Goal: Task Accomplishment & Management: Manage account settings

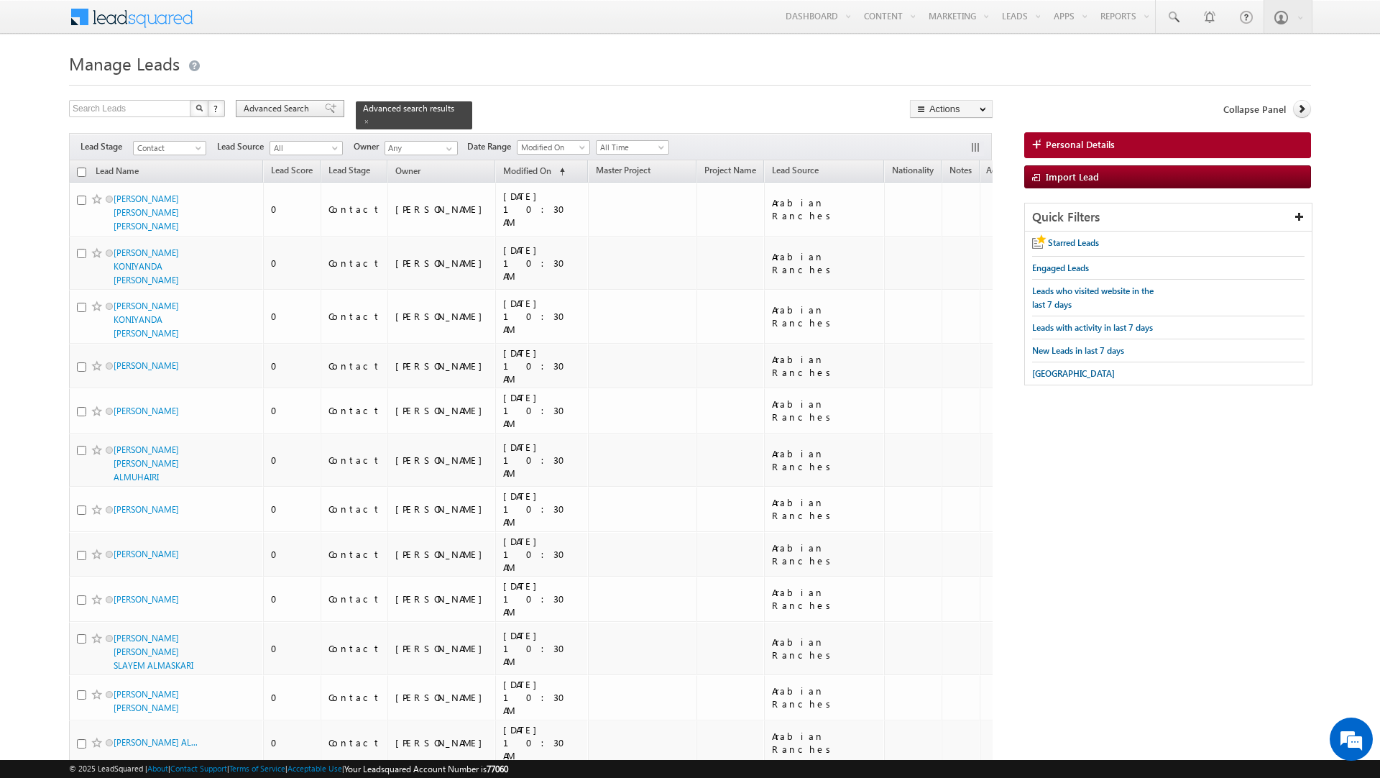
click at [294, 115] on span "Advanced Search" at bounding box center [279, 108] width 70 height 13
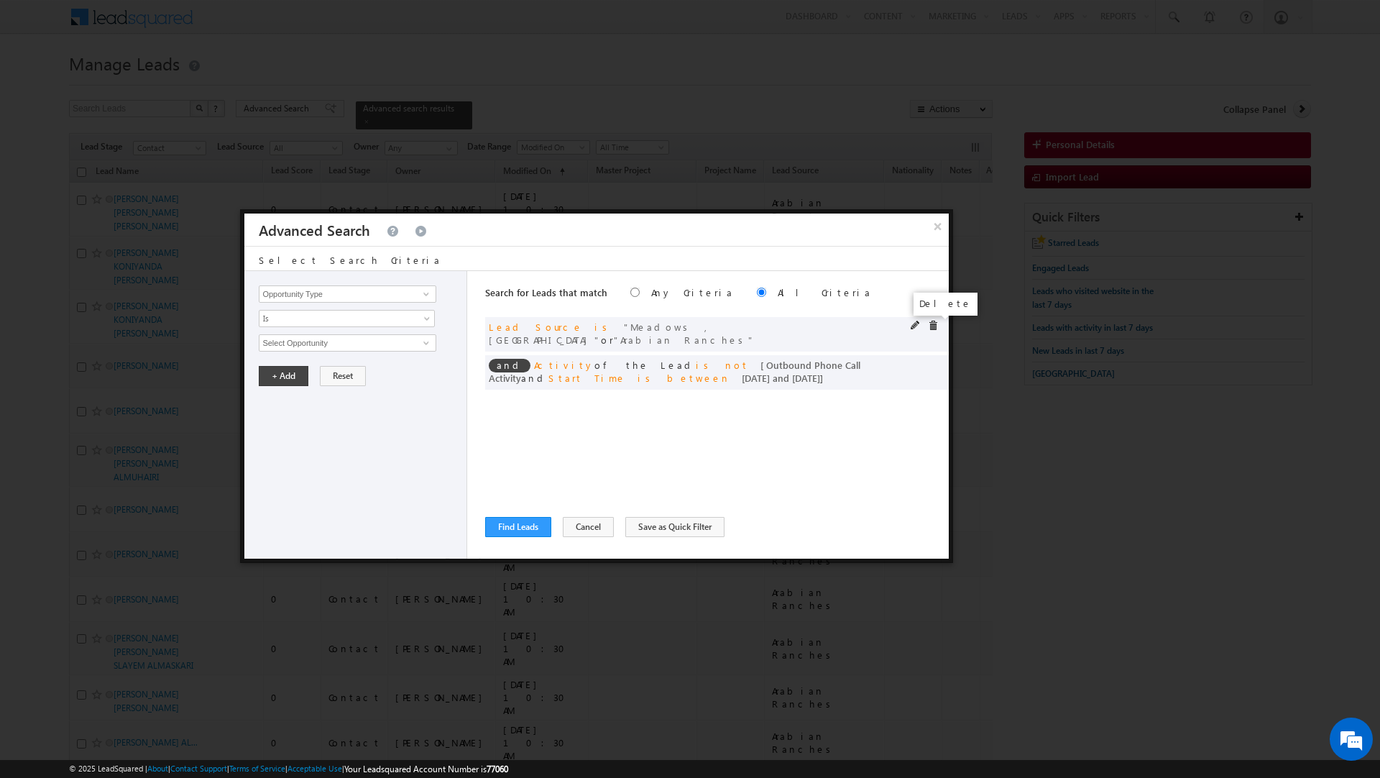
click at [930, 324] on span at bounding box center [933, 326] width 10 height 10
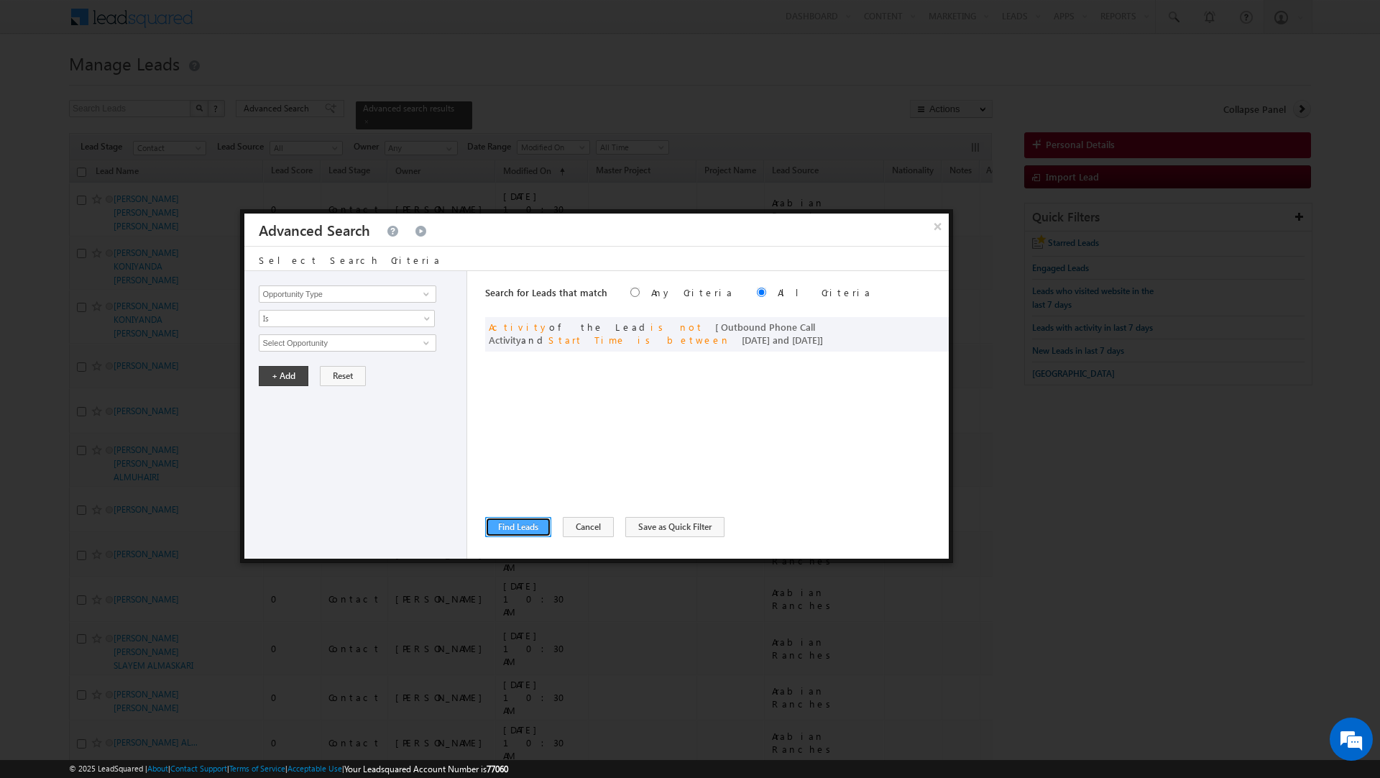
click at [524, 531] on button "Find Leads" at bounding box center [518, 527] width 66 height 20
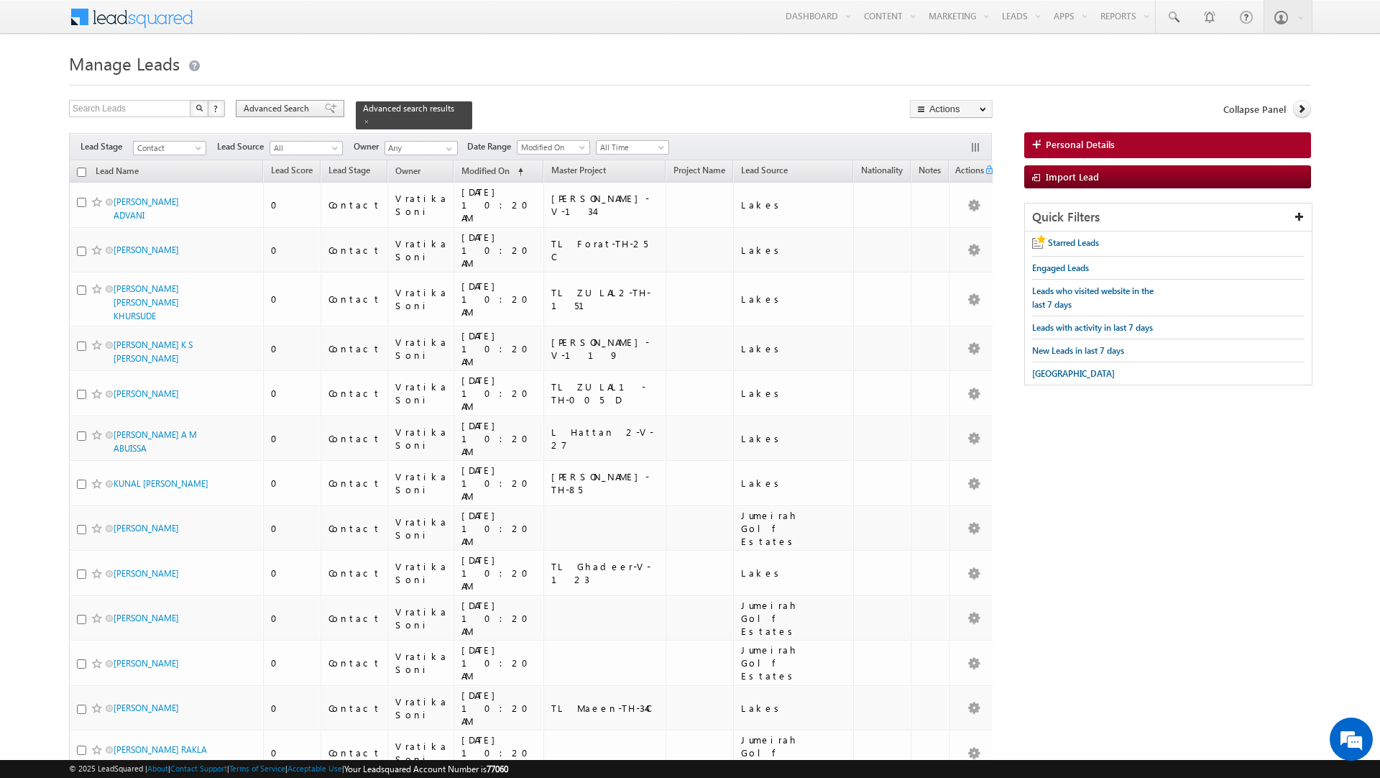
click at [303, 108] on span "Advanced Search" at bounding box center [279, 108] width 70 height 13
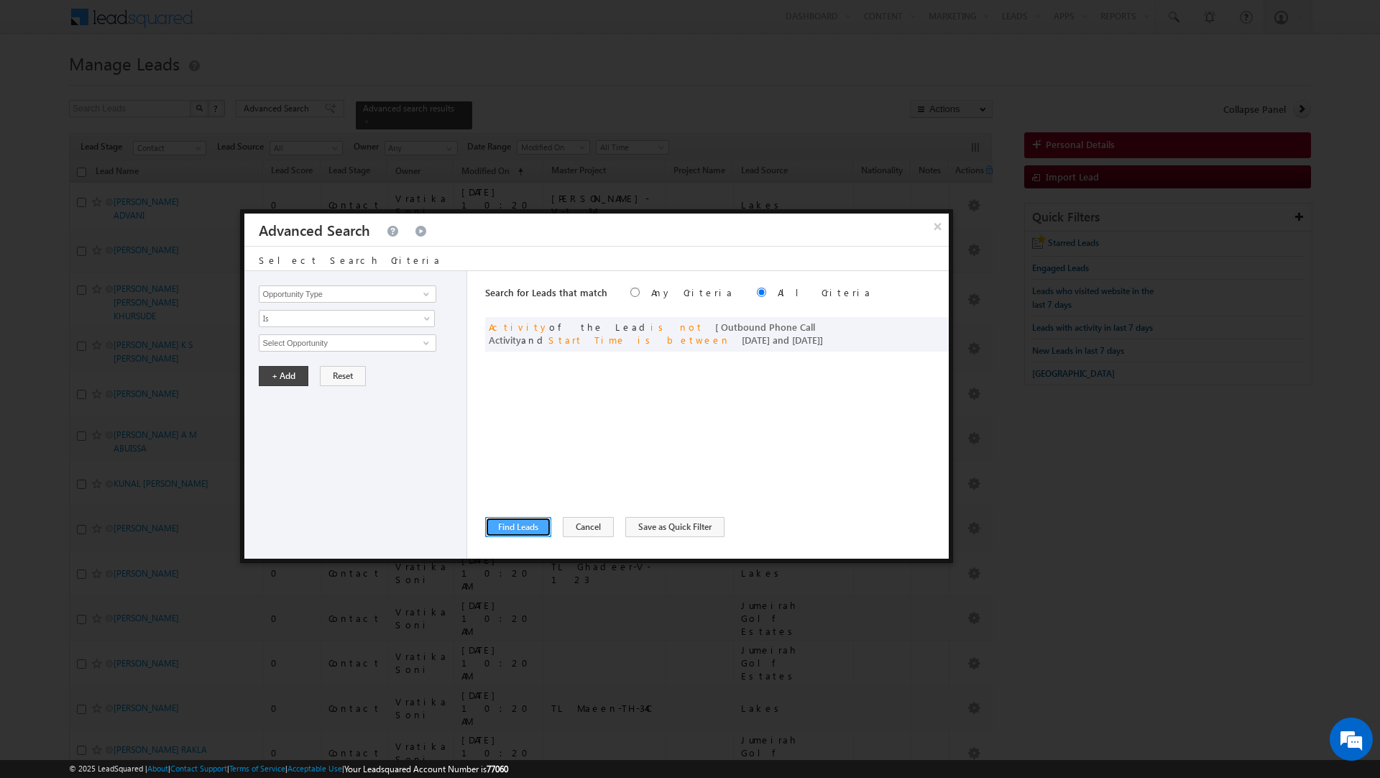
click at [512, 524] on button "Find Leads" at bounding box center [518, 527] width 66 height 20
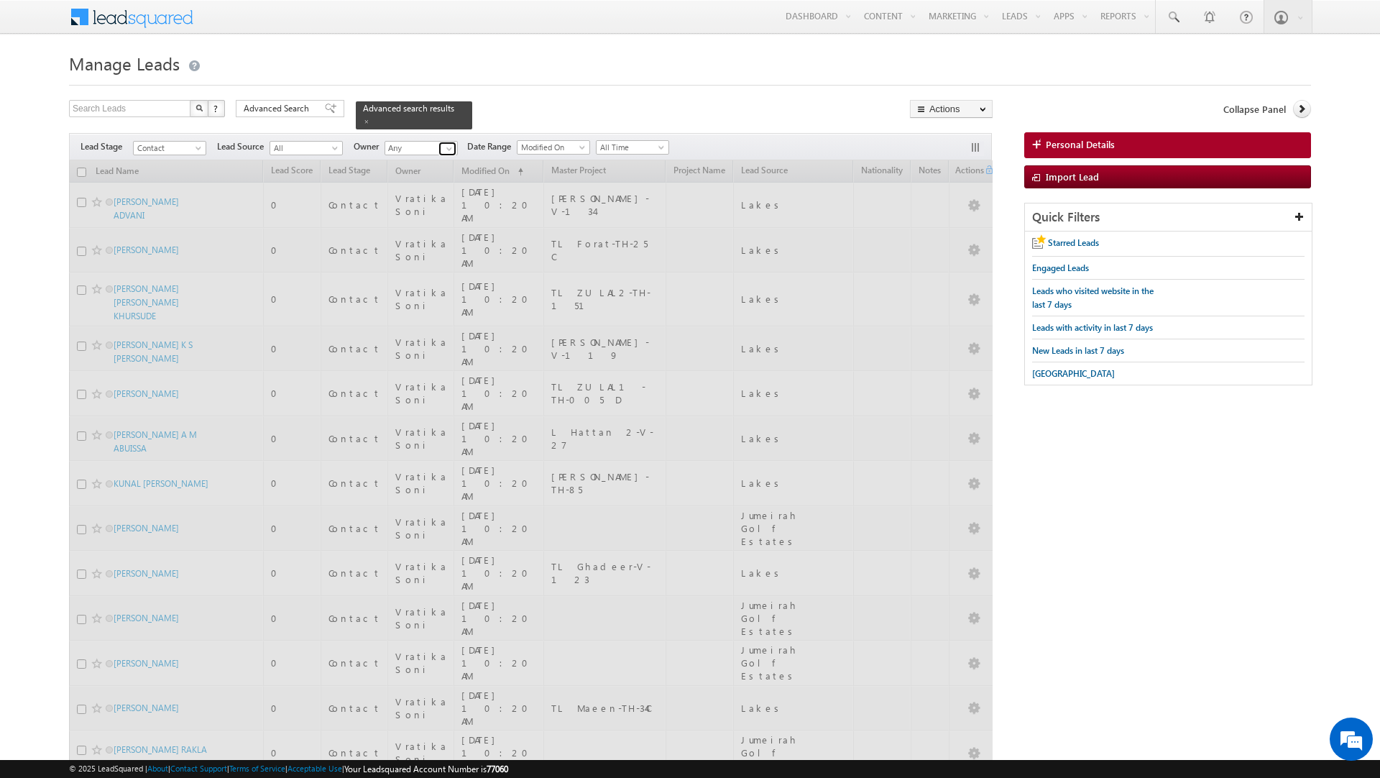
click at [449, 150] on span at bounding box center [450, 149] width 12 height 12
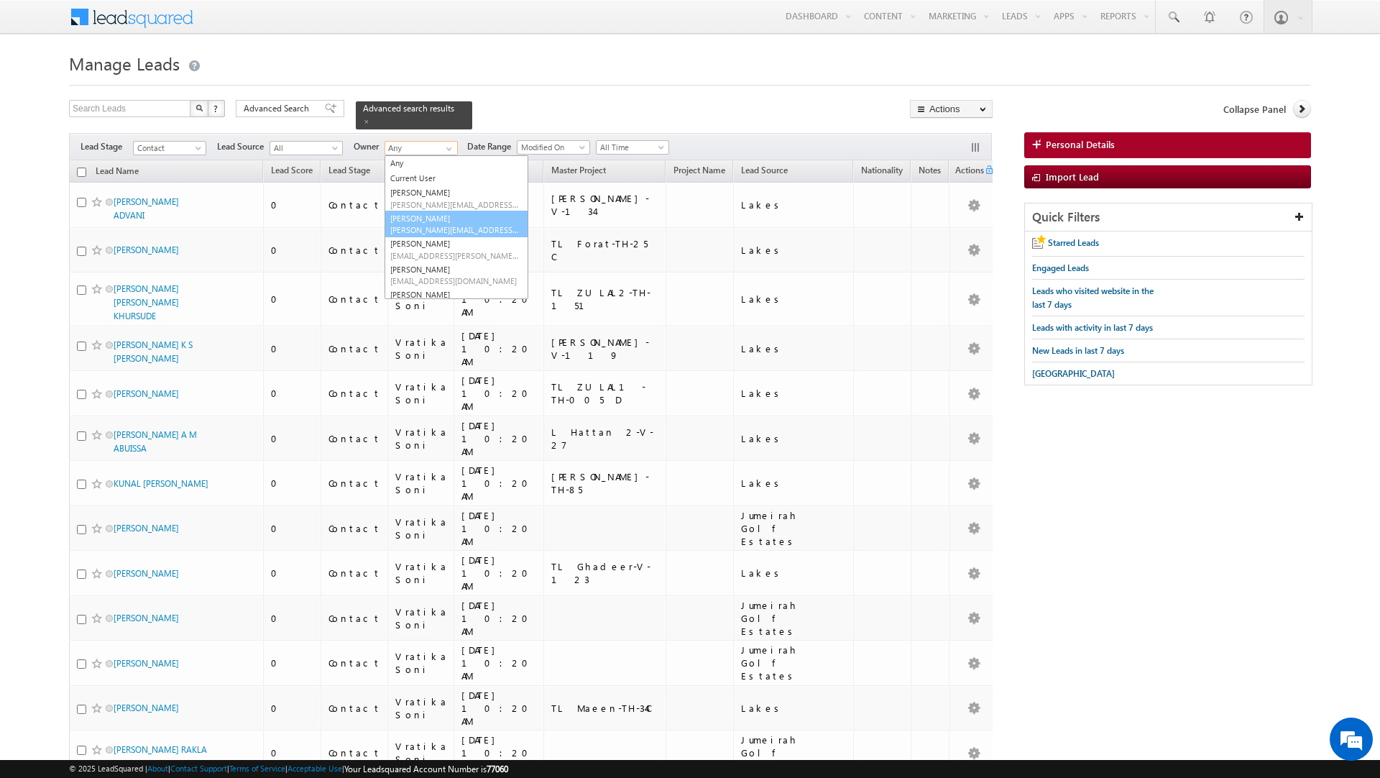
scroll to position [91, 0]
click at [427, 260] on link "Shaik Razak shaik.razak@indglobal.ae" at bounding box center [457, 260] width 144 height 27
type input "[PERSON_NAME]"
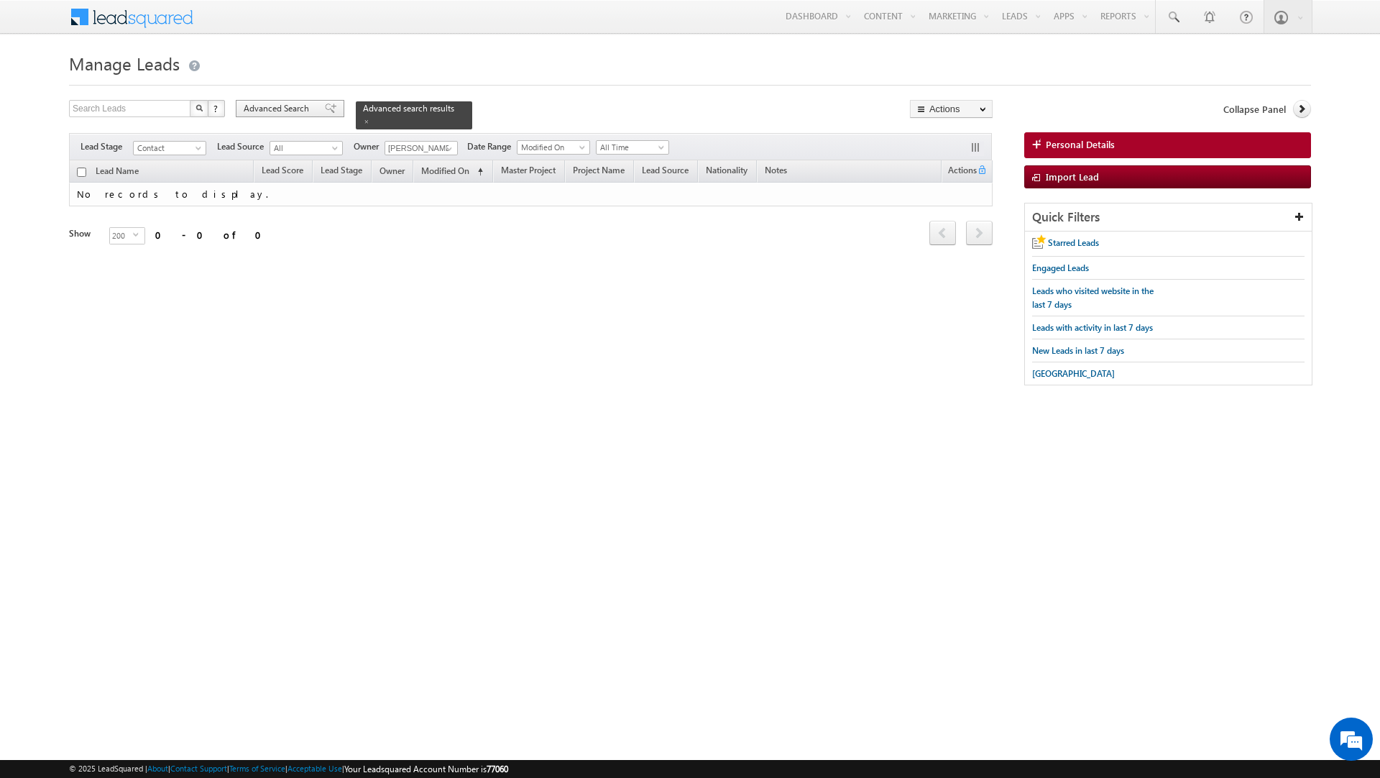
click at [301, 103] on span "Advanced Search" at bounding box center [279, 108] width 70 height 13
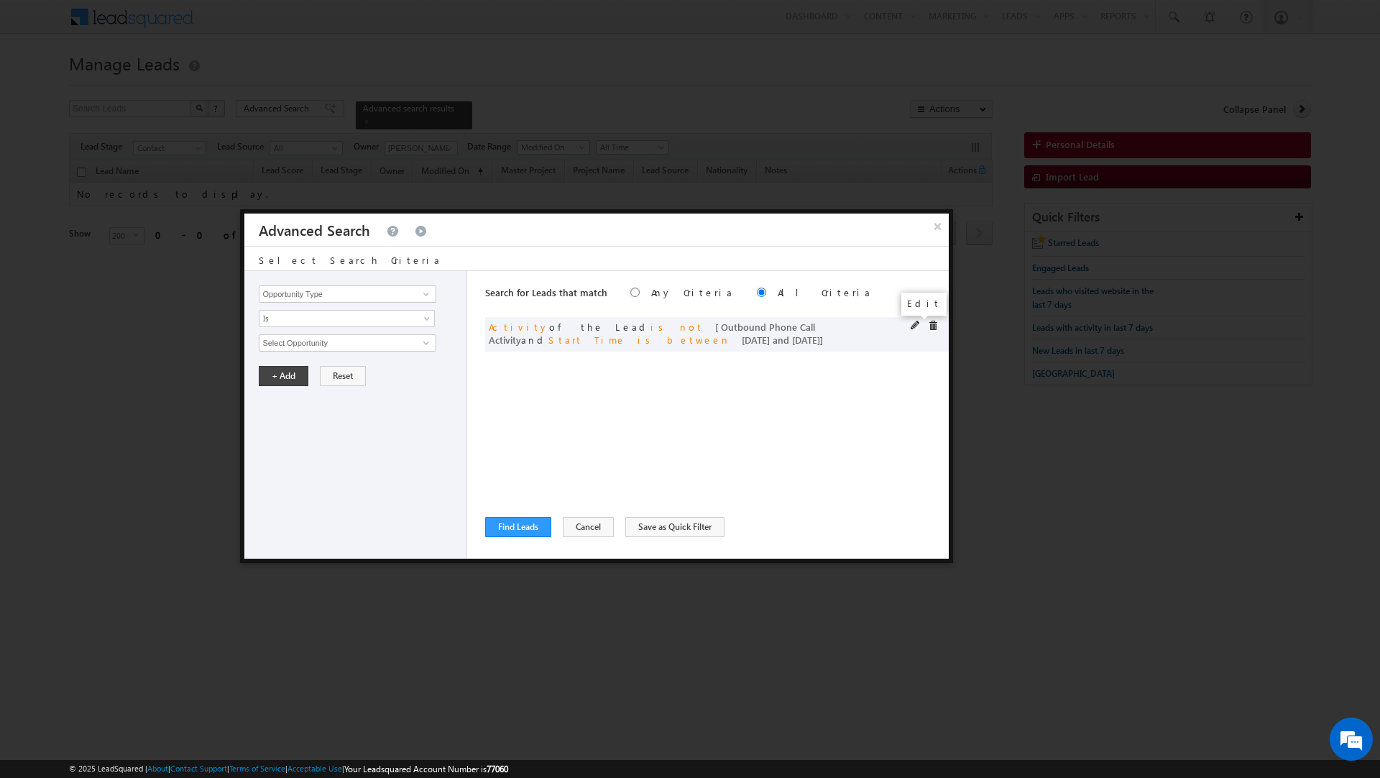
click at [912, 321] on span at bounding box center [916, 326] width 10 height 10
click at [298, 441] on input "01/07/2025" at bounding box center [301, 441] width 84 height 19
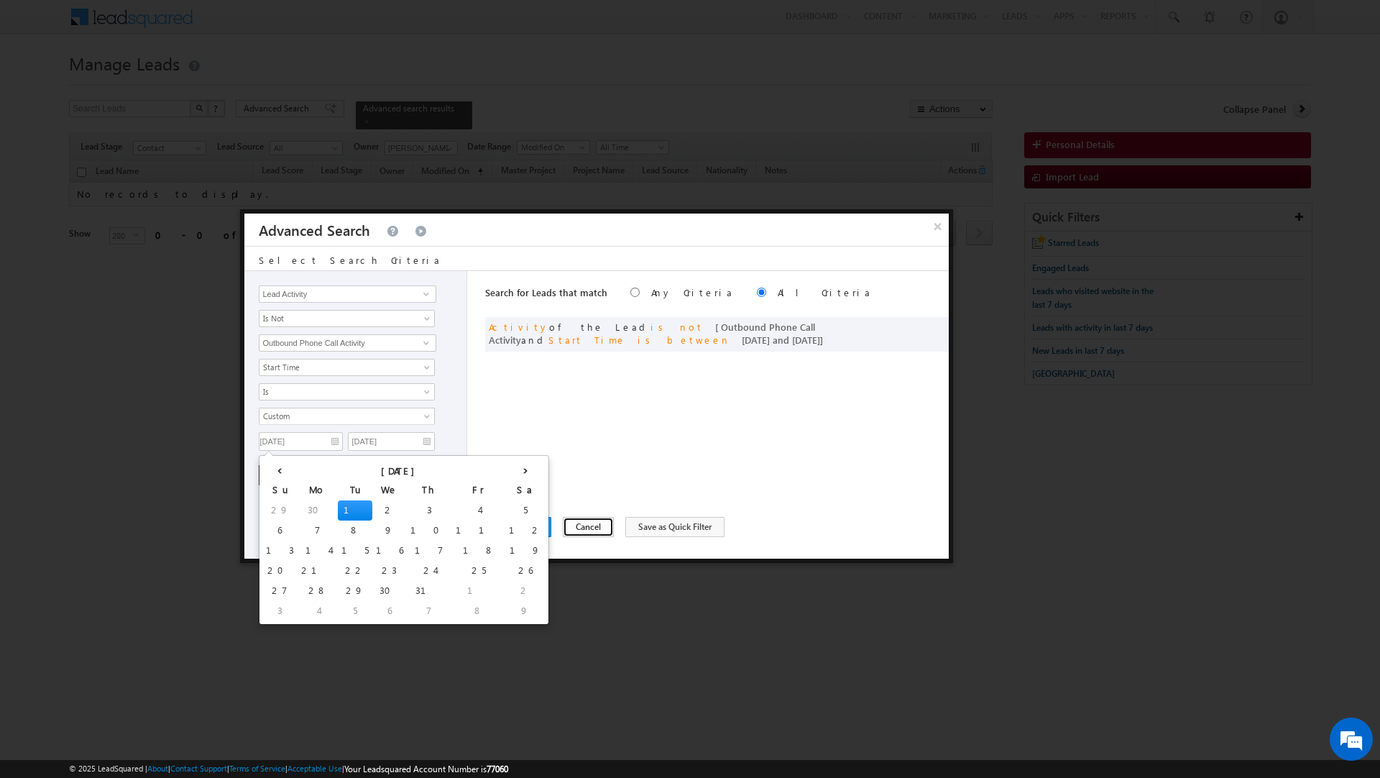
click at [578, 522] on button "Cancel" at bounding box center [588, 527] width 51 height 20
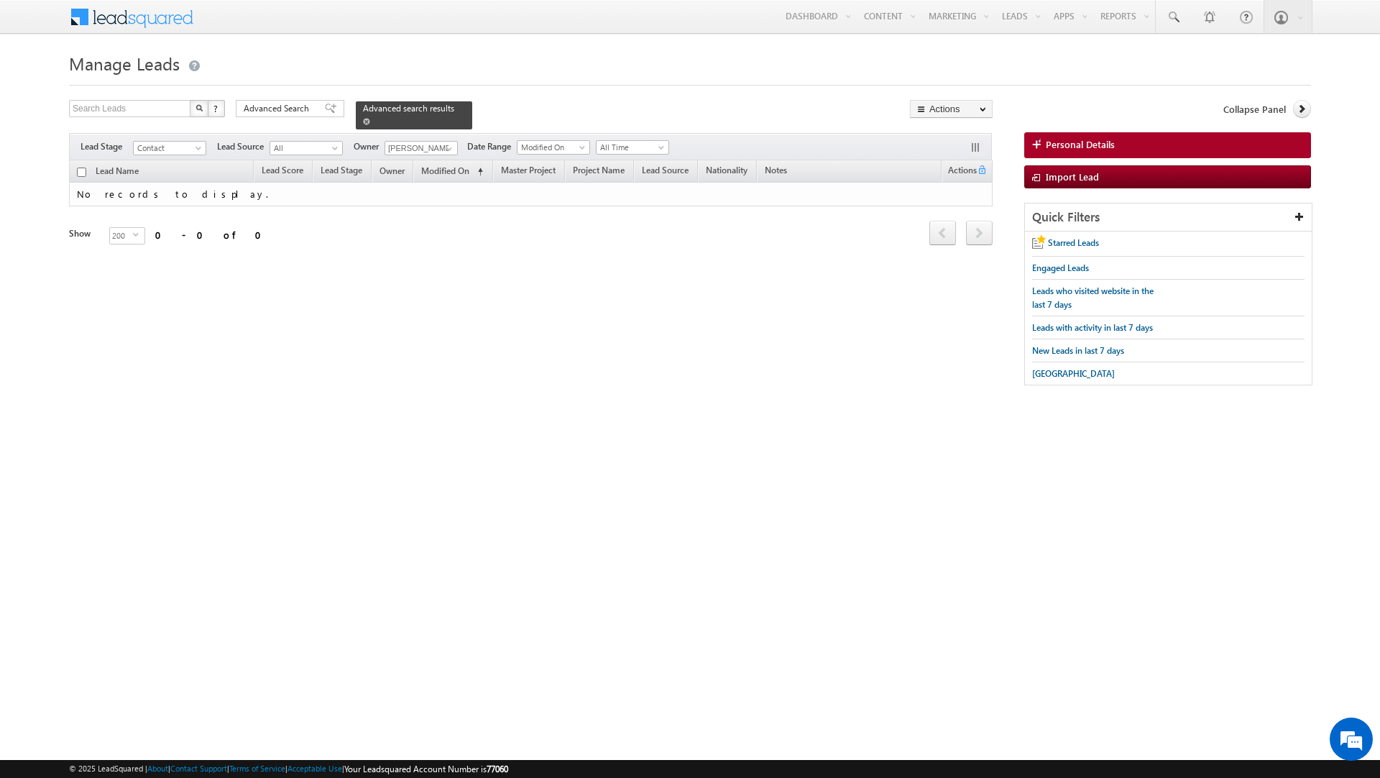
click at [363, 118] on span at bounding box center [366, 121] width 7 height 7
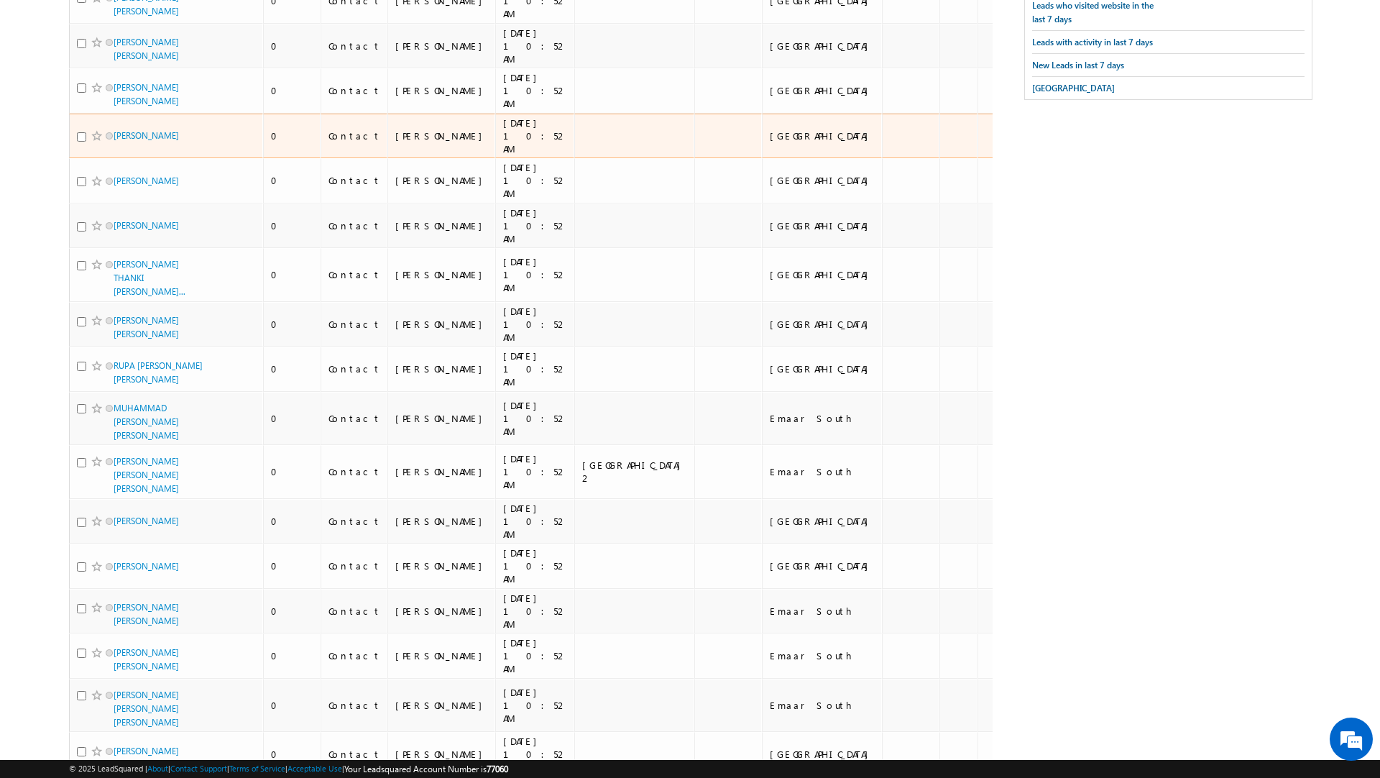
scroll to position [0, 0]
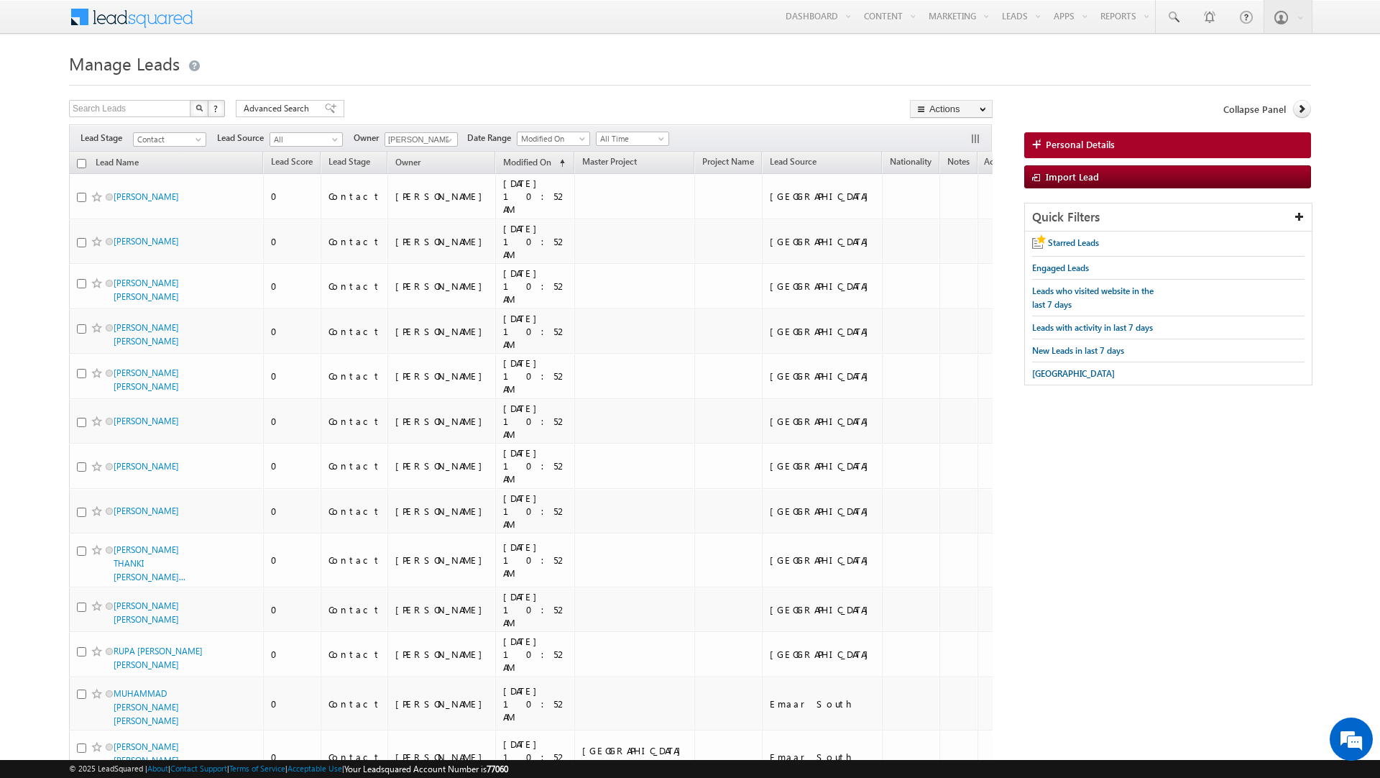
click at [81, 165] on input "checkbox" at bounding box center [81, 163] width 9 height 9
checkbox input "true"
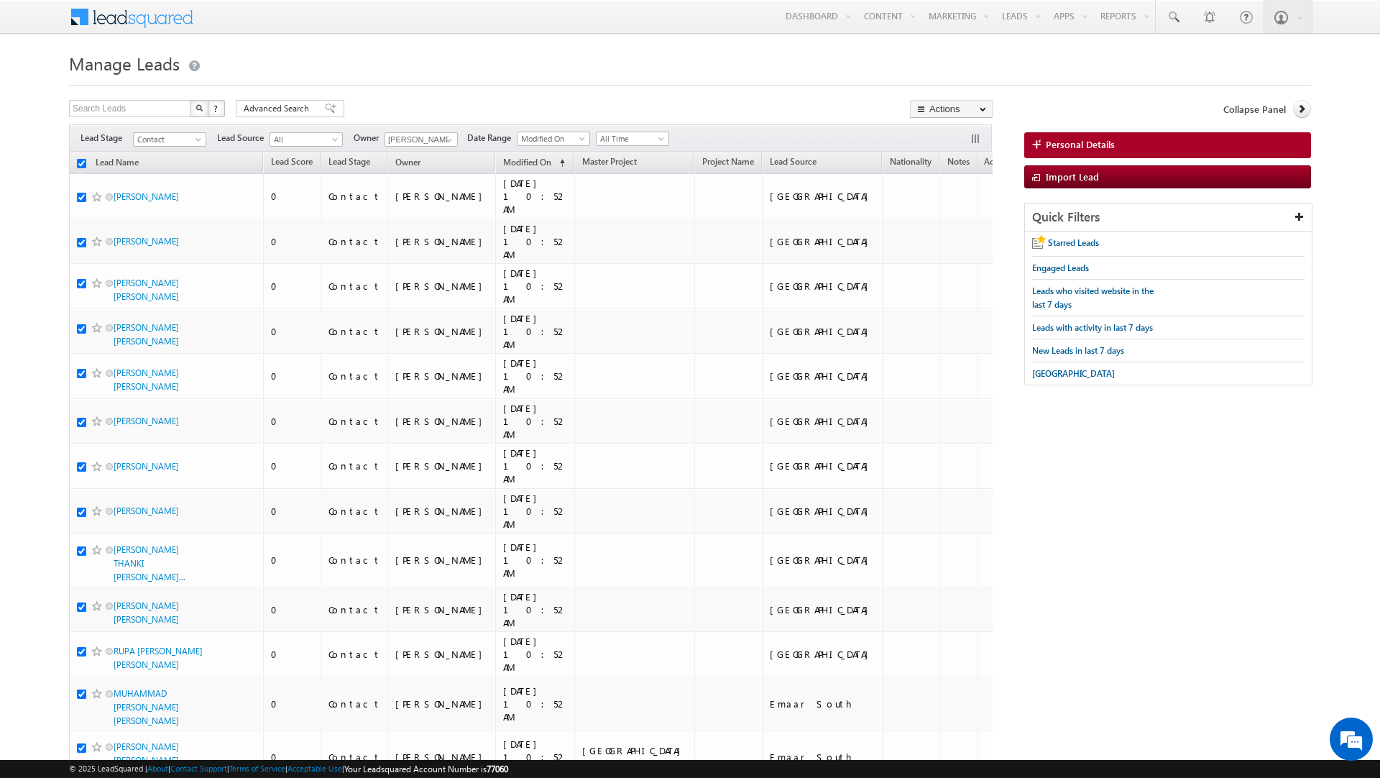
checkbox input "true"
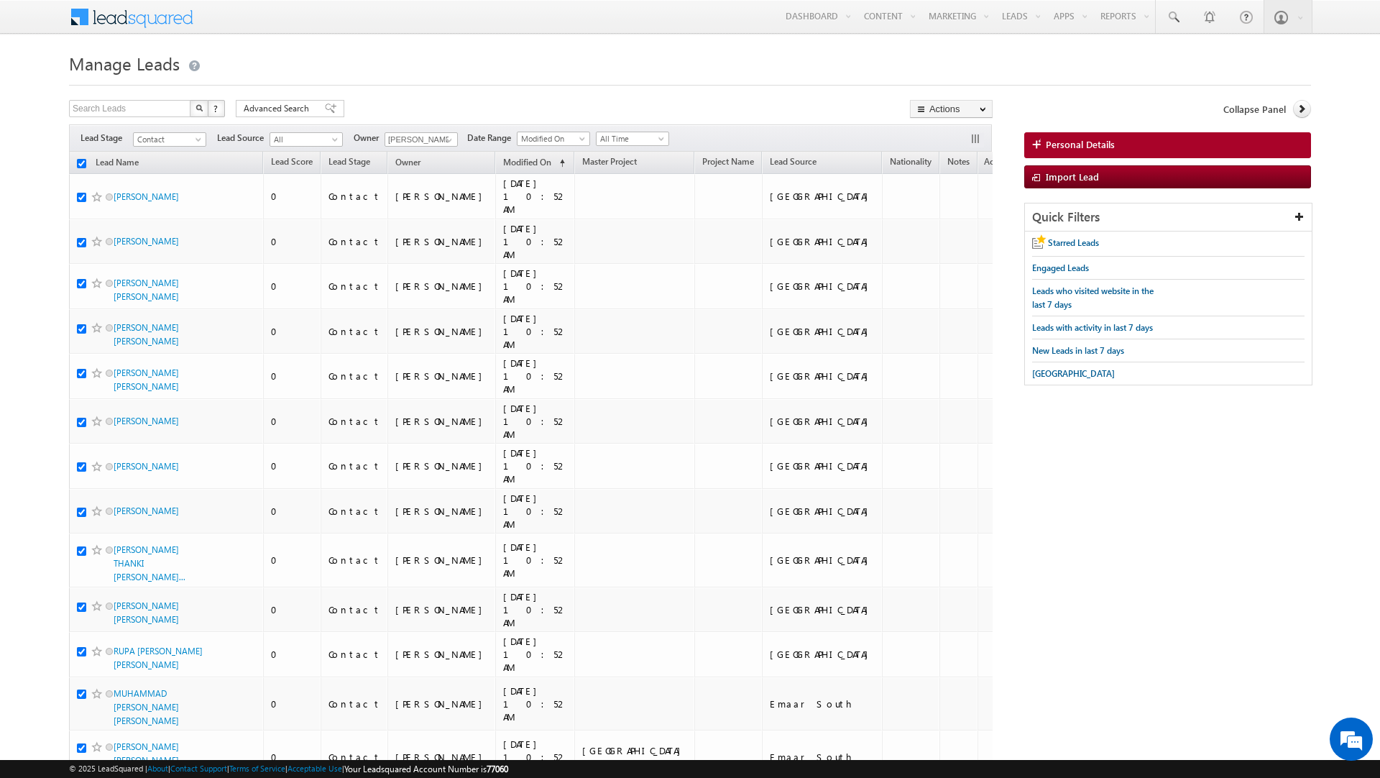
checkbox input "true"
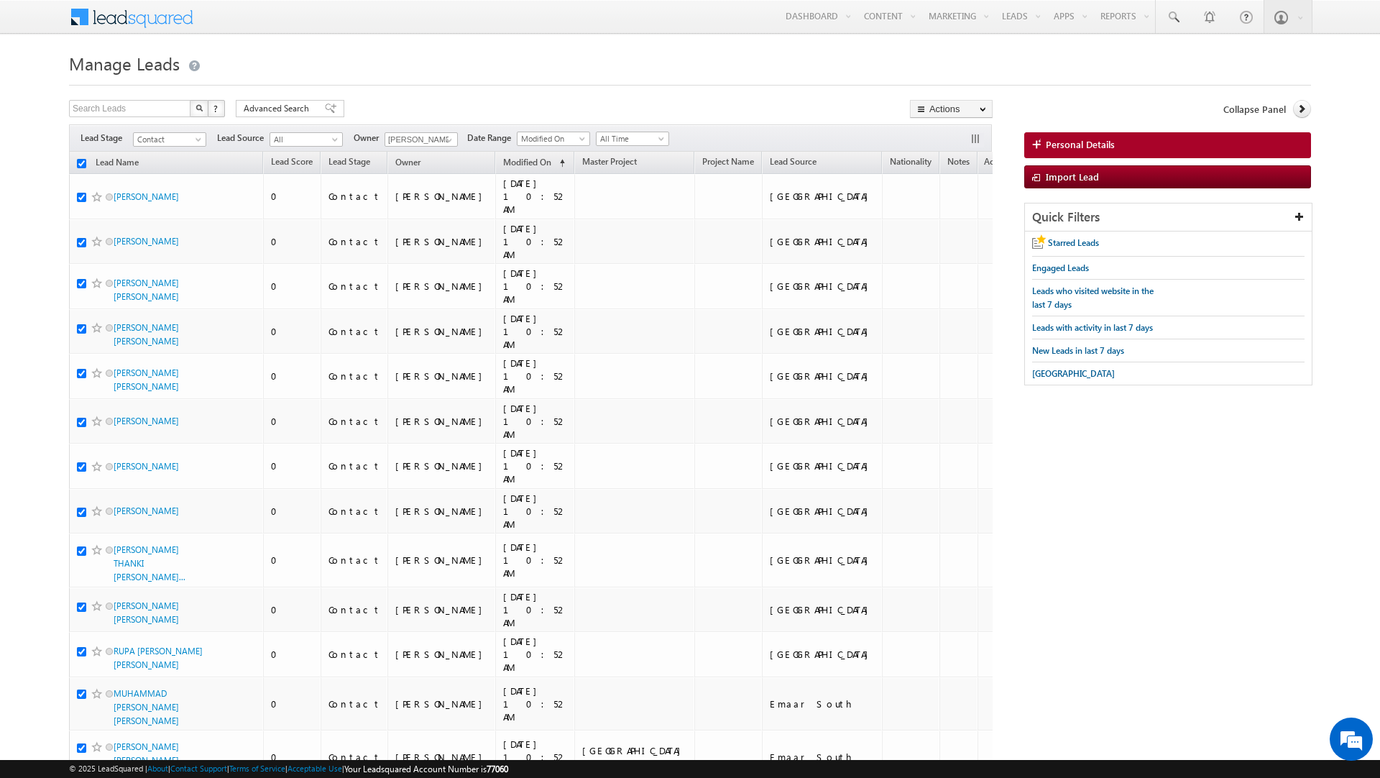
checkbox input "true"
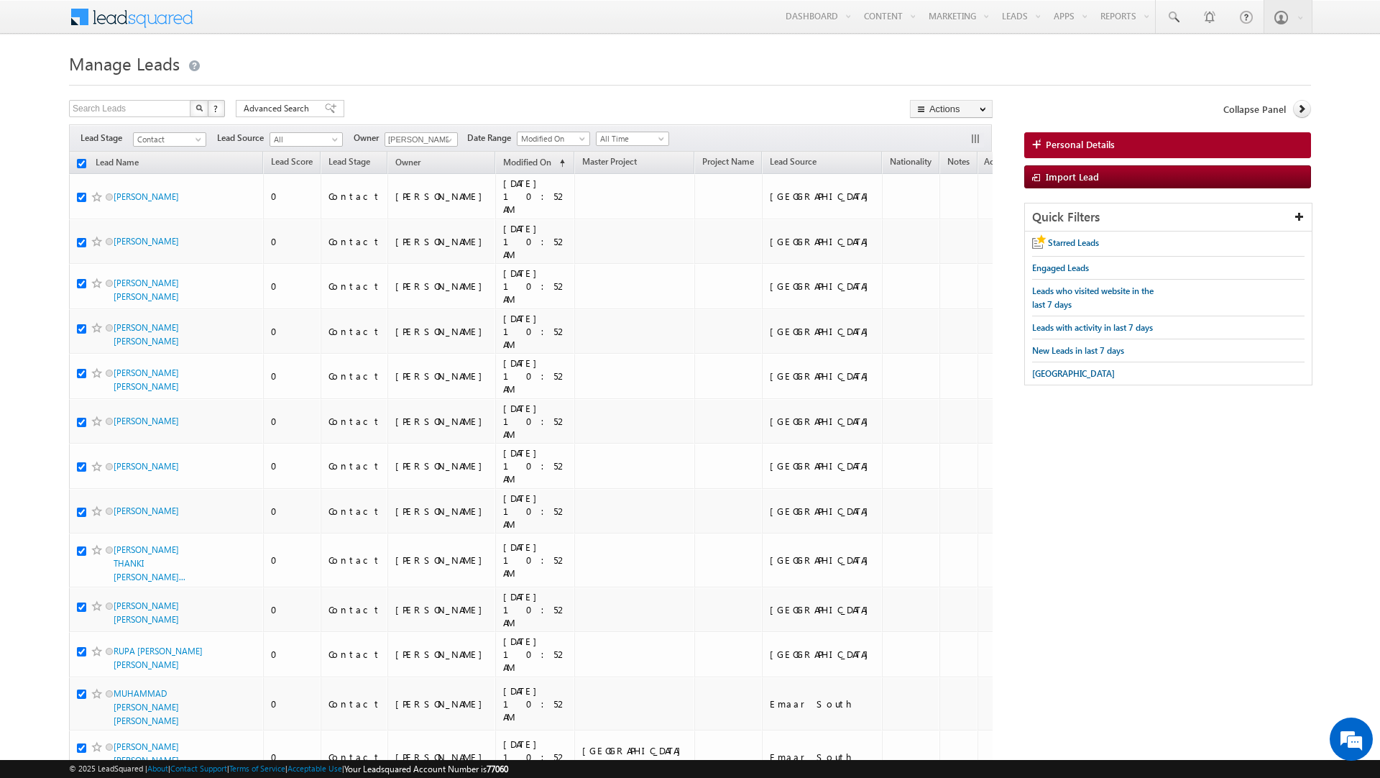
checkbox input "true"
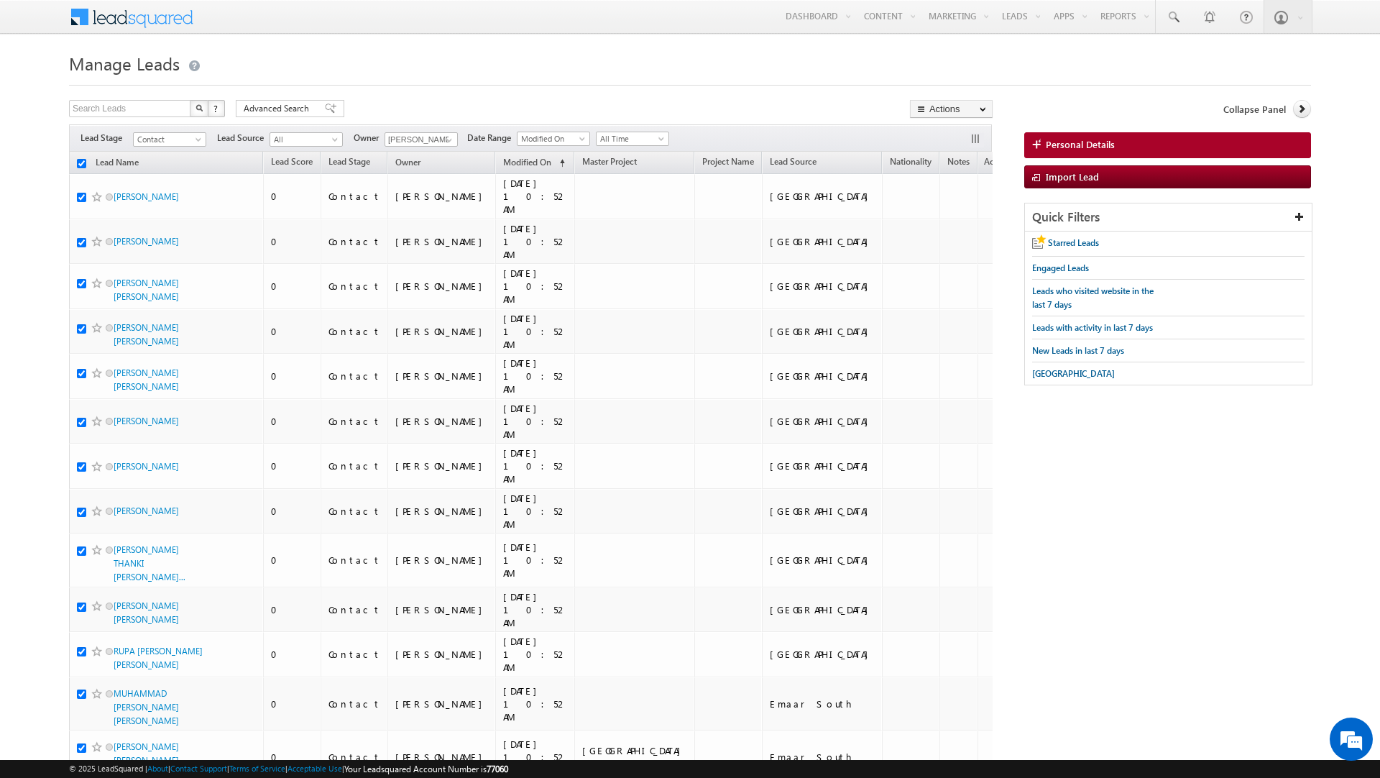
checkbox input "true"
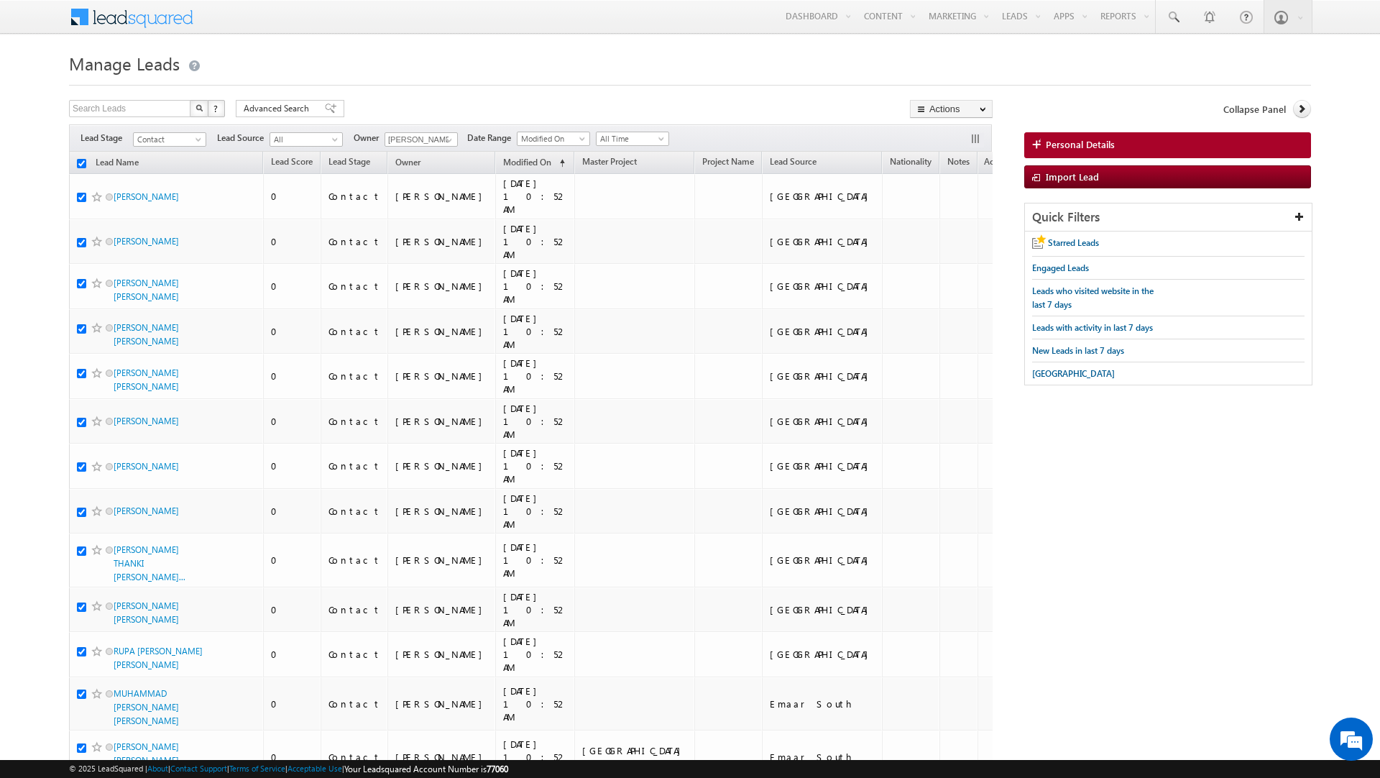
checkbox input "true"
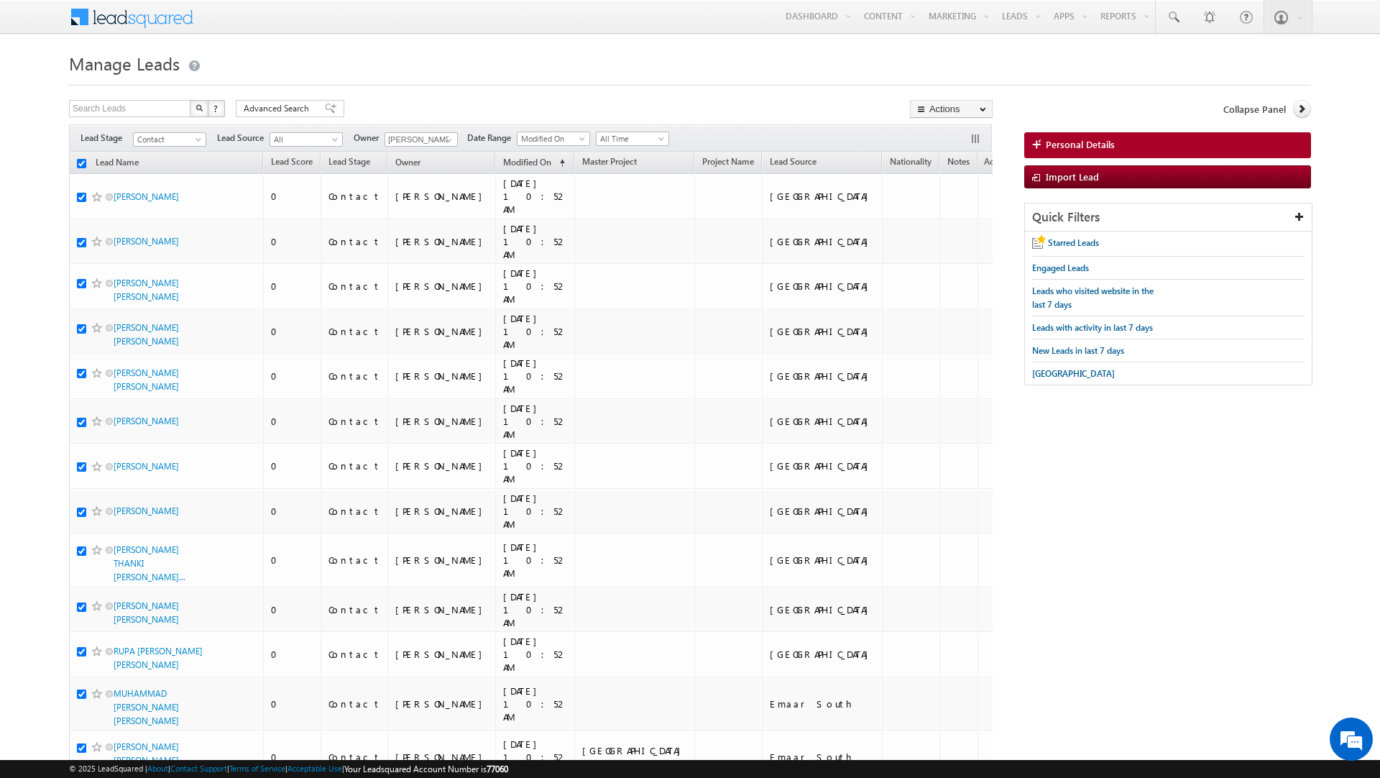
checkbox input "true"
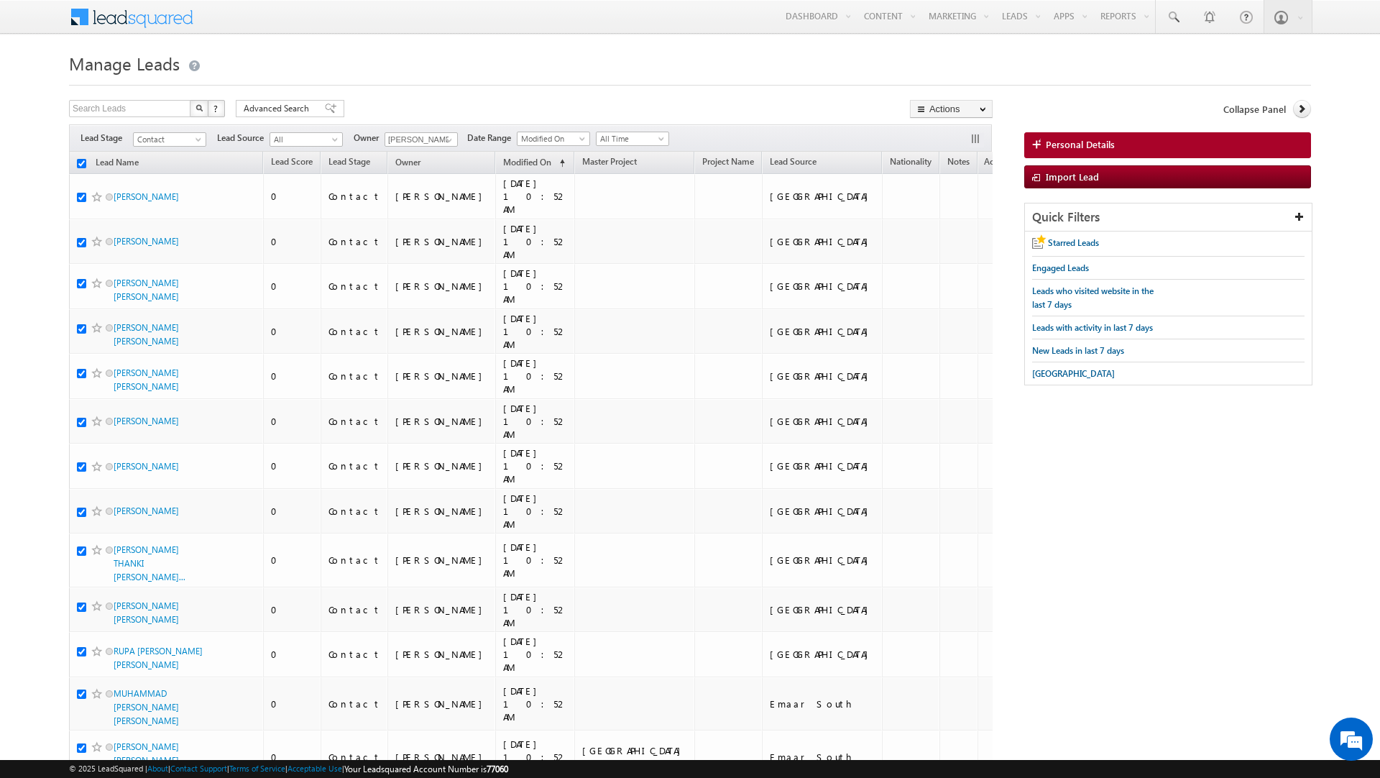
checkbox input "true"
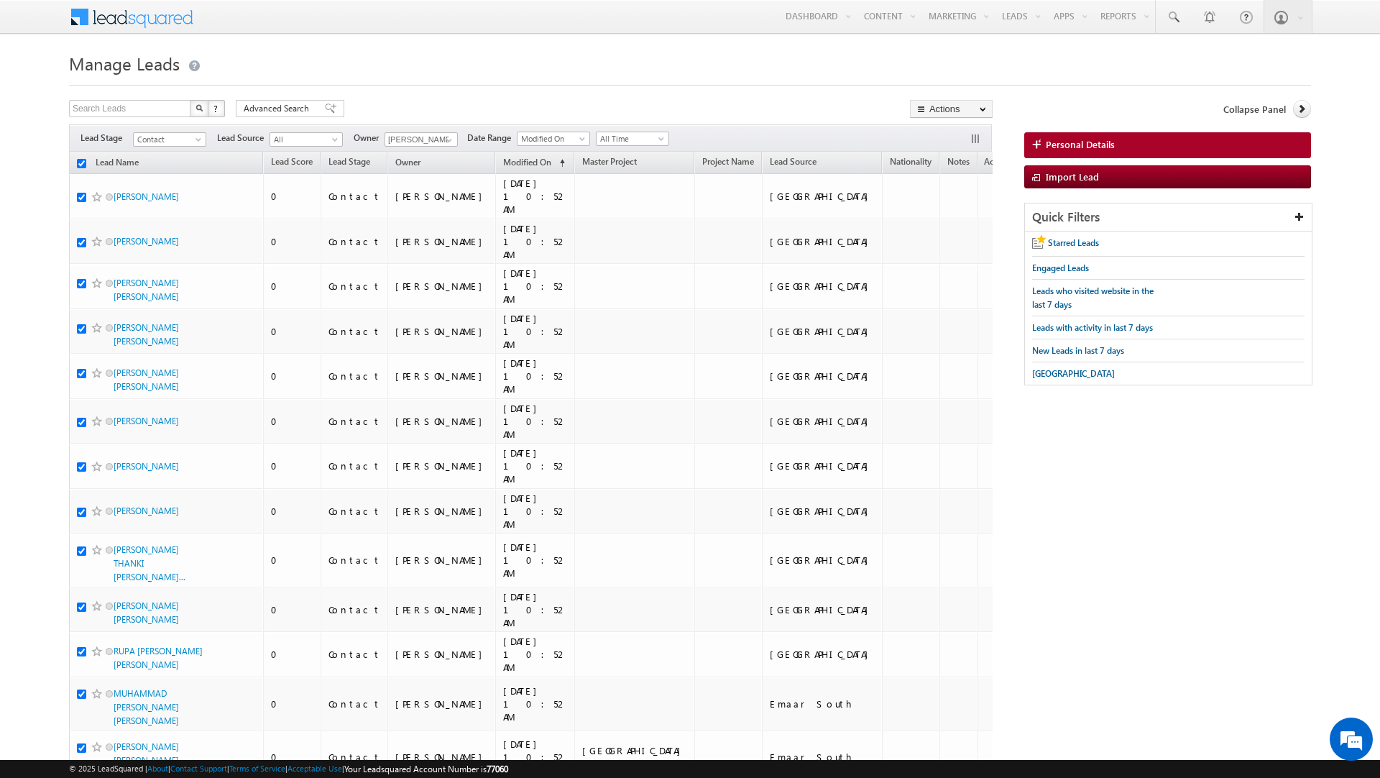
checkbox input "true"
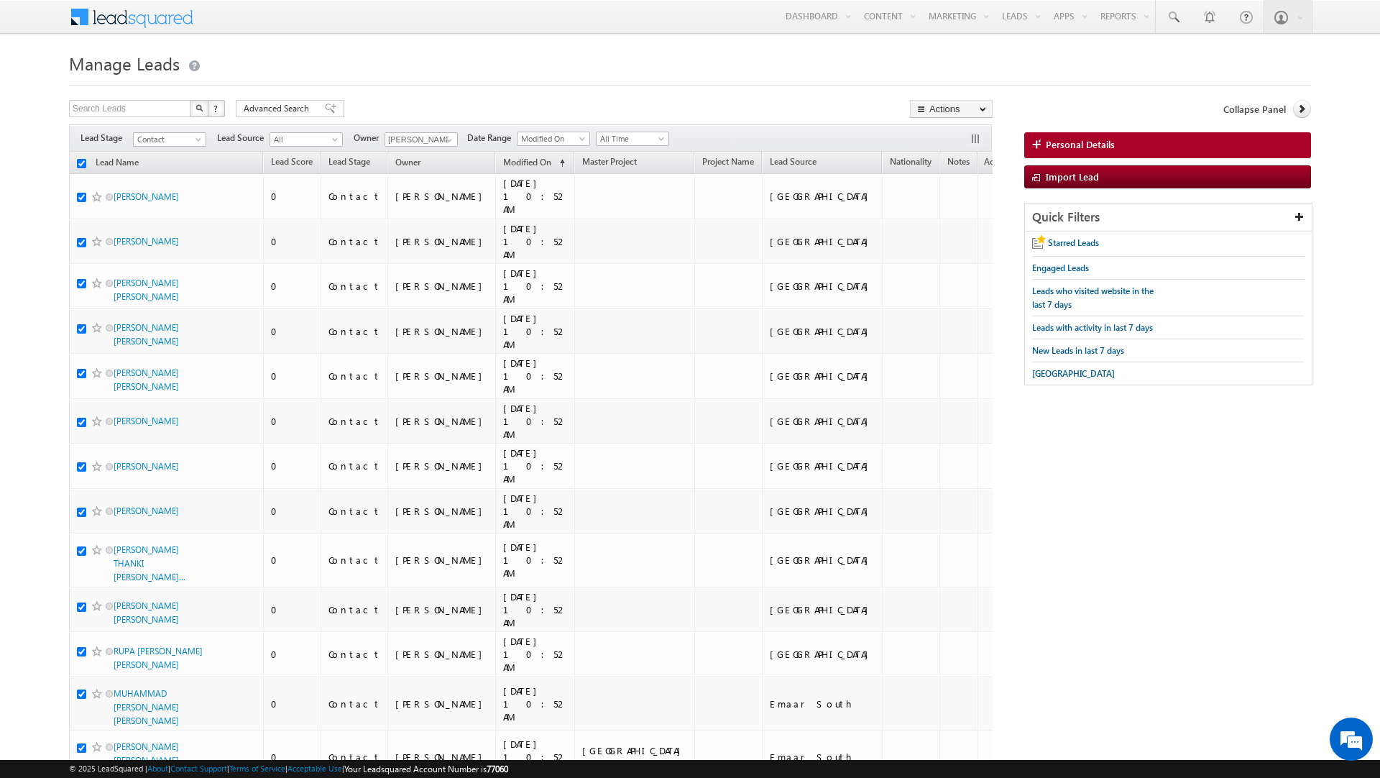
checkbox input "true"
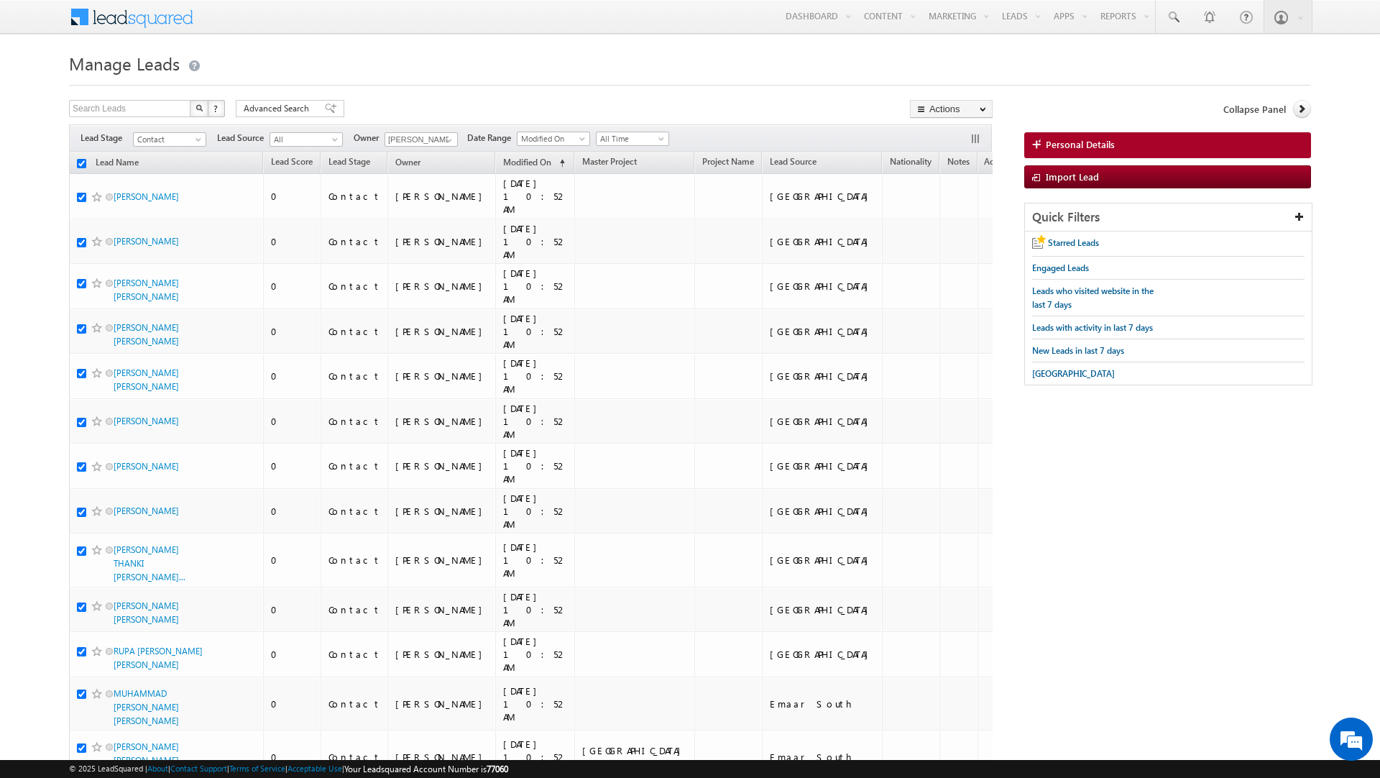
checkbox input "true"
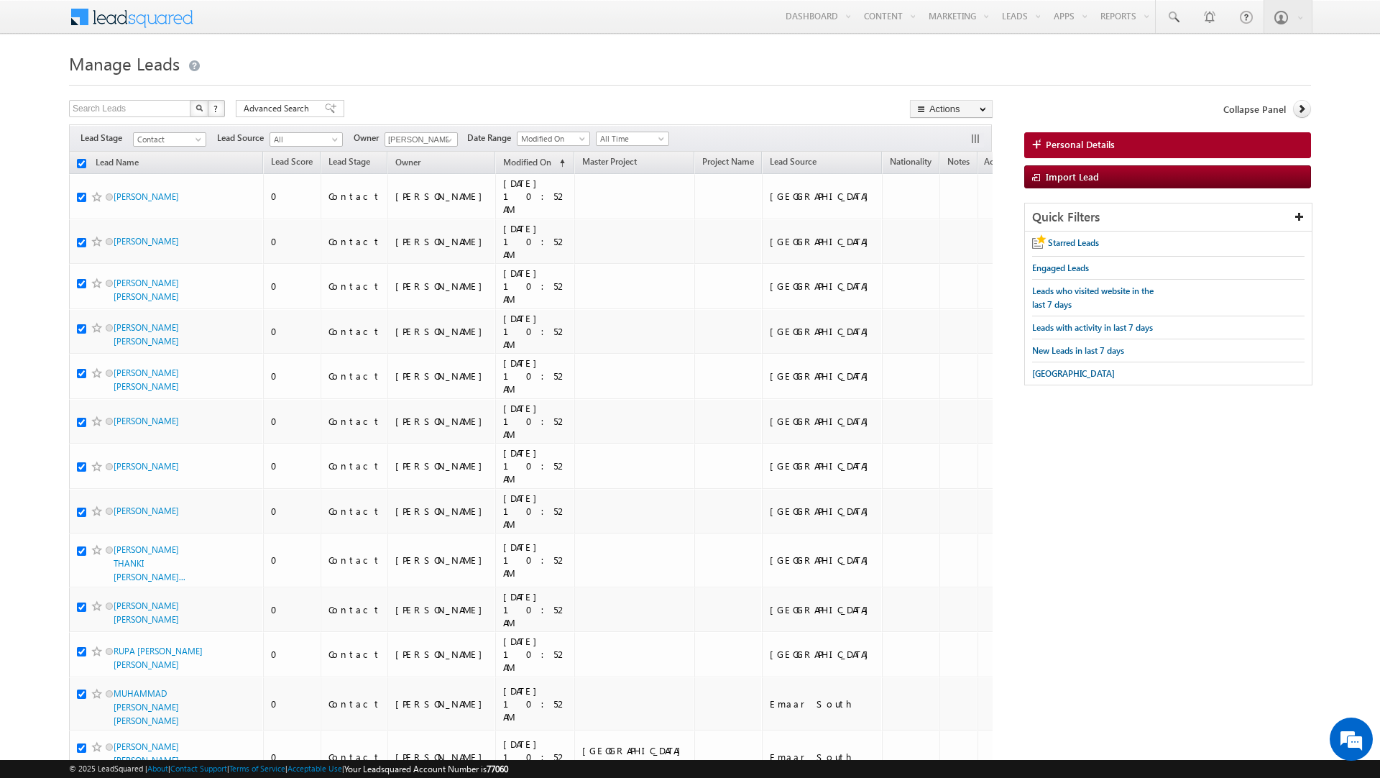
checkbox input "true"
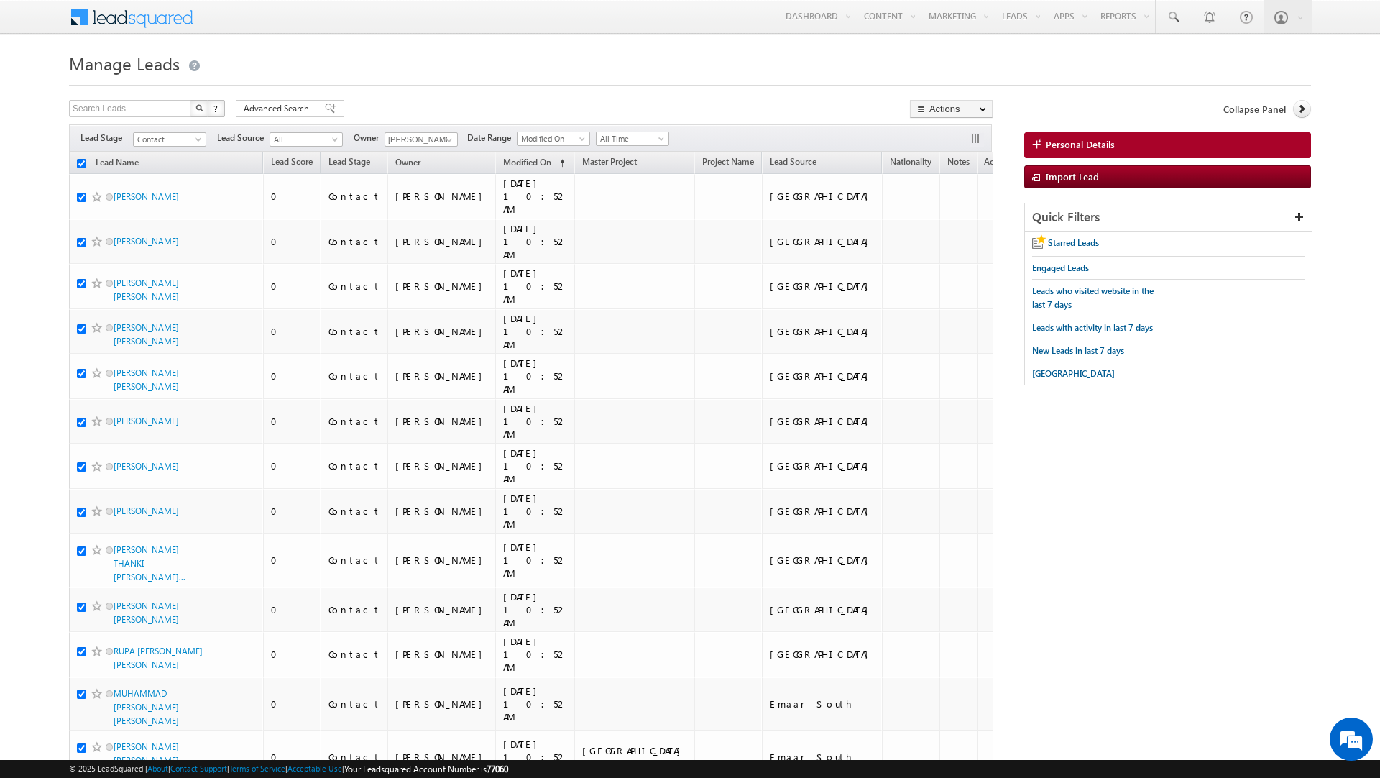
checkbox input "true"
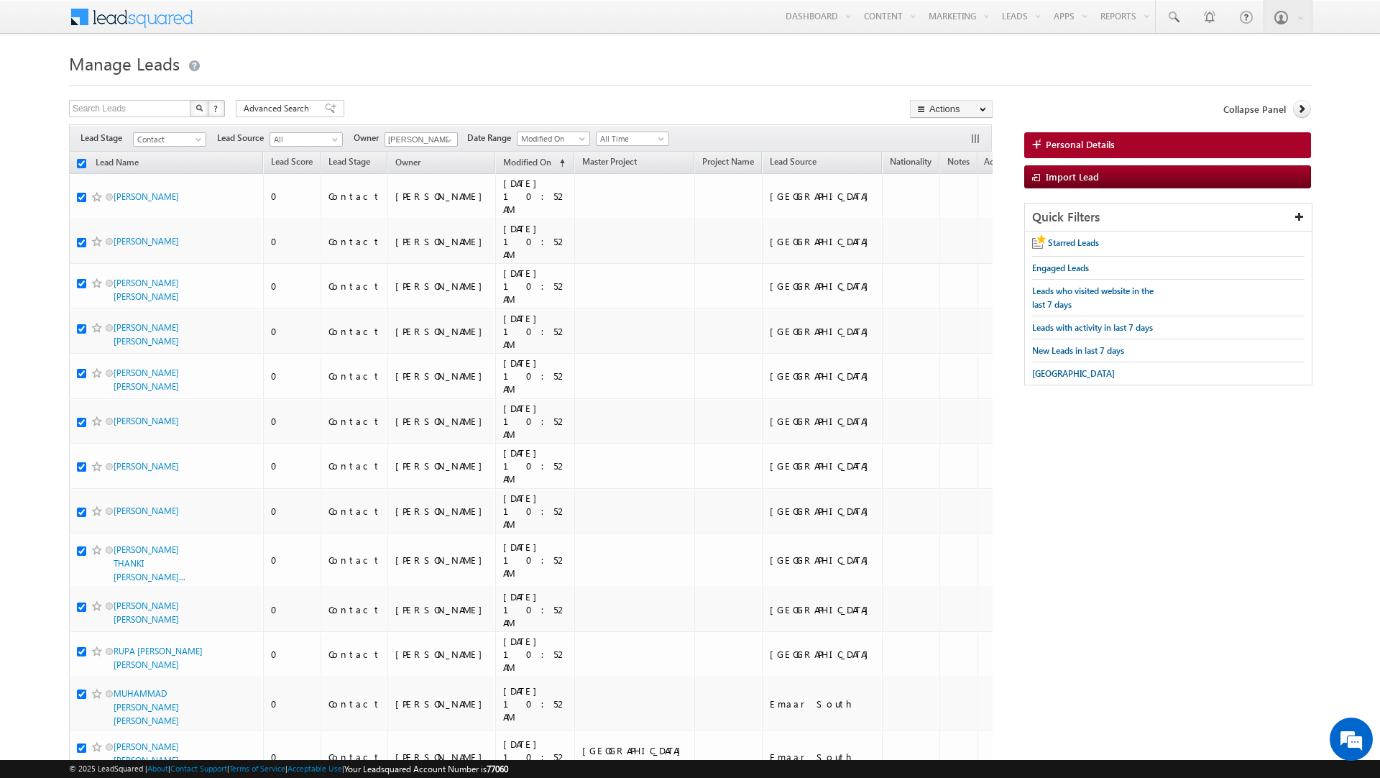
checkbox input "true"
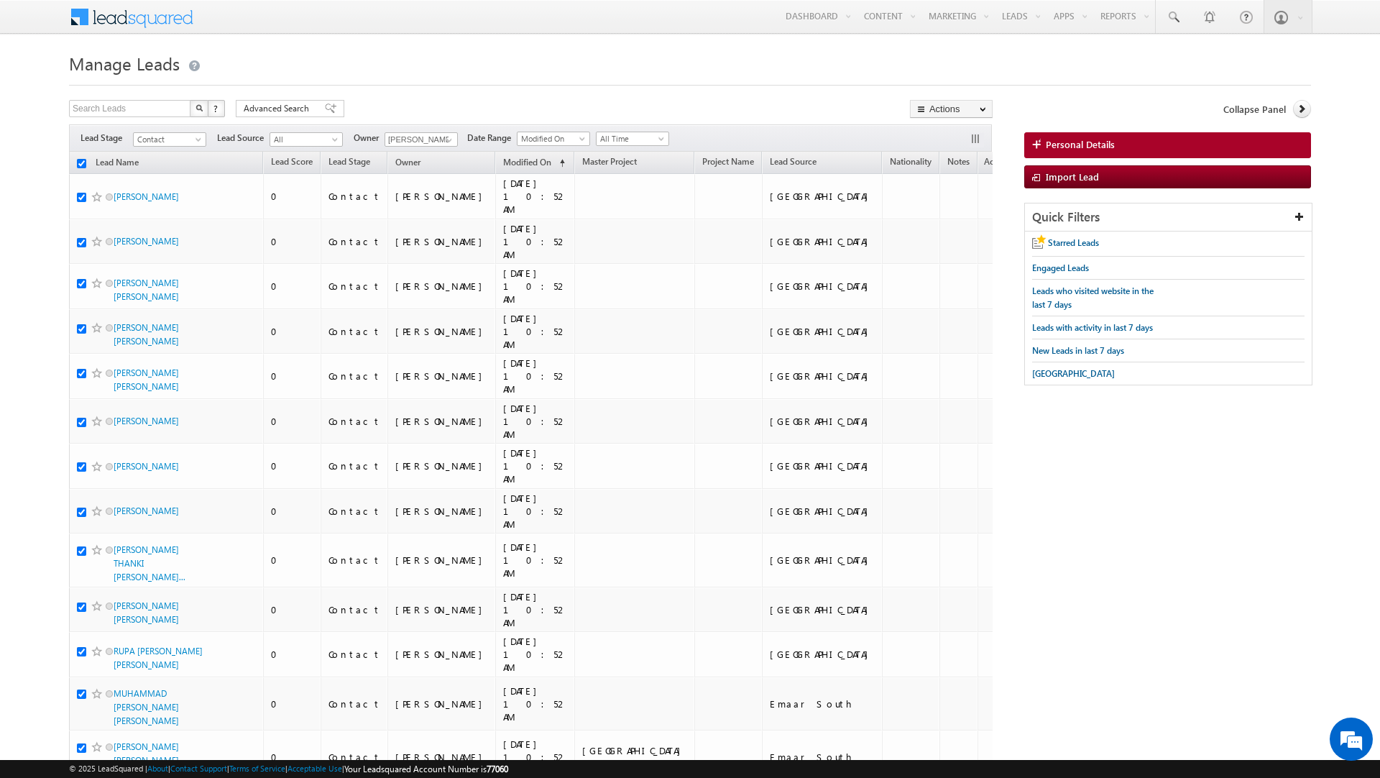
checkbox input "true"
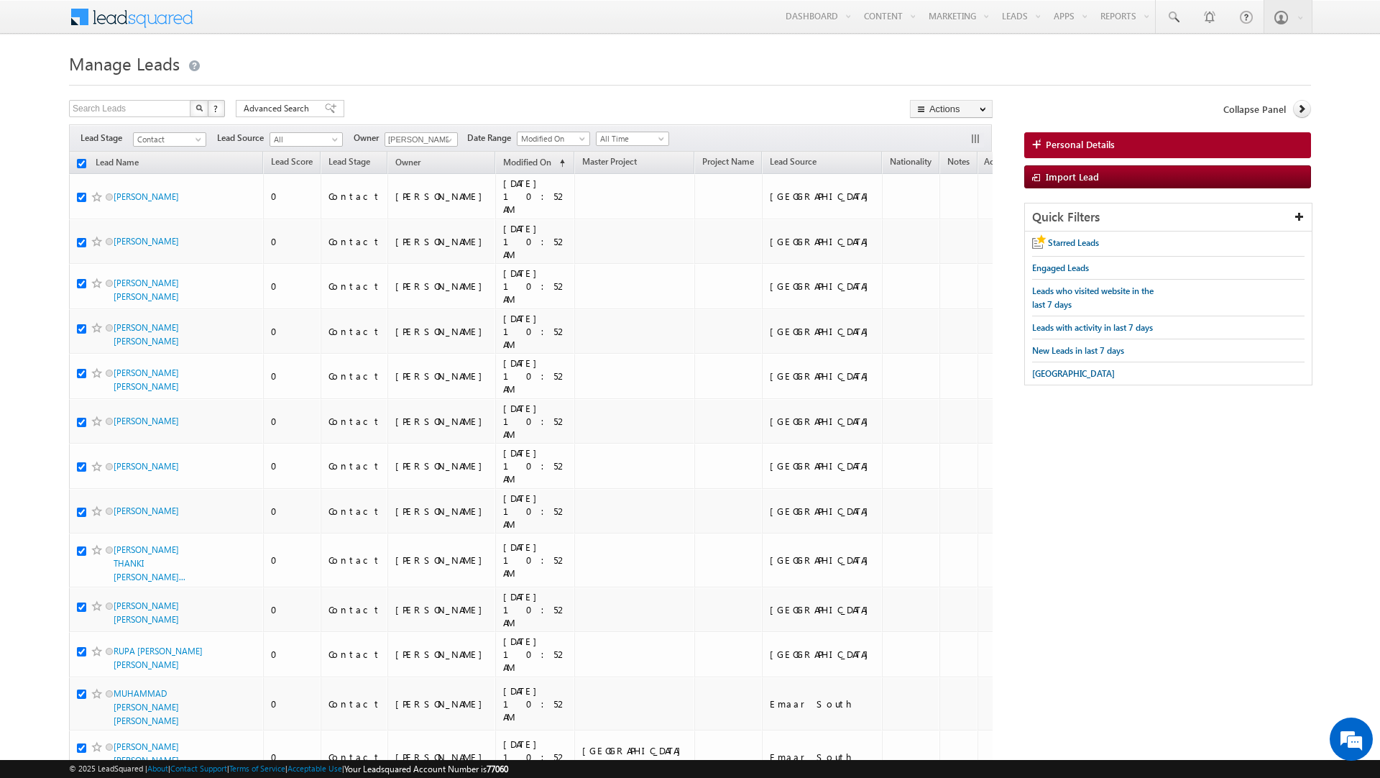
checkbox input "true"
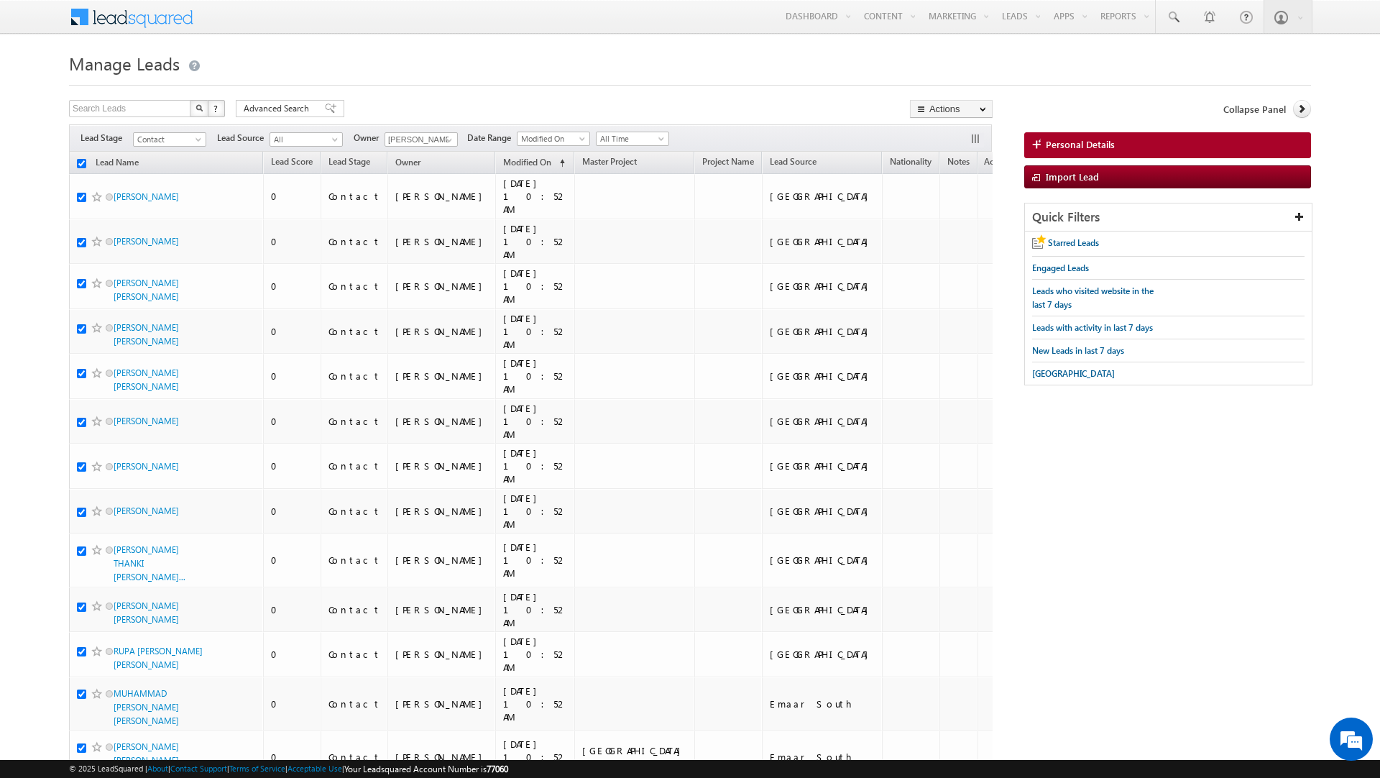
checkbox input "true"
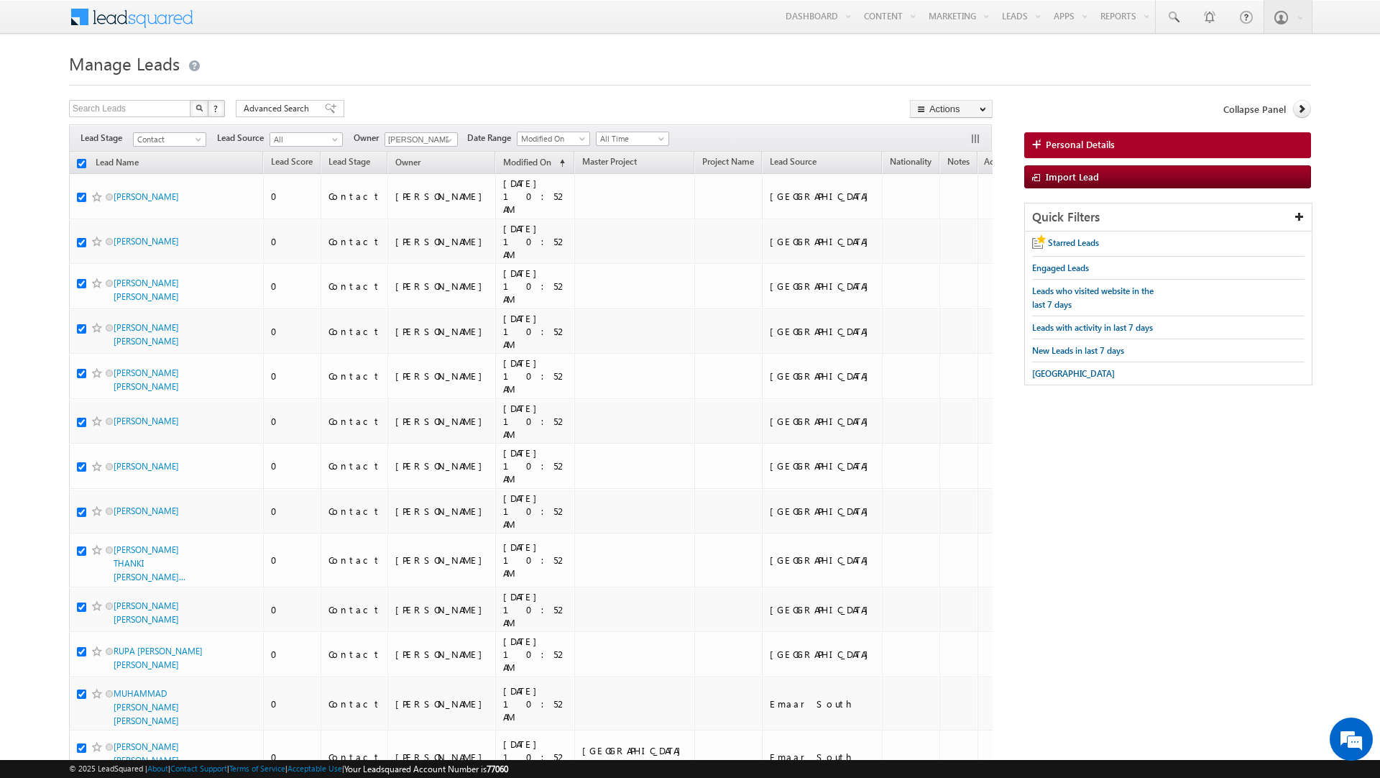
checkbox input "true"
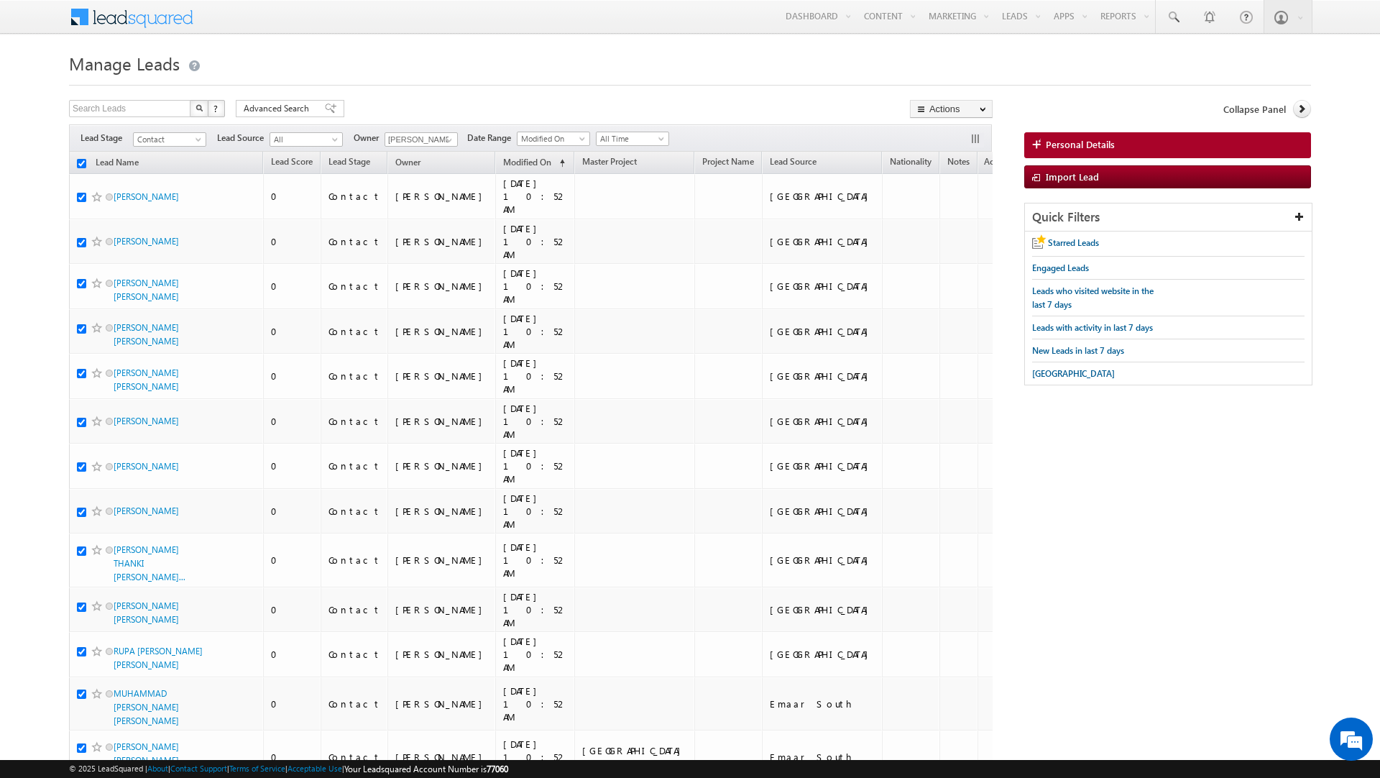
checkbox input "true"
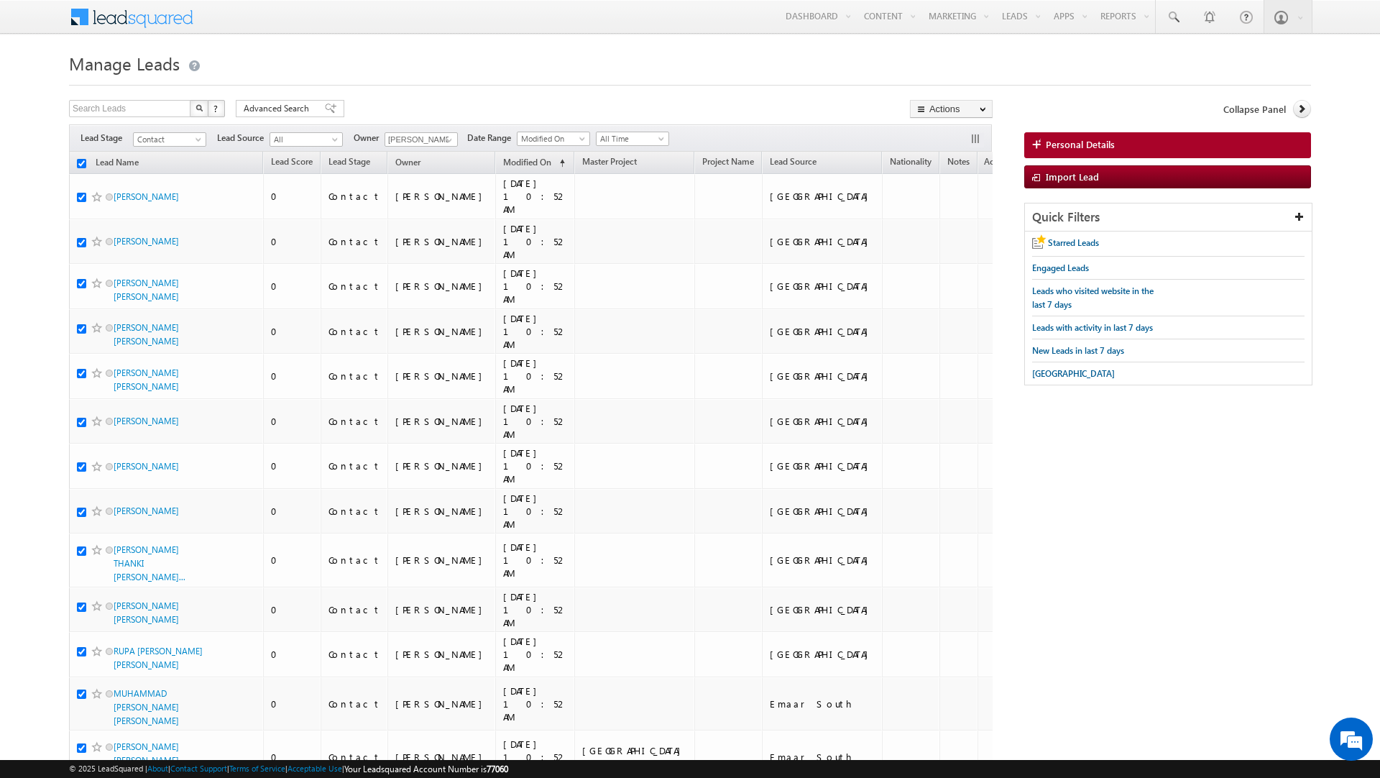
checkbox input "true"
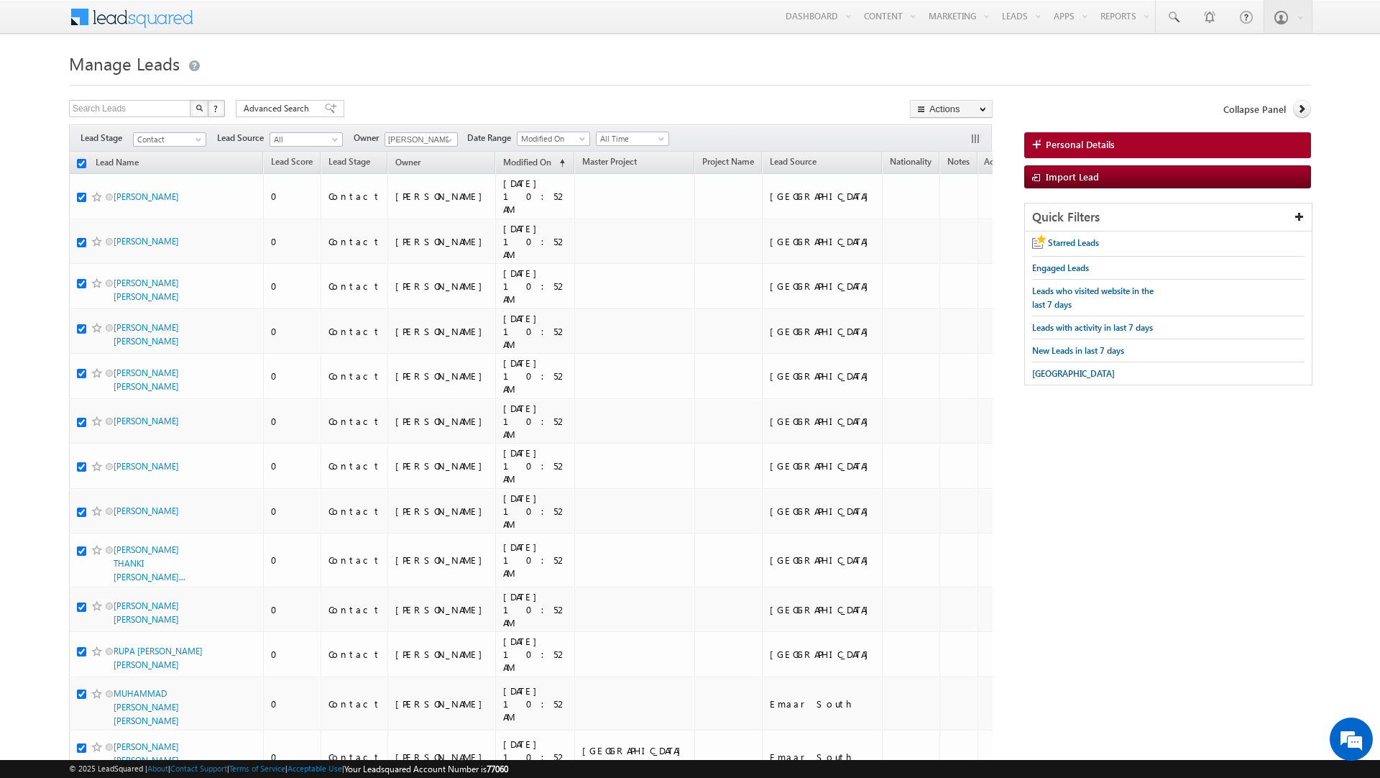
checkbox input "true"
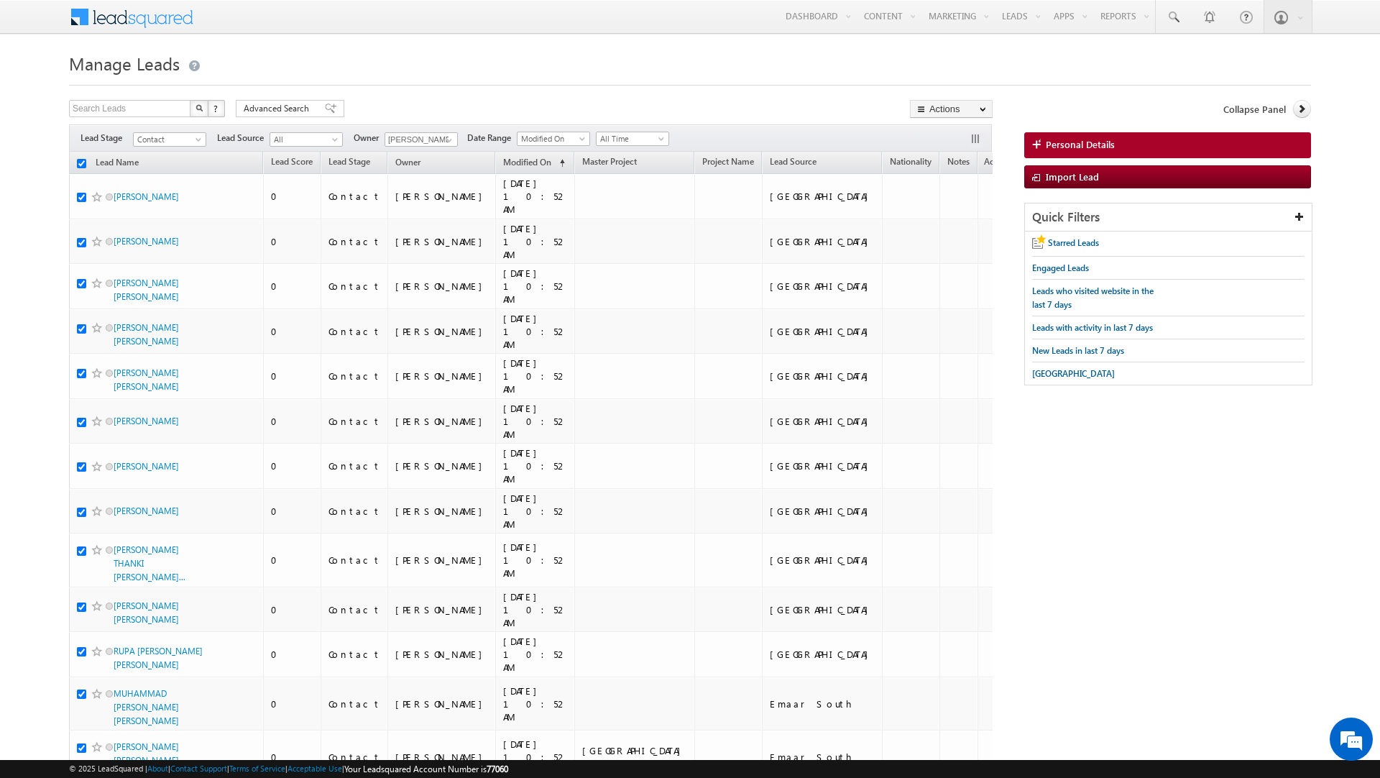
checkbox input "true"
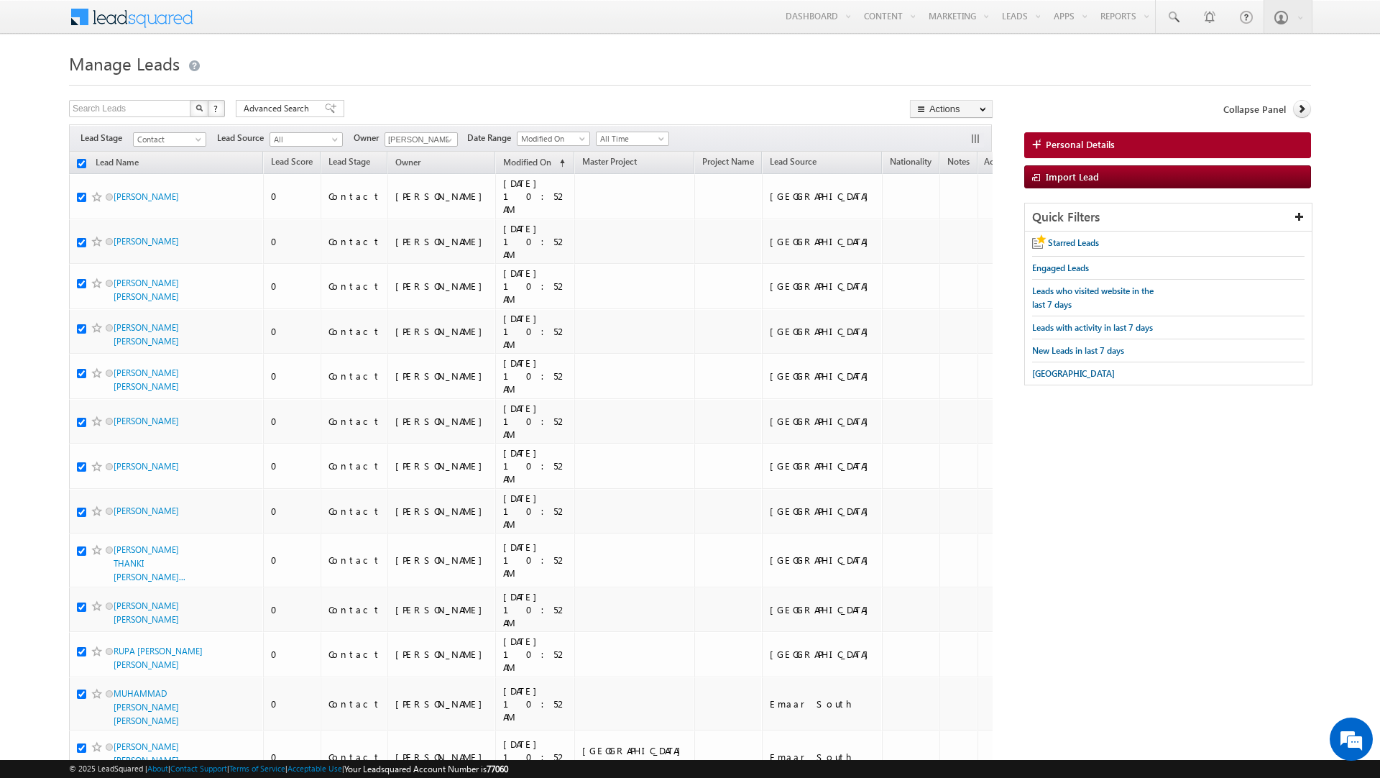
checkbox input "true"
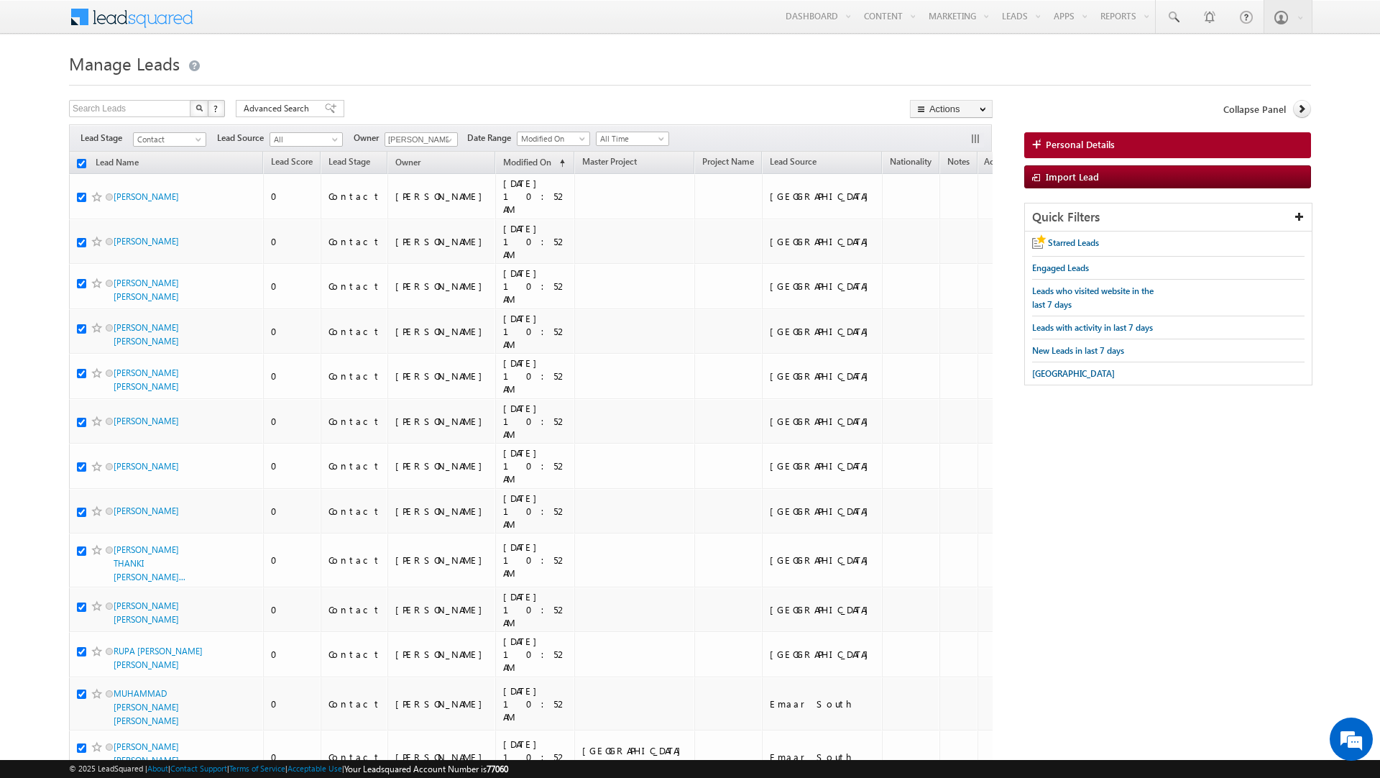
checkbox input "true"
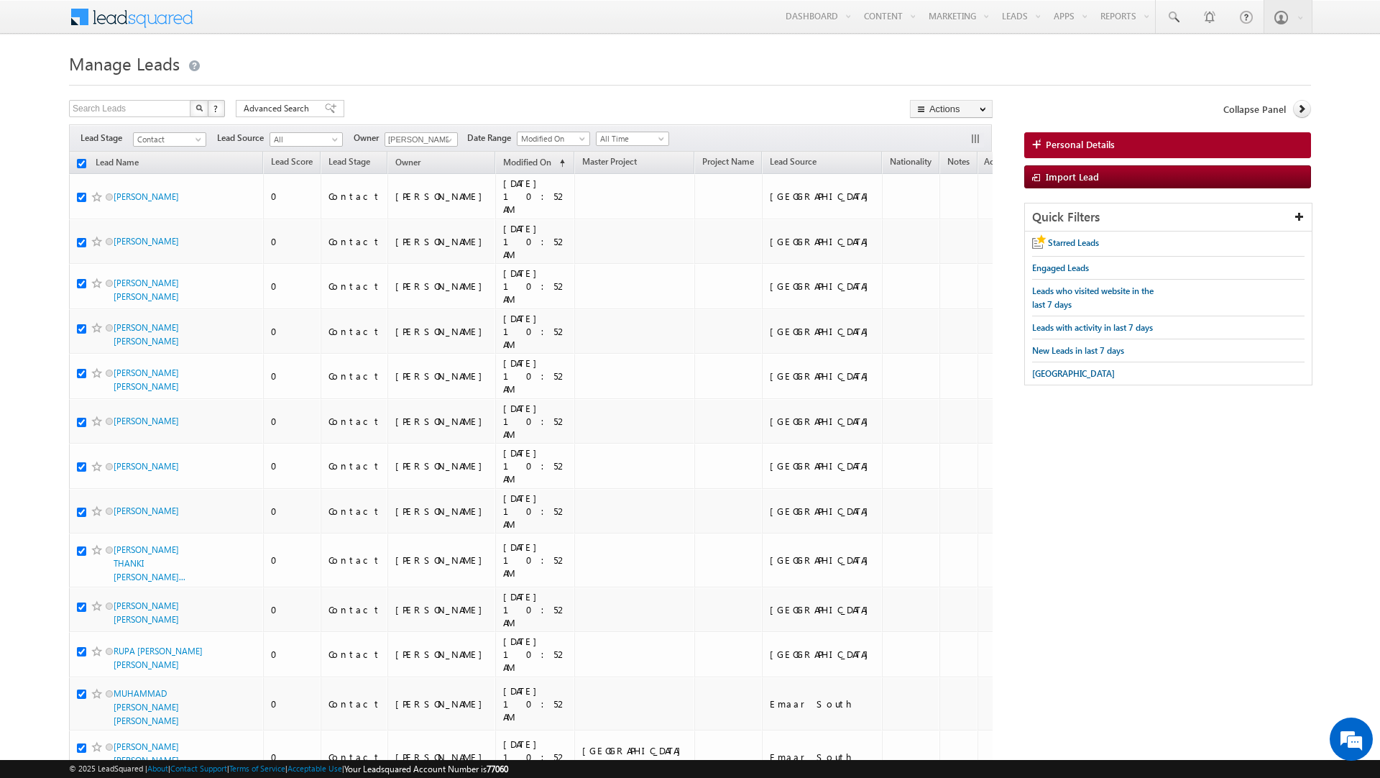
checkbox input "true"
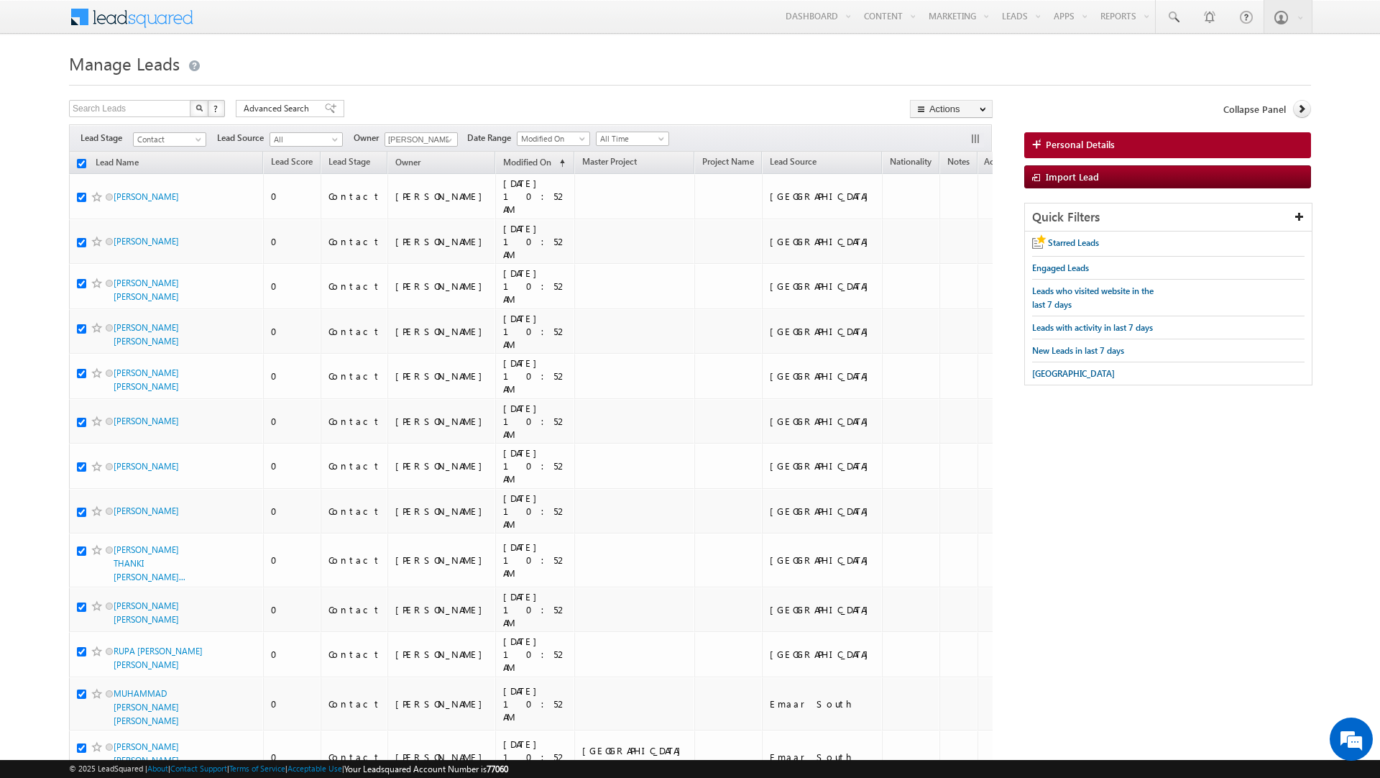
checkbox input "true"
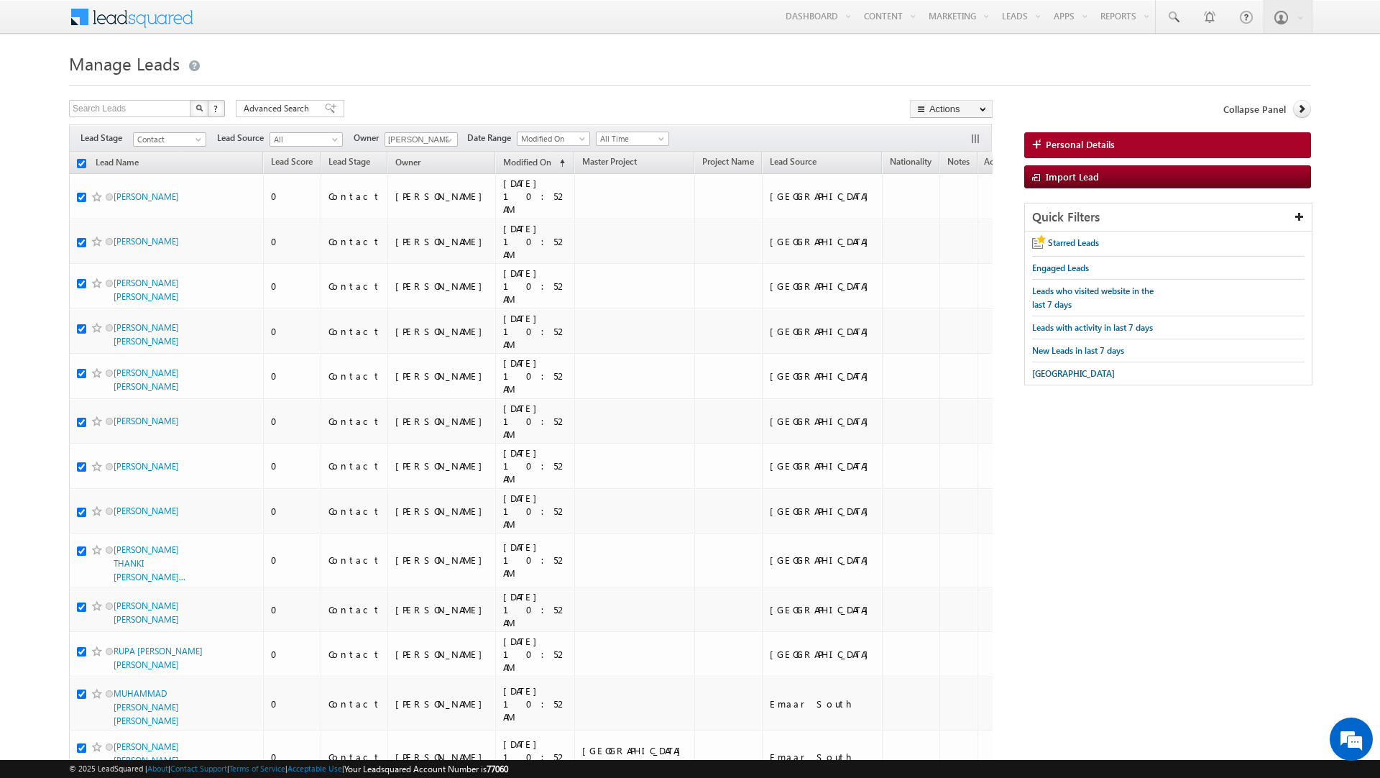
checkbox input "true"
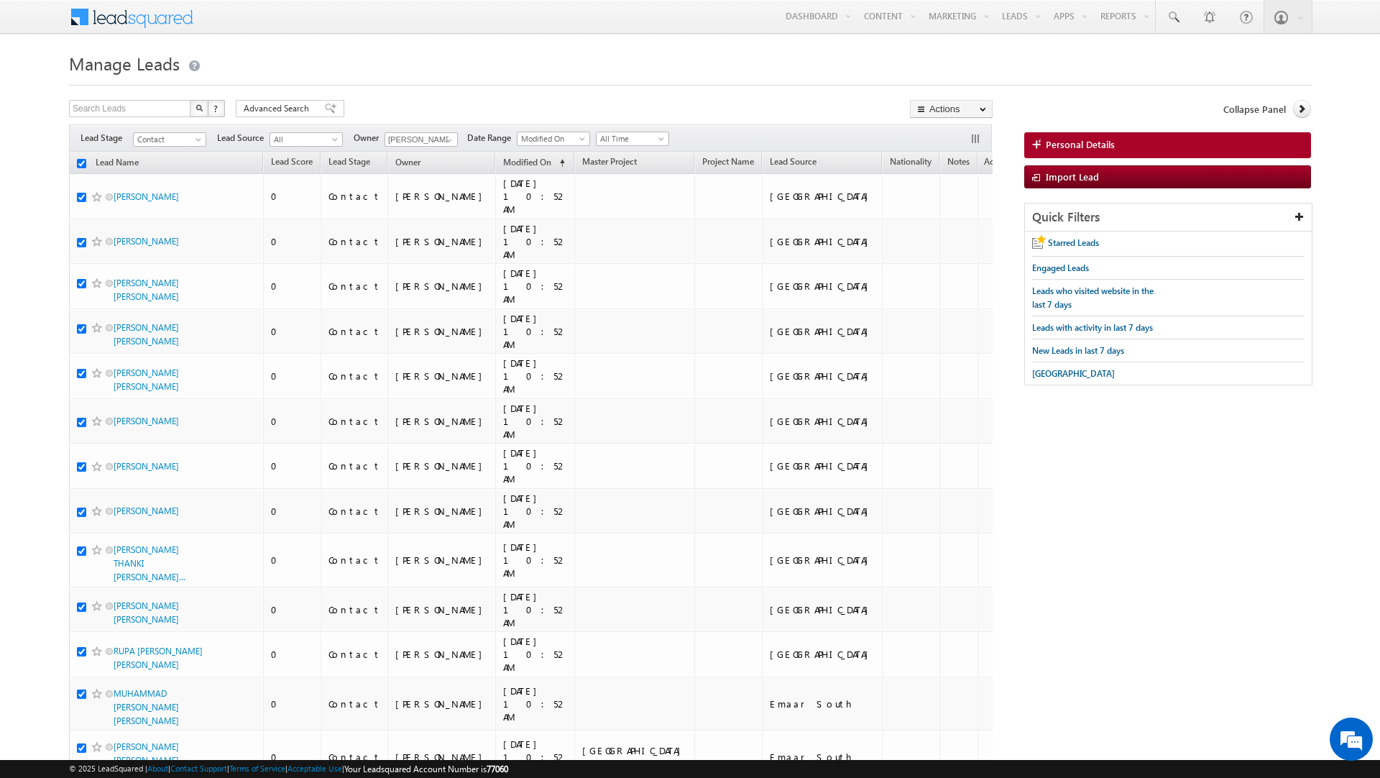
checkbox input "true"
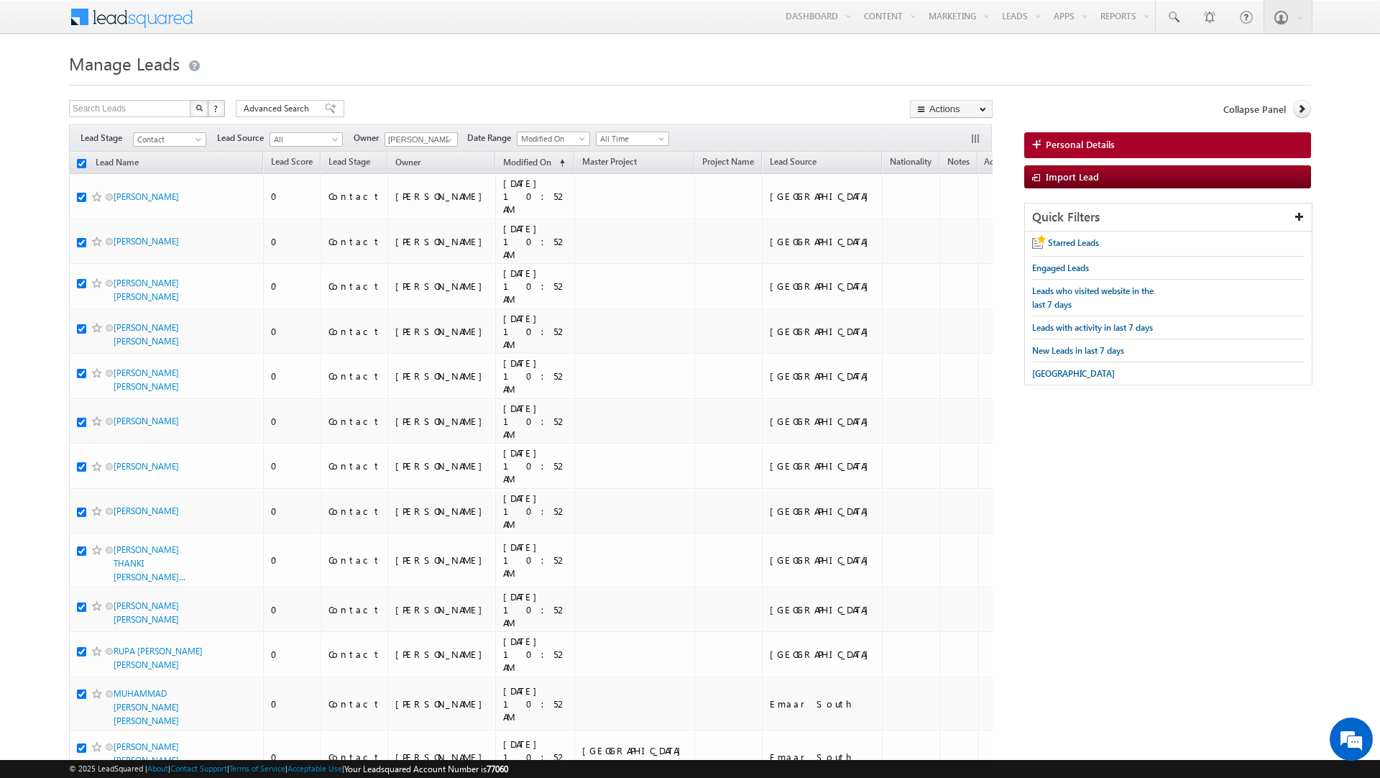
checkbox input "true"
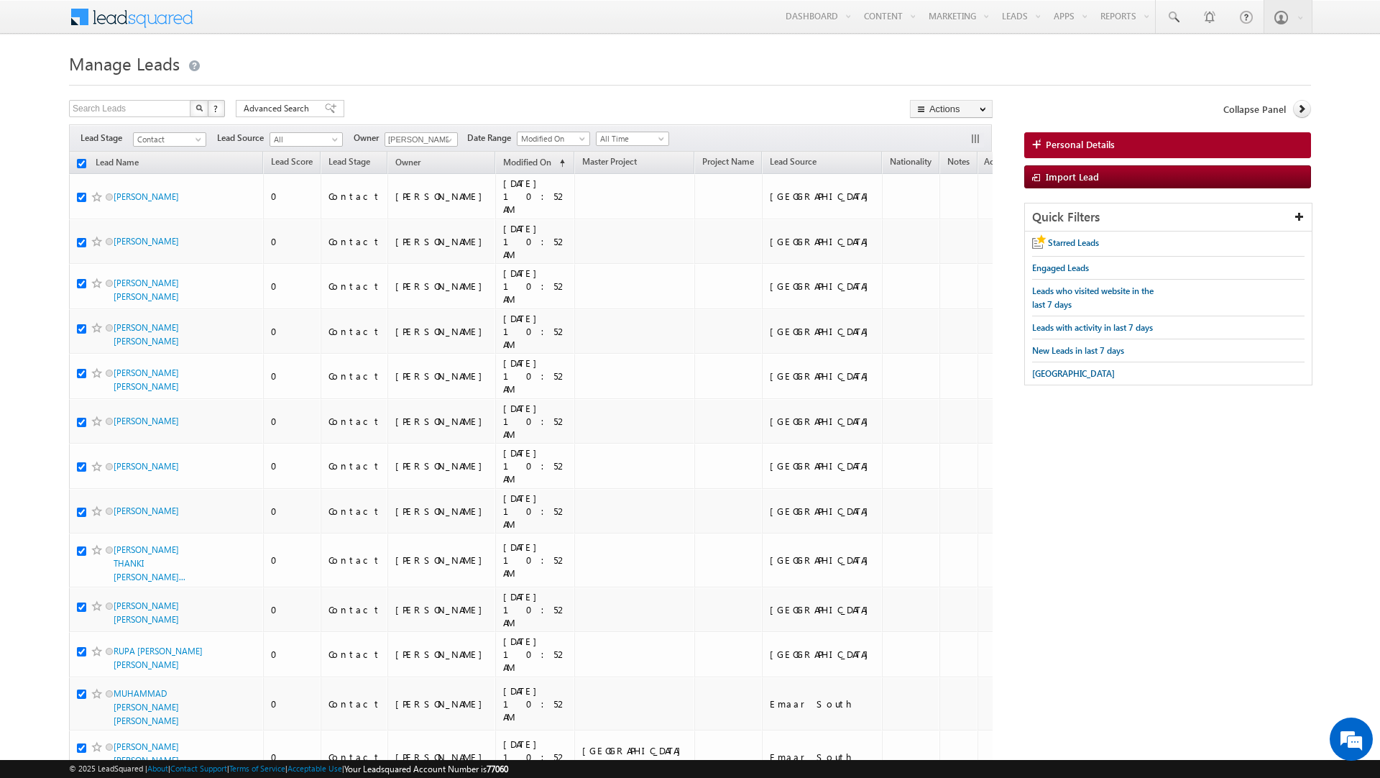
checkbox input "true"
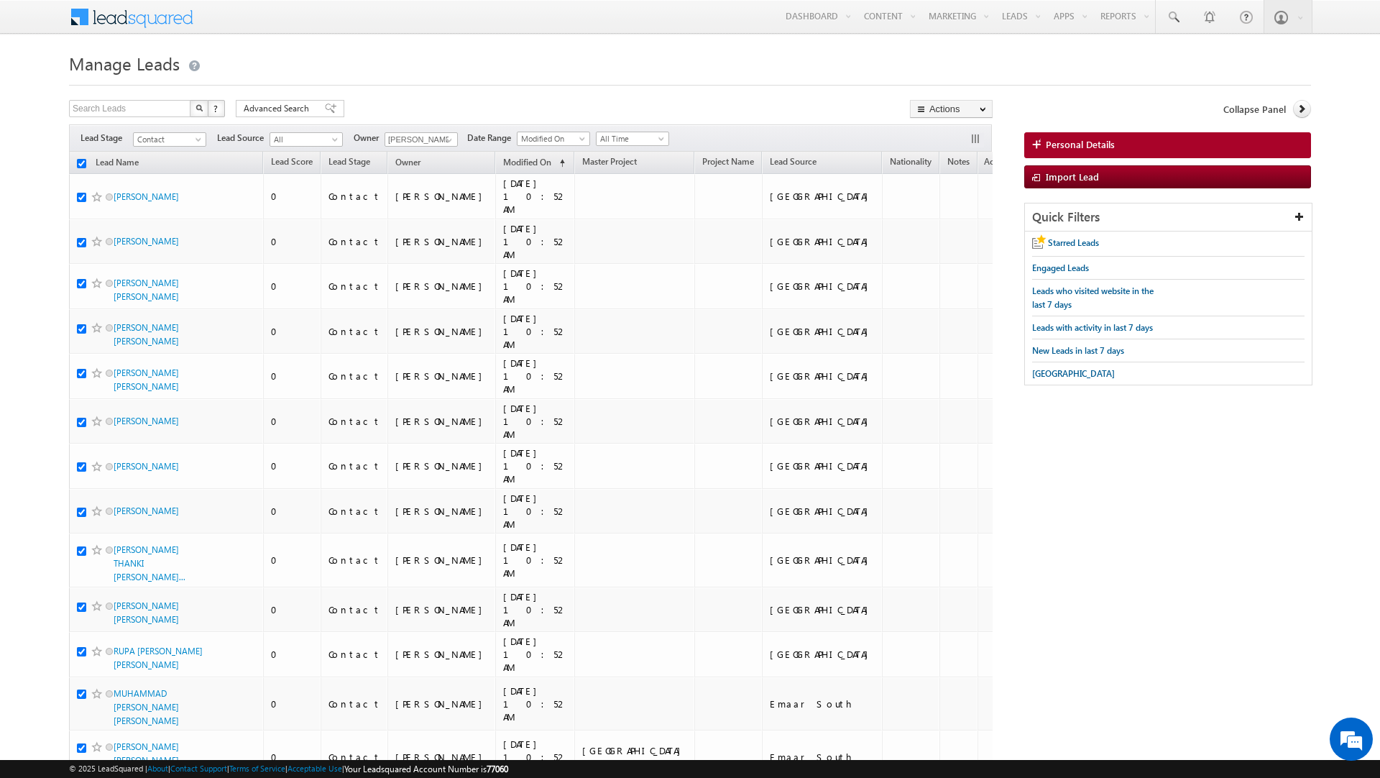
checkbox input "true"
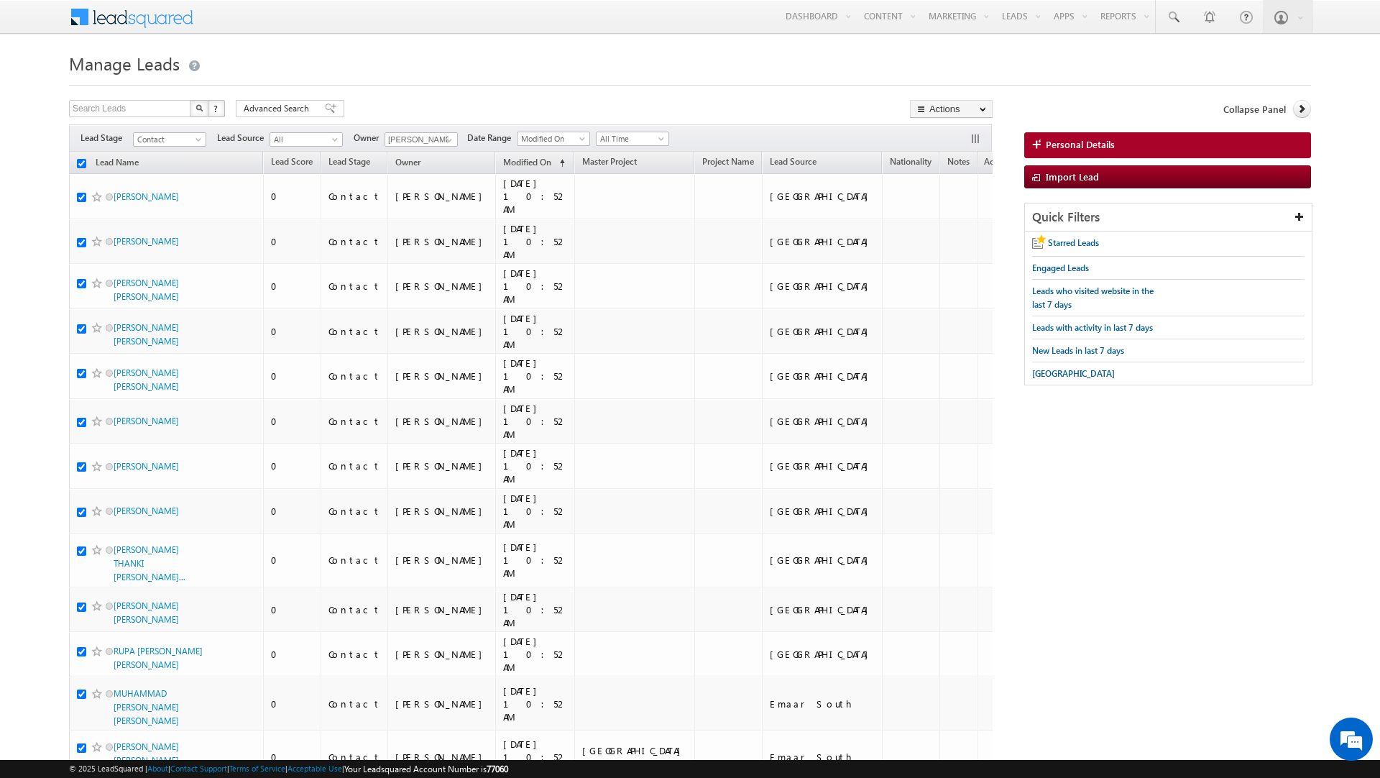
checkbox input "true"
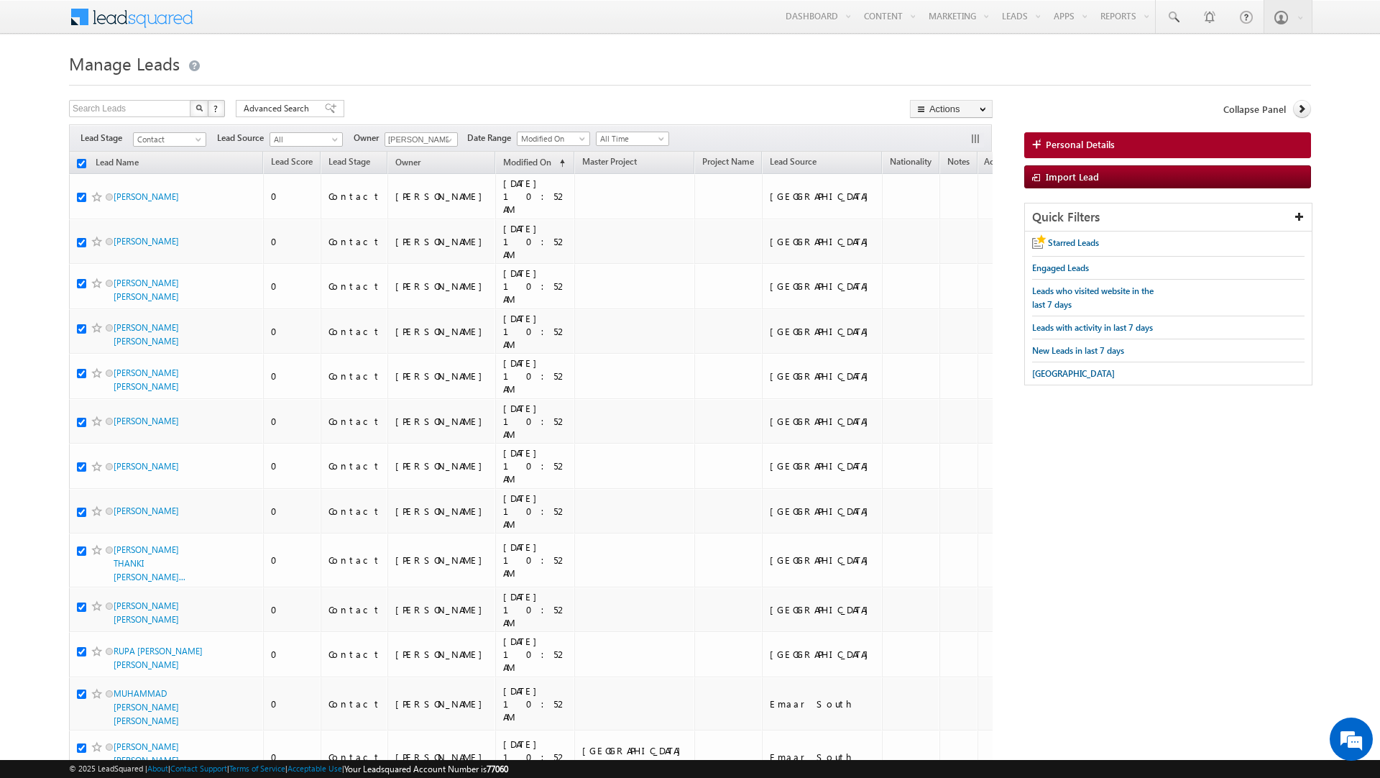
checkbox input "true"
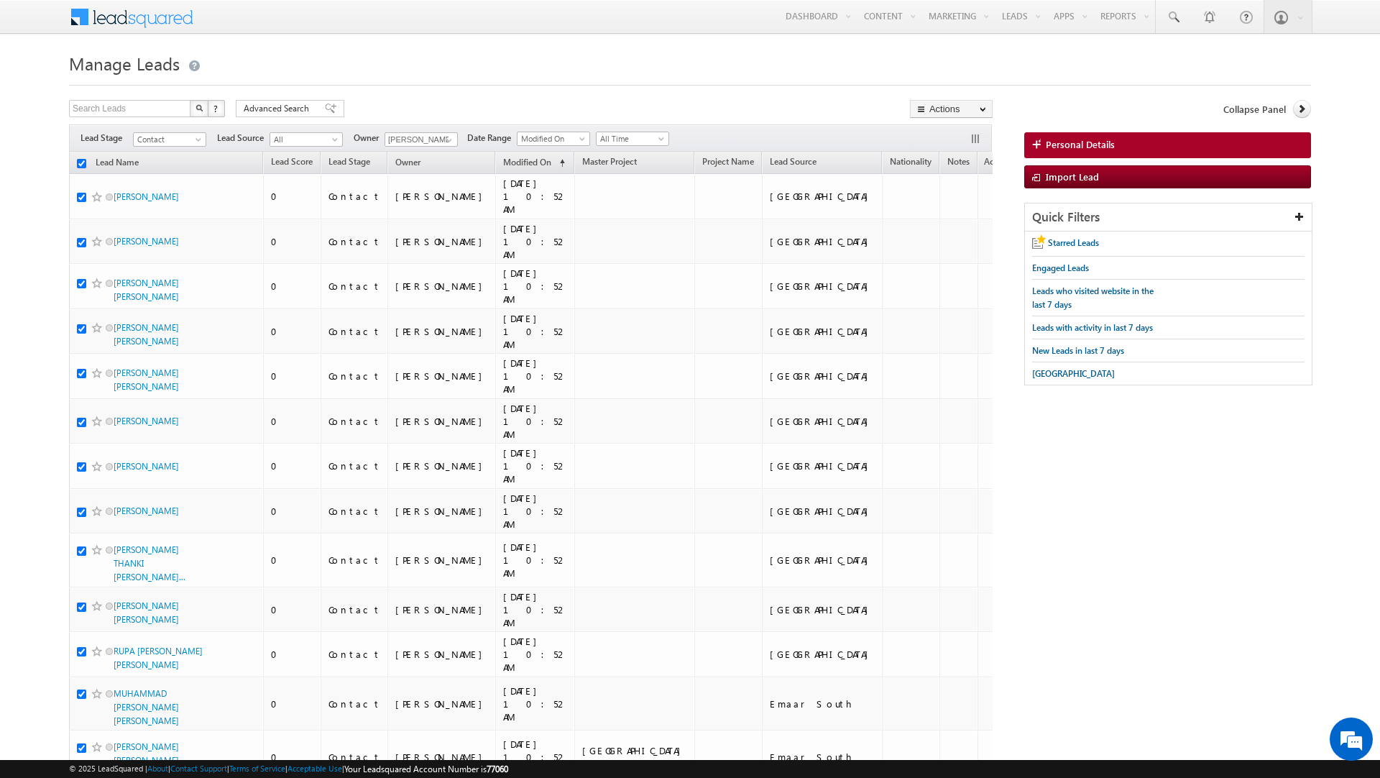
checkbox input "true"
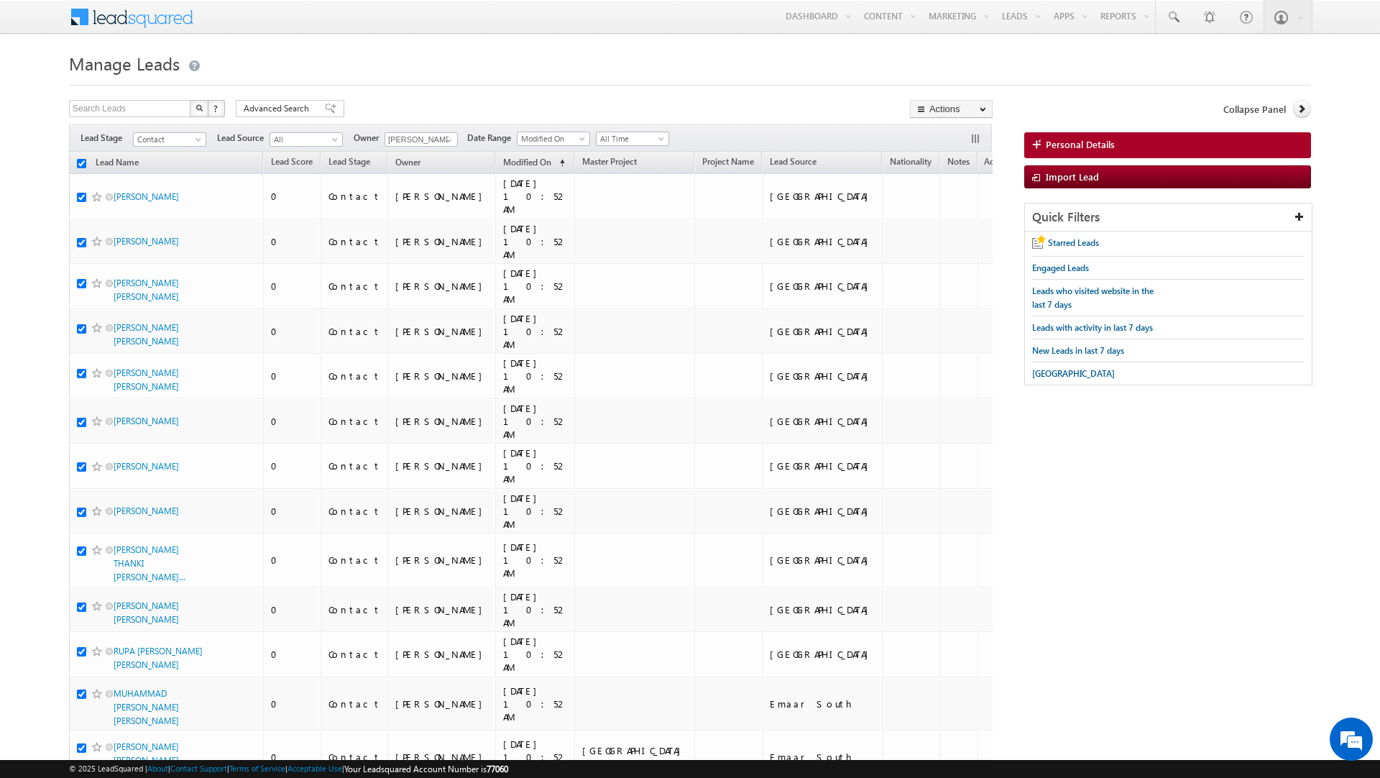
checkbox input "true"
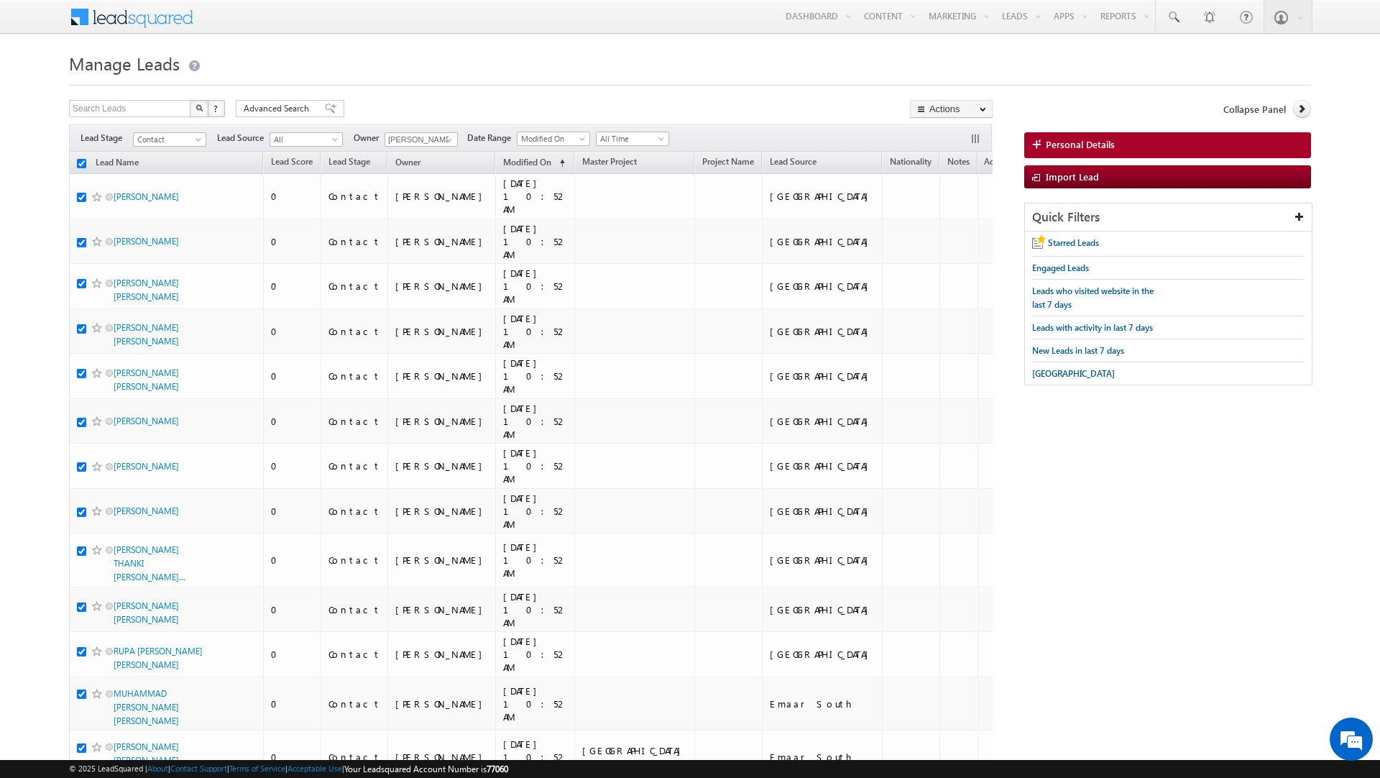
checkbox input "true"
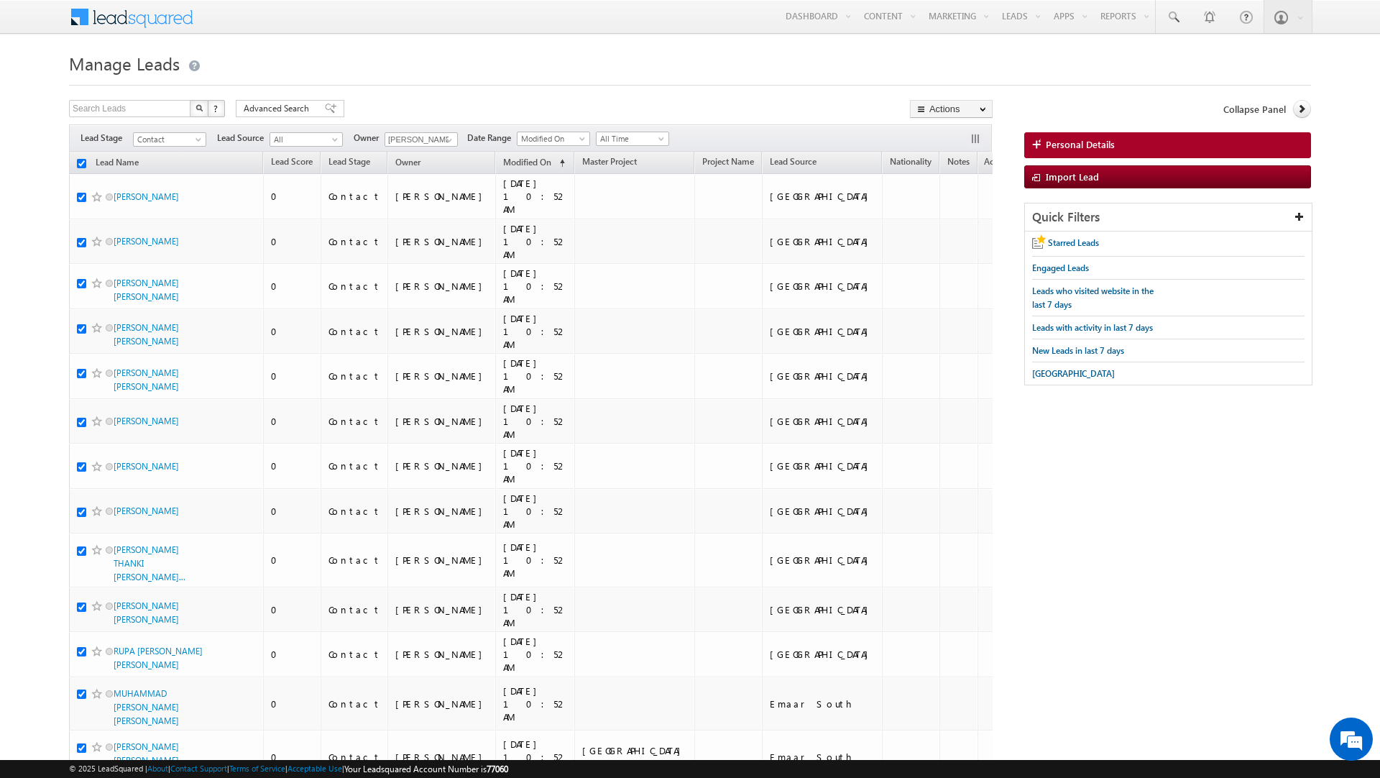
checkbox input "true"
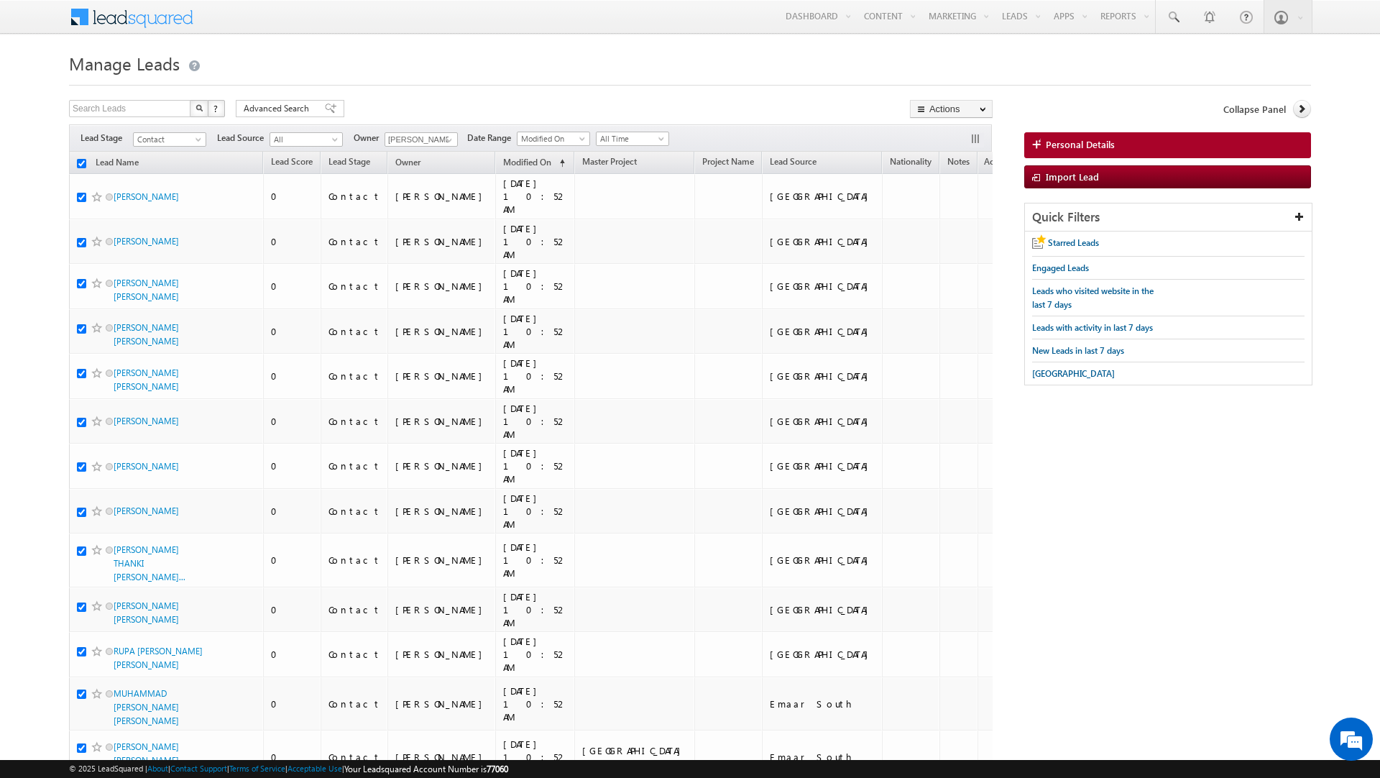
checkbox input "true"
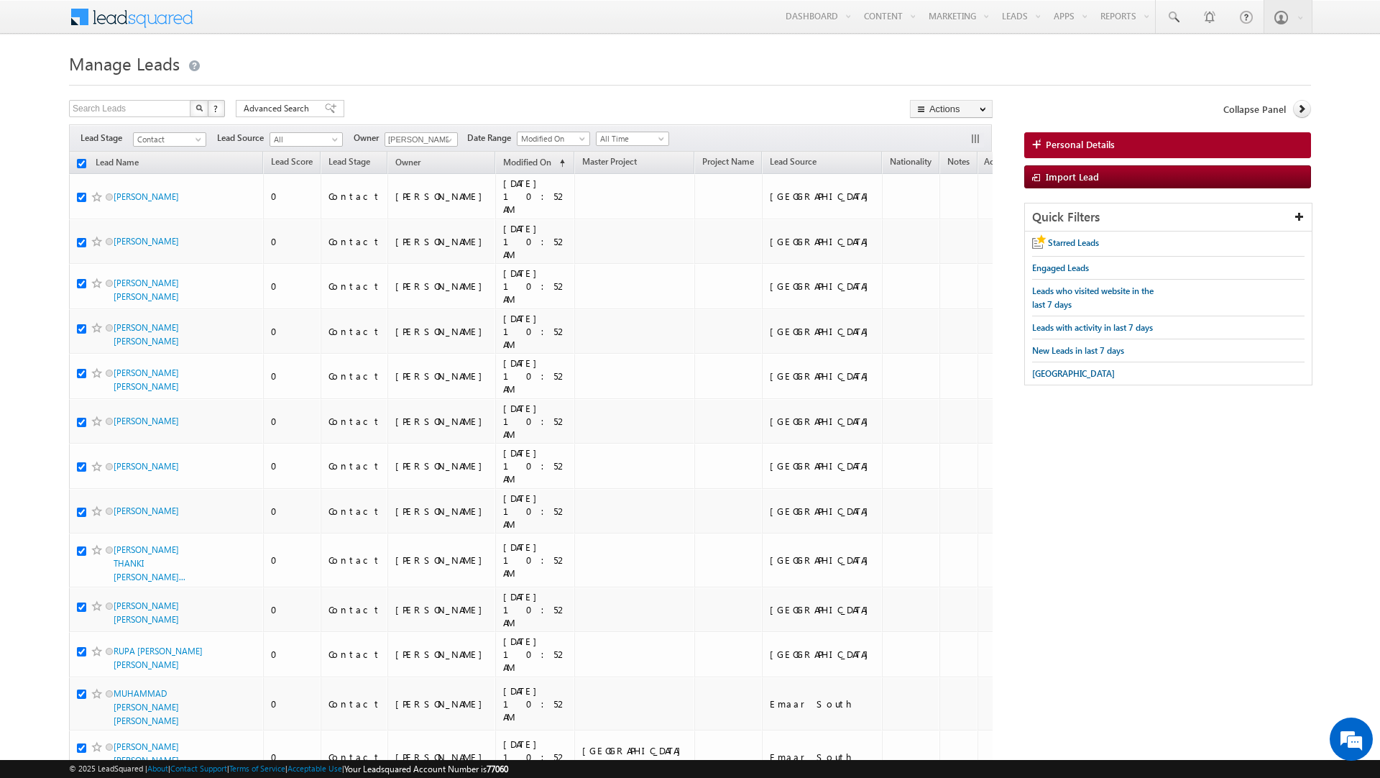
checkbox input "true"
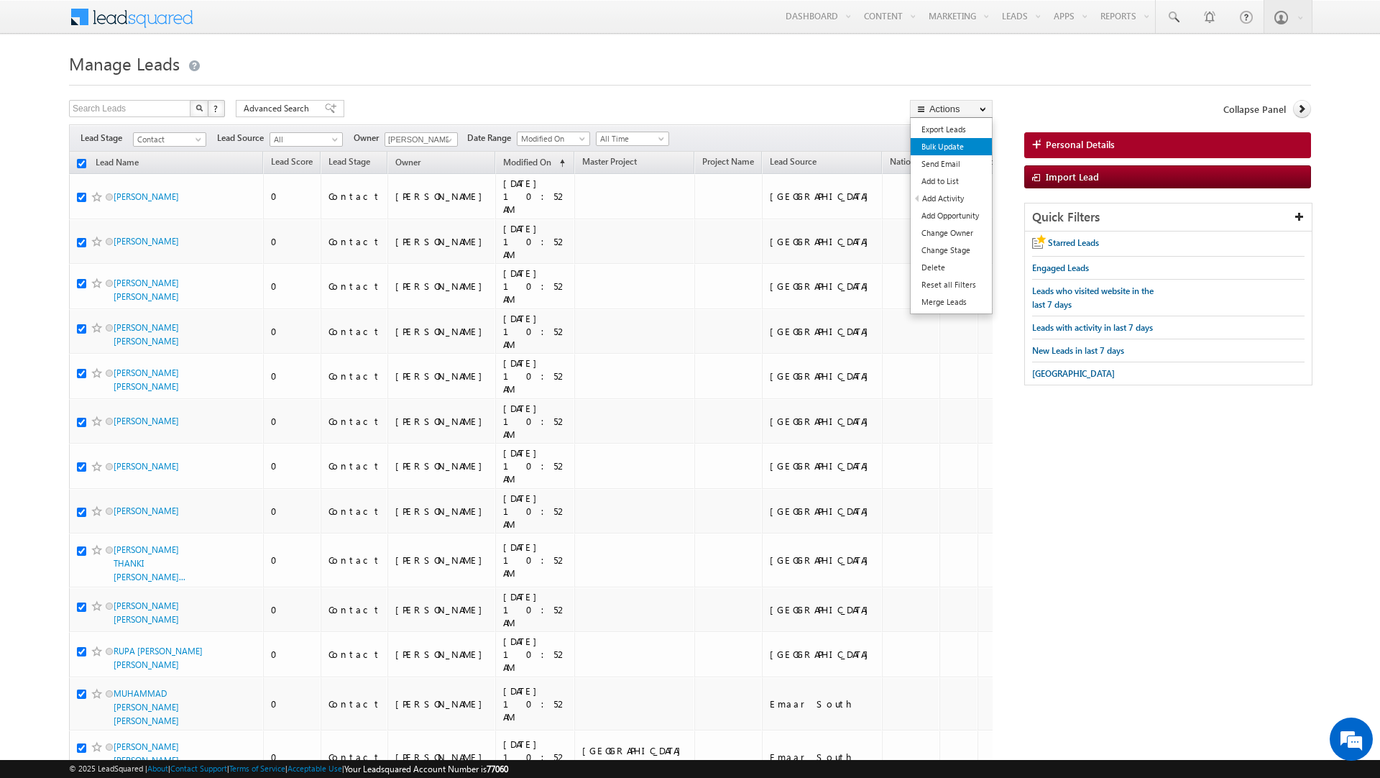
click at [952, 152] on link "Bulk Update" at bounding box center [951, 146] width 81 height 17
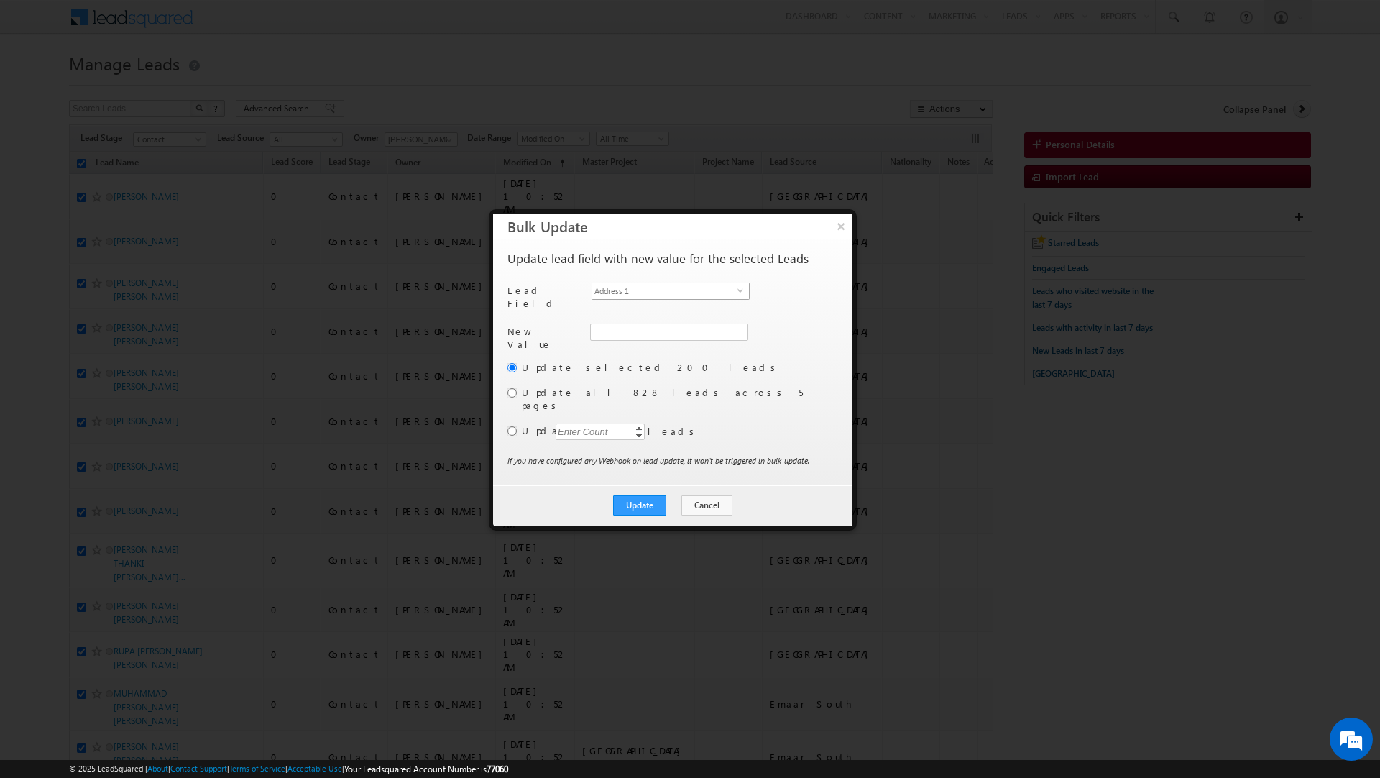
click at [676, 287] on span "Address 1" at bounding box center [664, 291] width 145 height 16
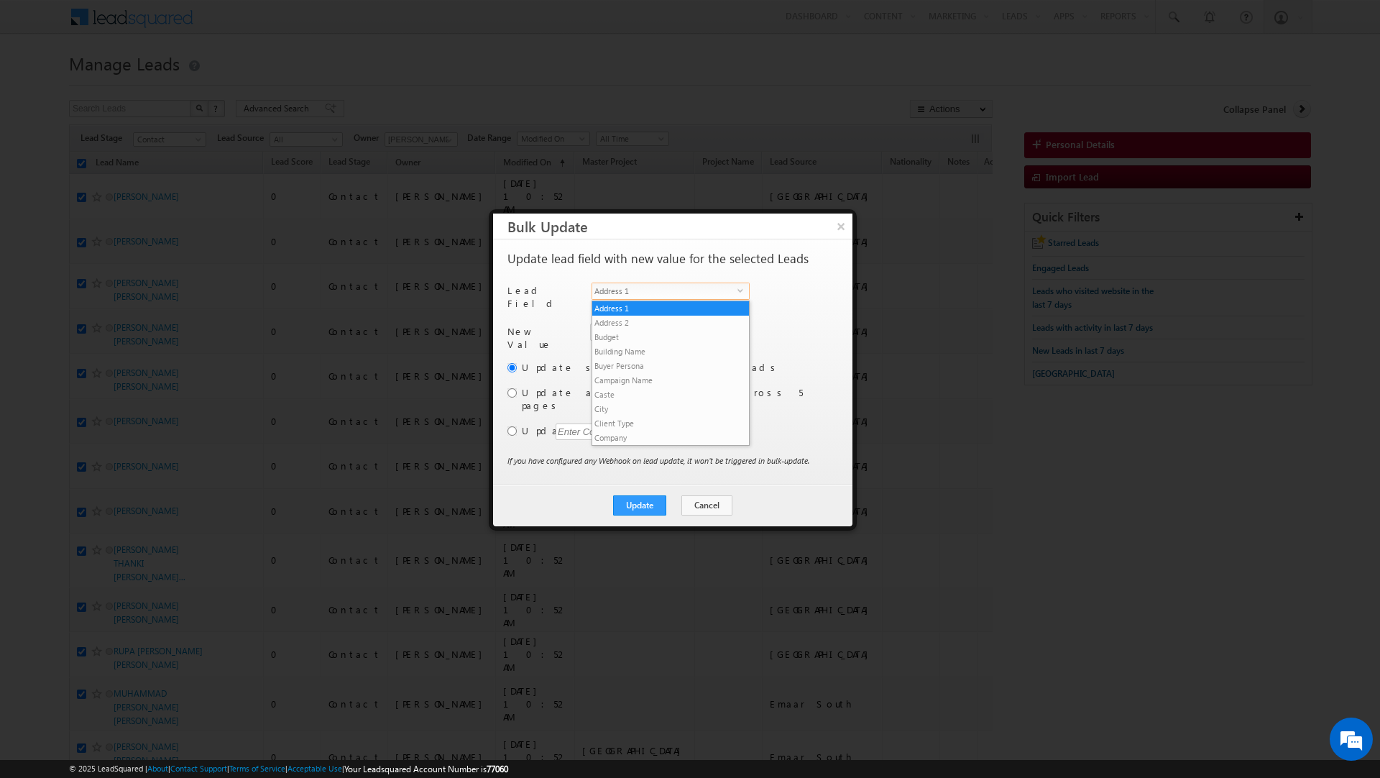
scroll to position [547, 0]
click at [774, 329] on div "New Value Address 1" at bounding box center [672, 342] width 328 height 37
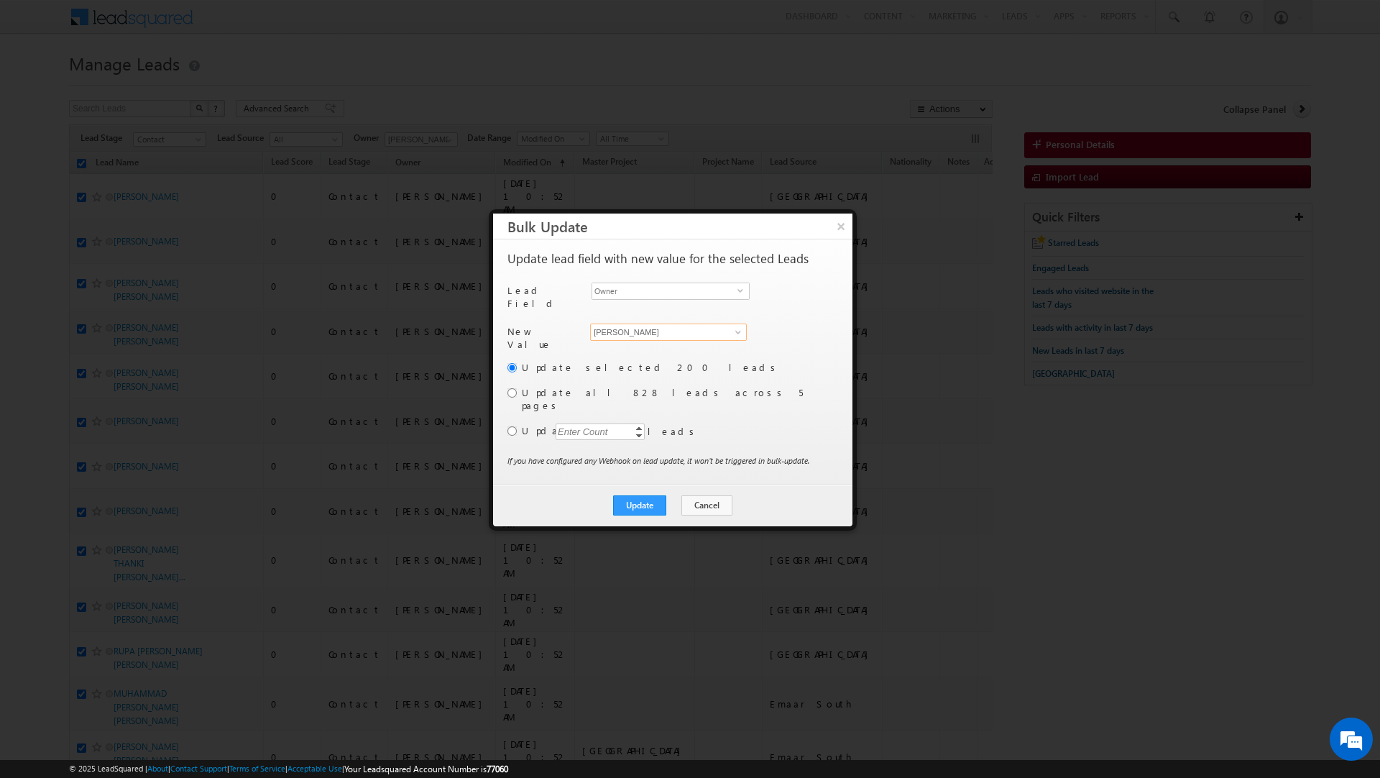
click at [702, 329] on input "[PERSON_NAME]" at bounding box center [668, 332] width 157 height 17
click at [677, 356] on span "shaik.razak@indglobal.ae" at bounding box center [660, 361] width 129 height 11
click at [510, 388] on input "radio" at bounding box center [512, 392] width 9 height 9
click at [638, 495] on button "Update" at bounding box center [639, 505] width 53 height 20
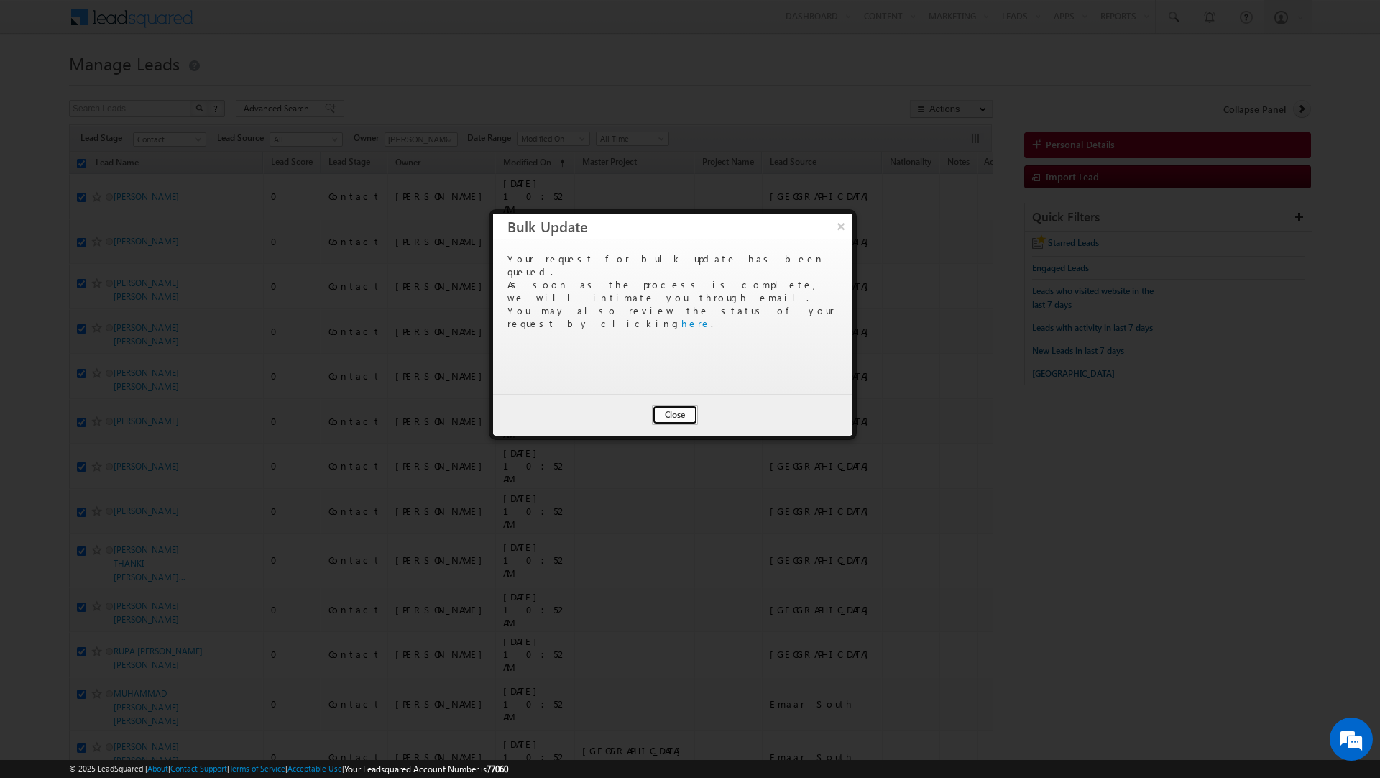
click at [674, 413] on button "Close" at bounding box center [675, 415] width 46 height 20
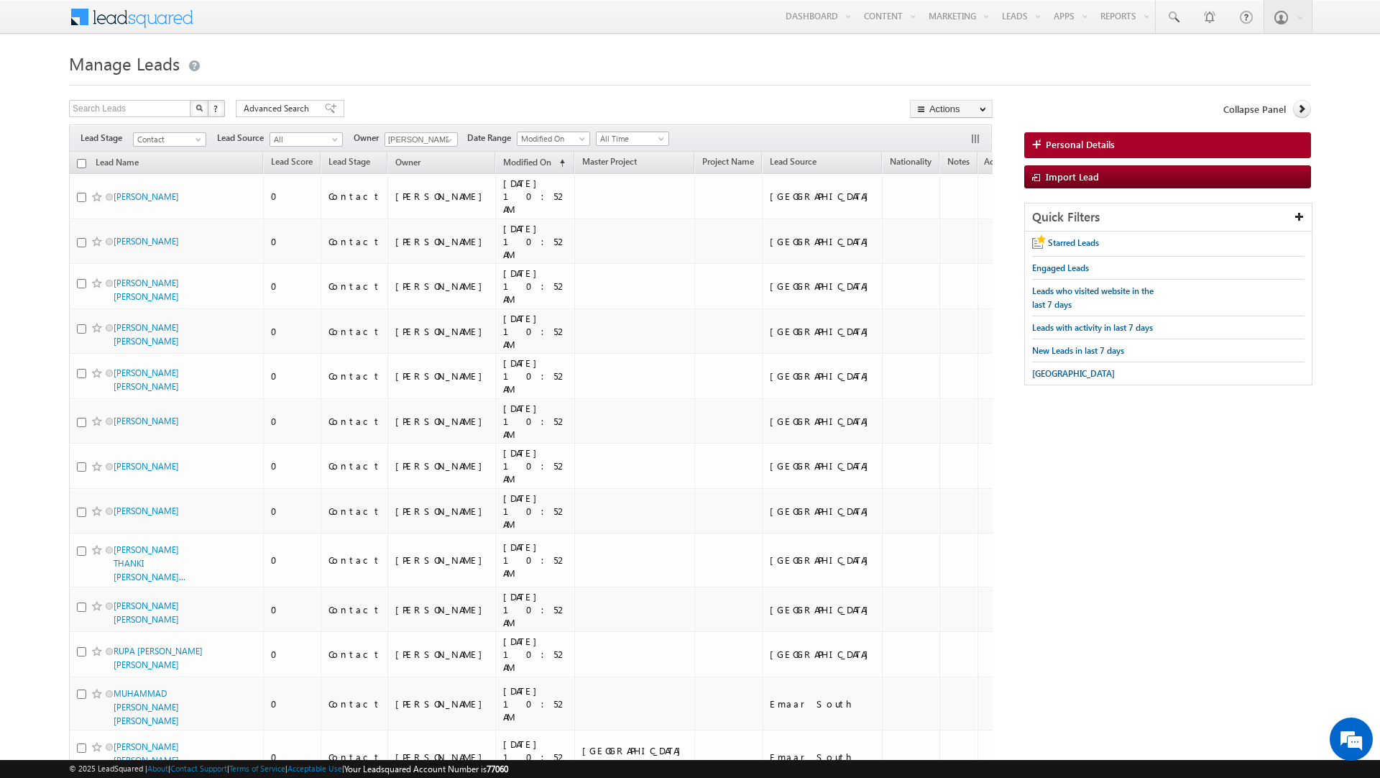
click at [81, 164] on input "checkbox" at bounding box center [81, 163] width 9 height 9
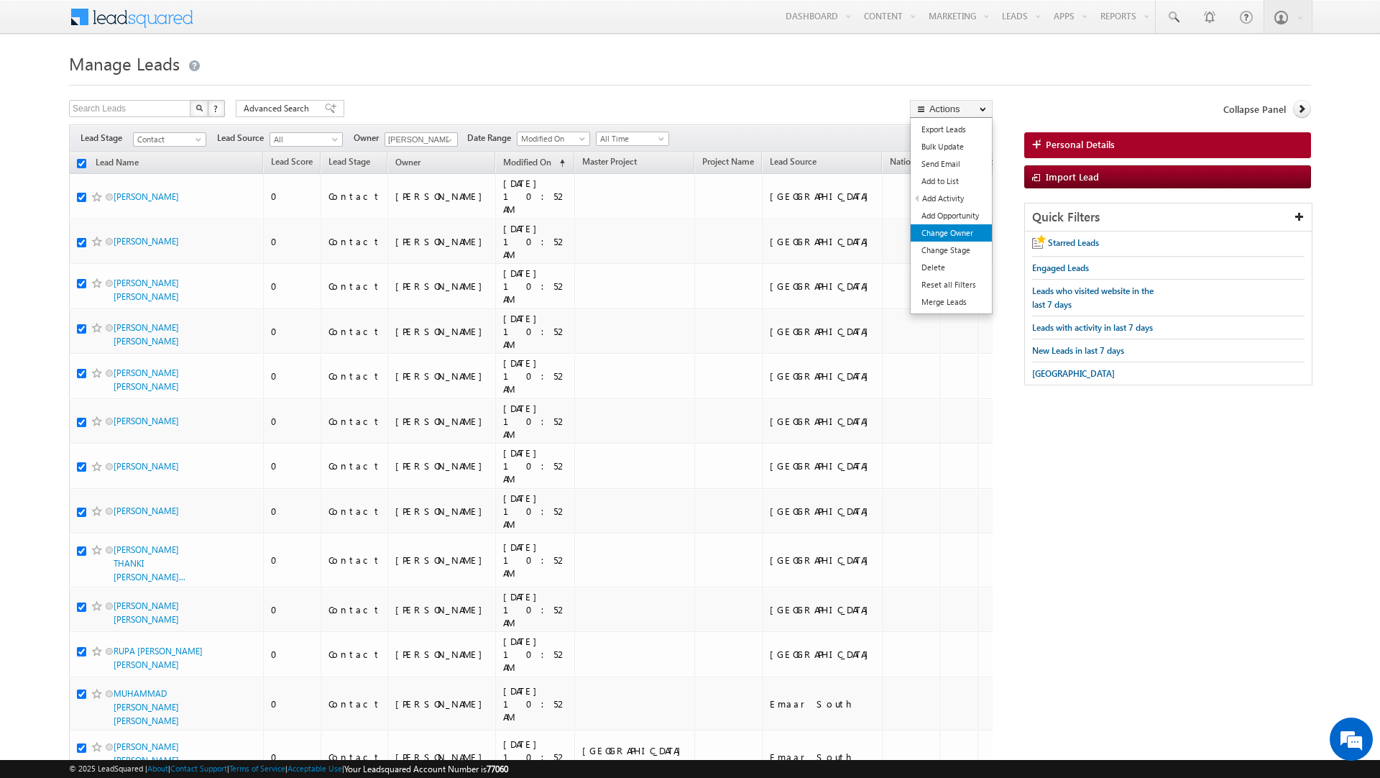
click at [931, 235] on link "Change Owner" at bounding box center [951, 232] width 81 height 17
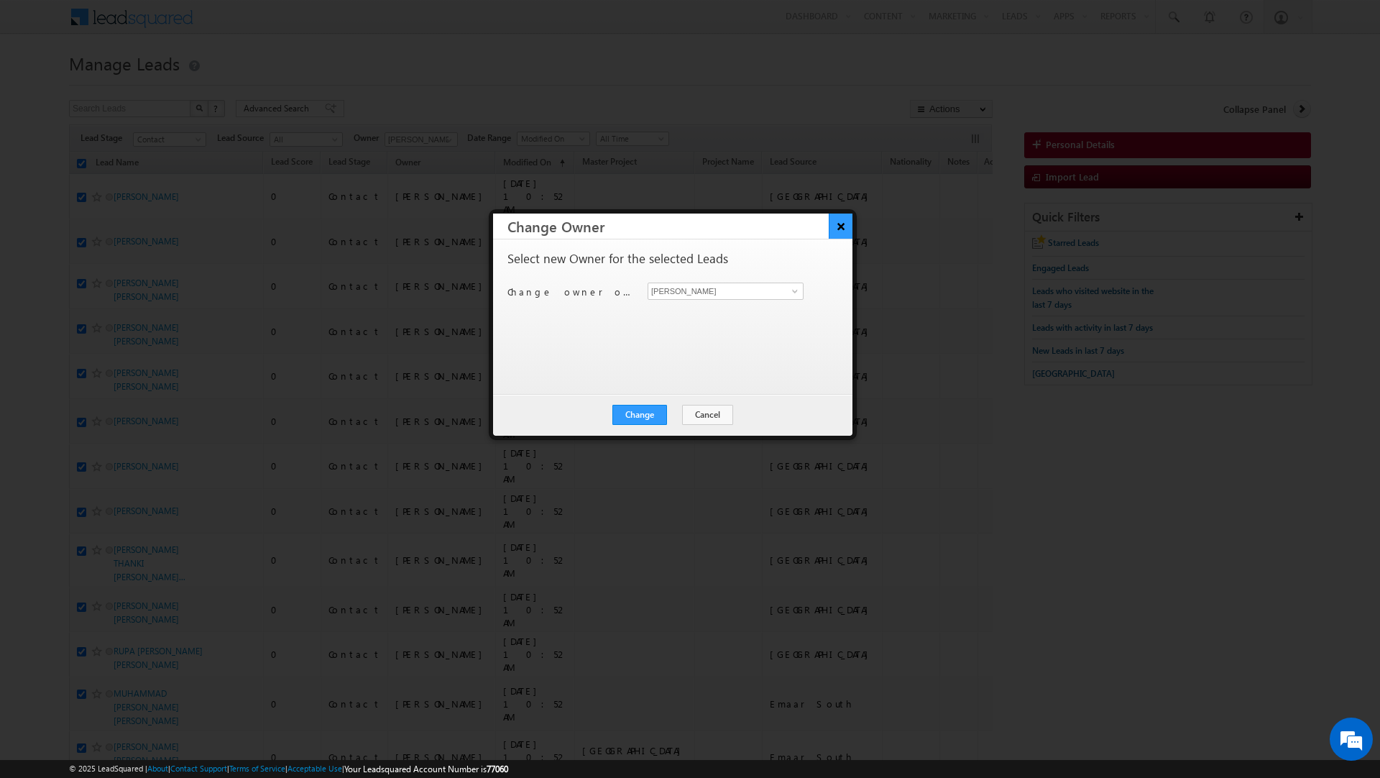
click at [843, 231] on button "×" at bounding box center [841, 226] width 24 height 25
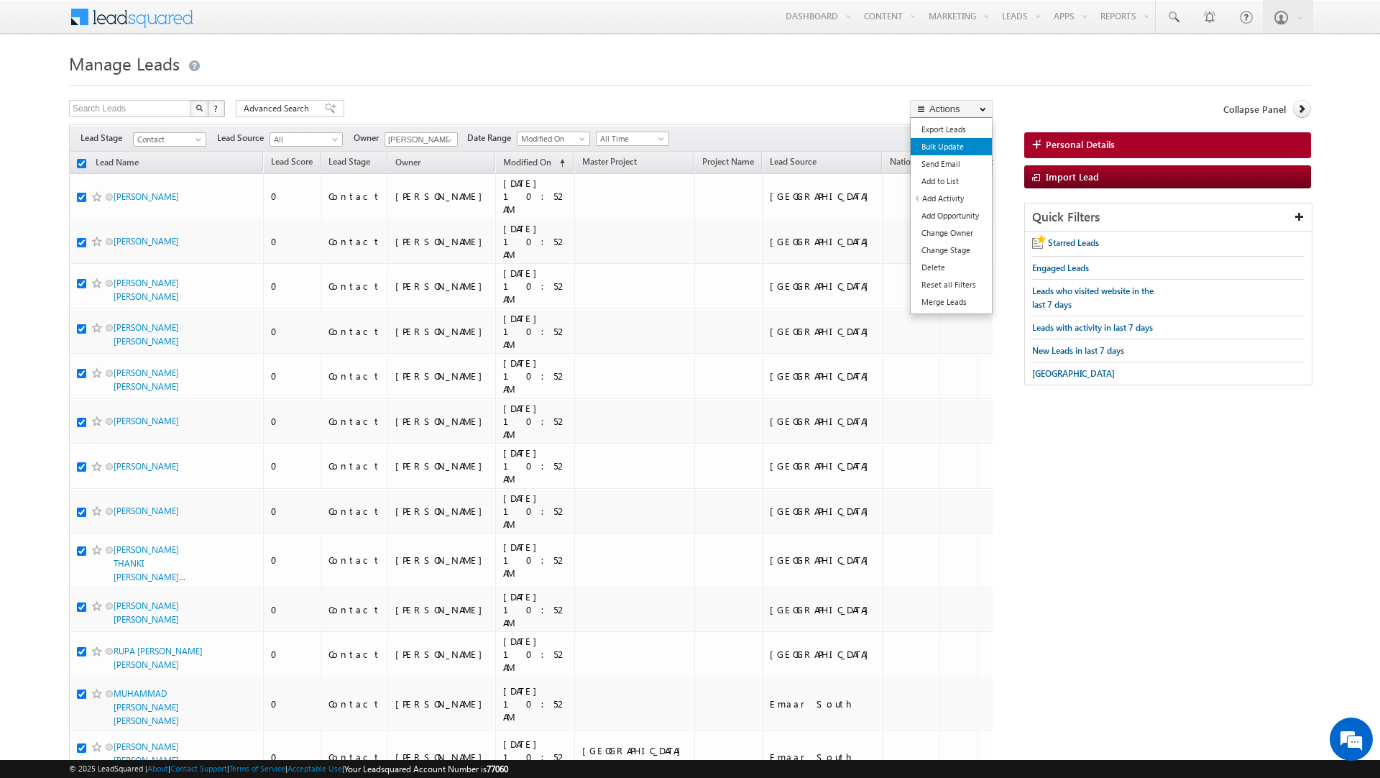
click at [950, 151] on link "Bulk Update" at bounding box center [951, 146] width 81 height 17
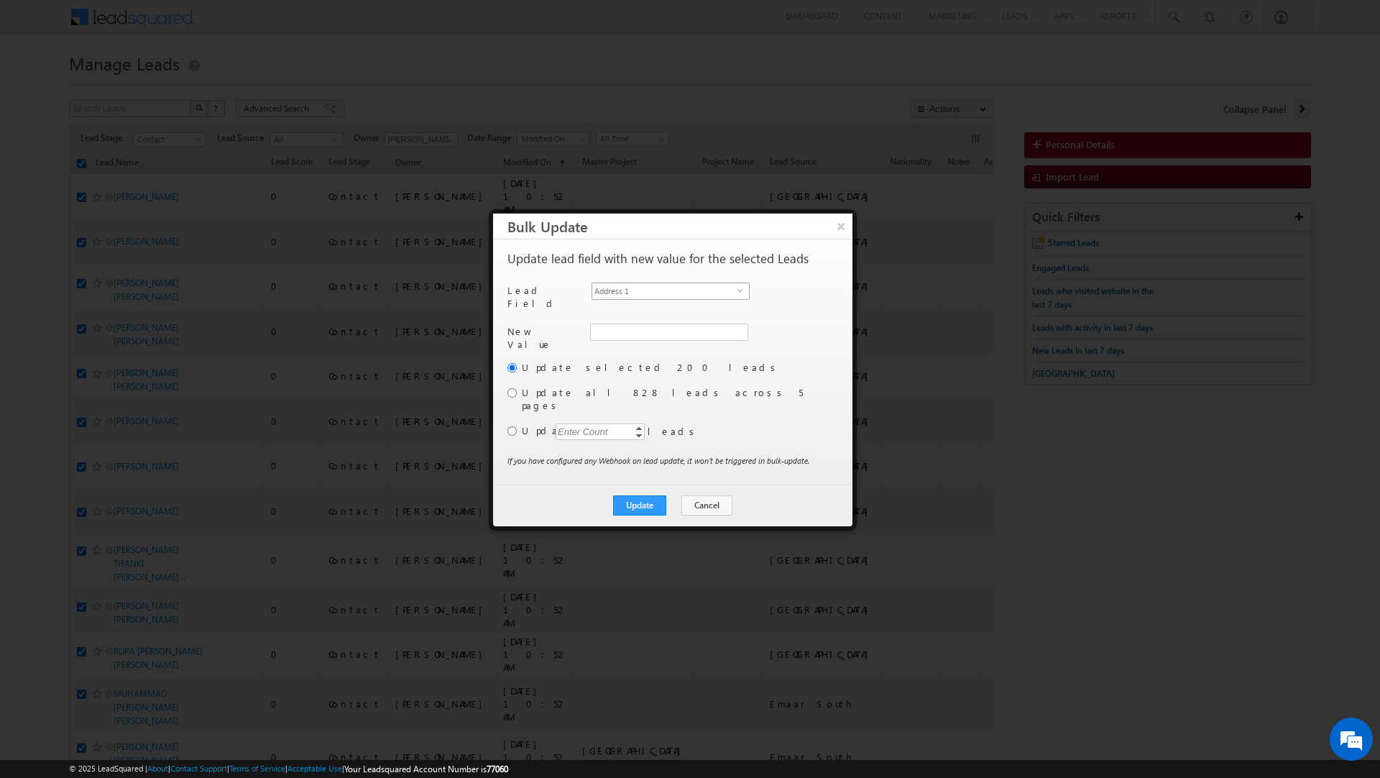
click at [647, 291] on span "Address 1" at bounding box center [664, 291] width 145 height 16
click at [601, 443] on li "Owner" at bounding box center [670, 450] width 157 height 14
click at [615, 330] on input "[PERSON_NAME]" at bounding box center [668, 332] width 157 height 17
click at [628, 344] on link "Vratika Soni vratika.soni@indglobal.ae" at bounding box center [668, 355] width 157 height 27
click at [510, 388] on input "radio" at bounding box center [512, 392] width 9 height 9
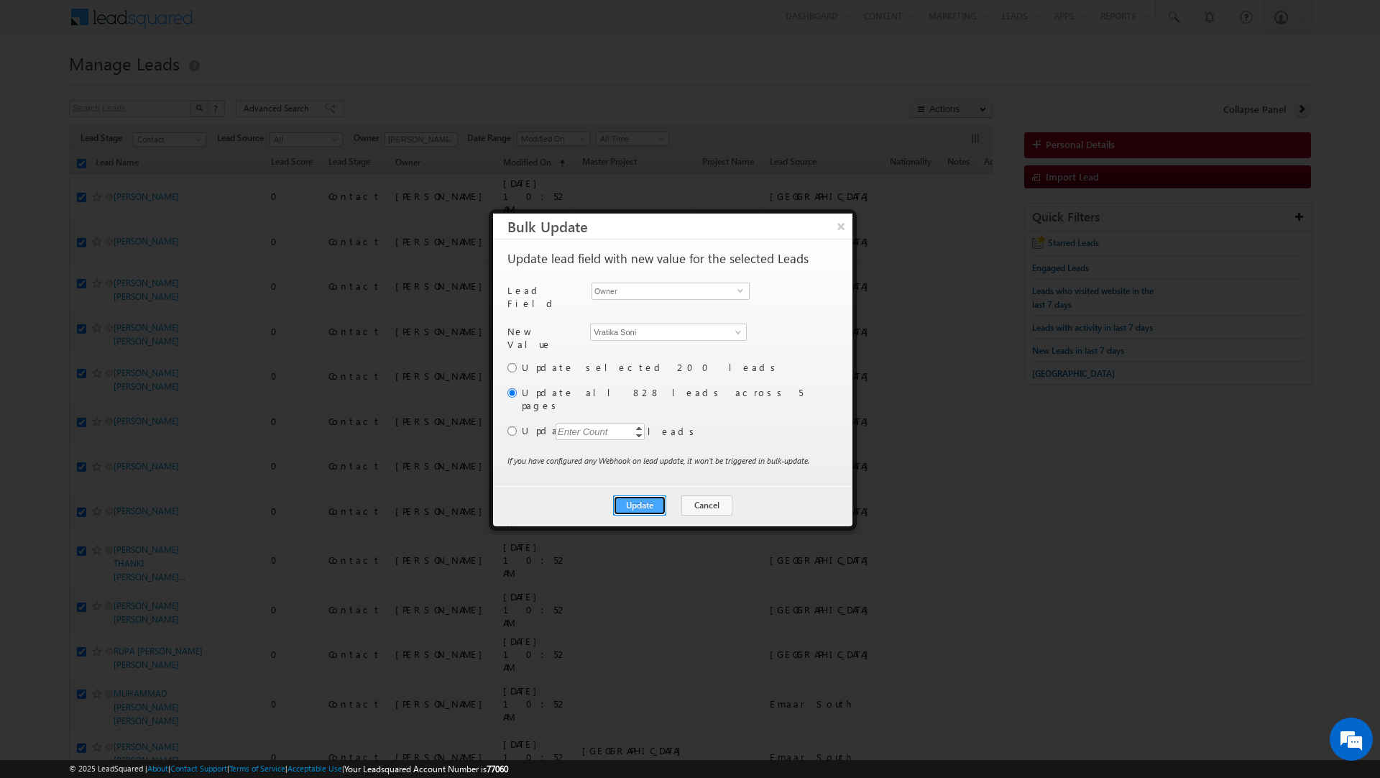
click at [636, 495] on button "Update" at bounding box center [639, 505] width 53 height 20
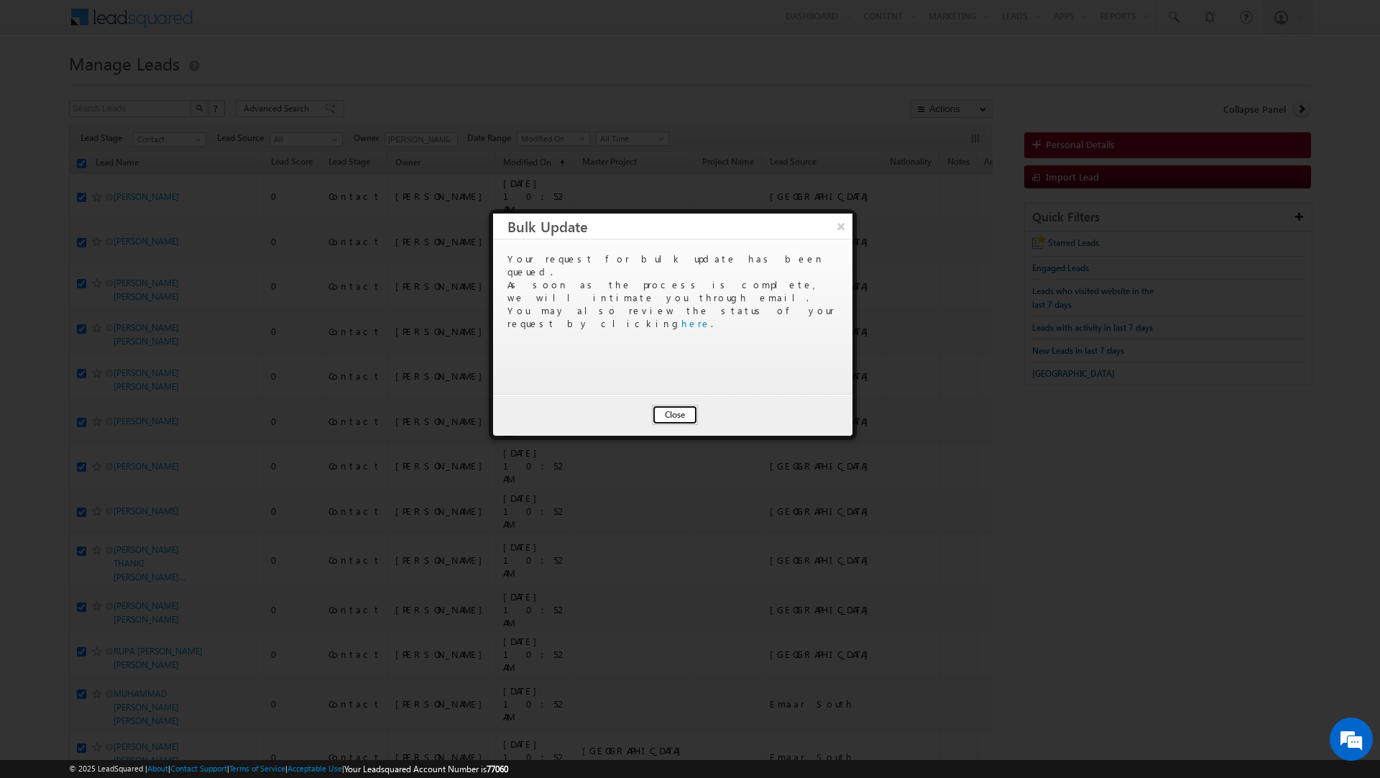
click at [677, 408] on button "Close" at bounding box center [675, 415] width 46 height 20
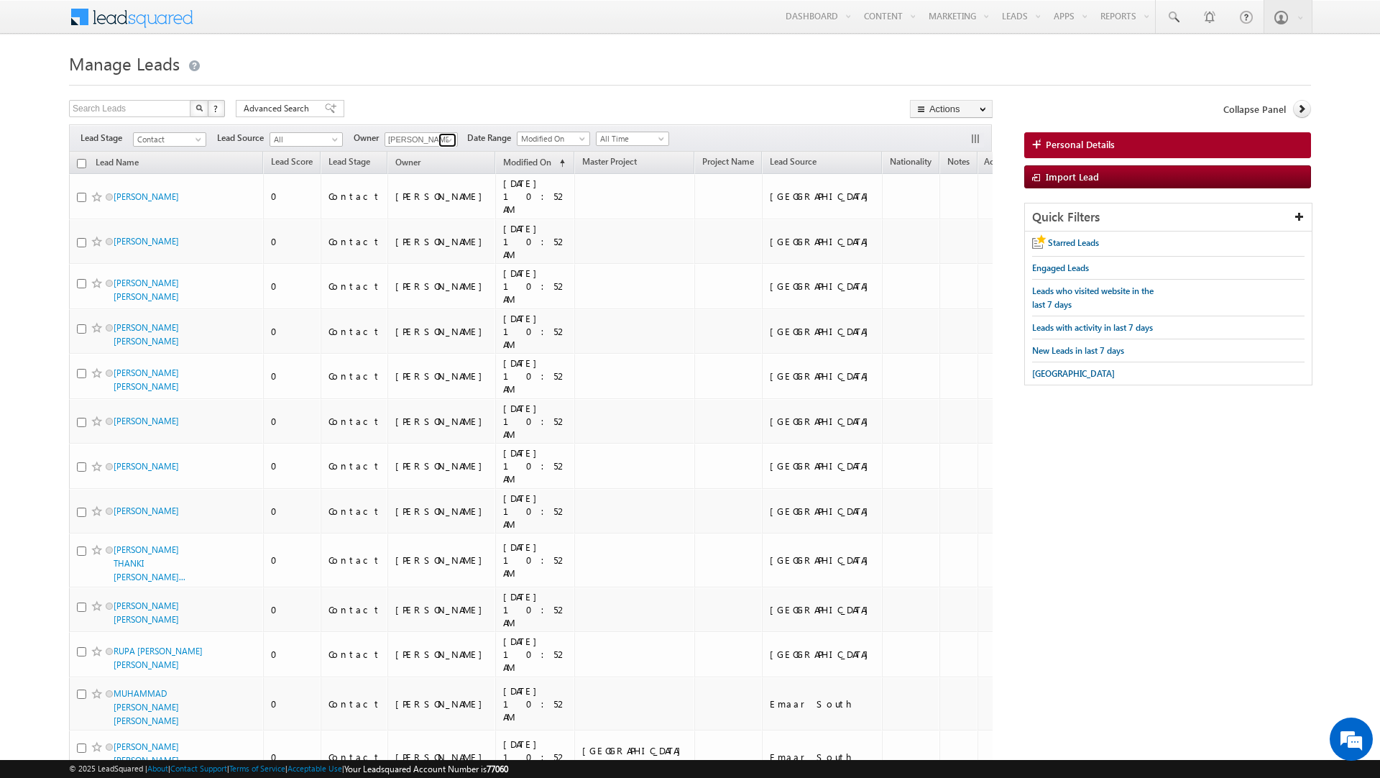
click at [446, 142] on span at bounding box center [450, 140] width 12 height 12
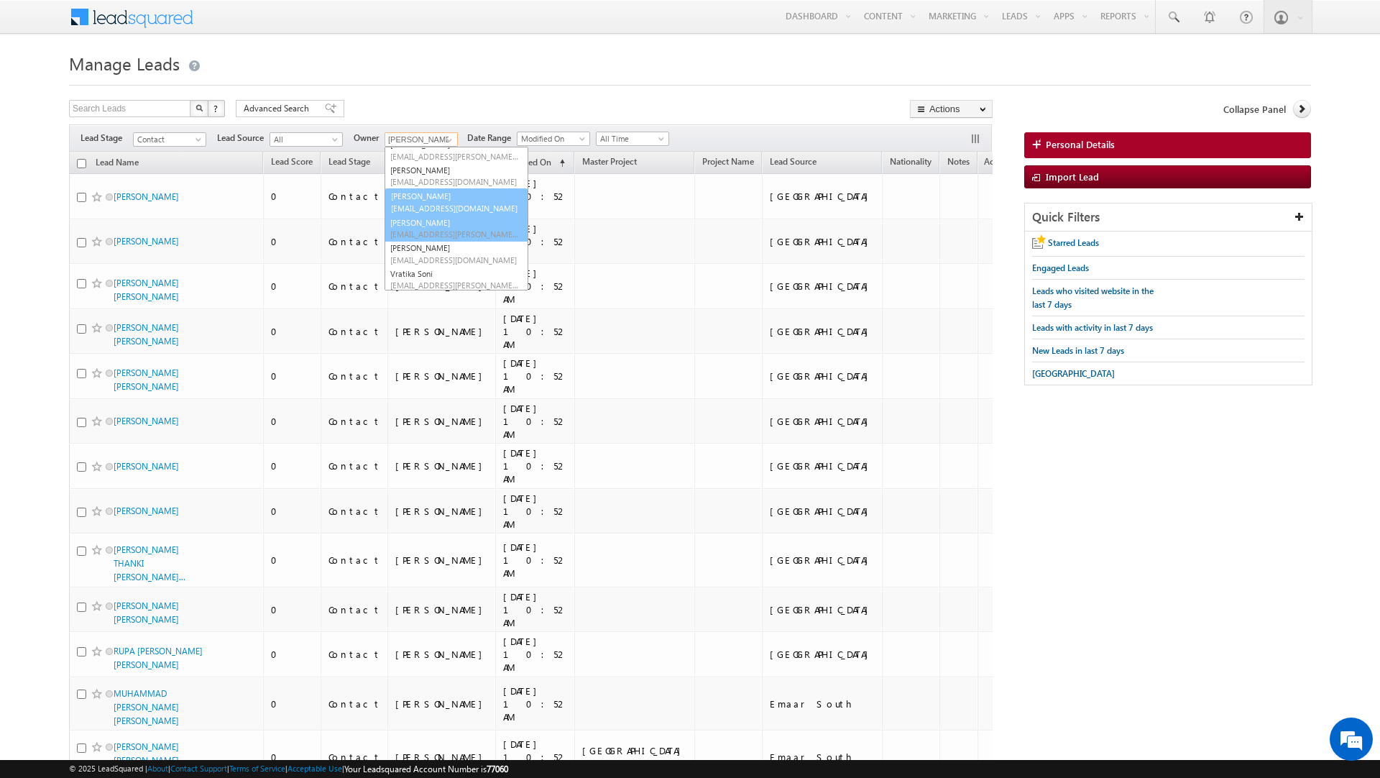
click at [448, 223] on link "Sanjay Rajpurohit sanjay.rajpurohit@indglobal.ae" at bounding box center [457, 228] width 144 height 27
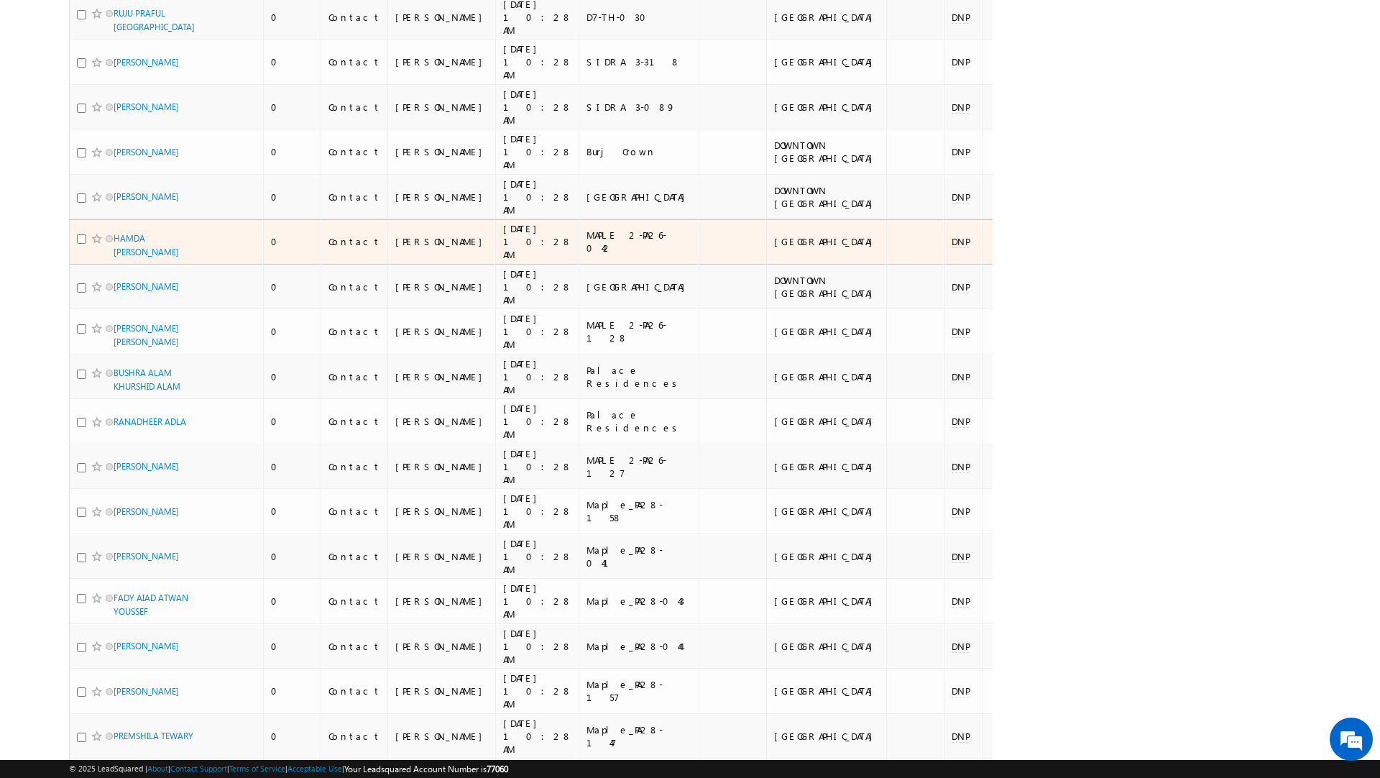
scroll to position [0, 0]
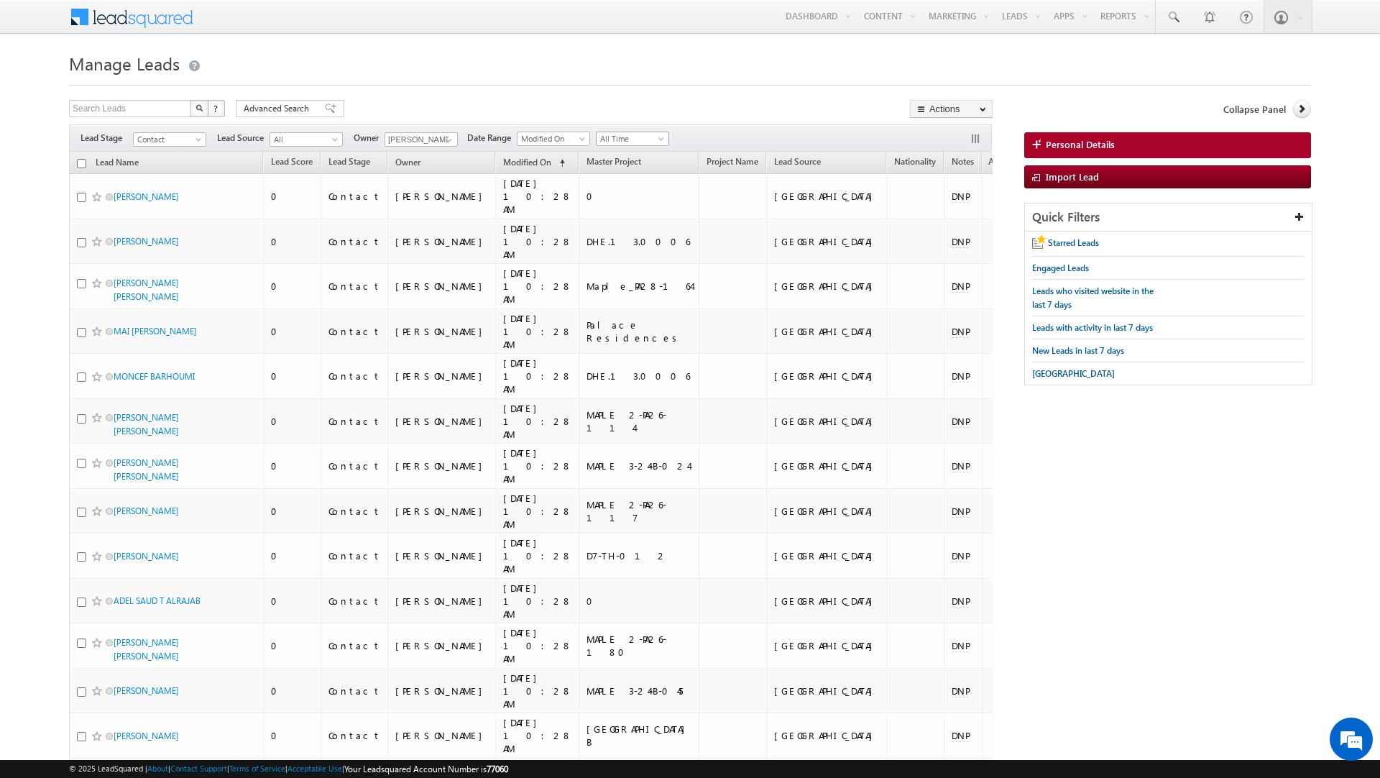
click at [654, 134] on span "All Time" at bounding box center [631, 138] width 68 height 13
click at [627, 200] on link "Today" at bounding box center [629, 202] width 73 height 13
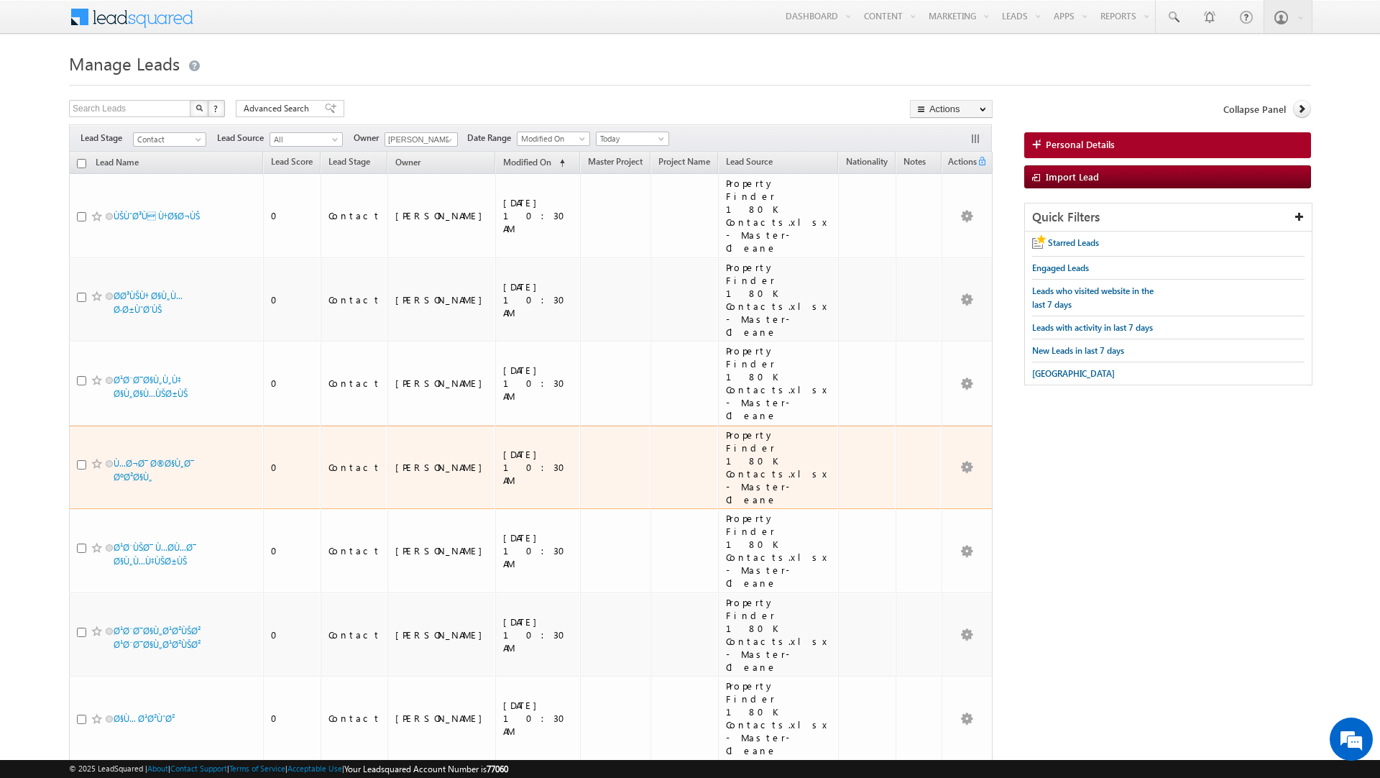
click at [726, 432] on div "Property Finder 180K Contacts.xlsx - Master-Cleane" at bounding box center [779, 468] width 106 height 78
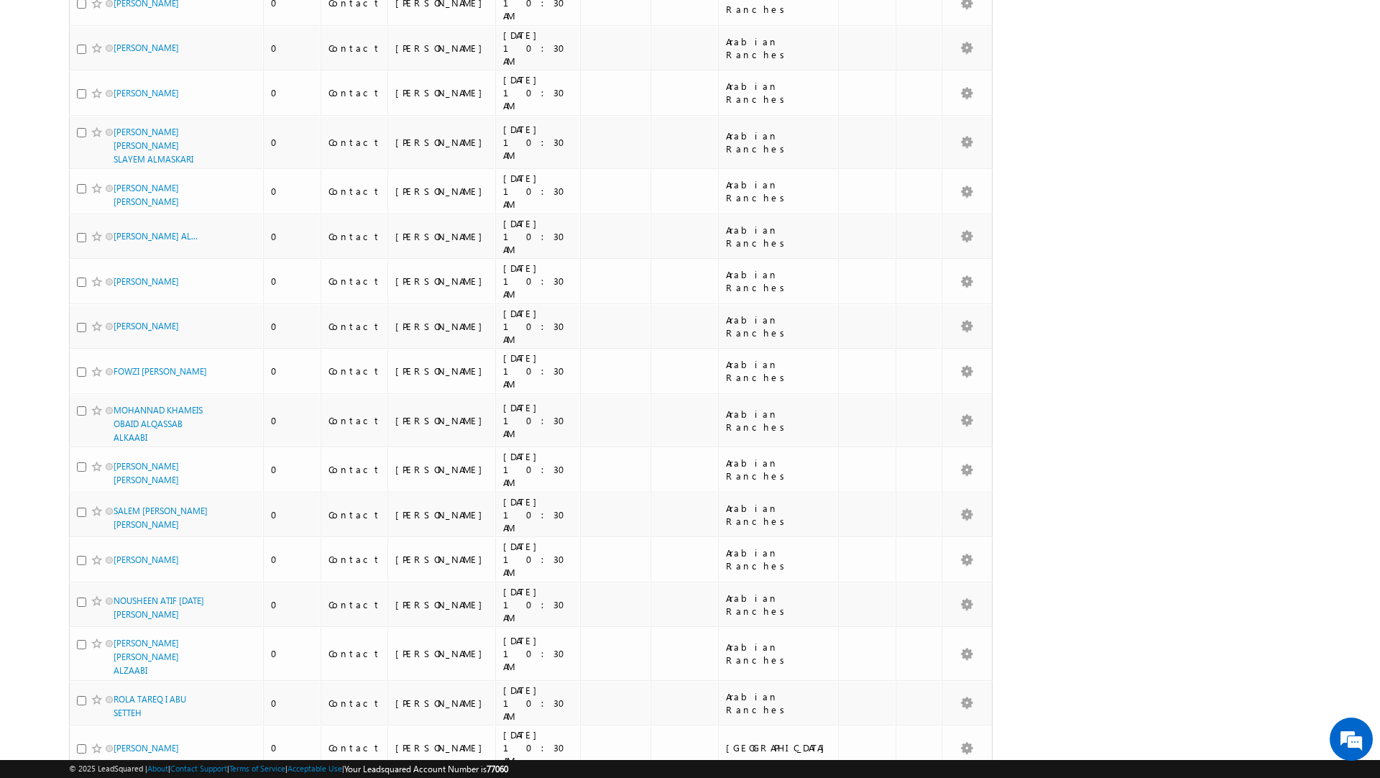
scroll to position [9439, 0]
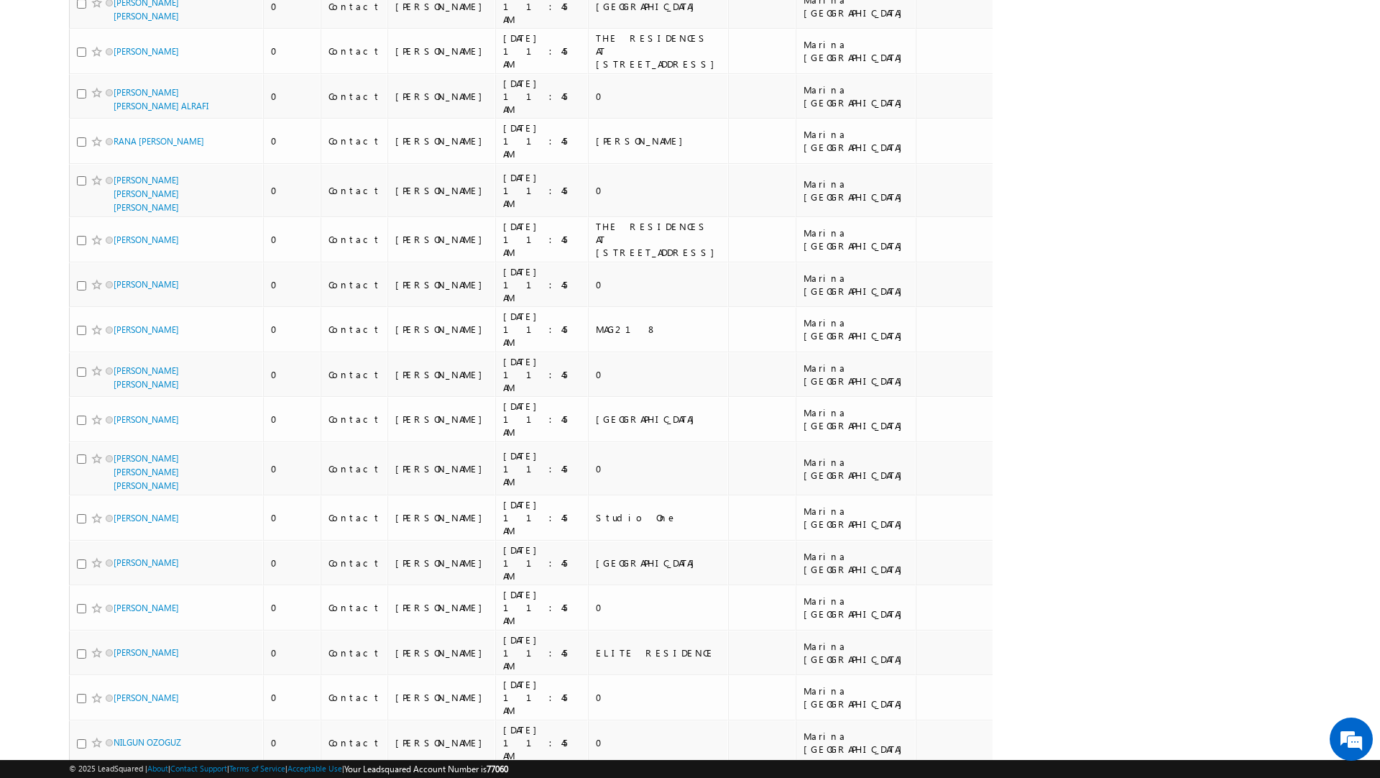
scroll to position [7243, 0]
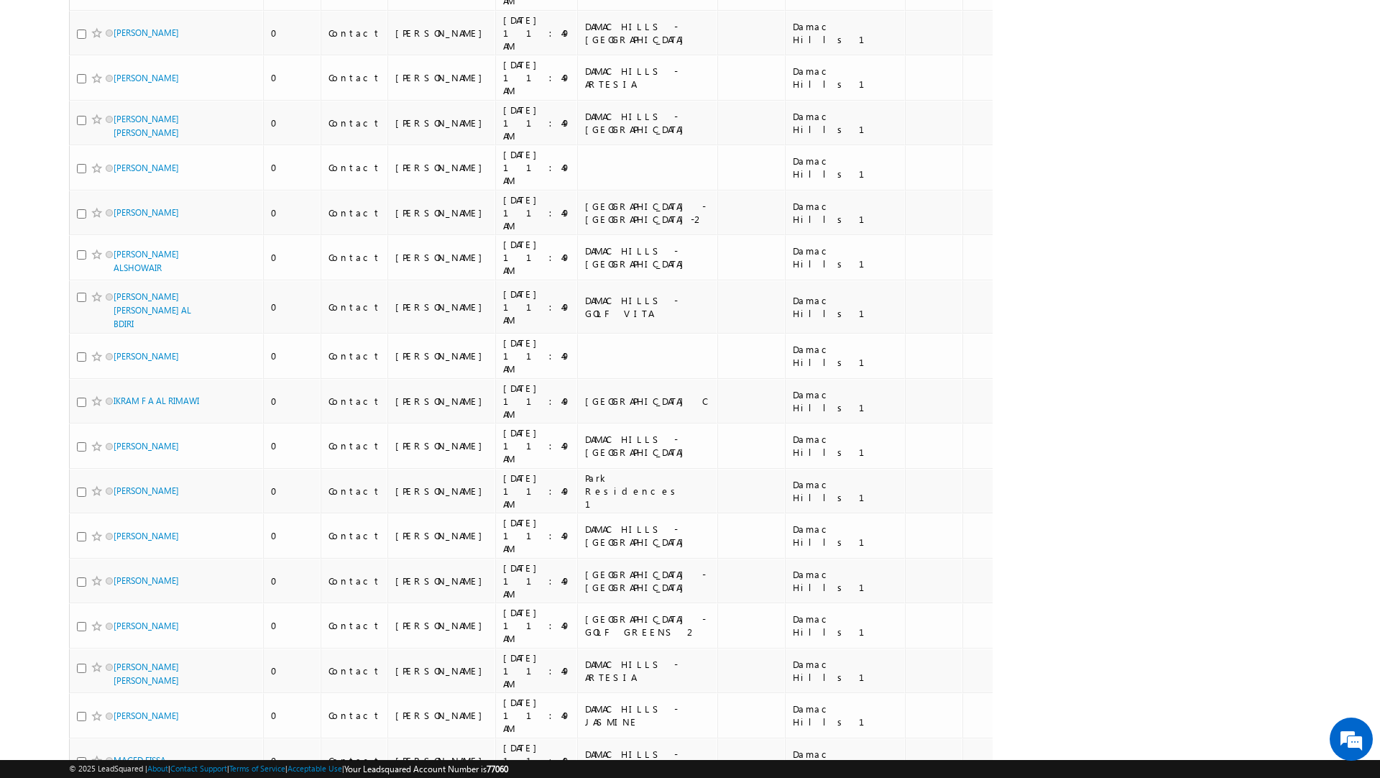
scroll to position [7341, 0]
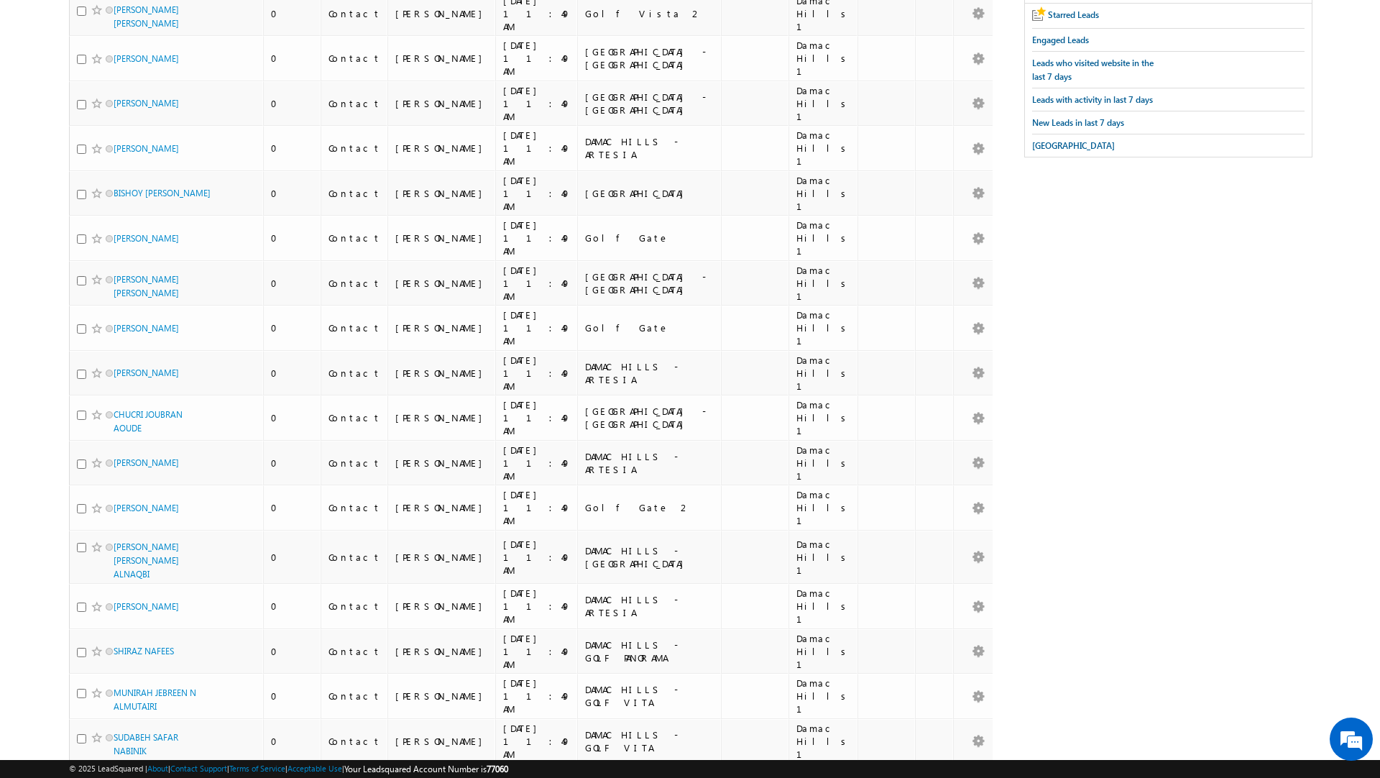
scroll to position [0, 0]
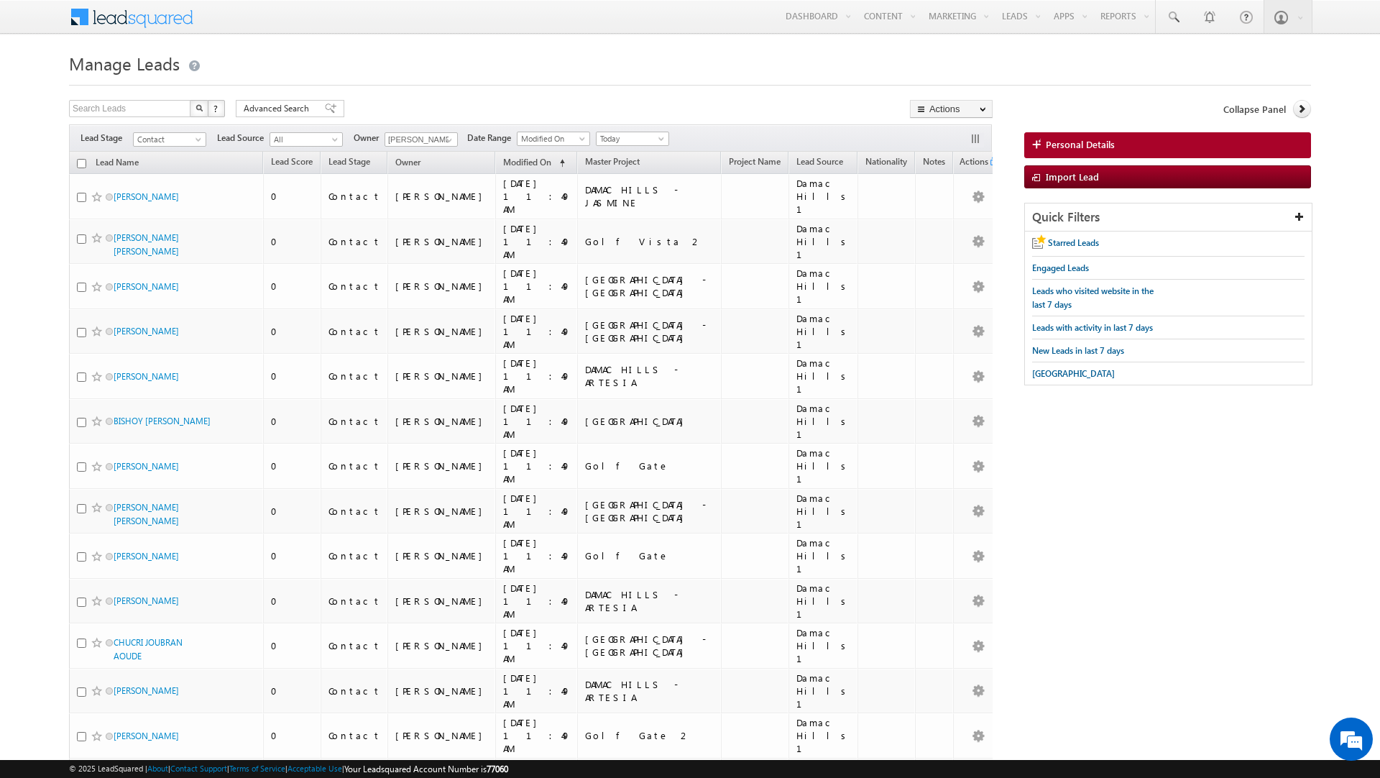
click at [81, 165] on input "checkbox" at bounding box center [81, 163] width 9 height 9
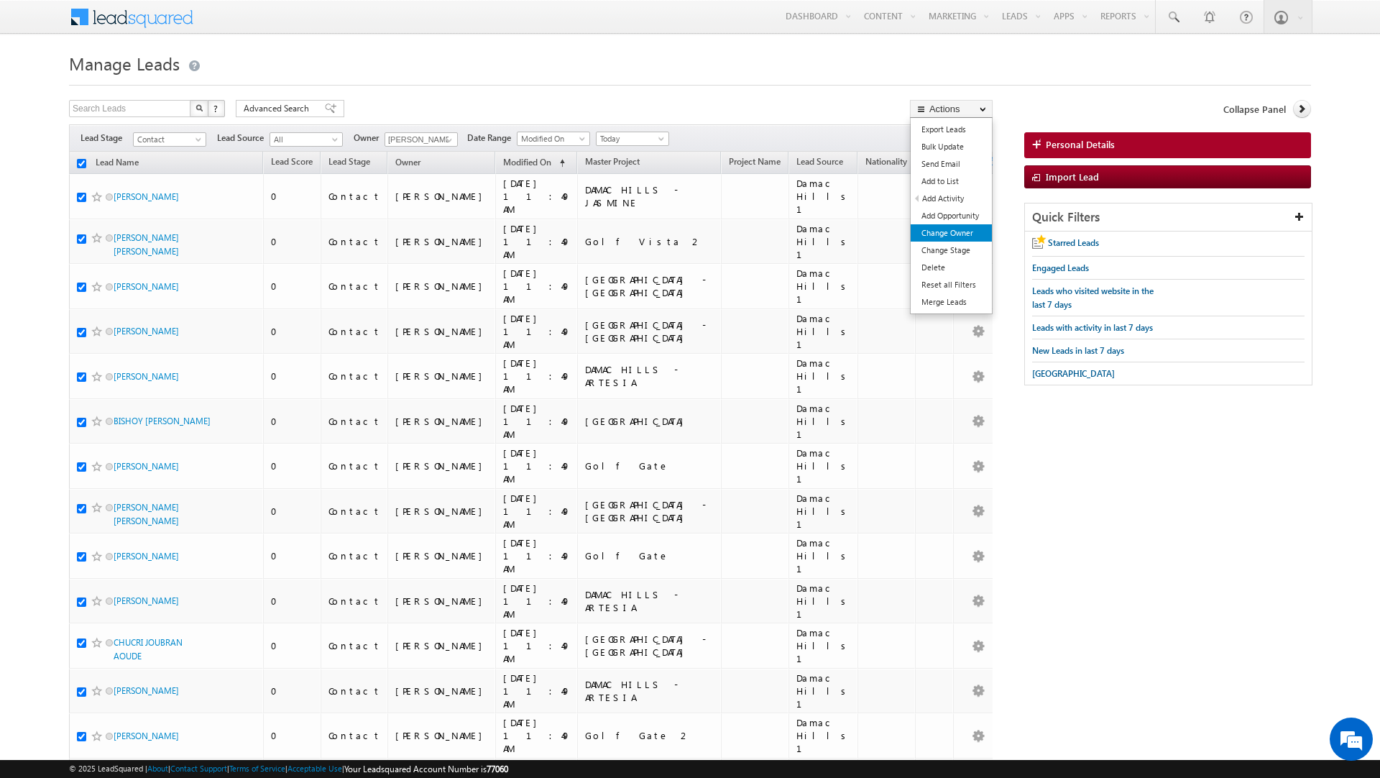
click at [930, 232] on link "Change Owner" at bounding box center [951, 232] width 81 height 17
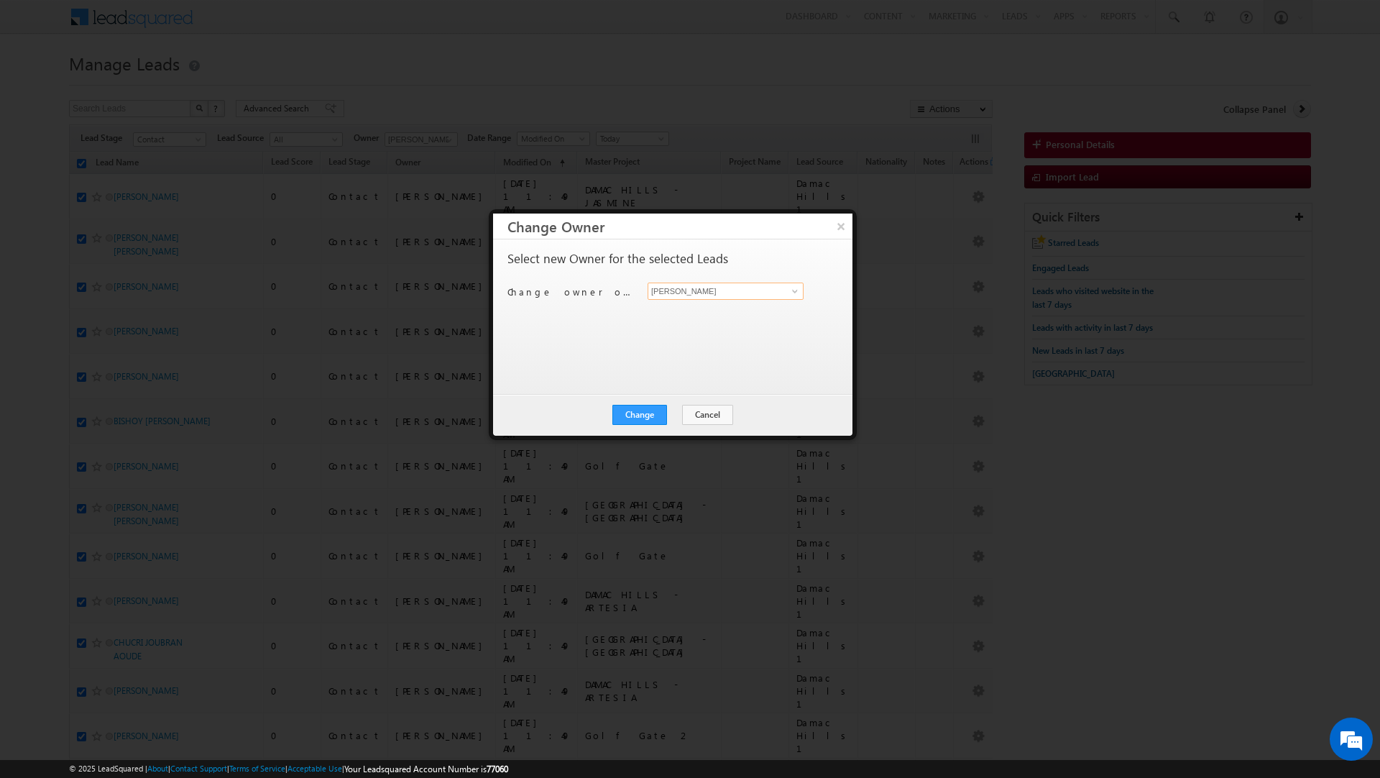
click at [688, 292] on input "[PERSON_NAME]" at bounding box center [726, 291] width 156 height 17
click at [685, 330] on link "Rahul Rajpurohit rahul.rajpurohit@indglobal.ae" at bounding box center [726, 339] width 156 height 27
click at [652, 339] on div "Select new Owner for the selected Leads Change owner of 200 leads to Sanjay Raj…" at bounding box center [672, 309] width 328 height 115
click at [635, 411] on button "Change" at bounding box center [640, 415] width 55 height 20
click at [674, 415] on button "Close" at bounding box center [675, 415] width 46 height 20
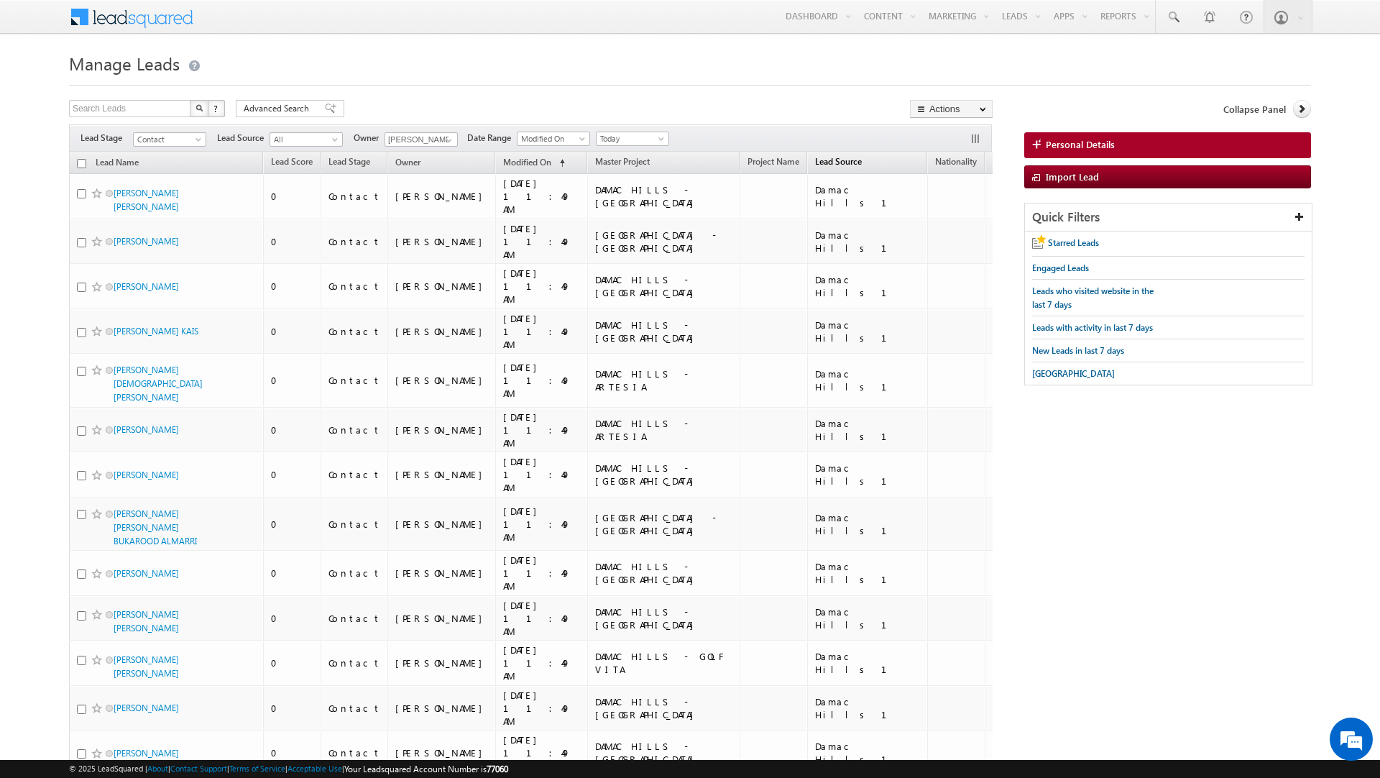
click at [815, 165] on span "Lead Source" at bounding box center [838, 161] width 47 height 11
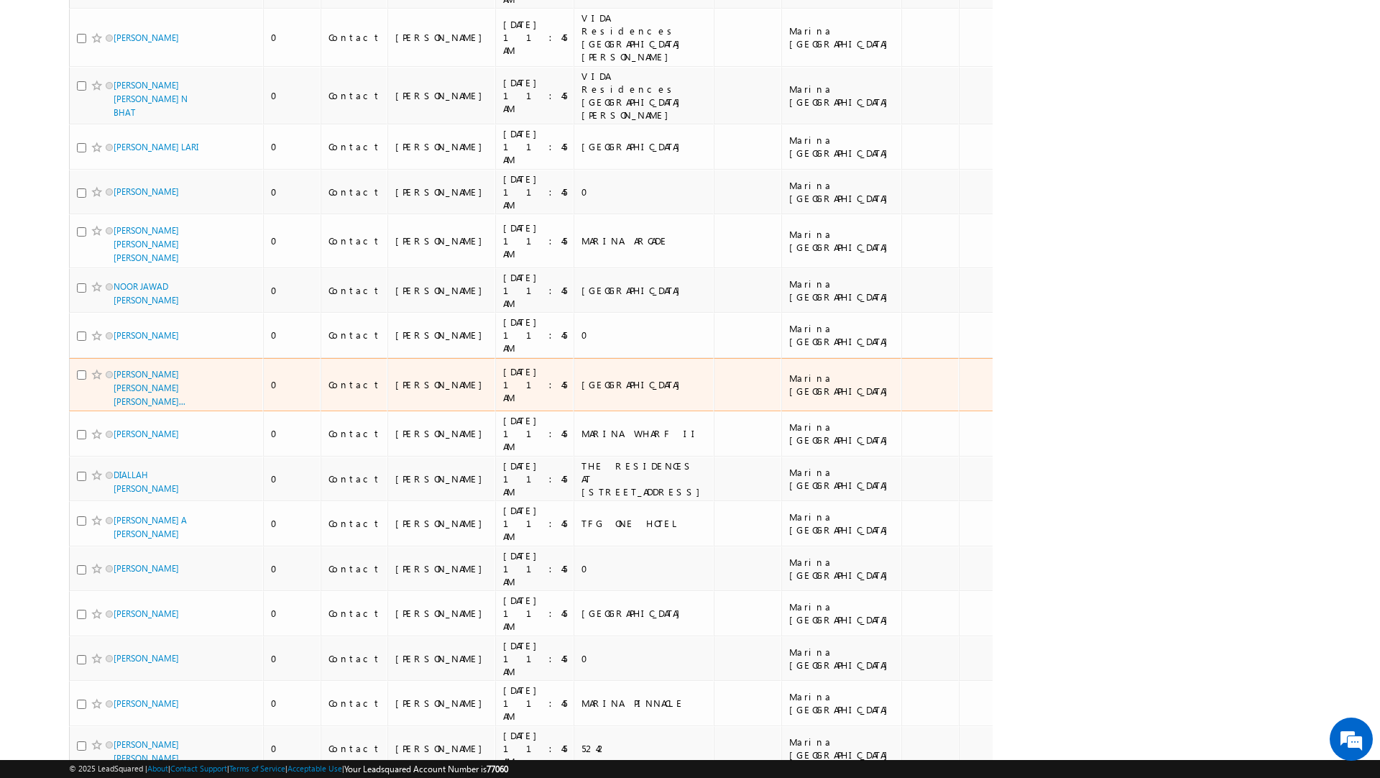
scroll to position [7520, 0]
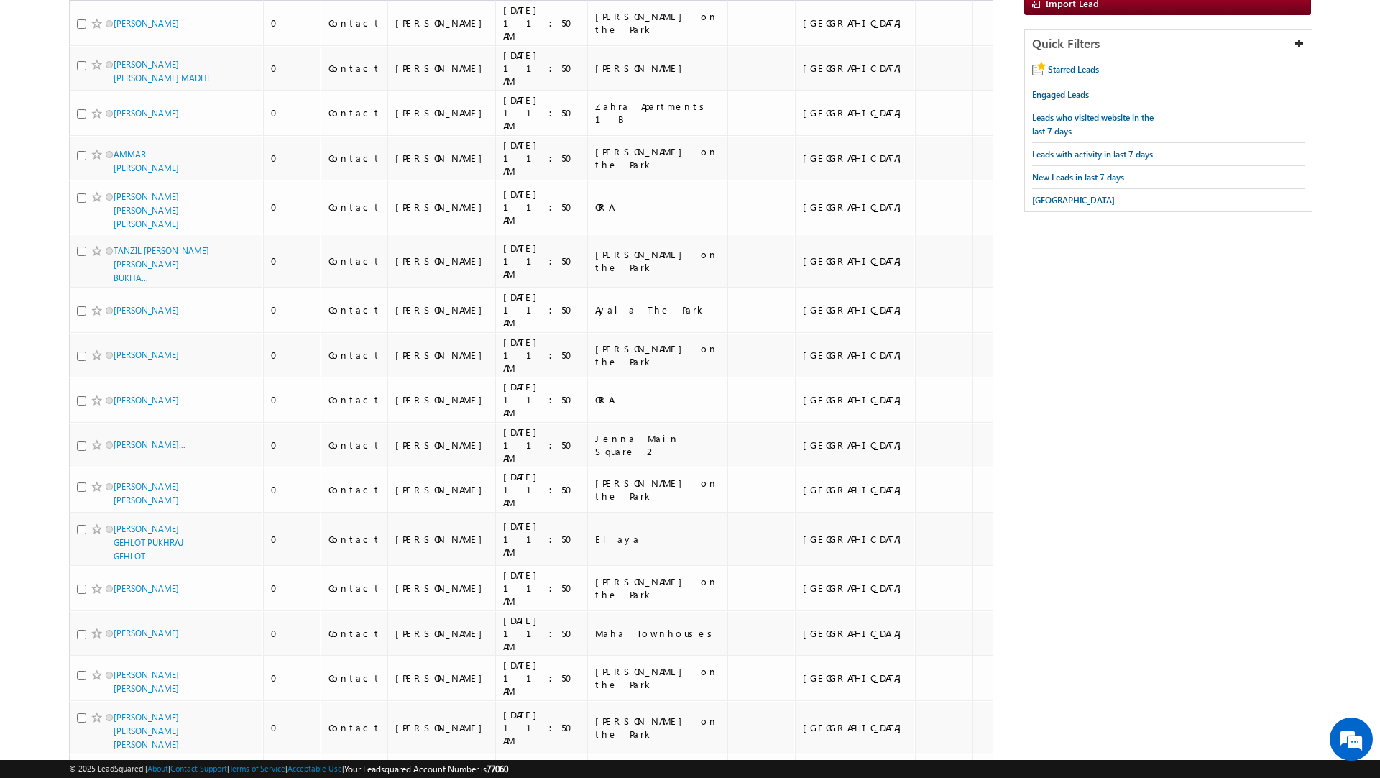
scroll to position [0, 0]
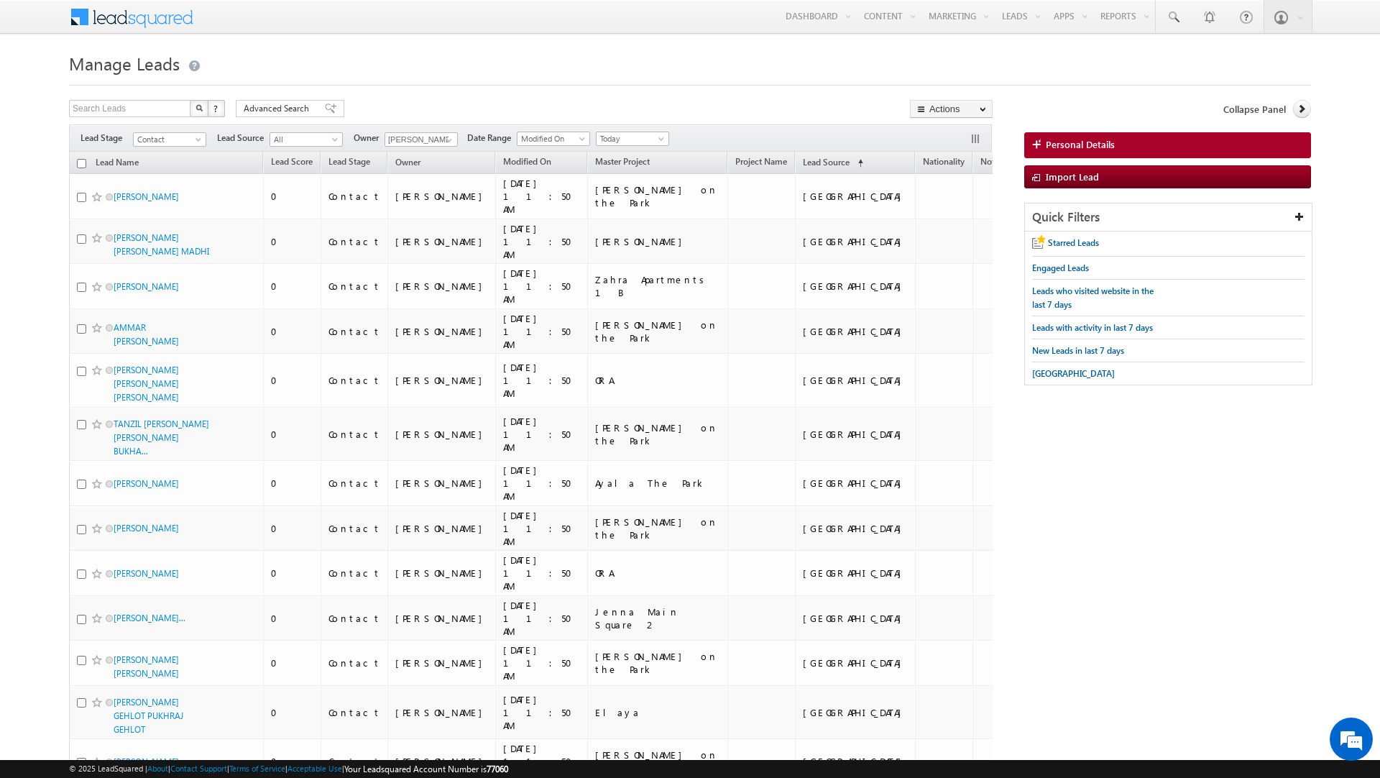
click at [85, 162] on th "Lead Name" at bounding box center [166, 163] width 194 height 22
click at [83, 162] on input "checkbox" at bounding box center [81, 163] width 9 height 9
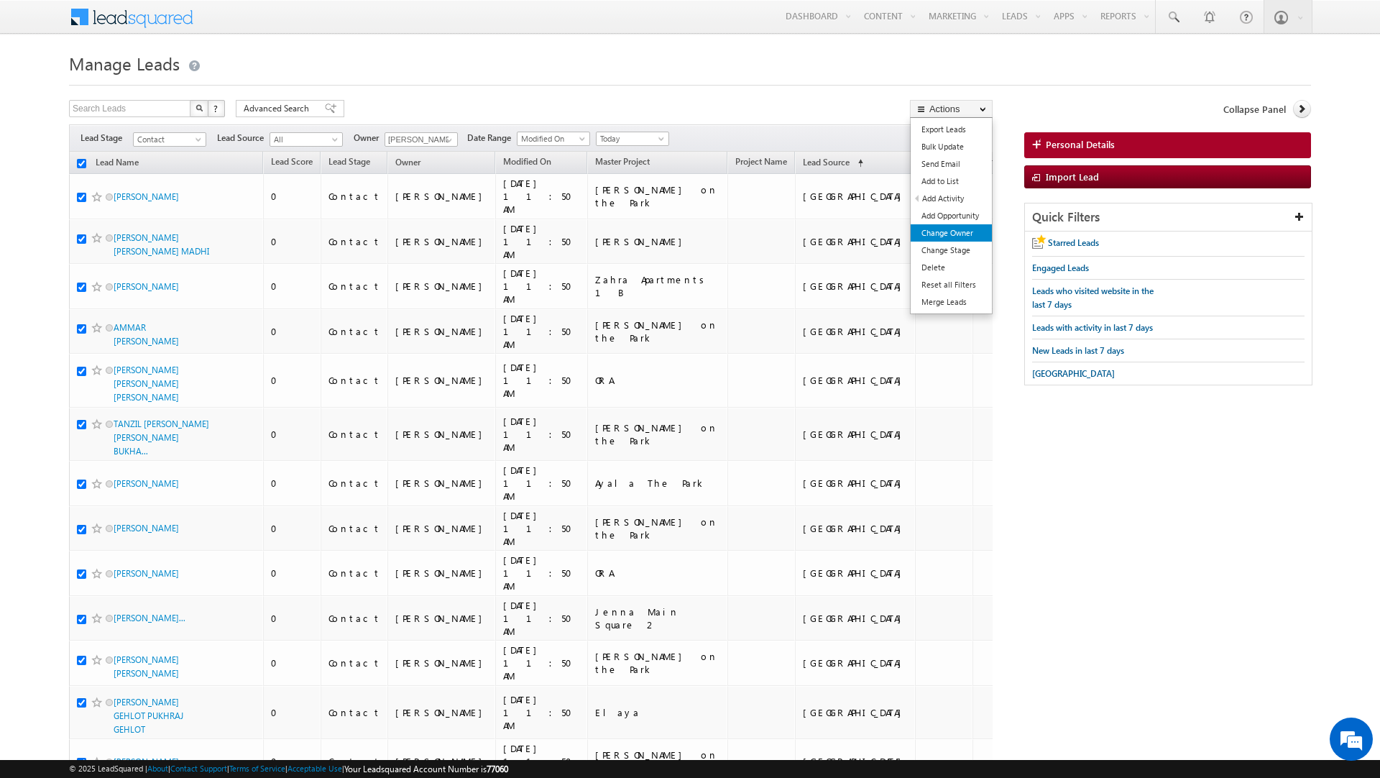
click at [944, 226] on link "Change Owner" at bounding box center [951, 232] width 81 height 17
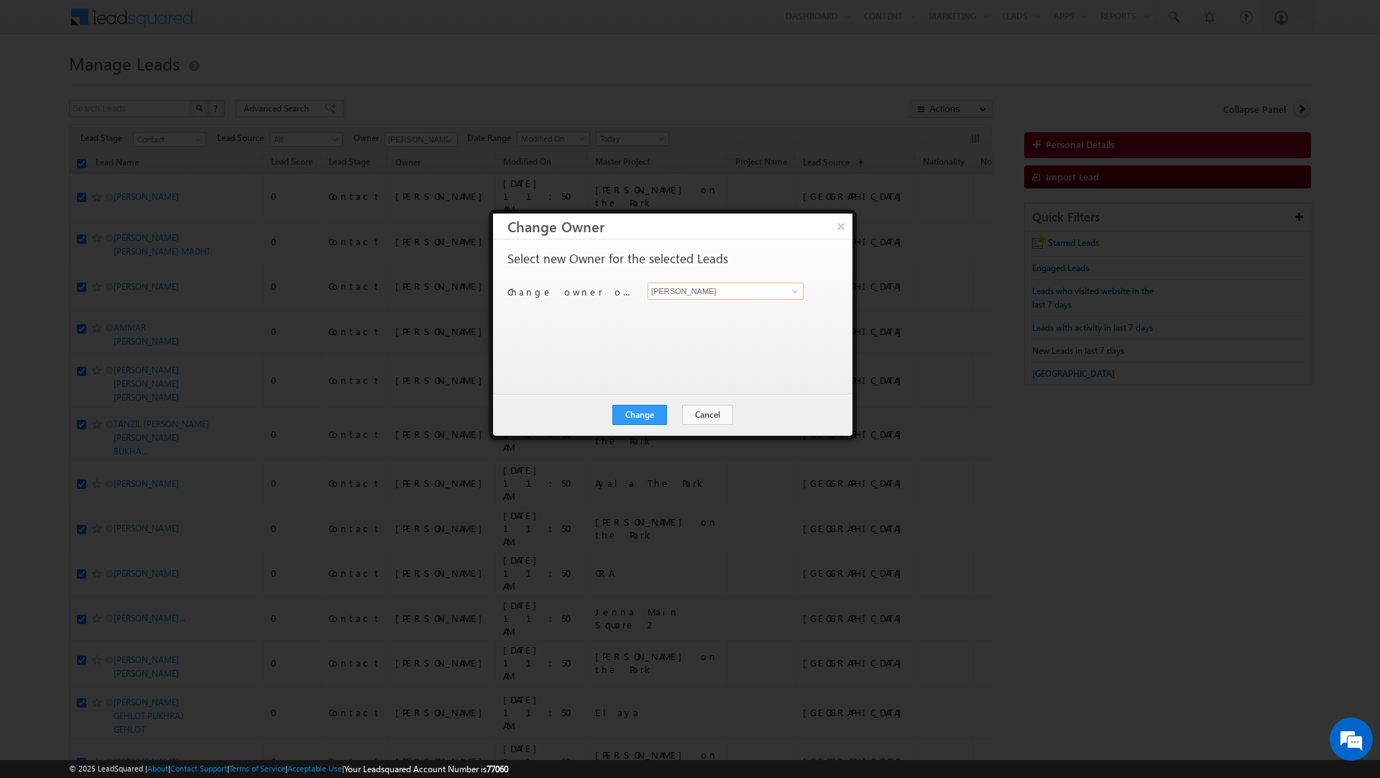
click at [728, 295] on input "[PERSON_NAME]" at bounding box center [726, 291] width 156 height 17
click at [712, 313] on link "Shaik Razak shaik.razak@indglobal.ae" at bounding box center [726, 314] width 156 height 27
click at [646, 408] on button "Change" at bounding box center [640, 415] width 55 height 20
click at [680, 415] on button "Close" at bounding box center [675, 415] width 46 height 20
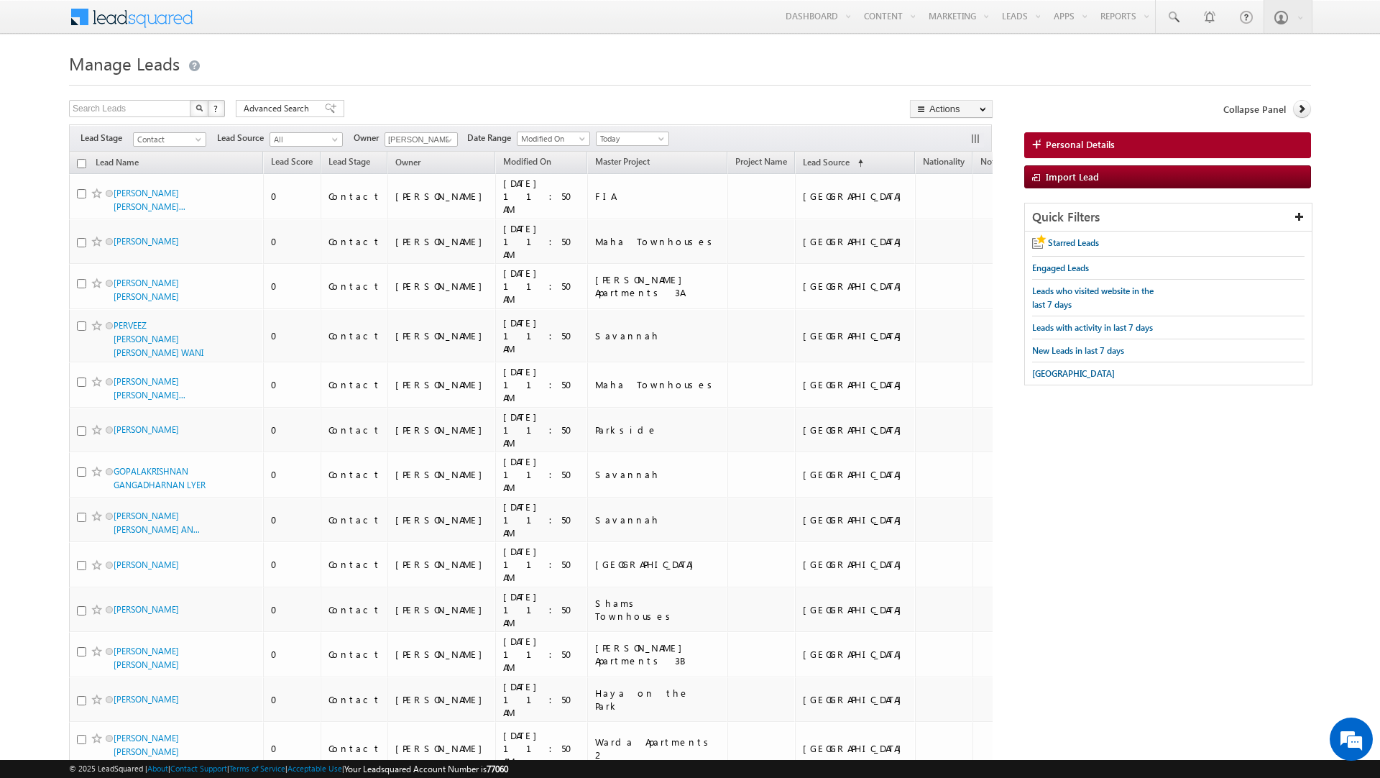
click at [82, 165] on input "checkbox" at bounding box center [81, 163] width 9 height 9
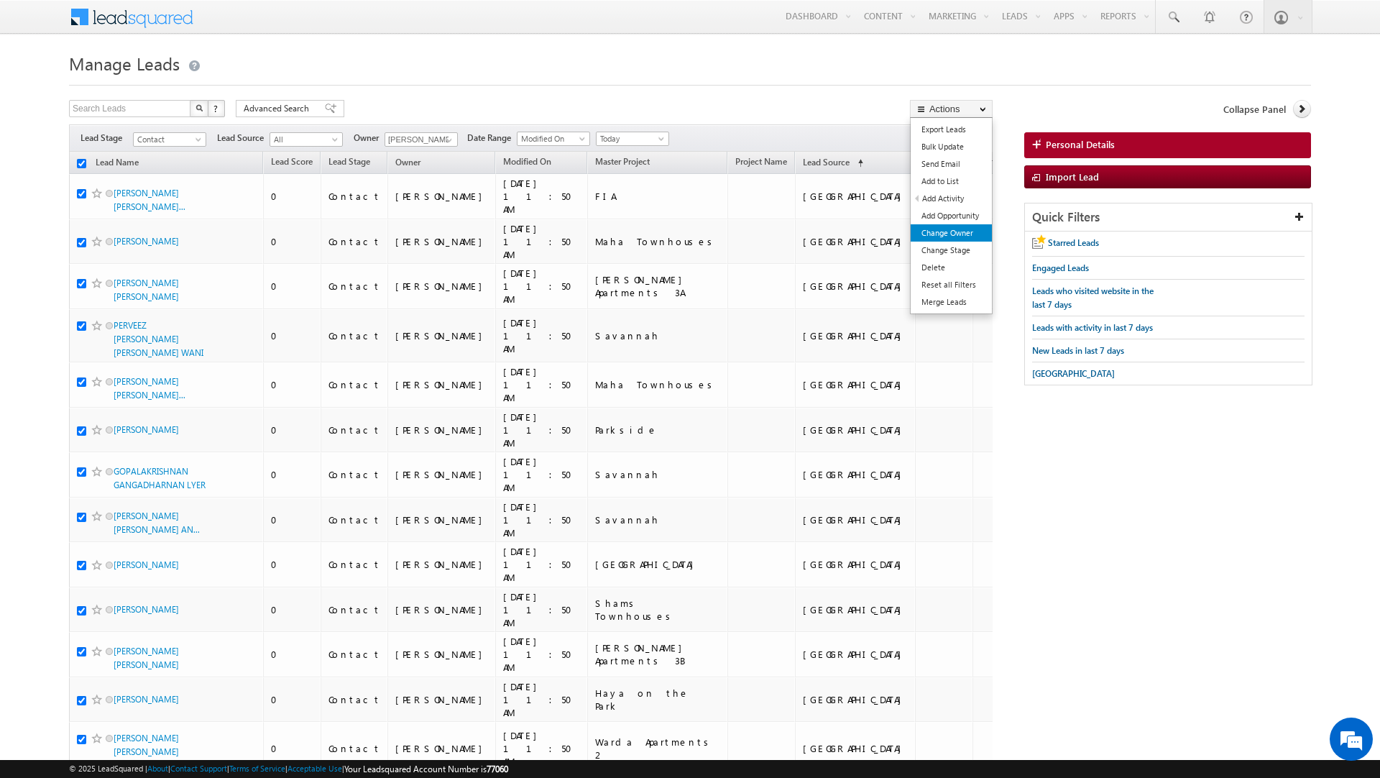
click at [945, 231] on link "Change Owner" at bounding box center [951, 232] width 81 height 17
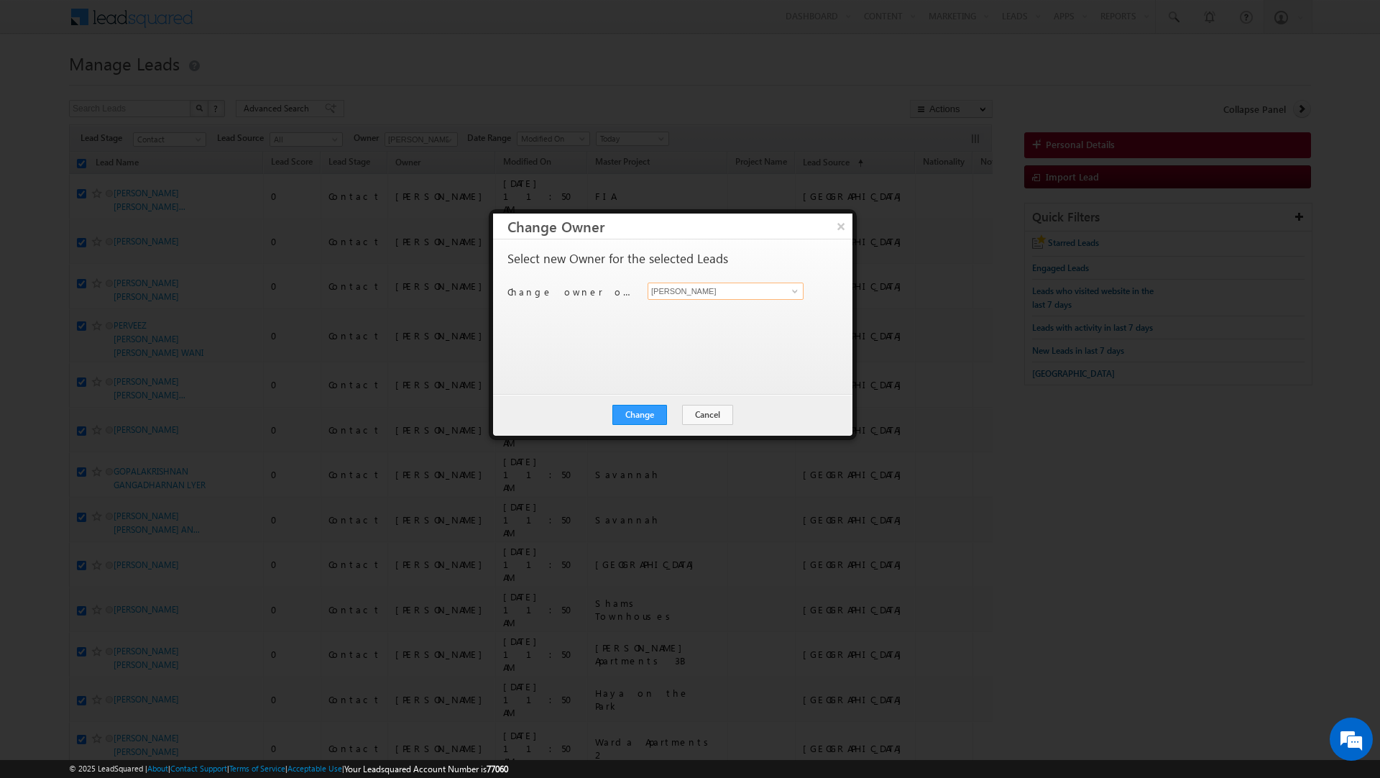
click at [699, 294] on input "[PERSON_NAME]" at bounding box center [726, 291] width 156 height 17
click at [689, 315] on span "shaik.razak@indglobal.ae" at bounding box center [718, 320] width 129 height 11
click at [646, 411] on button "Change" at bounding box center [640, 415] width 55 height 20
click at [666, 415] on button "Close" at bounding box center [675, 415] width 46 height 20
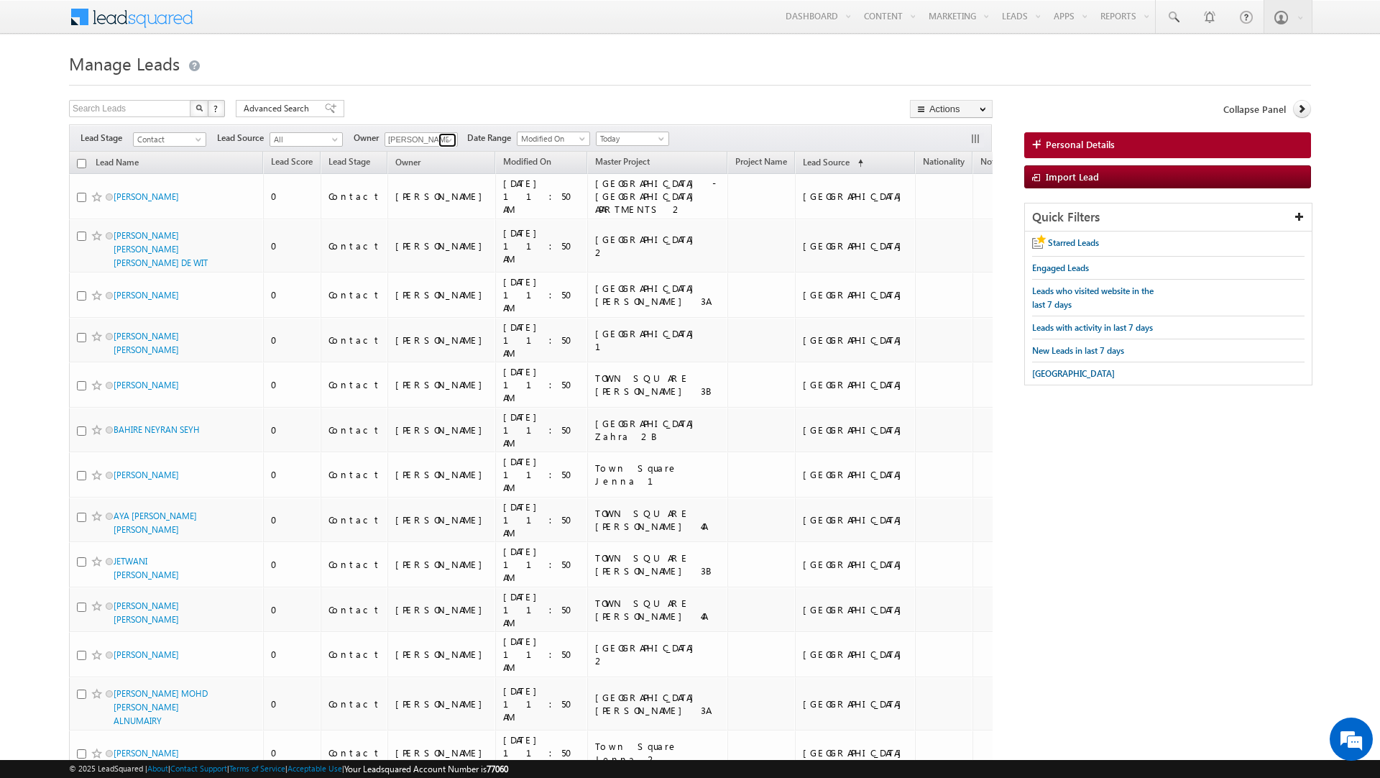
click at [451, 140] on span at bounding box center [450, 140] width 12 height 12
click at [431, 197] on link "Murari Sharma murari.sharma@indglobal.ae" at bounding box center [457, 198] width 144 height 27
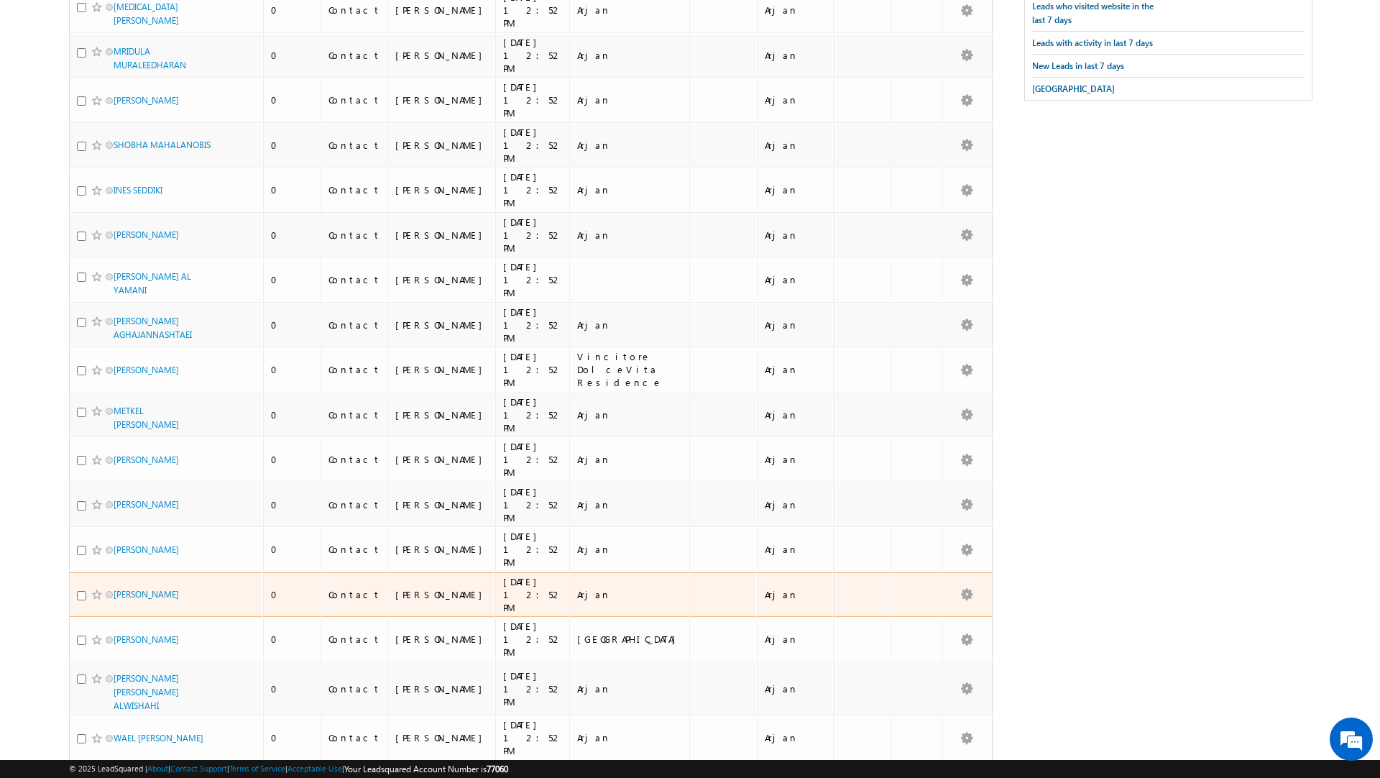
scroll to position [0, 0]
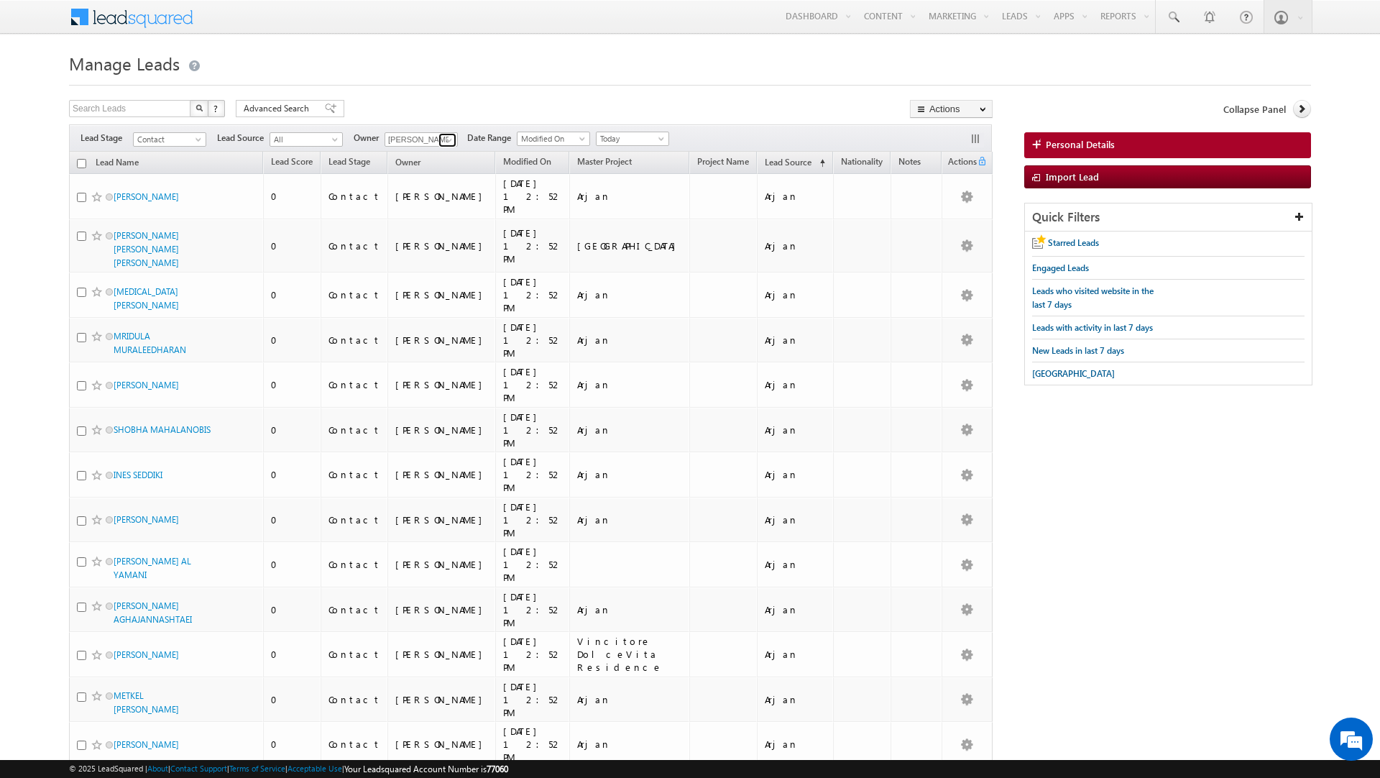
click at [447, 140] on span at bounding box center [450, 140] width 12 height 12
click at [411, 170] on link "Current User" at bounding box center [457, 170] width 144 height 17
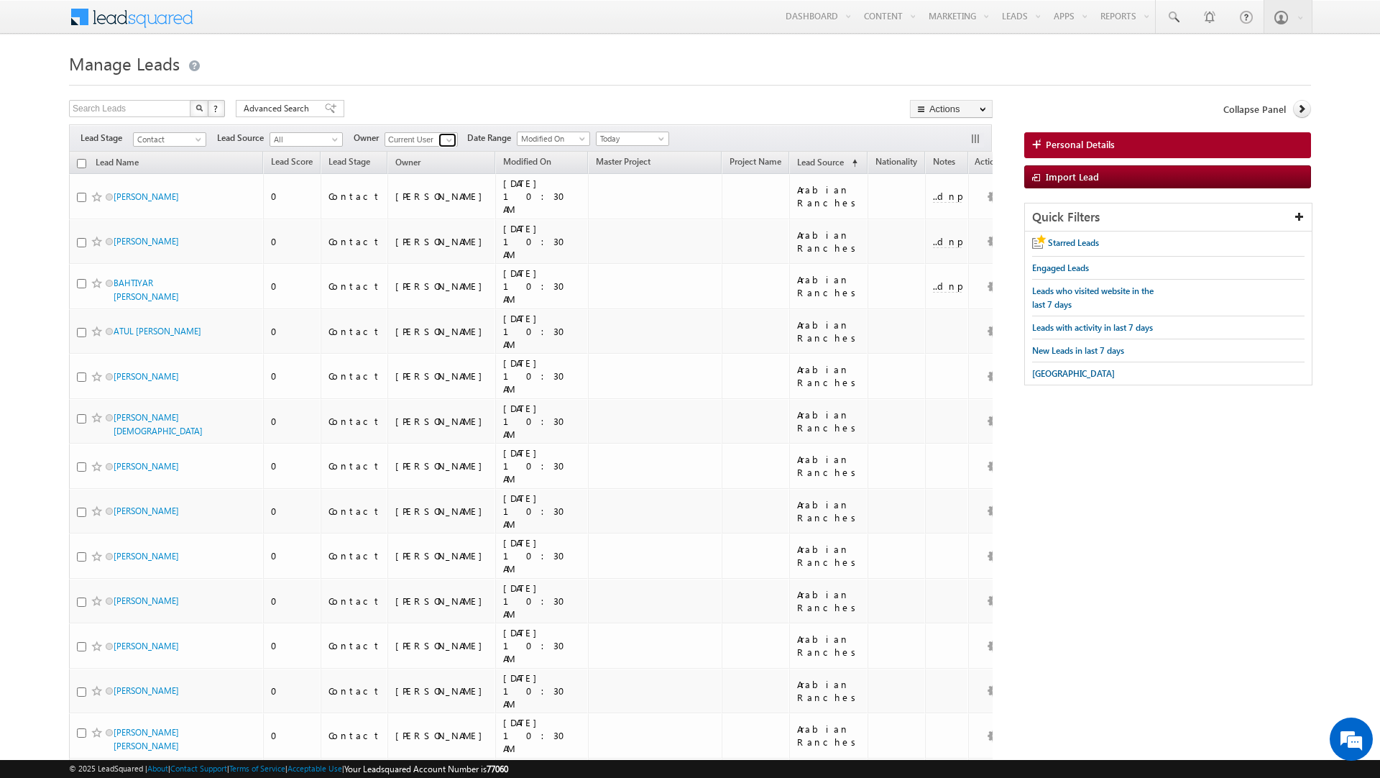
click at [444, 142] on span at bounding box center [450, 140] width 12 height 12
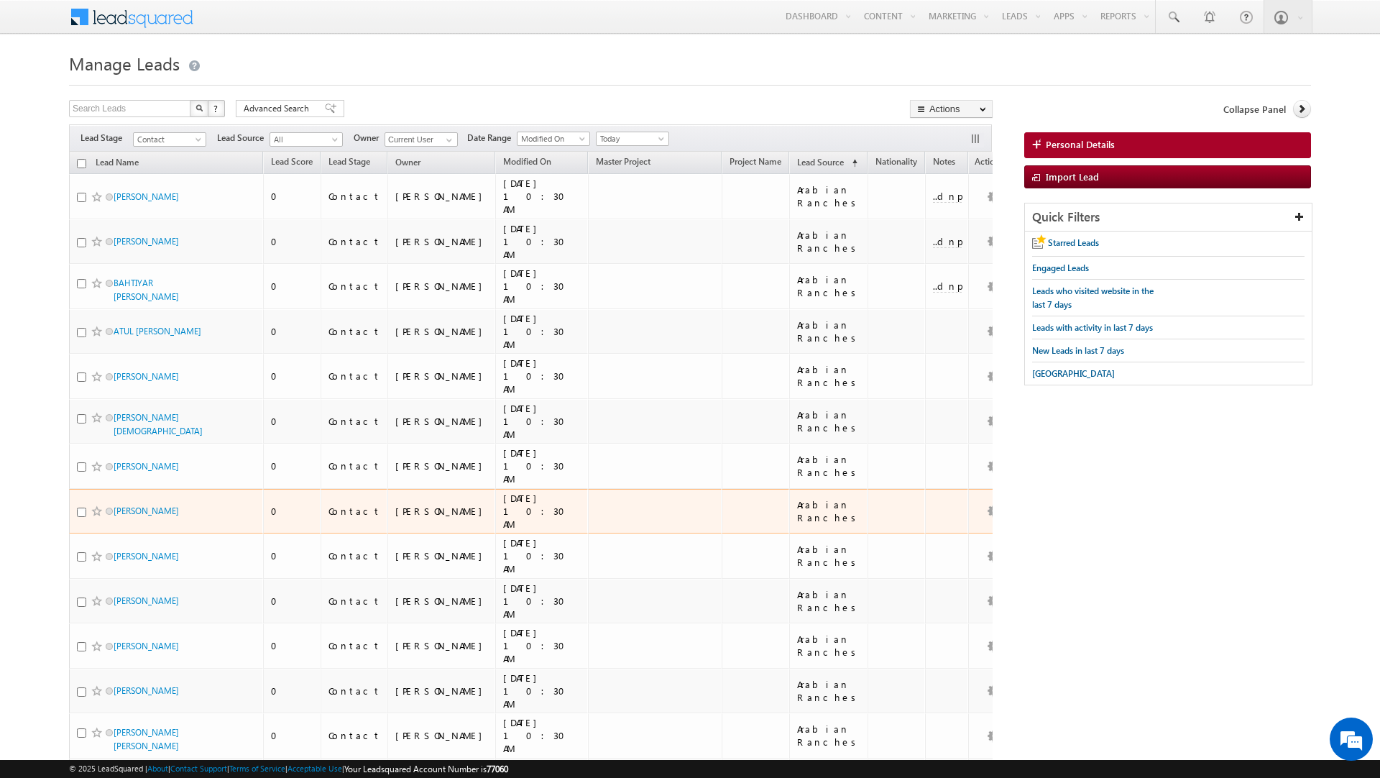
click at [588, 489] on td at bounding box center [655, 511] width 134 height 45
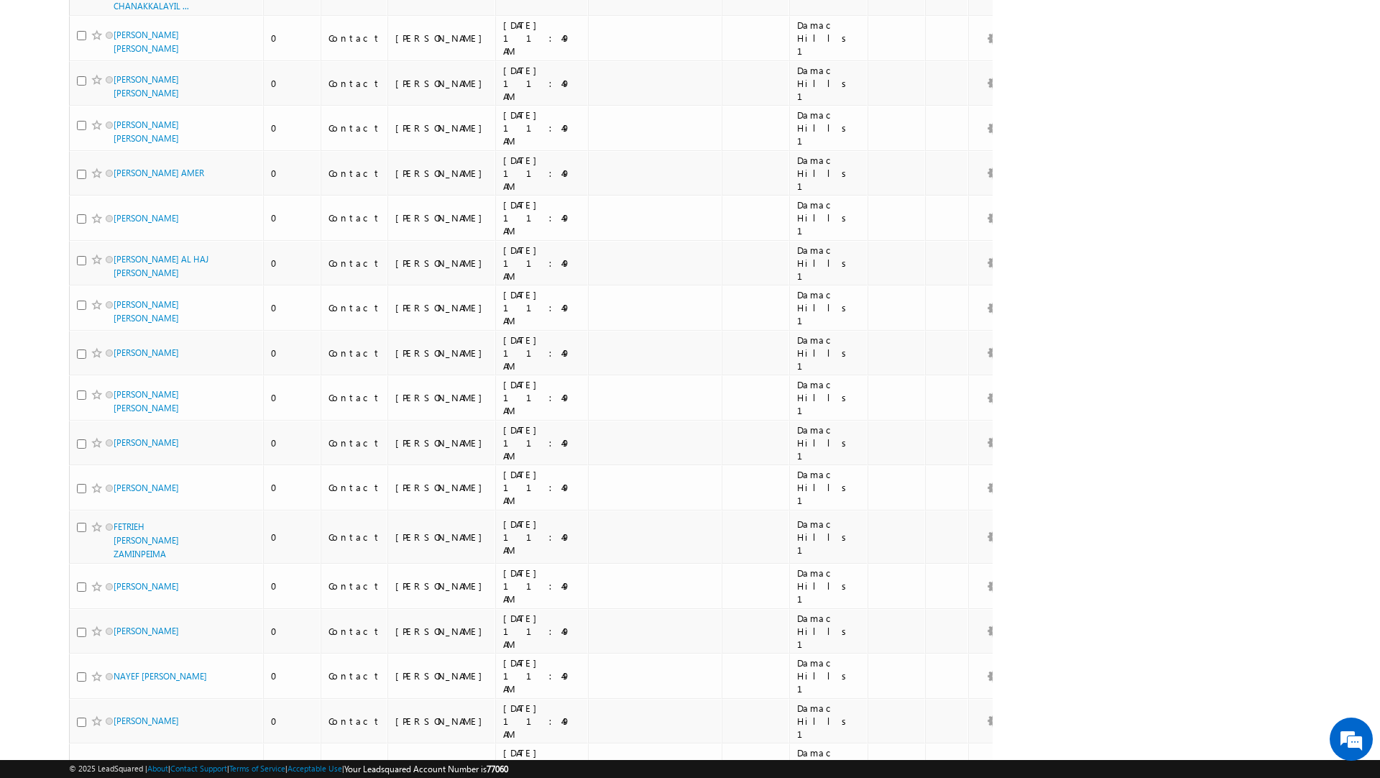
scroll to position [7264, 0]
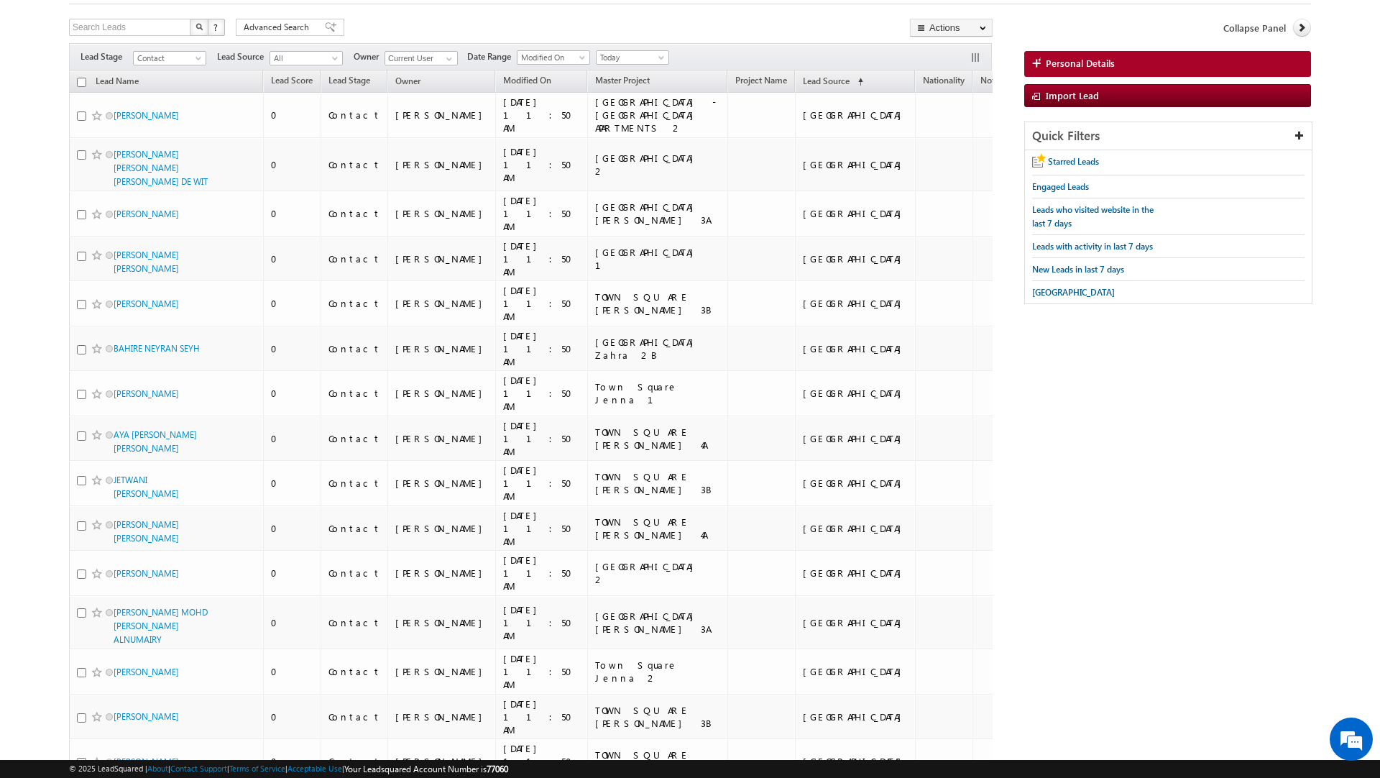
scroll to position [0, 0]
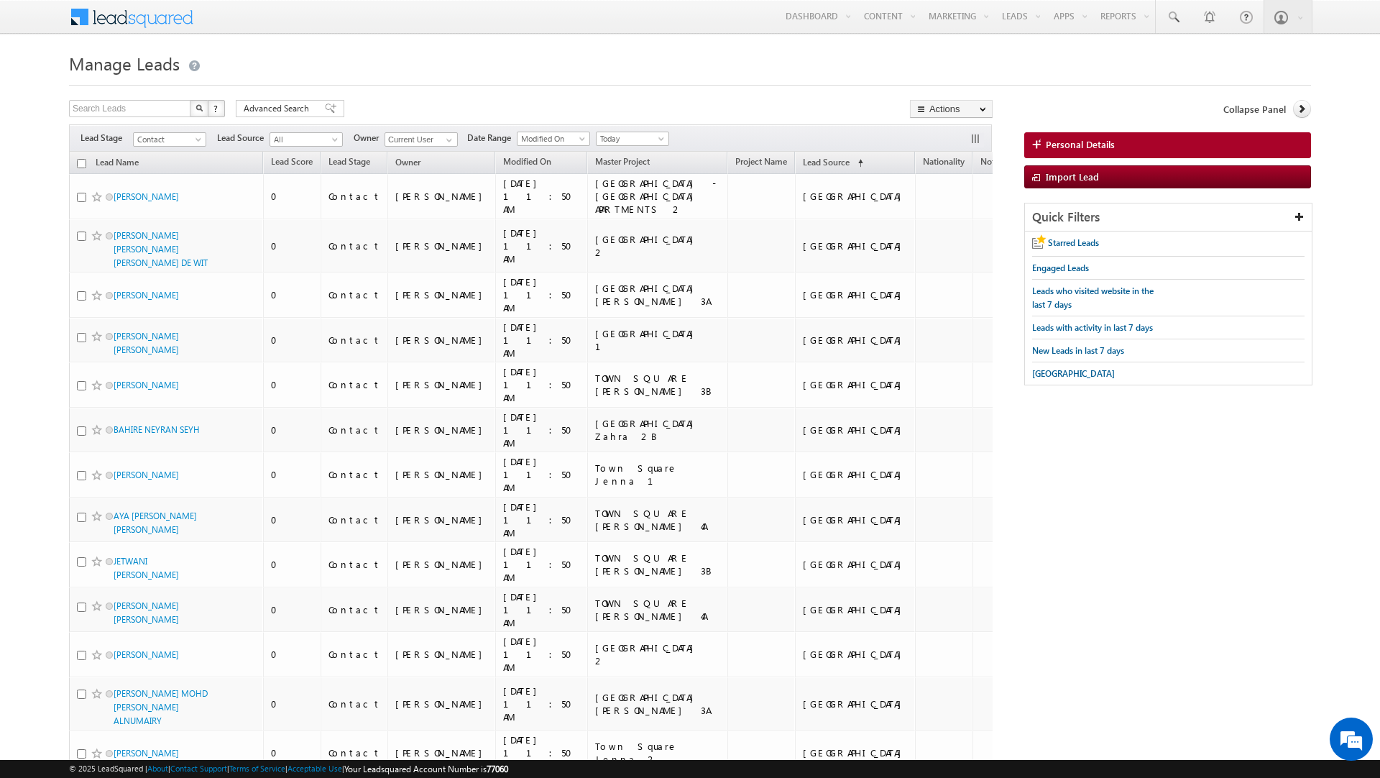
click at [79, 165] on input "checkbox" at bounding box center [81, 163] width 9 height 9
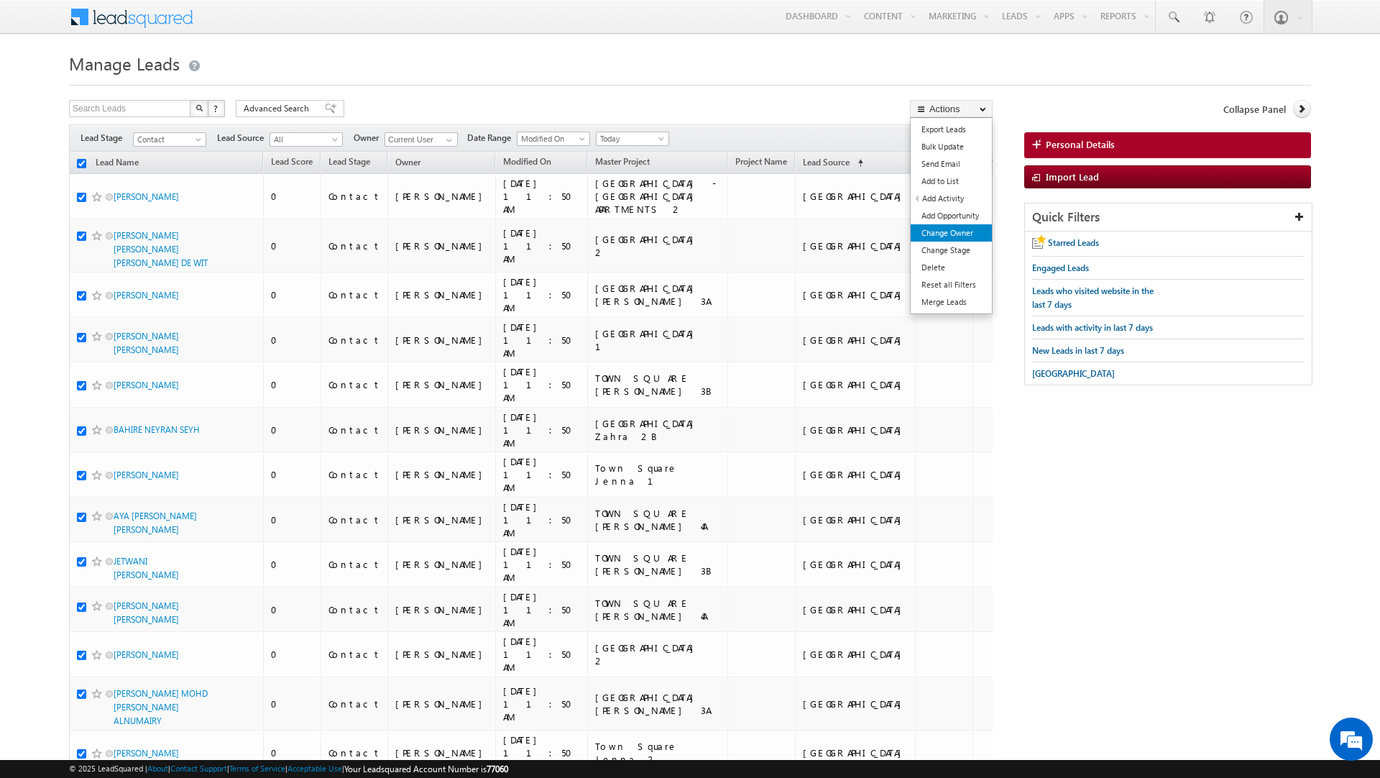
click at [944, 232] on link "Change Owner" at bounding box center [951, 232] width 81 height 17
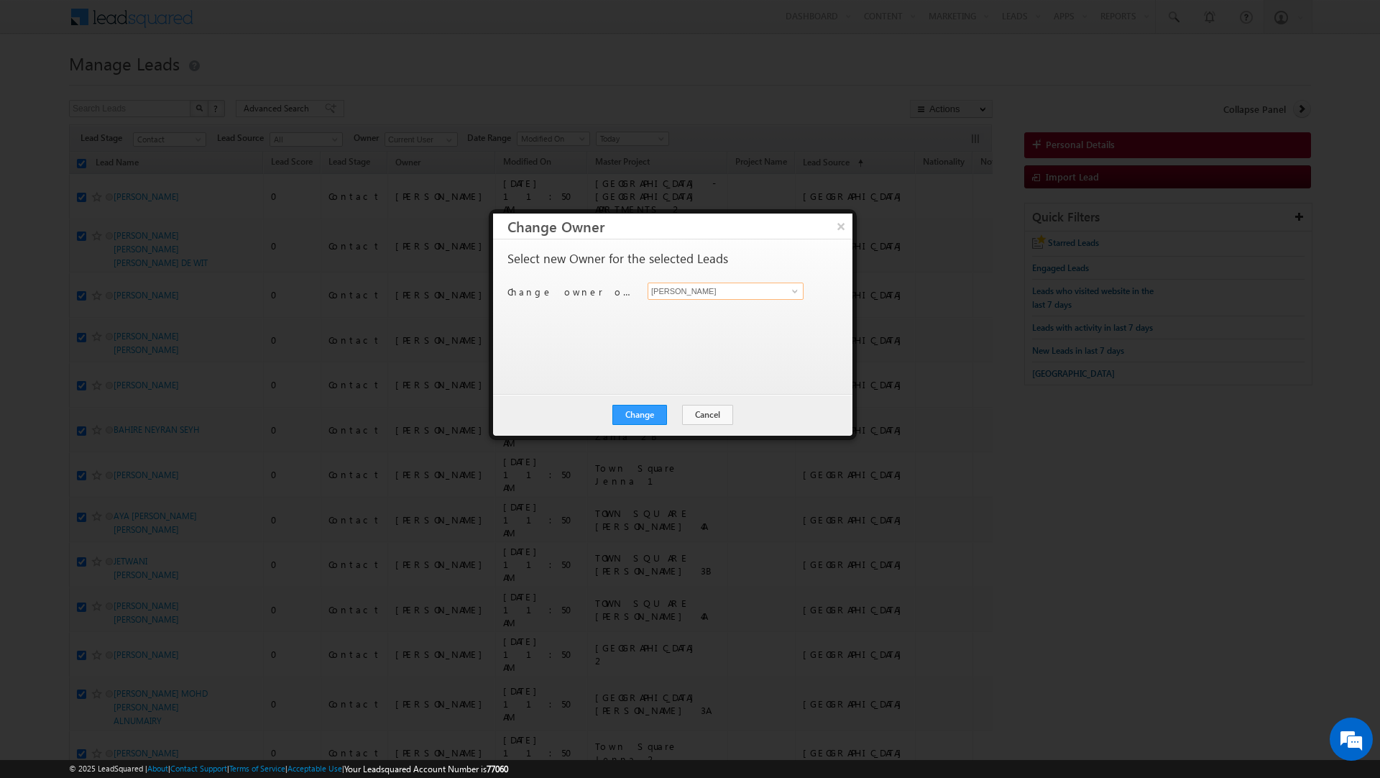
click at [680, 292] on input "[PERSON_NAME]" at bounding box center [726, 291] width 156 height 17
click at [674, 316] on span "murari.sharma@indglobal.ae" at bounding box center [718, 320] width 129 height 11
click at [647, 419] on button "Change" at bounding box center [640, 415] width 55 height 20
click at [678, 408] on button "Close" at bounding box center [675, 415] width 46 height 20
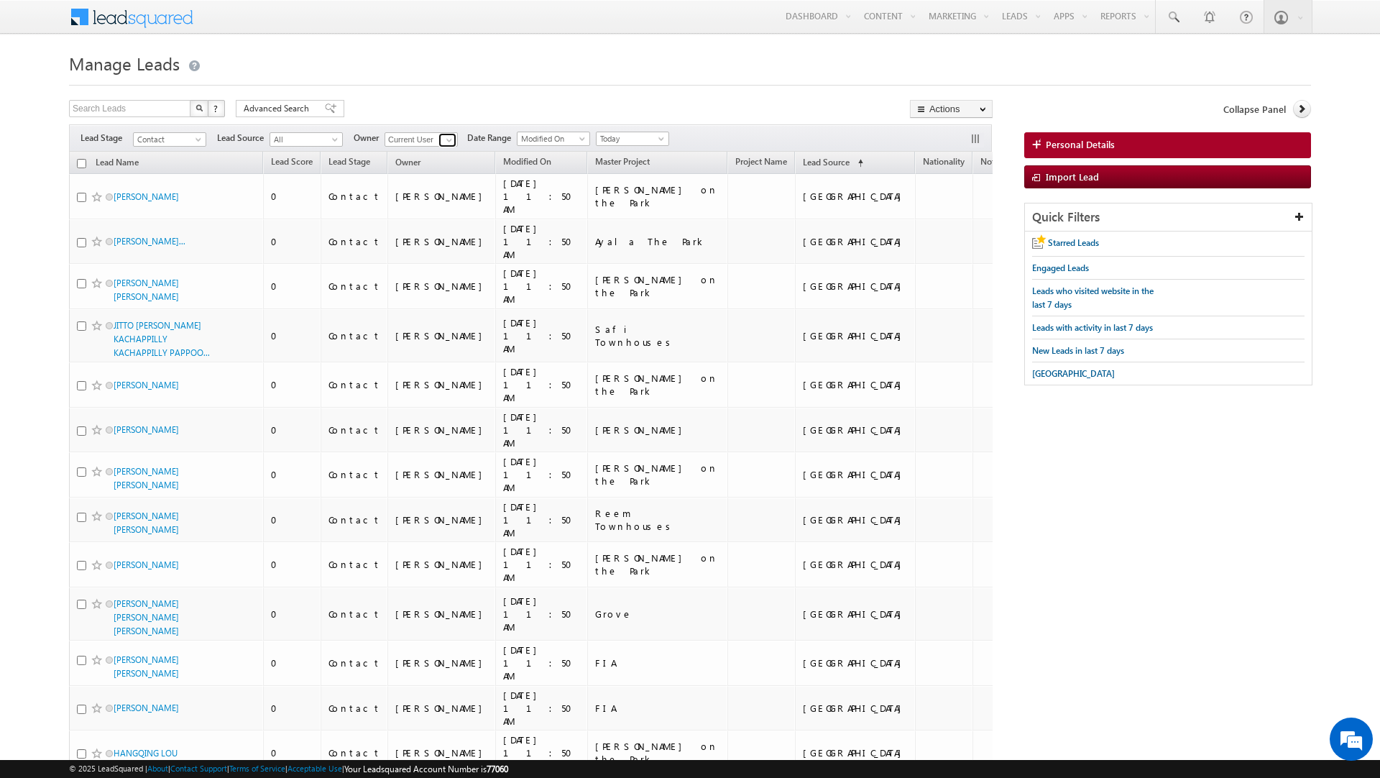
click at [439, 142] on link at bounding box center [448, 140] width 18 height 14
click at [420, 212] on link "Murari Sharma murari.sharma@indglobal.ae" at bounding box center [457, 215] width 144 height 27
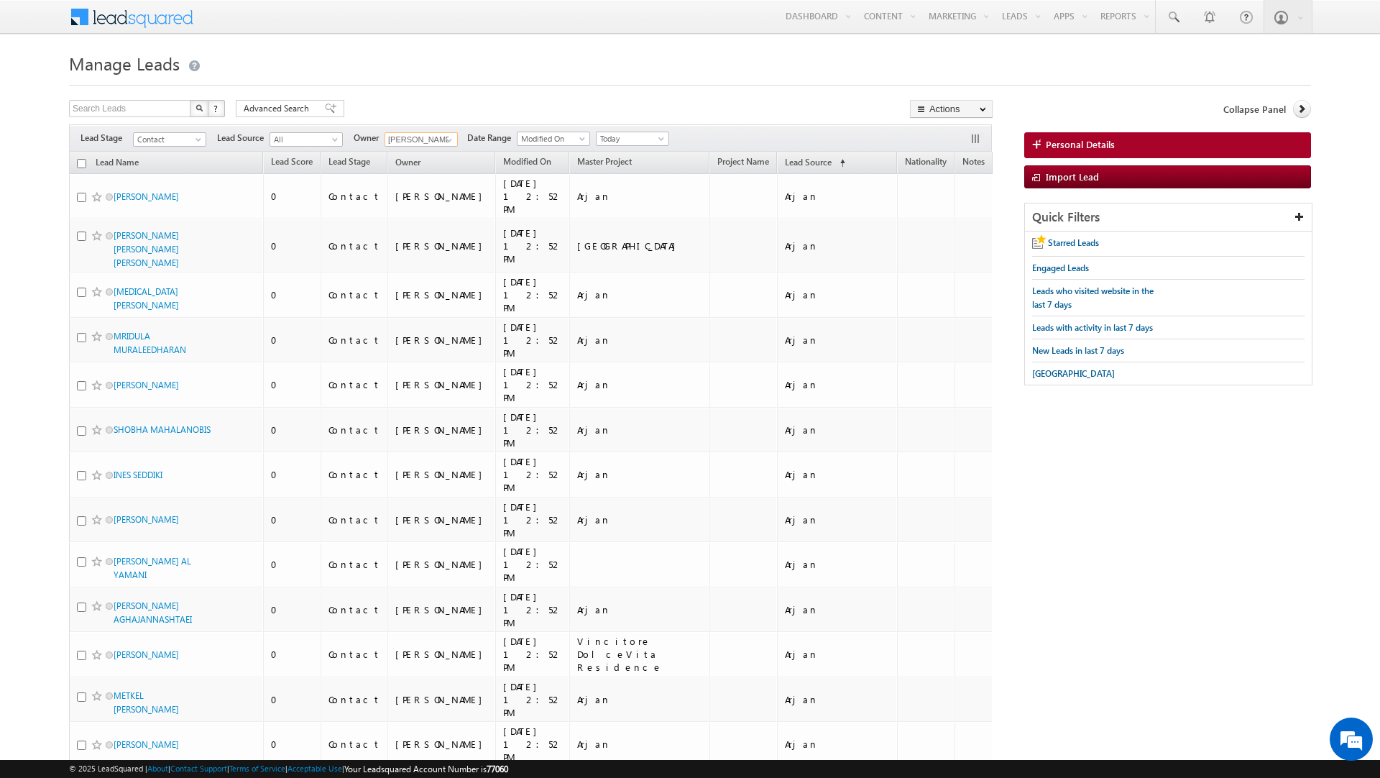
click at [81, 164] on input "checkbox" at bounding box center [81, 163] width 9 height 9
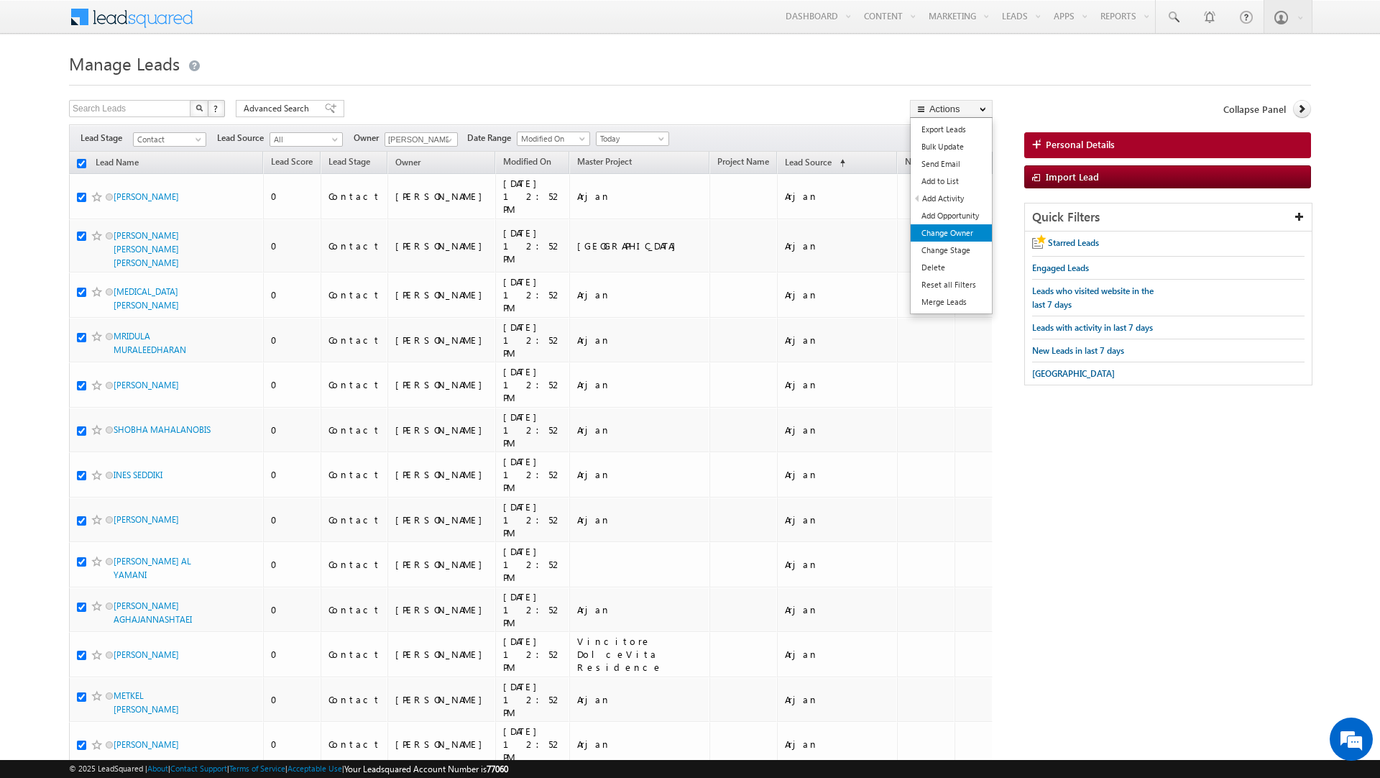
click at [950, 230] on link "Change Owner" at bounding box center [951, 232] width 81 height 17
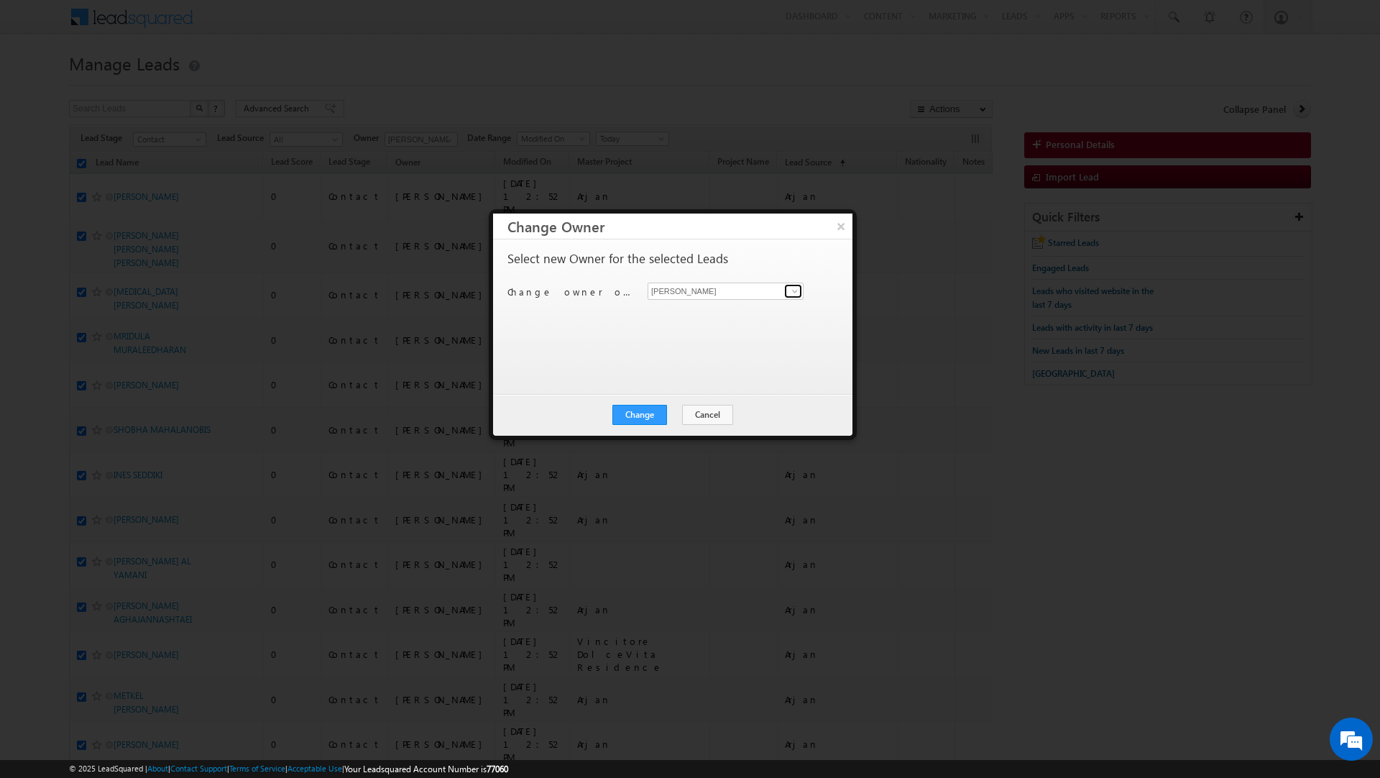
click at [792, 293] on span at bounding box center [795, 291] width 12 height 12
click at [625, 418] on button "Change" at bounding box center [640, 415] width 55 height 20
click at [669, 417] on button "Close" at bounding box center [675, 415] width 46 height 20
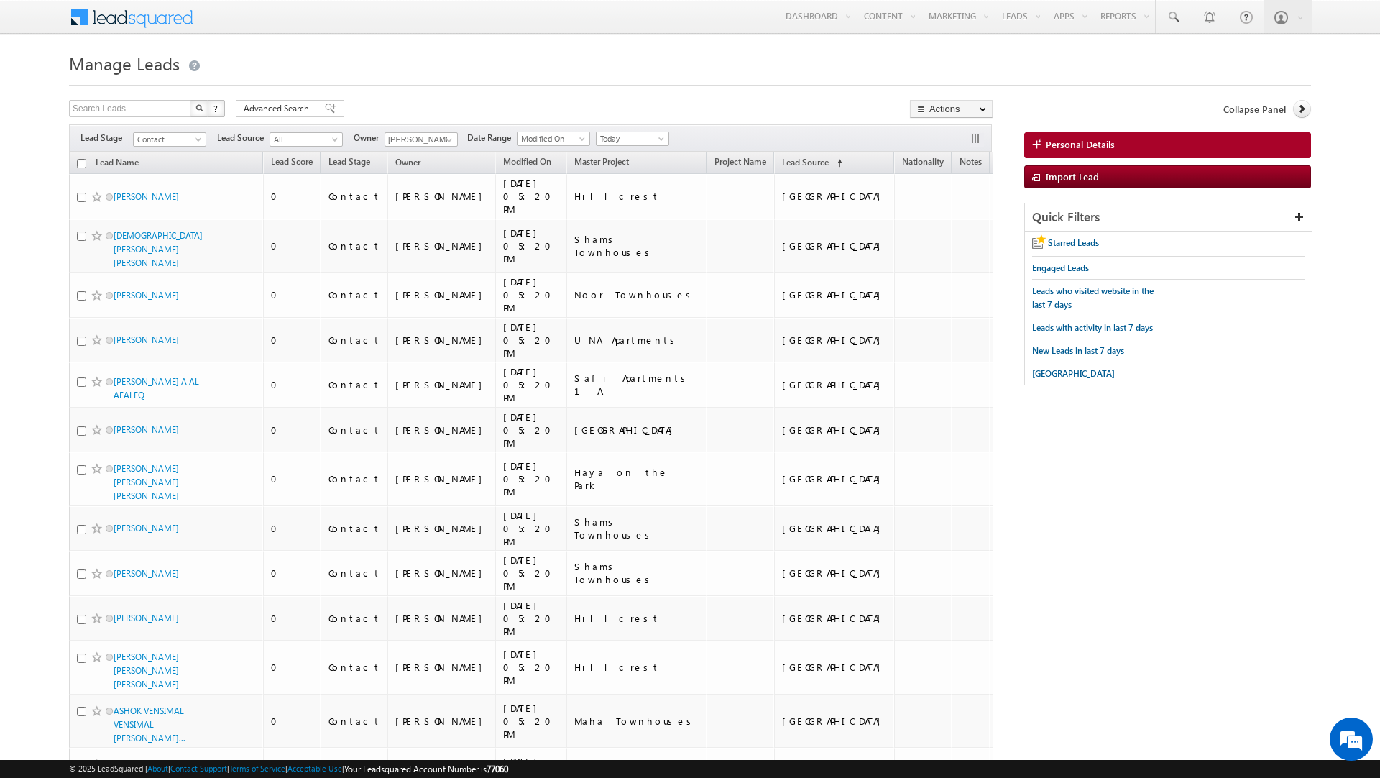
click at [79, 164] on input "checkbox" at bounding box center [81, 163] width 9 height 9
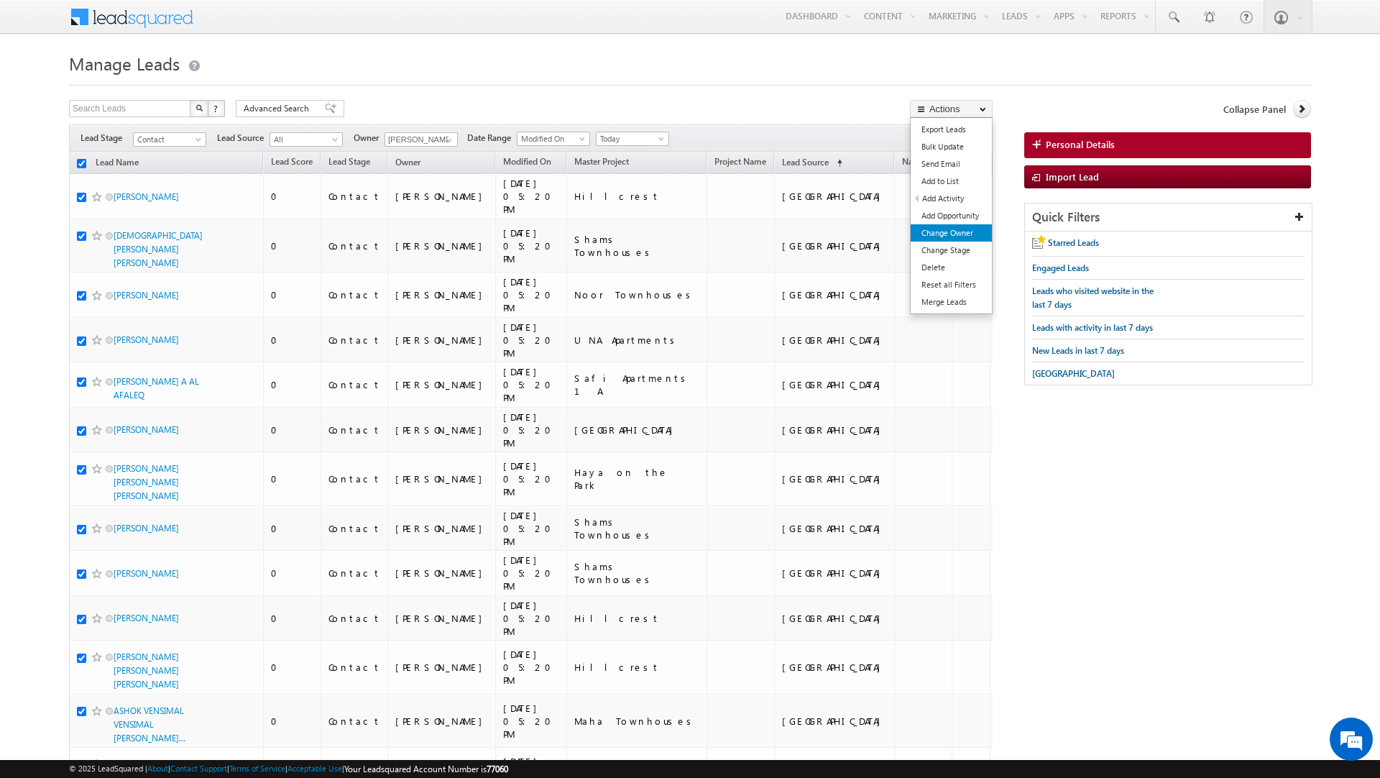
click at [942, 232] on link "Change Owner" at bounding box center [951, 232] width 81 height 17
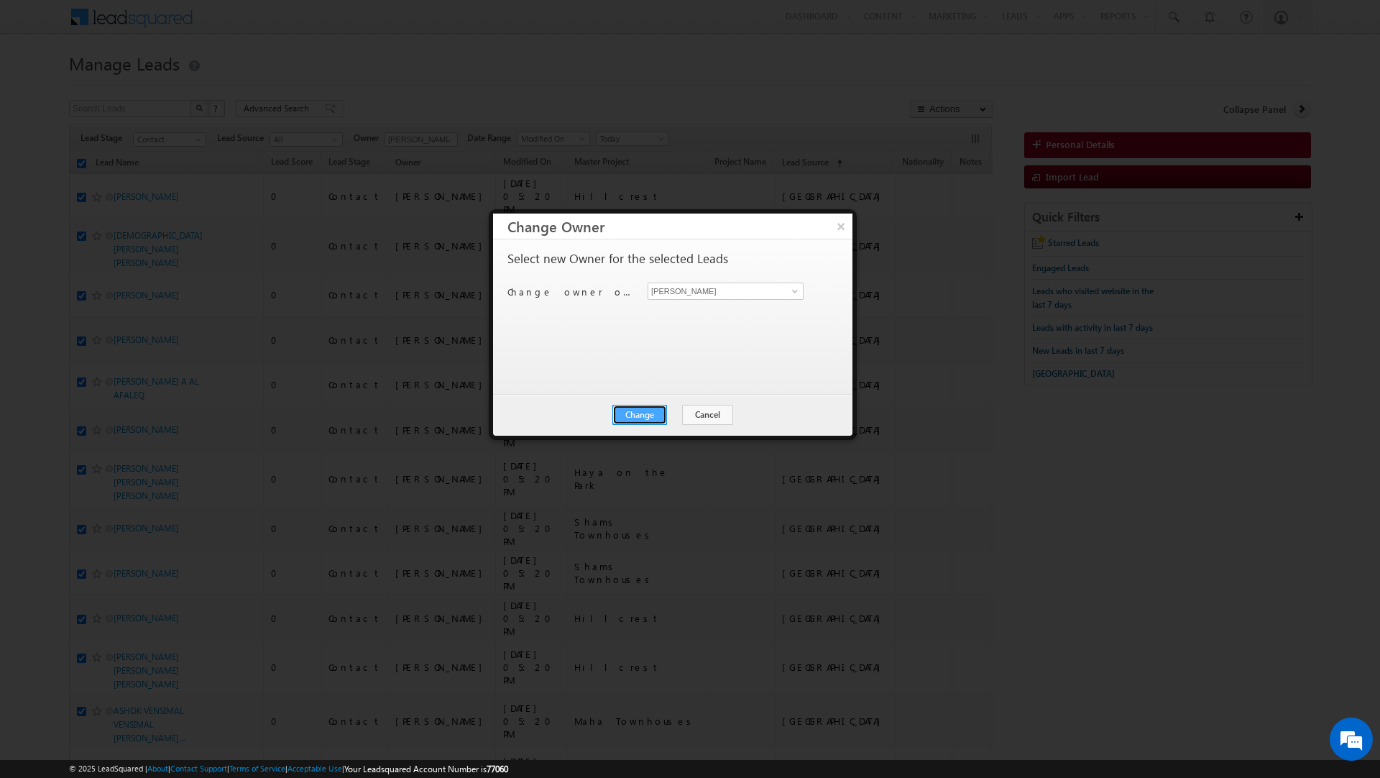
click at [633, 416] on button "Change" at bounding box center [640, 415] width 55 height 20
click at [669, 416] on button "Close" at bounding box center [675, 415] width 46 height 20
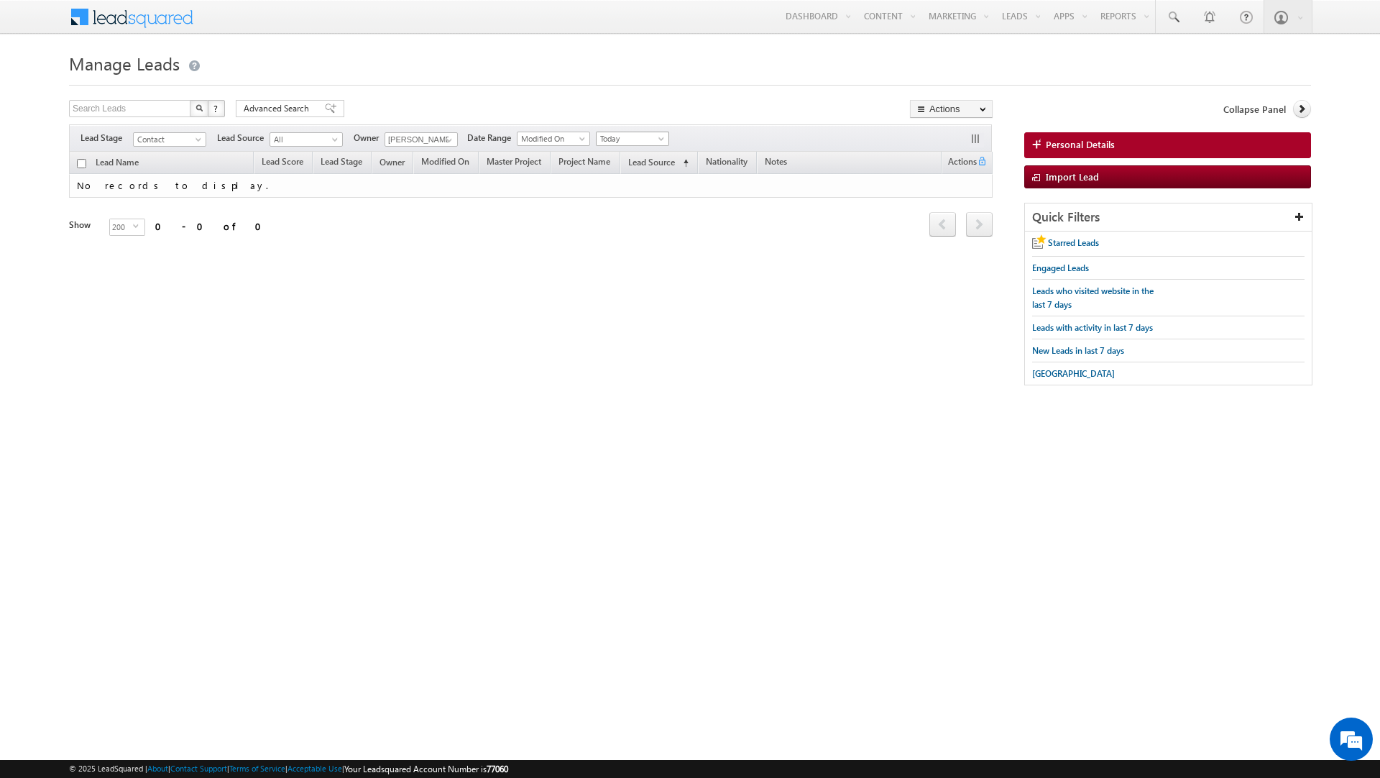
click at [628, 137] on span "Today" at bounding box center [631, 138] width 68 height 13
click at [619, 153] on link "All Time" at bounding box center [629, 156] width 73 height 13
click at [444, 145] on span at bounding box center [450, 140] width 12 height 12
click at [431, 157] on link "Any" at bounding box center [457, 155] width 144 height 17
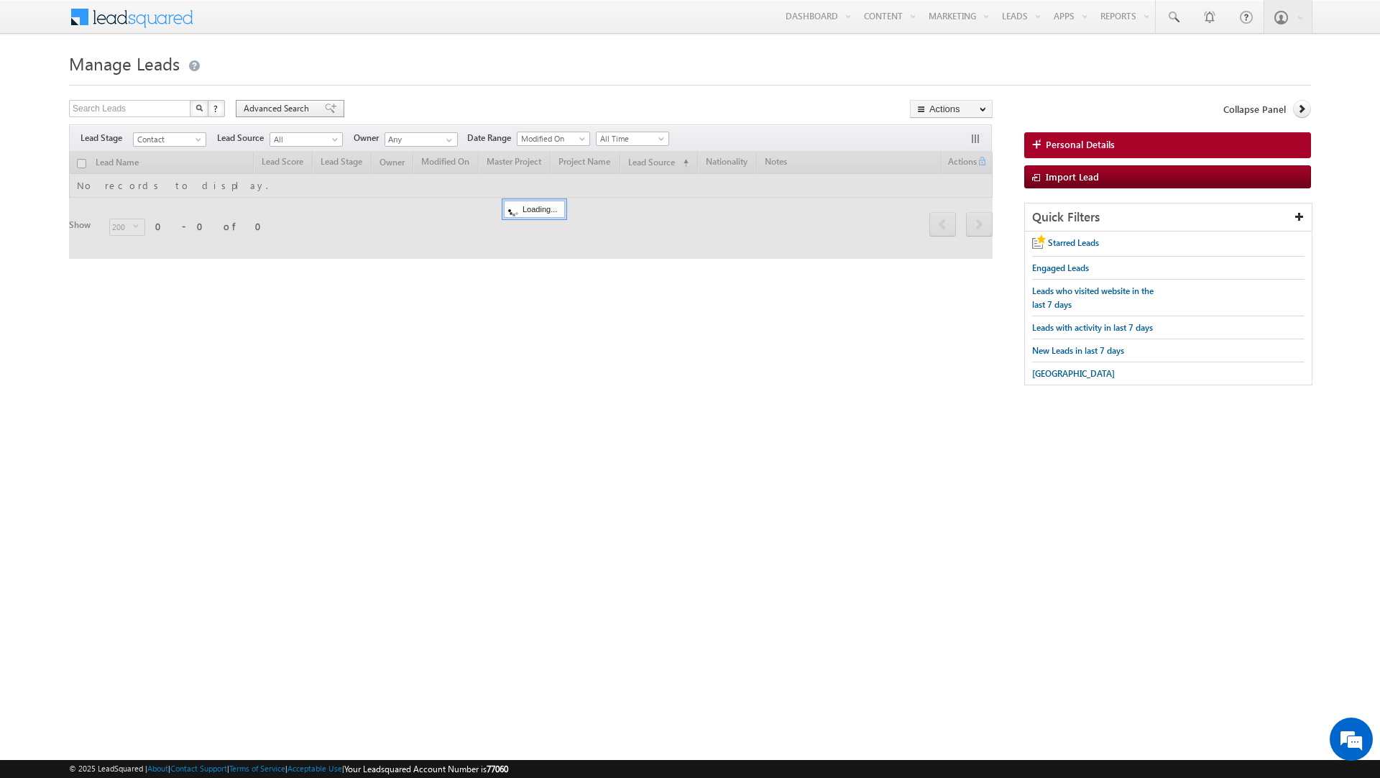
click at [293, 107] on span "Advanced Search" at bounding box center [279, 108] width 70 height 13
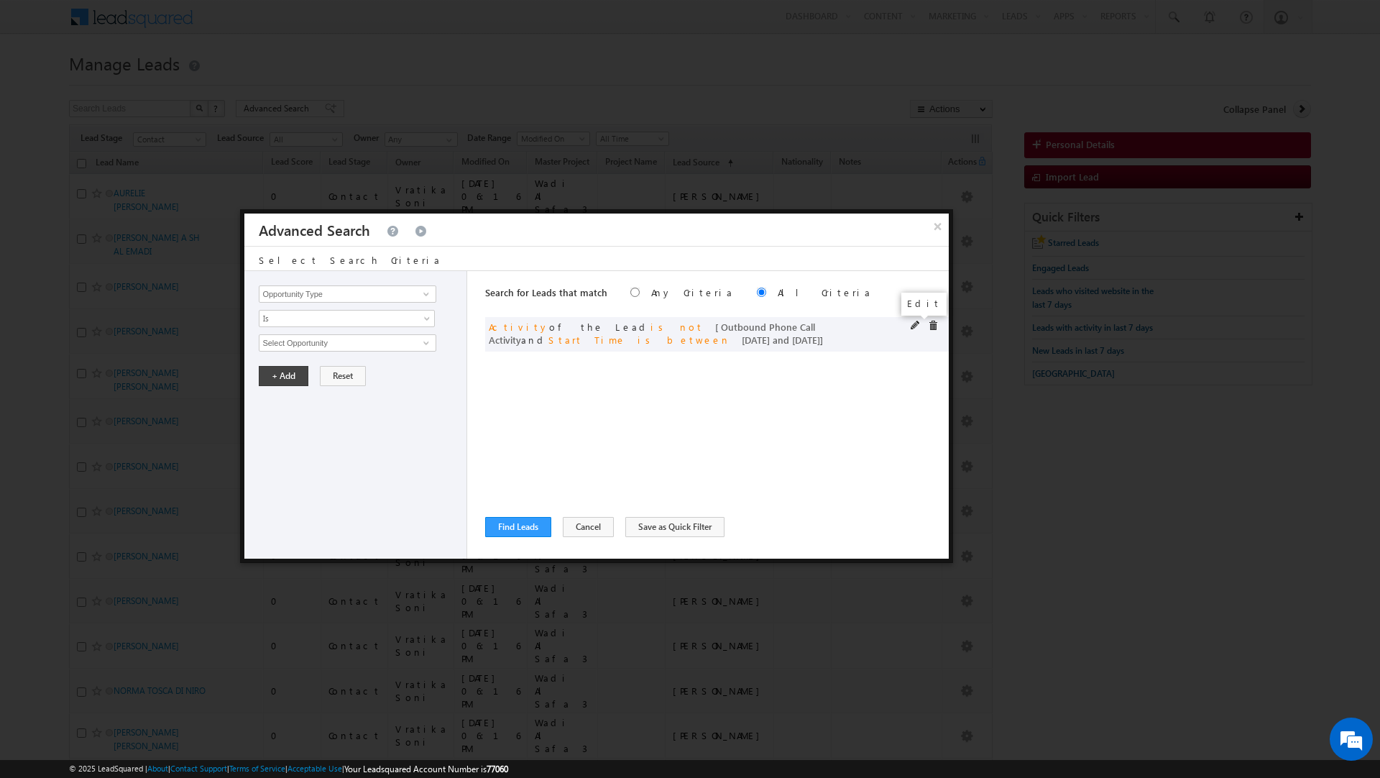
click at [916, 322] on span at bounding box center [916, 326] width 10 height 10
click at [295, 442] on input "01/07/2025" at bounding box center [301, 441] width 84 height 19
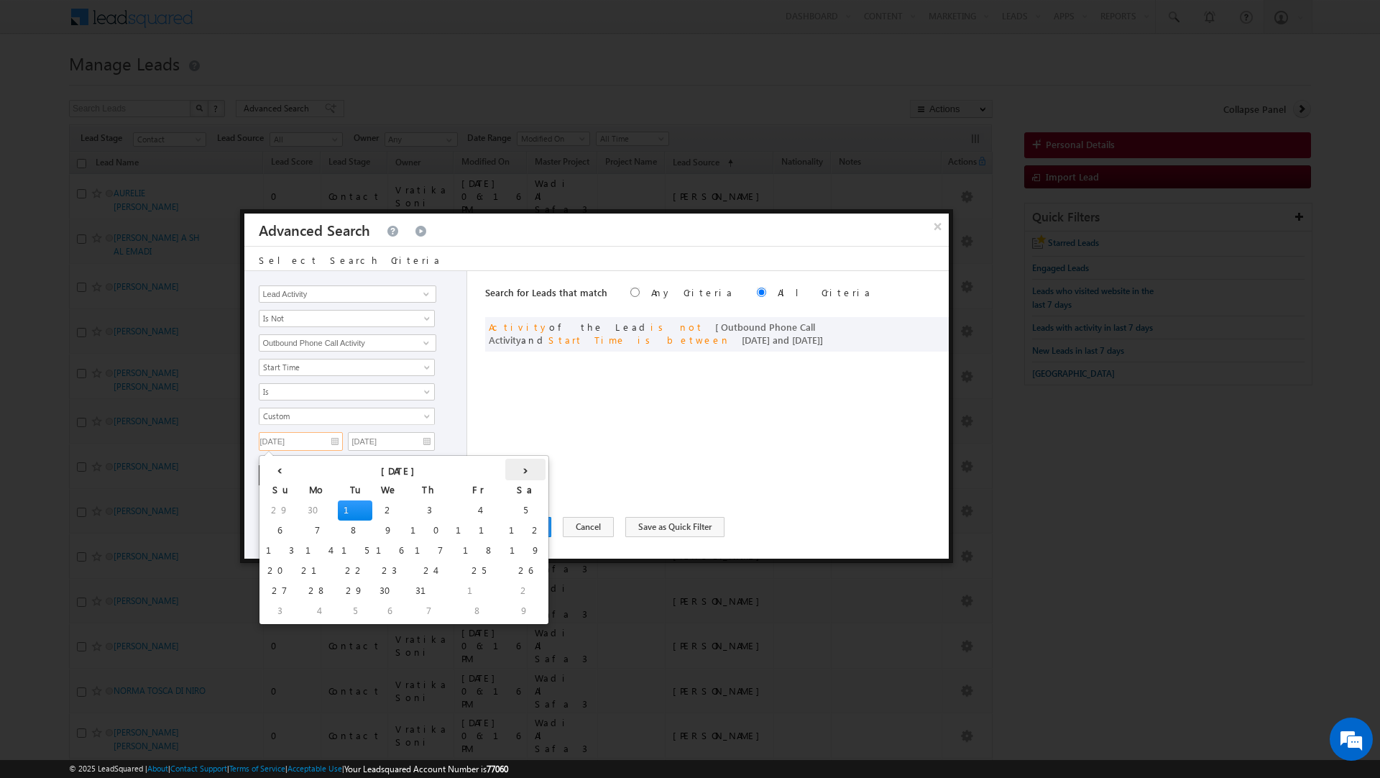
click at [505, 469] on th "›" at bounding box center [525, 470] width 40 height 22
click at [477, 507] on td "1" at bounding box center [494, 510] width 35 height 20
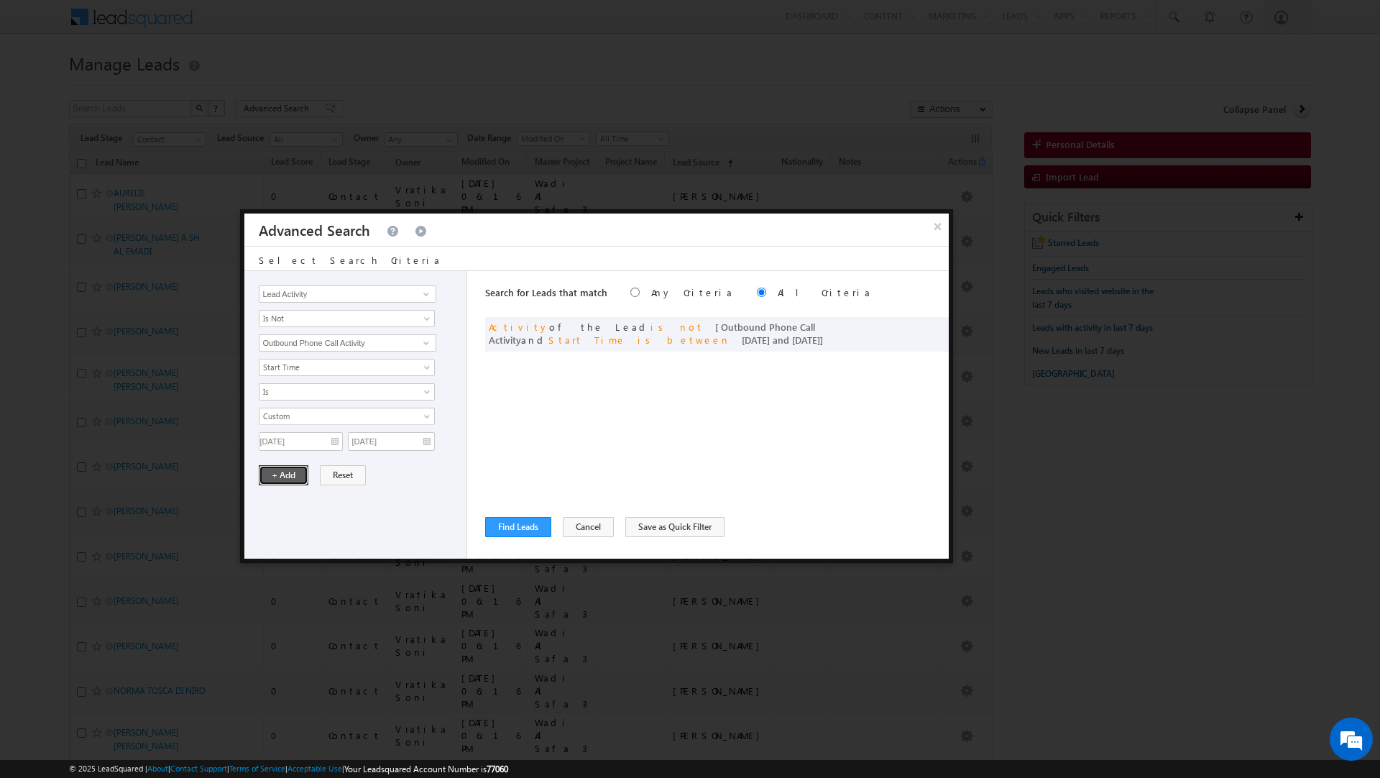
click at [274, 478] on button "+ Add" at bounding box center [284, 475] width 50 height 20
click at [308, 293] on input "Opportunity Type" at bounding box center [347, 293] width 177 height 17
click at [302, 396] on link "Lead Source" at bounding box center [347, 398] width 177 height 17
click at [313, 343] on span "None Selected" at bounding box center [341, 343] width 163 height 16
click at [306, 364] on input "text" at bounding box center [338, 363] width 150 height 17
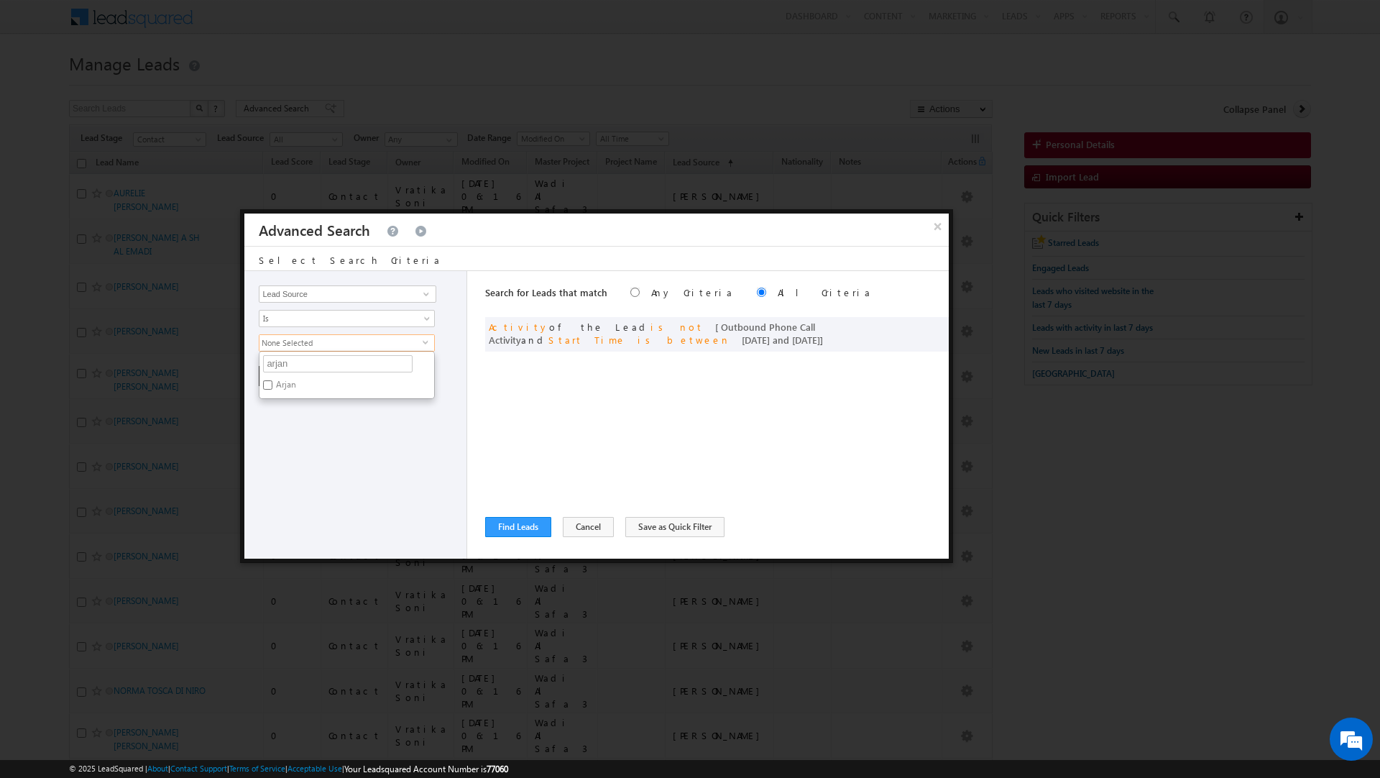
click at [304, 386] on label "Arjan" at bounding box center [285, 387] width 51 height 22
click at [272, 386] on input "Arjan" at bounding box center [267, 384] width 9 height 9
click at [280, 365] on input "arjan" at bounding box center [338, 363] width 150 height 17
click at [286, 387] on label "JVC" at bounding box center [282, 387] width 44 height 22
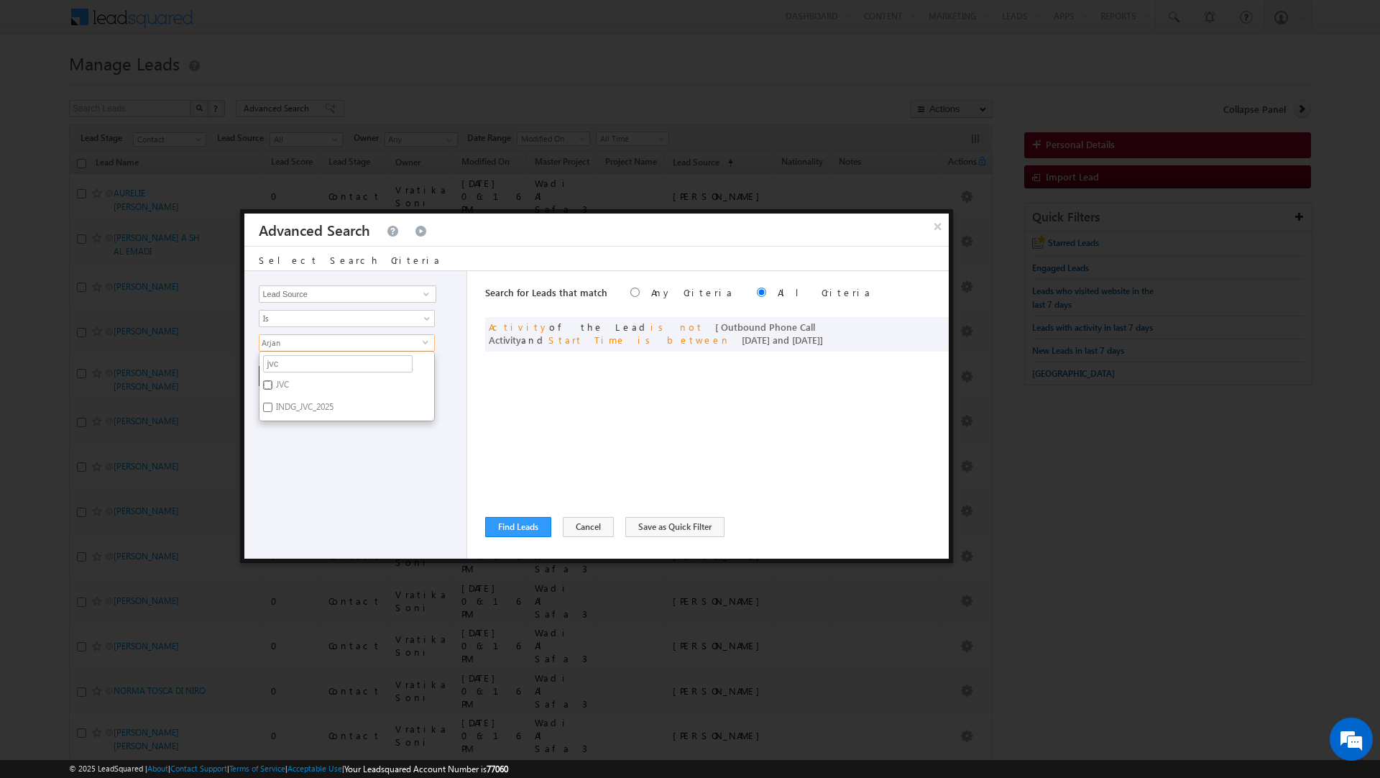
click at [272, 387] on input "JVC" at bounding box center [267, 384] width 9 height 9
click at [295, 416] on label "INDG_JVC_2025" at bounding box center [304, 409] width 88 height 22
click at [272, 412] on input "INDG_JVC_2025" at bounding box center [267, 407] width 9 height 9
click at [272, 366] on input "jvc" at bounding box center [338, 363] width 150 height 17
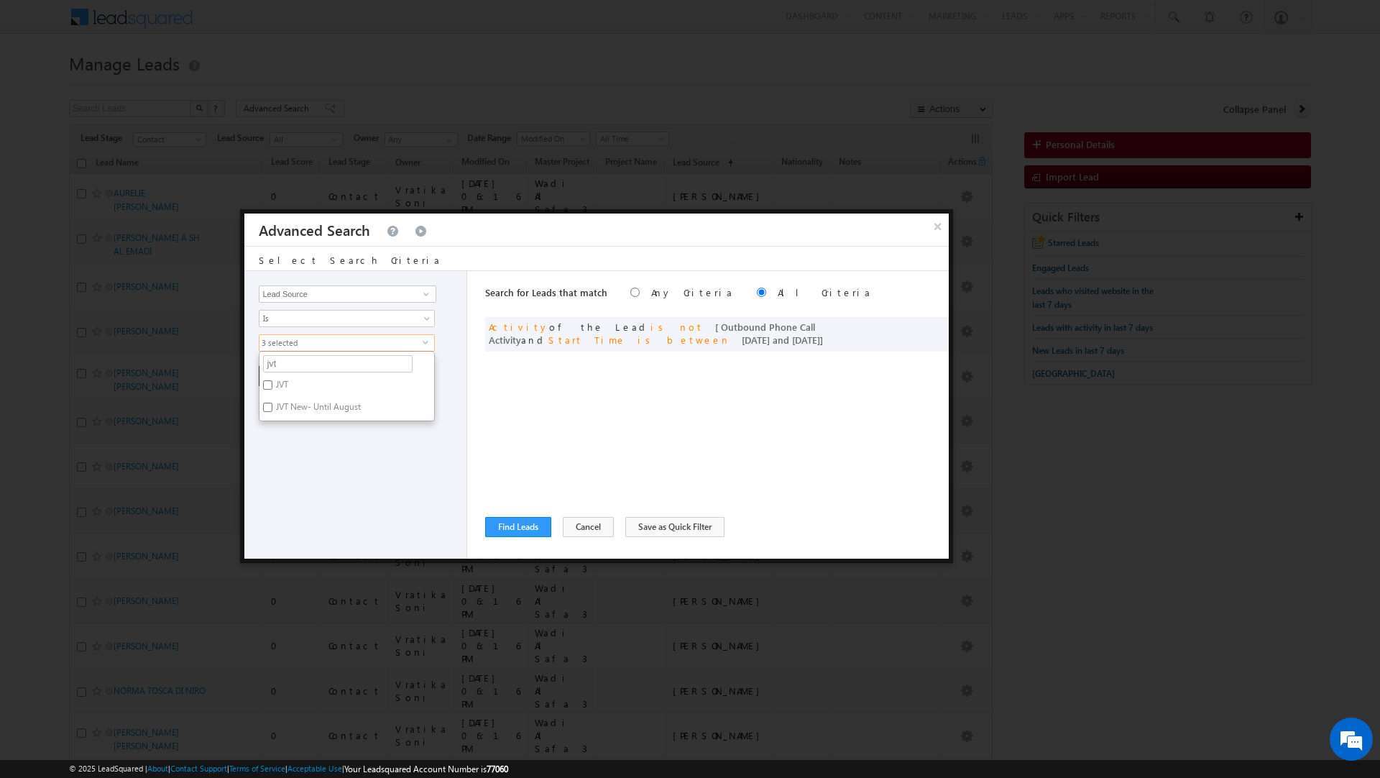
click at [284, 386] on label "JVT" at bounding box center [281, 387] width 43 height 22
click at [272, 386] on input "JVT" at bounding box center [267, 384] width 9 height 9
click at [286, 408] on label "JVT New- Until August" at bounding box center [318, 409] width 116 height 22
click at [272, 408] on input "JVT New- Until August" at bounding box center [267, 407] width 9 height 9
click at [270, 367] on input "jvt" at bounding box center [338, 363] width 150 height 17
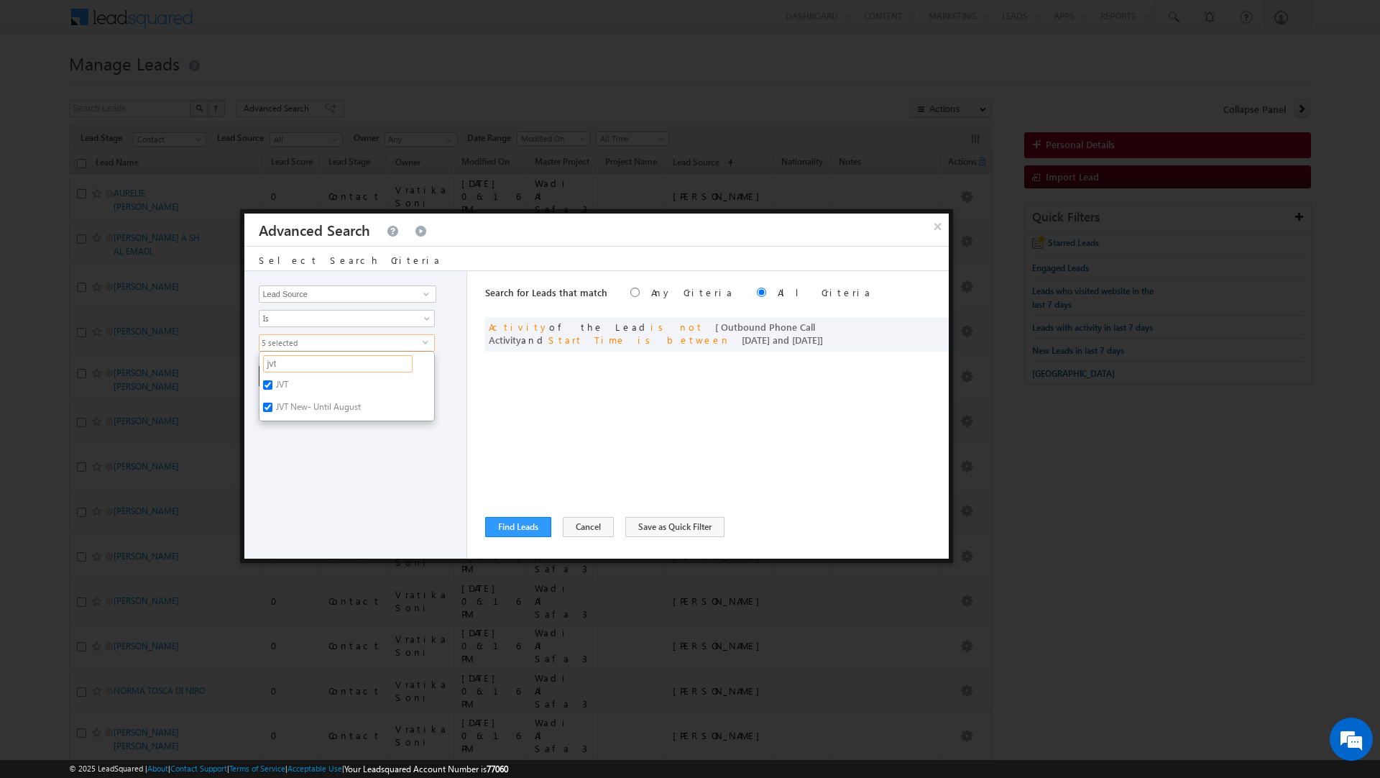
click at [270, 367] on input "jvt" at bounding box center [338, 363] width 150 height 17
click at [316, 449] on div "Opportunity Type Lead Activity Task Sales Group Prospect Id Address 1 Address 2…" at bounding box center [355, 415] width 223 height 288
click at [272, 378] on button "+ Add" at bounding box center [284, 376] width 50 height 20
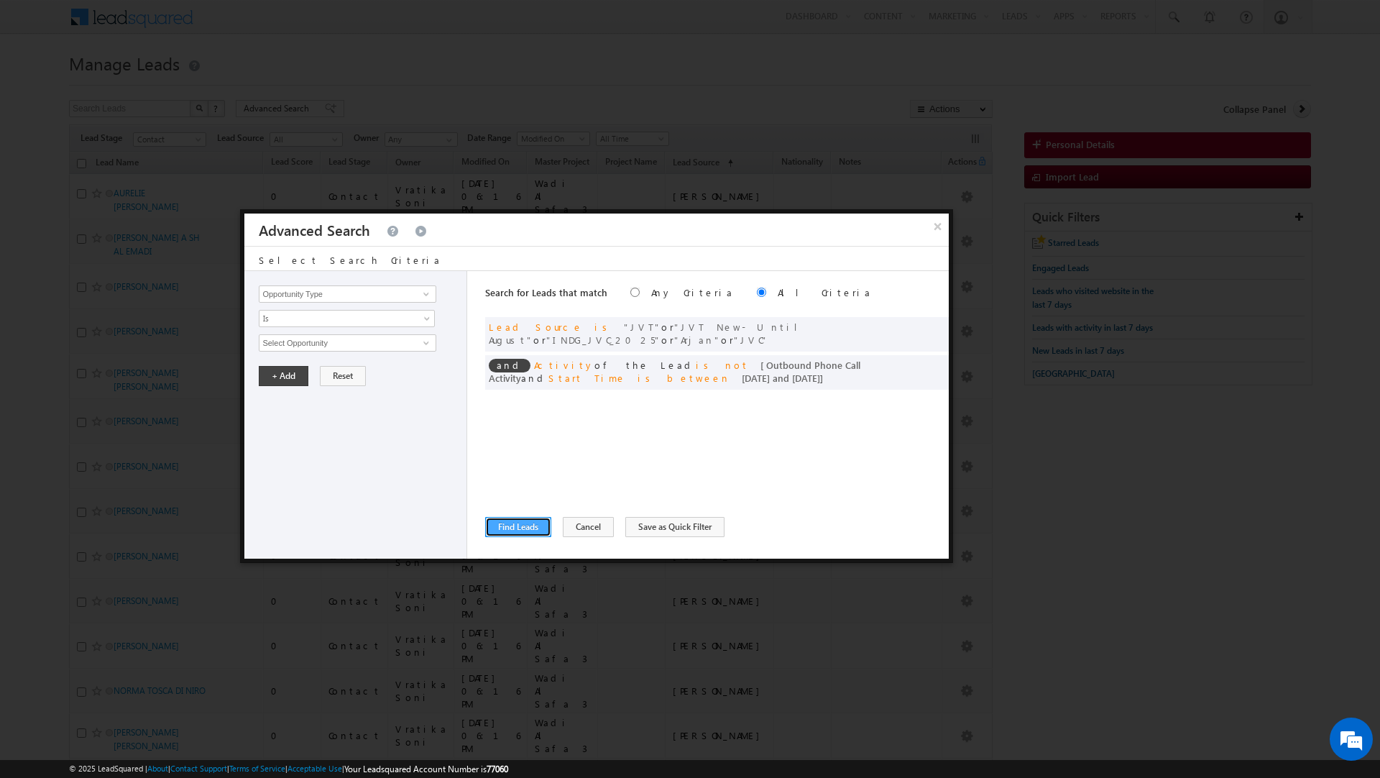
click at [517, 526] on button "Find Leads" at bounding box center [518, 527] width 66 height 20
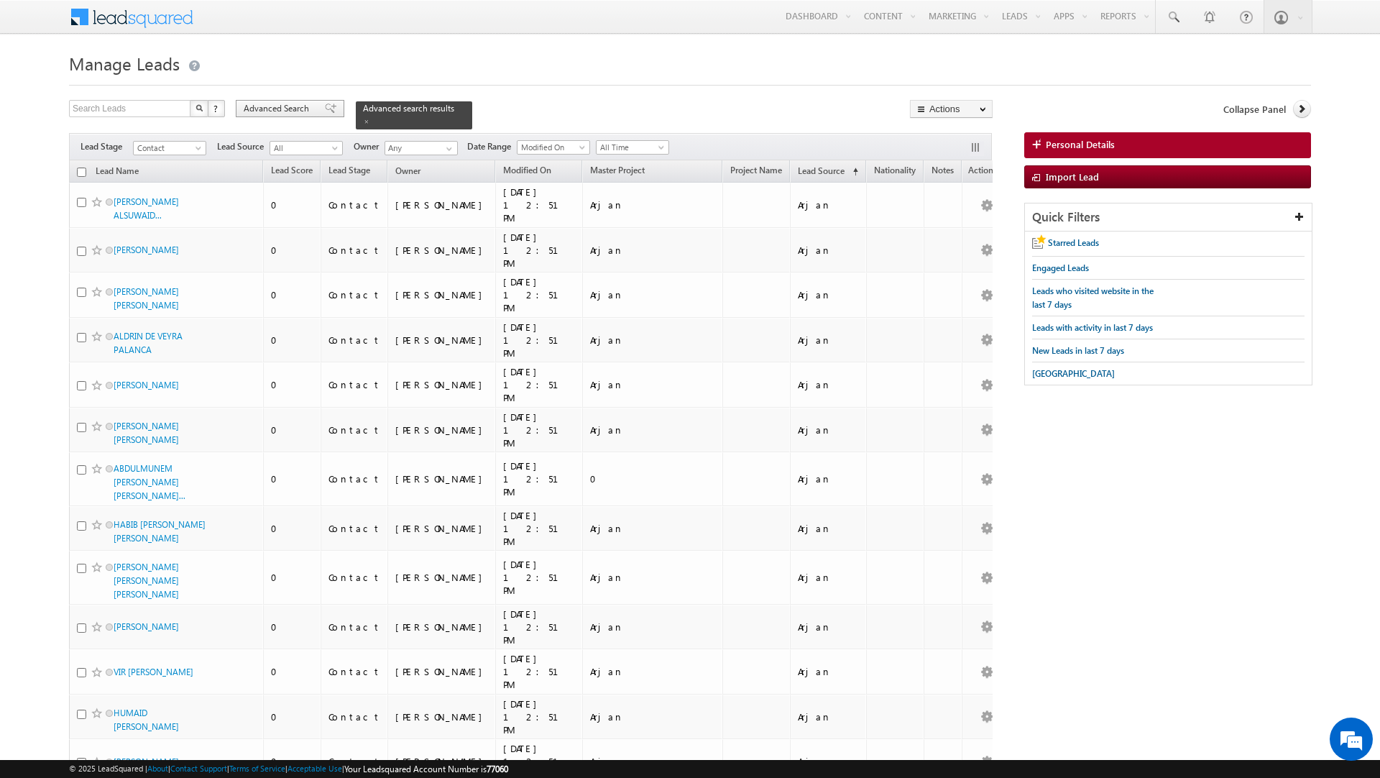
click at [309, 110] on span "Advanced Search" at bounding box center [279, 108] width 70 height 13
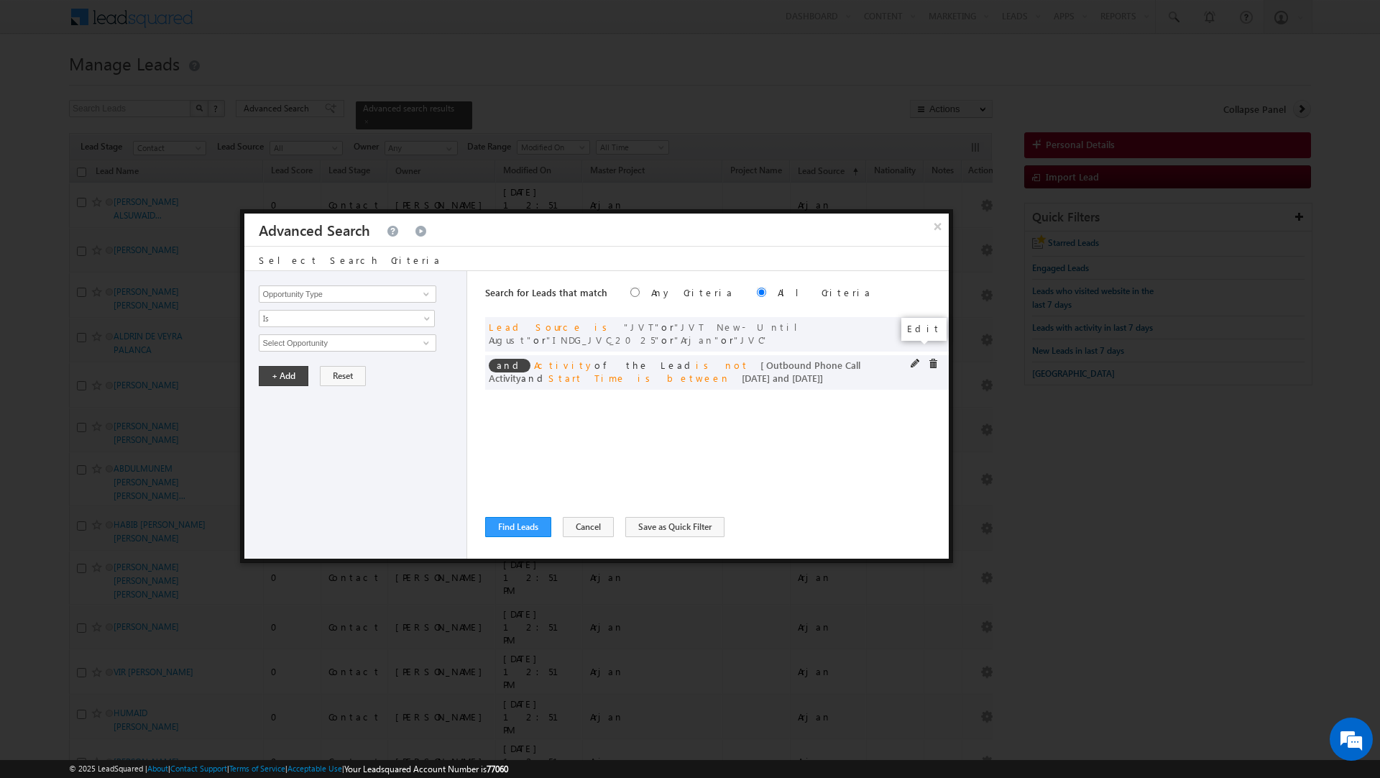
click at [912, 359] on span at bounding box center [916, 364] width 10 height 10
click at [577, 525] on button "Cancel" at bounding box center [588, 527] width 51 height 20
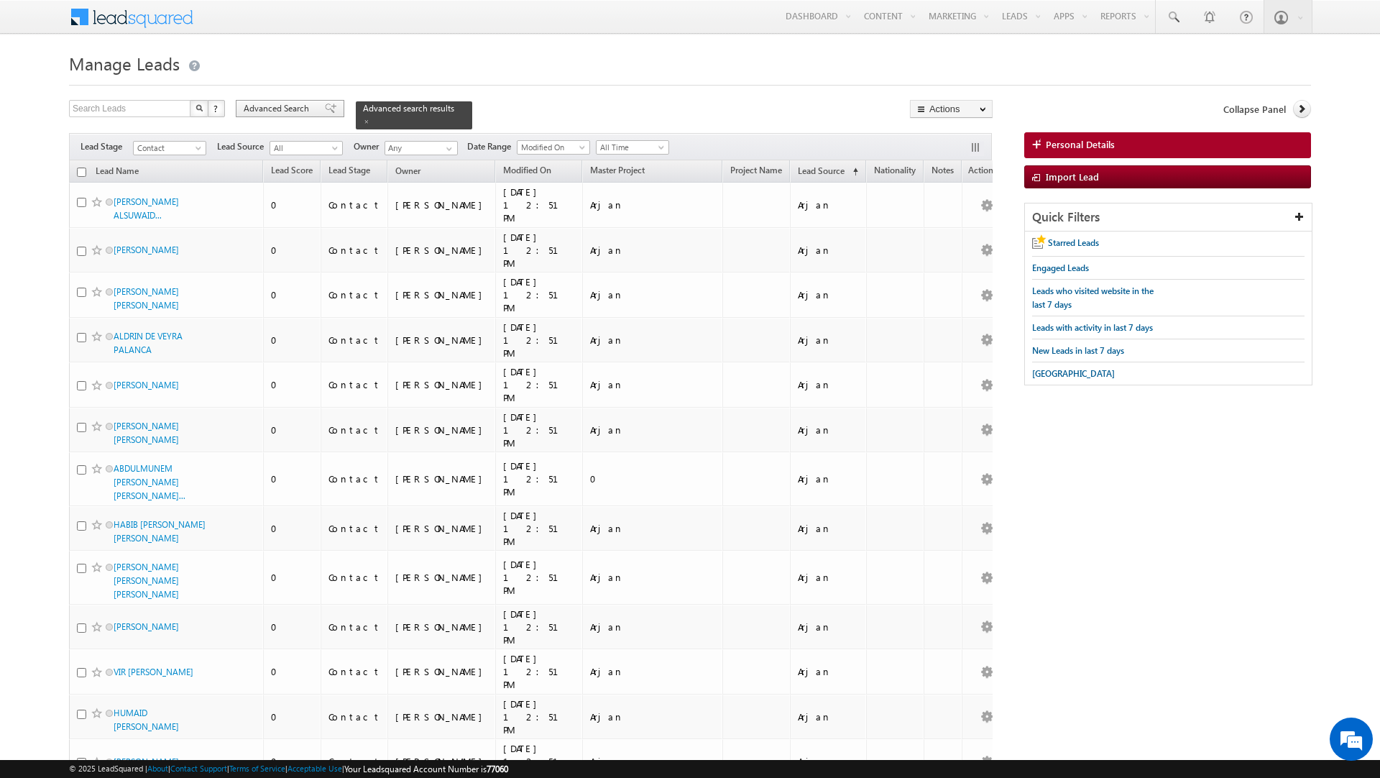
click at [308, 109] on span "Advanced Search" at bounding box center [279, 108] width 70 height 13
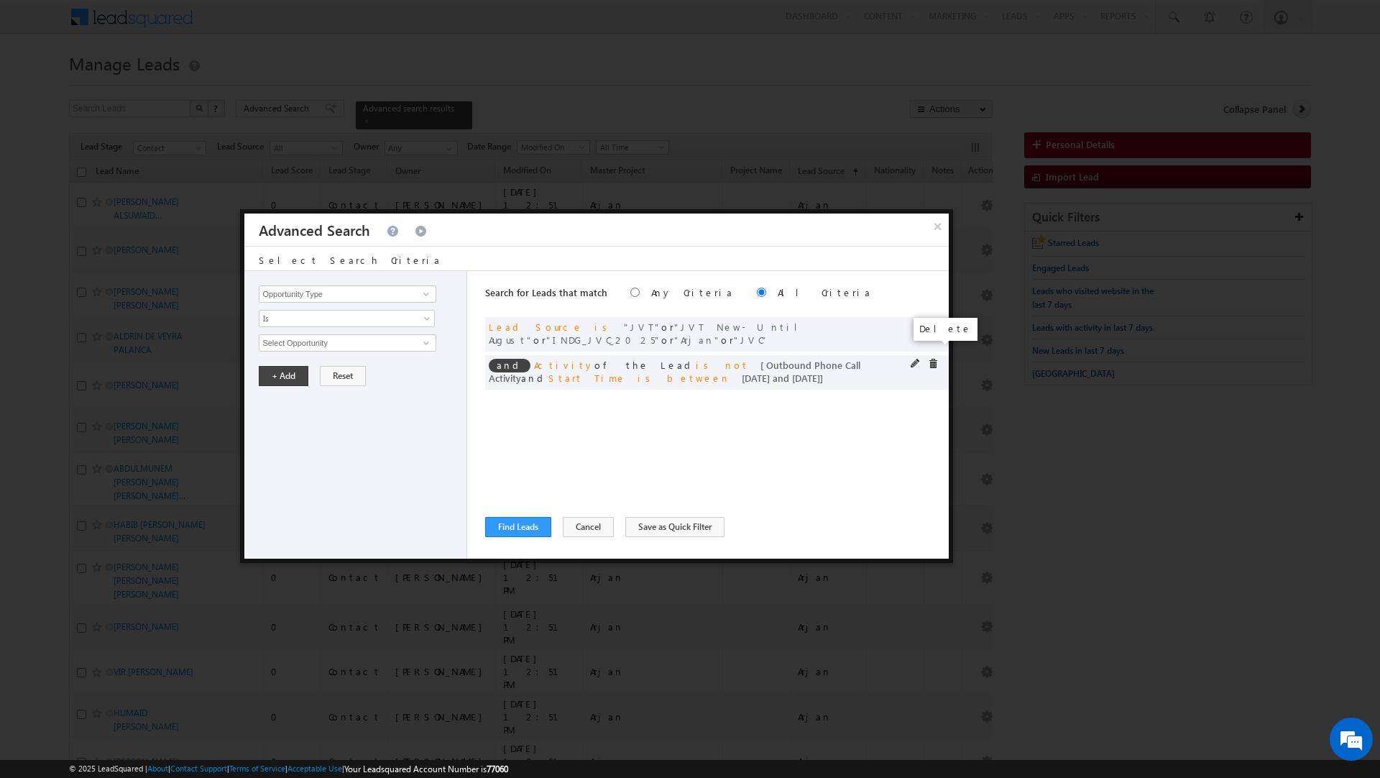
click at [930, 359] on span at bounding box center [933, 364] width 10 height 10
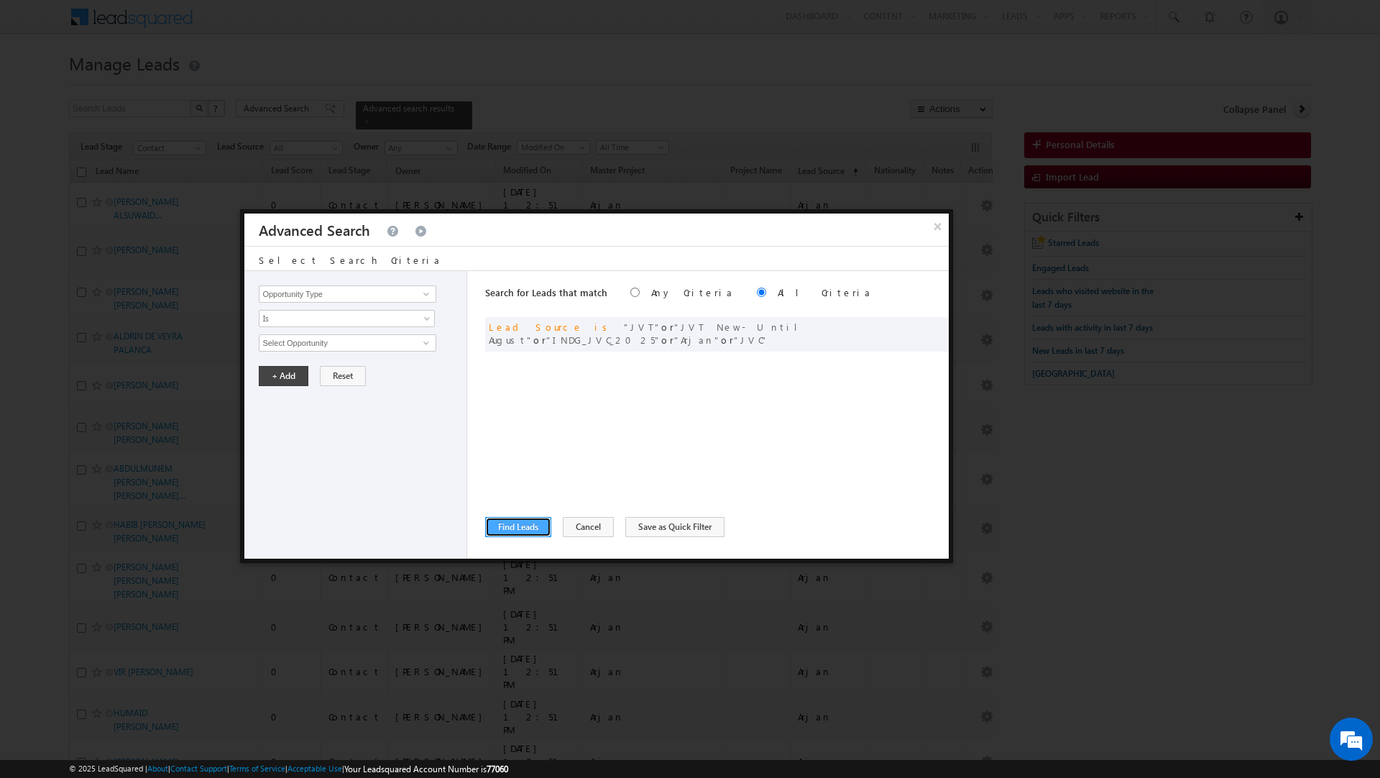
click at [513, 524] on button "Find Leads" at bounding box center [518, 527] width 66 height 20
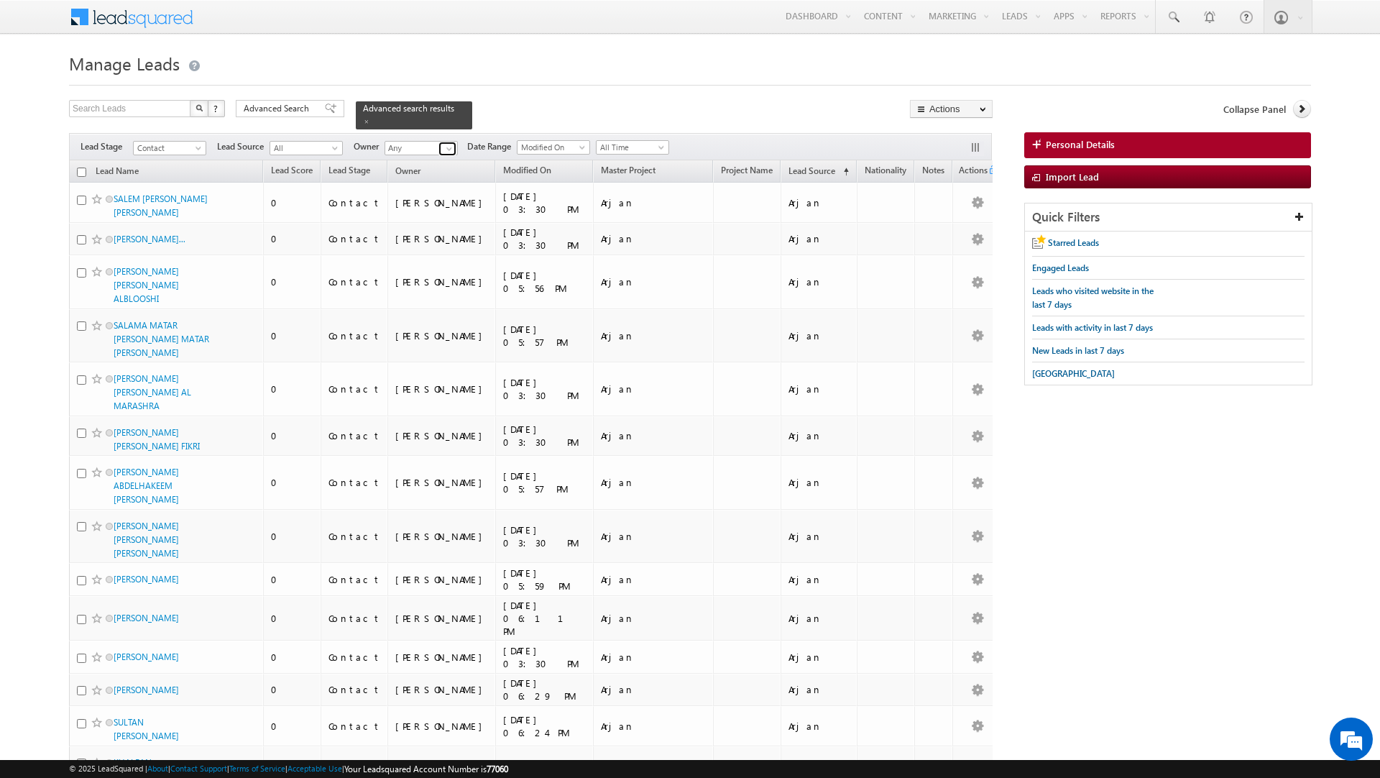
click at [447, 146] on span at bounding box center [450, 149] width 12 height 12
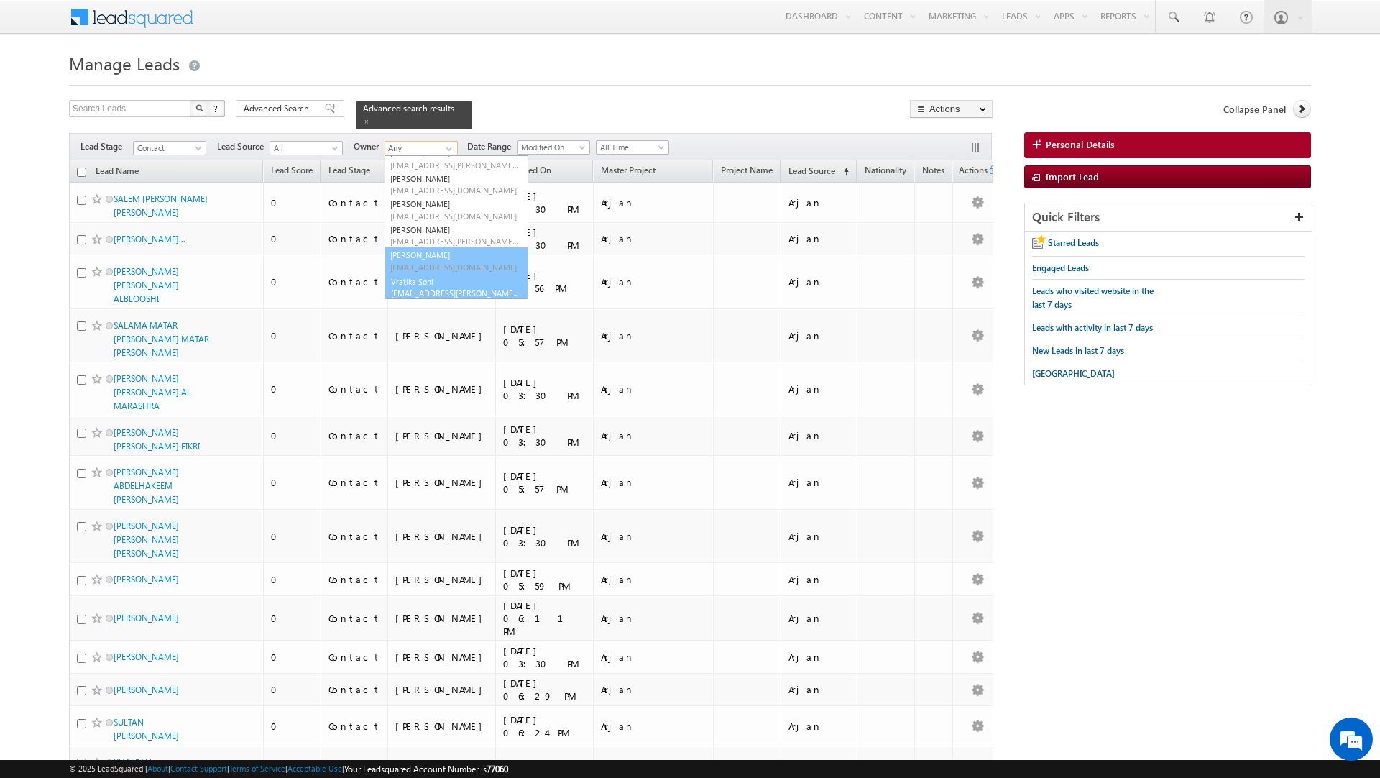
scroll to position [92, 0]
click at [440, 285] on link "Vratika Soni vratika.soni@indglobal.ae" at bounding box center [457, 285] width 144 height 27
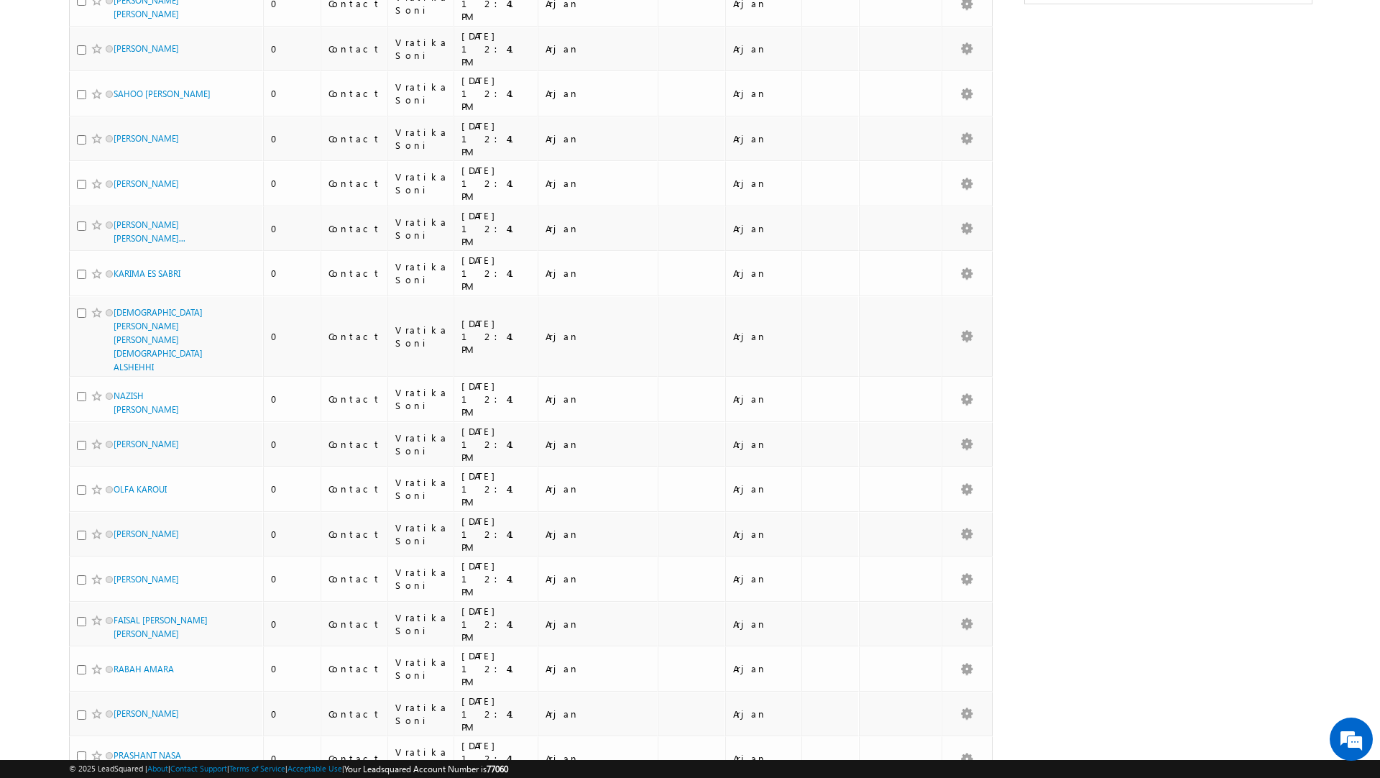
scroll to position [0, 0]
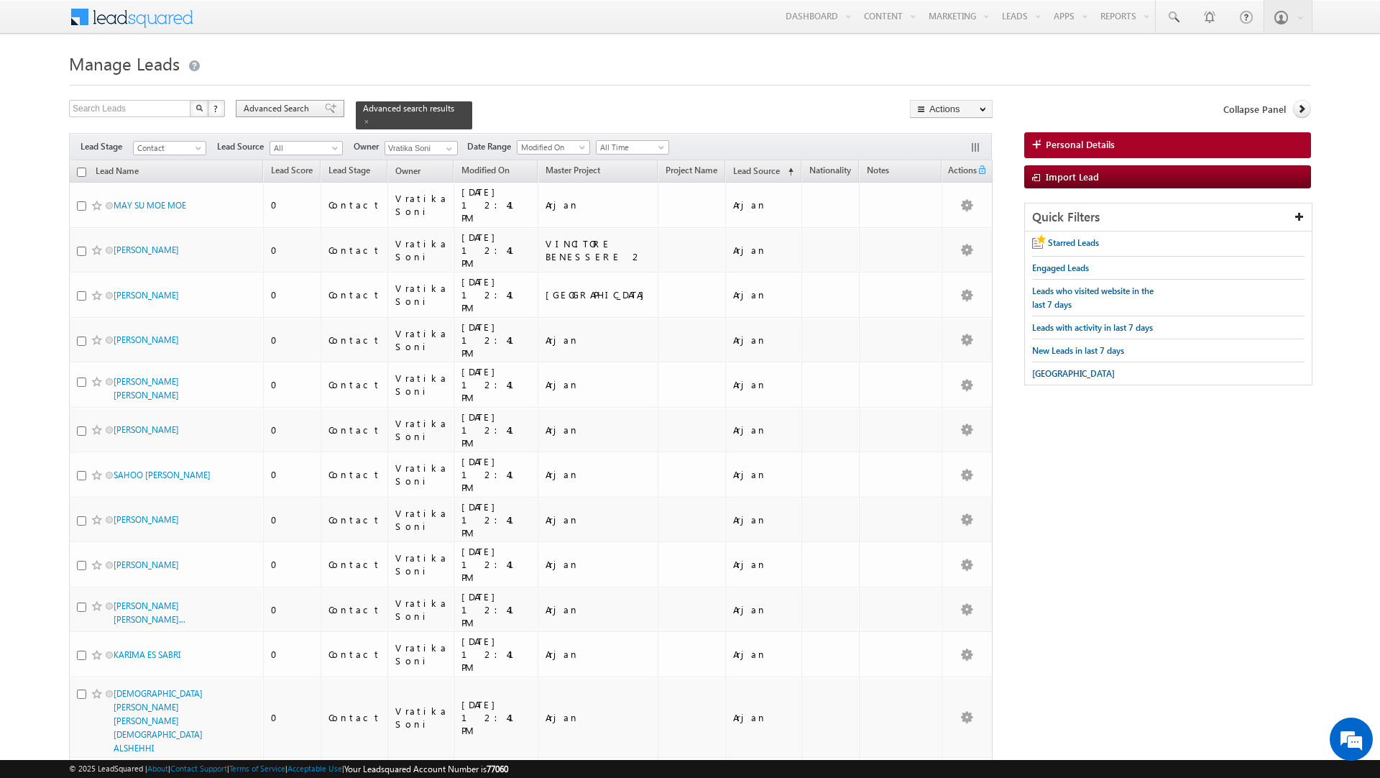
click at [271, 109] on span "Advanced Search" at bounding box center [279, 108] width 70 height 13
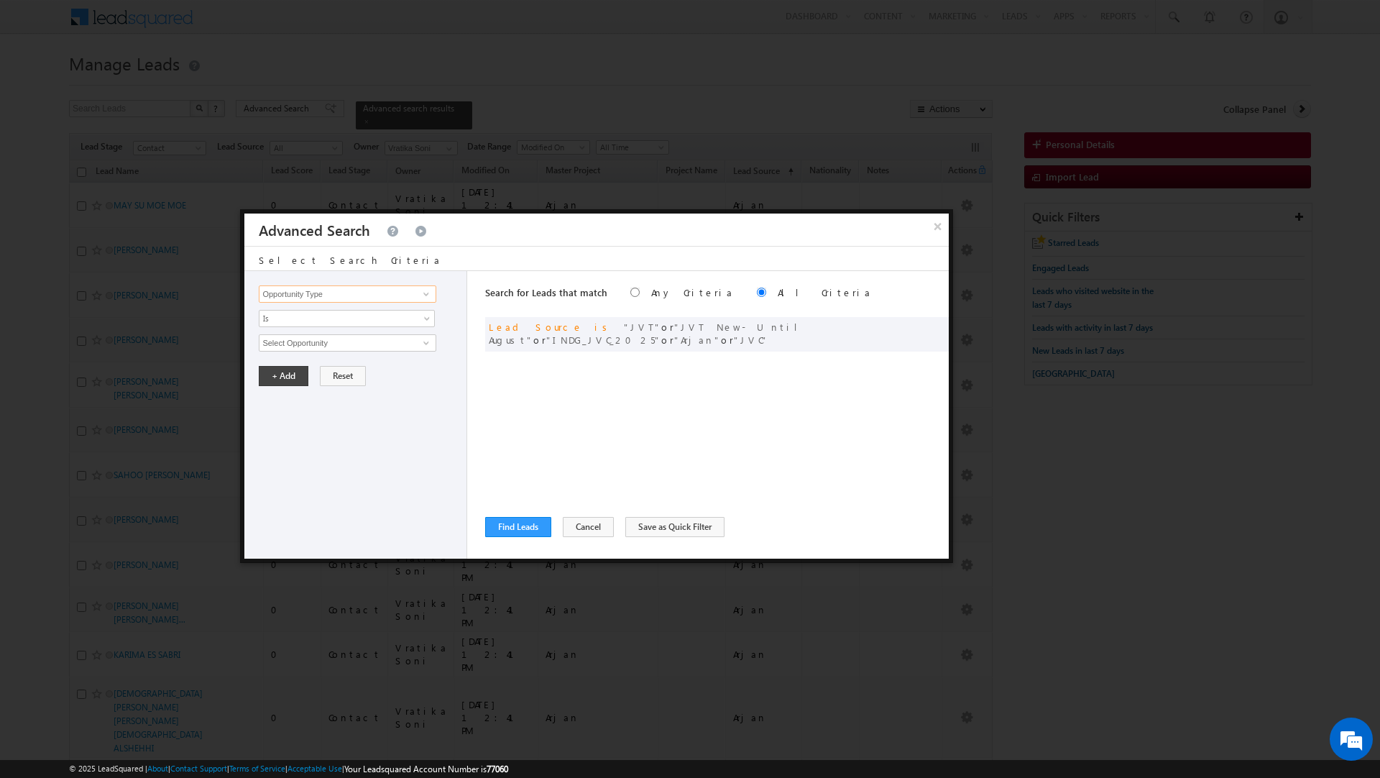
click at [338, 290] on input "Opportunity Type" at bounding box center [347, 293] width 177 height 17
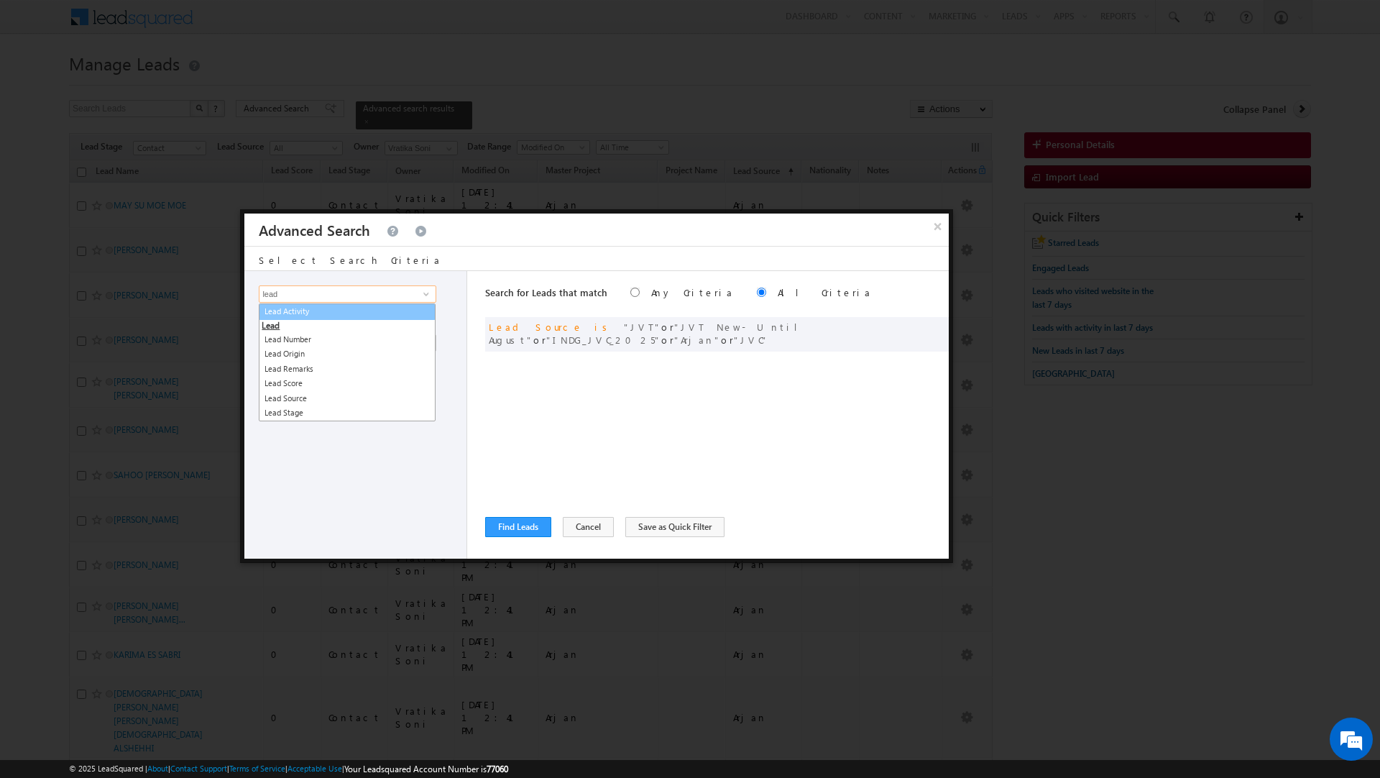
click at [328, 313] on link "Lead Activity" at bounding box center [347, 311] width 177 height 17
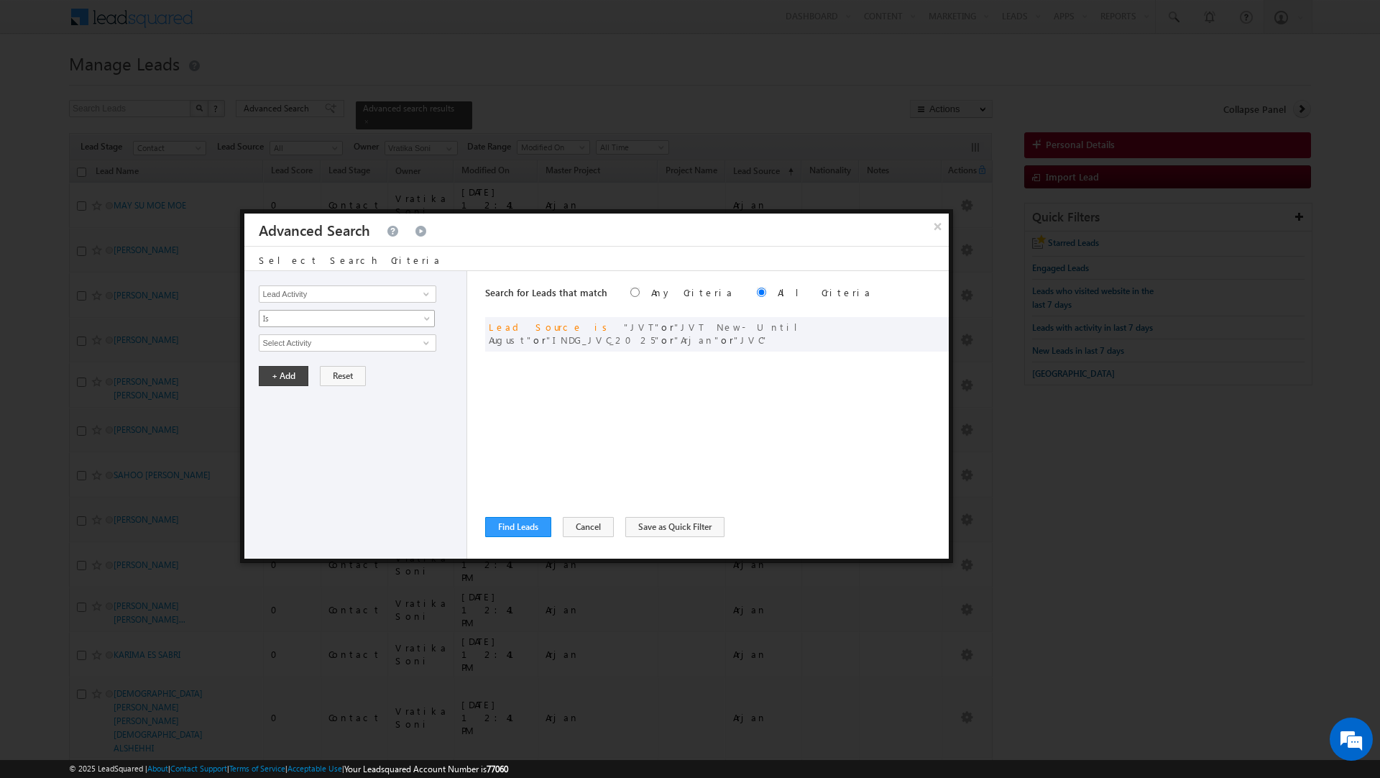
click at [314, 313] on span "Is" at bounding box center [338, 318] width 156 height 13
click at [305, 352] on link "Is Not" at bounding box center [347, 350] width 175 height 13
click at [305, 352] on input "Select Activity" at bounding box center [347, 342] width 177 height 17
click at [339, 377] on link "Outbound Phone Call Activity" at bounding box center [347, 373] width 177 height 17
click at [307, 367] on span at bounding box center [338, 367] width 156 height 13
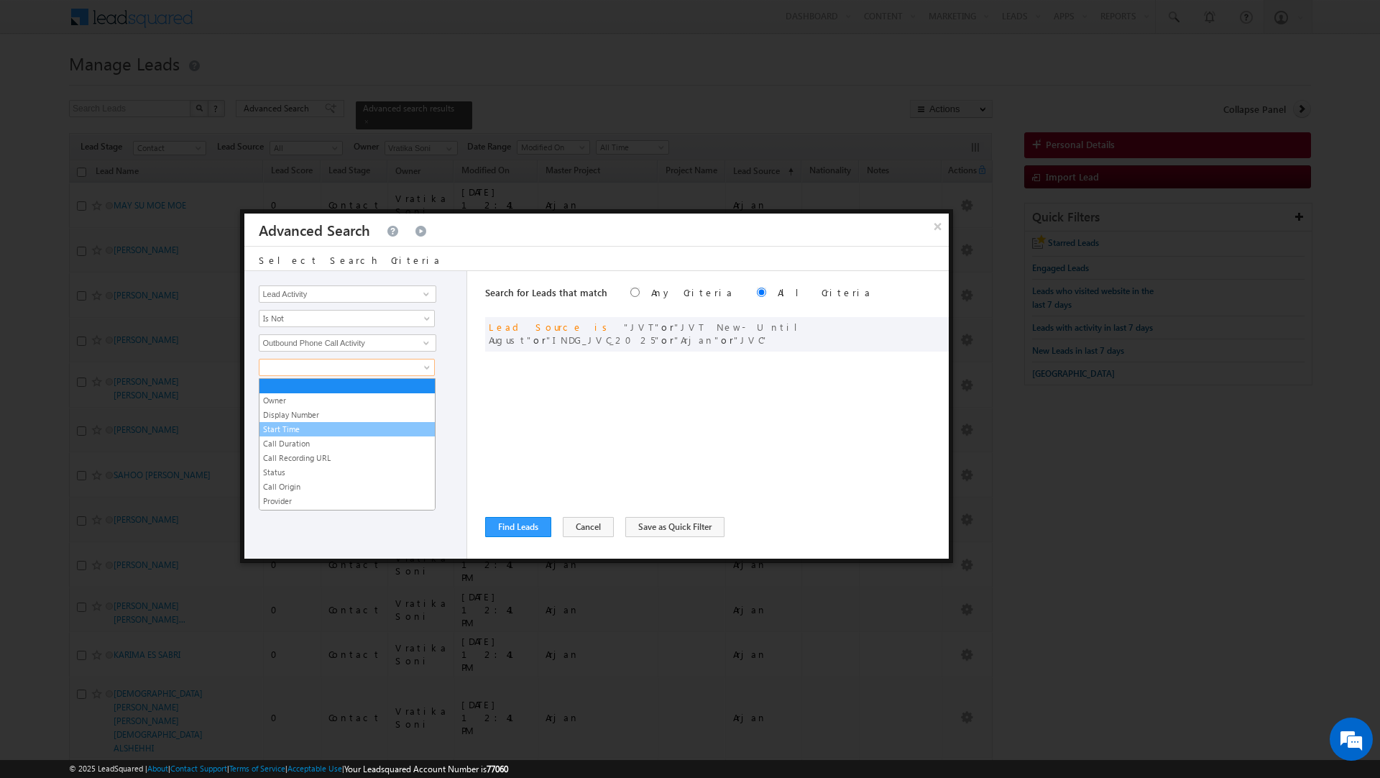
click at [292, 430] on link "Start Time" at bounding box center [347, 429] width 175 height 13
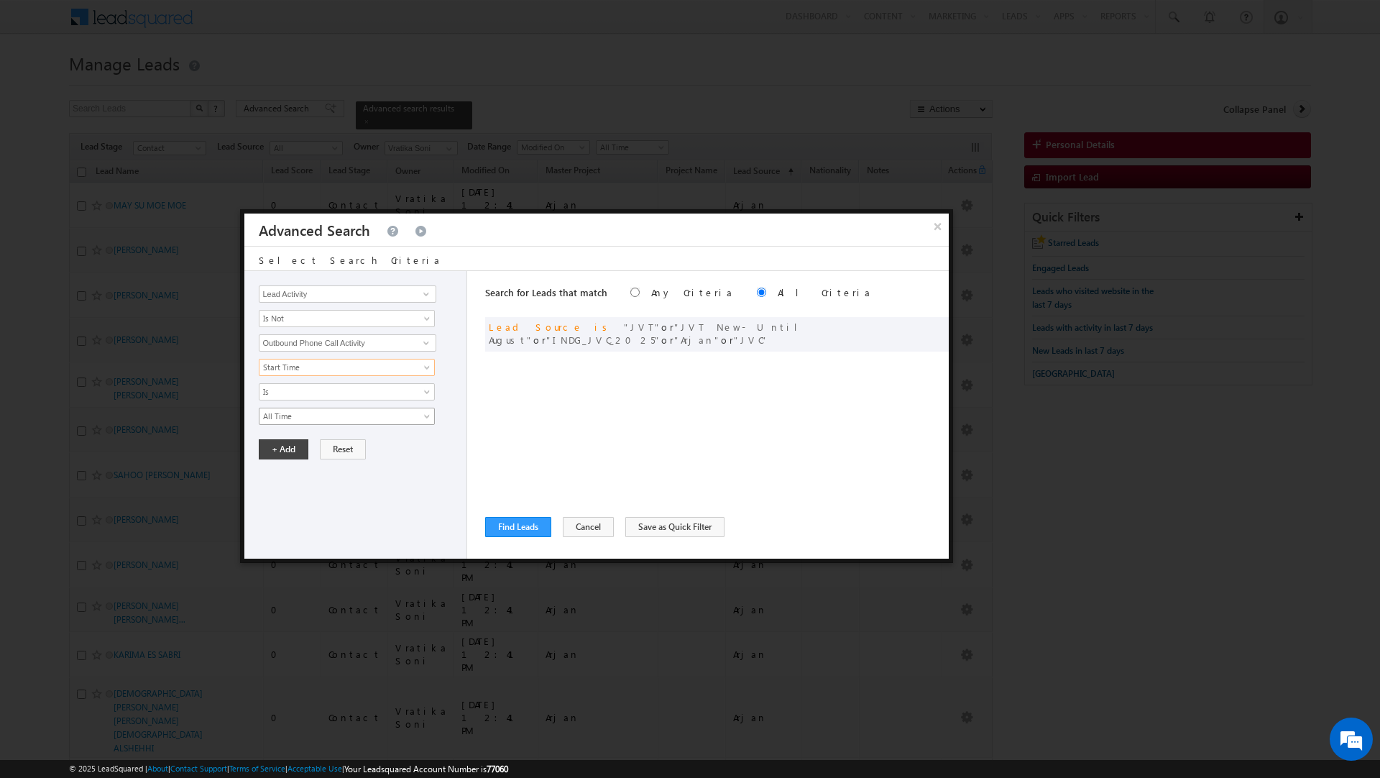
click at [287, 420] on span "All Time" at bounding box center [338, 416] width 156 height 13
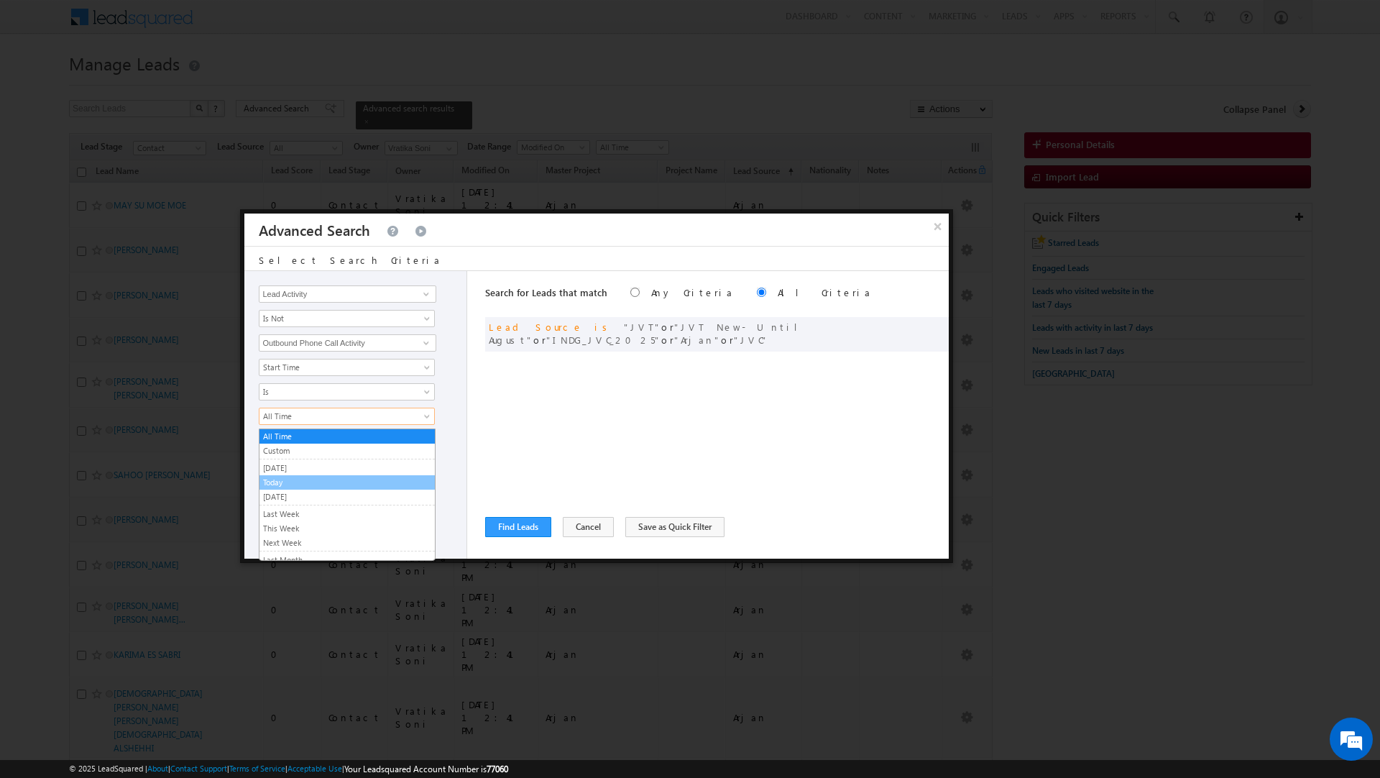
click at [287, 482] on link "Today" at bounding box center [347, 482] width 175 height 13
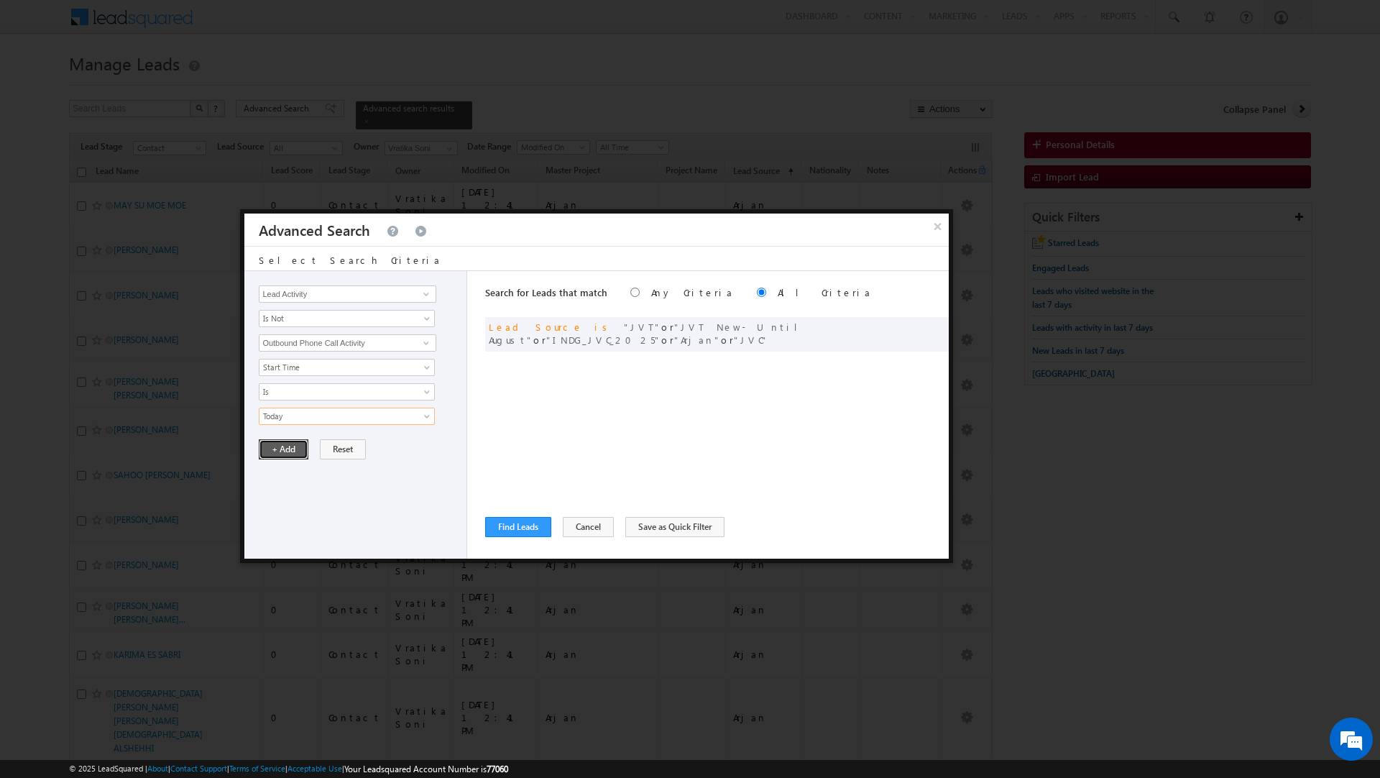
click at [280, 448] on button "+ Add" at bounding box center [284, 449] width 50 height 20
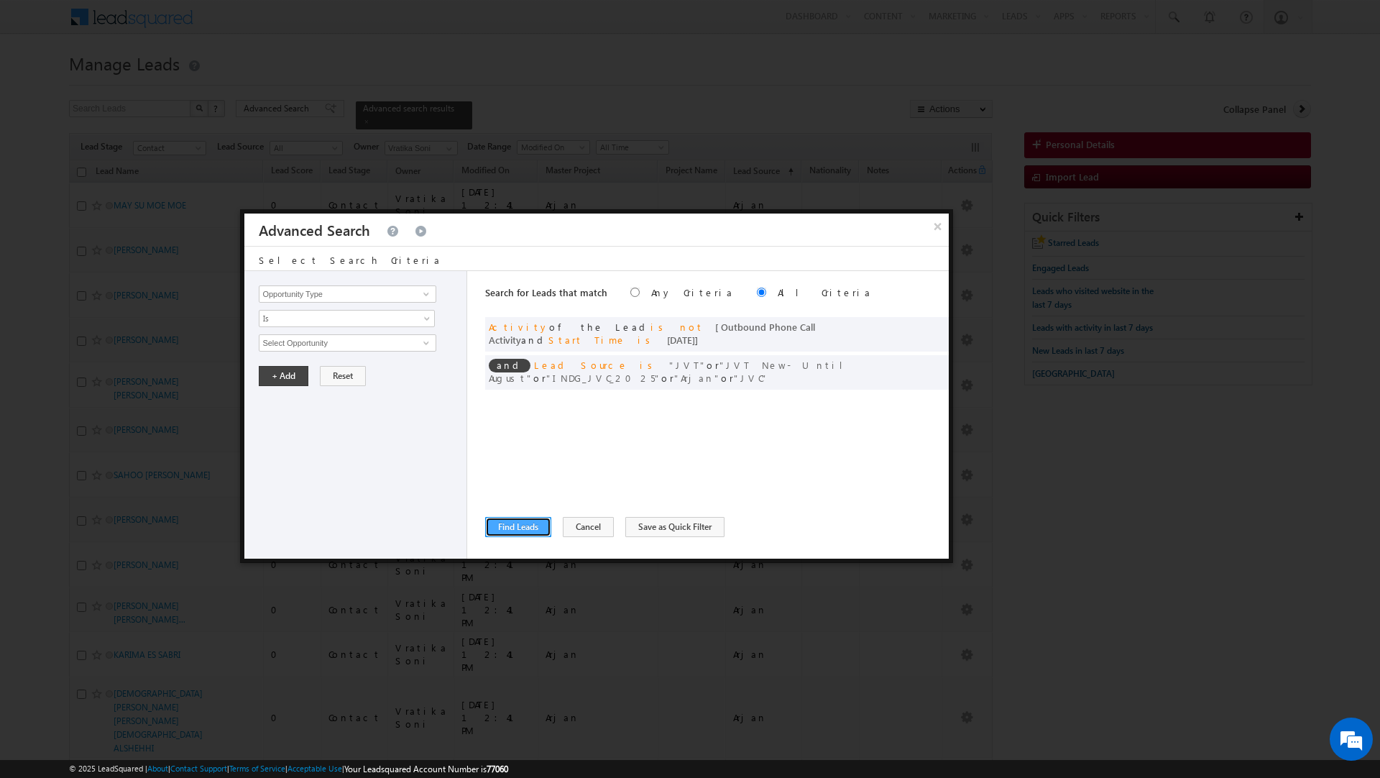
click at [528, 528] on button "Find Leads" at bounding box center [518, 527] width 66 height 20
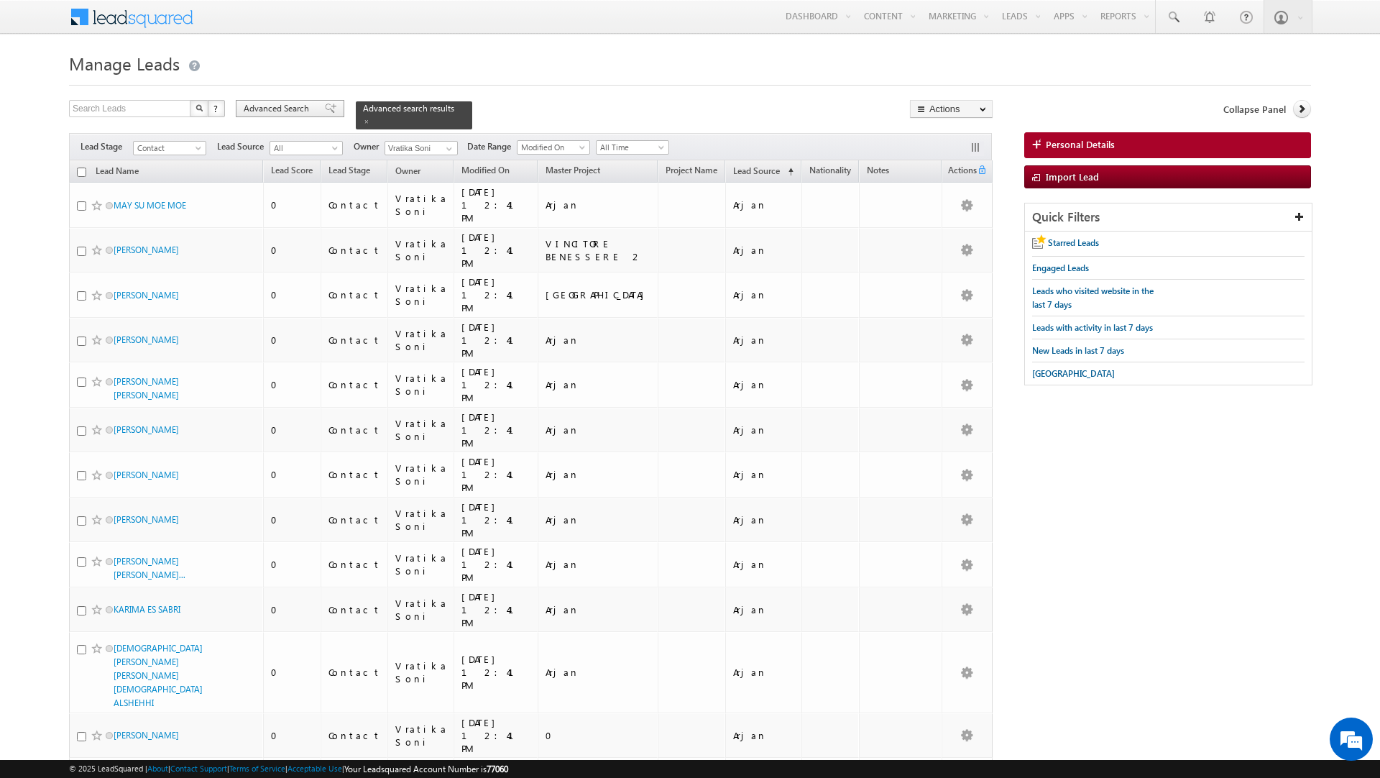
click at [276, 105] on span "Advanced Search" at bounding box center [279, 108] width 70 height 13
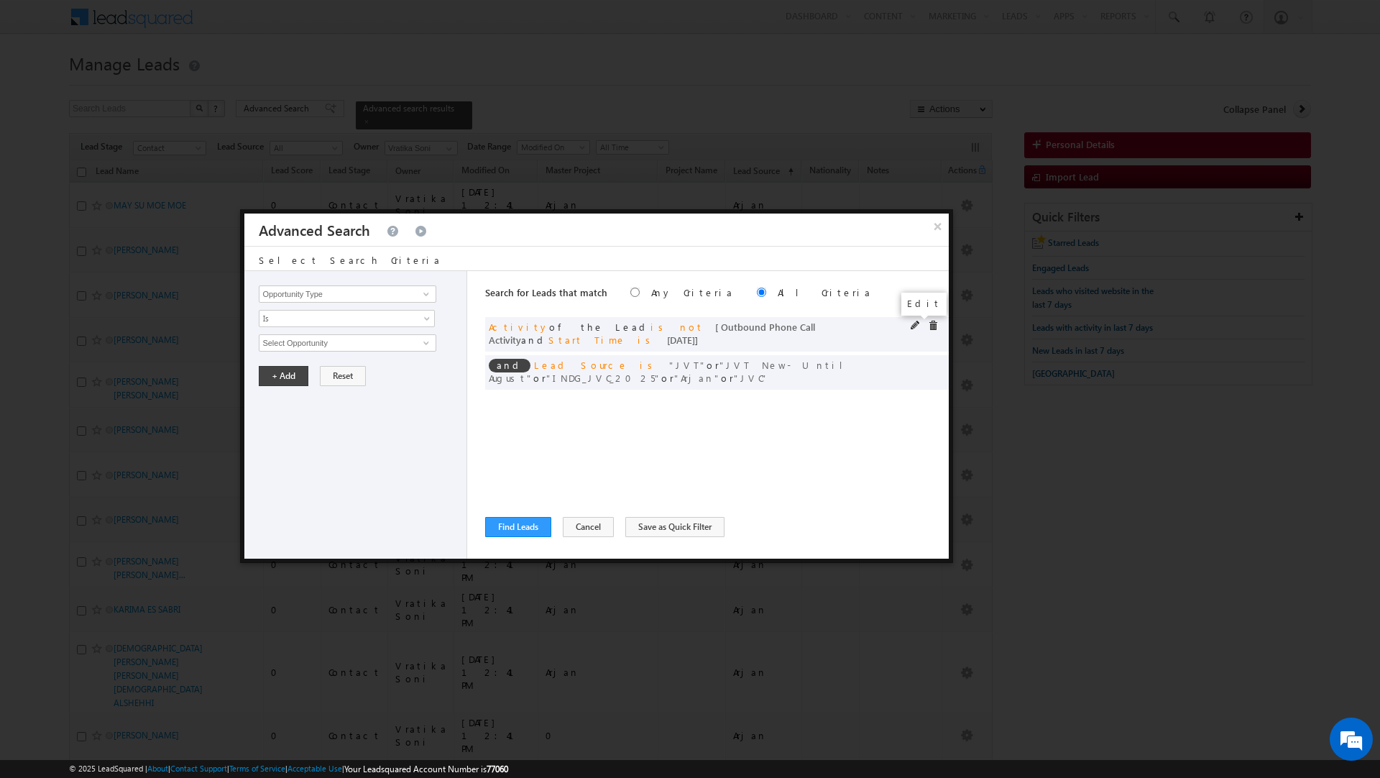
click at [917, 324] on span at bounding box center [916, 326] width 10 height 10
click at [279, 446] on button "+ Add" at bounding box center [284, 449] width 50 height 20
click at [289, 298] on input "Opportunity Type" at bounding box center [347, 293] width 177 height 17
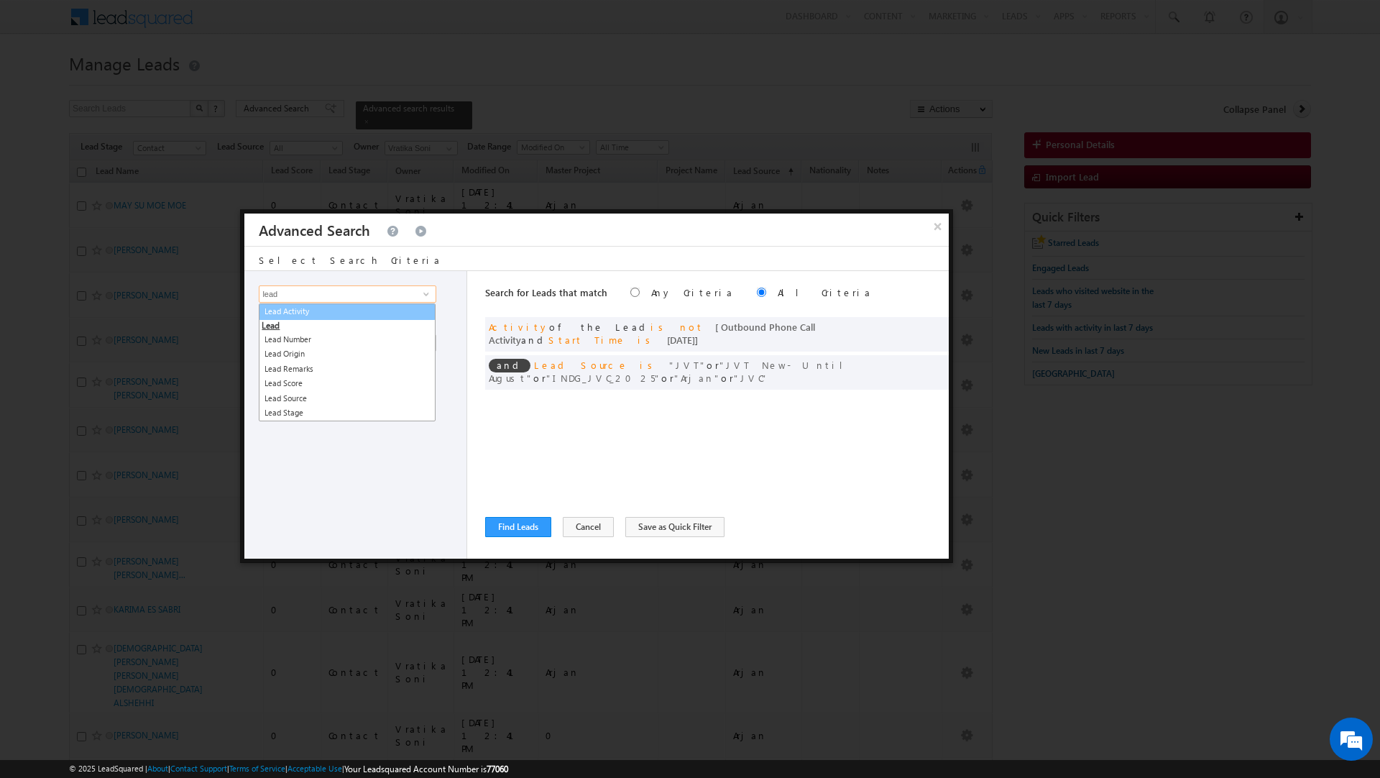
click at [290, 308] on link "Lead Activity" at bounding box center [347, 311] width 177 height 17
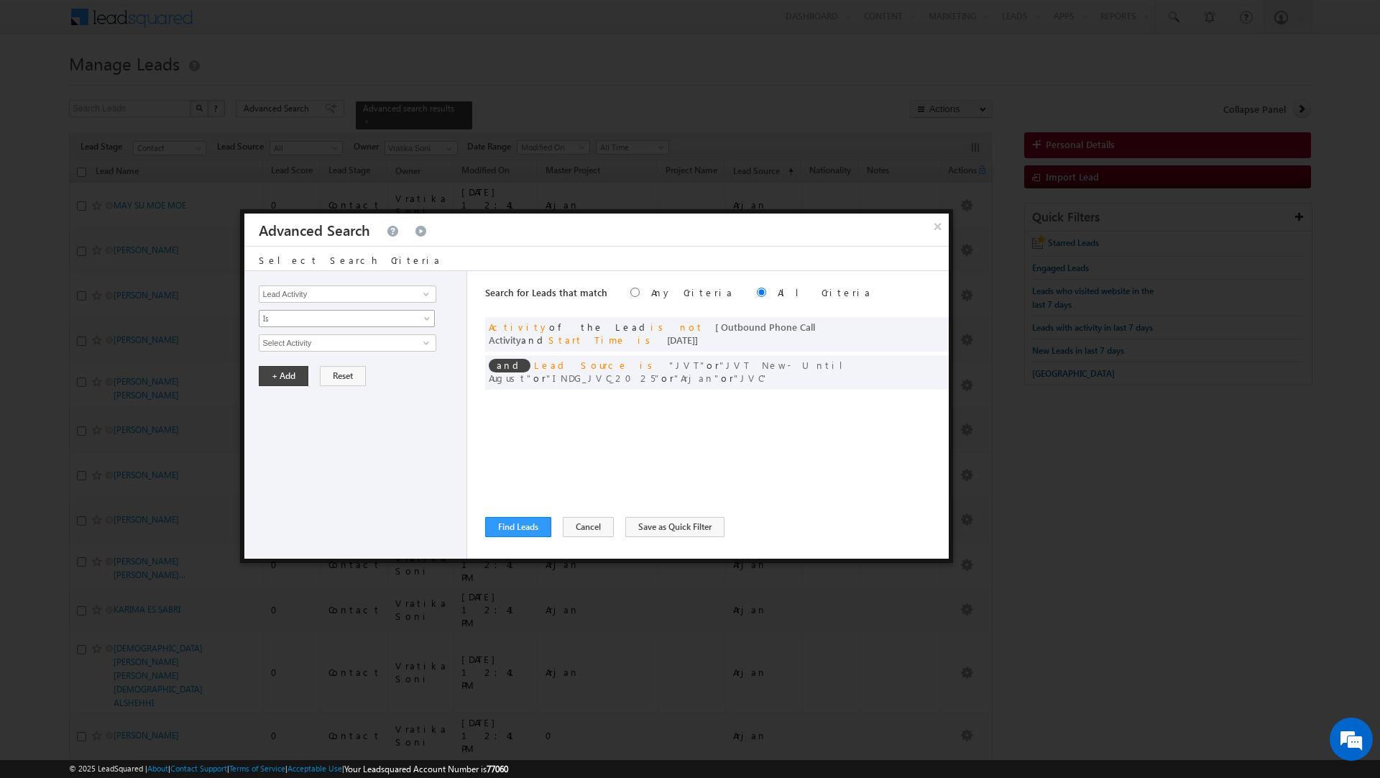
click at [290, 321] on span "Is" at bounding box center [338, 318] width 156 height 13
click at [288, 355] on link "Is Not" at bounding box center [347, 350] width 175 height 13
click at [288, 355] on div "Opportunity Type Lead Activity Task Sales Group Prospect Id Address 1 Address 2…" at bounding box center [355, 415] width 223 height 288
click at [286, 349] on input "Select Activity" at bounding box center [347, 342] width 177 height 17
click at [288, 374] on link "Outbound Phone Call Activity" at bounding box center [347, 373] width 177 height 17
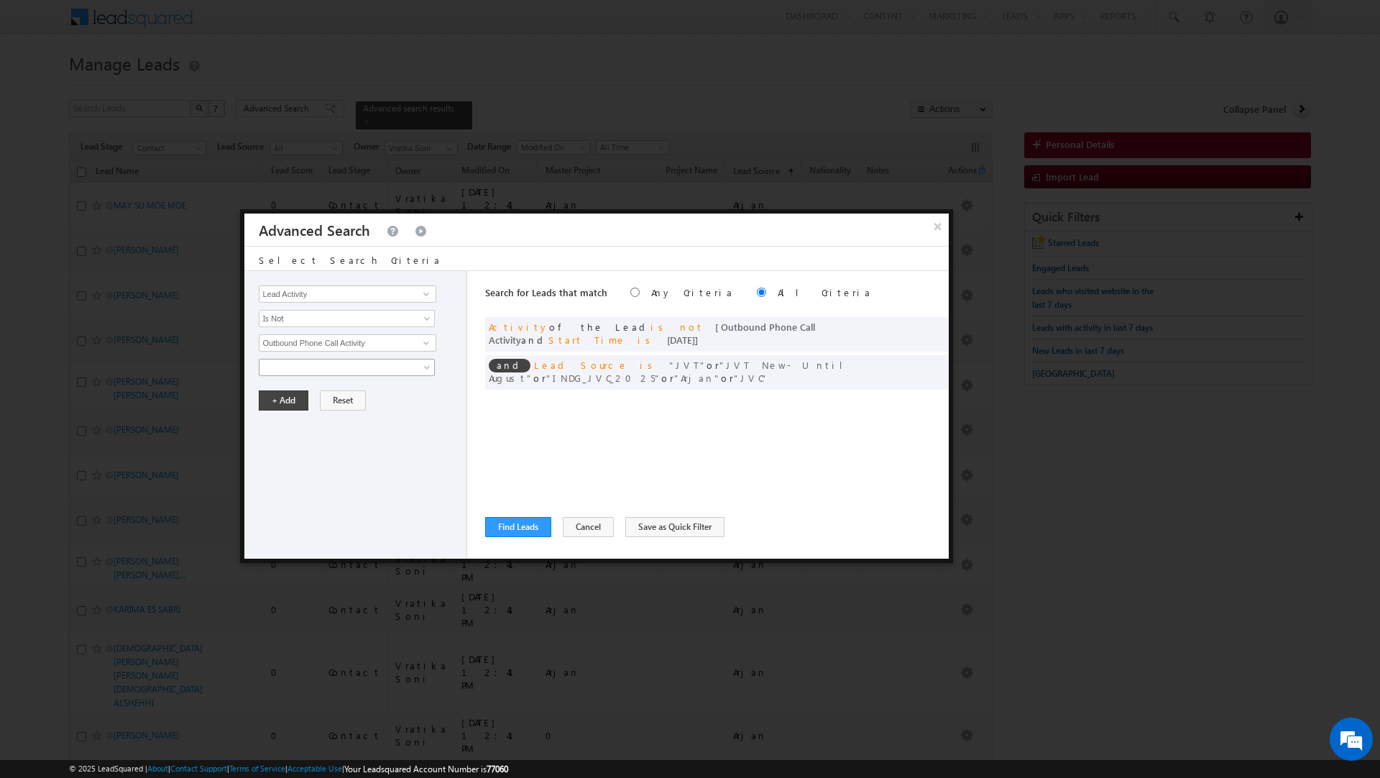
click at [288, 374] on span at bounding box center [338, 367] width 156 height 13
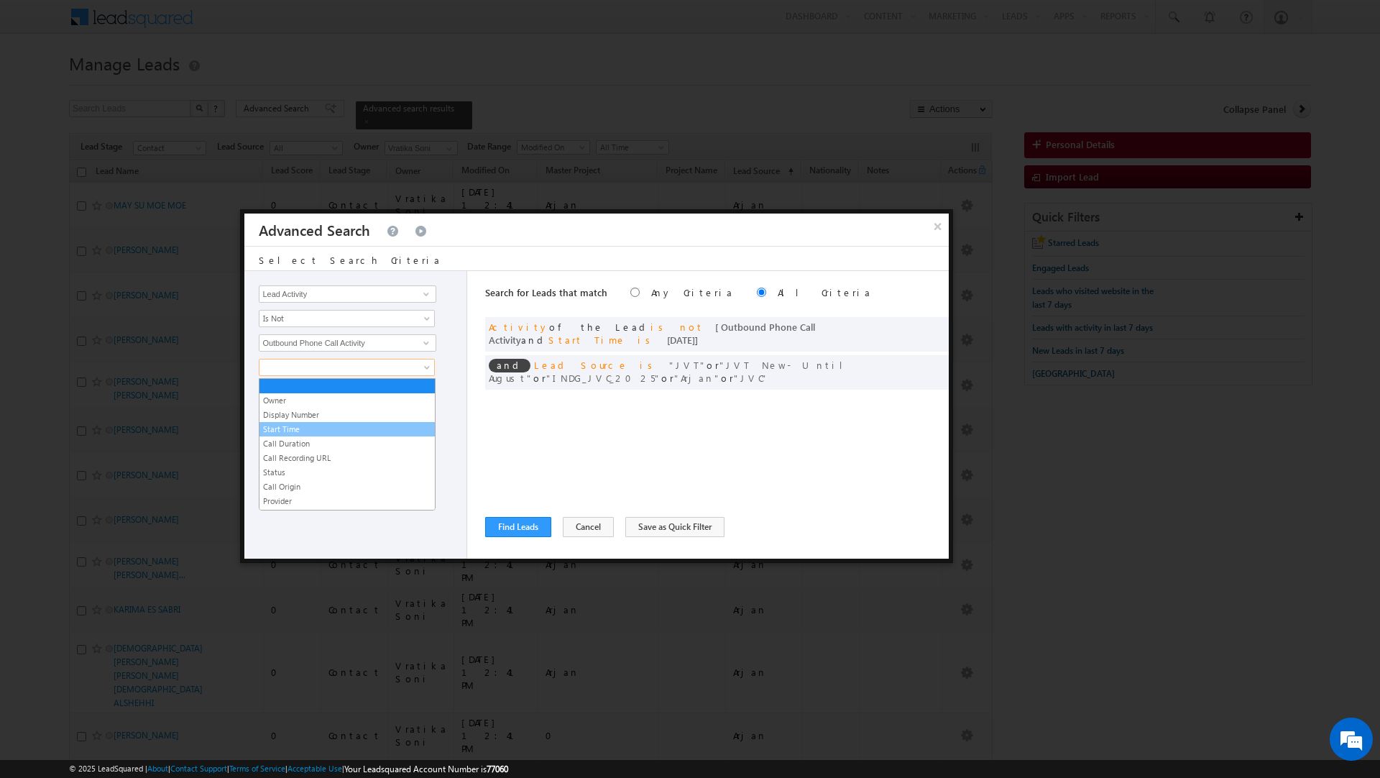
click at [285, 430] on link "Start Time" at bounding box center [347, 429] width 175 height 13
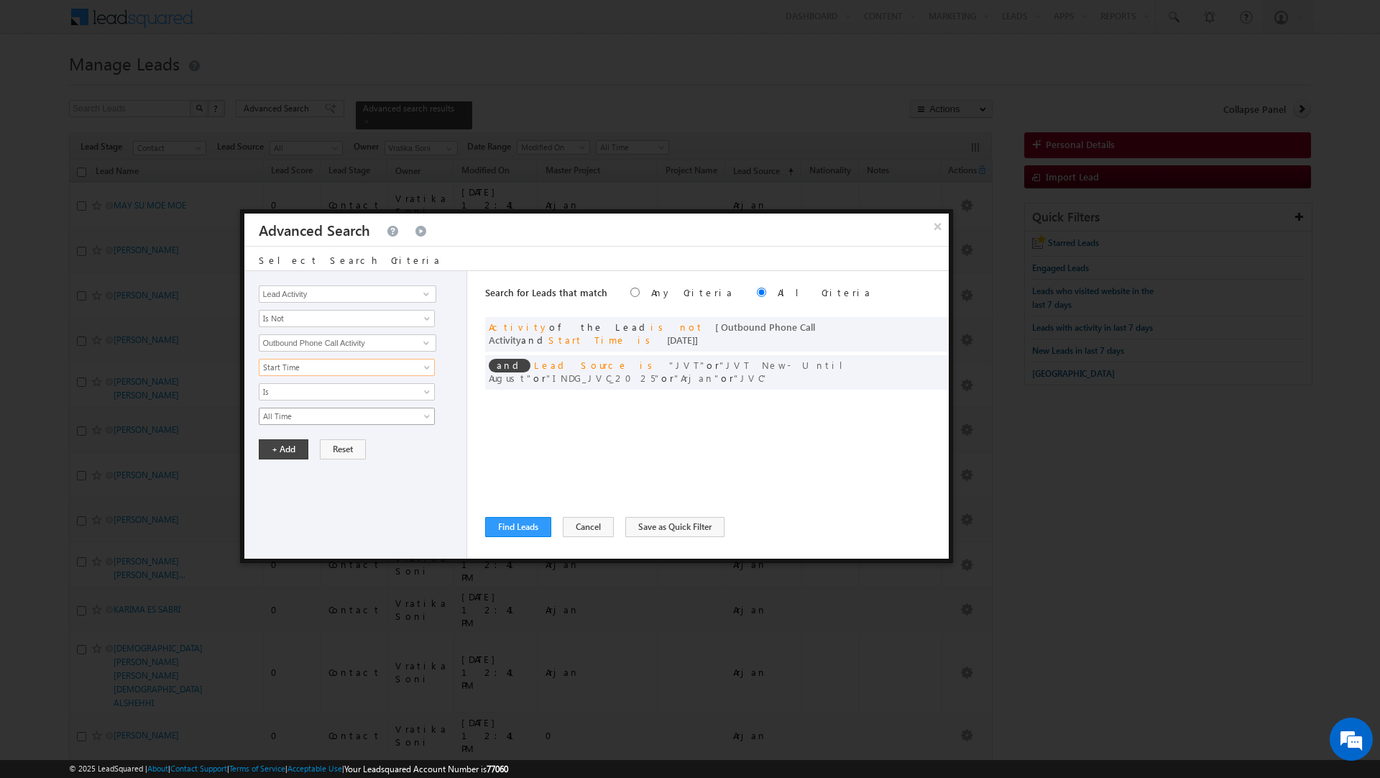
click at [286, 416] on span "All Time" at bounding box center [338, 416] width 156 height 13
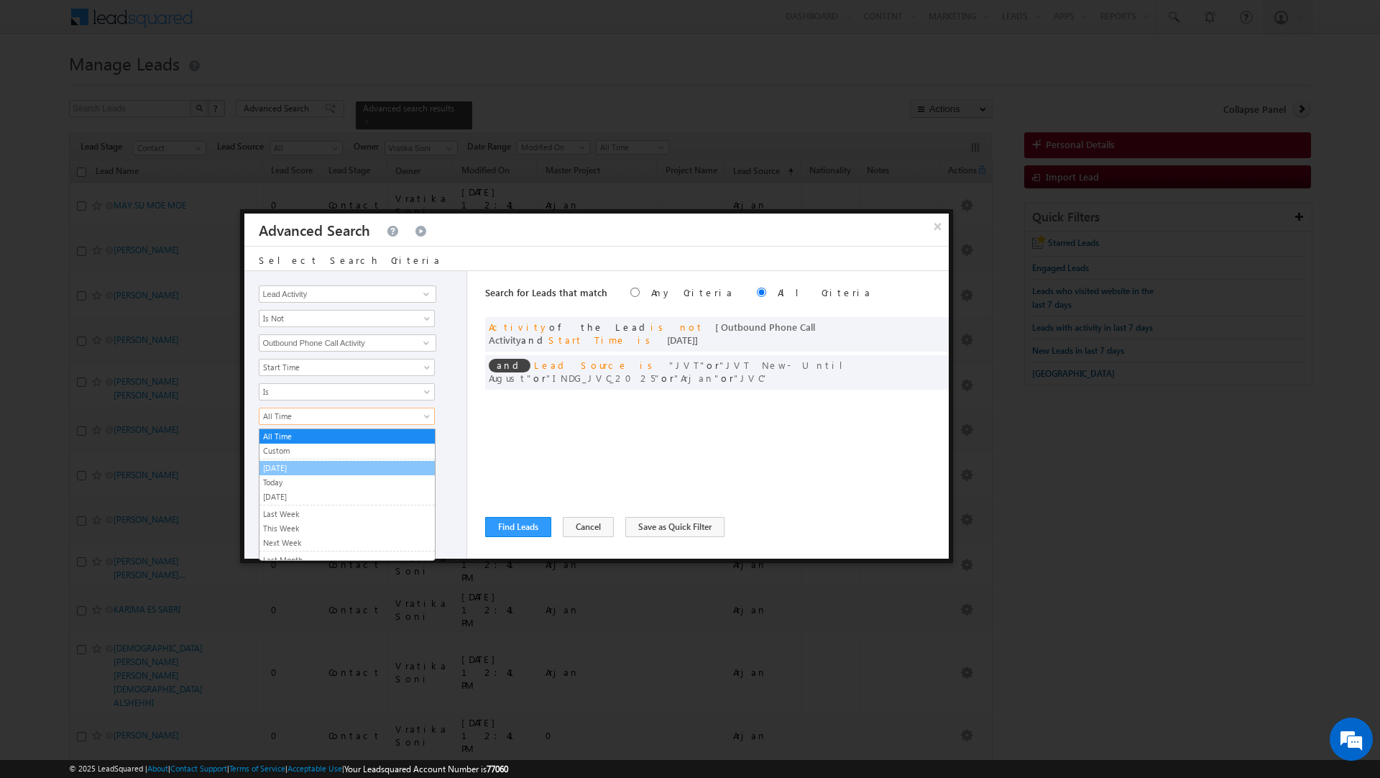
click at [282, 472] on link "[DATE]" at bounding box center [347, 468] width 175 height 13
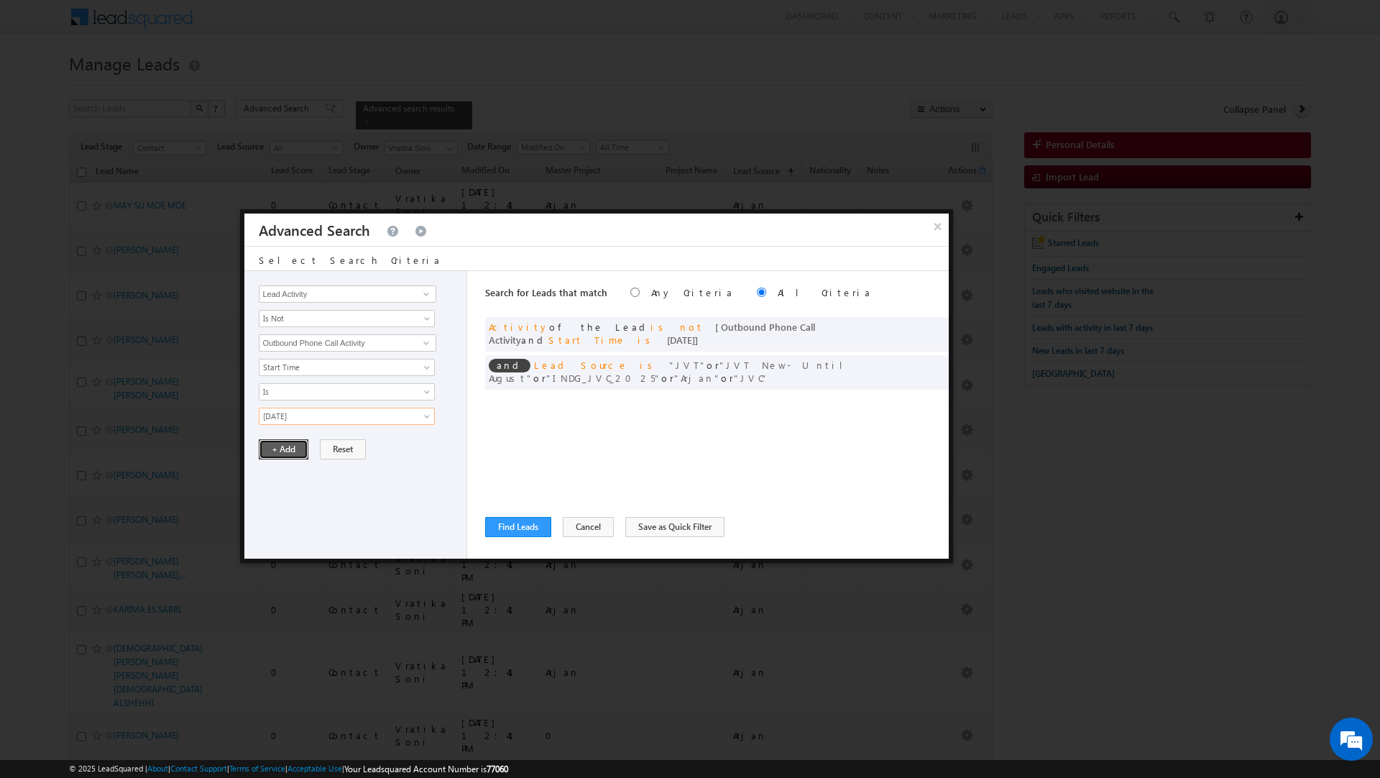
click at [278, 446] on button "+ Add" at bounding box center [284, 449] width 50 height 20
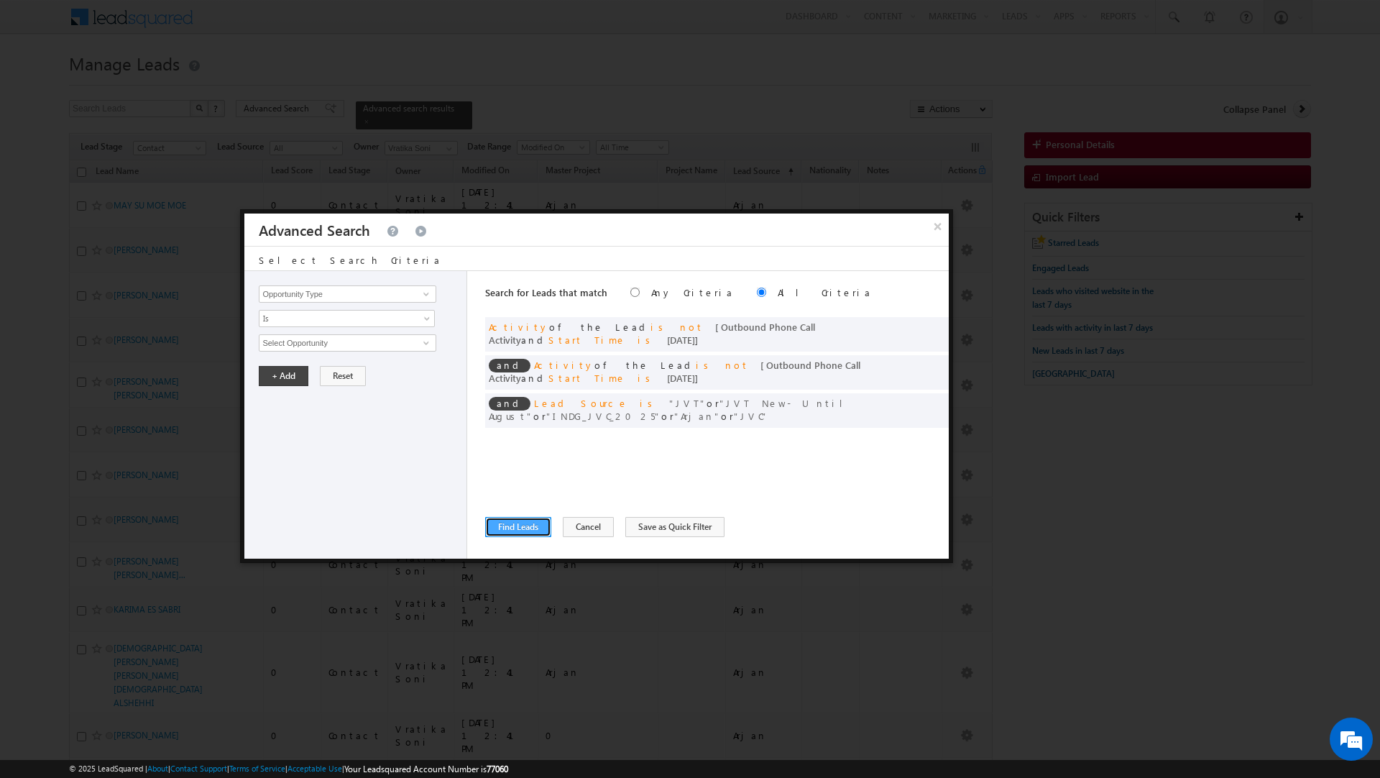
click at [538, 518] on button "Find Leads" at bounding box center [518, 527] width 66 height 20
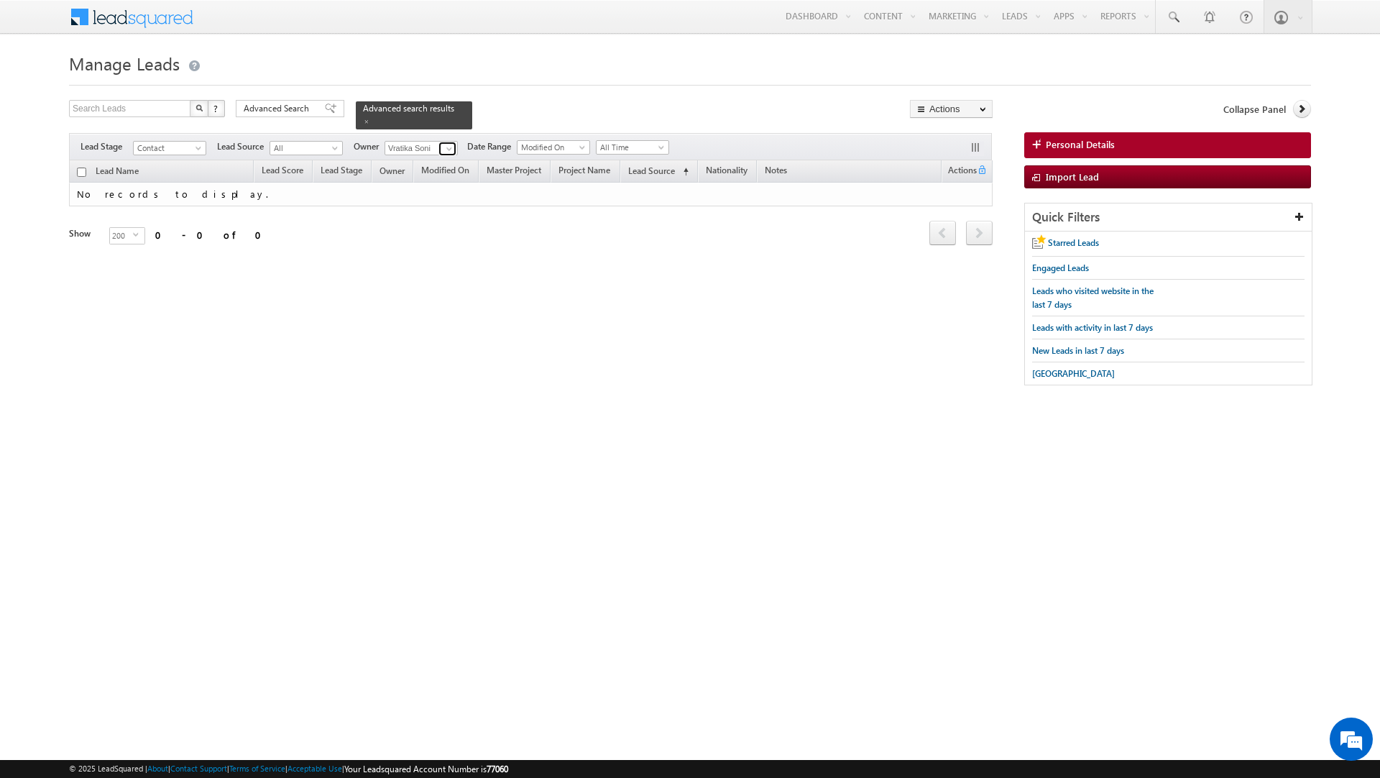
click at [444, 146] on span at bounding box center [450, 149] width 12 height 12
click at [300, 104] on span "Advanced Search" at bounding box center [279, 108] width 70 height 13
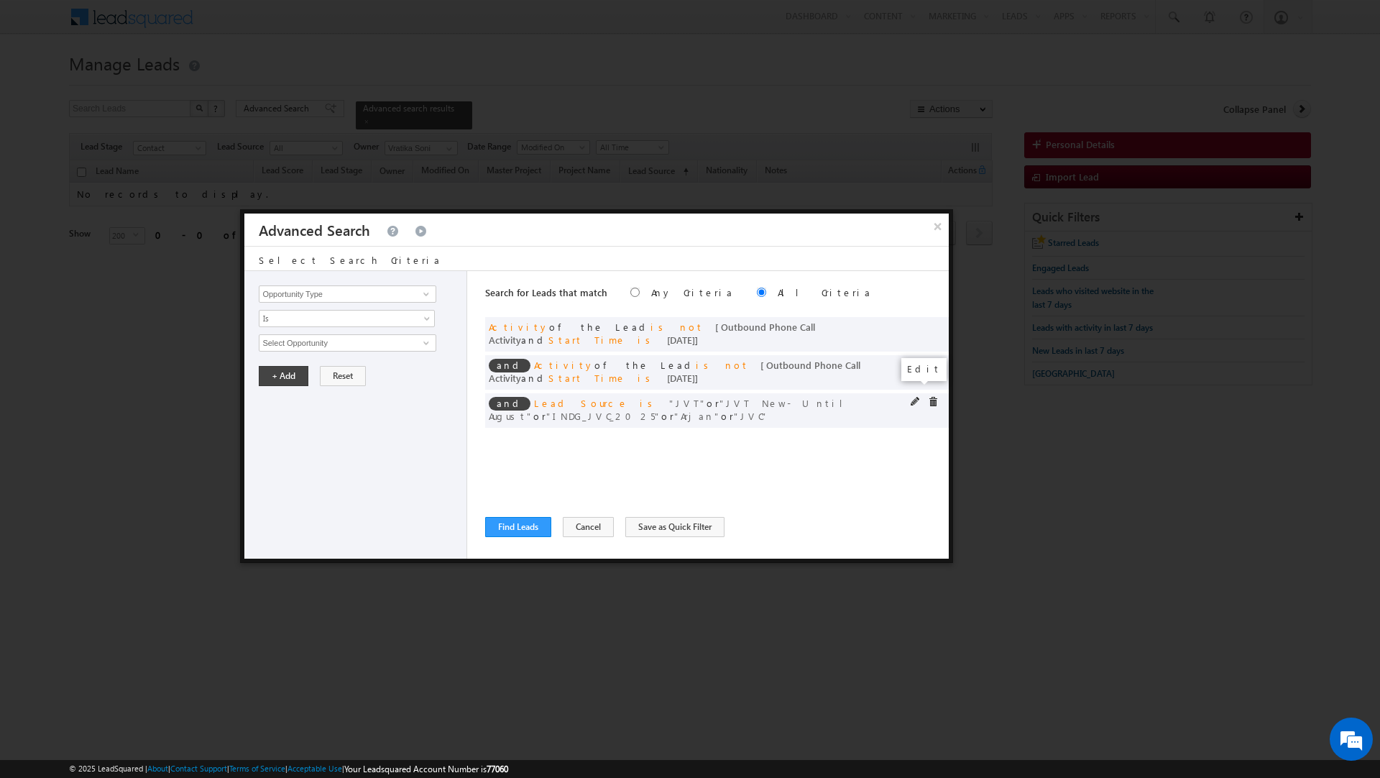
click at [914, 397] on span at bounding box center [916, 402] width 10 height 10
click at [377, 341] on span "5 selected" at bounding box center [341, 343] width 163 height 16
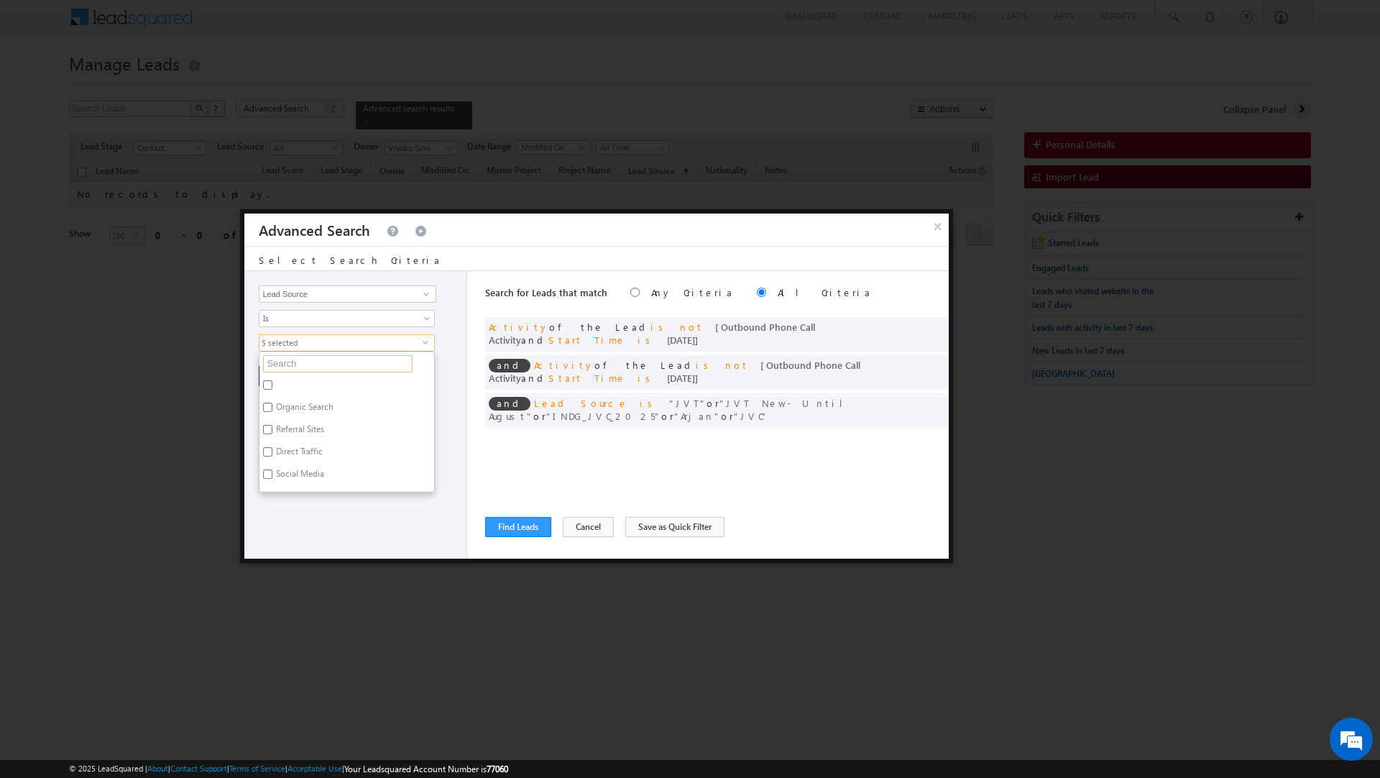
click at [311, 368] on input "text" at bounding box center [338, 363] width 150 height 17
click at [311, 387] on label "Motor City" at bounding box center [295, 387] width 71 height 22
click at [272, 387] on input "Motor City" at bounding box center [267, 384] width 9 height 9
click at [319, 437] on div "Opportunity Type Lead Activity Task Sales Group Prospect Id Address 1 Address 2…" at bounding box center [355, 415] width 223 height 288
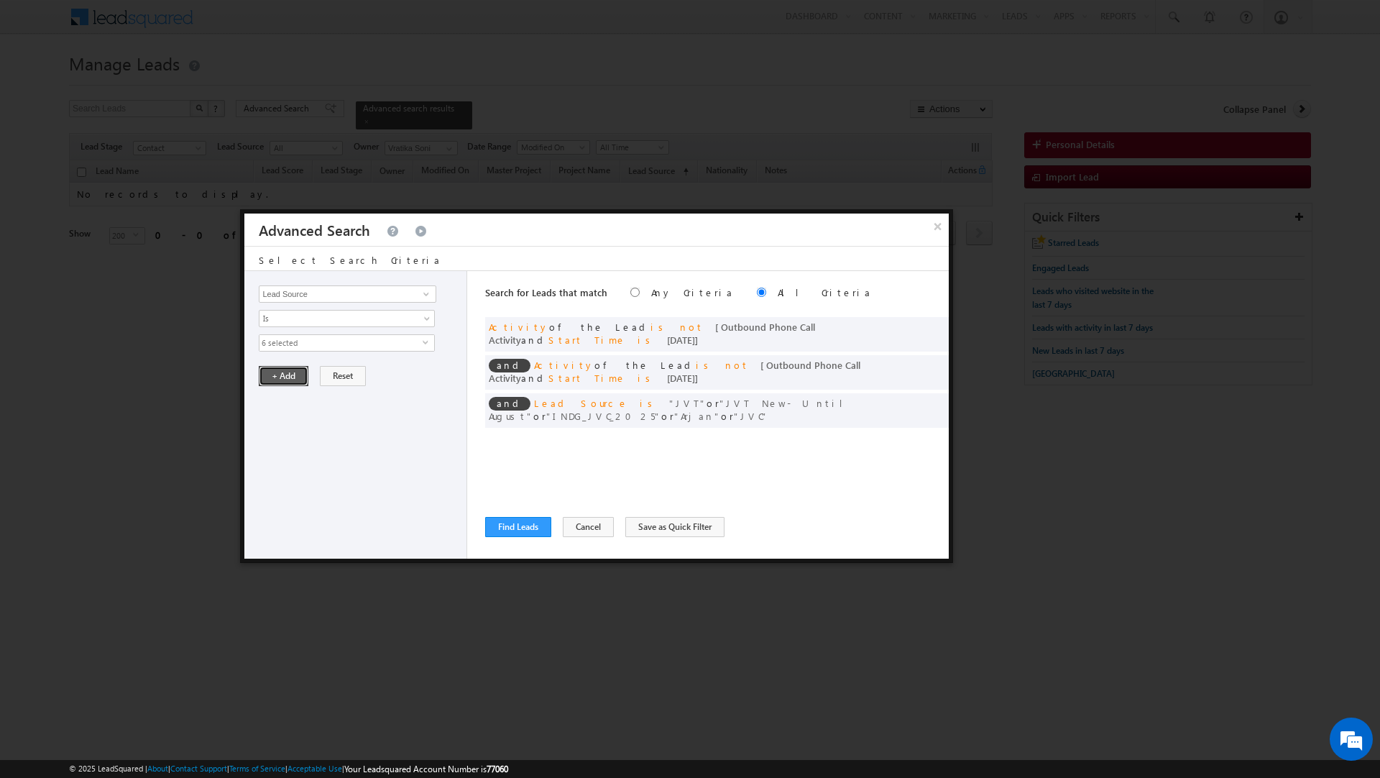
click at [283, 377] on button "+ Add" at bounding box center [284, 376] width 50 height 20
click at [521, 526] on button "Find Leads" at bounding box center [518, 527] width 66 height 20
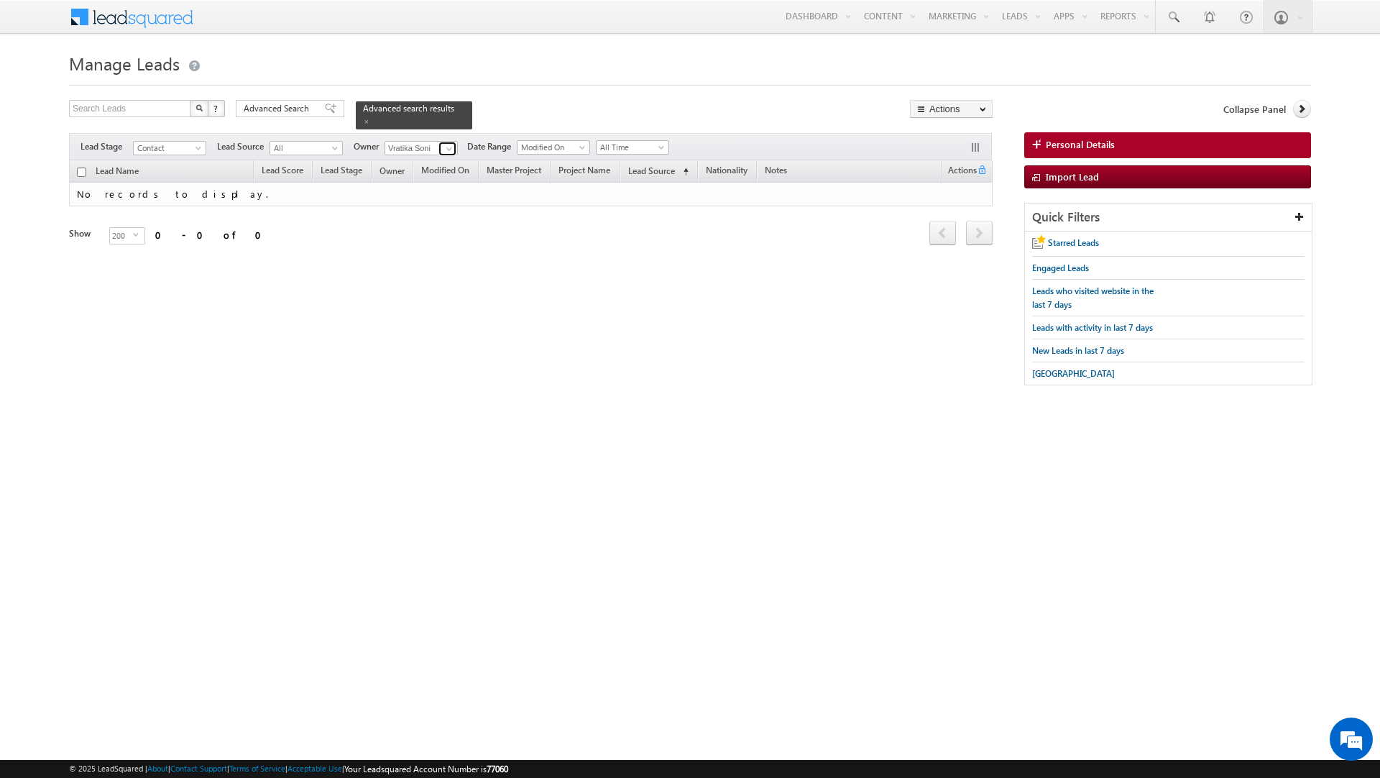
click at [452, 152] on span at bounding box center [450, 149] width 12 height 12
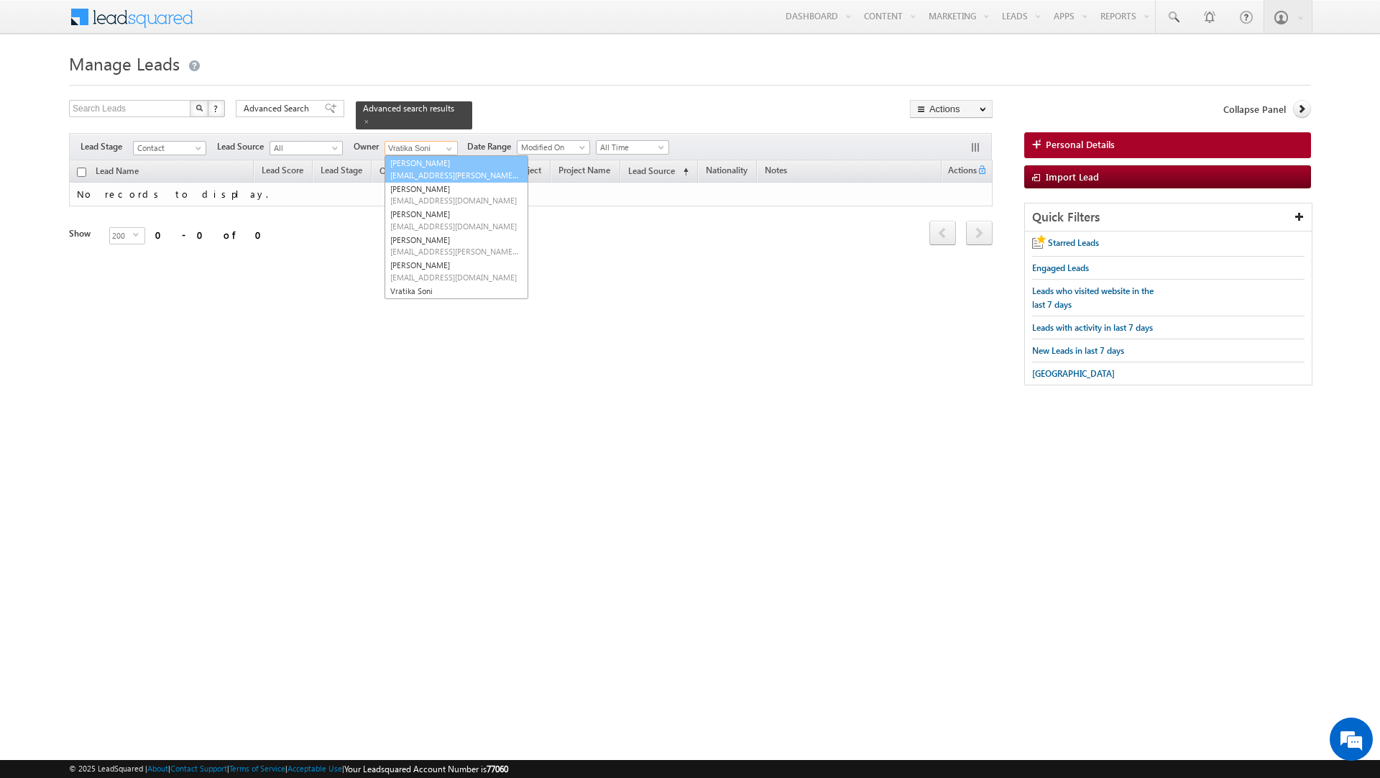
scroll to position [0, 0]
click at [410, 161] on link "Any" at bounding box center [457, 163] width 144 height 17
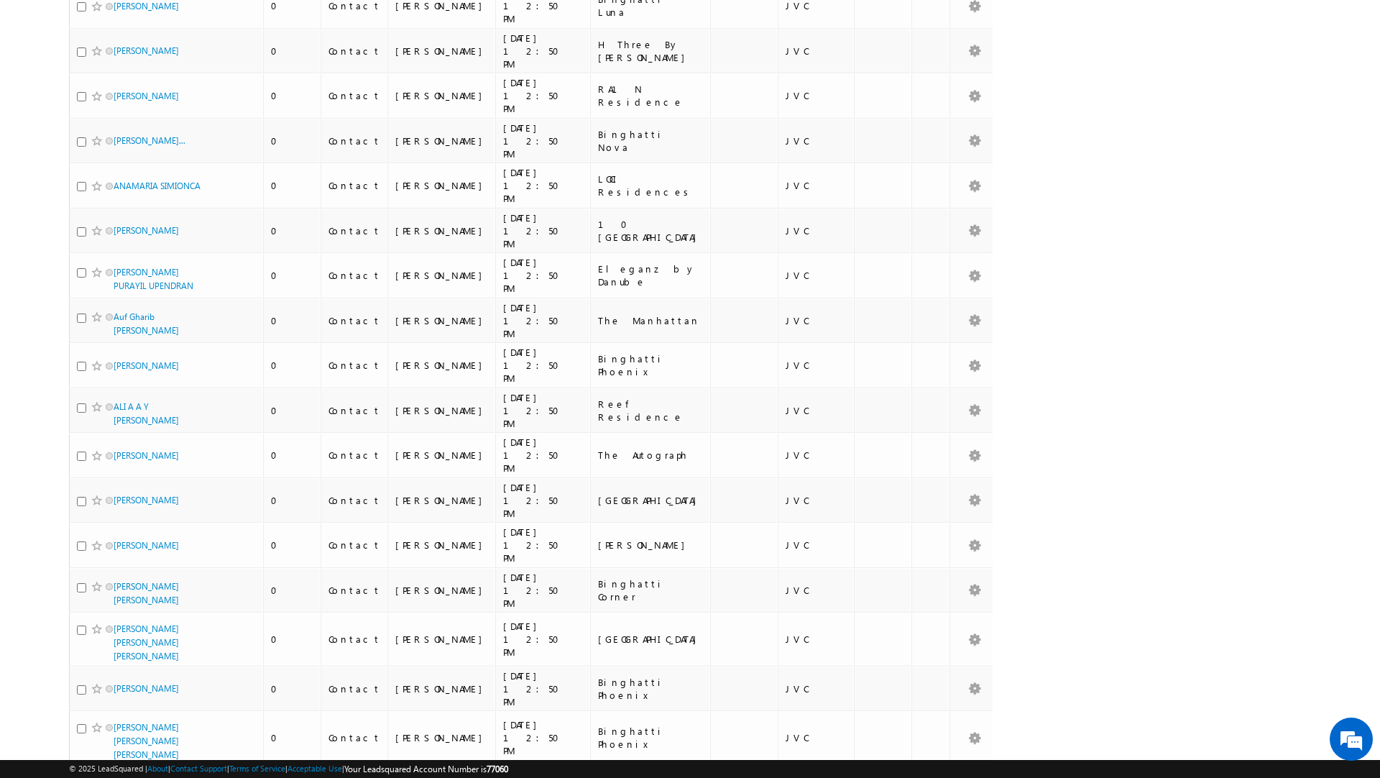
scroll to position [7805, 0]
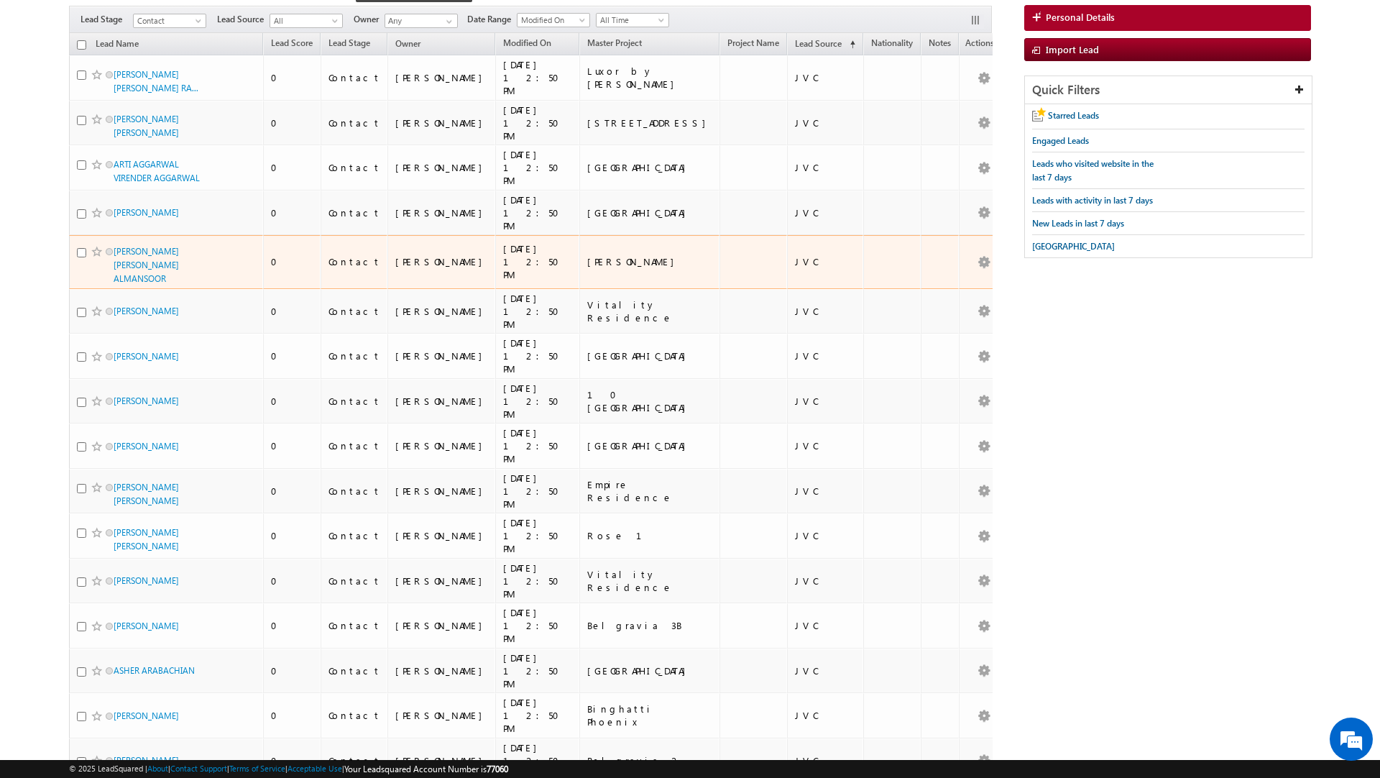
scroll to position [0, 0]
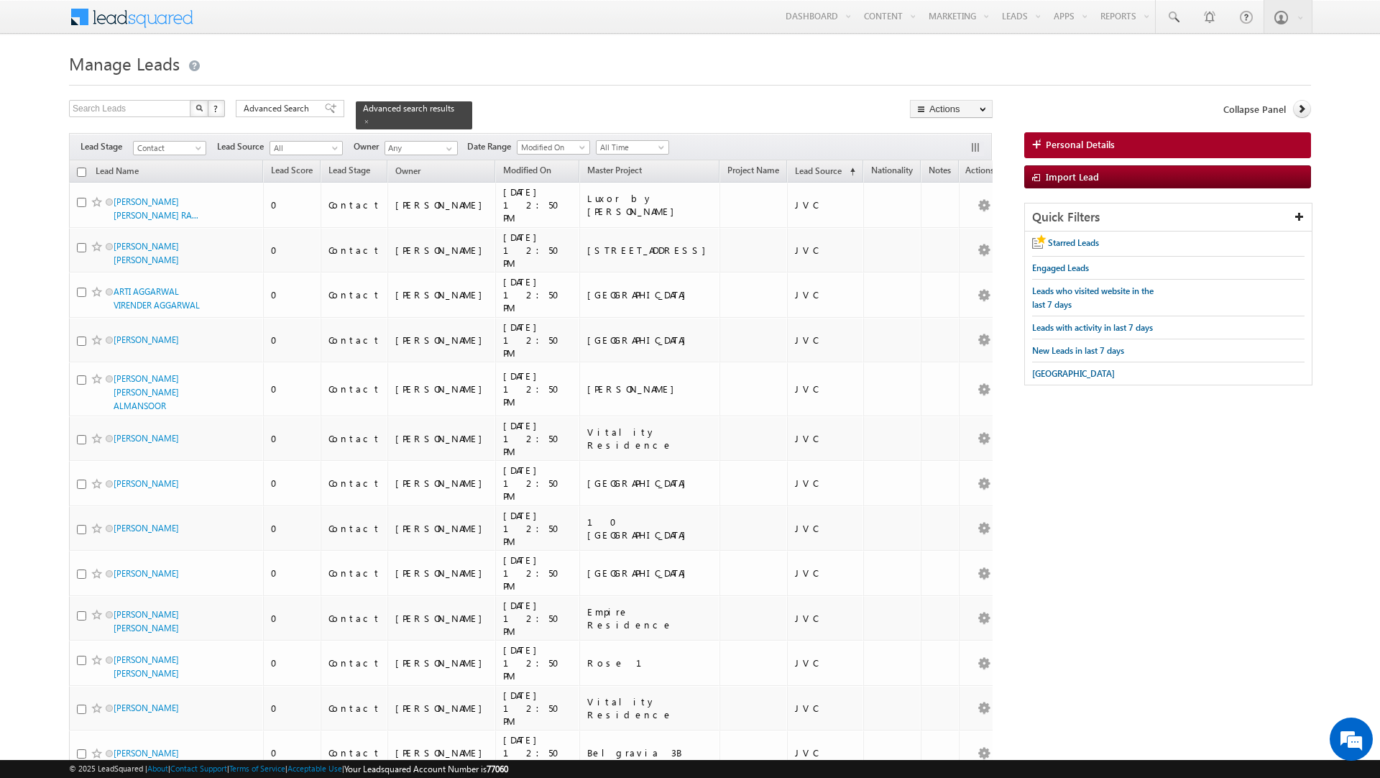
click at [81, 177] on input "checkbox" at bounding box center [81, 172] width 9 height 9
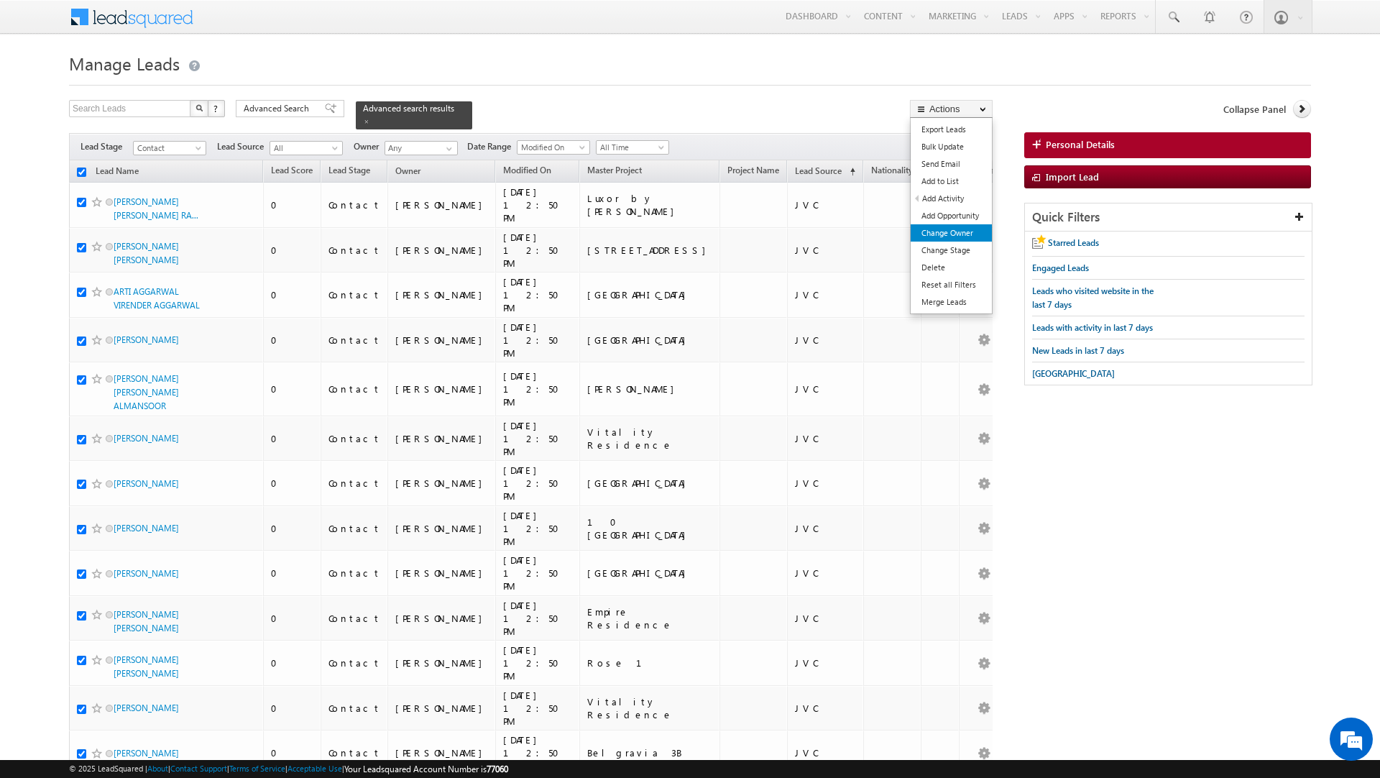
click at [942, 229] on link "Change Owner" at bounding box center [951, 232] width 81 height 17
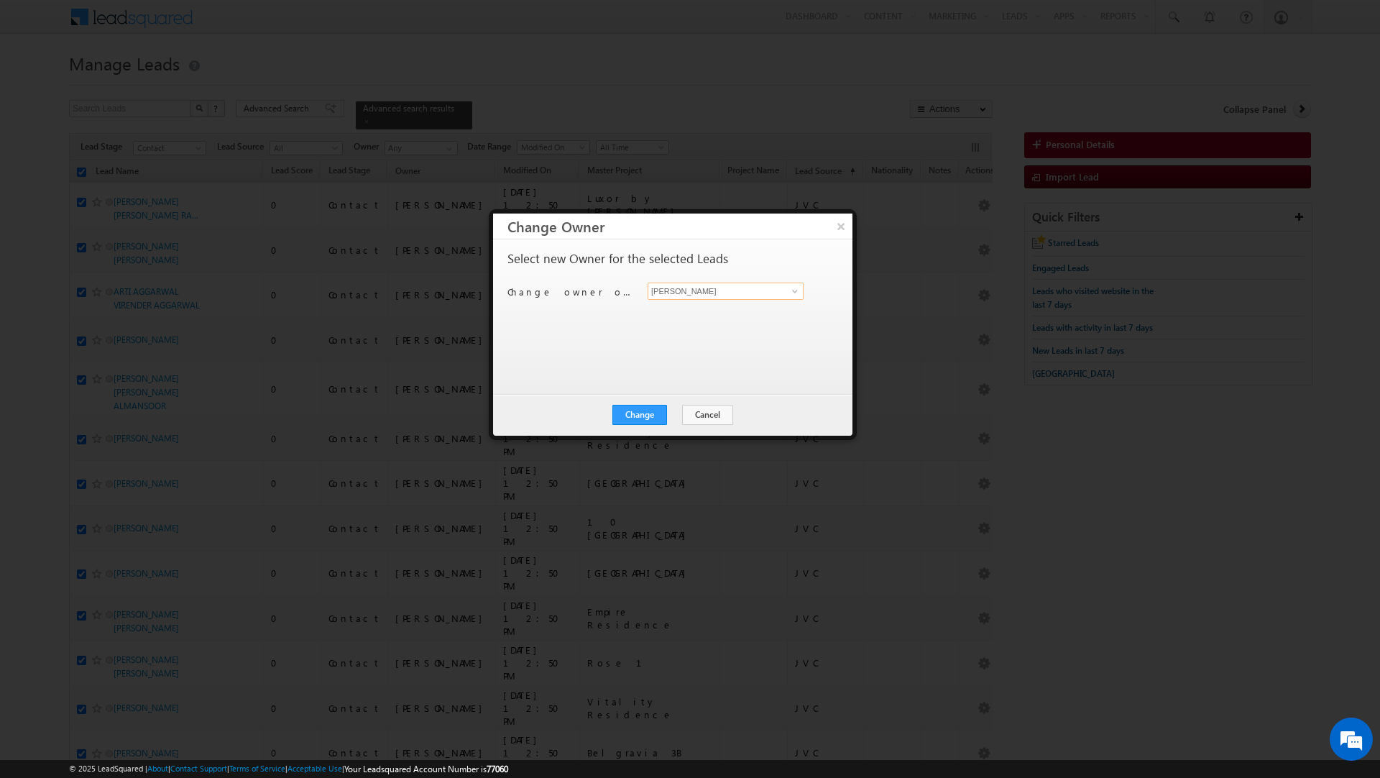
click at [712, 294] on input "[PERSON_NAME]" at bounding box center [726, 291] width 156 height 17
click at [705, 313] on link "Murari Sharma murari.sharma@indglobal.ae" at bounding box center [726, 314] width 156 height 27
click at [649, 405] on button "Change" at bounding box center [640, 415] width 55 height 20
click at [684, 405] on button "Close" at bounding box center [675, 415] width 46 height 20
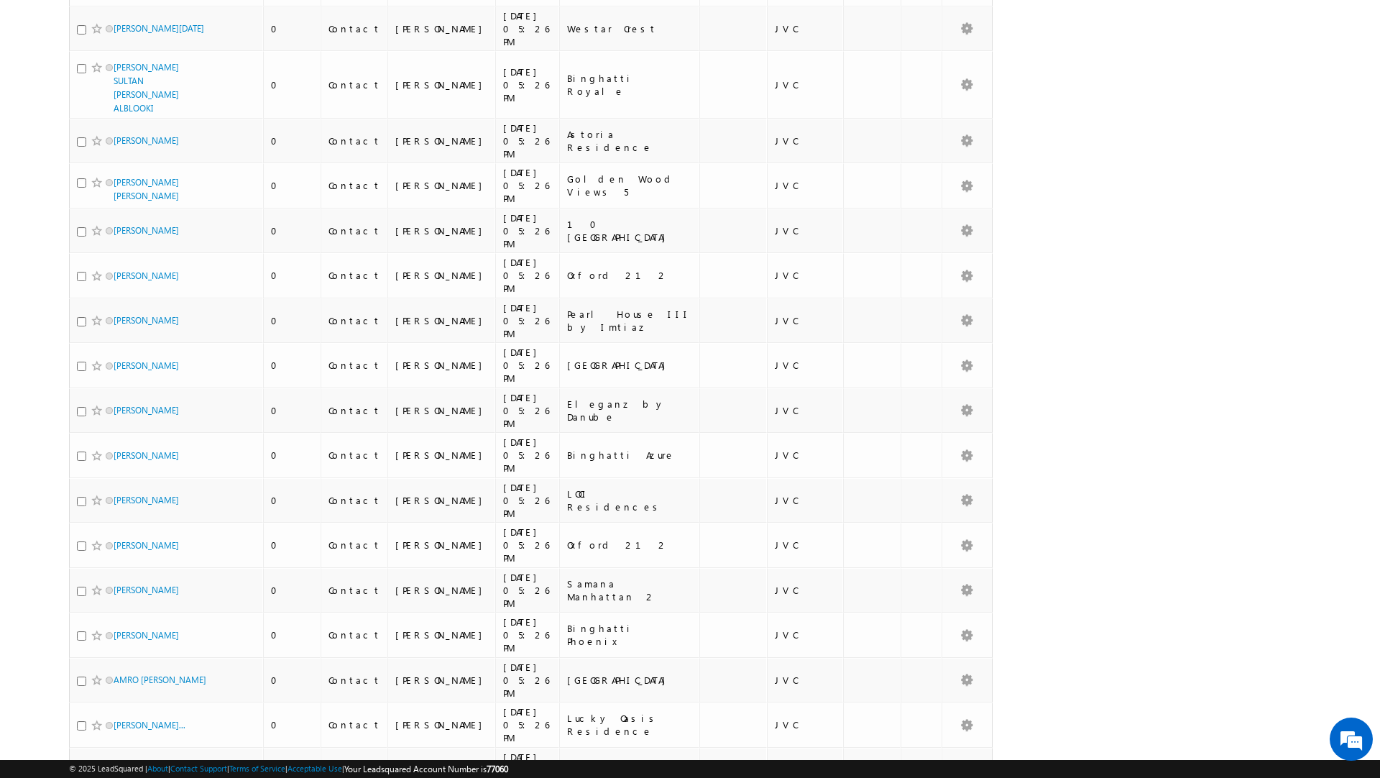
scroll to position [2969, 0]
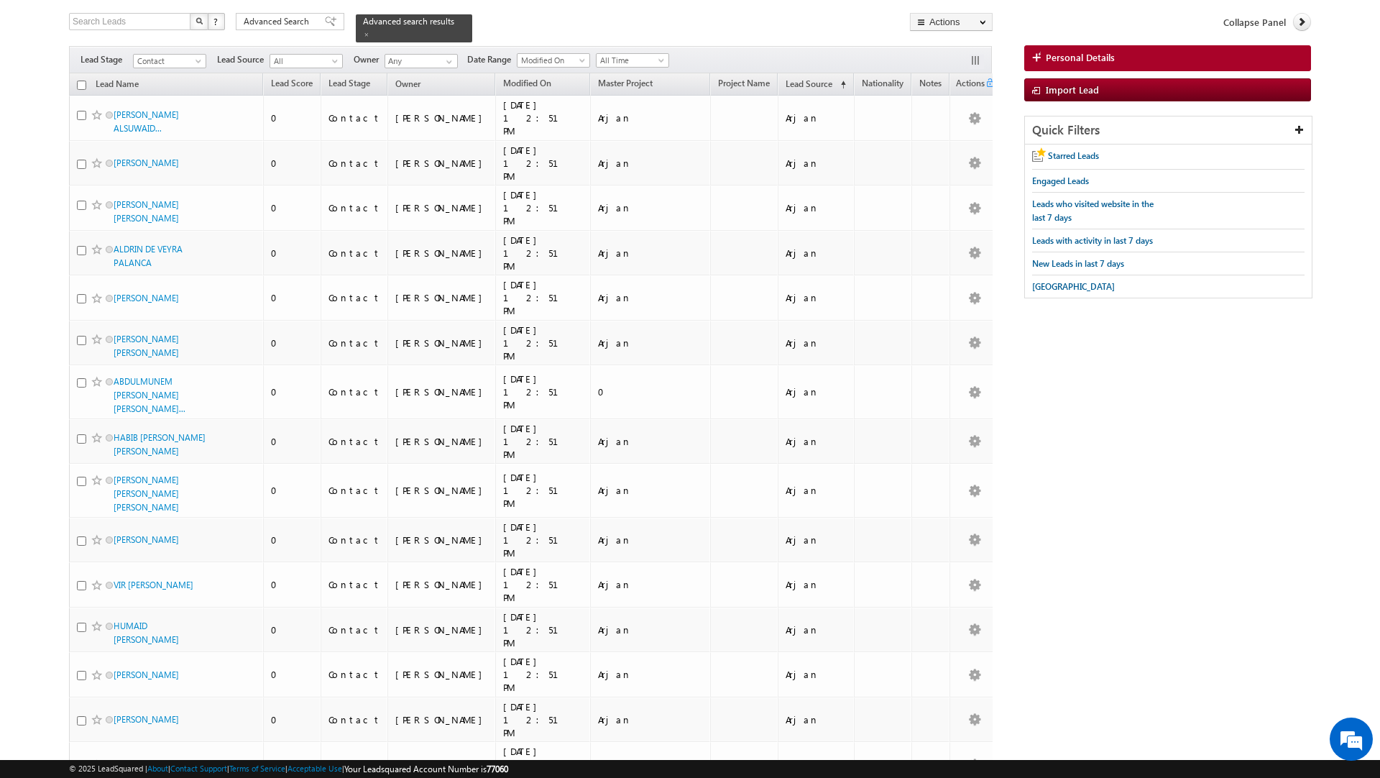
scroll to position [0, 0]
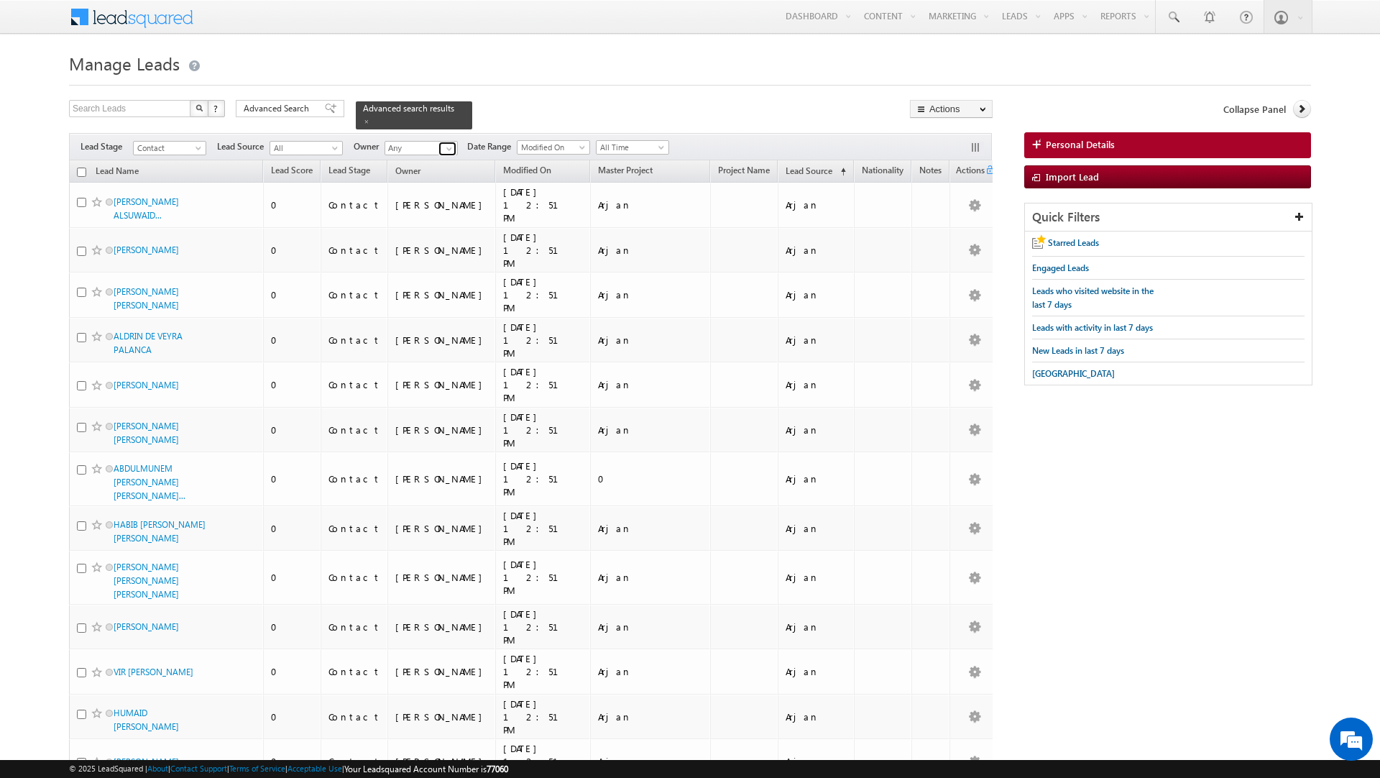
click at [439, 142] on link at bounding box center [448, 149] width 18 height 14
click at [424, 209] on link "Priya Kumra priya.kumra@indglobal.ae" at bounding box center [457, 208] width 144 height 27
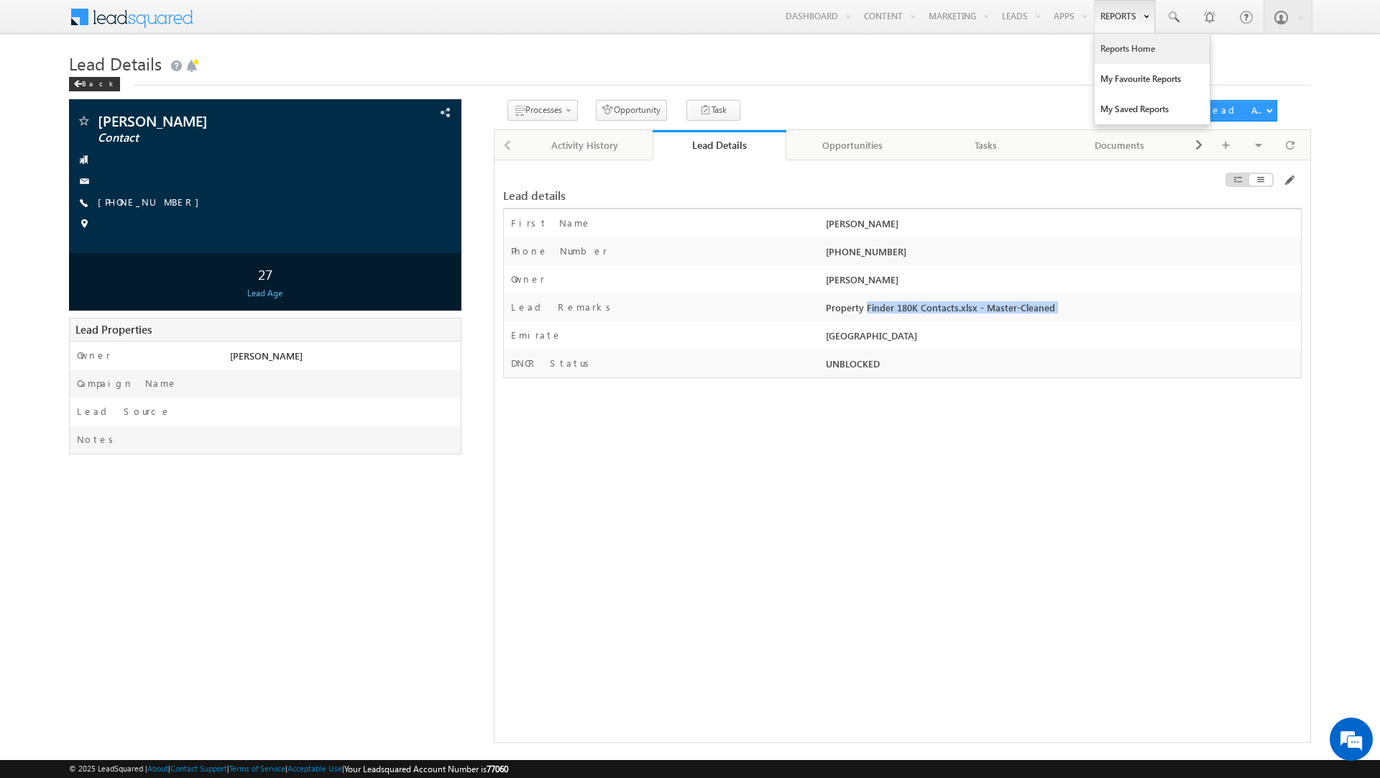
click at [1099, 48] on link "Reports Home" at bounding box center [1152, 49] width 115 height 30
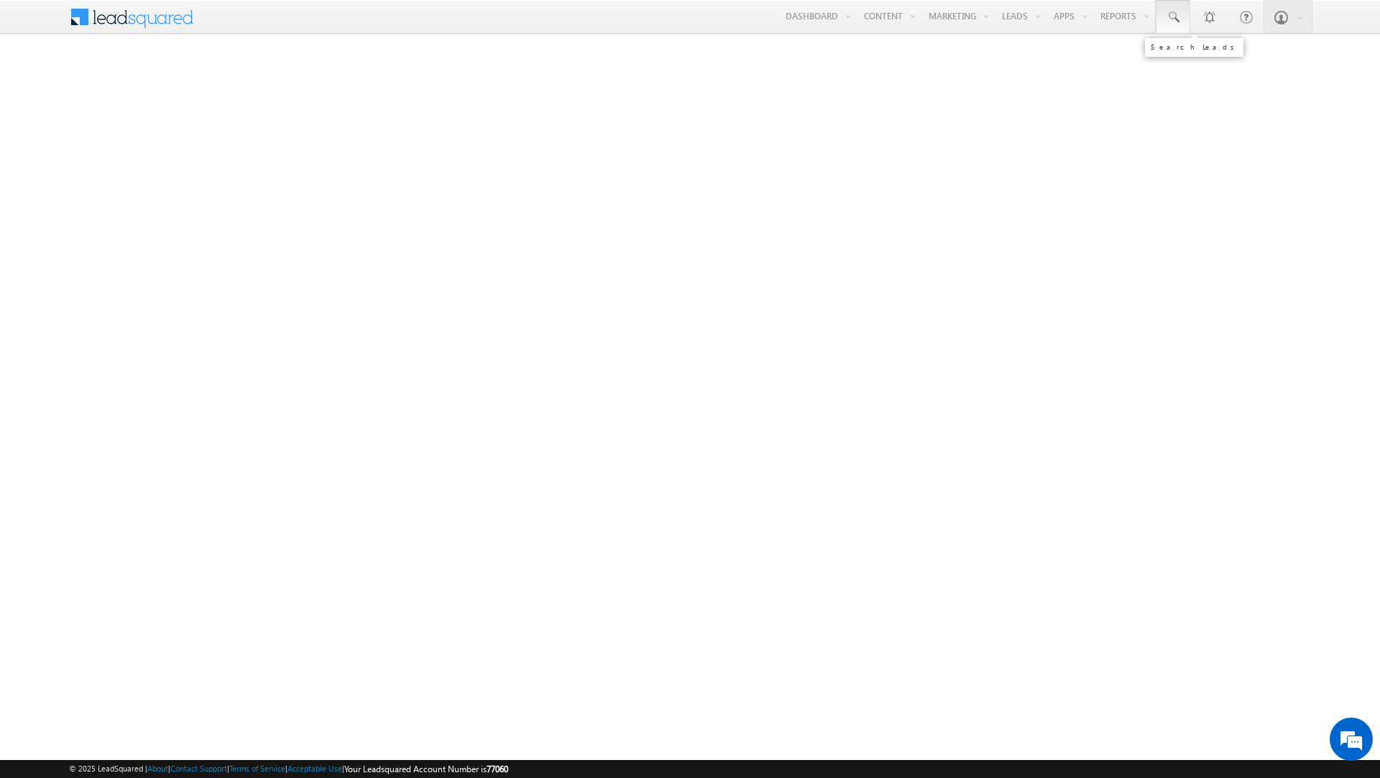
click at [1177, 19] on span at bounding box center [1173, 17] width 14 height 14
paste input "561746239"
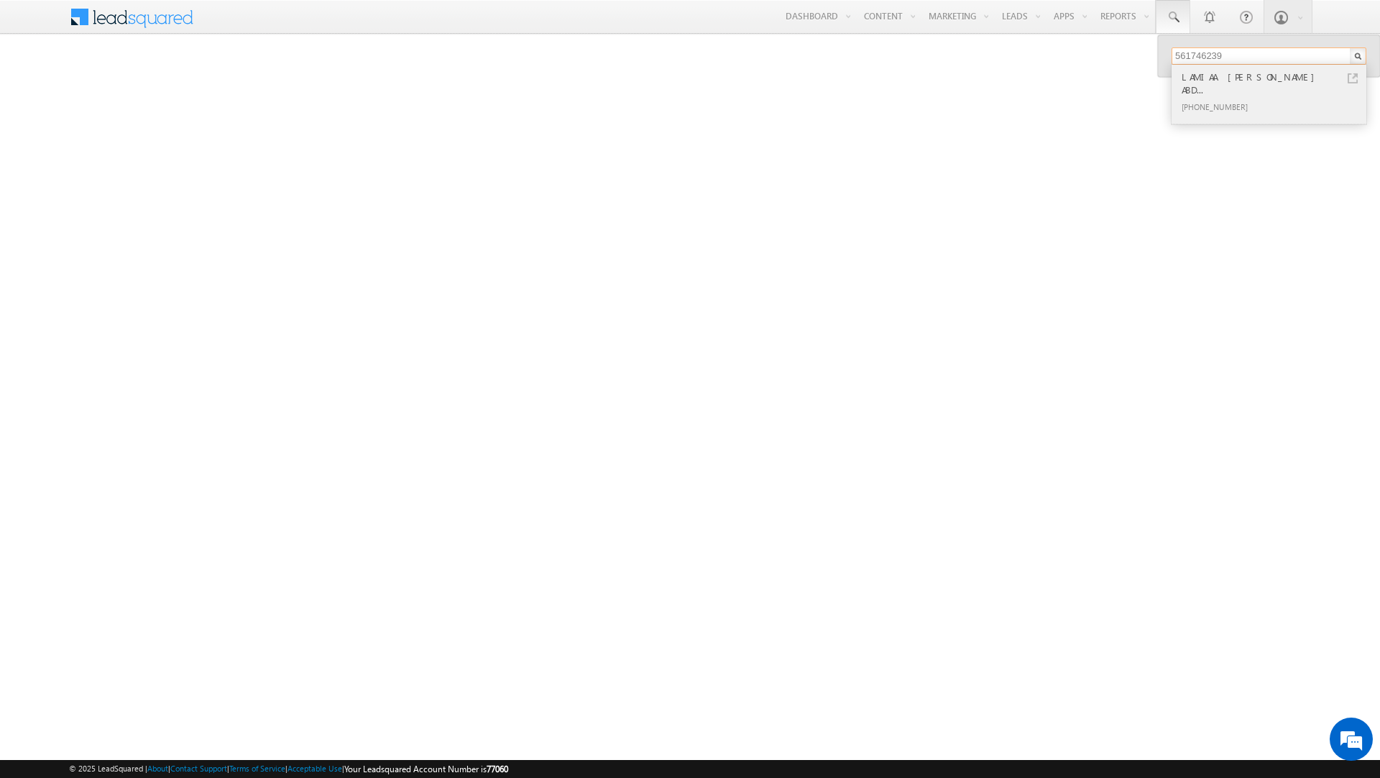
type input "561746239"
click at [1352, 78] on link at bounding box center [1353, 78] width 10 height 10
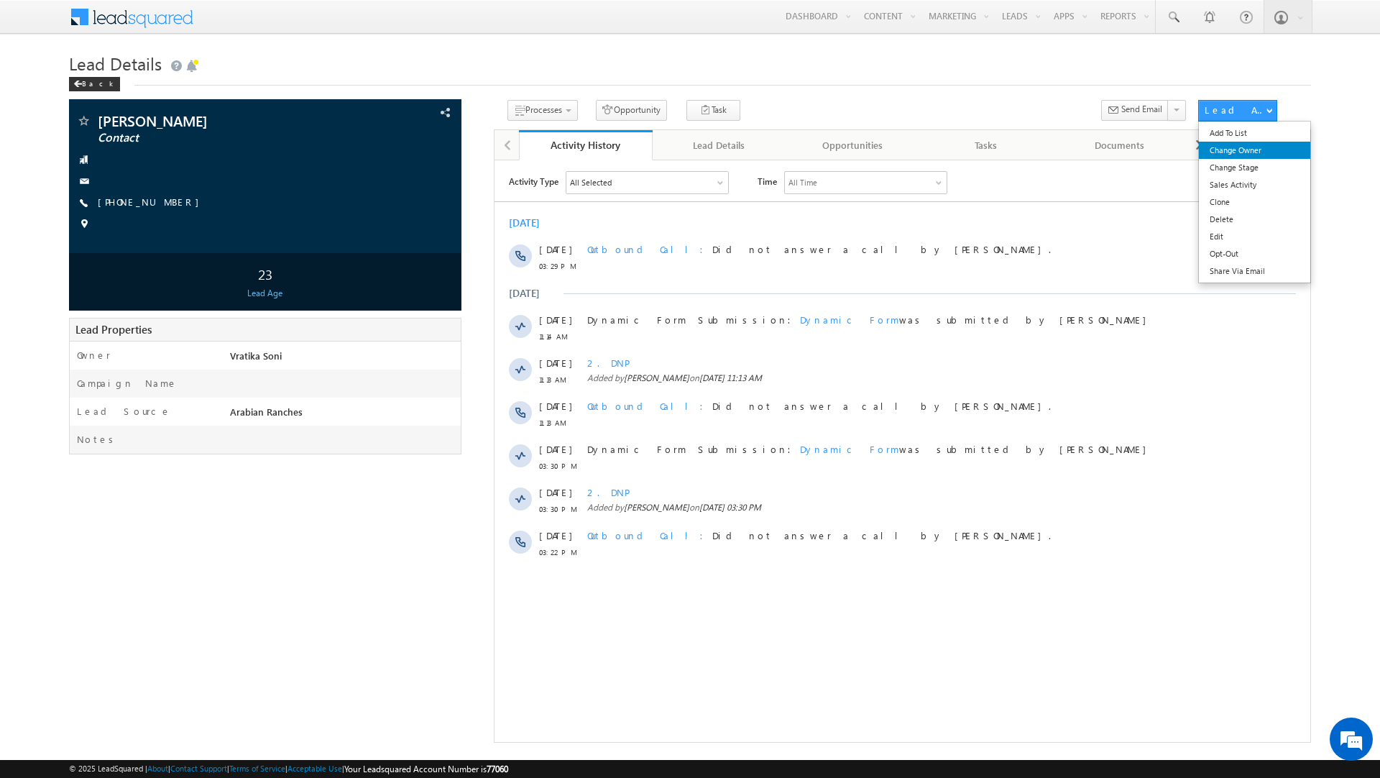
click at [1248, 149] on link "Change Owner" at bounding box center [1254, 150] width 111 height 17
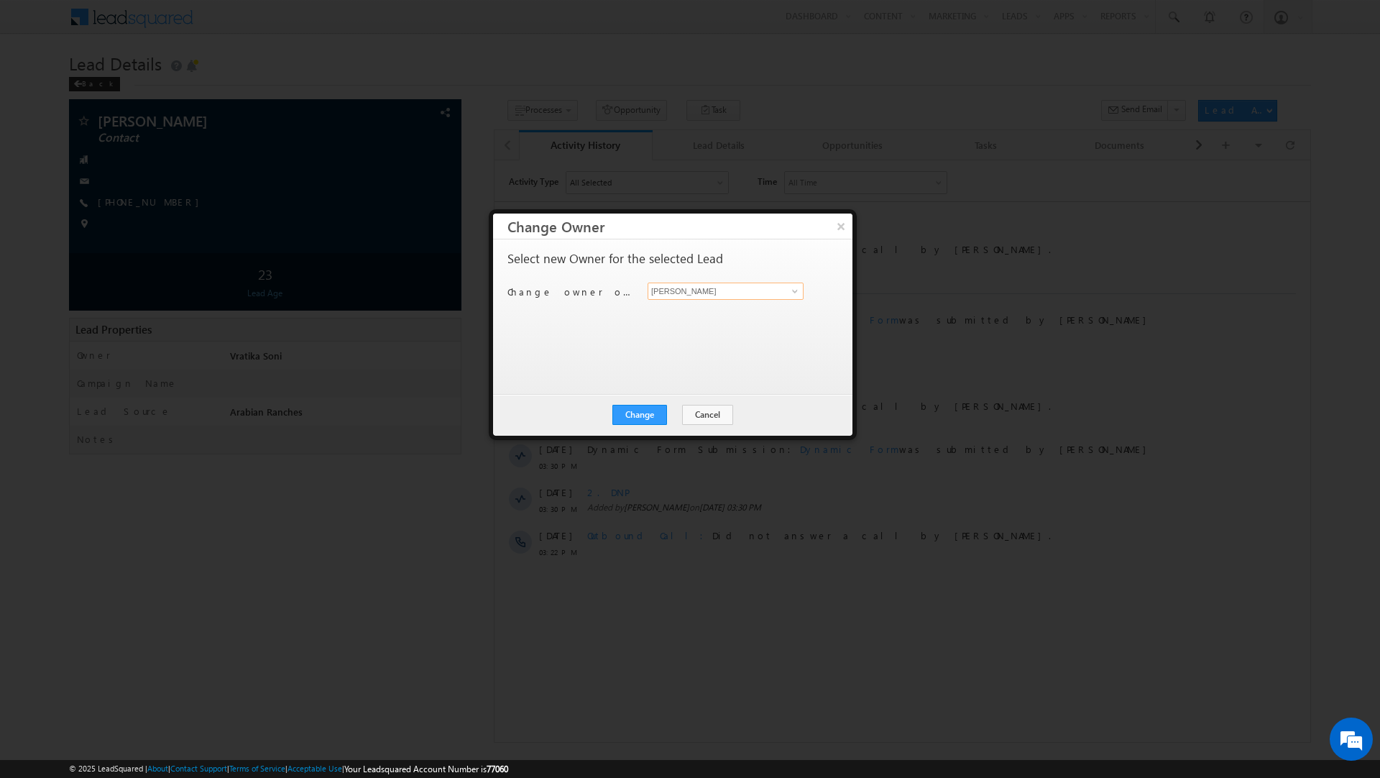
click at [692, 297] on input "[PERSON_NAME]" at bounding box center [726, 291] width 156 height 17
click at [679, 319] on span "rahul.raj@indglobal.ae" at bounding box center [718, 320] width 129 height 11
type input "Rahul Raj"
click at [641, 411] on button "Change" at bounding box center [640, 415] width 55 height 20
click at [682, 413] on button "Close" at bounding box center [675, 415] width 46 height 20
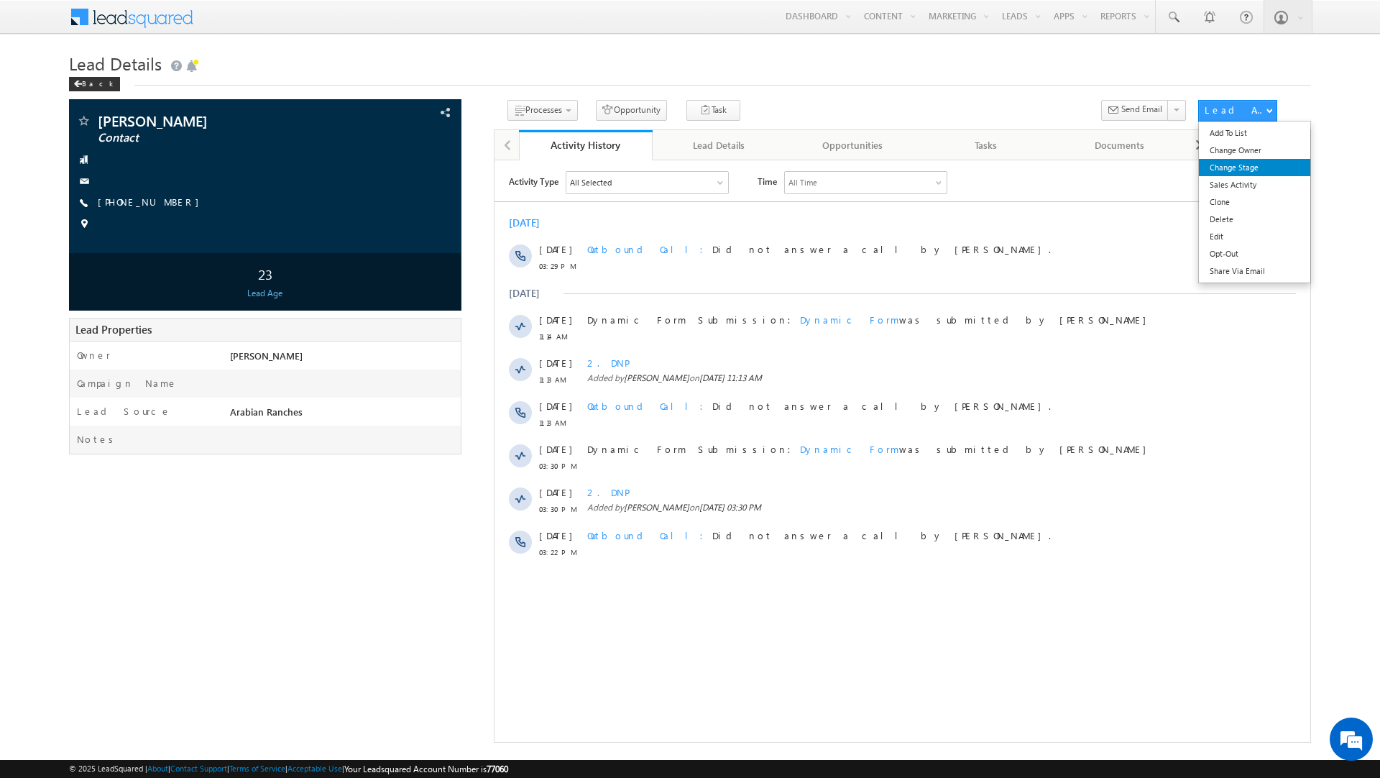
click at [1237, 170] on link "Change Stage" at bounding box center [1254, 167] width 111 height 17
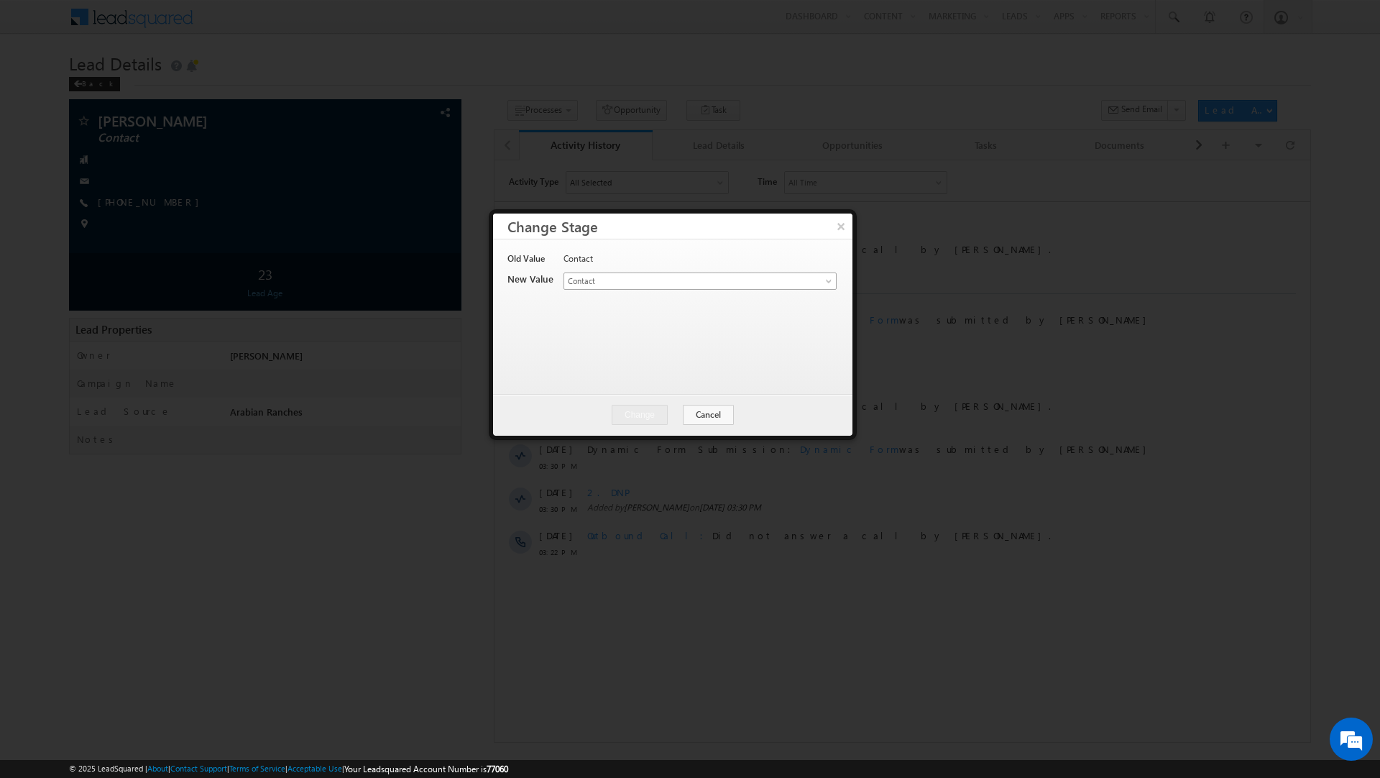
click at [760, 280] on span "Contact" at bounding box center [676, 281] width 224 height 13
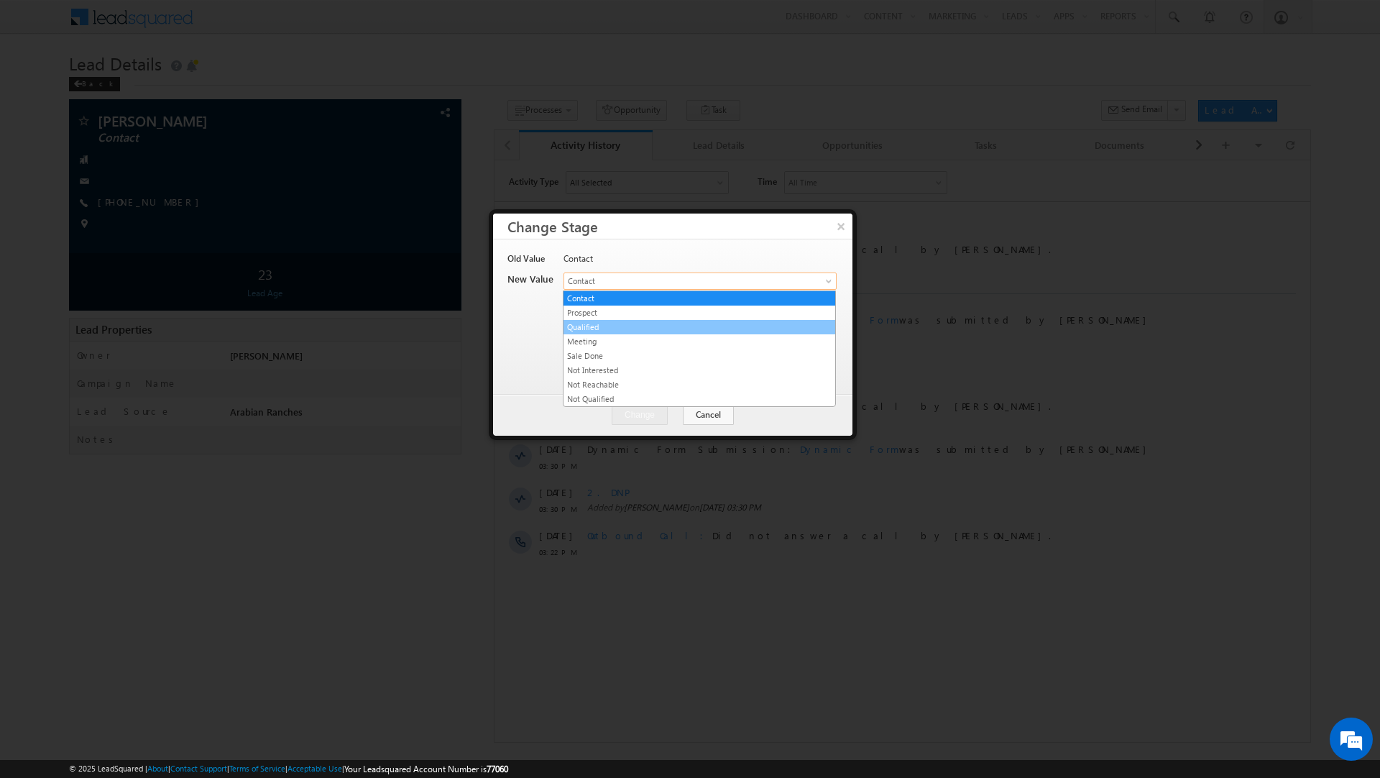
click at [692, 328] on link "Qualified" at bounding box center [700, 327] width 272 height 13
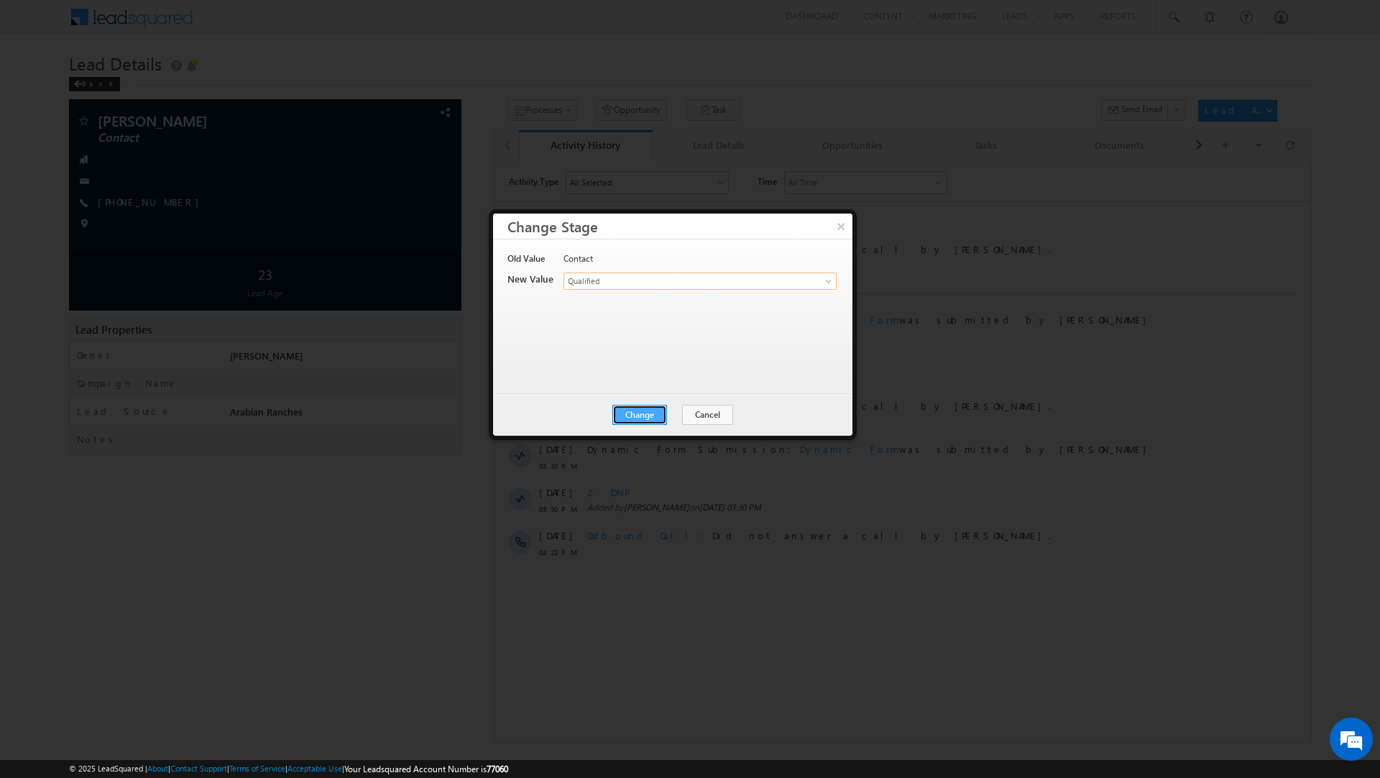
click at [642, 412] on button "Change" at bounding box center [640, 415] width 55 height 20
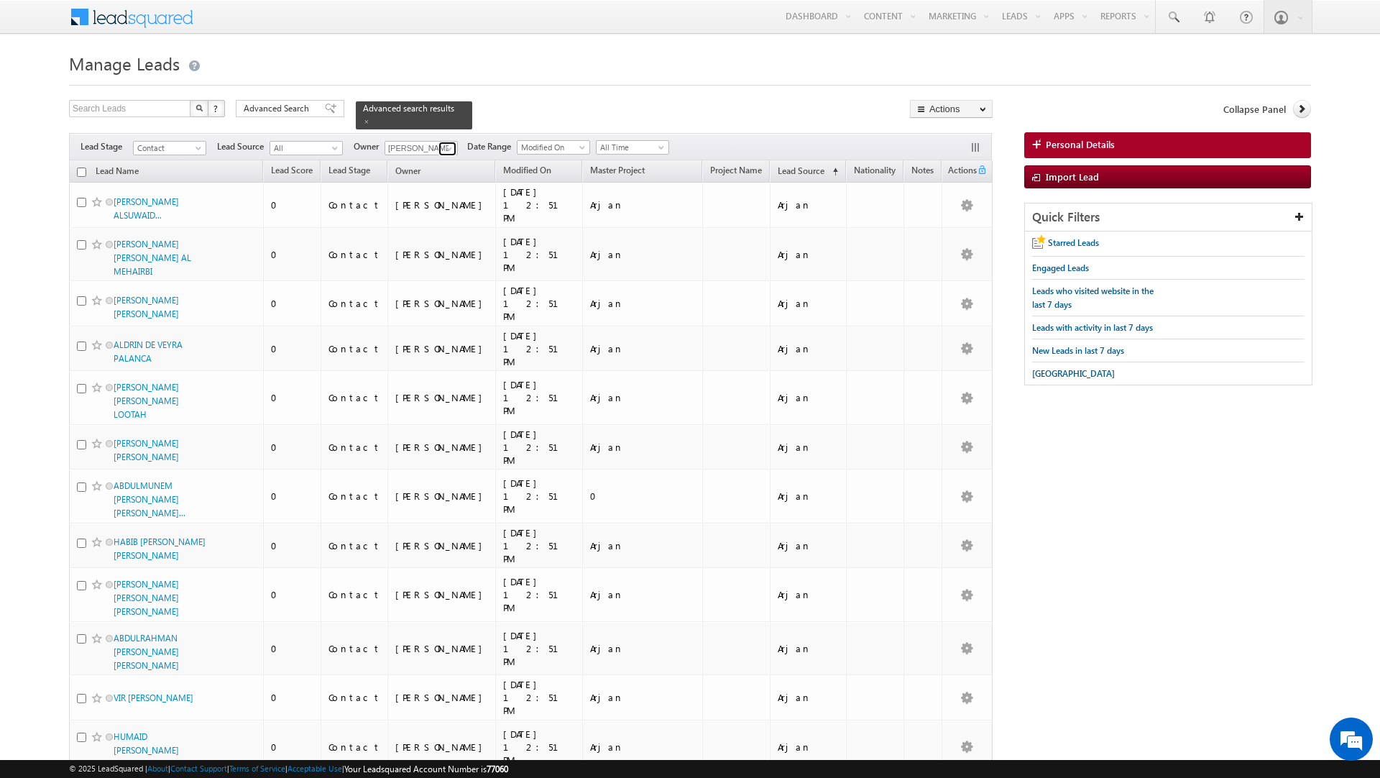
click at [446, 147] on span at bounding box center [450, 149] width 12 height 12
click at [446, 282] on link "Vratika Soni vratika.soni@indglobal.ae" at bounding box center [457, 285] width 144 height 27
type input "Vratika Soni"
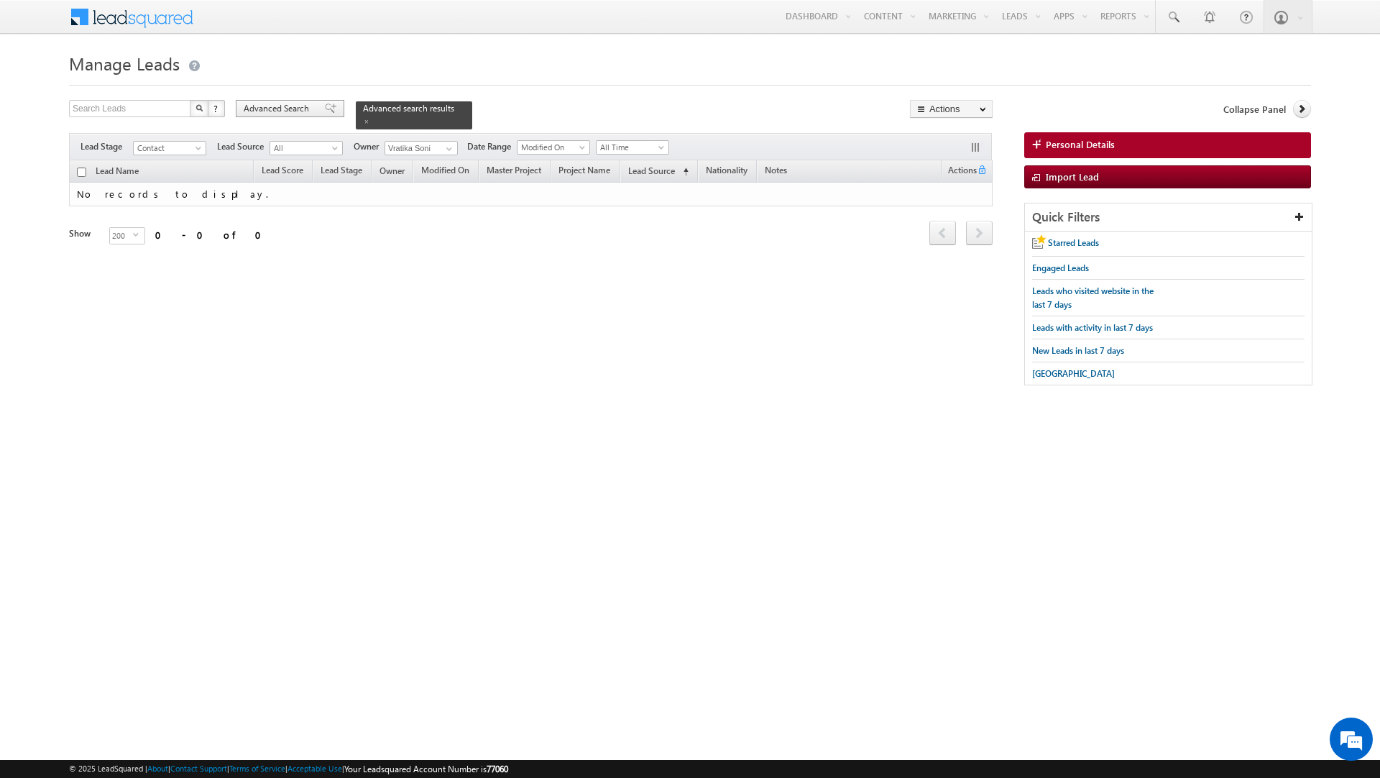
click at [306, 109] on span "Advanced Search" at bounding box center [279, 108] width 70 height 13
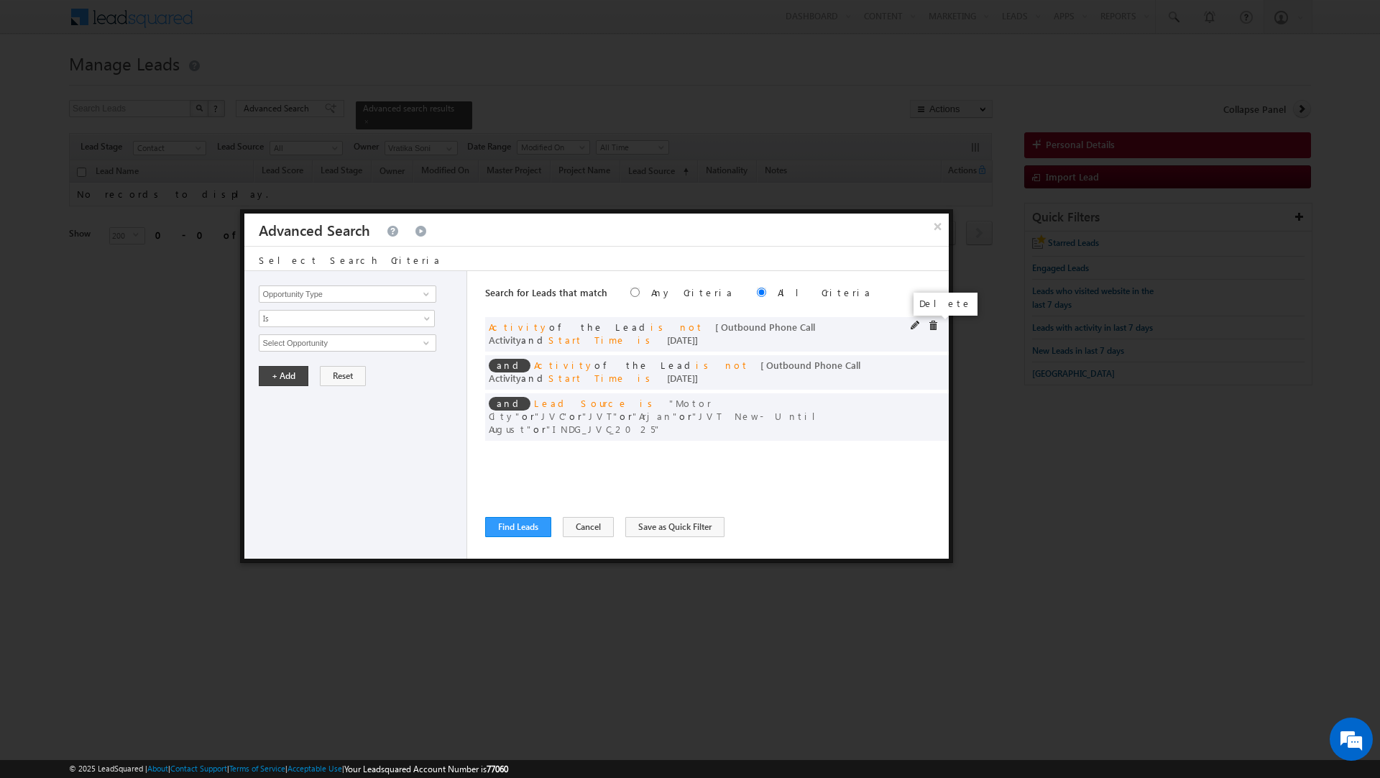
click at [930, 326] on span at bounding box center [933, 326] width 10 height 10
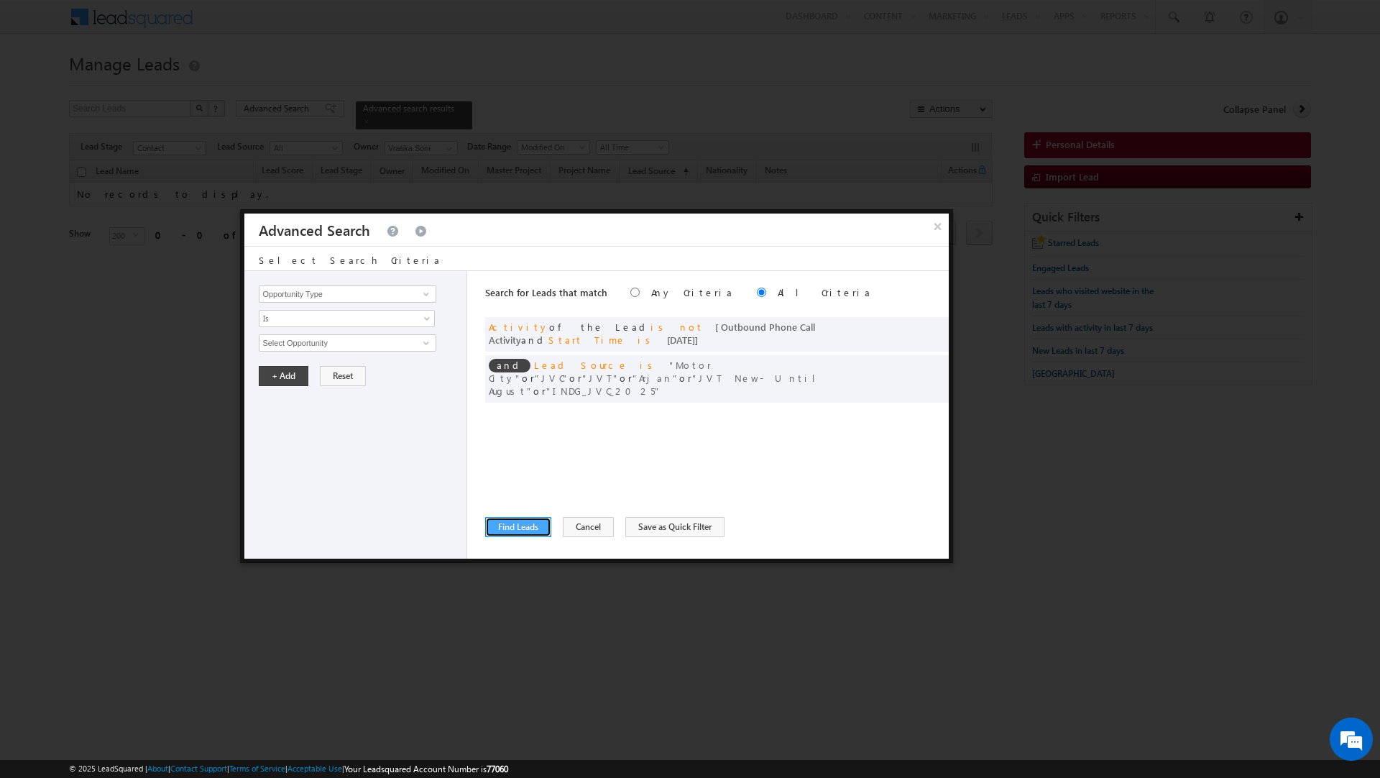
click at [513, 524] on button "Find Leads" at bounding box center [518, 527] width 66 height 20
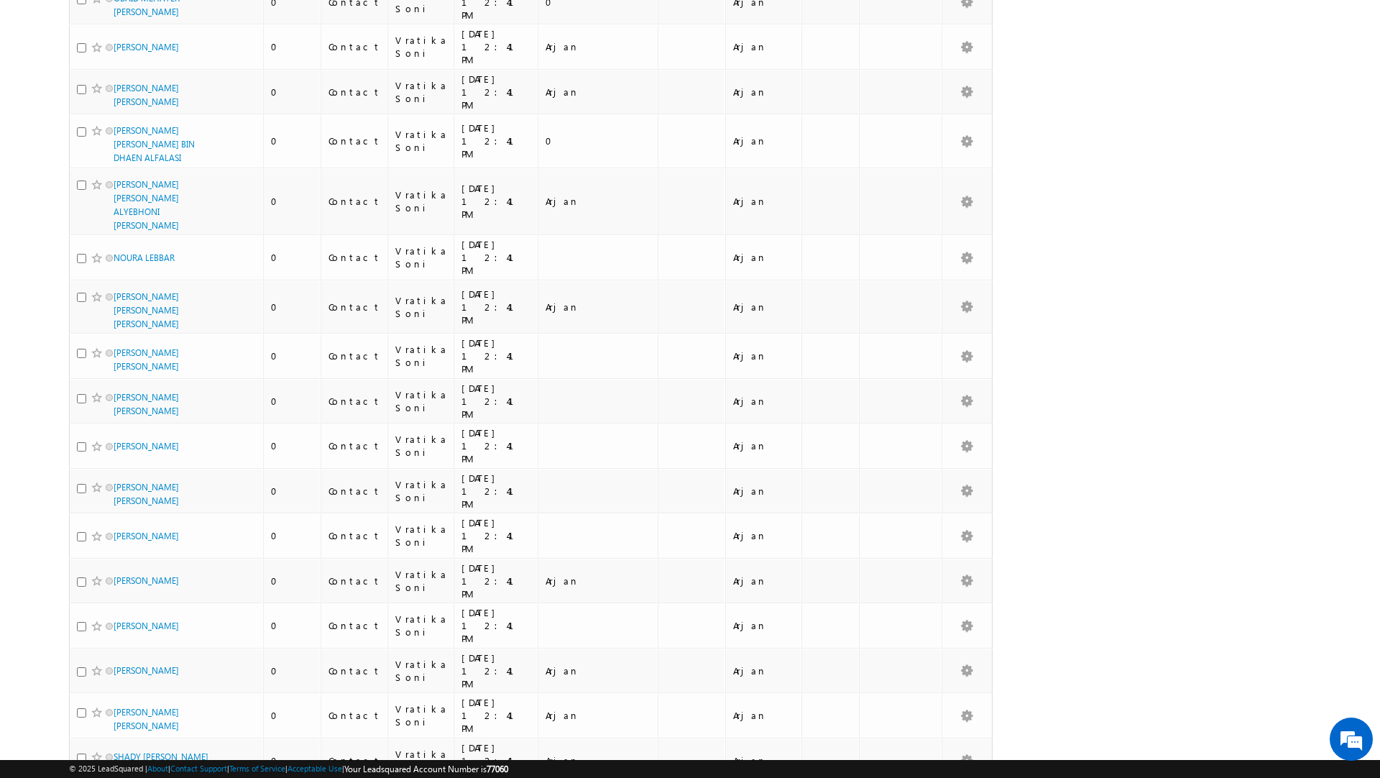
scroll to position [0, 0]
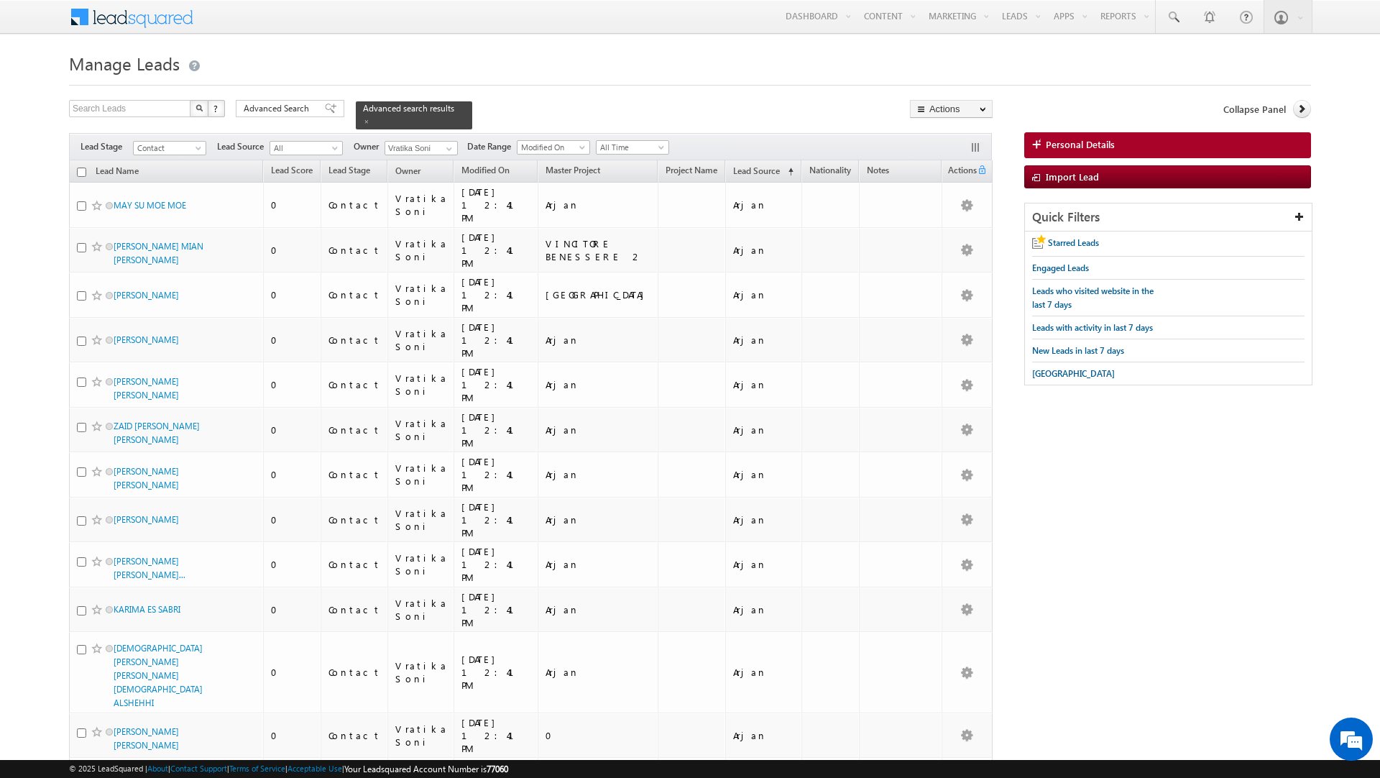
click at [82, 176] on input "checkbox" at bounding box center [81, 172] width 9 height 9
checkbox input "true"
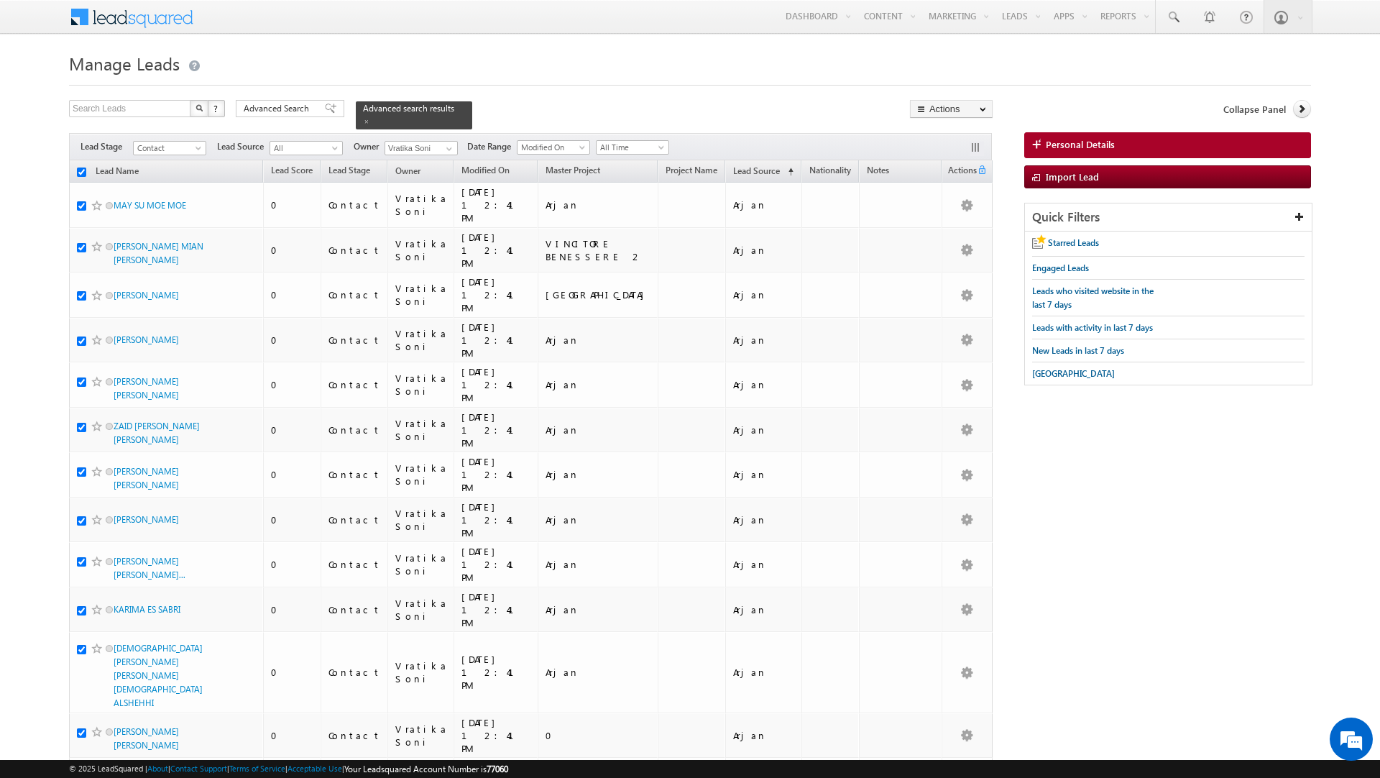
checkbox input "true"
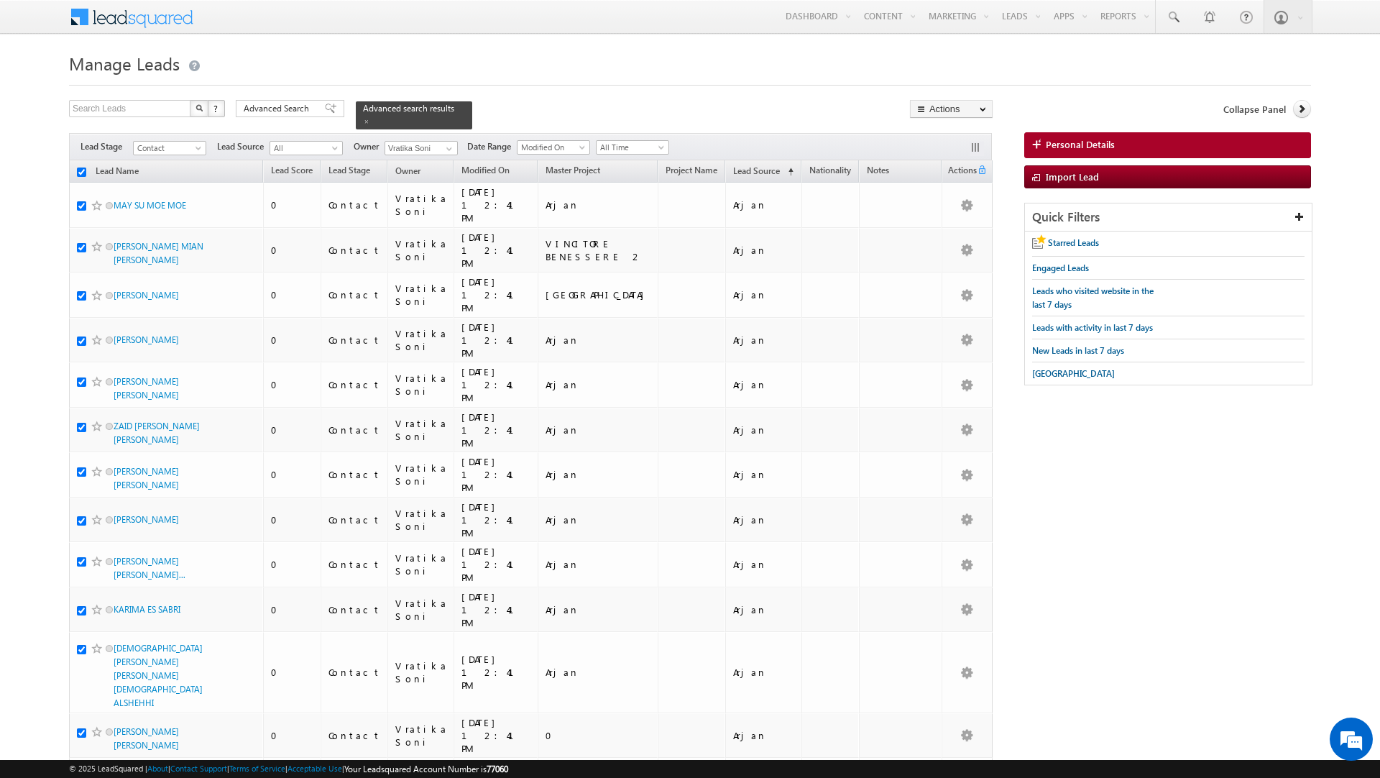
checkbox input "true"
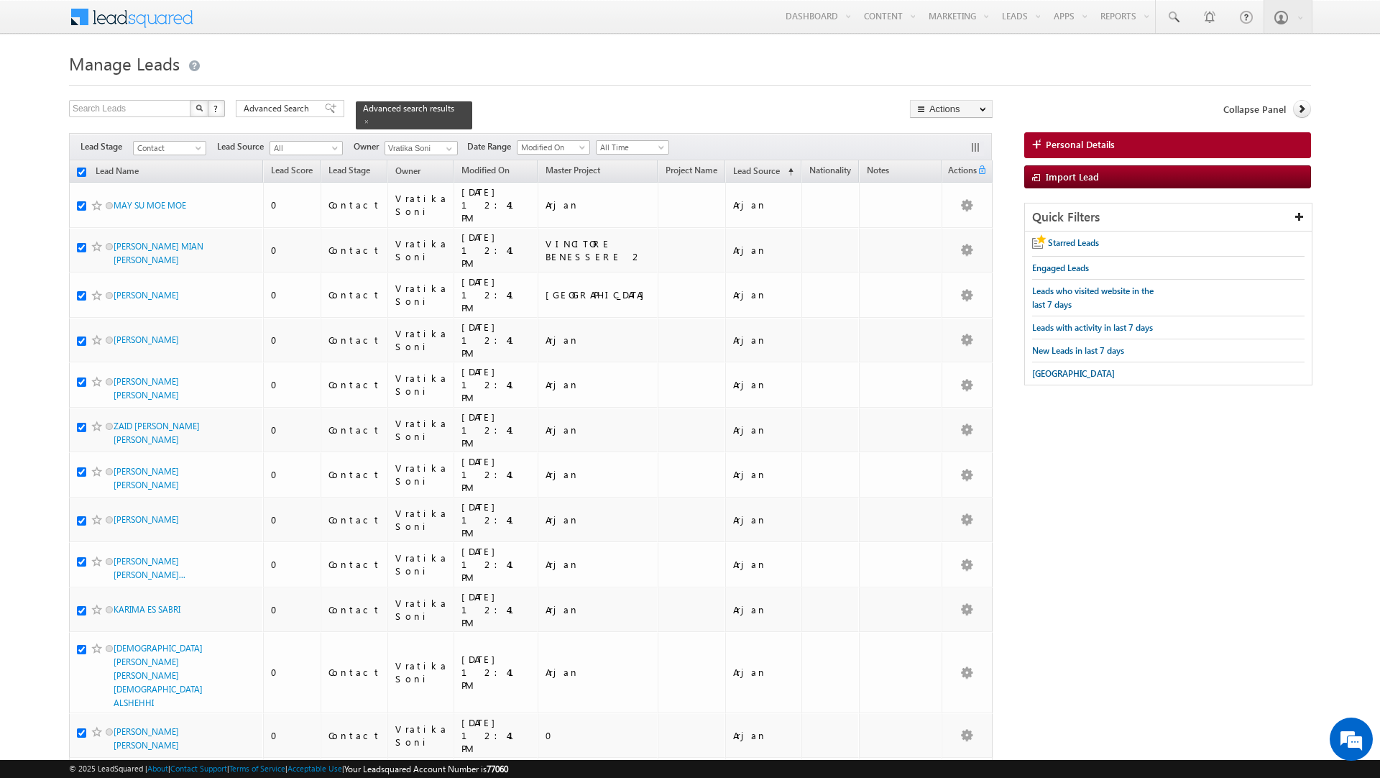
checkbox input "true"
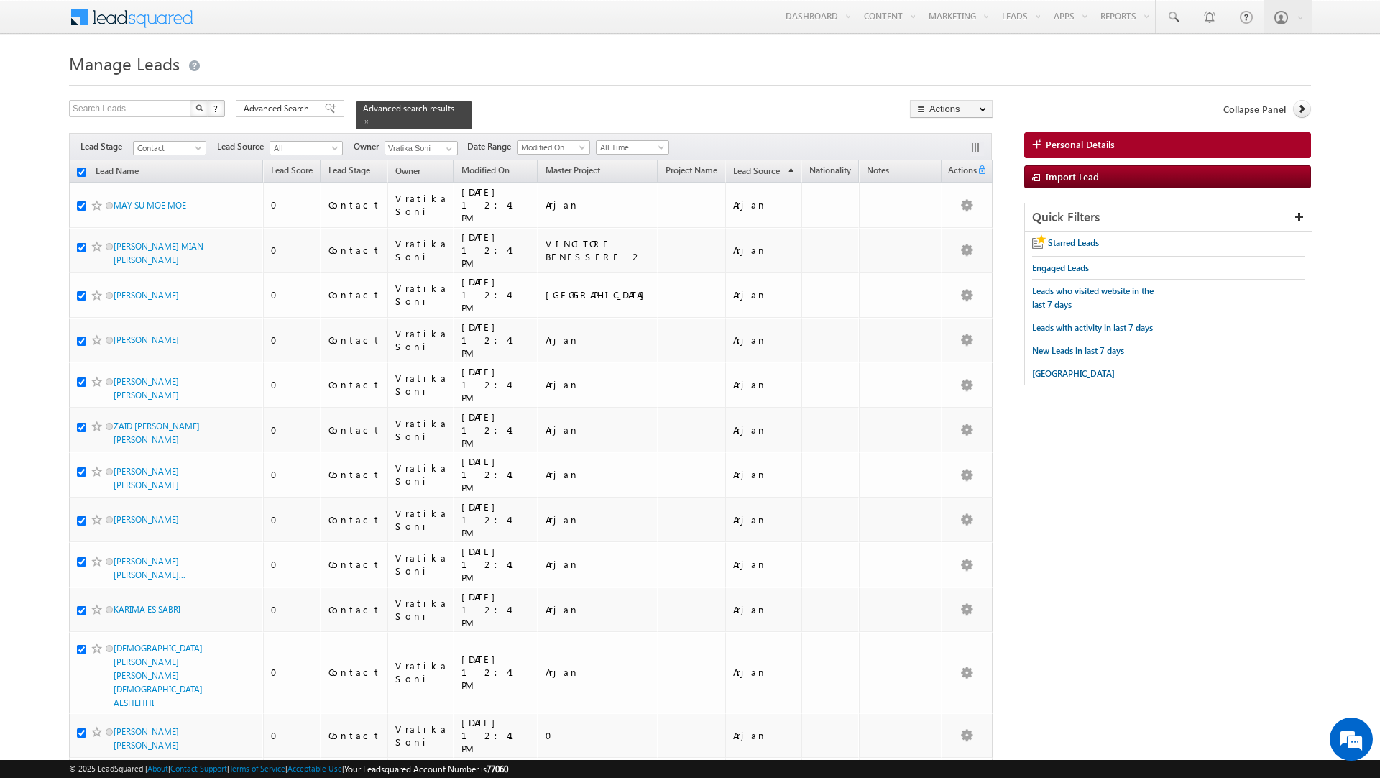
checkbox input "true"
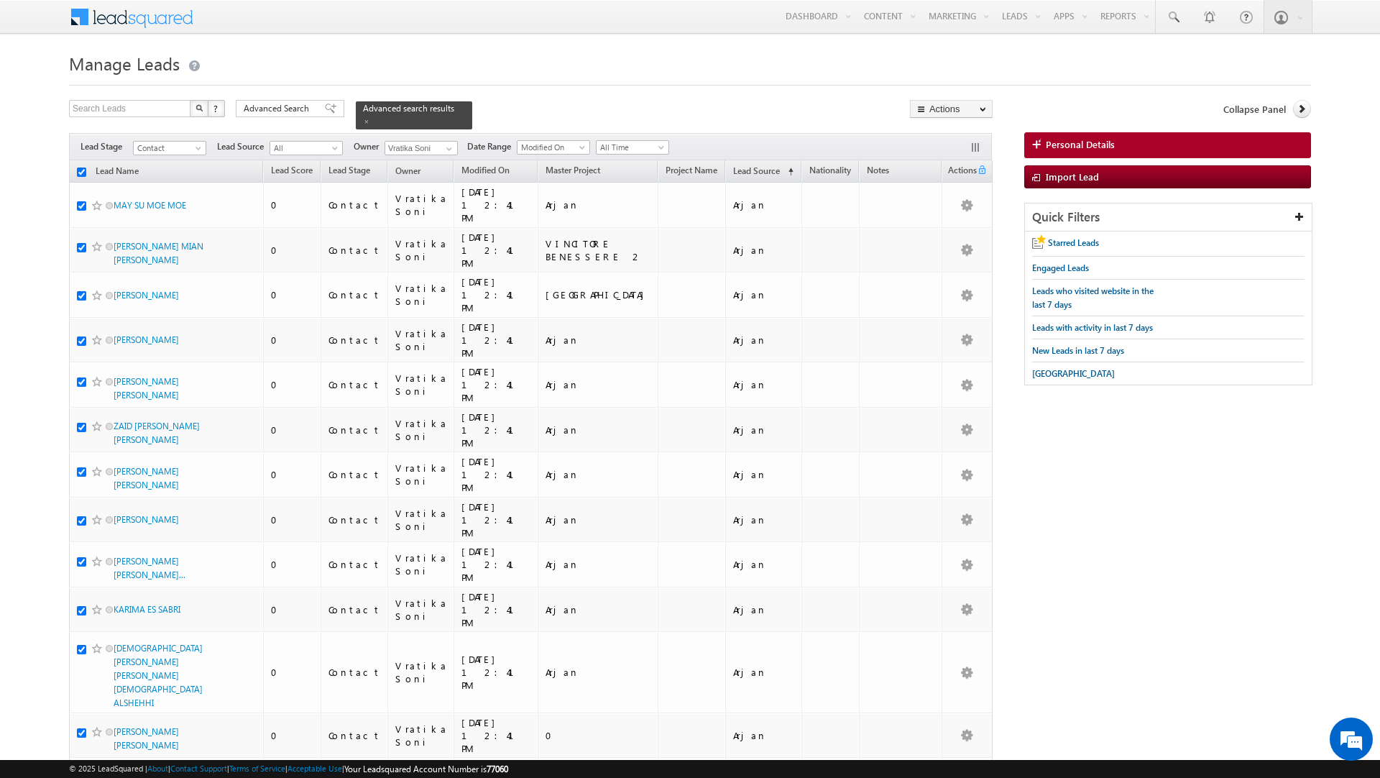
checkbox input "true"
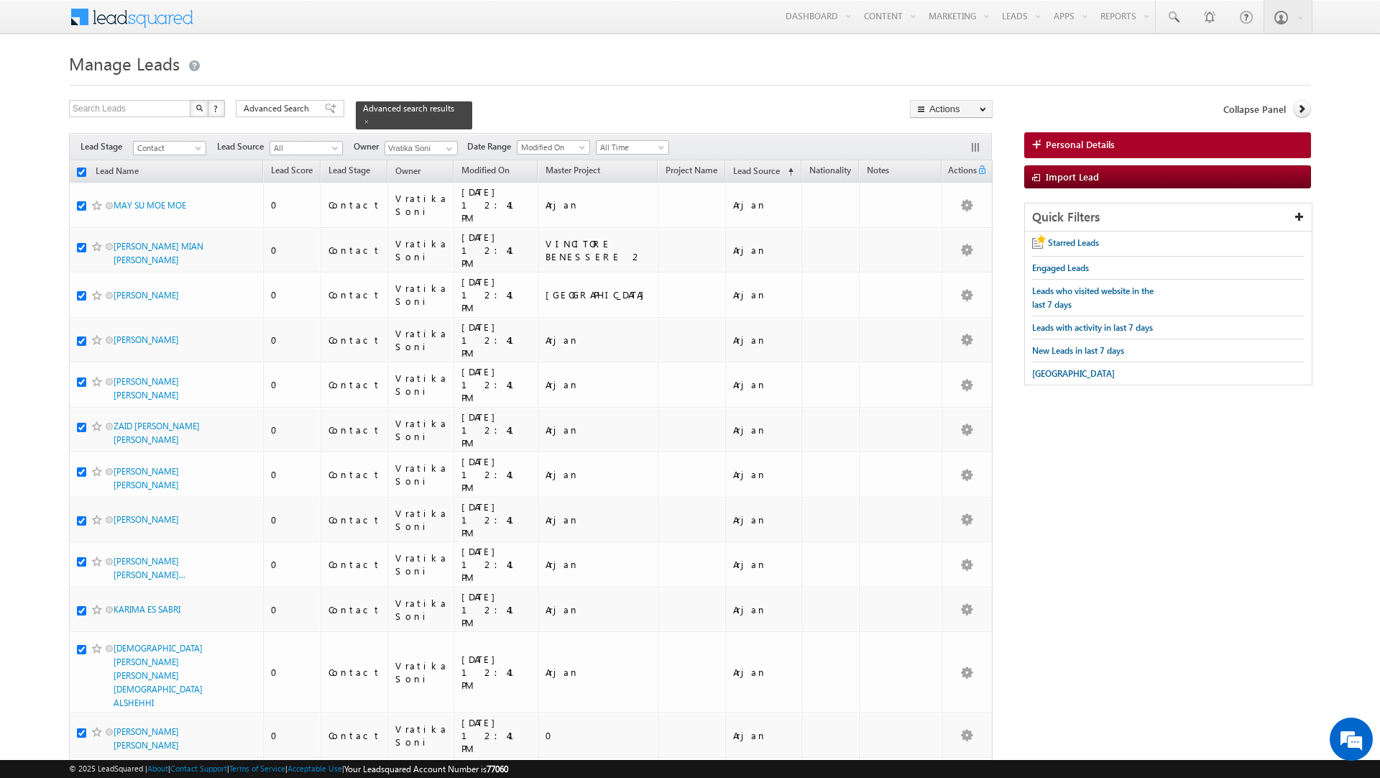
checkbox input "true"
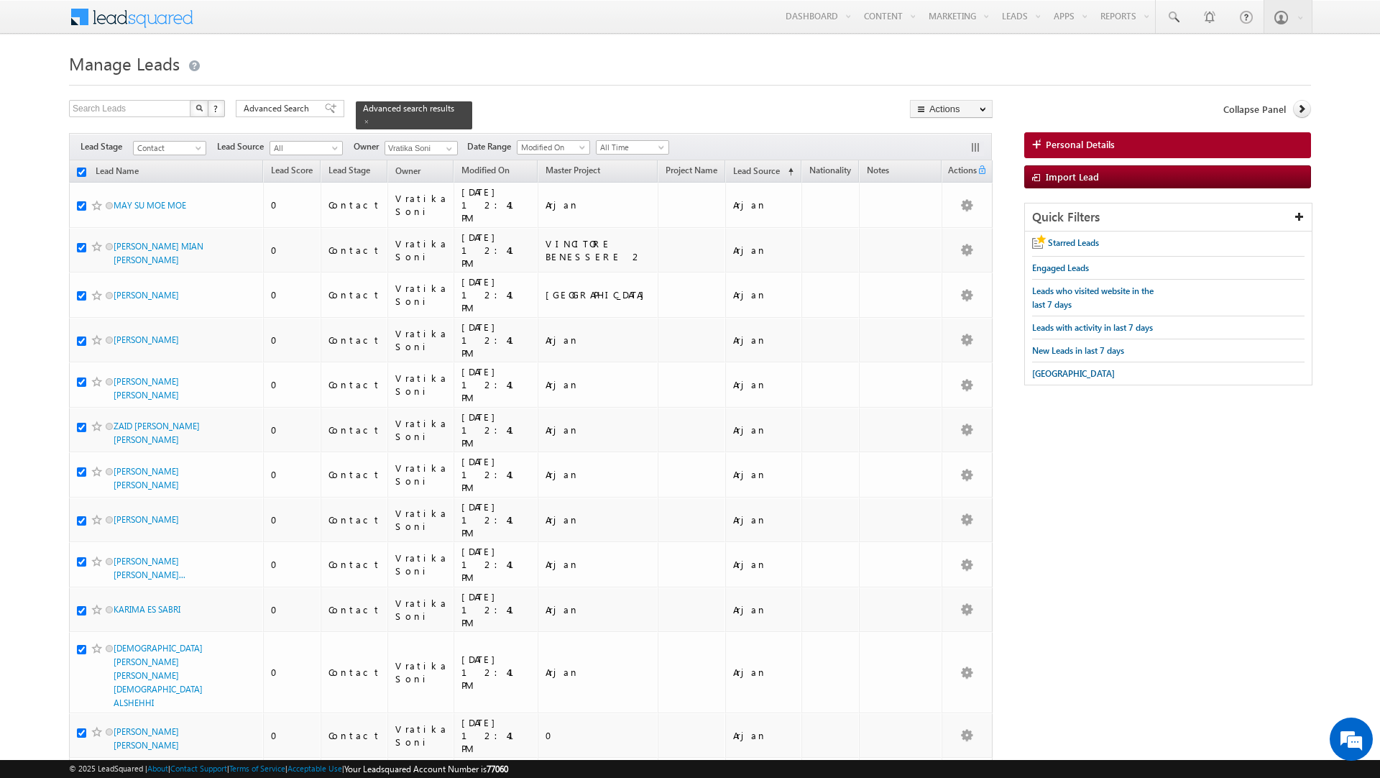
checkbox input "true"
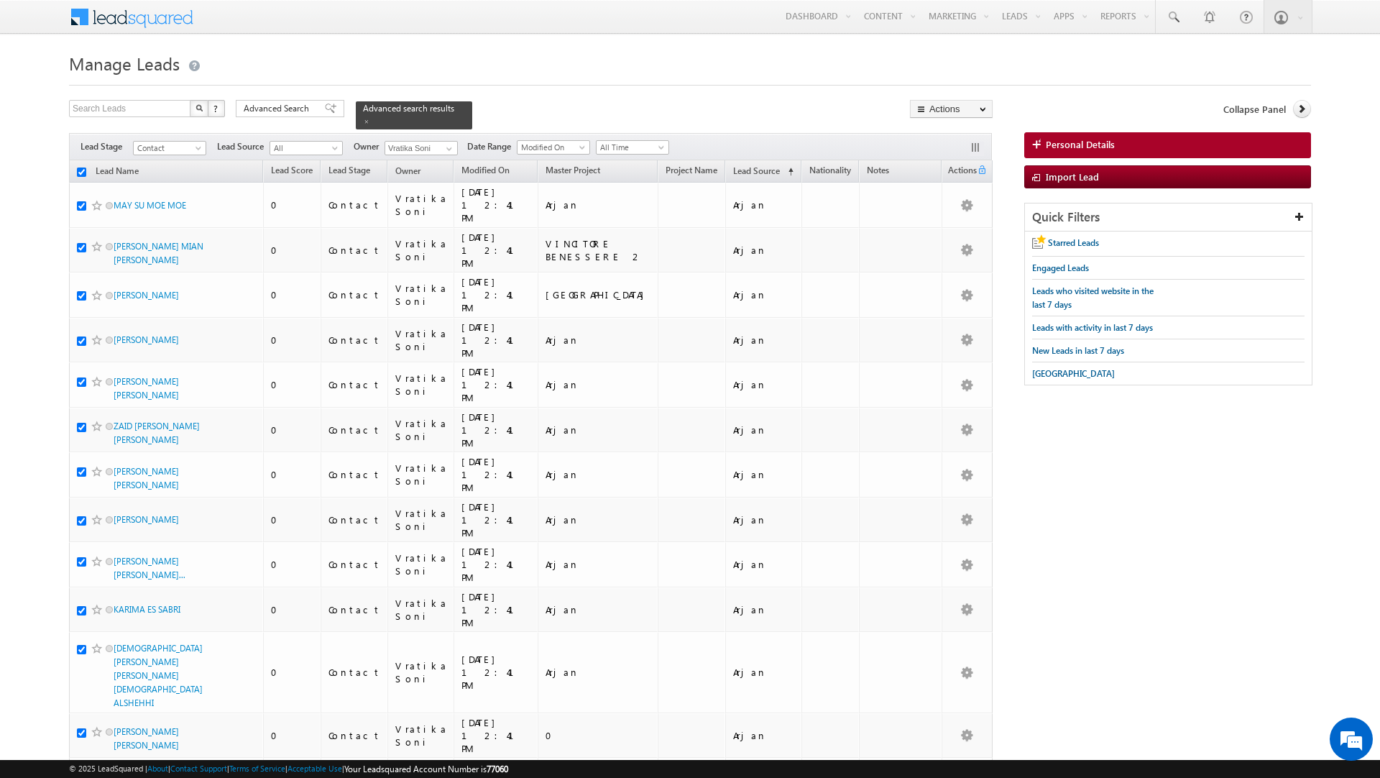
checkbox input "true"
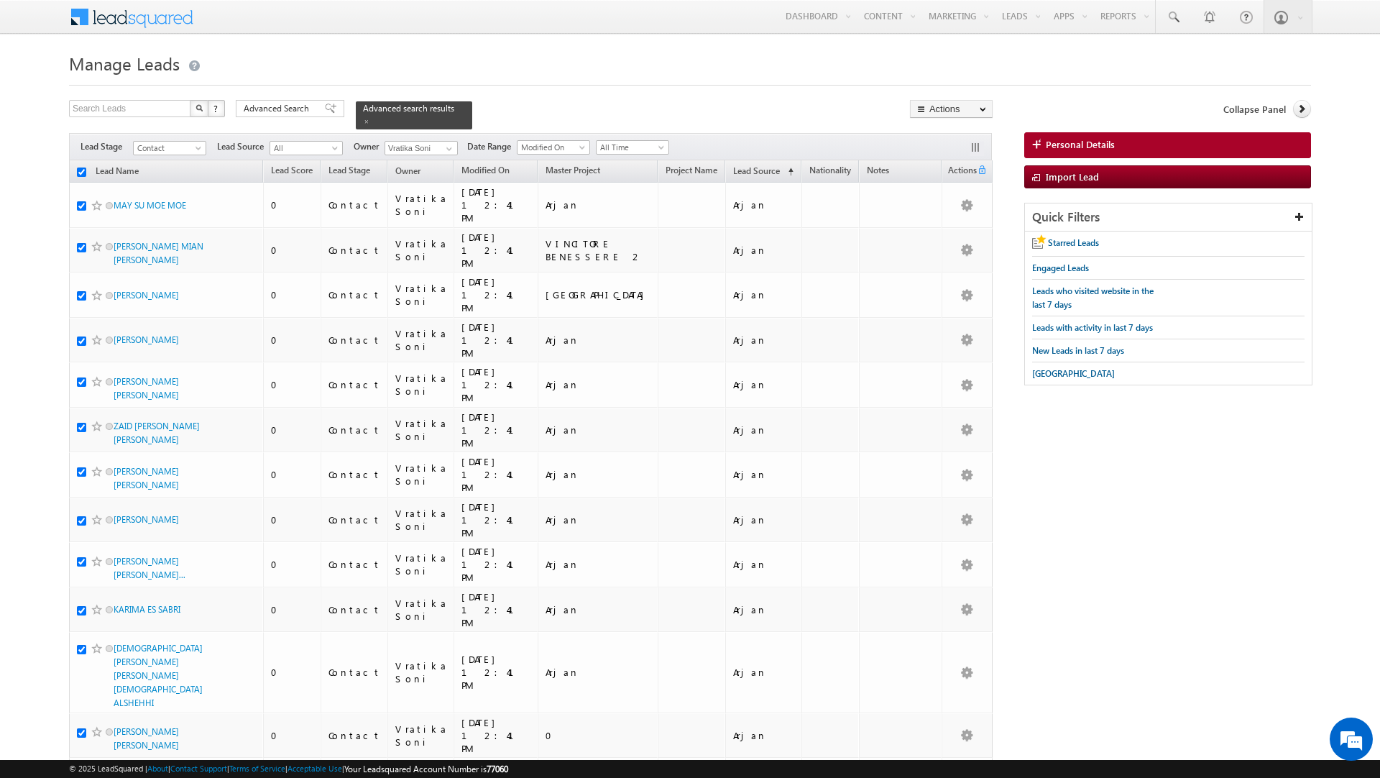
checkbox input "true"
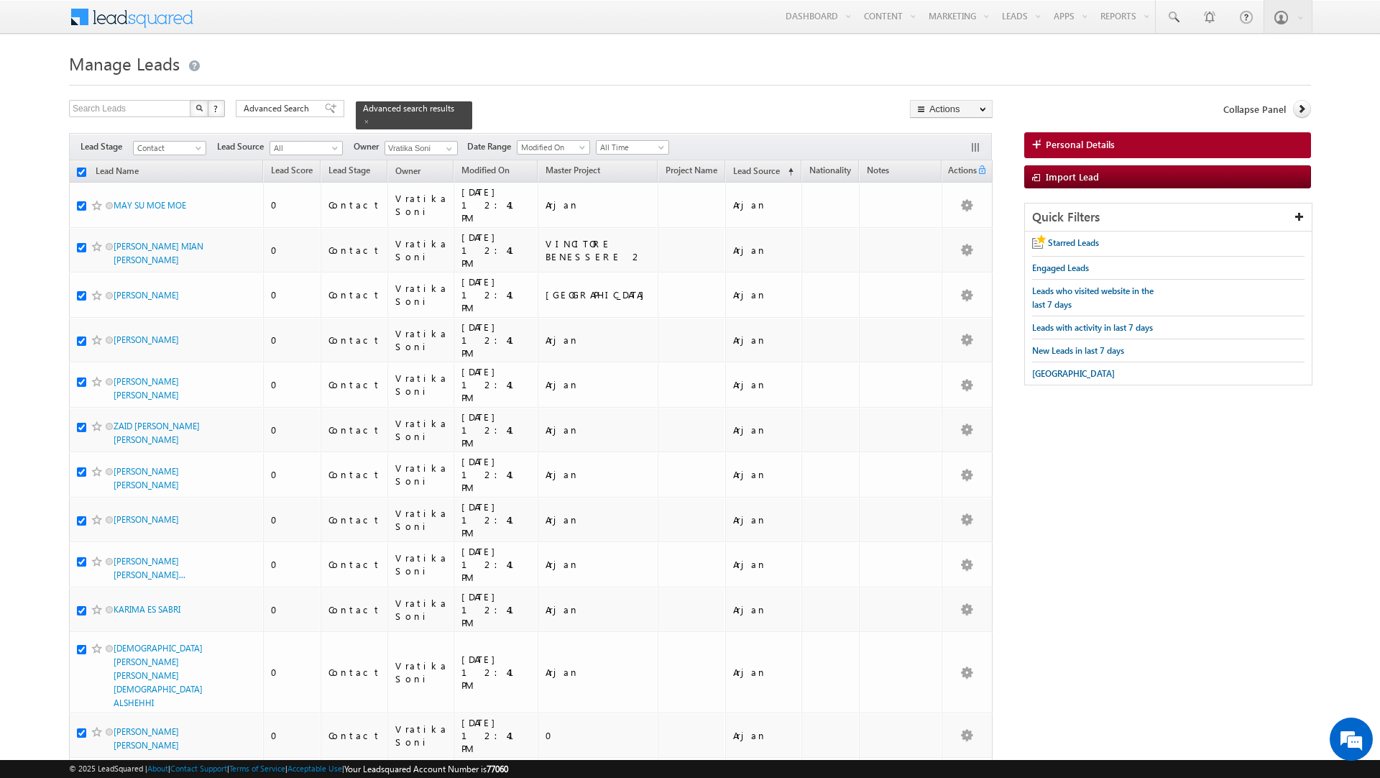
checkbox input "true"
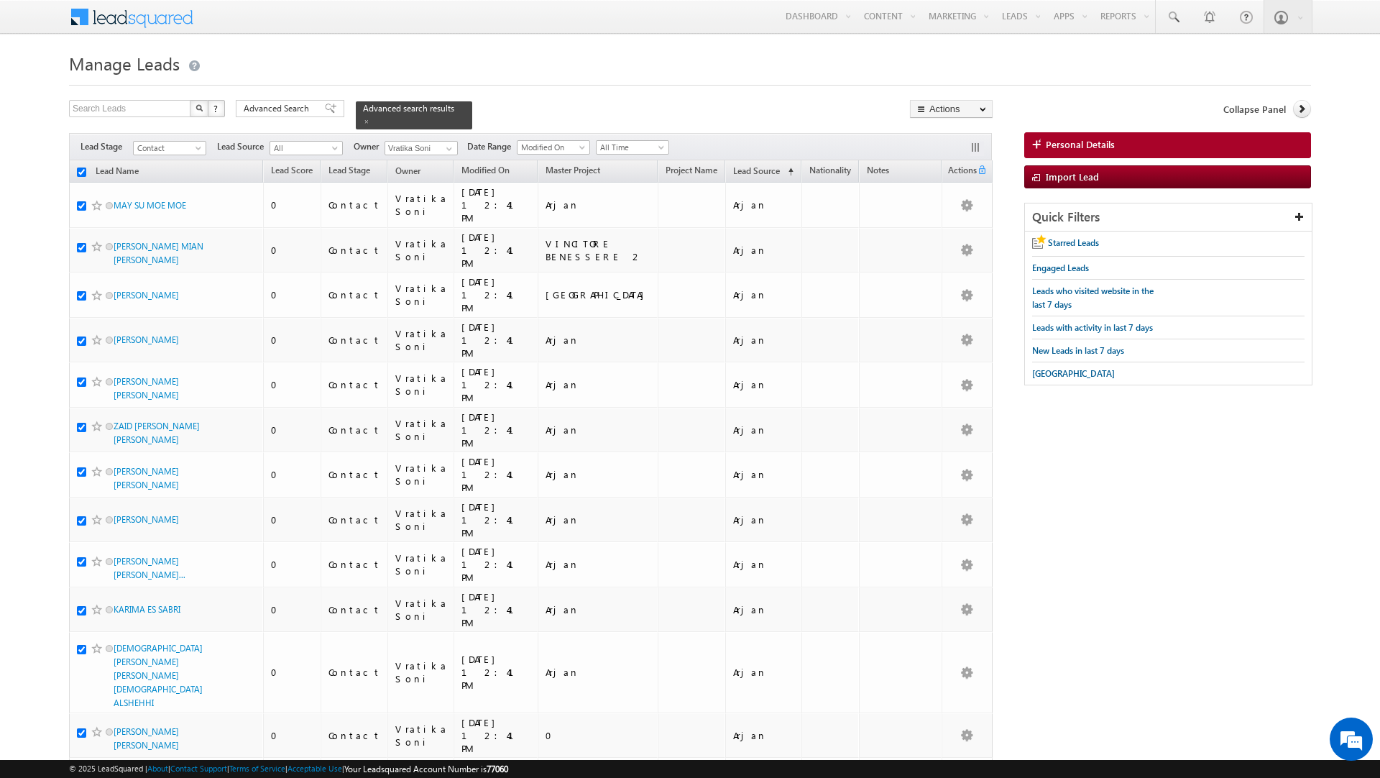
checkbox input "true"
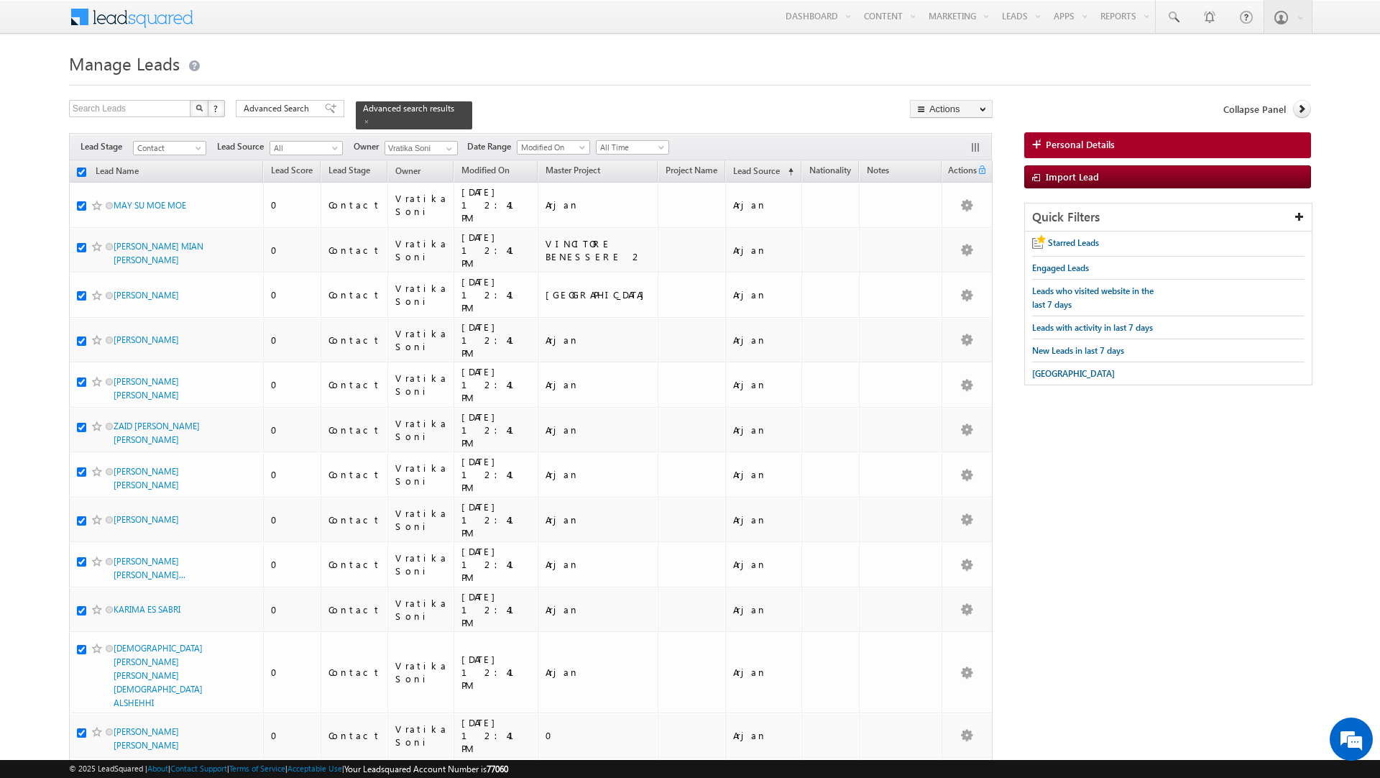
checkbox input "true"
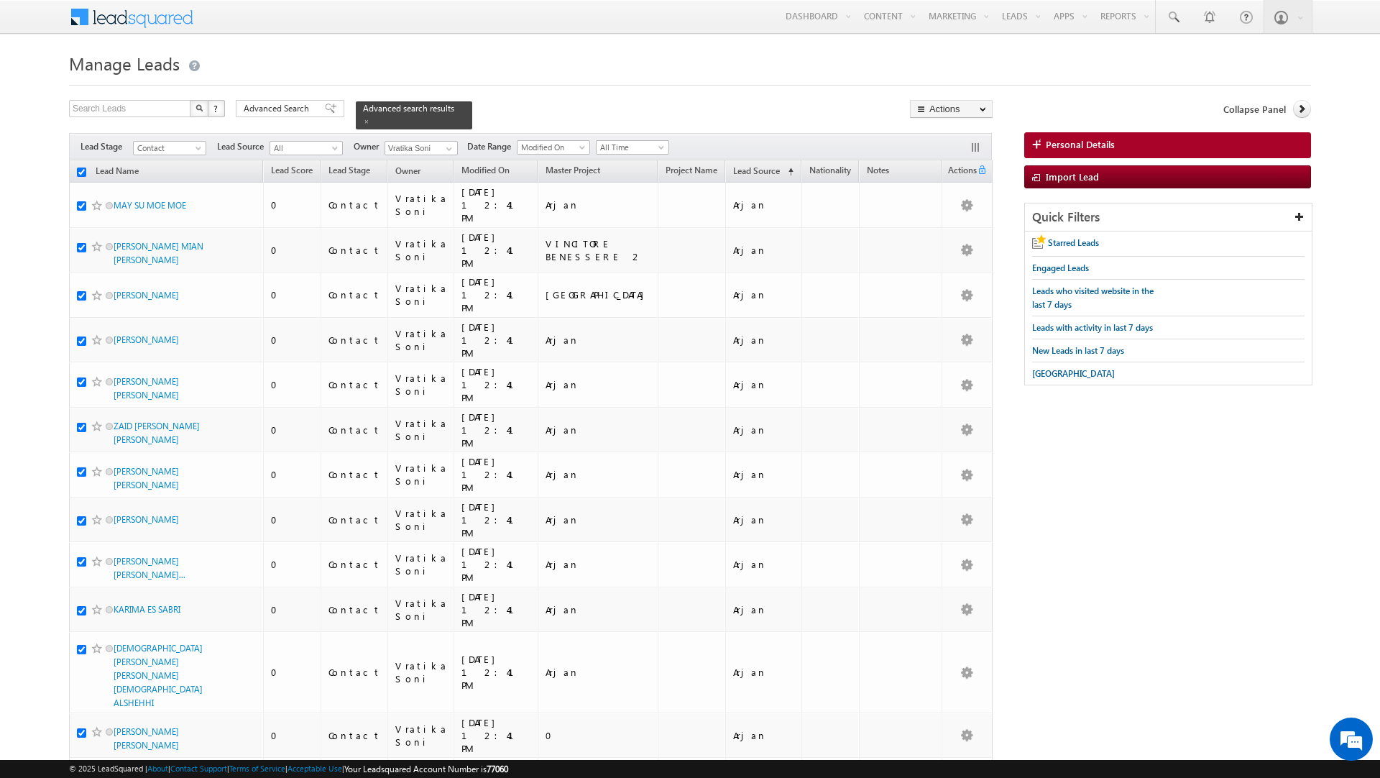
checkbox input "true"
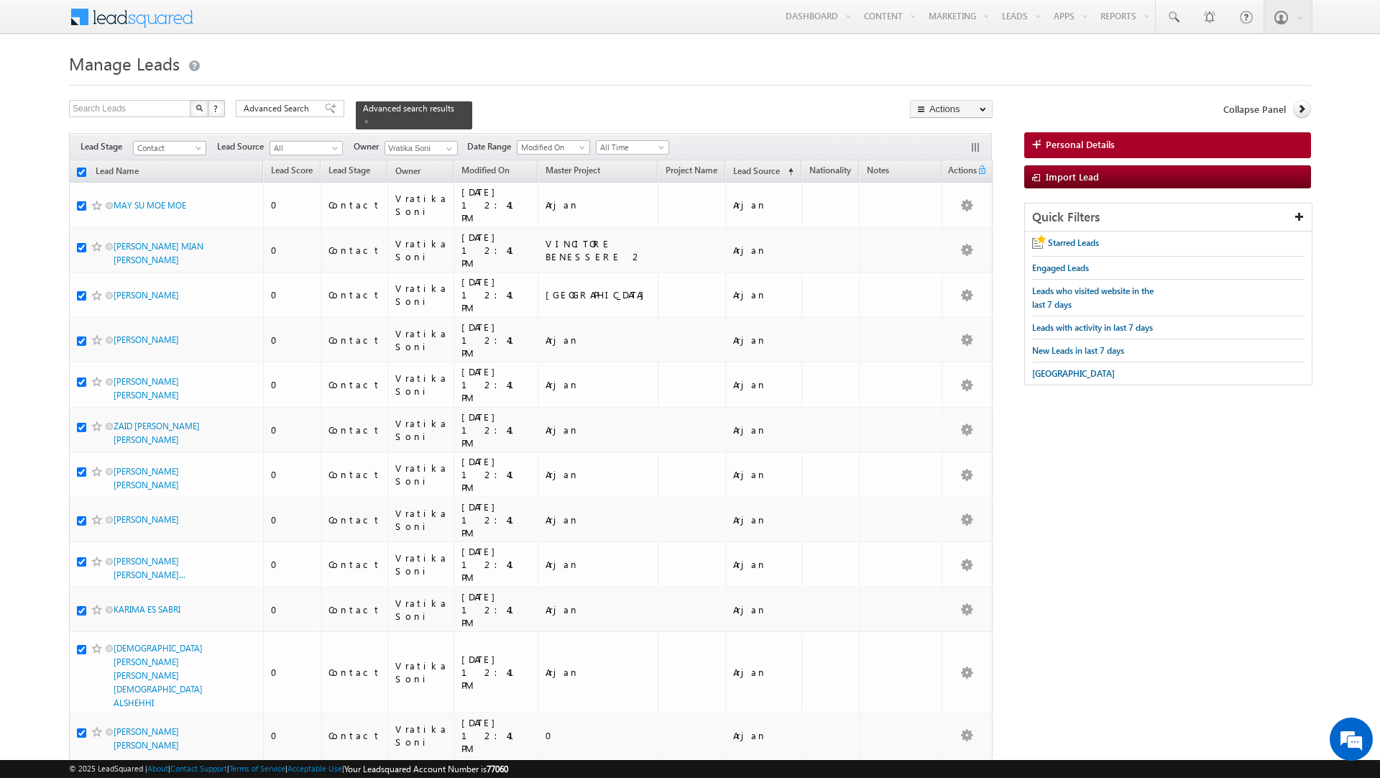
checkbox input "true"
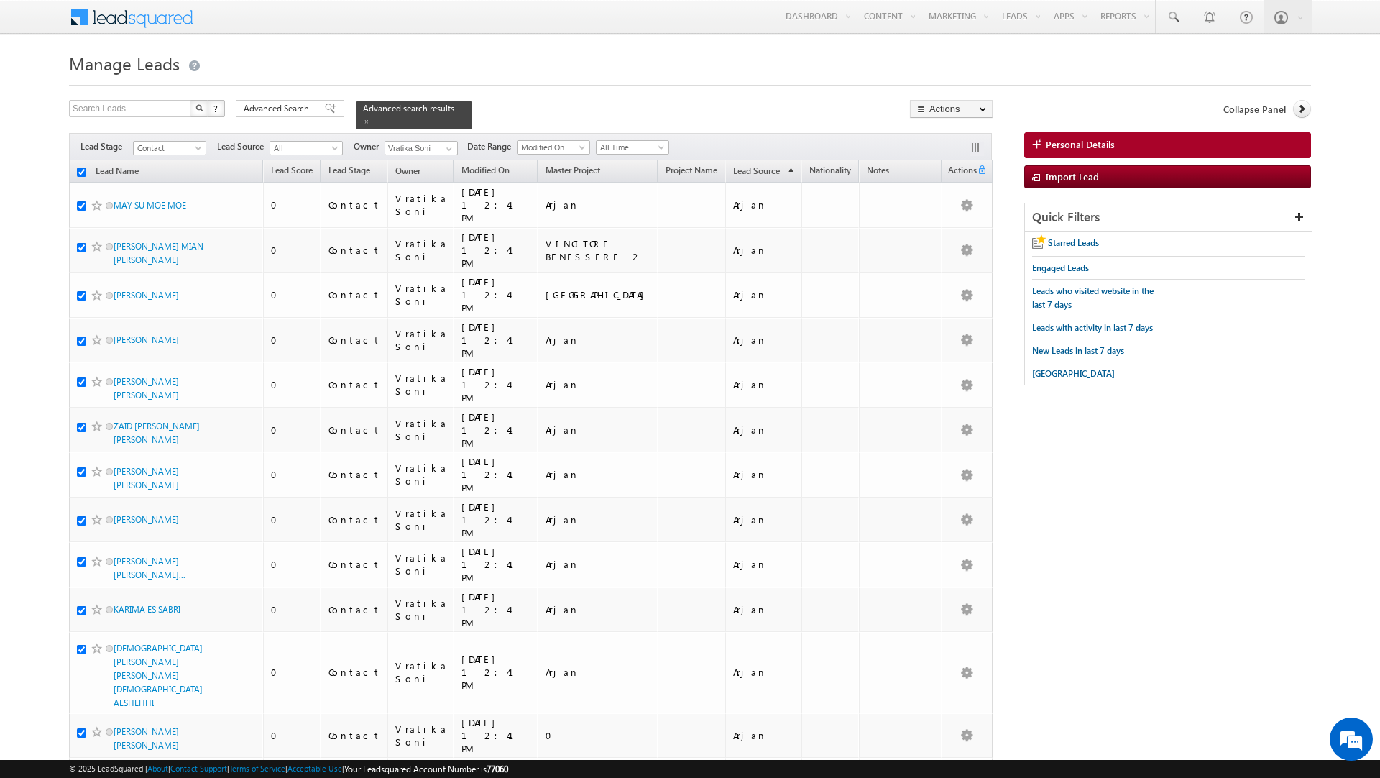
checkbox input "true"
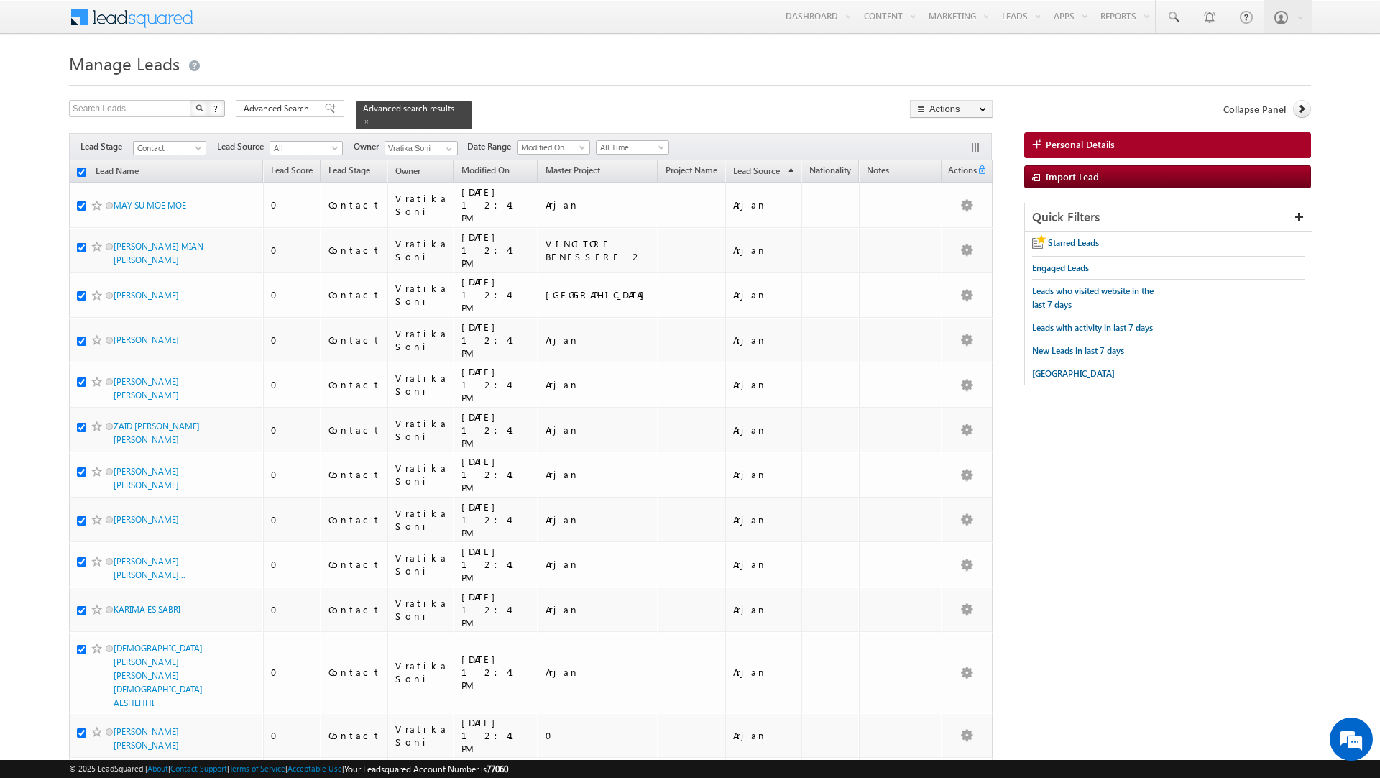
checkbox input "true"
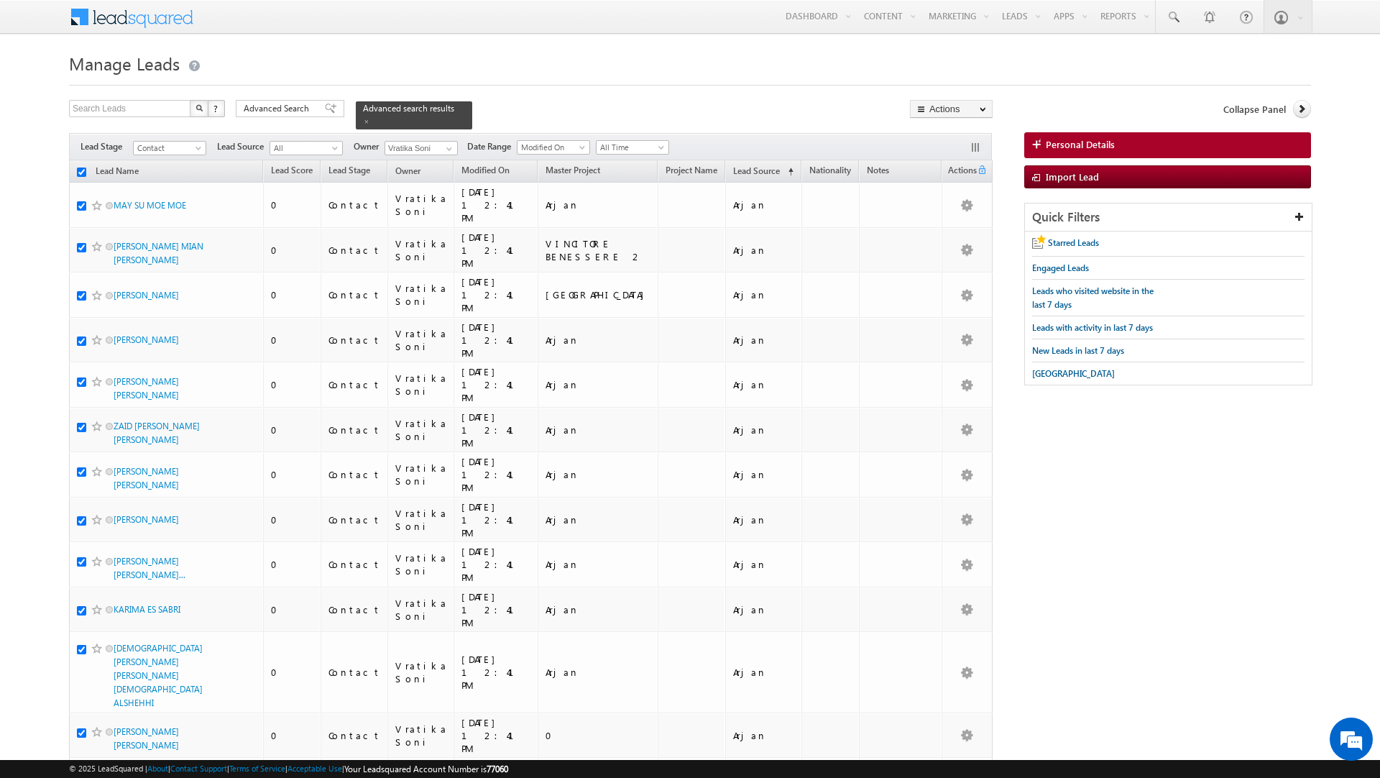
checkbox input "true"
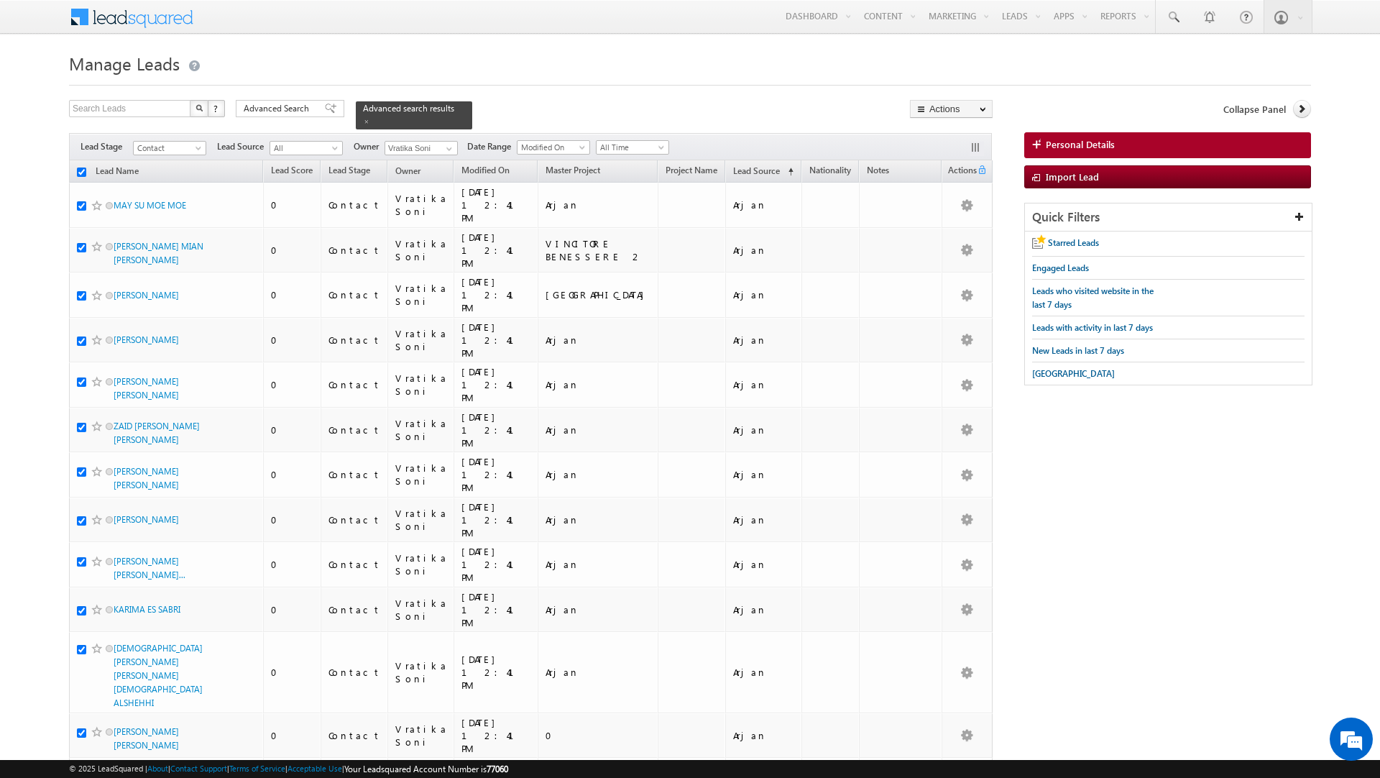
checkbox input "true"
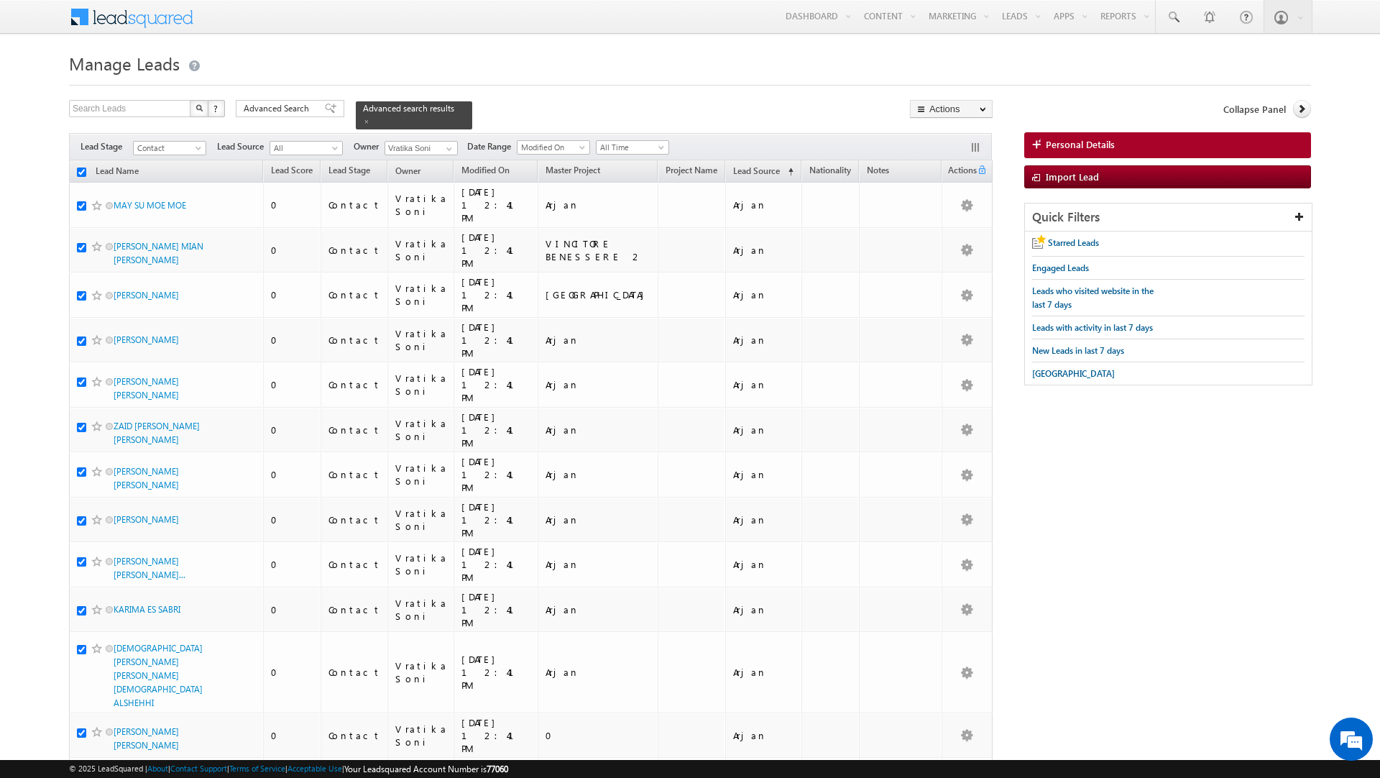
checkbox input "true"
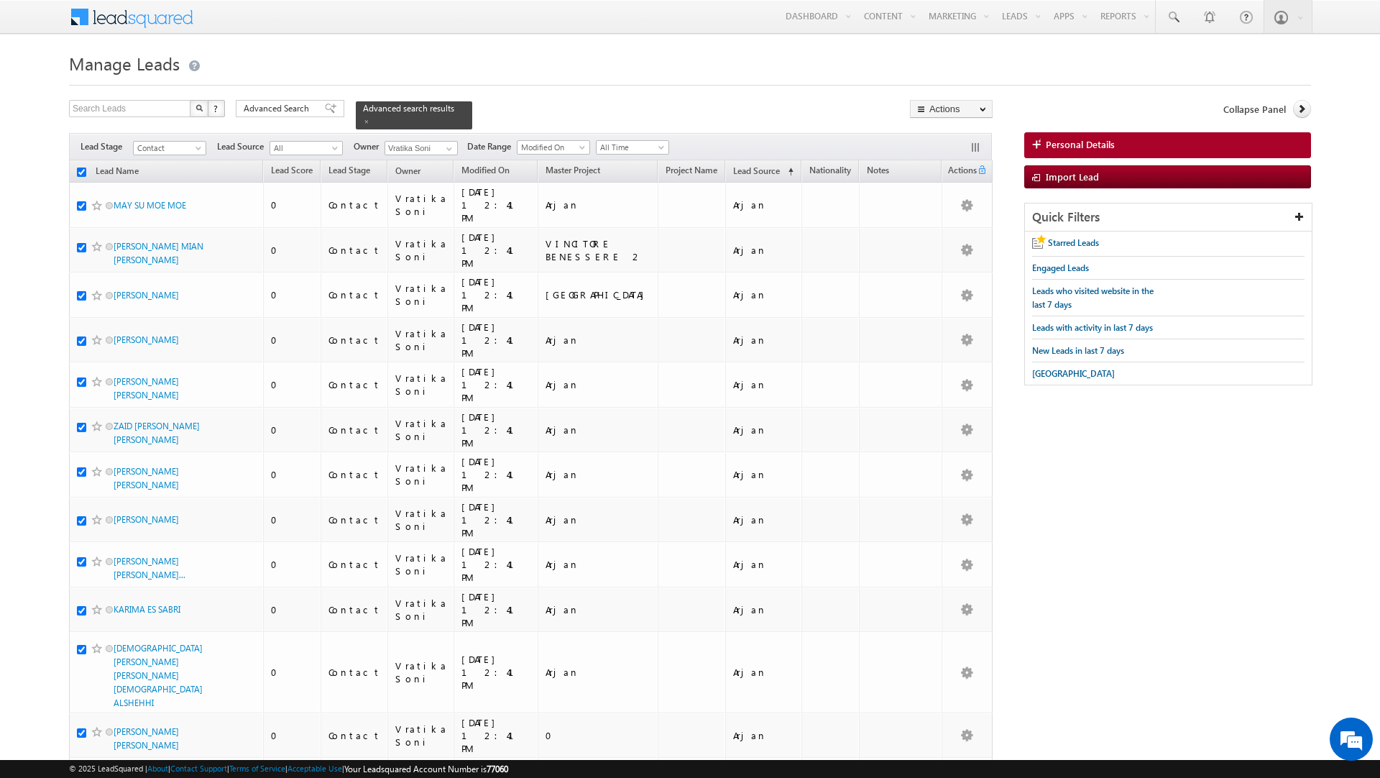
checkbox input "true"
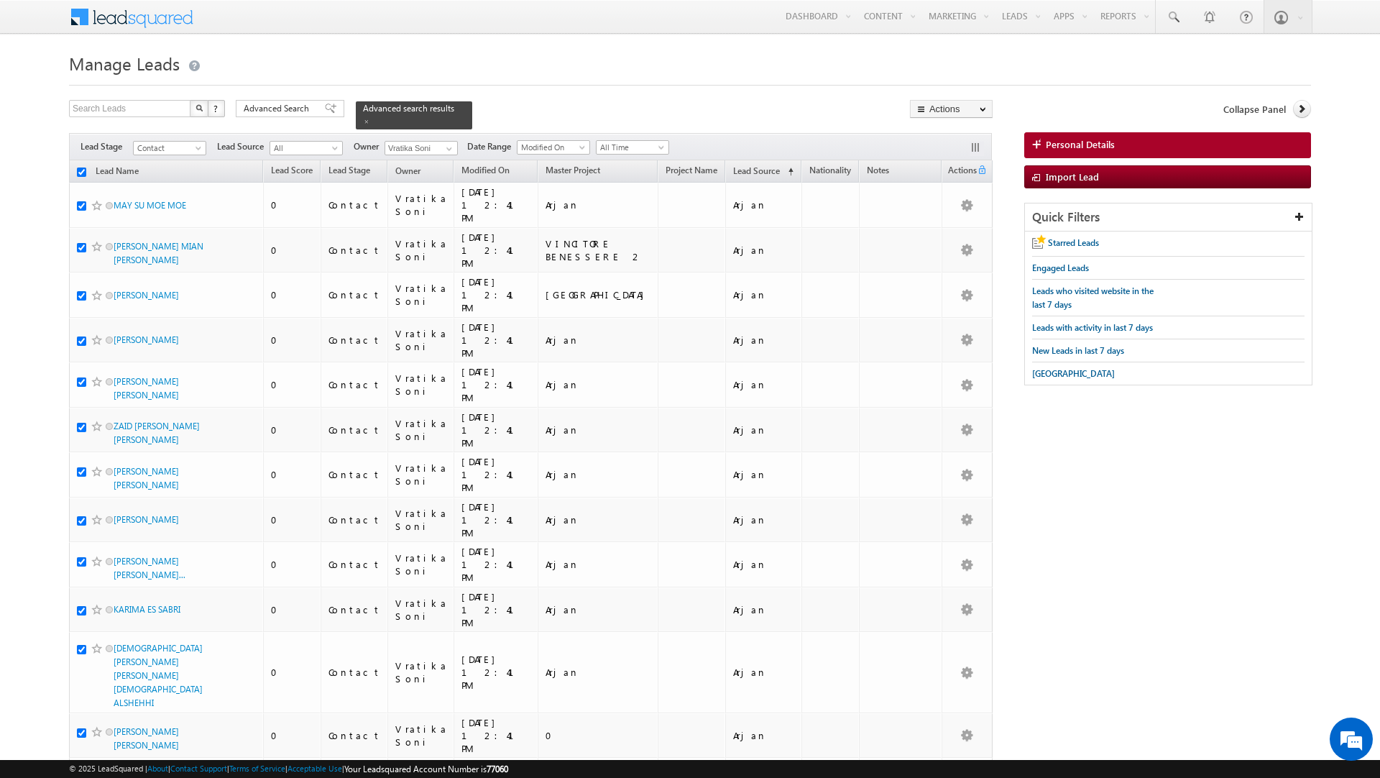
checkbox input "true"
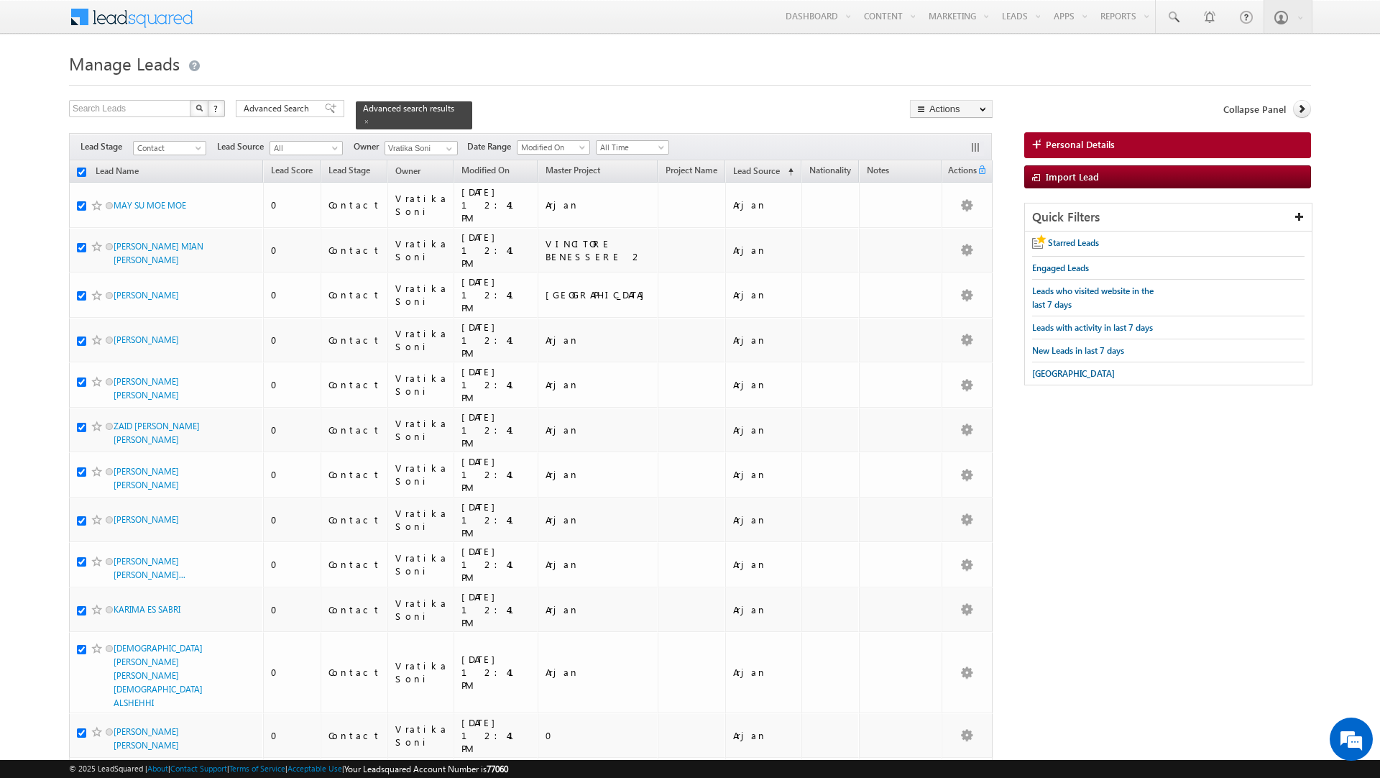
checkbox input "true"
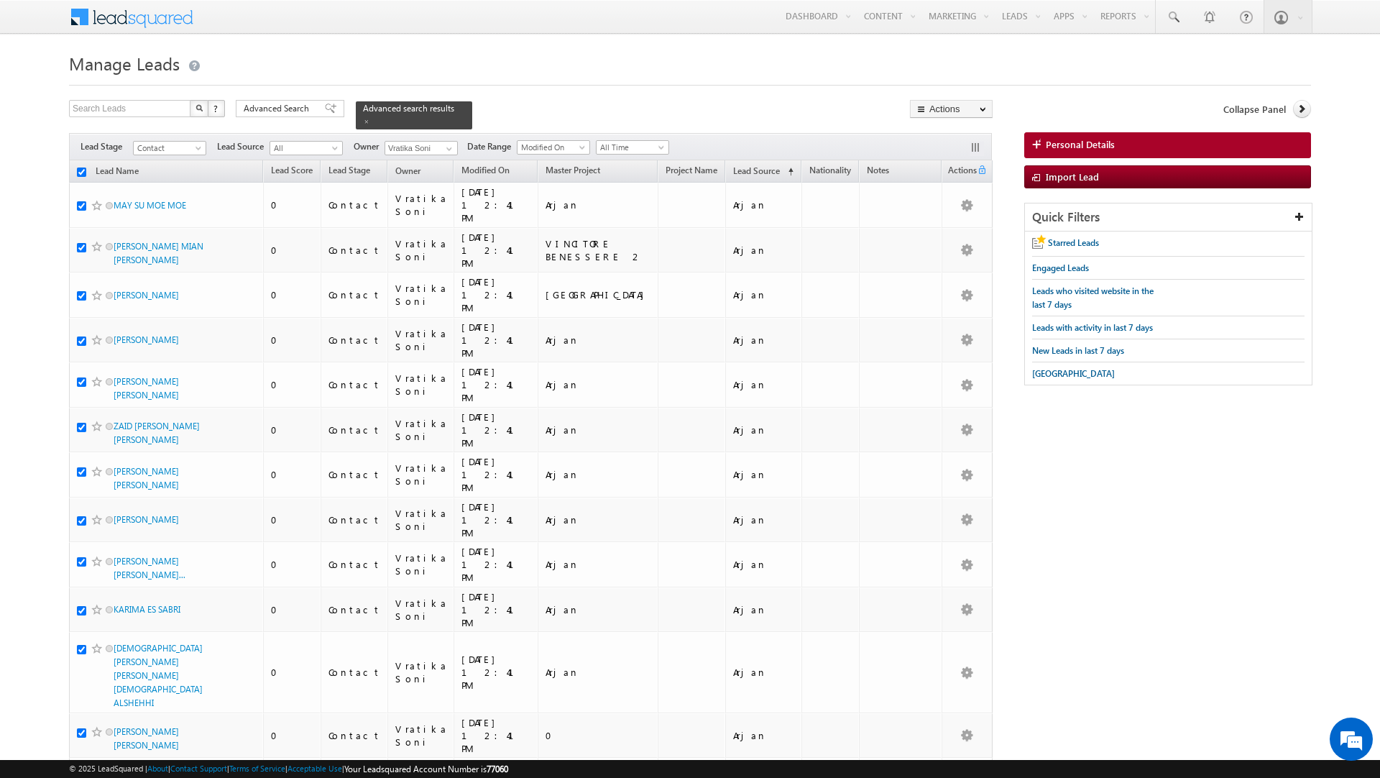
checkbox input "true"
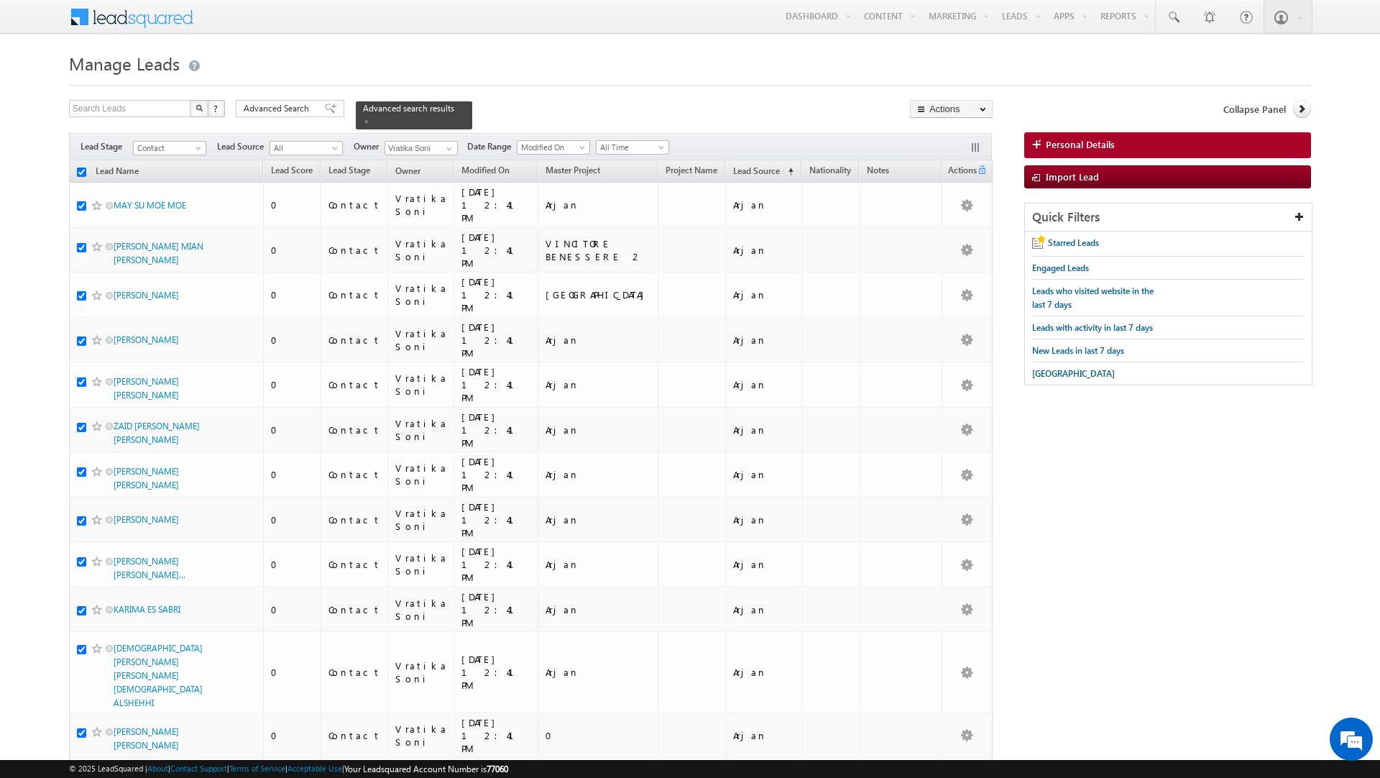
checkbox input "true"
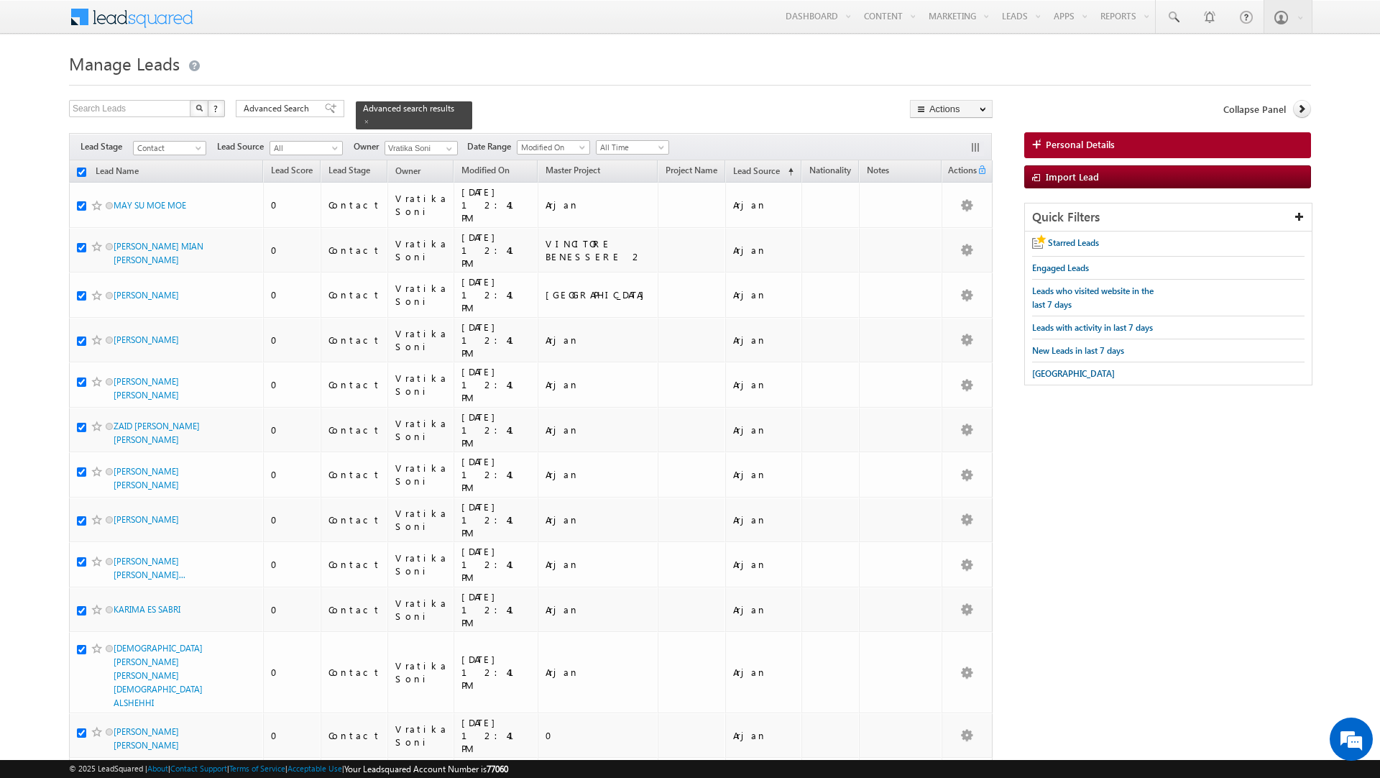
checkbox input "true"
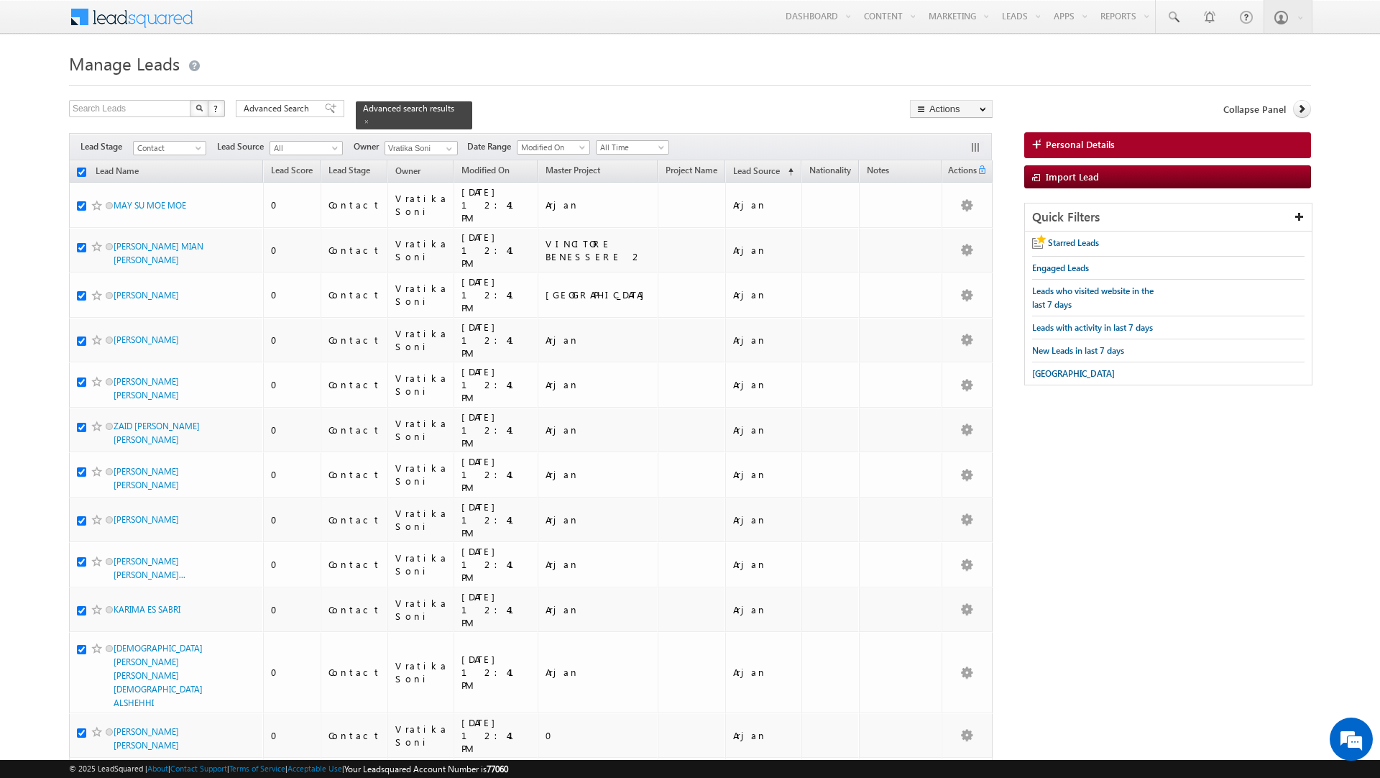
checkbox input "true"
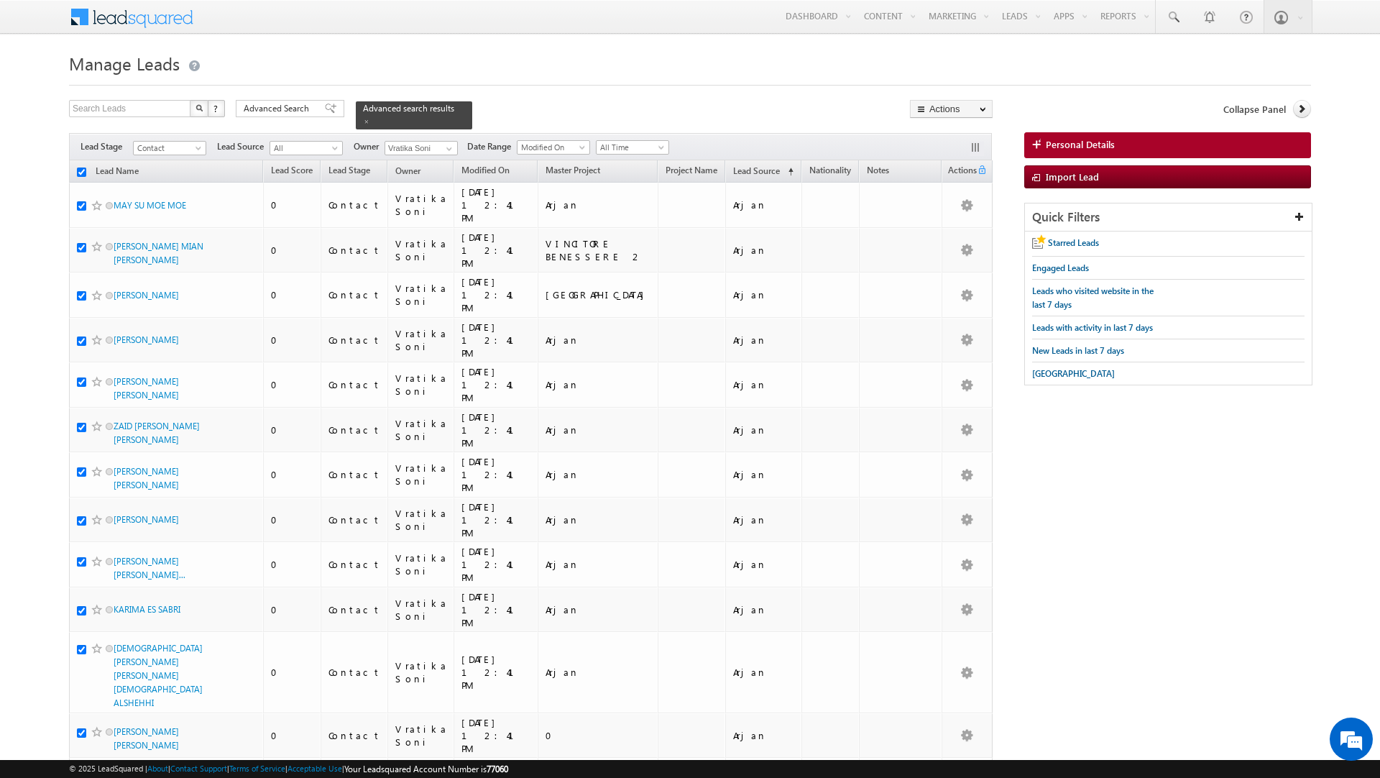
checkbox input "true"
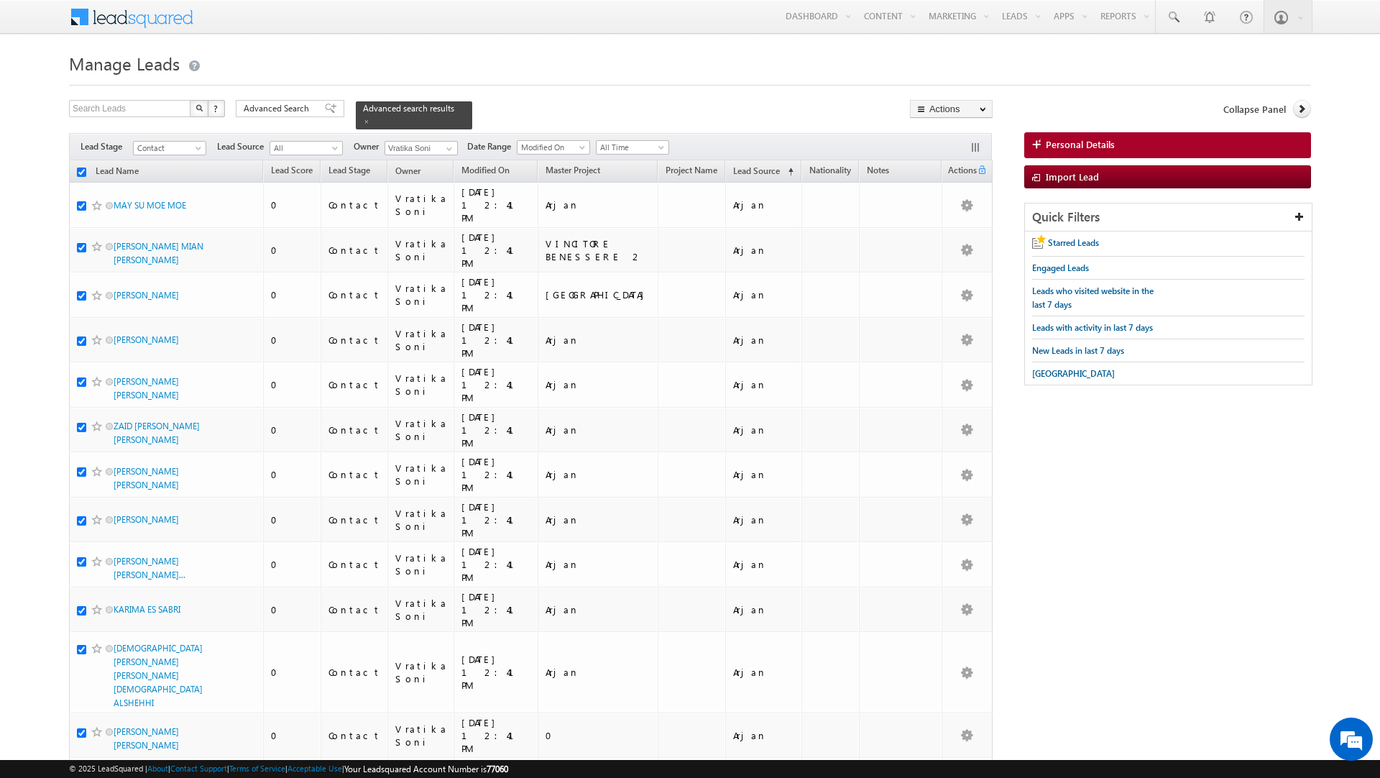
checkbox input "true"
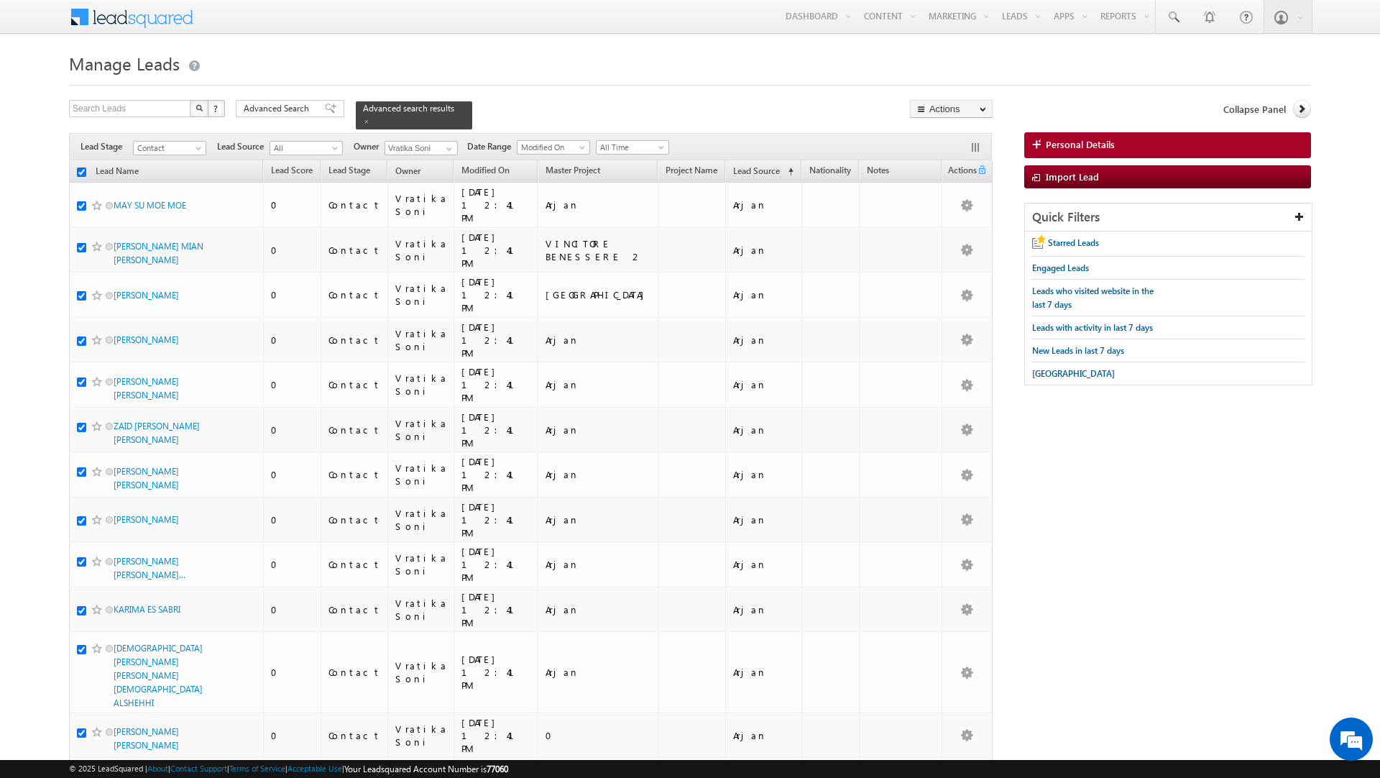
checkbox input "true"
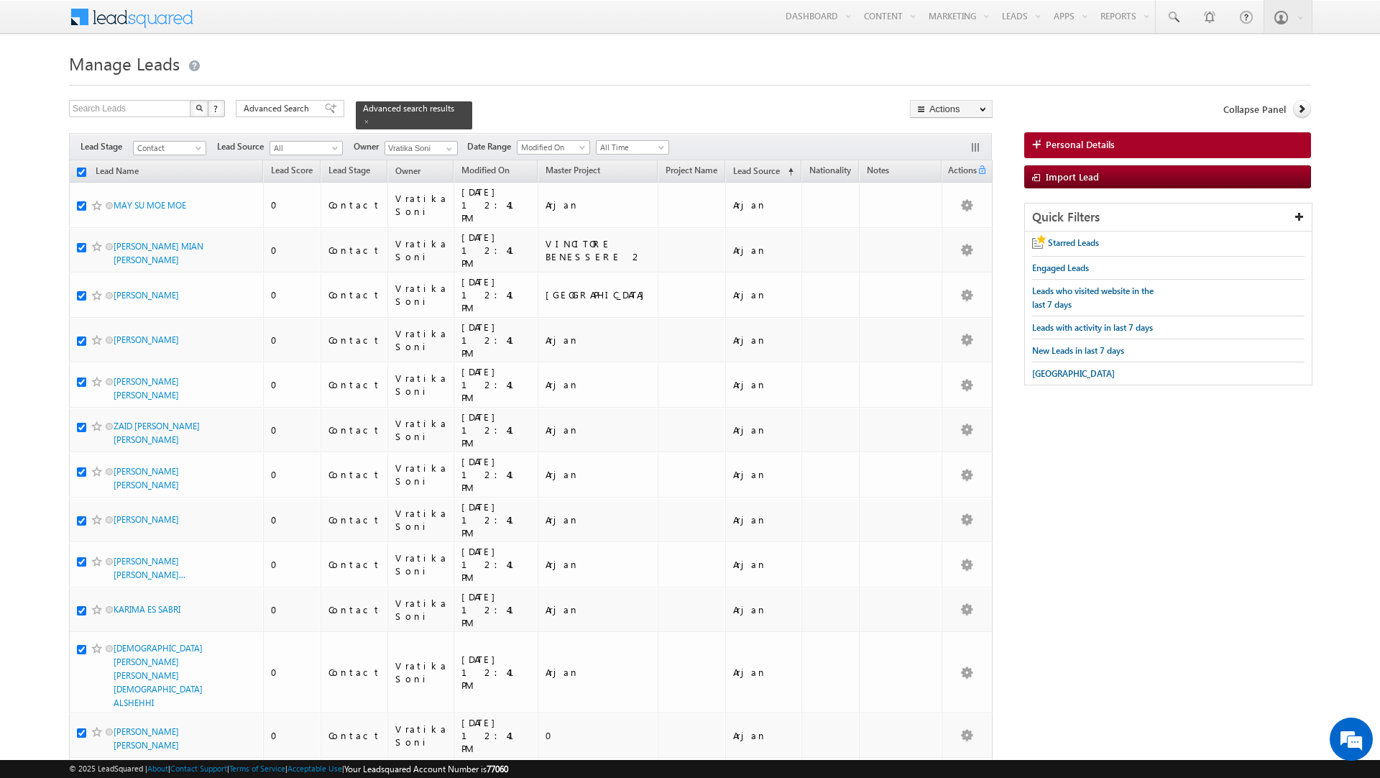
checkbox input "true"
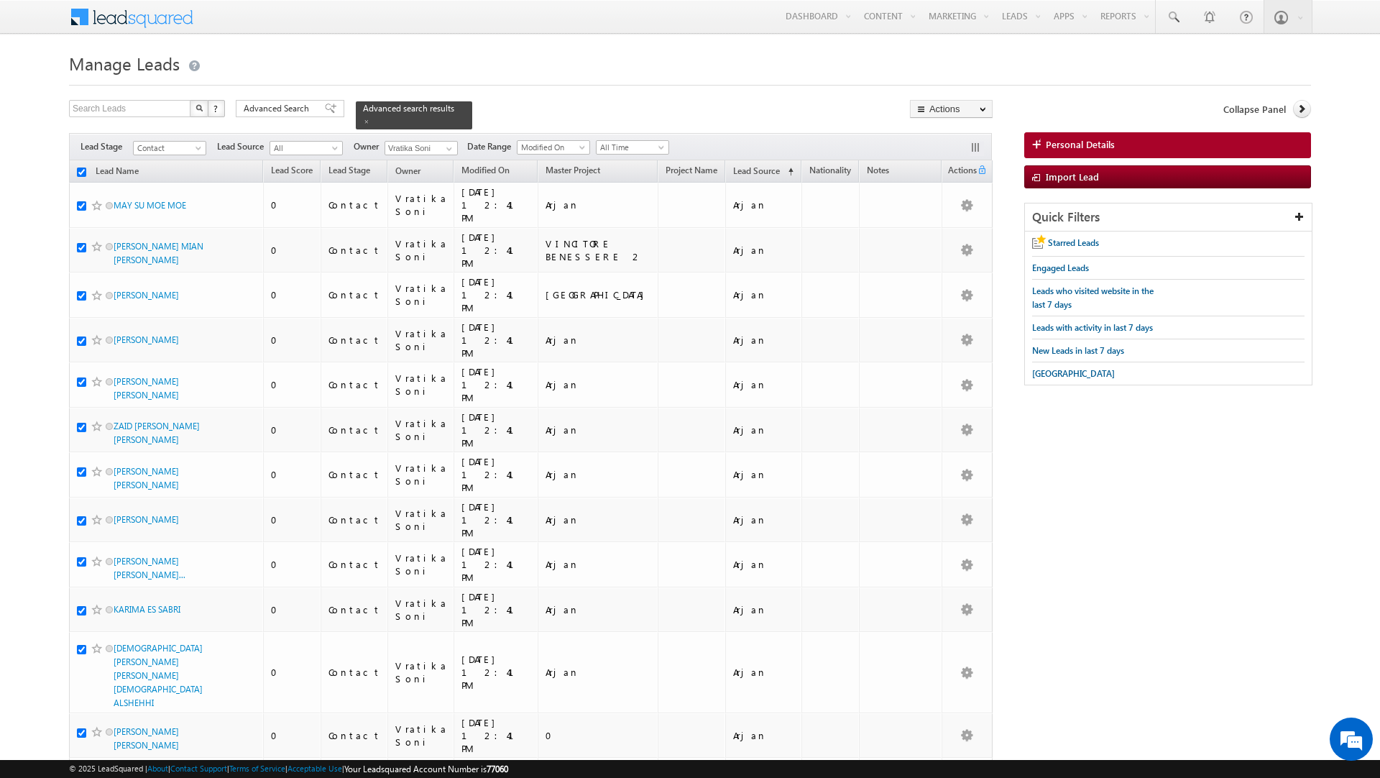
checkbox input "true"
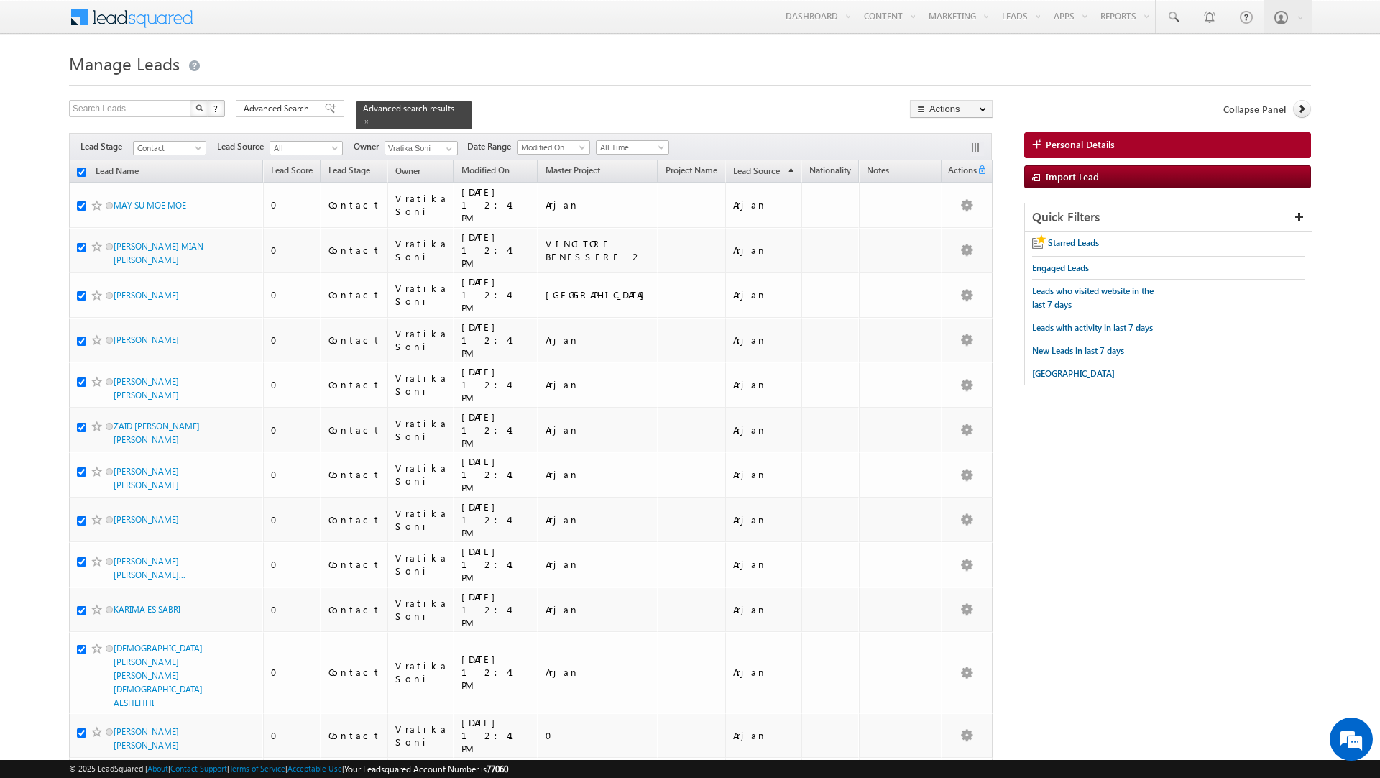
checkbox input "true"
click at [950, 232] on link "Change Owner" at bounding box center [951, 232] width 81 height 17
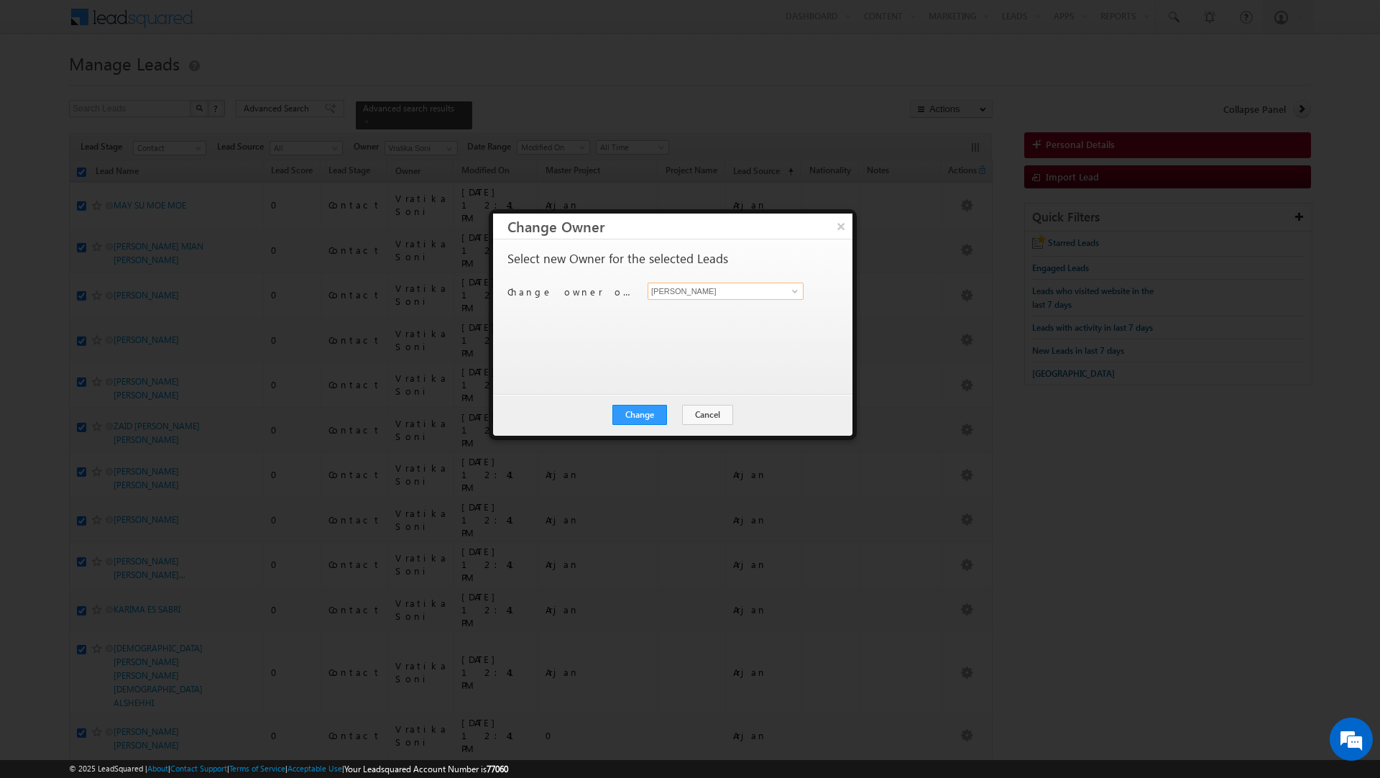
click at [692, 298] on input "[PERSON_NAME]" at bounding box center [726, 291] width 156 height 17
click at [685, 316] on span "[PERSON_NAME][EMAIL_ADDRESS][DOMAIN_NAME]" at bounding box center [718, 320] width 129 height 11
type input "[PERSON_NAME]"
click at [633, 415] on button "Change" at bounding box center [640, 415] width 55 height 20
click at [674, 405] on button "Close" at bounding box center [675, 415] width 46 height 20
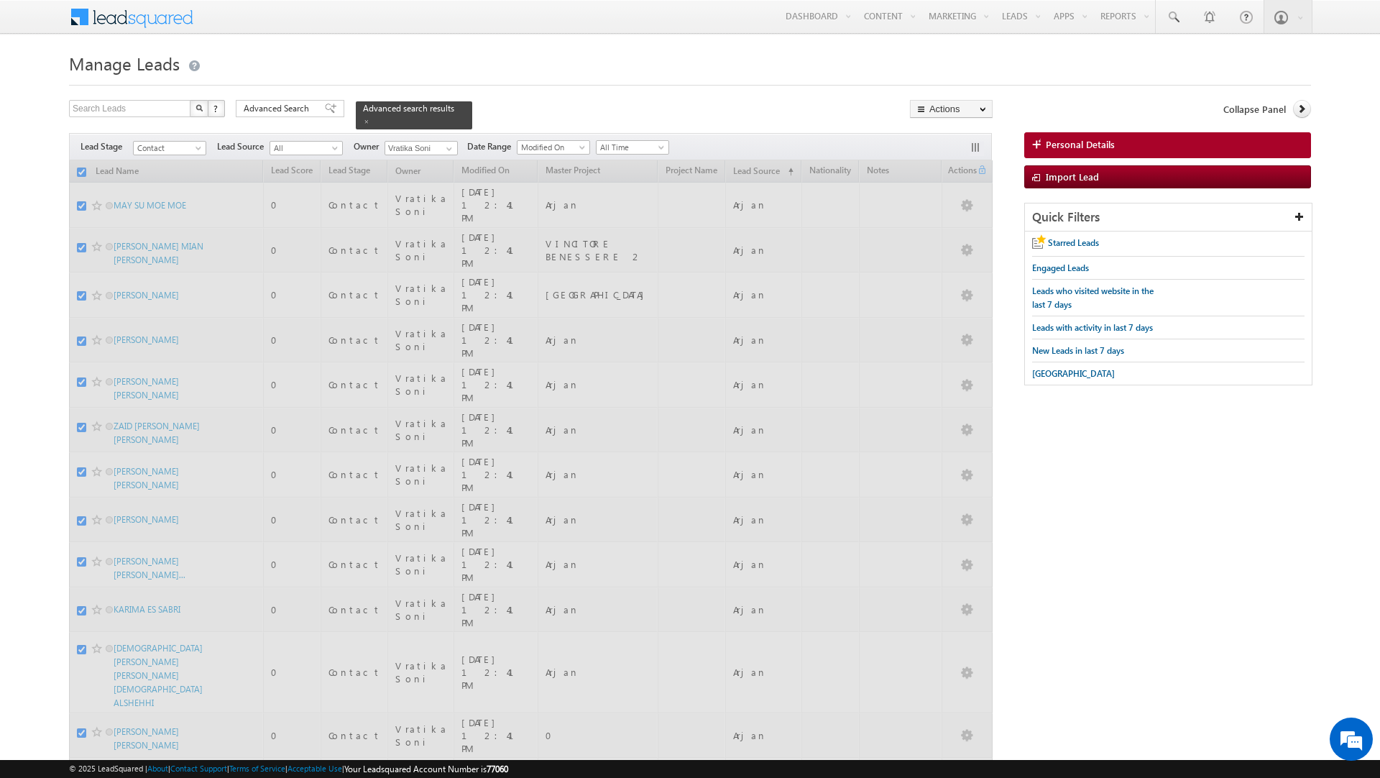
checkbox input "false"
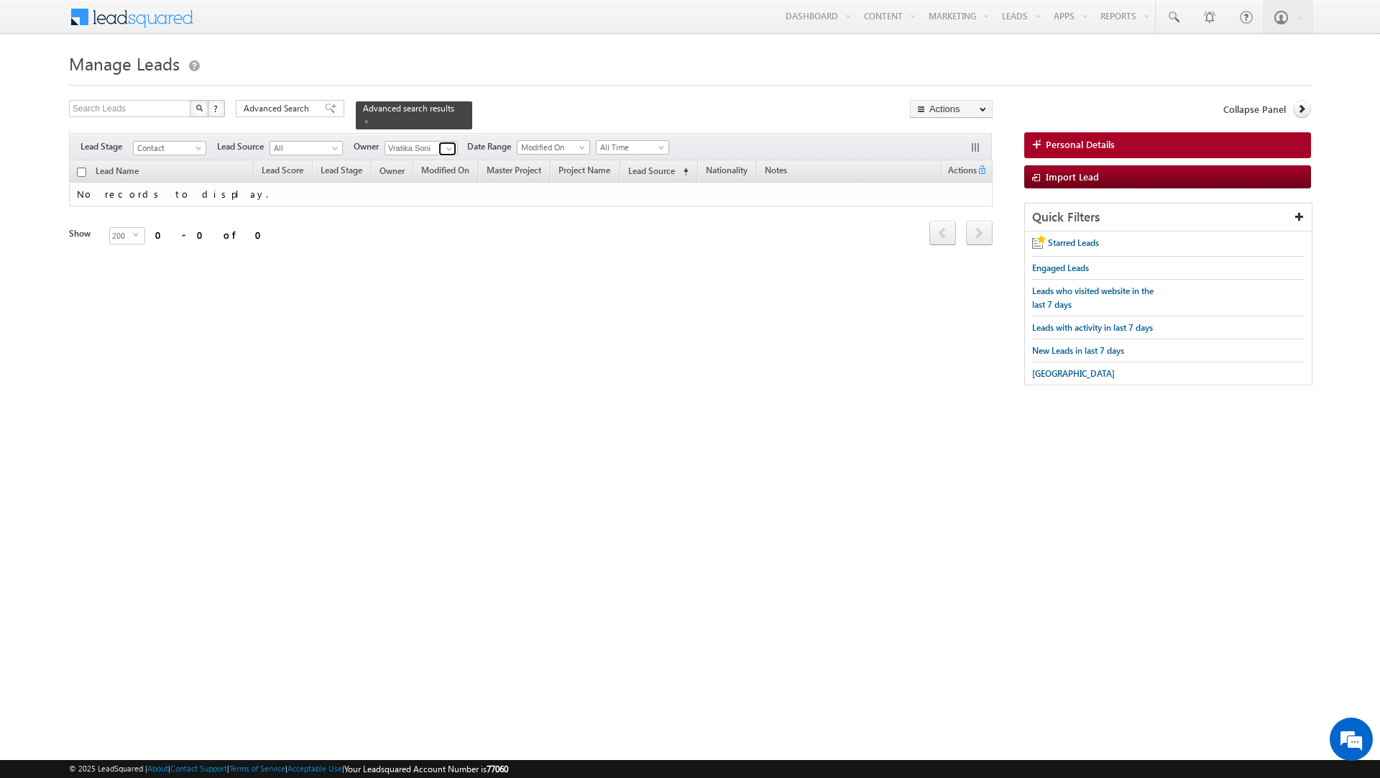
click at [444, 150] on span at bounding box center [450, 149] width 12 height 12
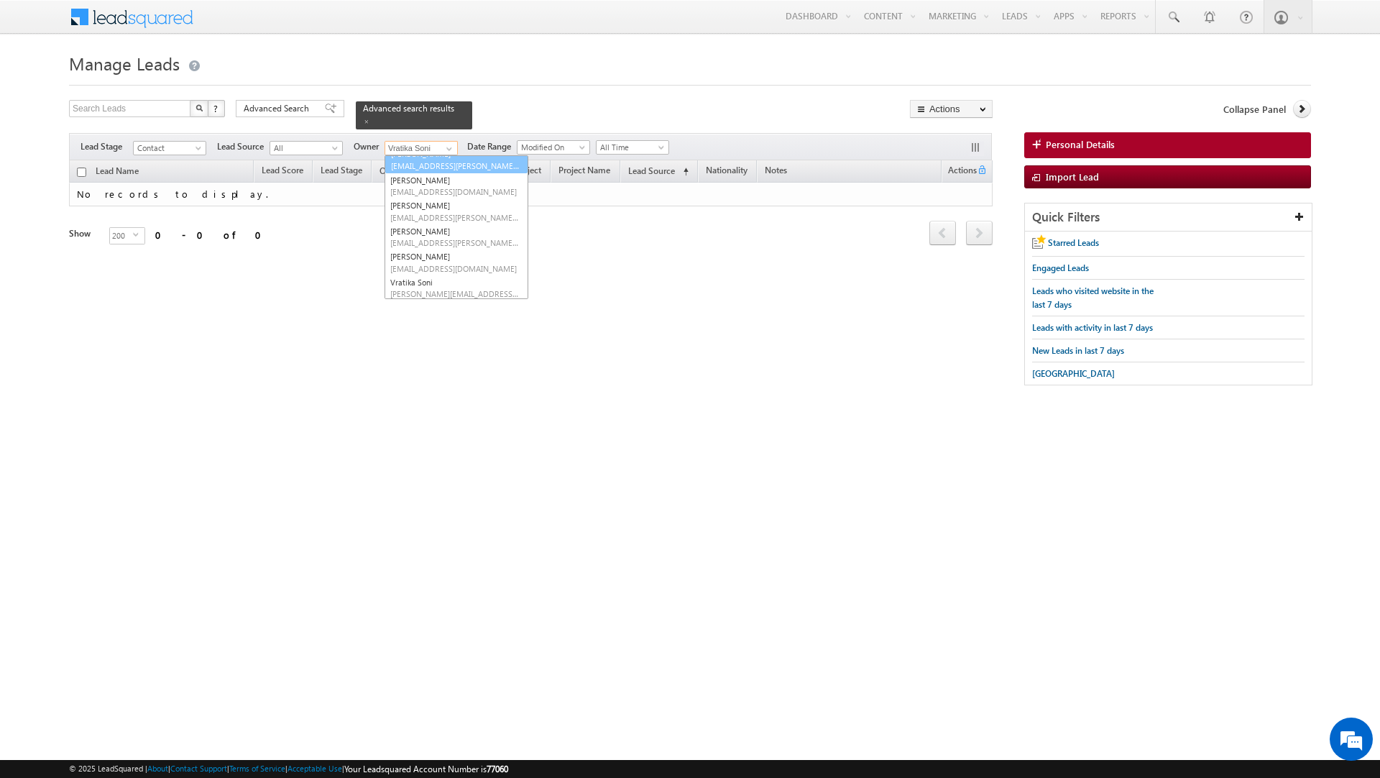
scroll to position [81, 0]
click at [430, 244] on link "Sanjay Rajpurohit sanjay.rajpurohit@indglobal.ae" at bounding box center [457, 245] width 144 height 27
type input "[PERSON_NAME]"
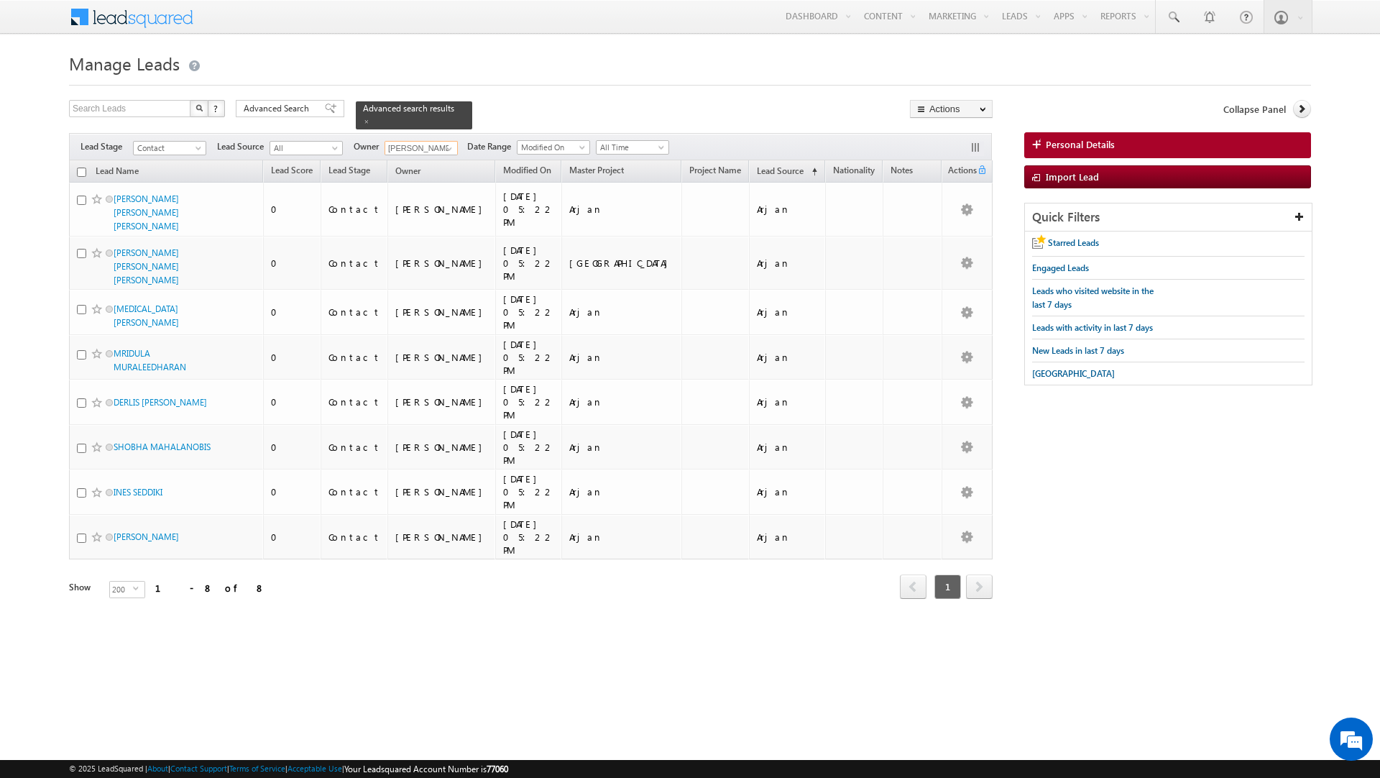
click at [82, 170] on input "checkbox" at bounding box center [81, 172] width 9 height 9
checkbox input "true"
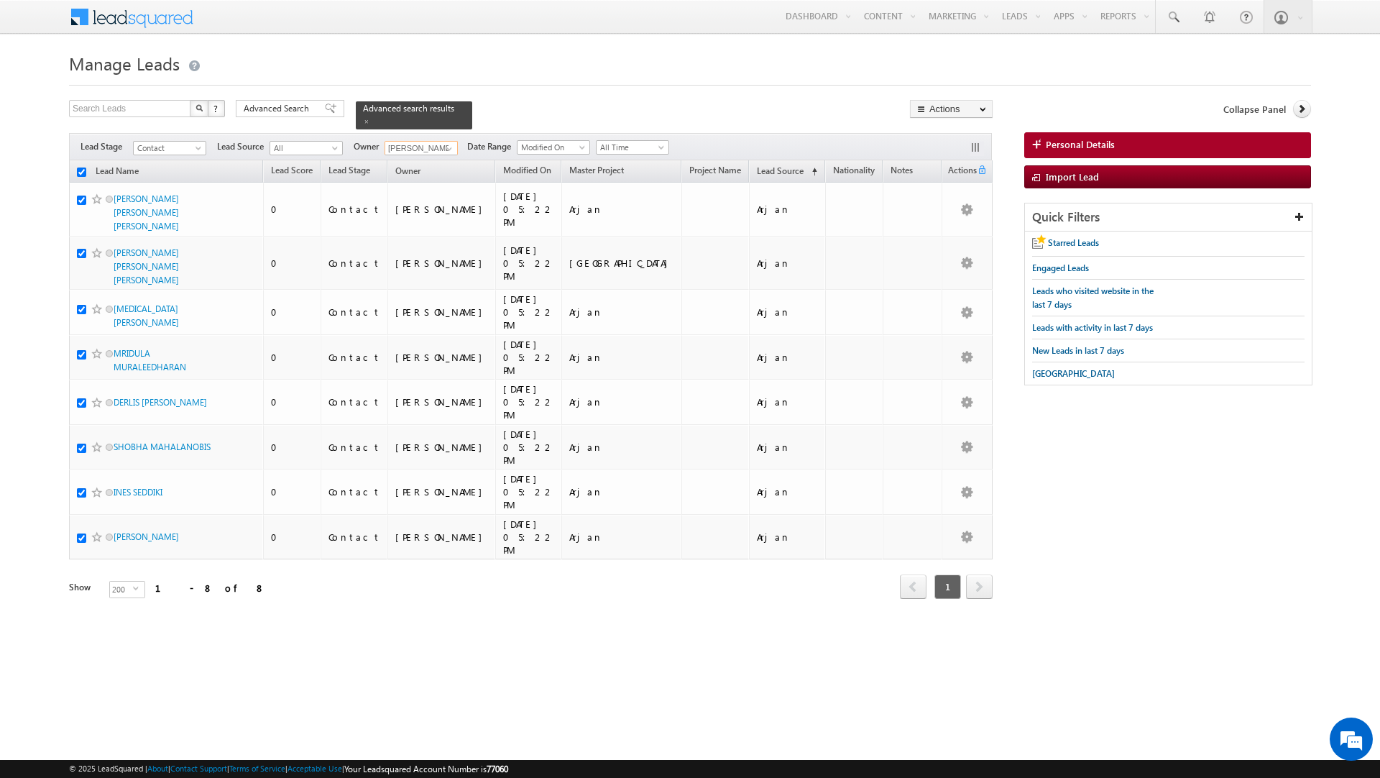
checkbox input "true"
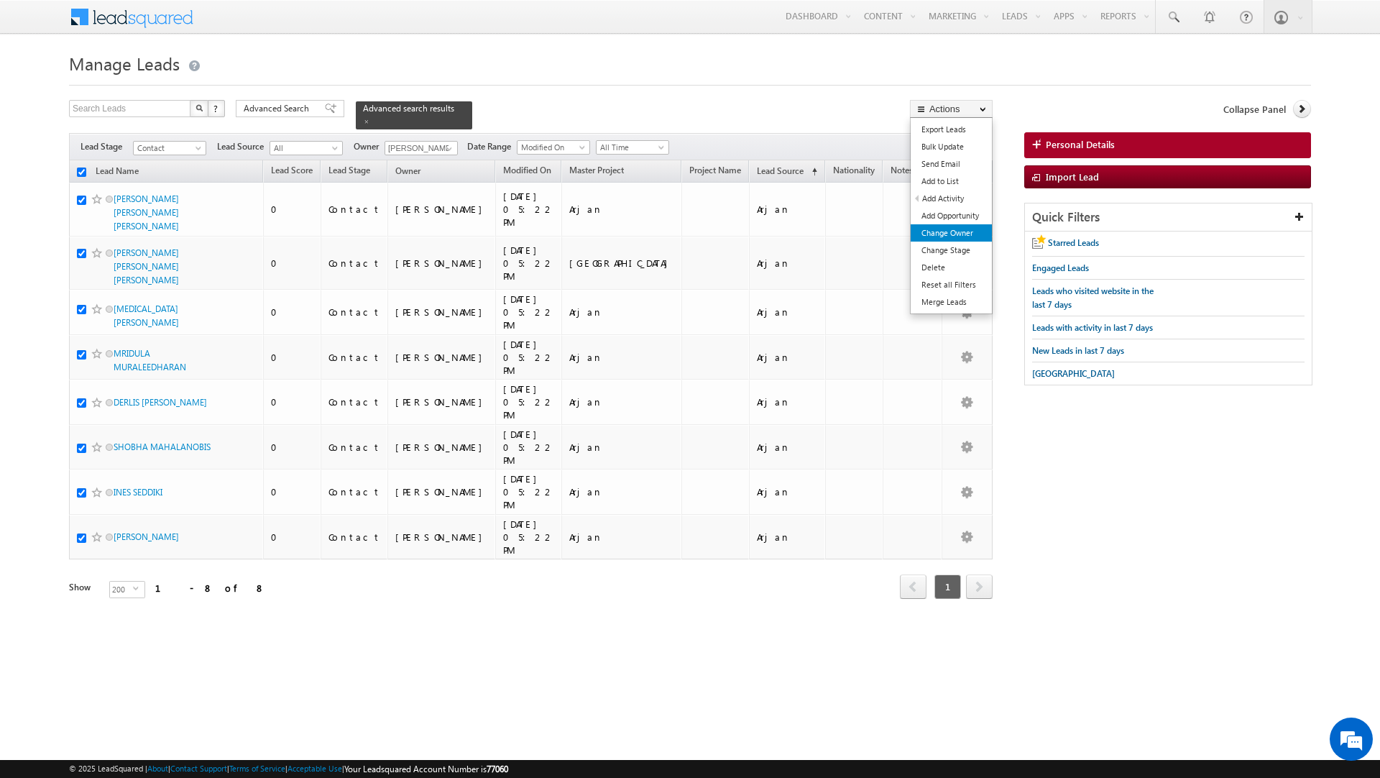
click at [938, 229] on link "Change Owner" at bounding box center [951, 232] width 81 height 17
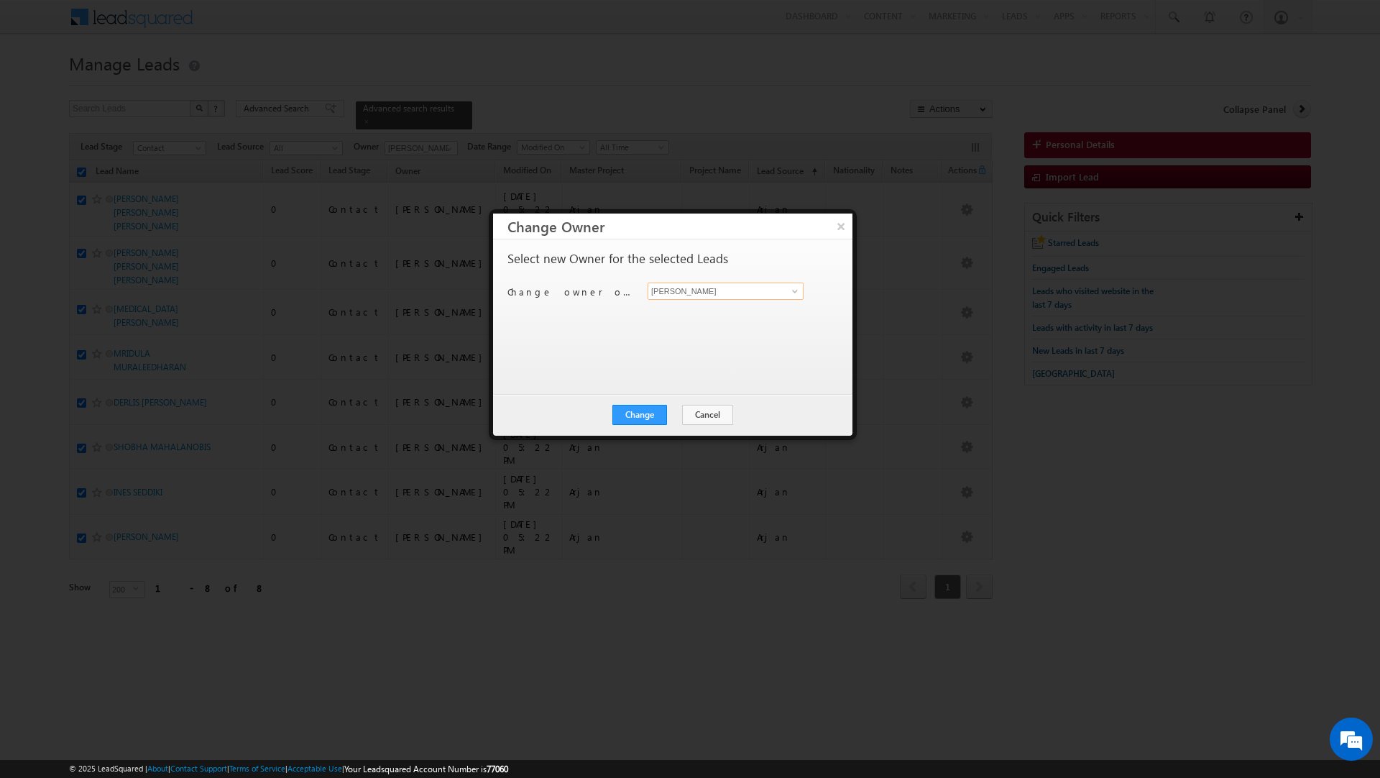
click at [697, 298] on input "[PERSON_NAME]" at bounding box center [726, 291] width 156 height 17
click at [702, 312] on link "Murari Sharma murari.sharma@indglobal.ae" at bounding box center [726, 314] width 156 height 27
type input "Murari Sharma"
click at [636, 414] on button "Change" at bounding box center [640, 415] width 55 height 20
click at [668, 417] on button "Close" at bounding box center [675, 415] width 46 height 20
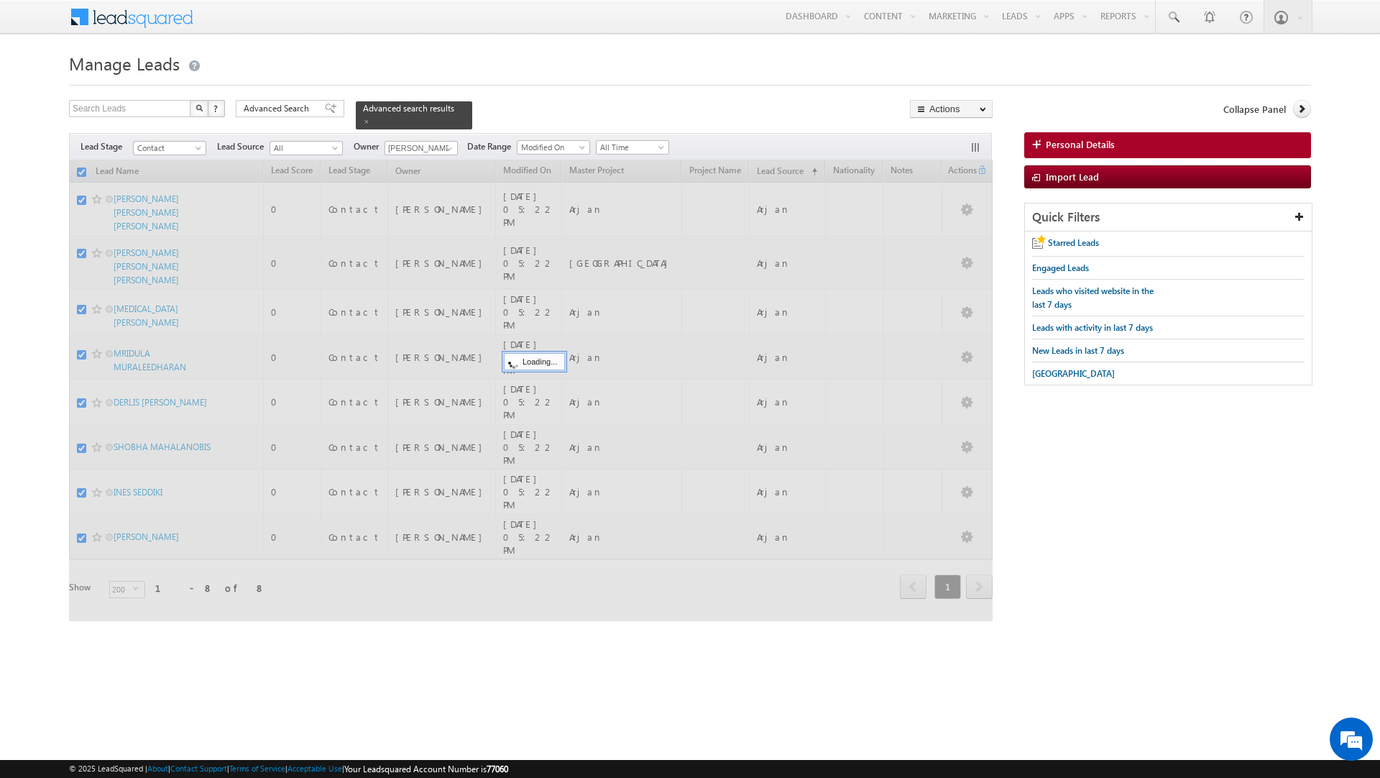
checkbox input "false"
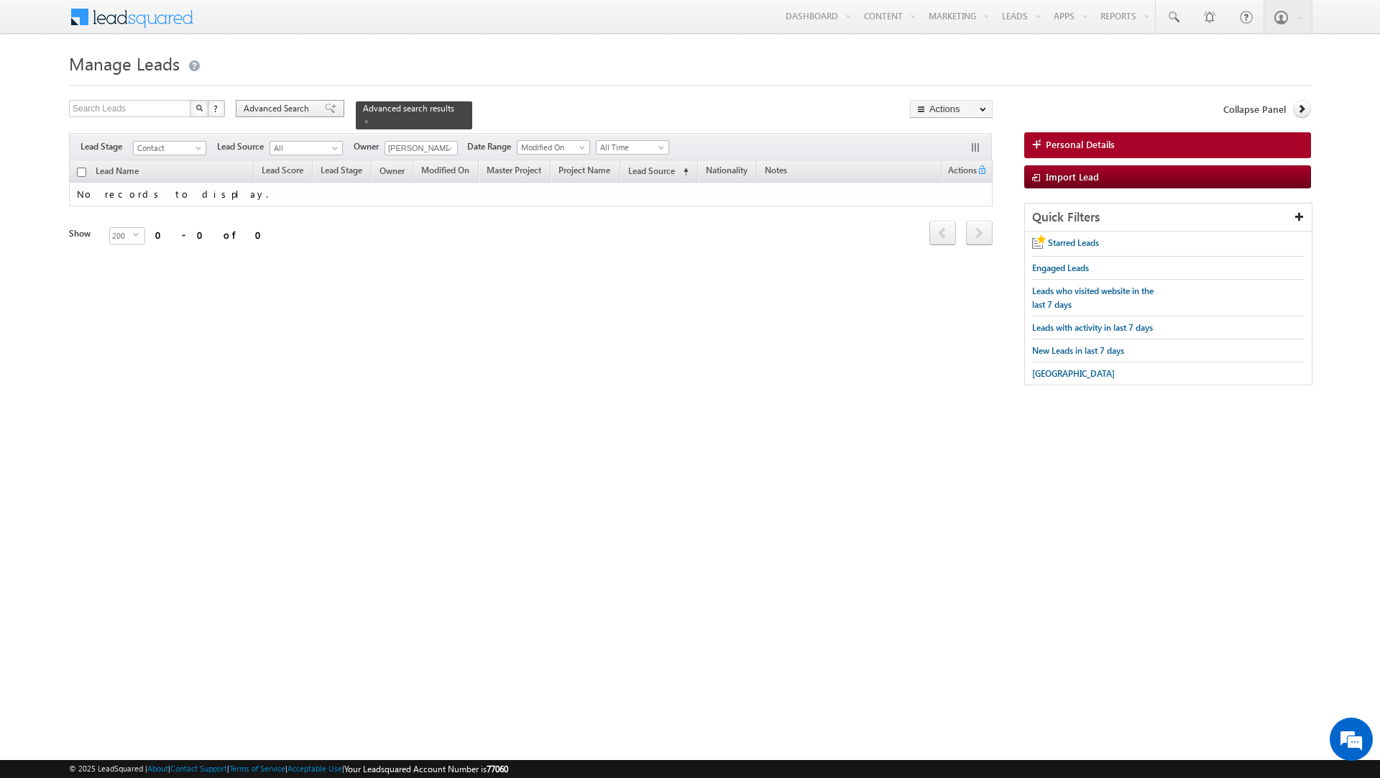
click at [307, 107] on span "Advanced Search" at bounding box center [279, 108] width 70 height 13
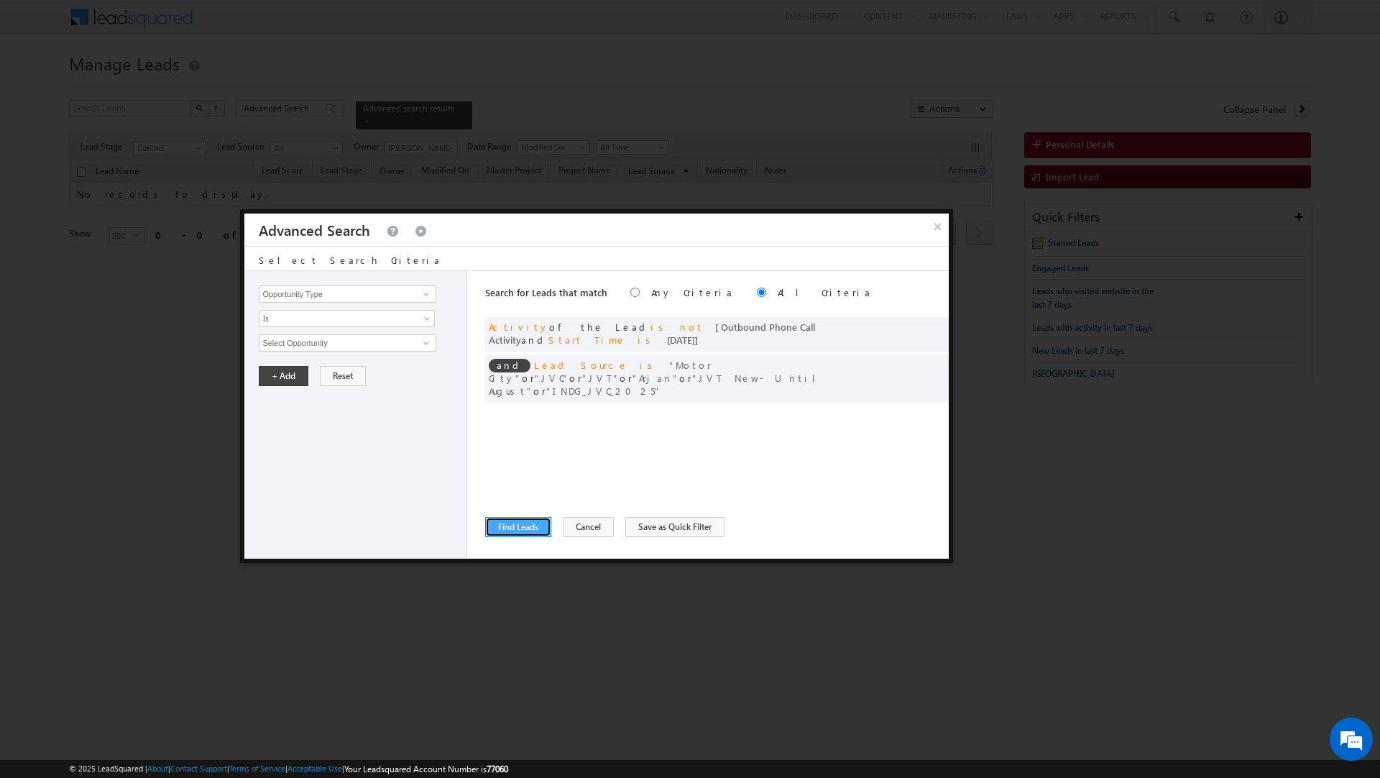
click at [512, 519] on button "Find Leads" at bounding box center [518, 527] width 66 height 20
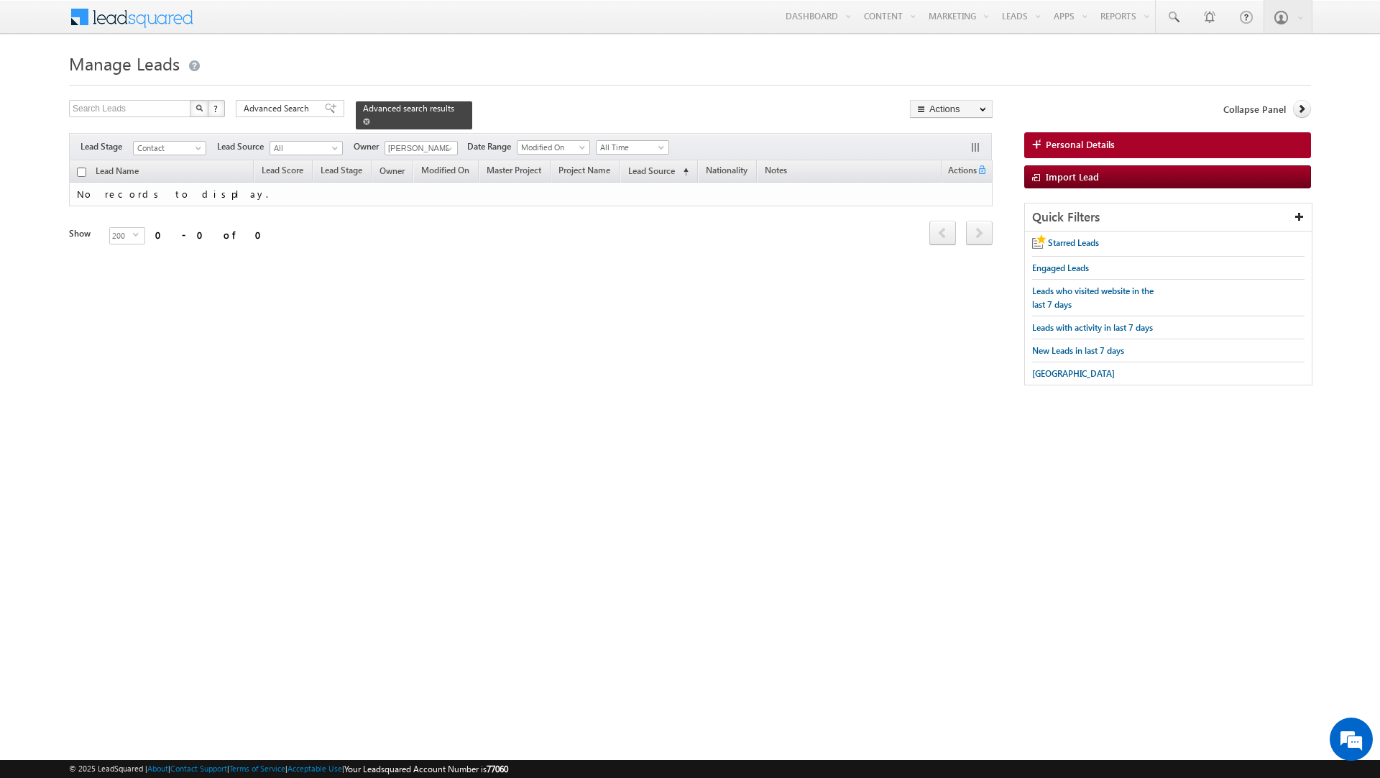
click at [363, 122] on span at bounding box center [366, 121] width 7 height 7
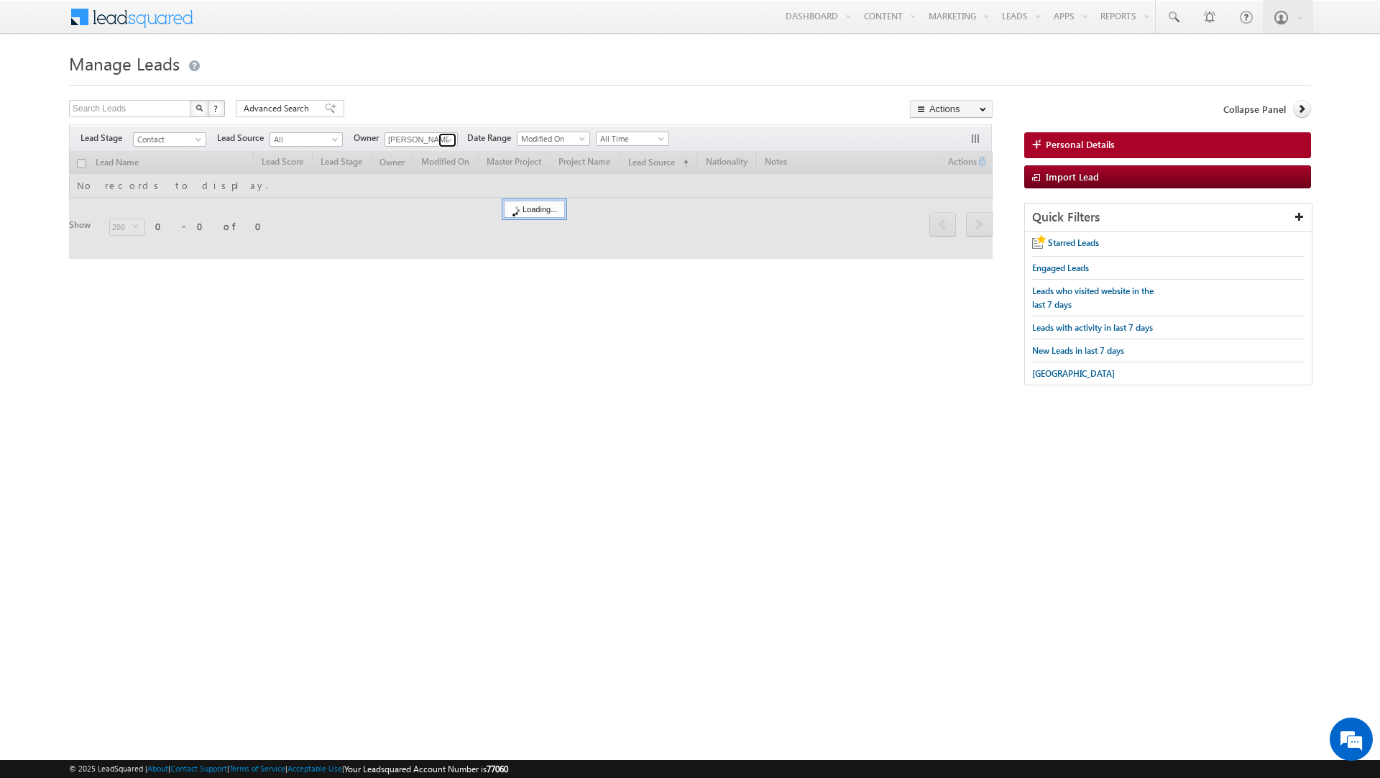
click at [451, 137] on span at bounding box center [450, 140] width 12 height 12
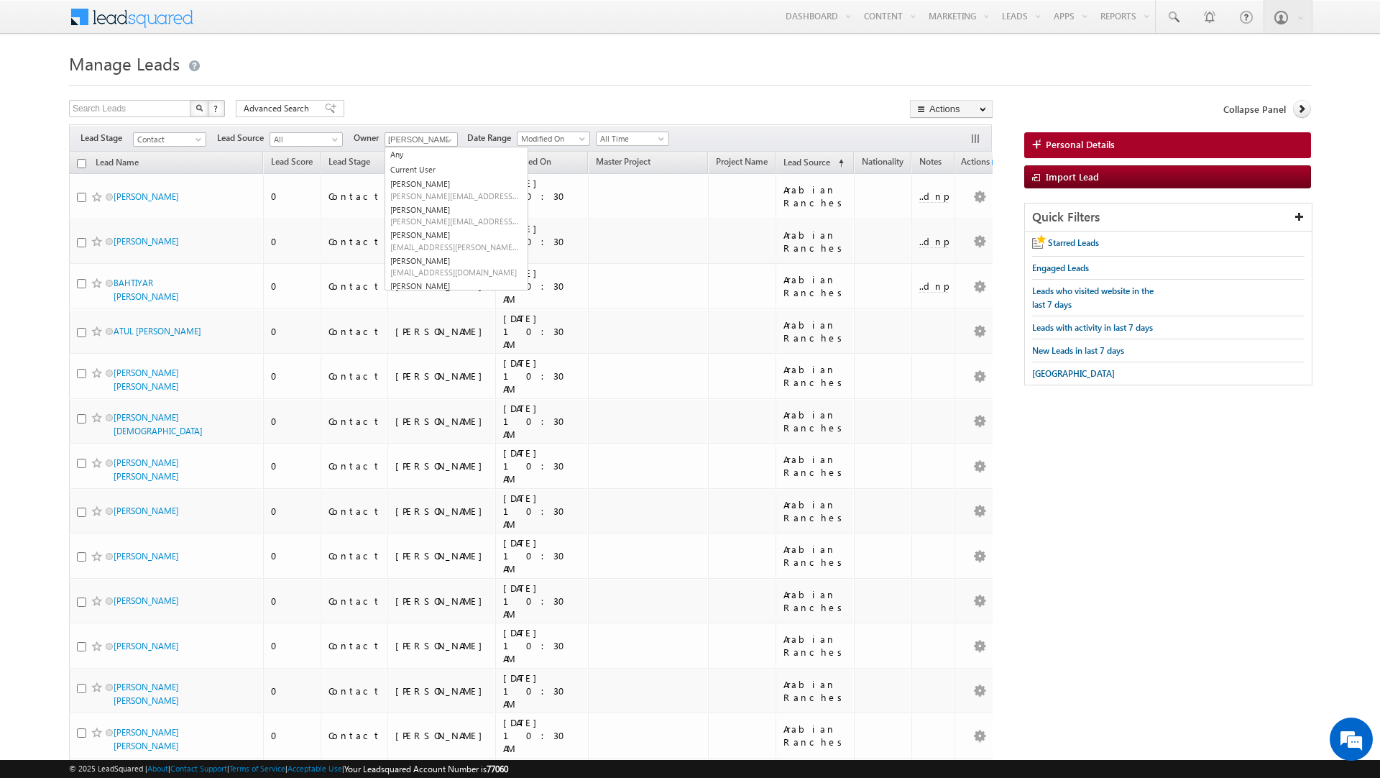
click at [442, 104] on div "Search Leads X ? 4913 results found Advanced Search Advanced Search Advanced se…" at bounding box center [531, 110] width 924 height 21
click at [446, 142] on span at bounding box center [450, 140] width 12 height 12
click at [434, 267] on span "rahul.raj@indglobal.ae" at bounding box center [454, 272] width 129 height 11
type input "[PERSON_NAME]"
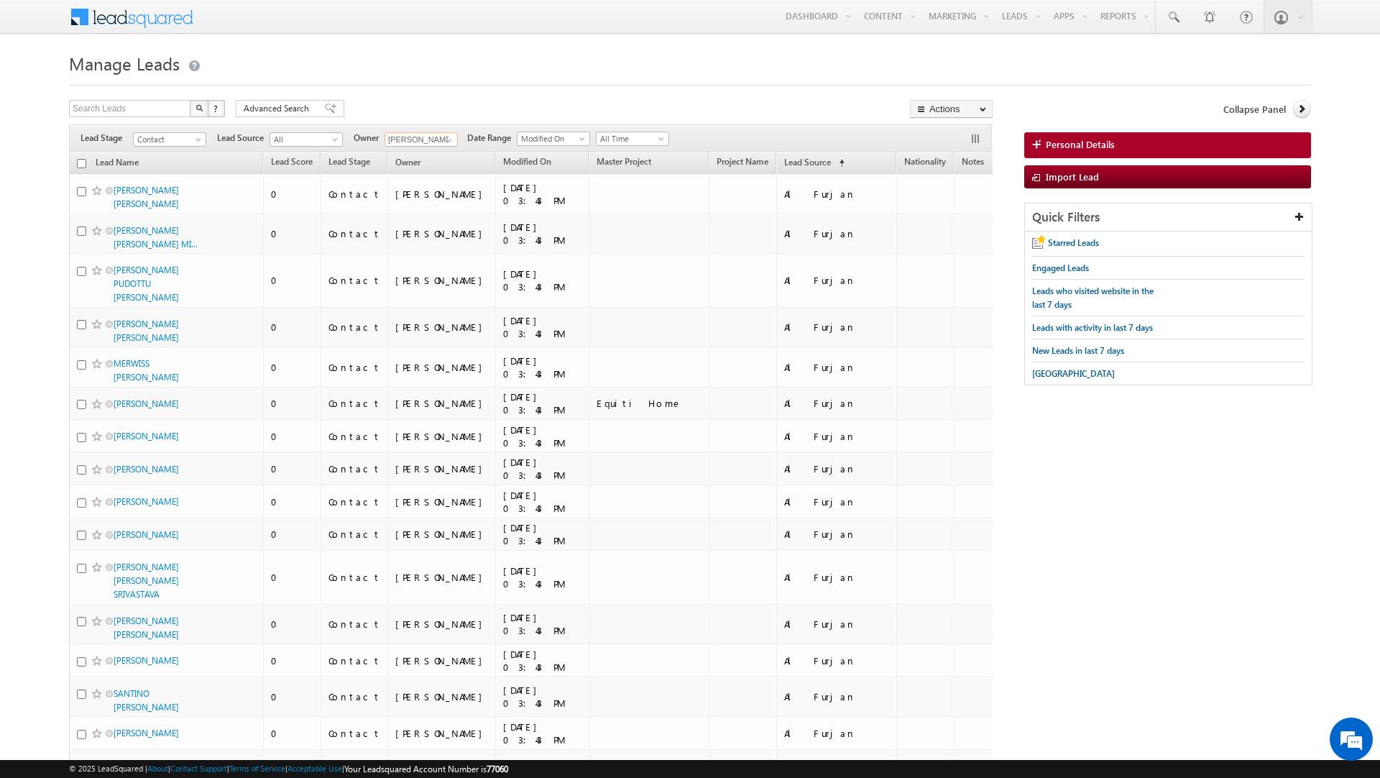
click at [81, 165] on input "checkbox" at bounding box center [81, 163] width 9 height 9
checkbox input "true"
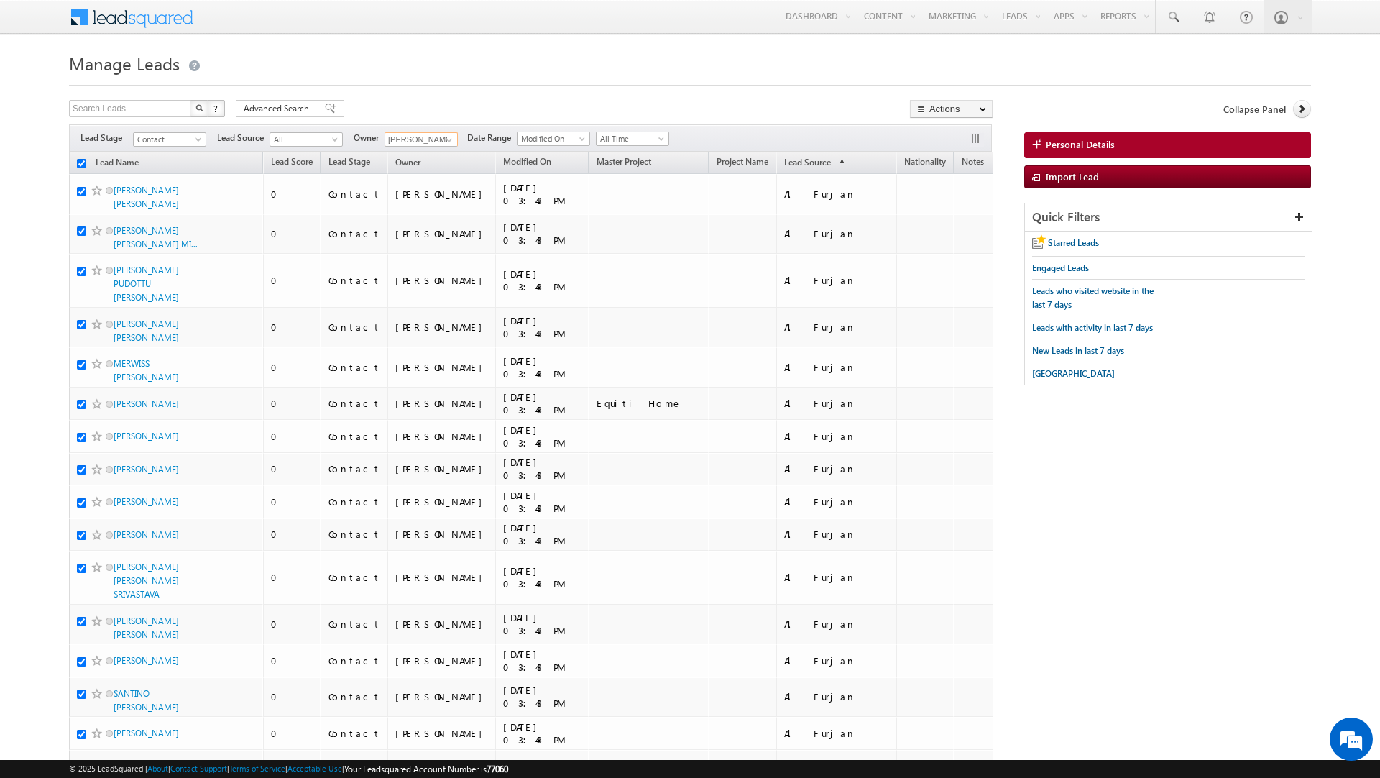
checkbox input "true"
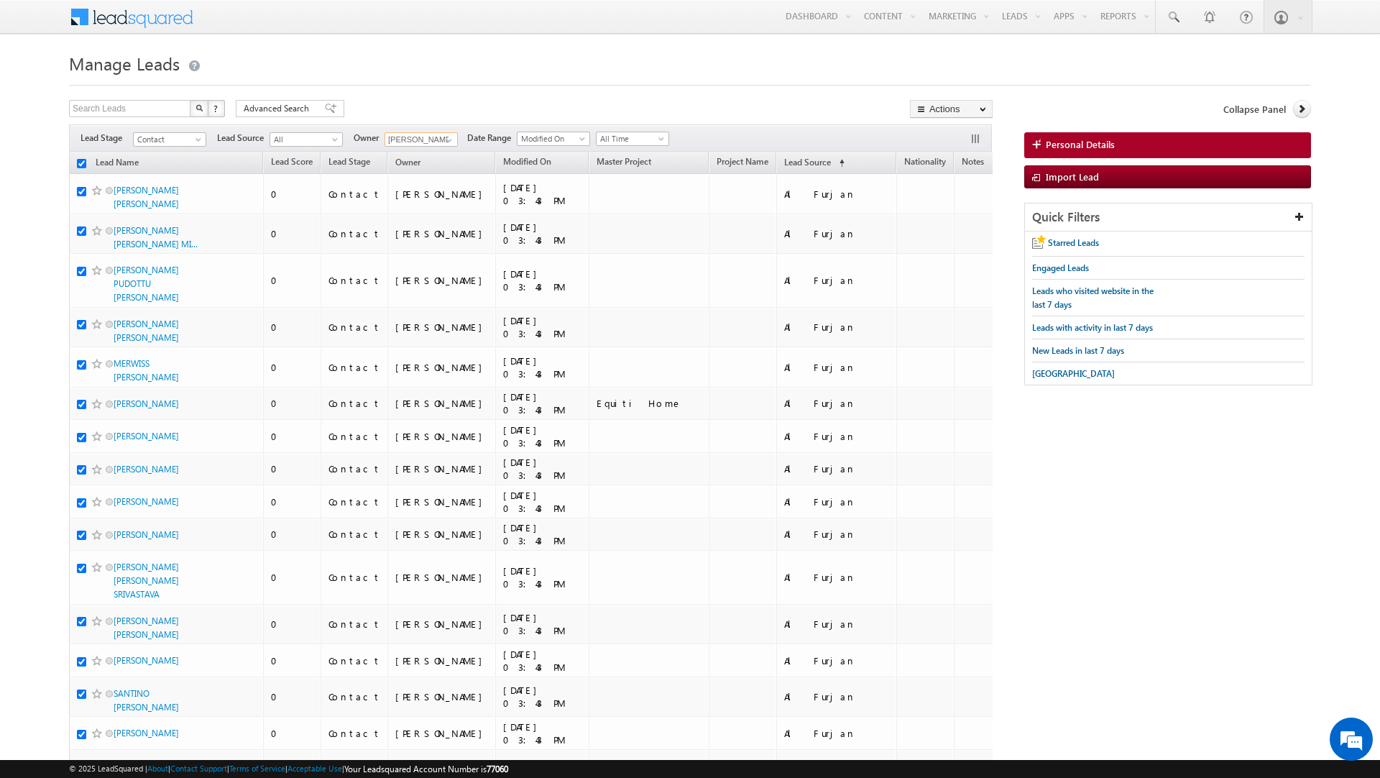
checkbox input "true"
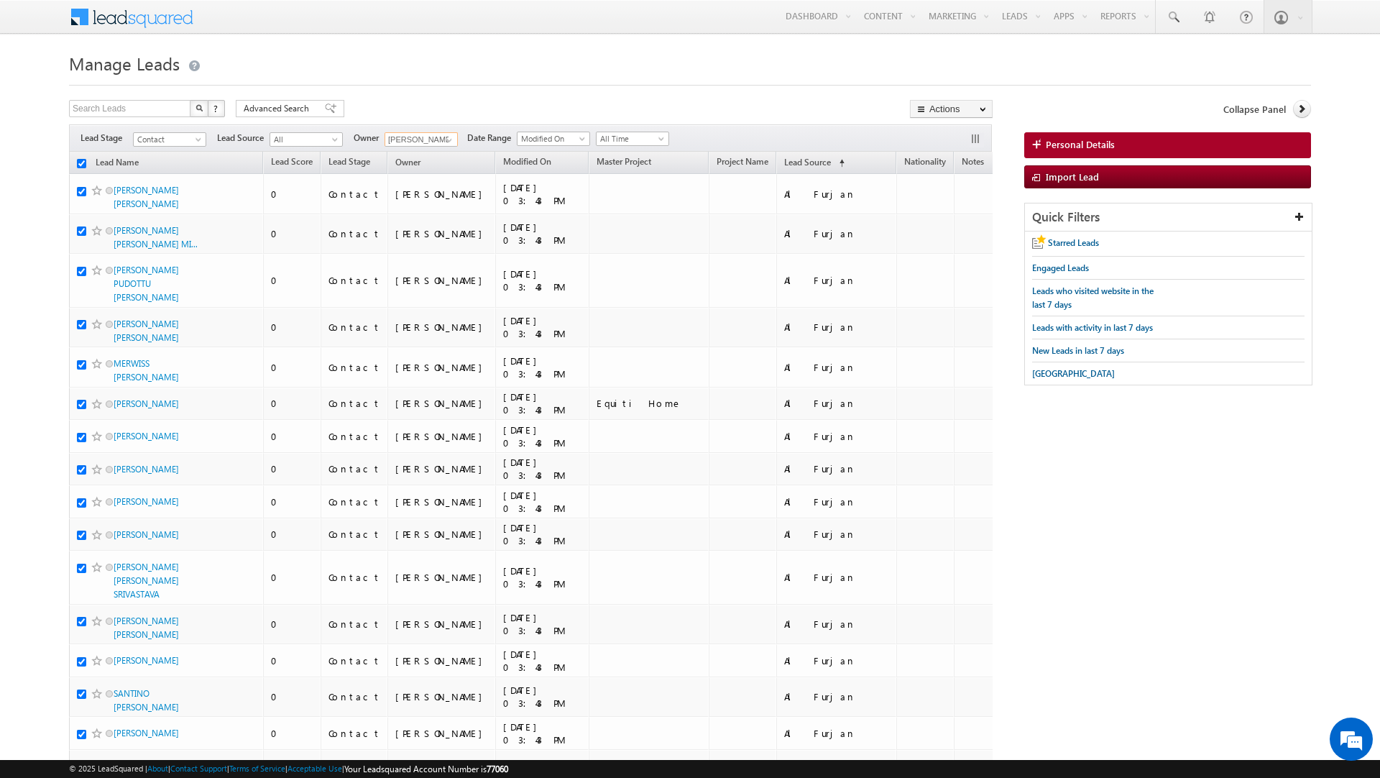
checkbox input "true"
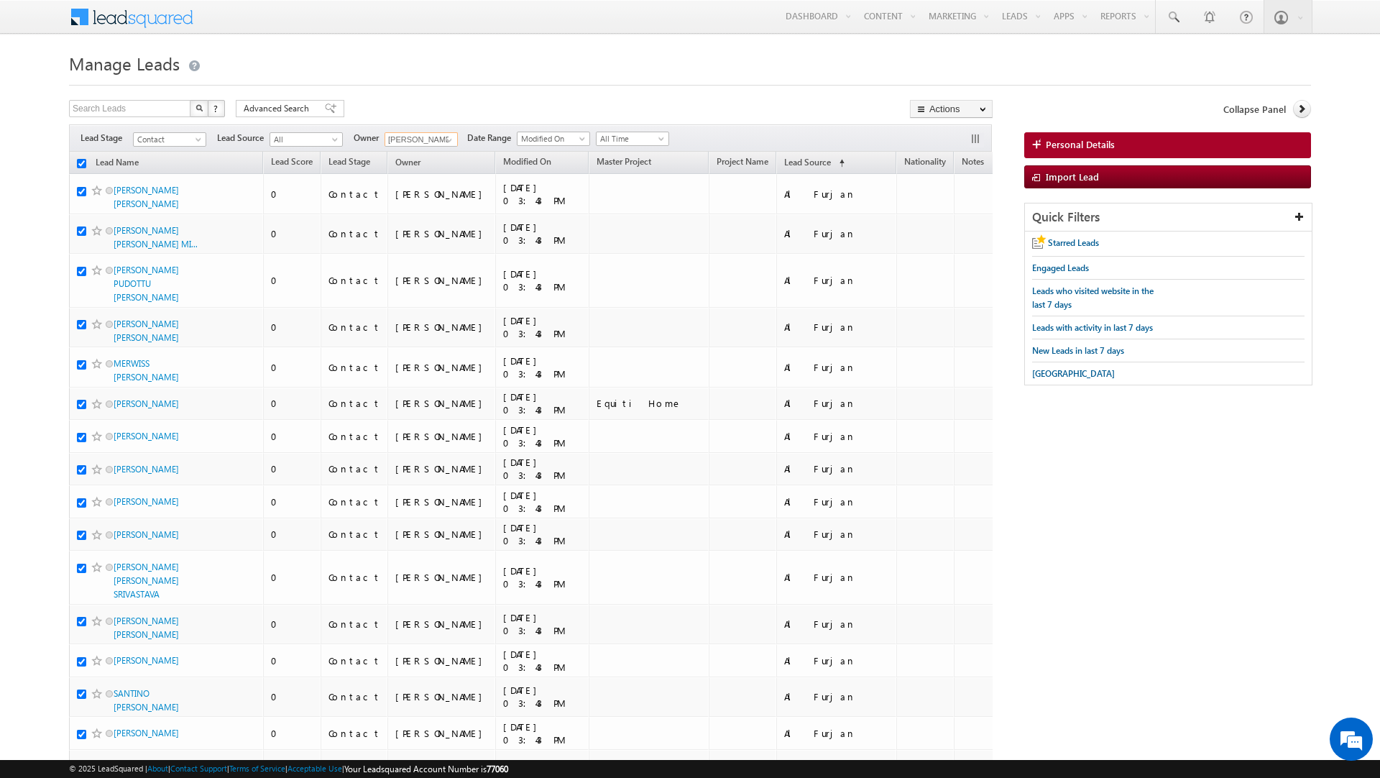
checkbox input "true"
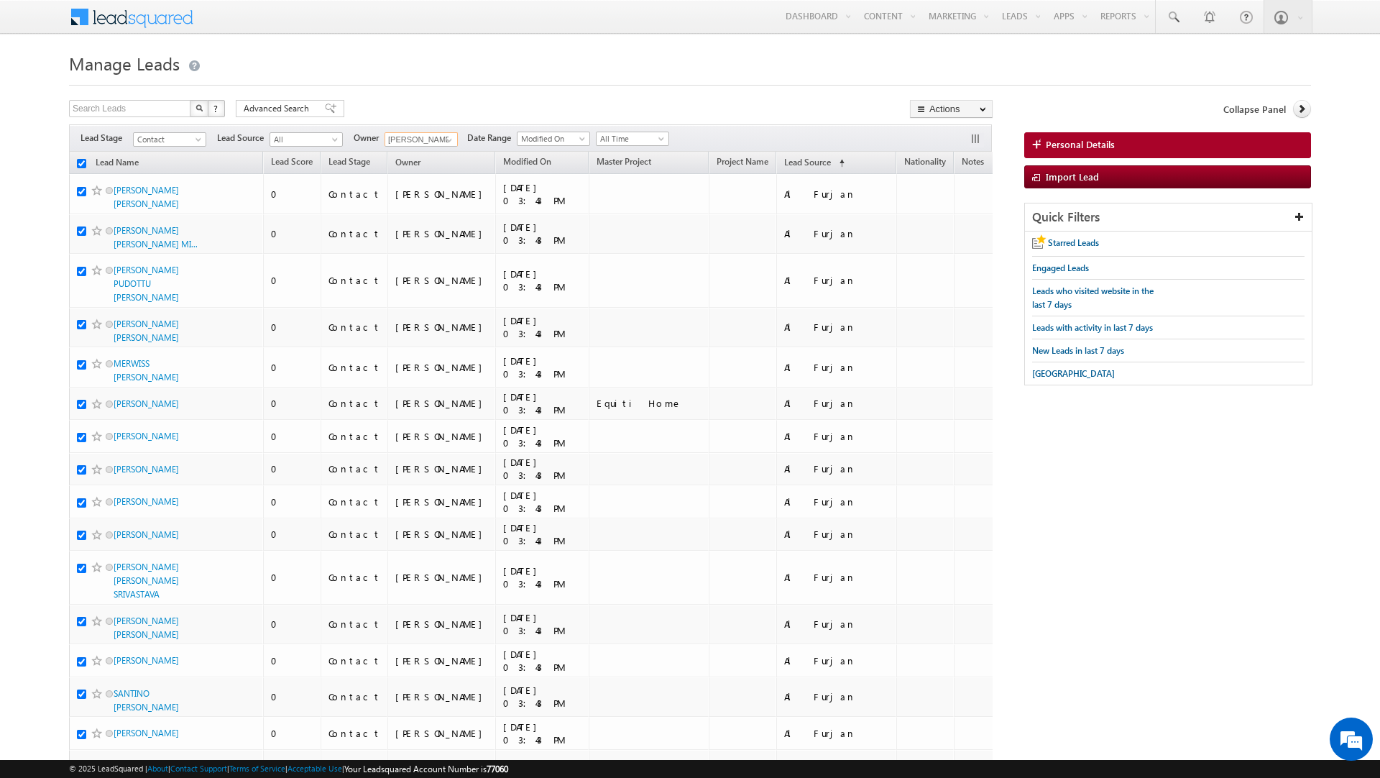
checkbox input "true"
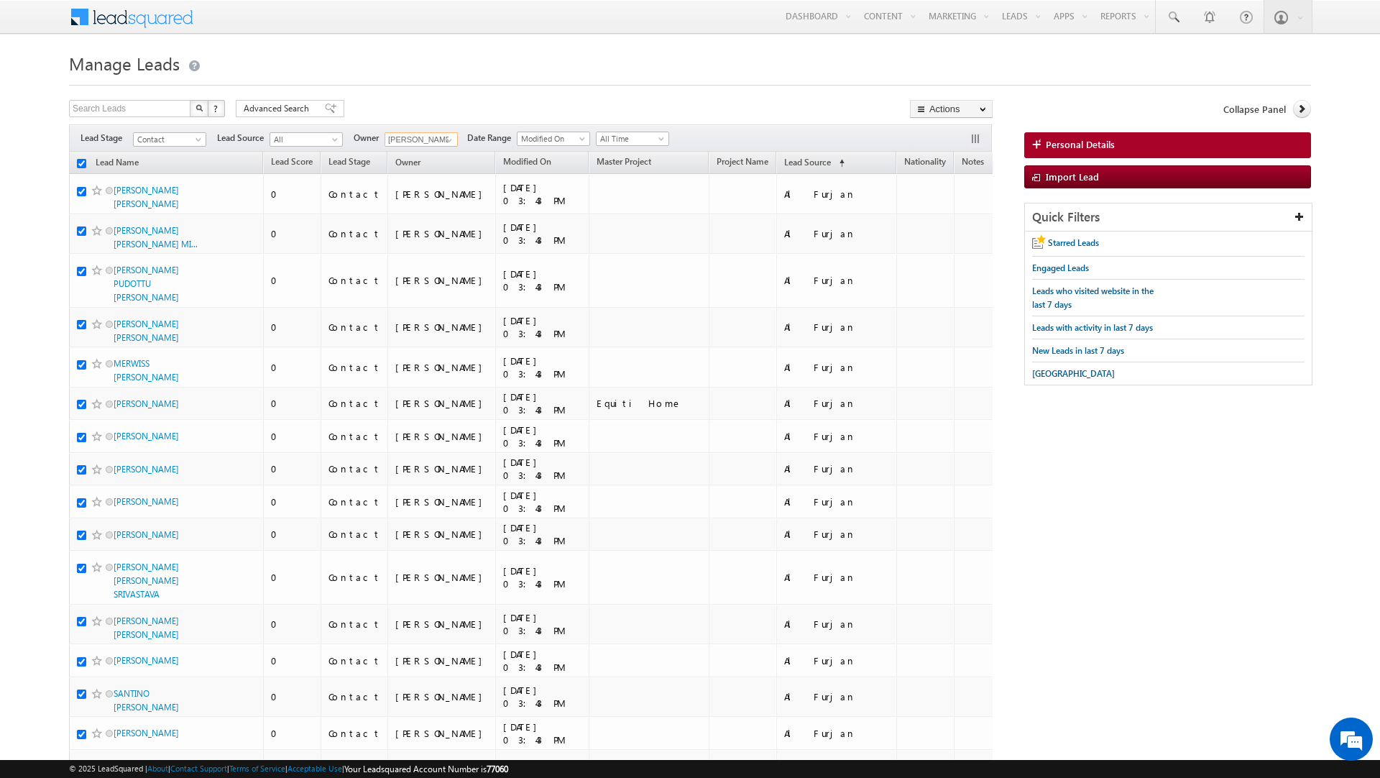
checkbox input "true"
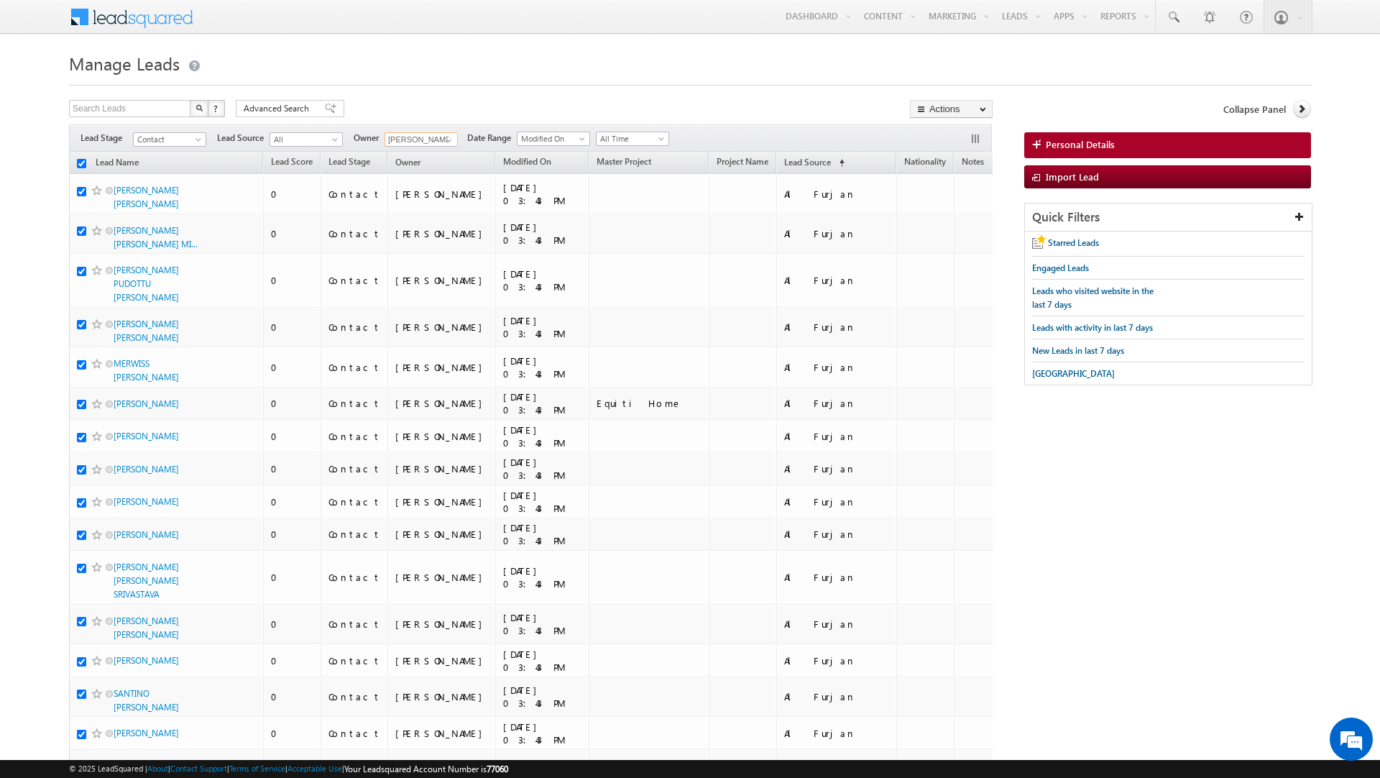
checkbox input "true"
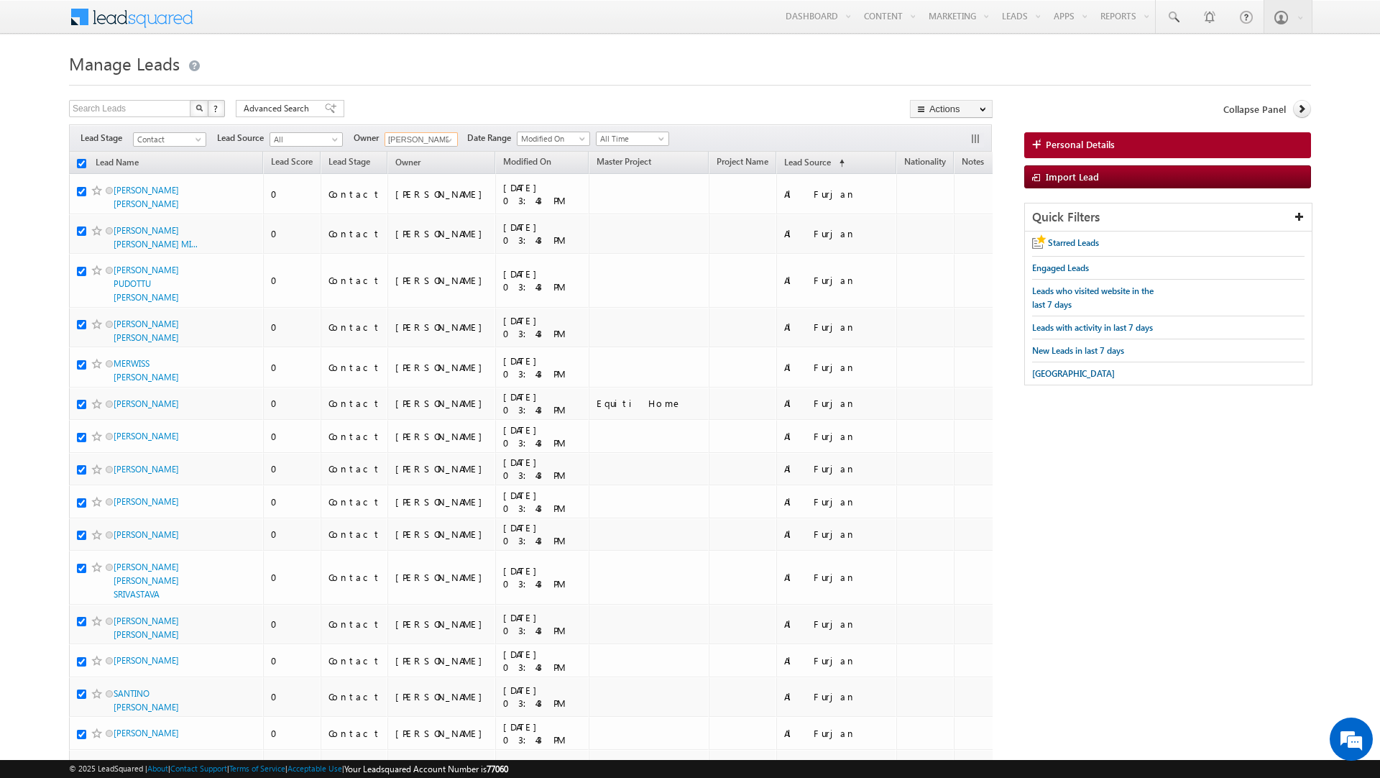
checkbox input "true"
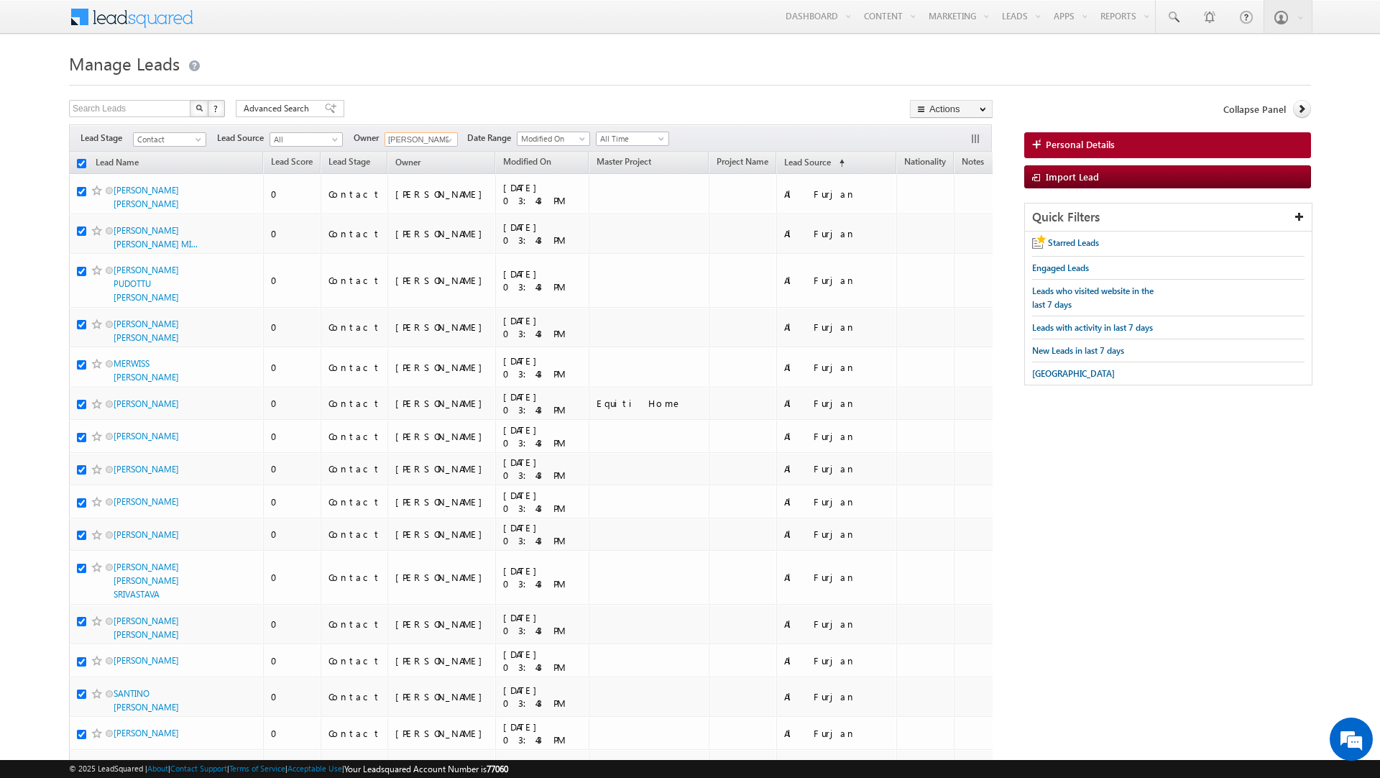
checkbox input "true"
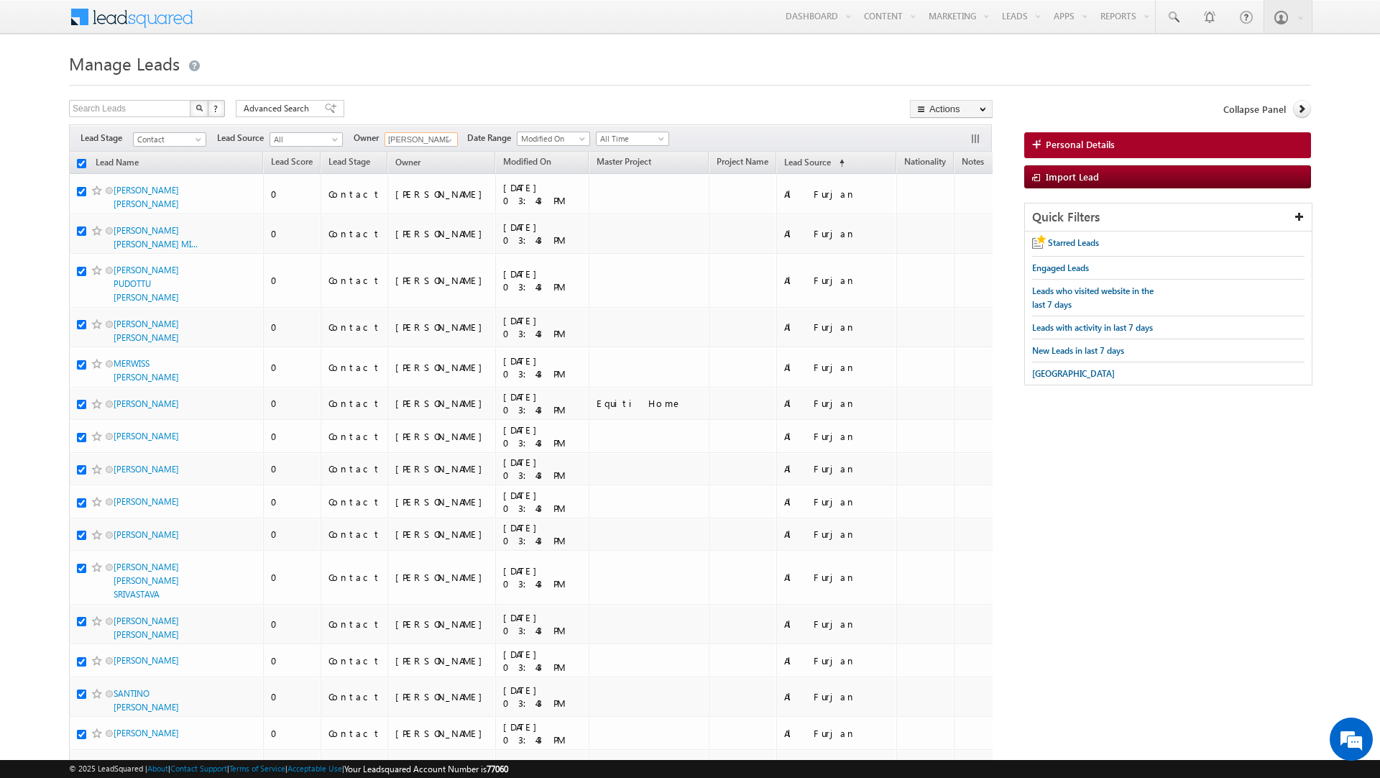
checkbox input "true"
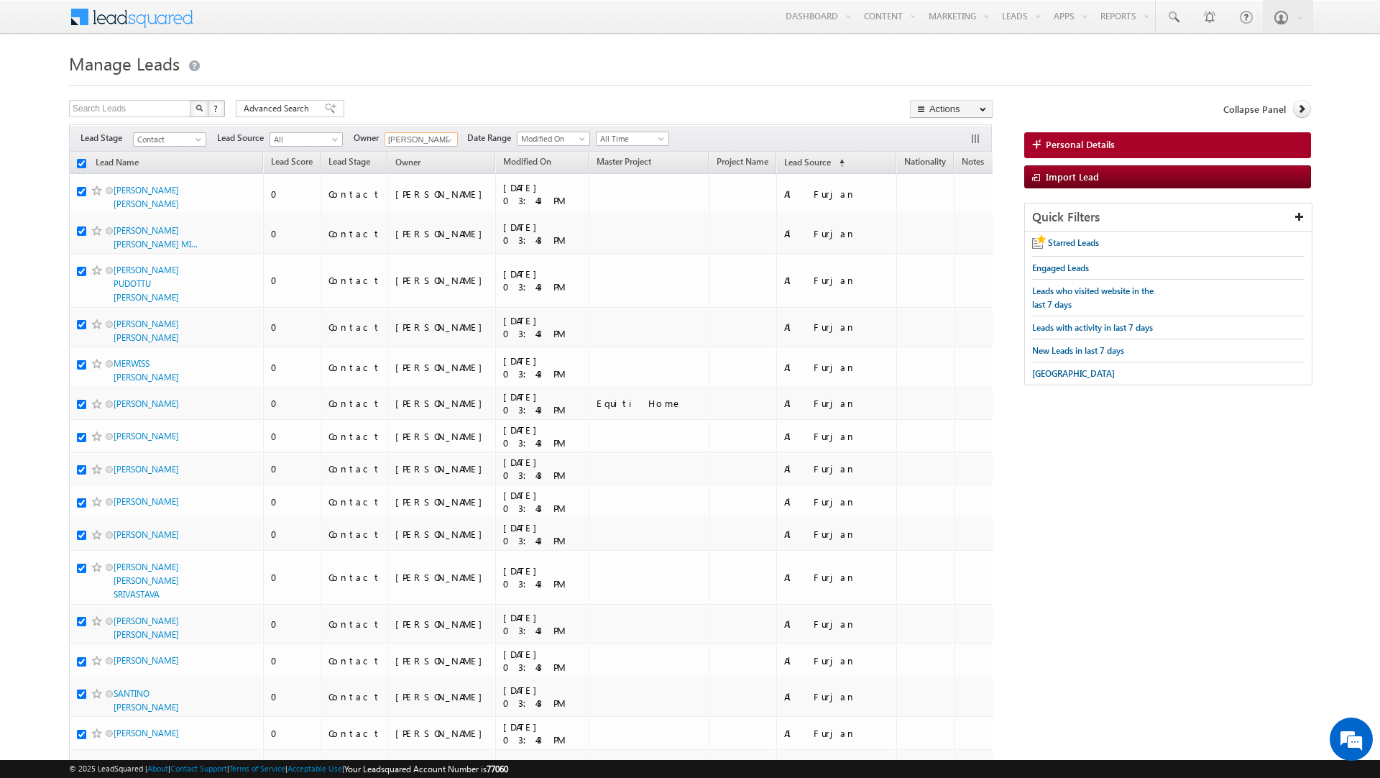
checkbox input "true"
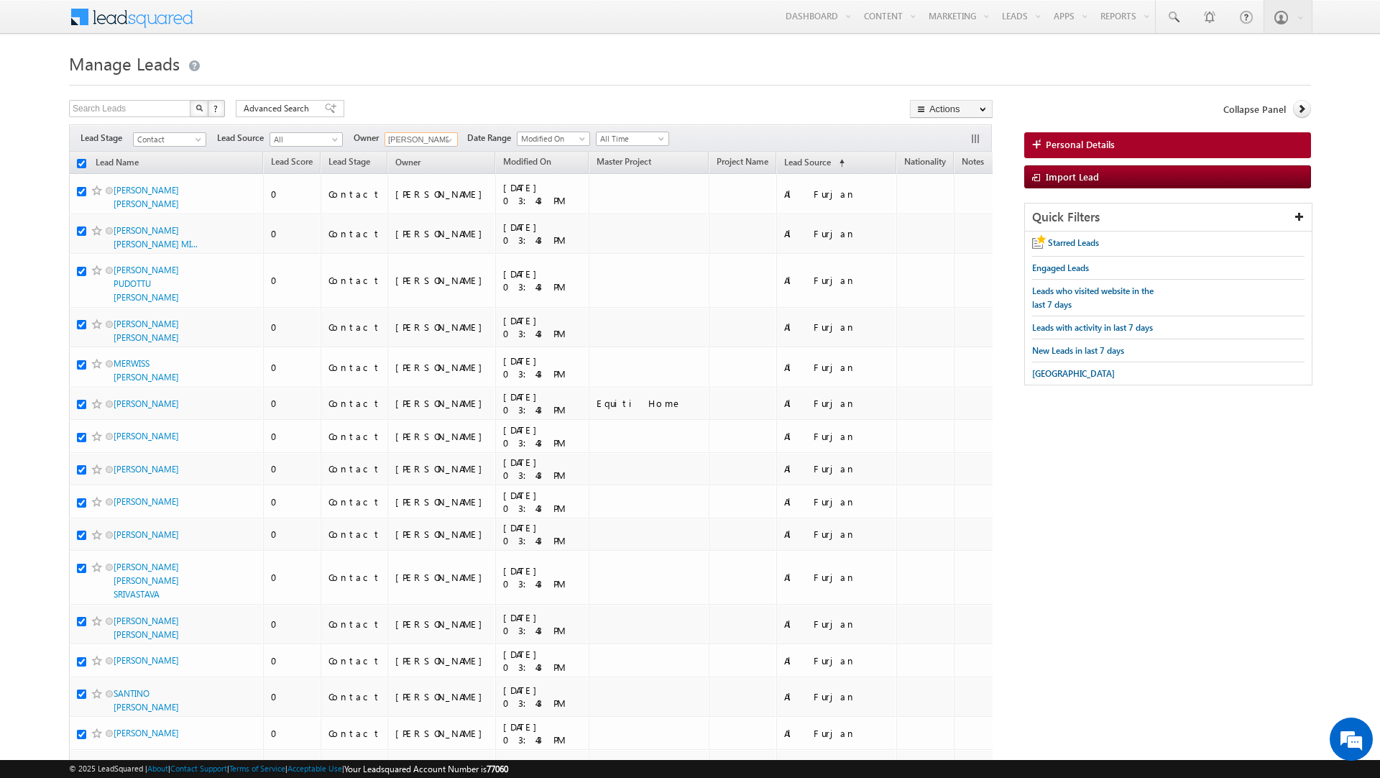
checkbox input "true"
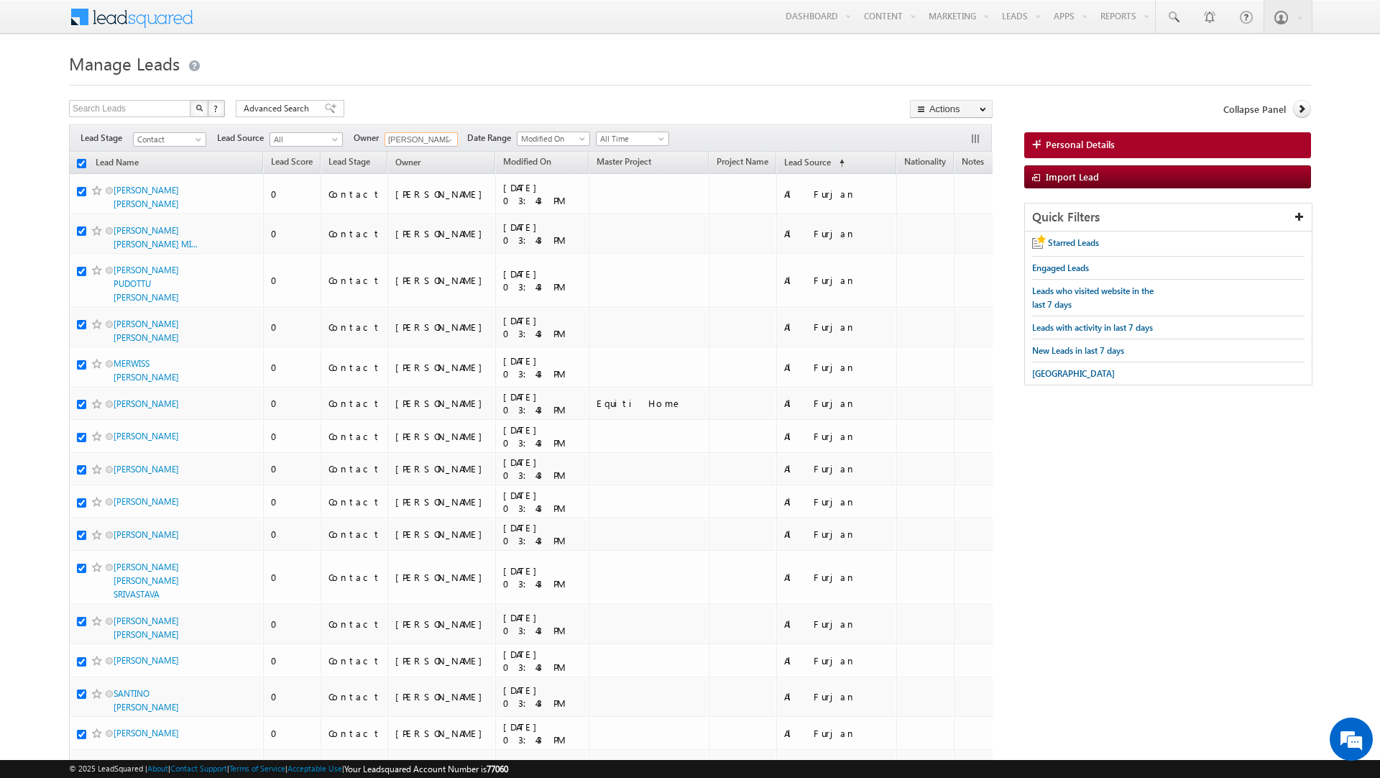
checkbox input "true"
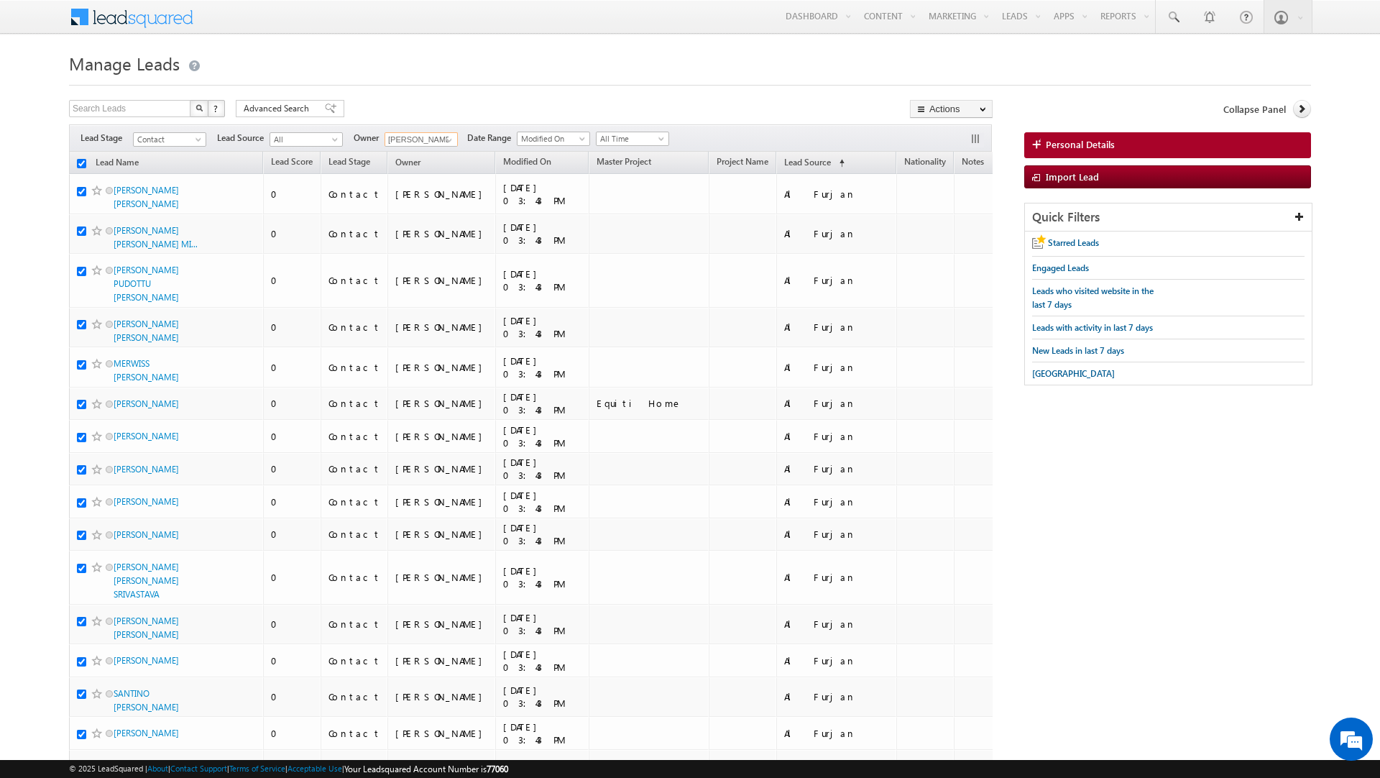
checkbox input "true"
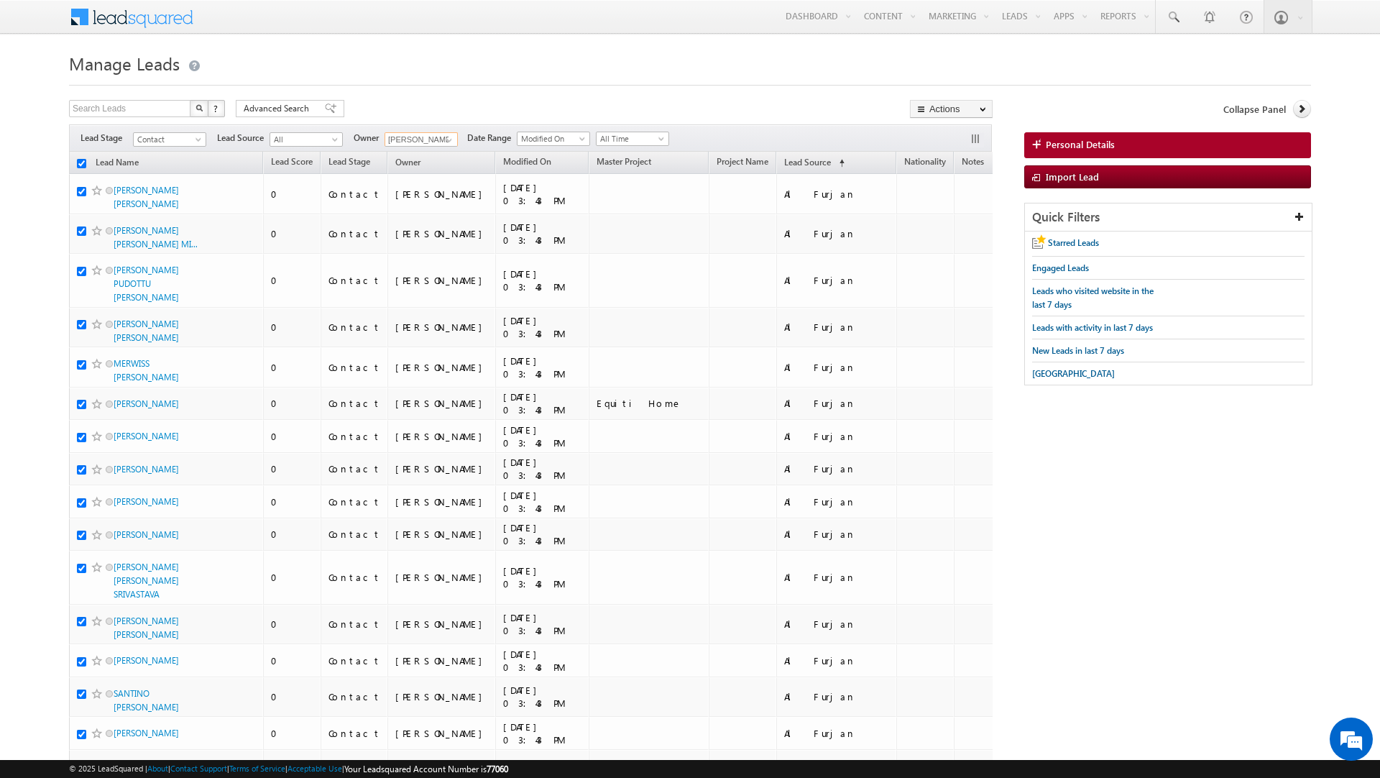
checkbox input "true"
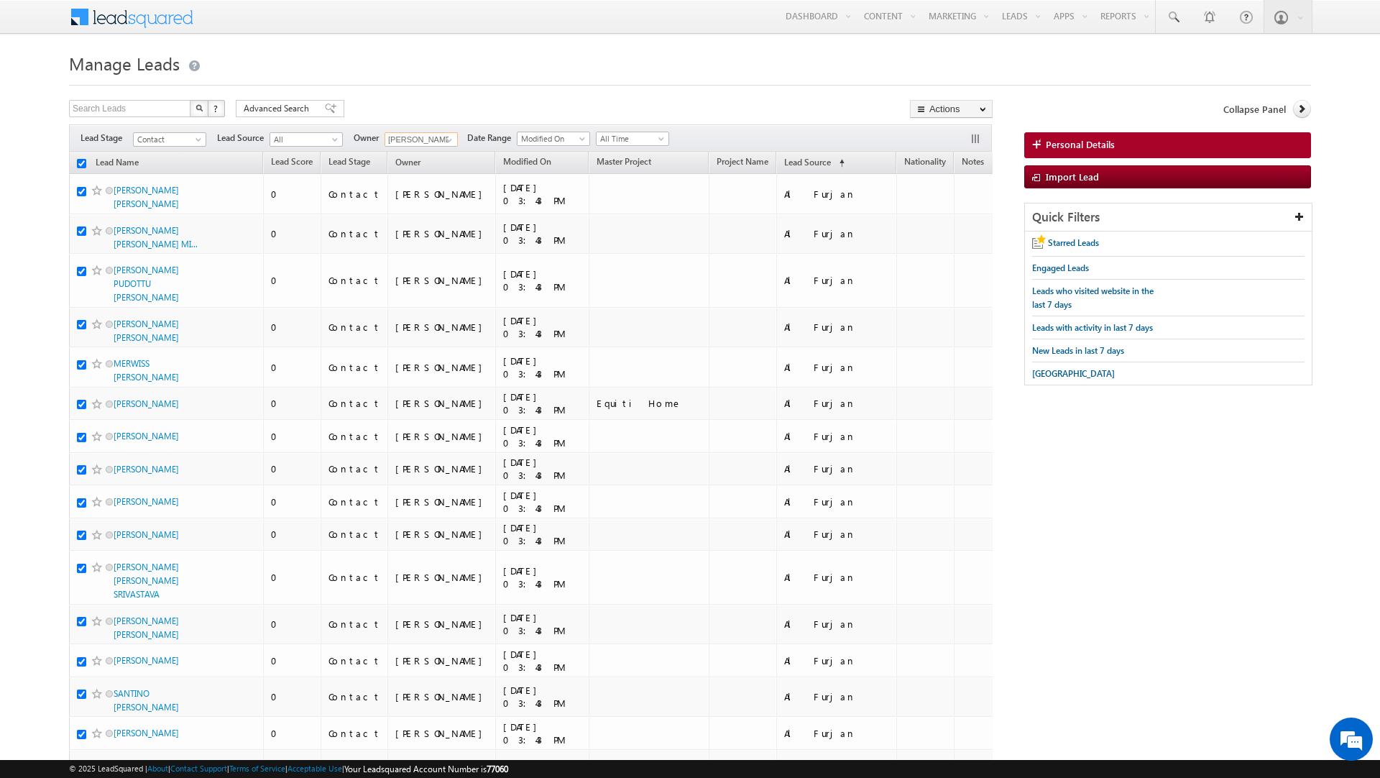
checkbox input "true"
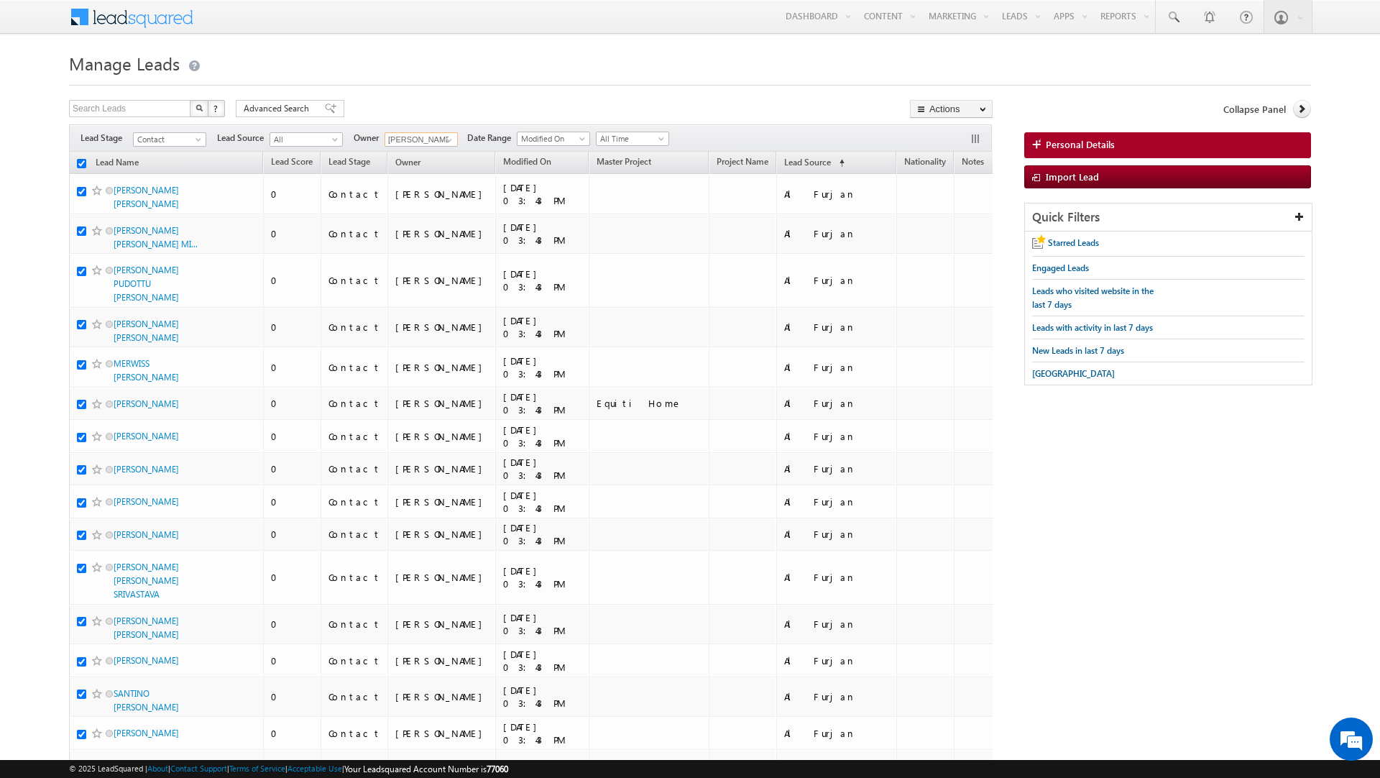
checkbox input "true"
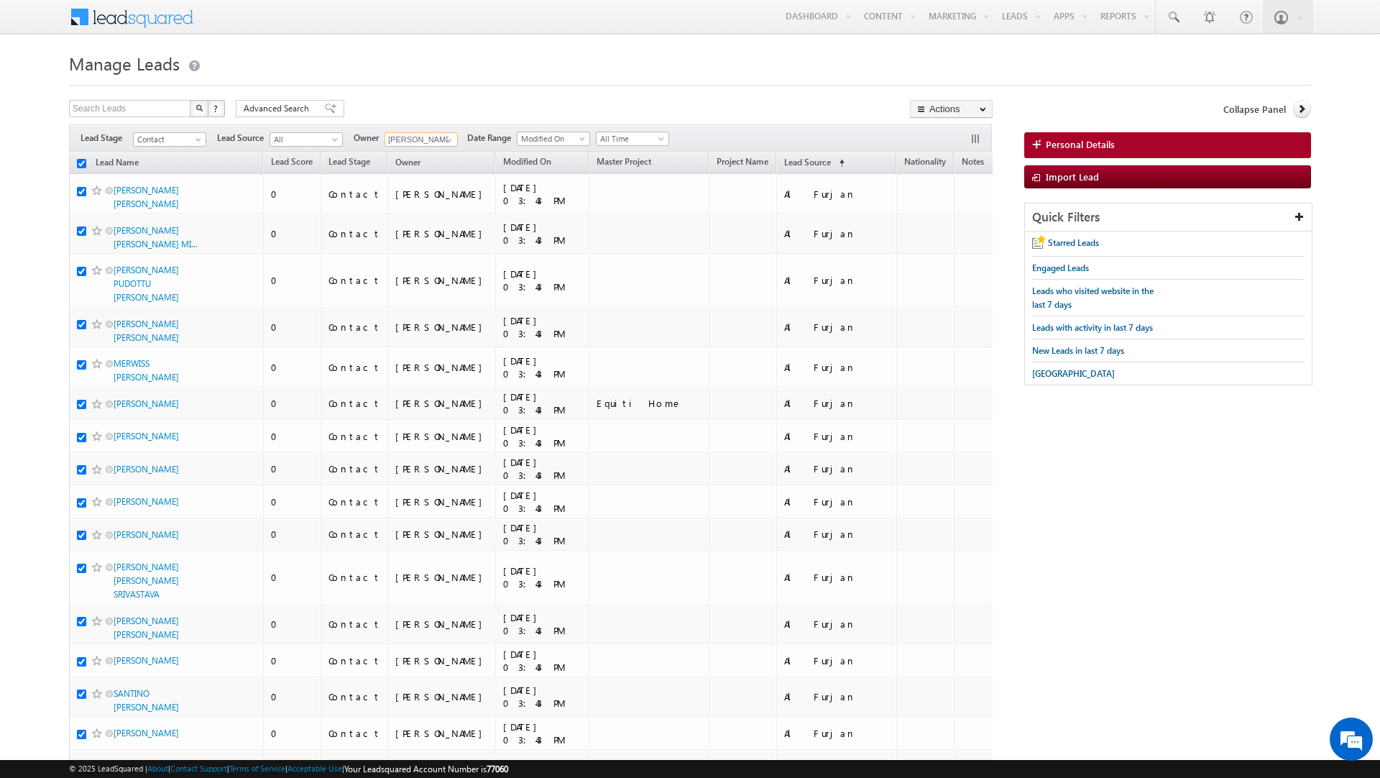
checkbox input "true"
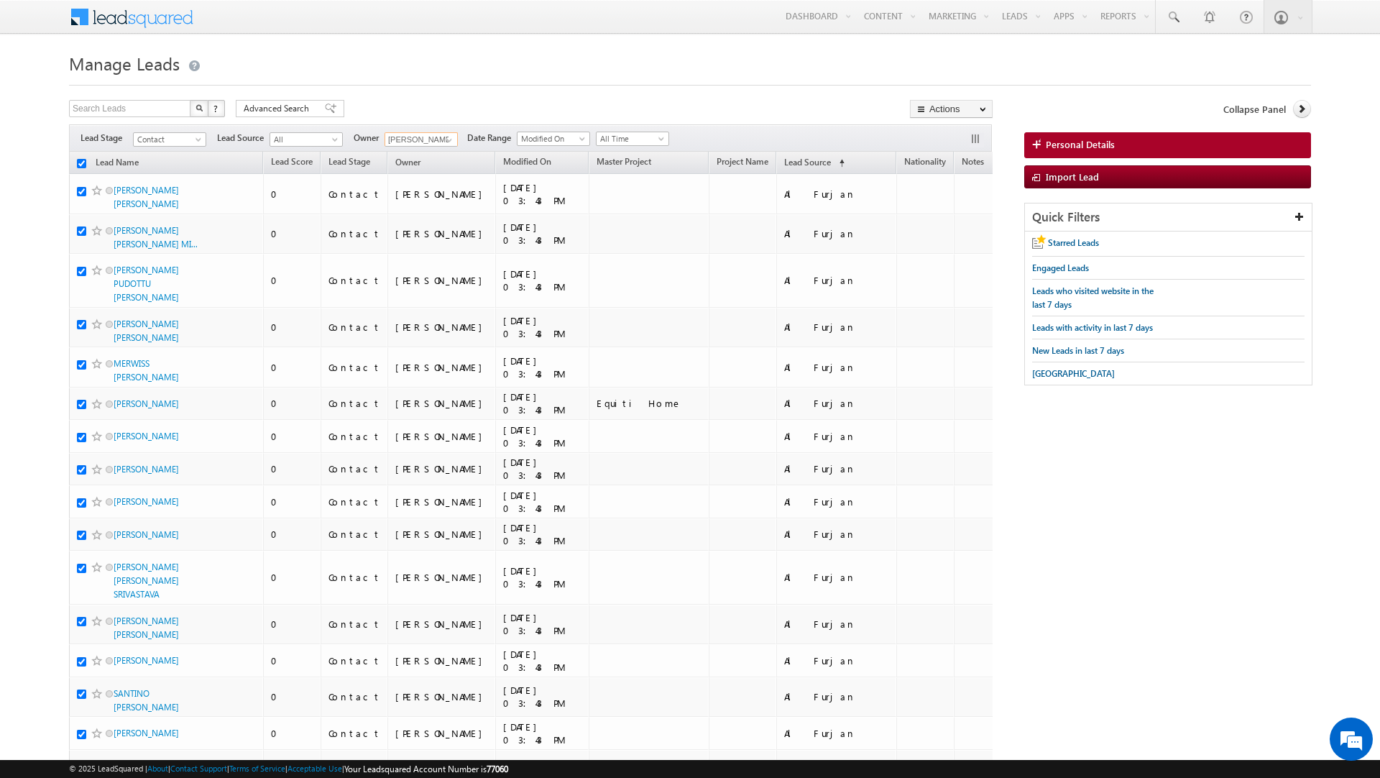
checkbox input "true"
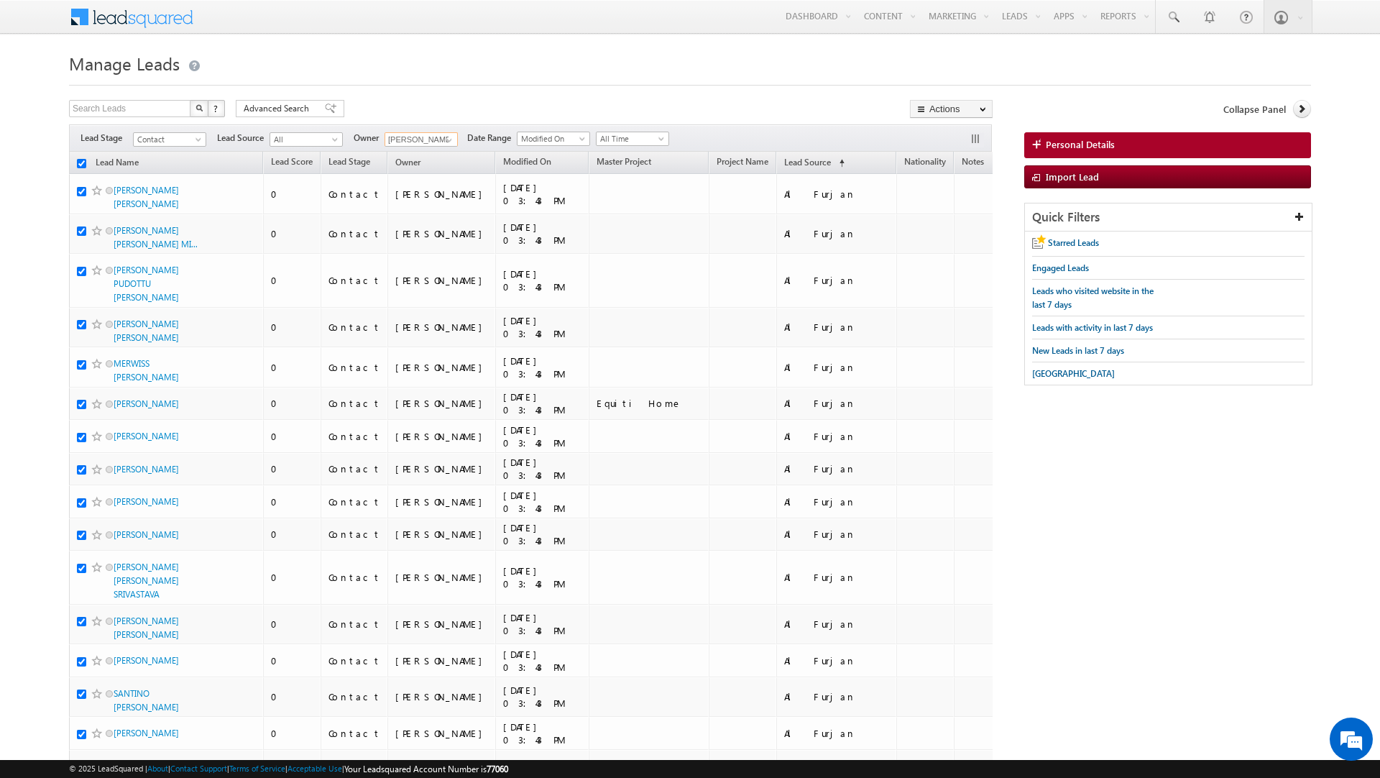
checkbox input "true"
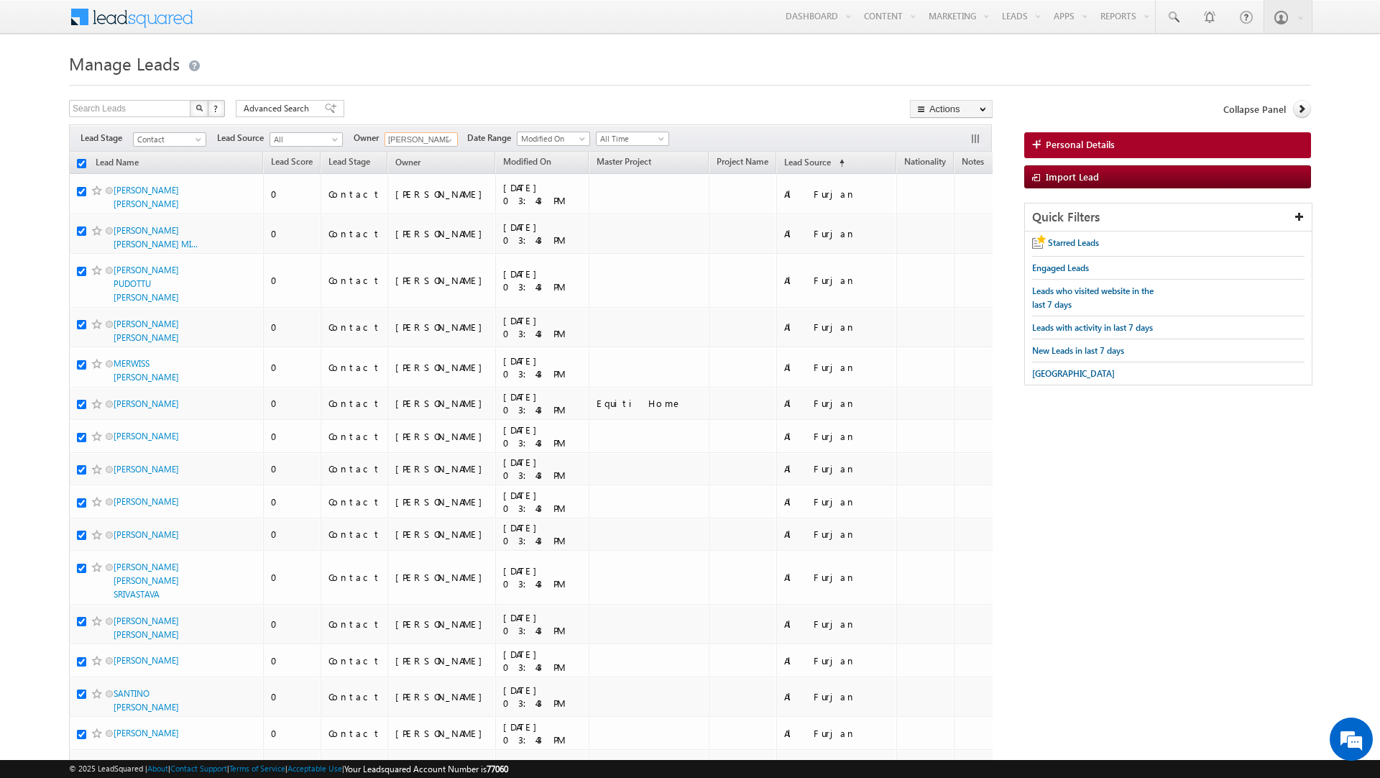
checkbox input "true"
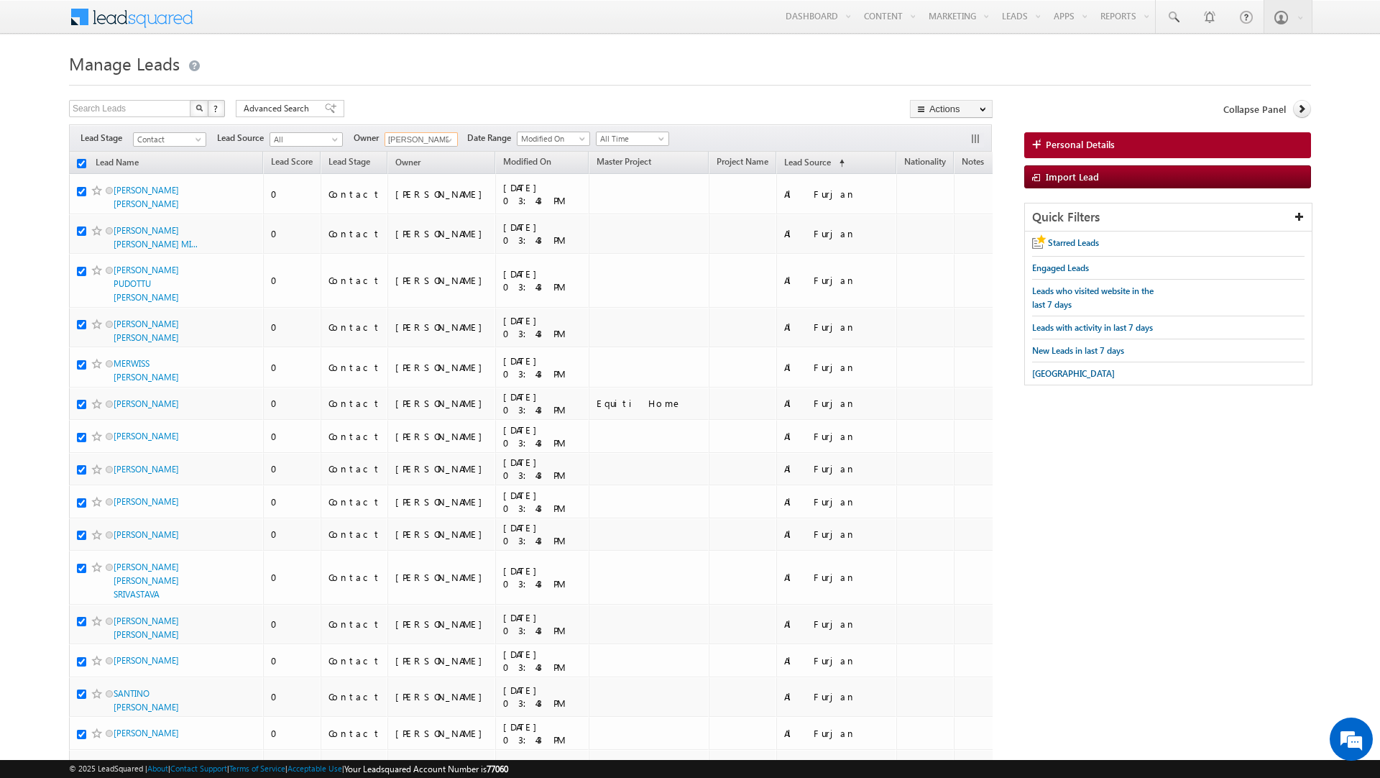
checkbox input "true"
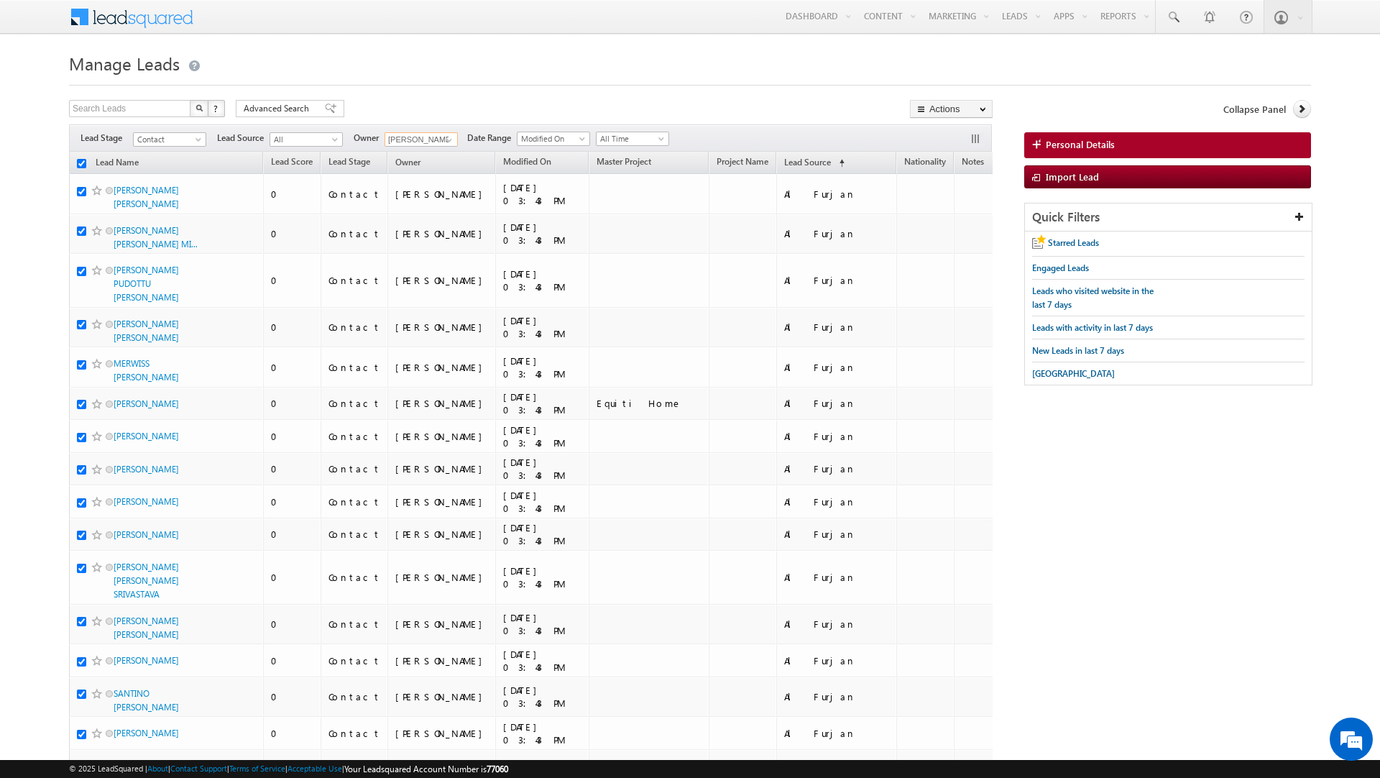
checkbox input "true"
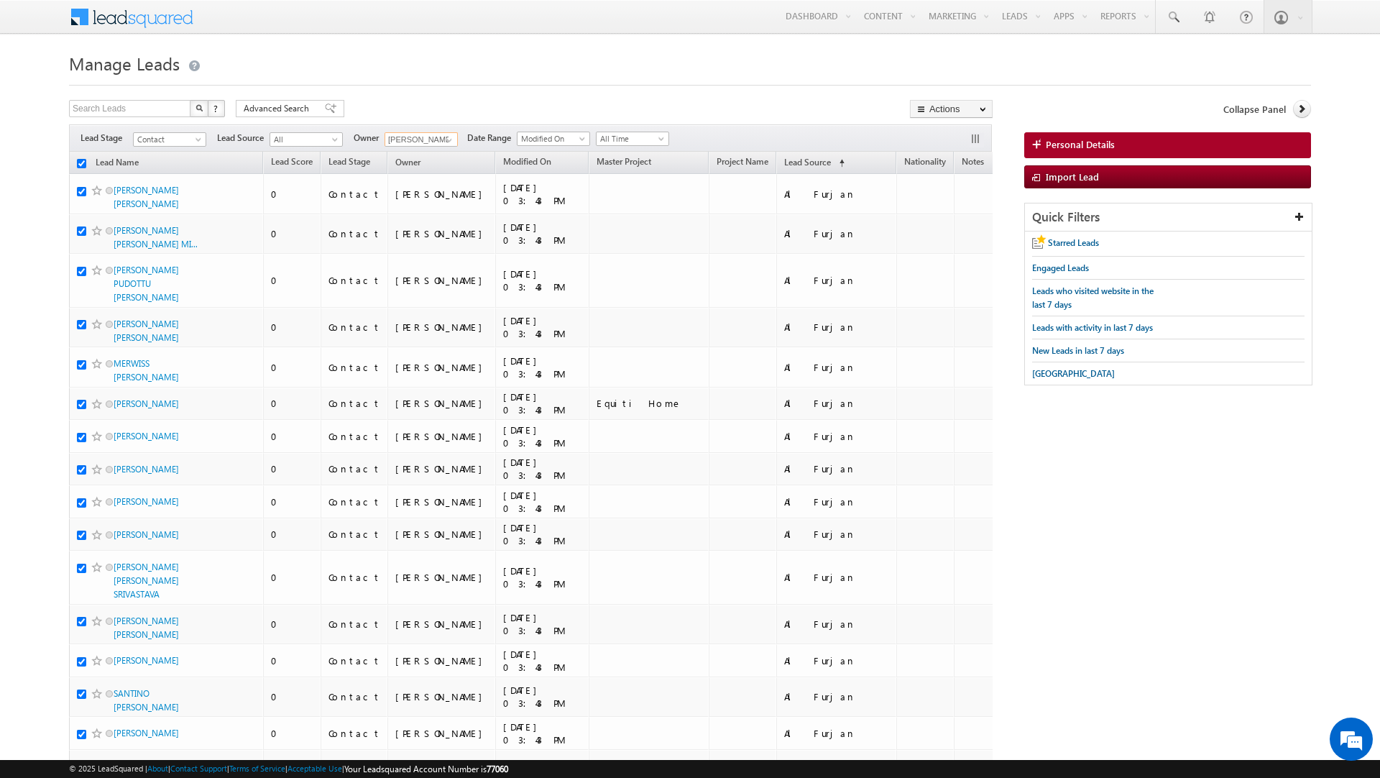
checkbox input "true"
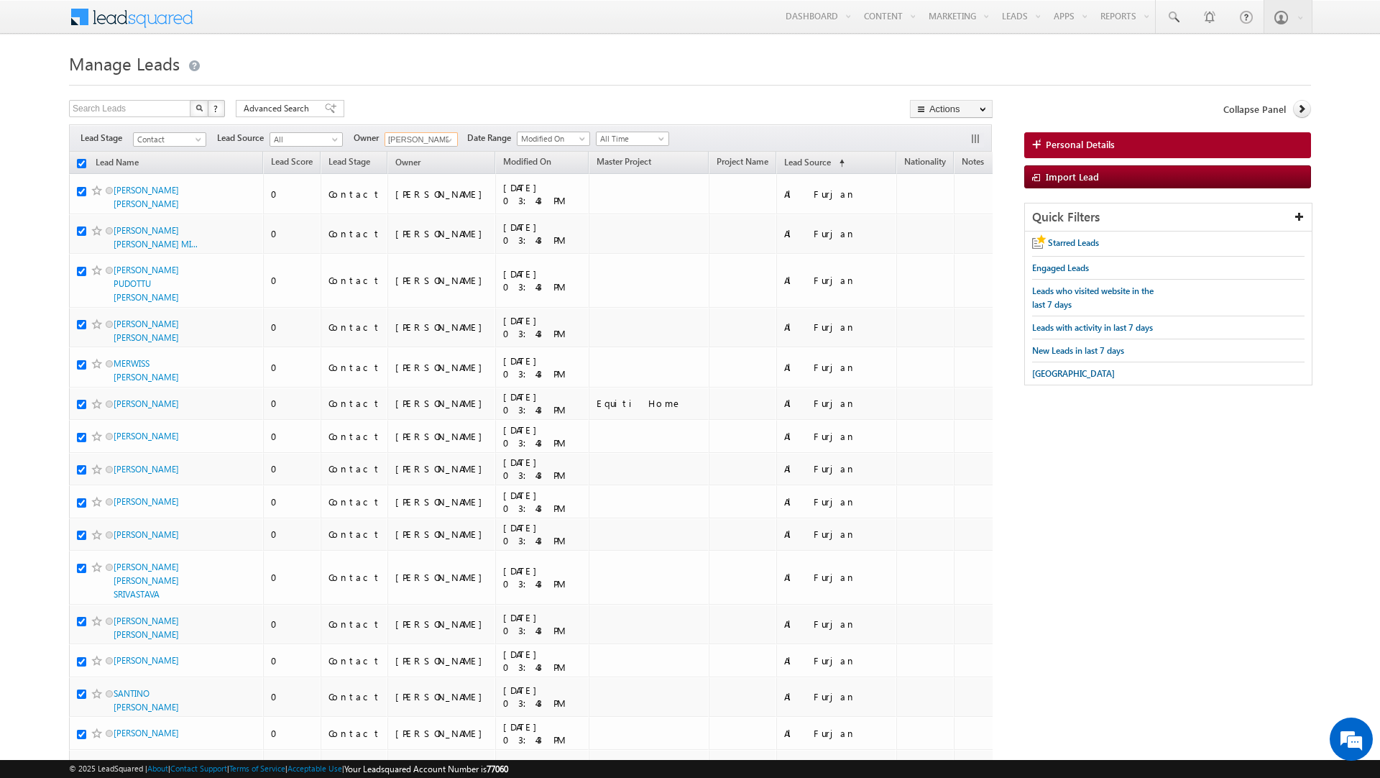
checkbox input "true"
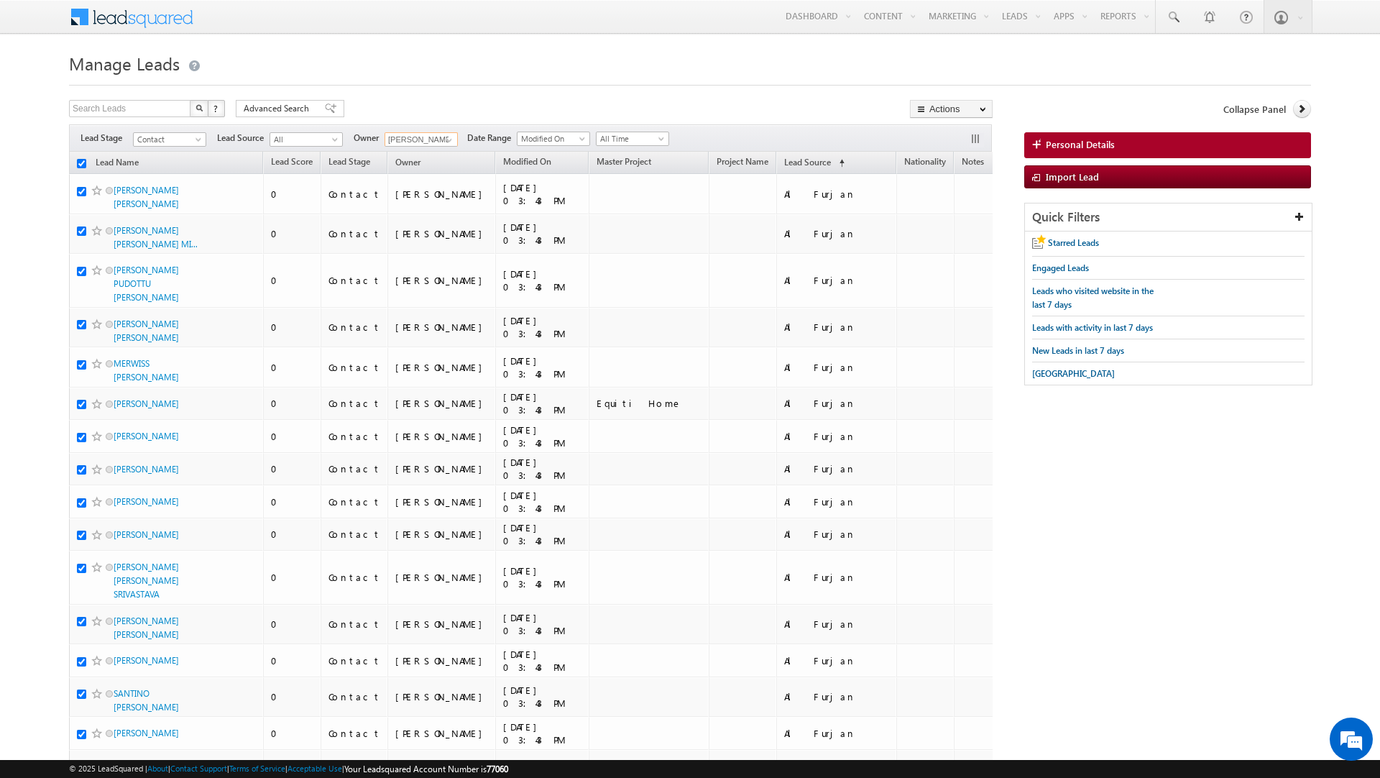
checkbox input "true"
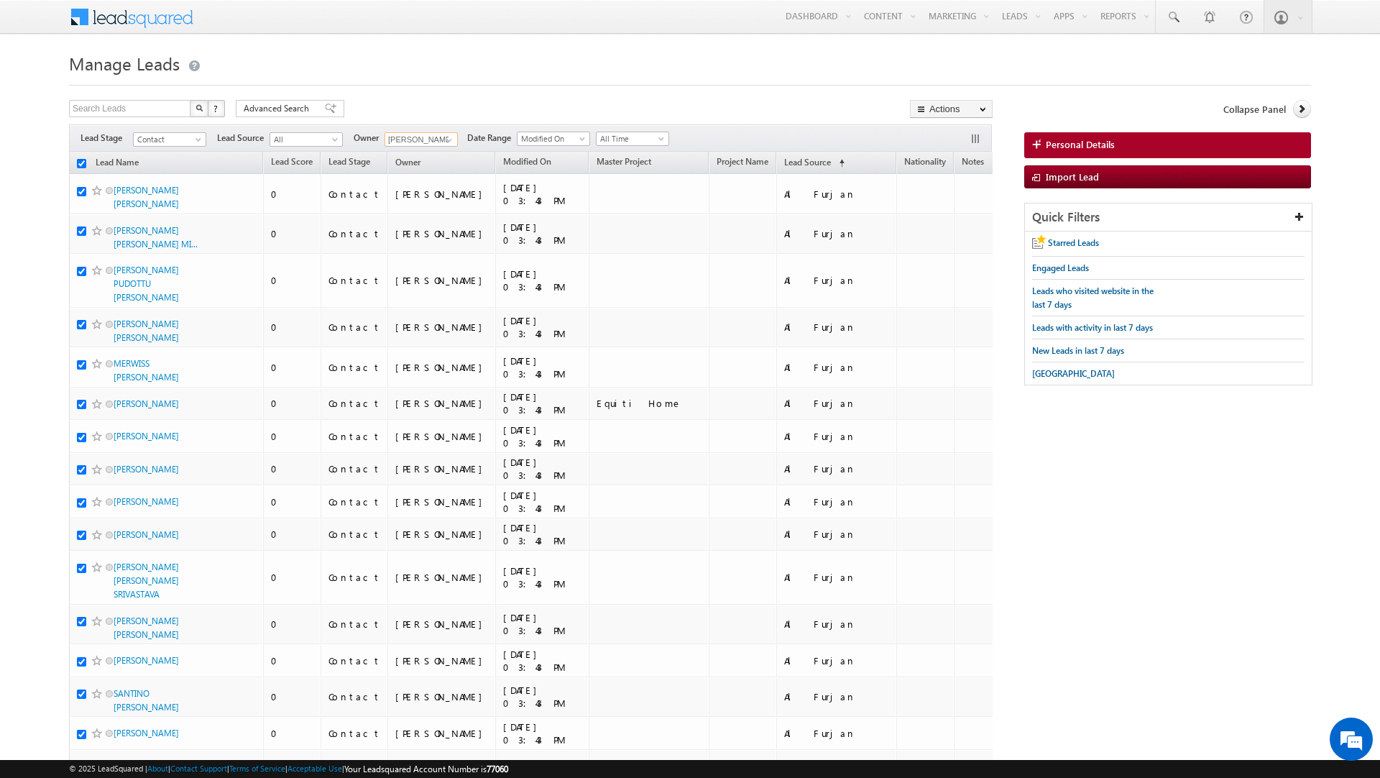
checkbox input "true"
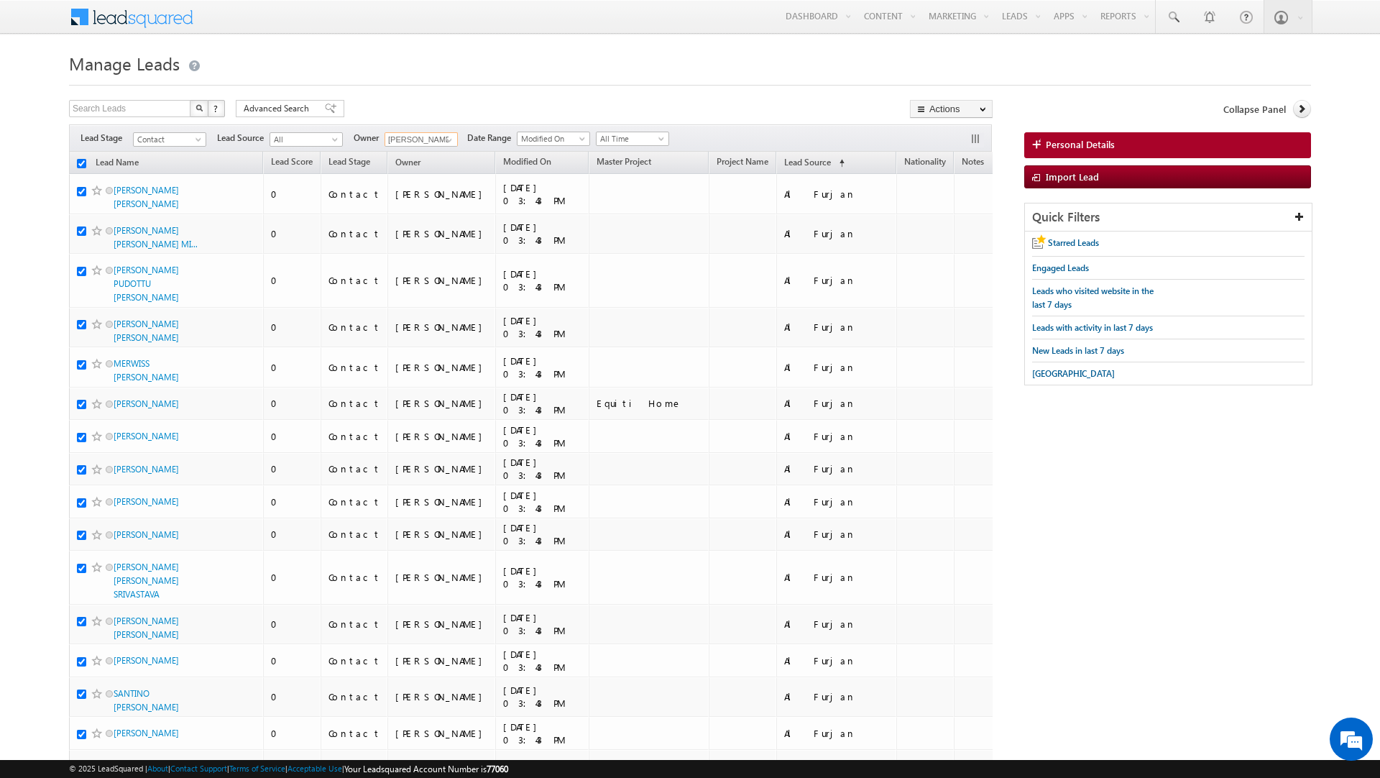
checkbox input "true"
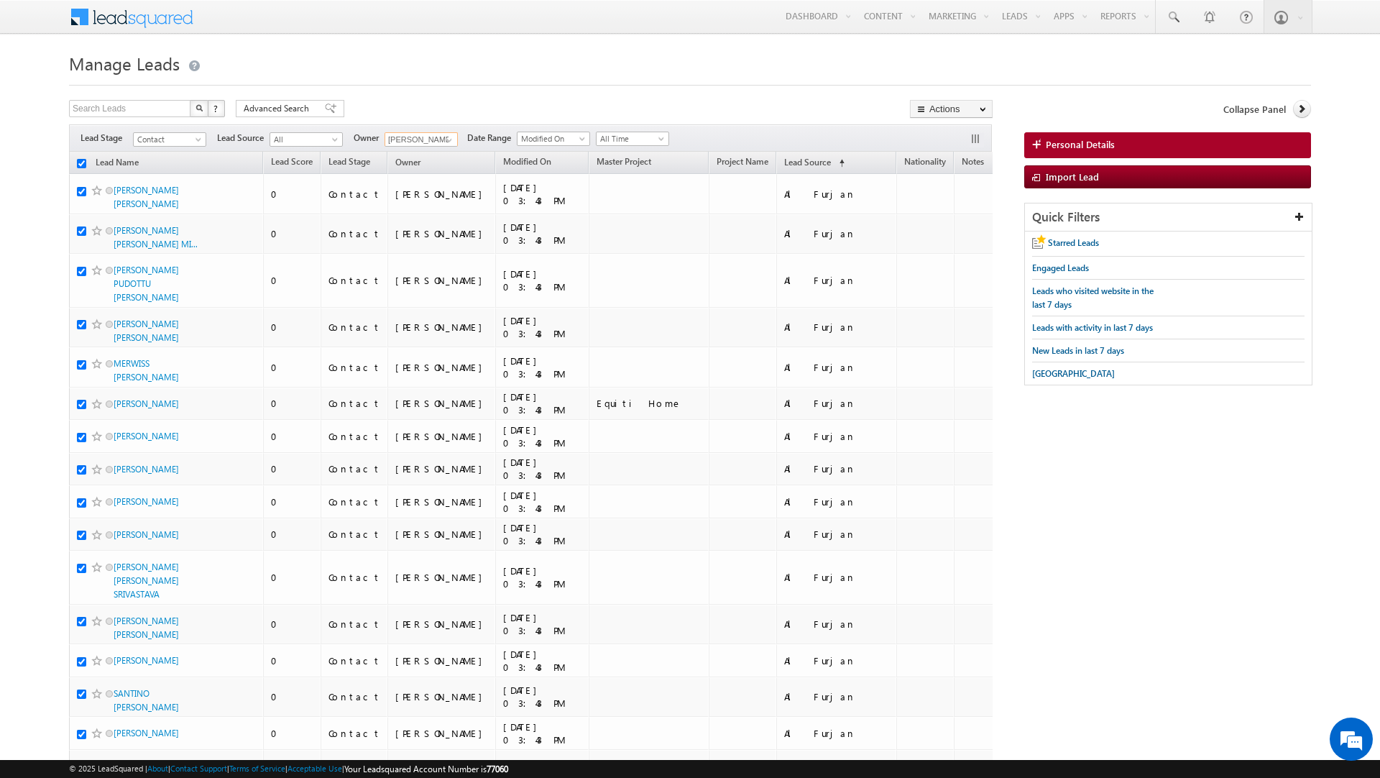
checkbox input "true"
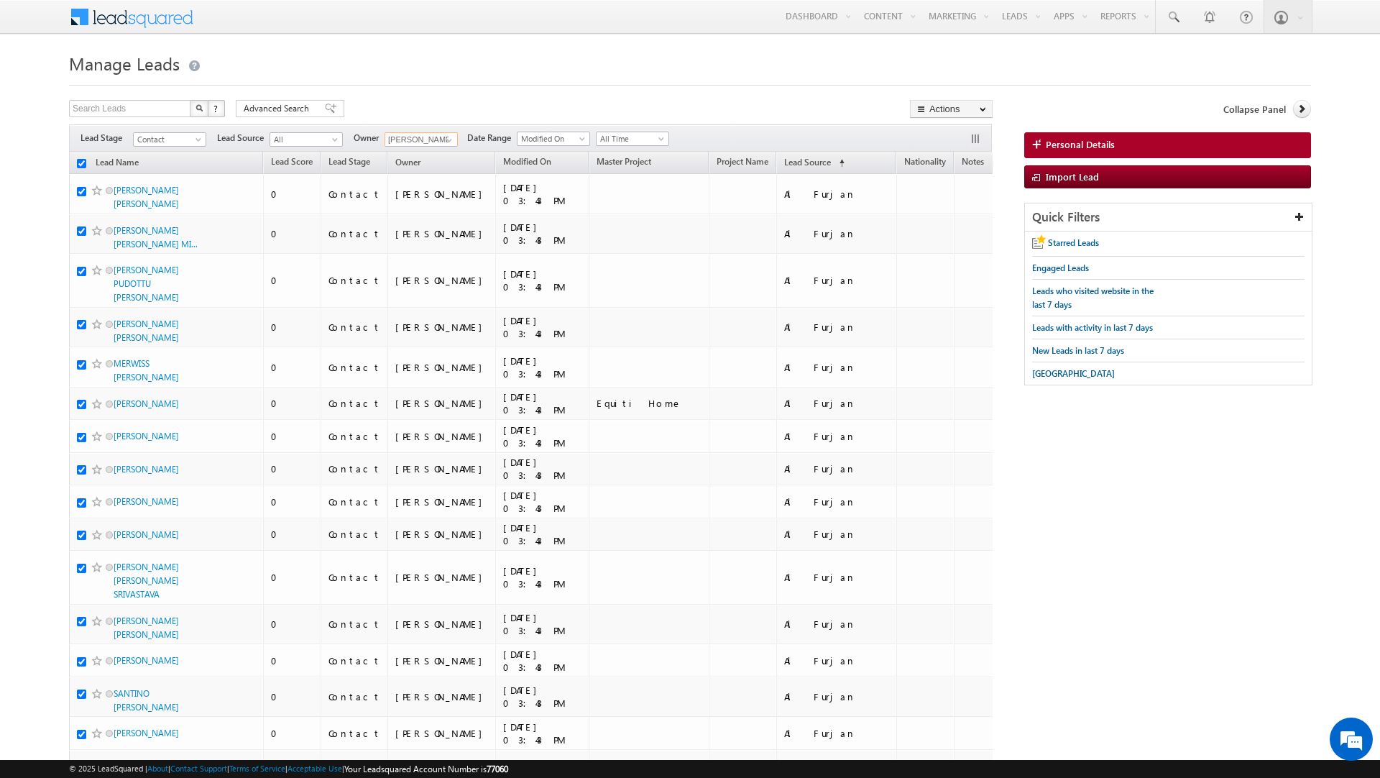
checkbox input "true"
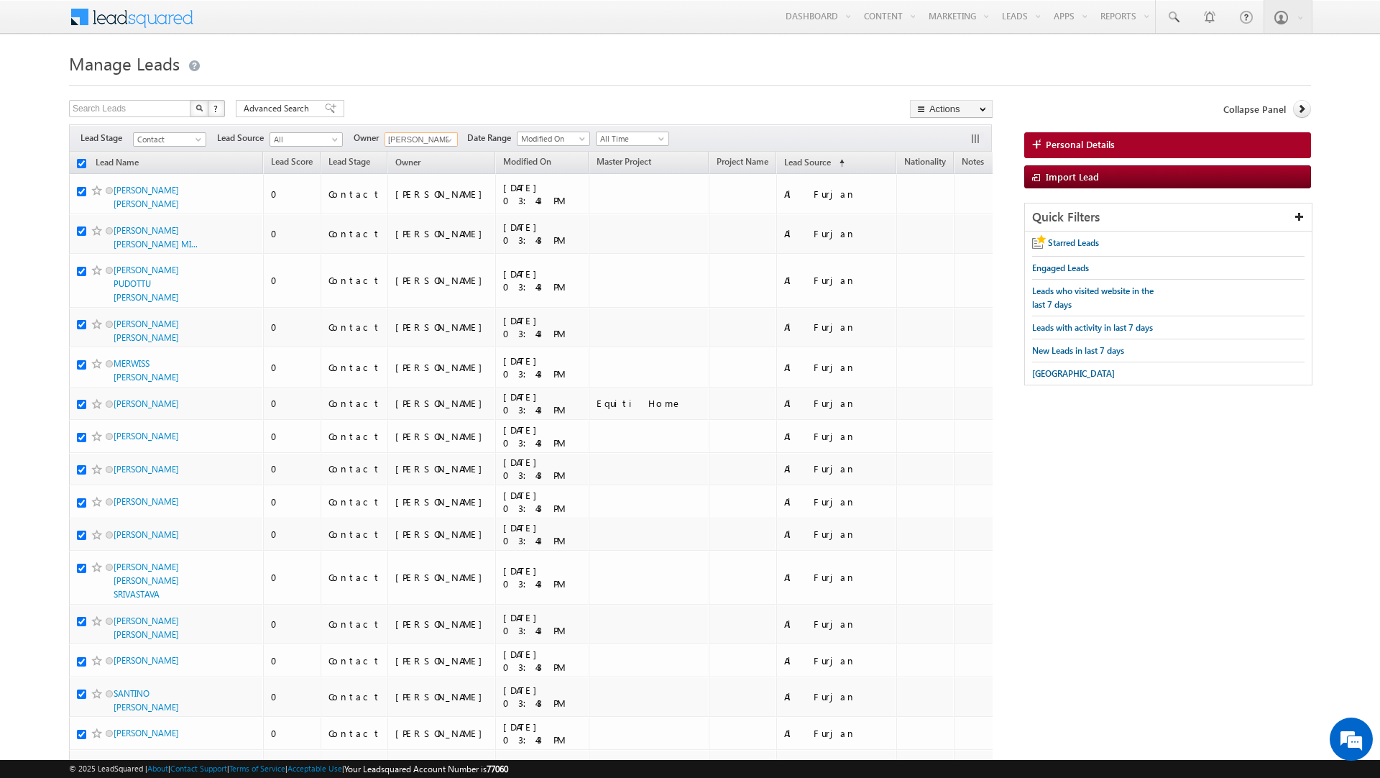
checkbox input "true"
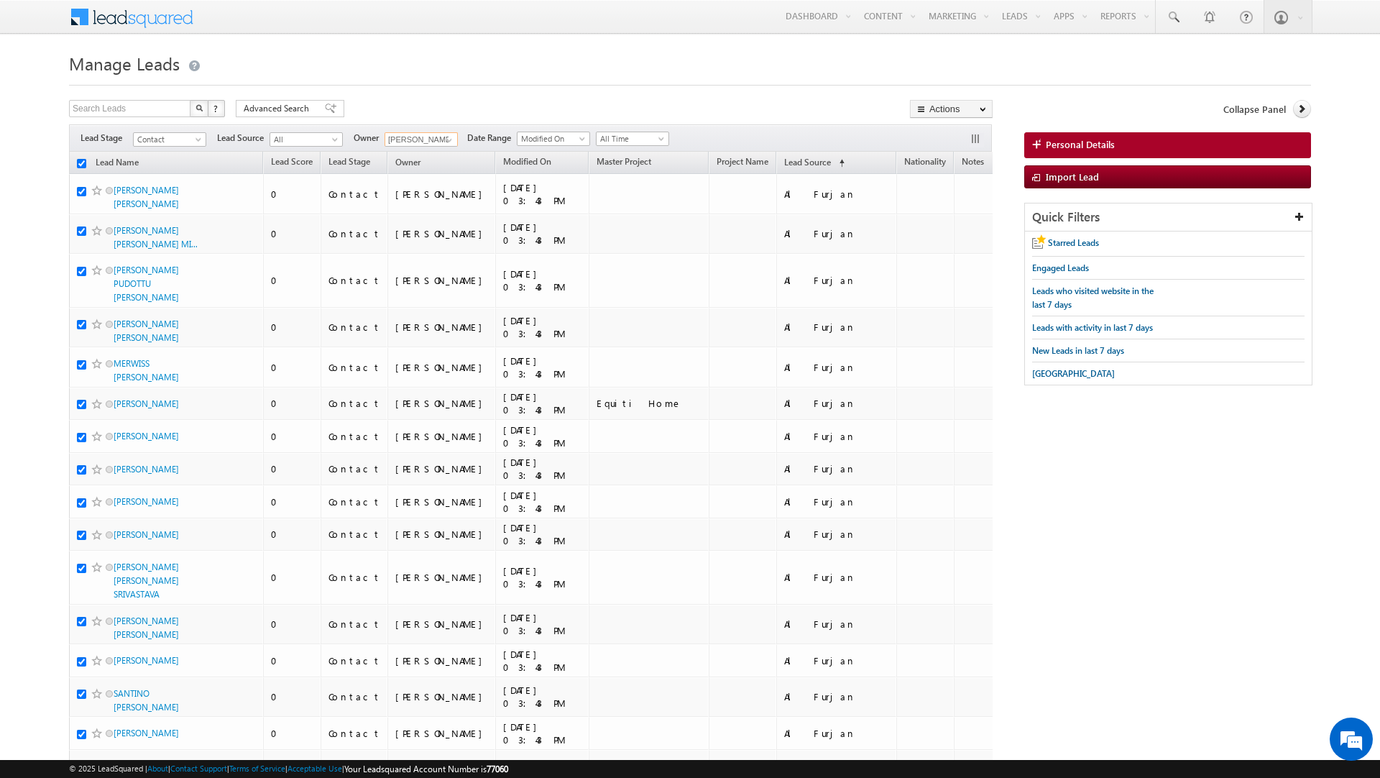
checkbox input "true"
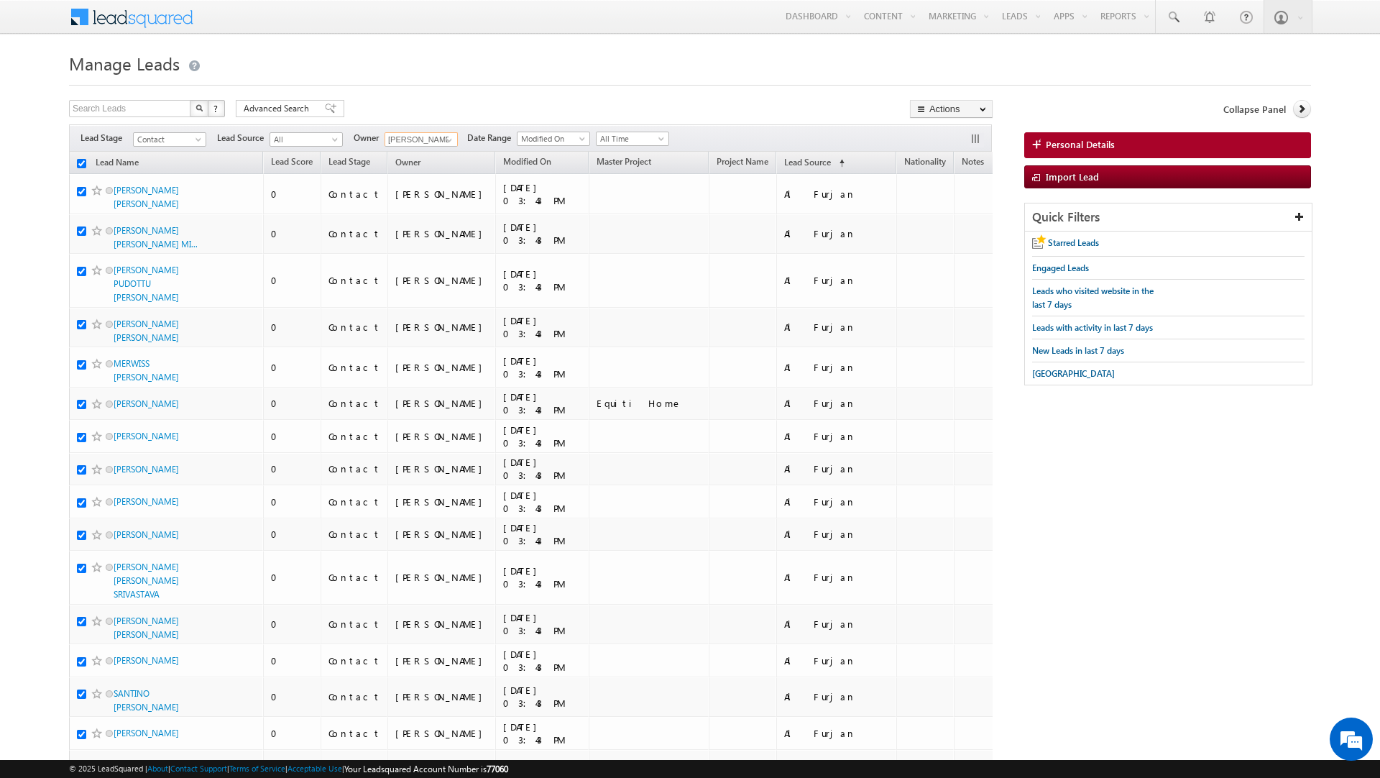
checkbox input "true"
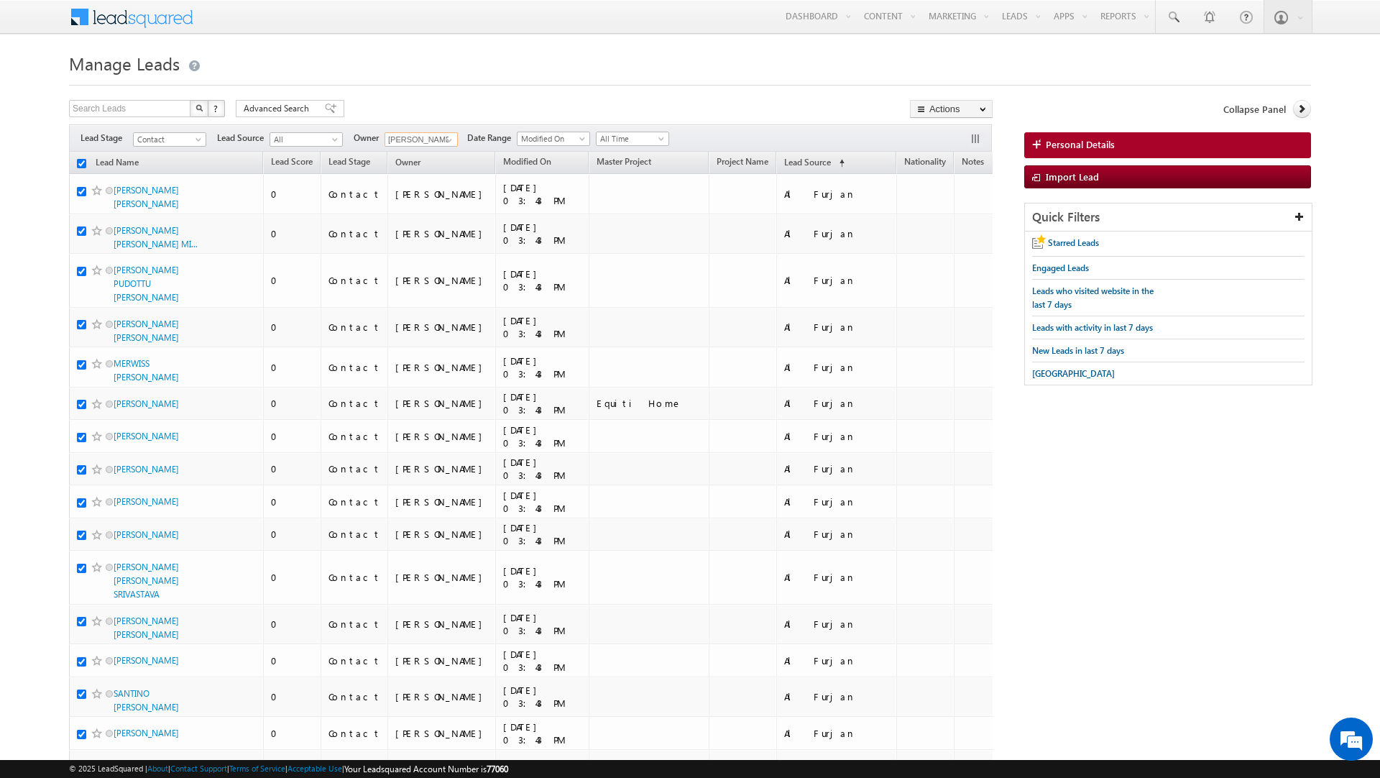
checkbox input "true"
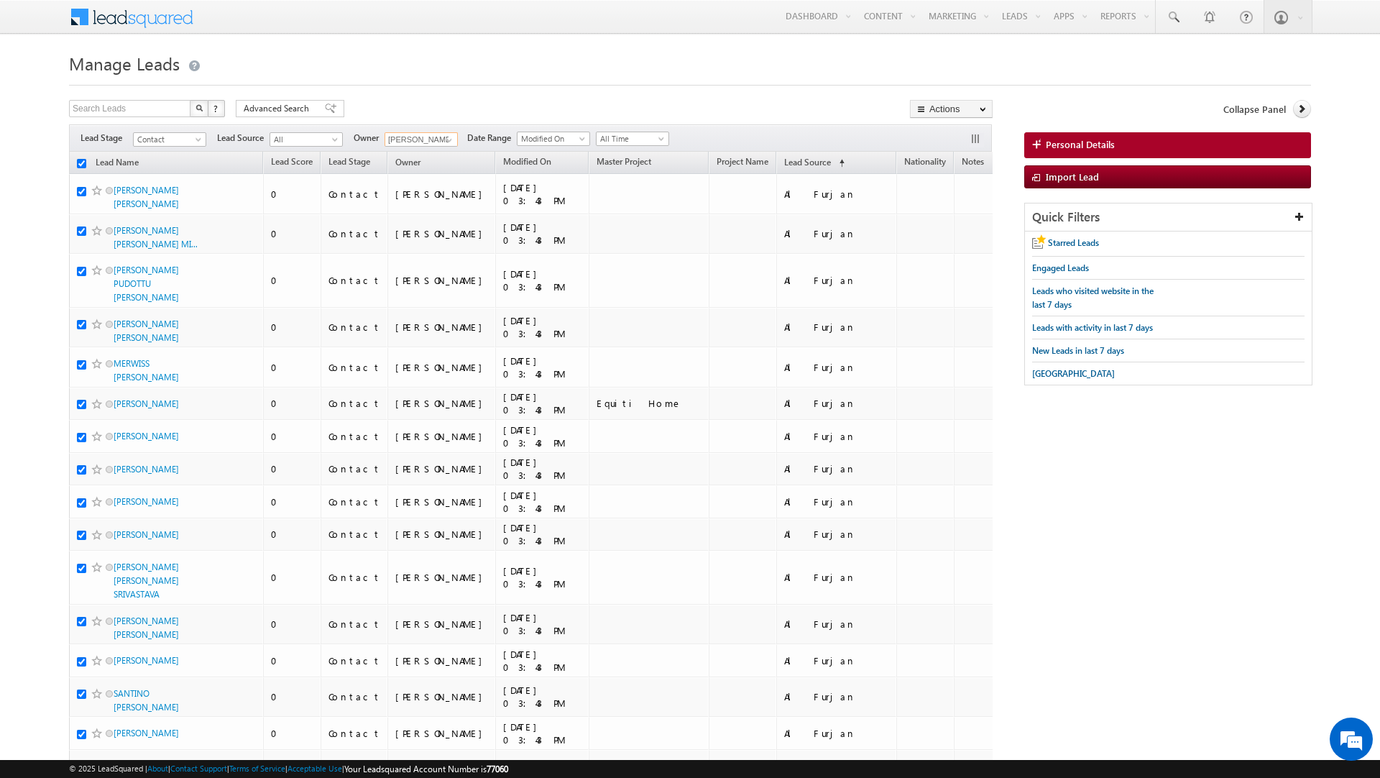
checkbox input "true"
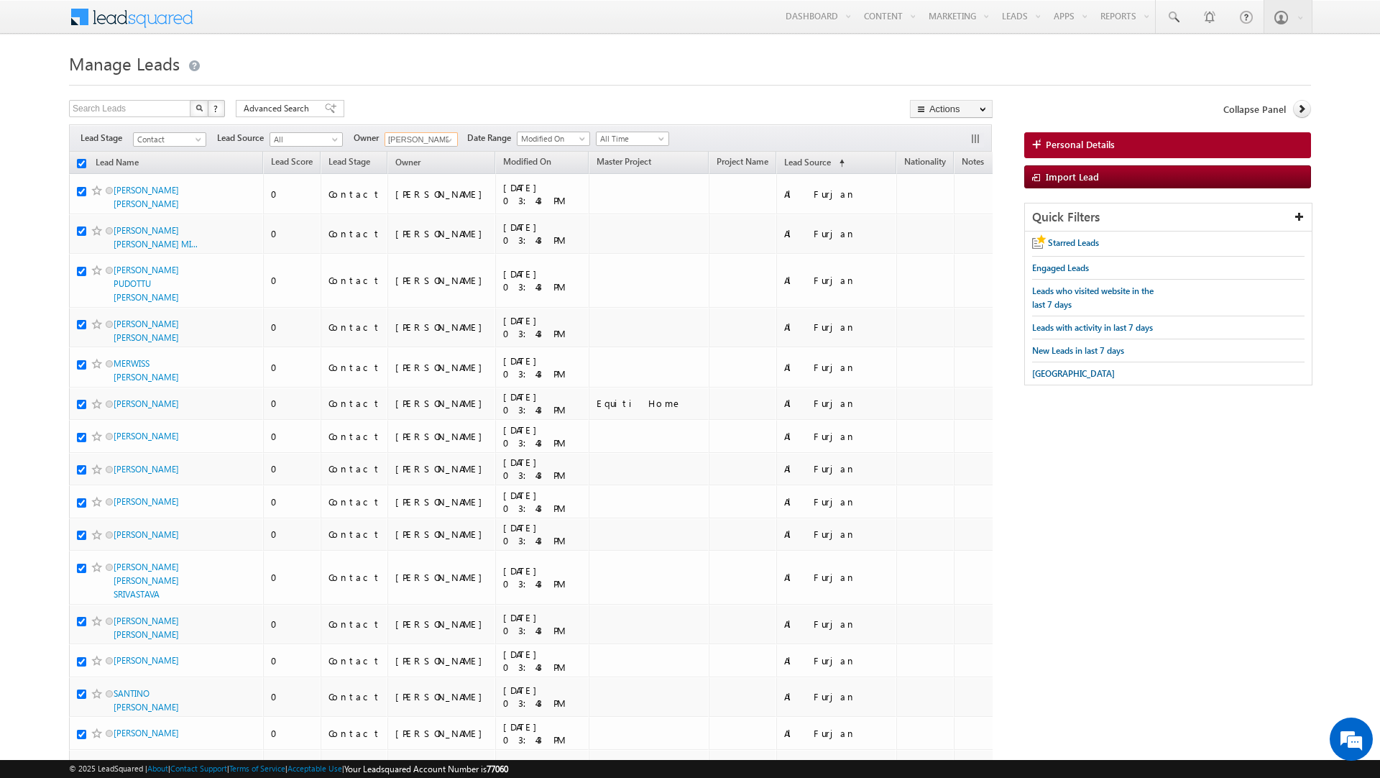
checkbox input "true"
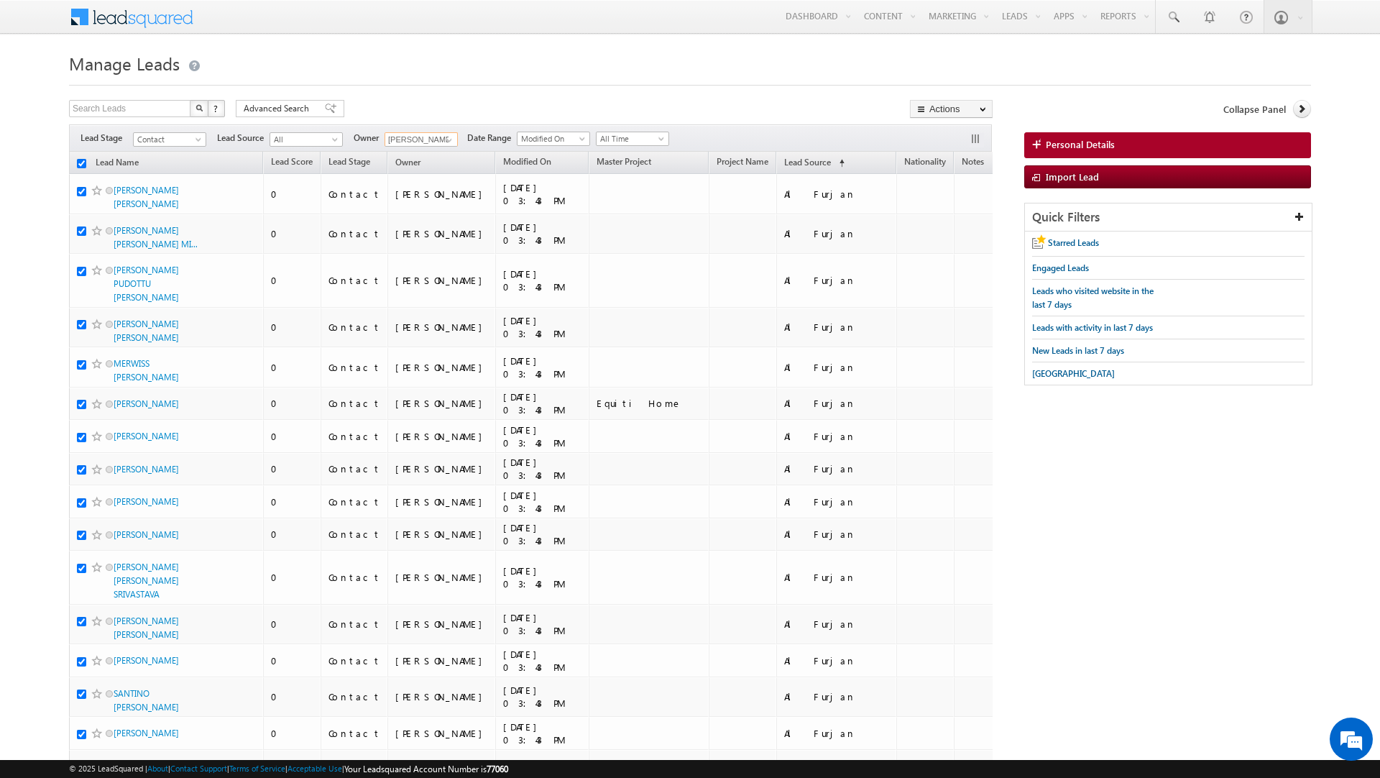
checkbox input "true"
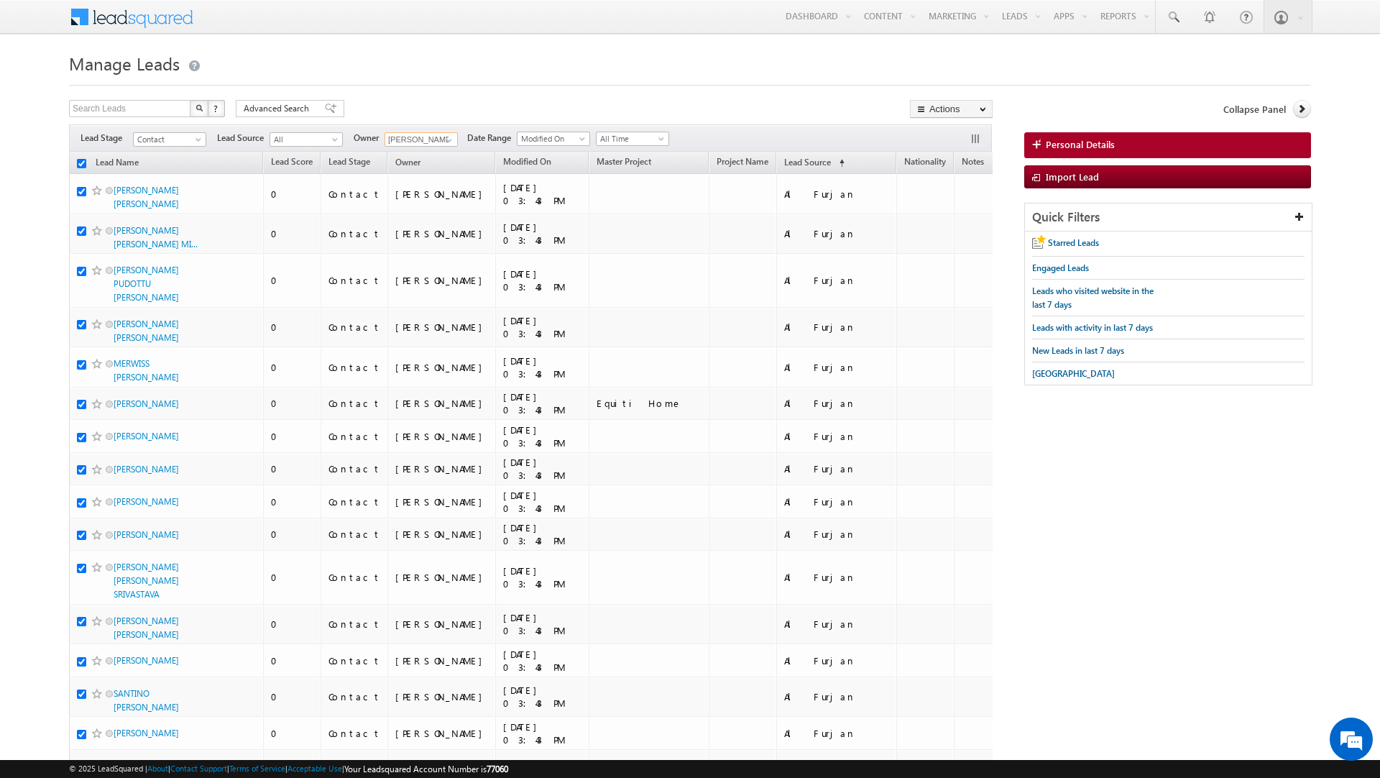
checkbox input "true"
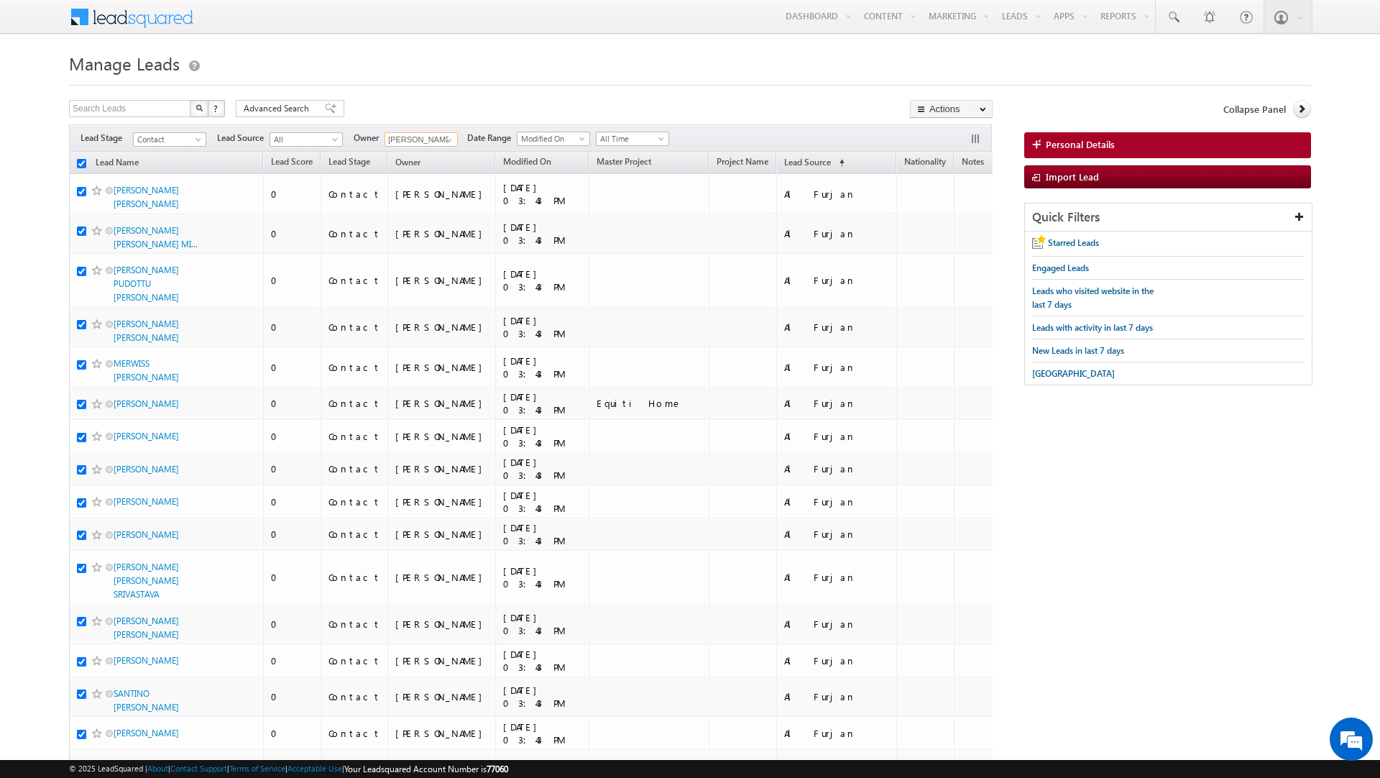
checkbox input "true"
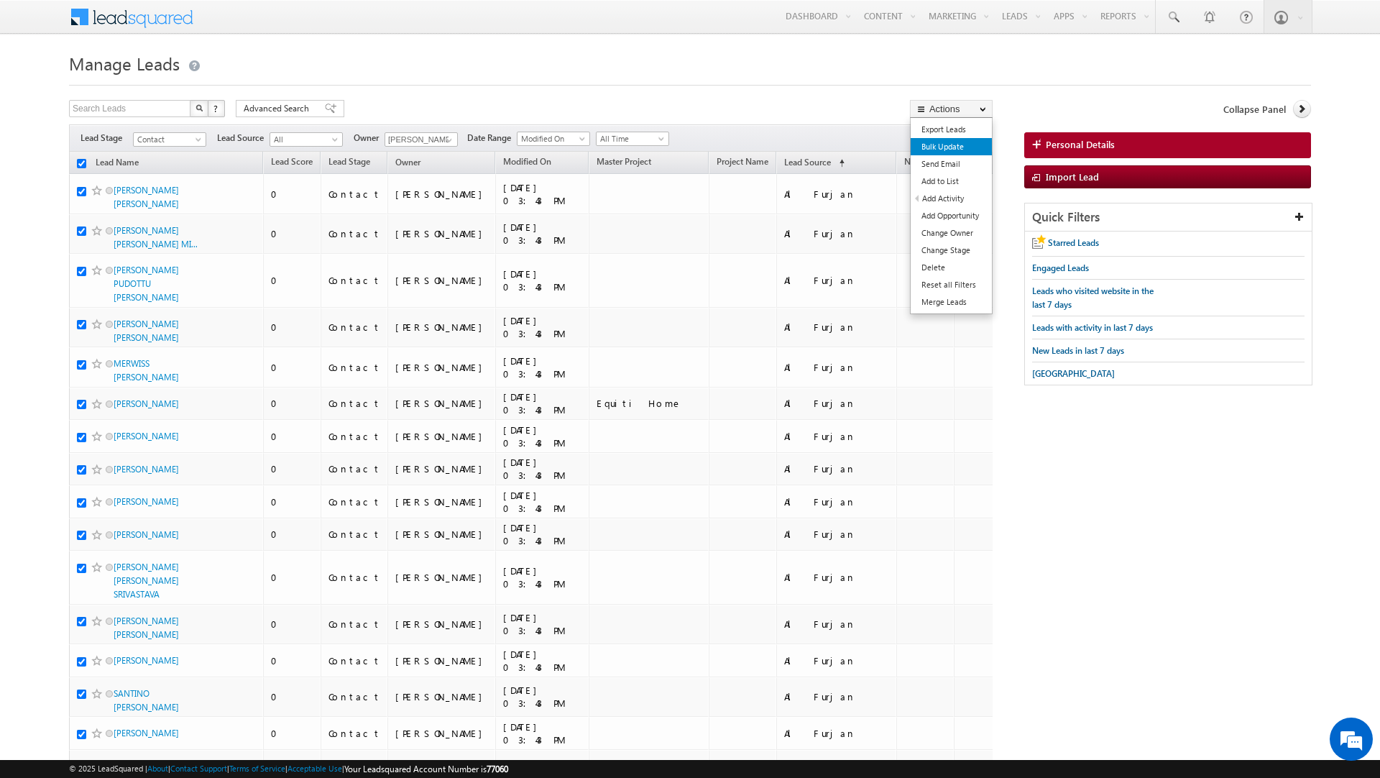
click at [949, 146] on link "Bulk Update" at bounding box center [951, 146] width 81 height 17
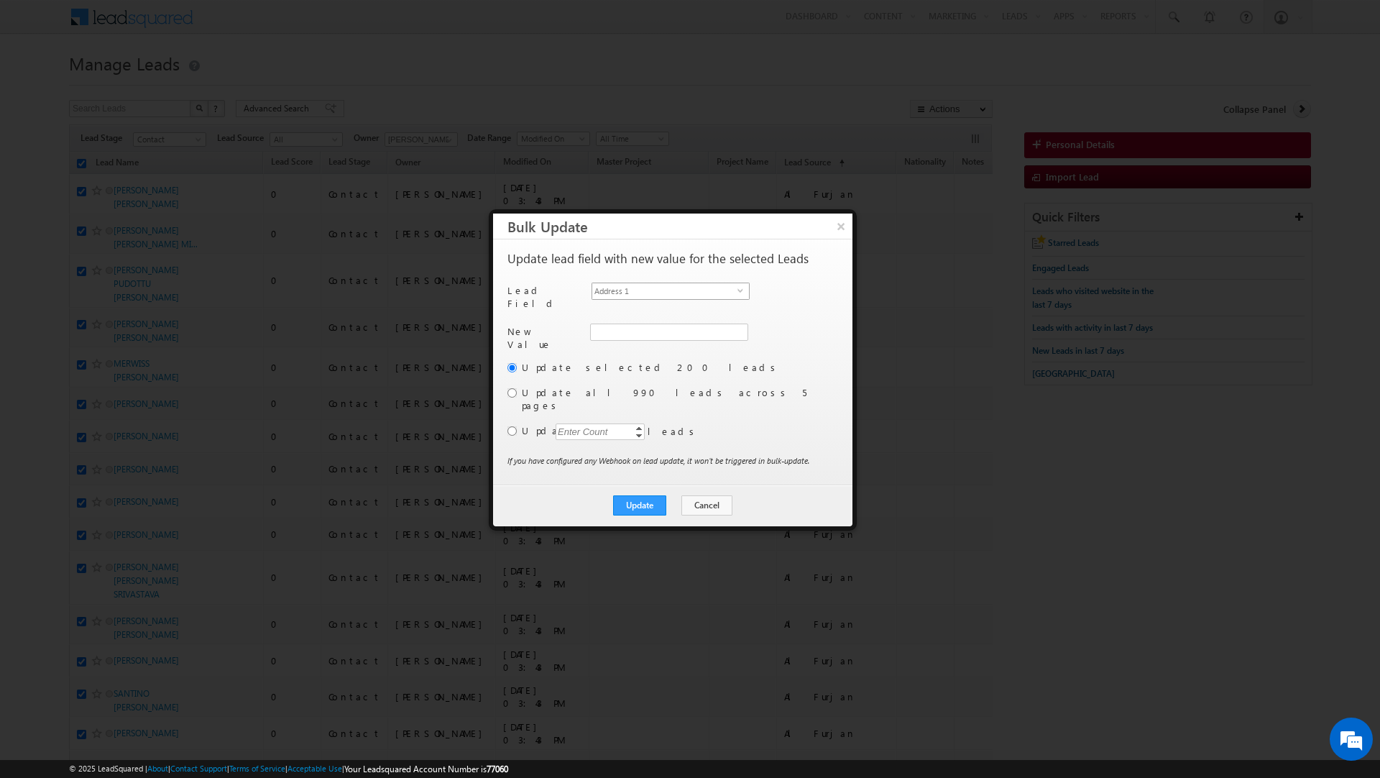
click at [733, 286] on span "Address 1" at bounding box center [664, 291] width 145 height 16
click at [774, 304] on div "Lead Field Owner select OwnerId" at bounding box center [672, 300] width 328 height 34
click at [733, 326] on span at bounding box center [739, 332] width 12 height 12
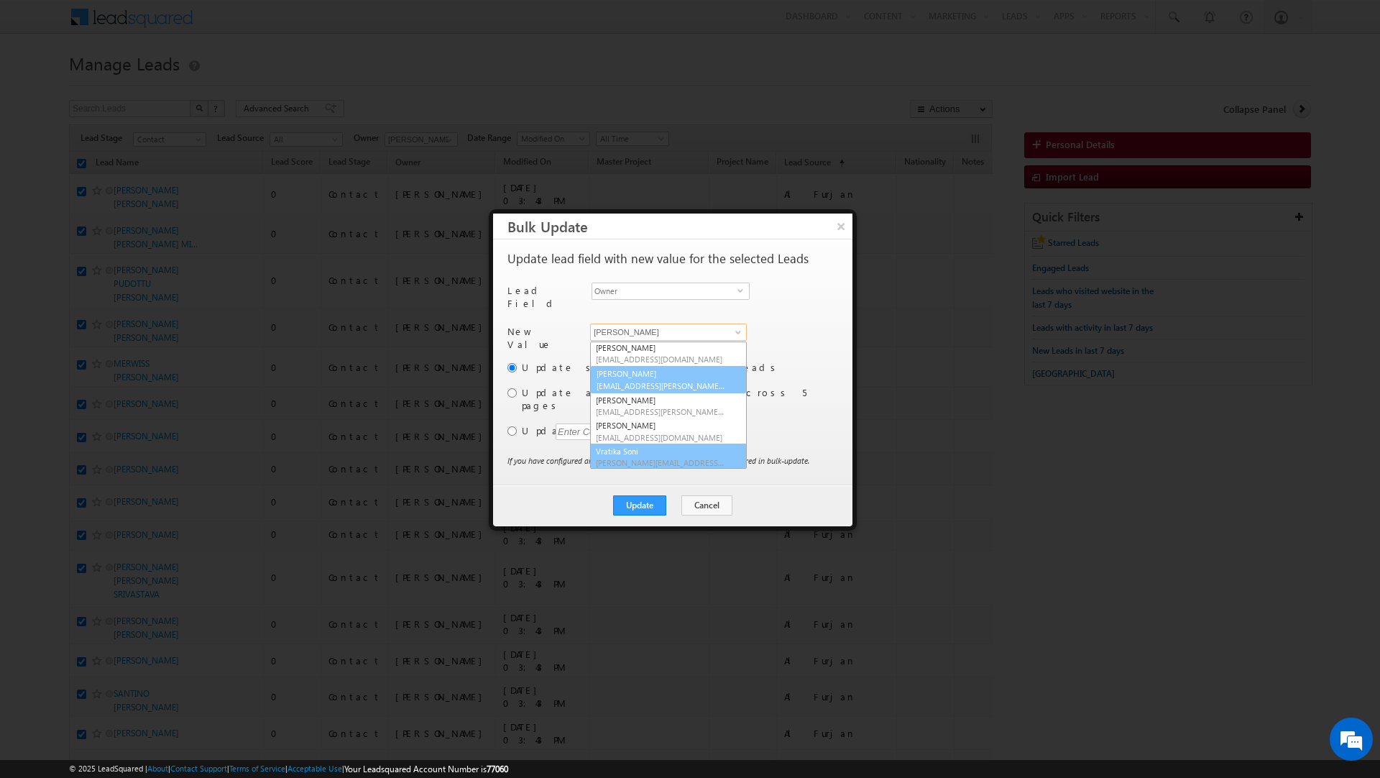
scroll to position [79, 0]
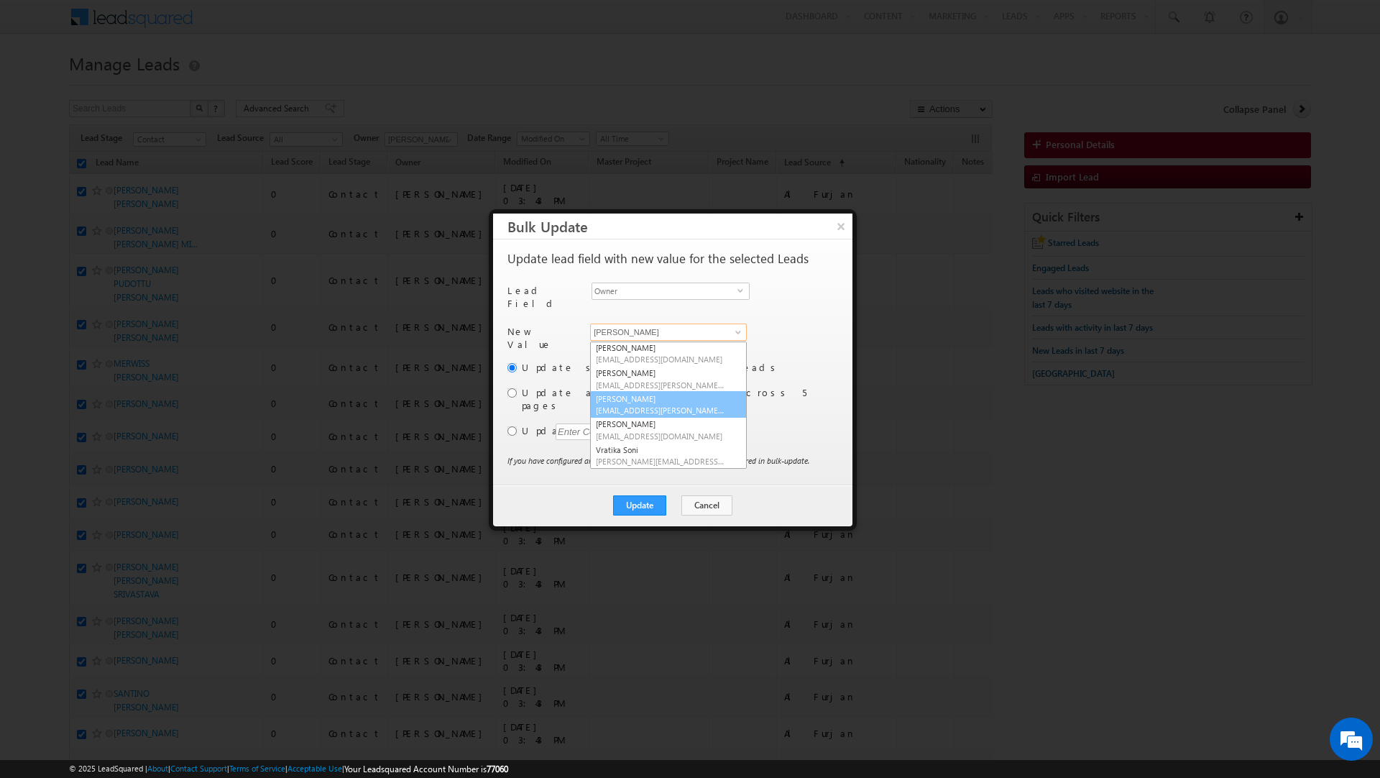
click at [661, 405] on span "[EMAIL_ADDRESS][PERSON_NAME][DOMAIN_NAME]" at bounding box center [660, 410] width 129 height 11
click at [509, 388] on input "radio" at bounding box center [512, 392] width 9 height 9
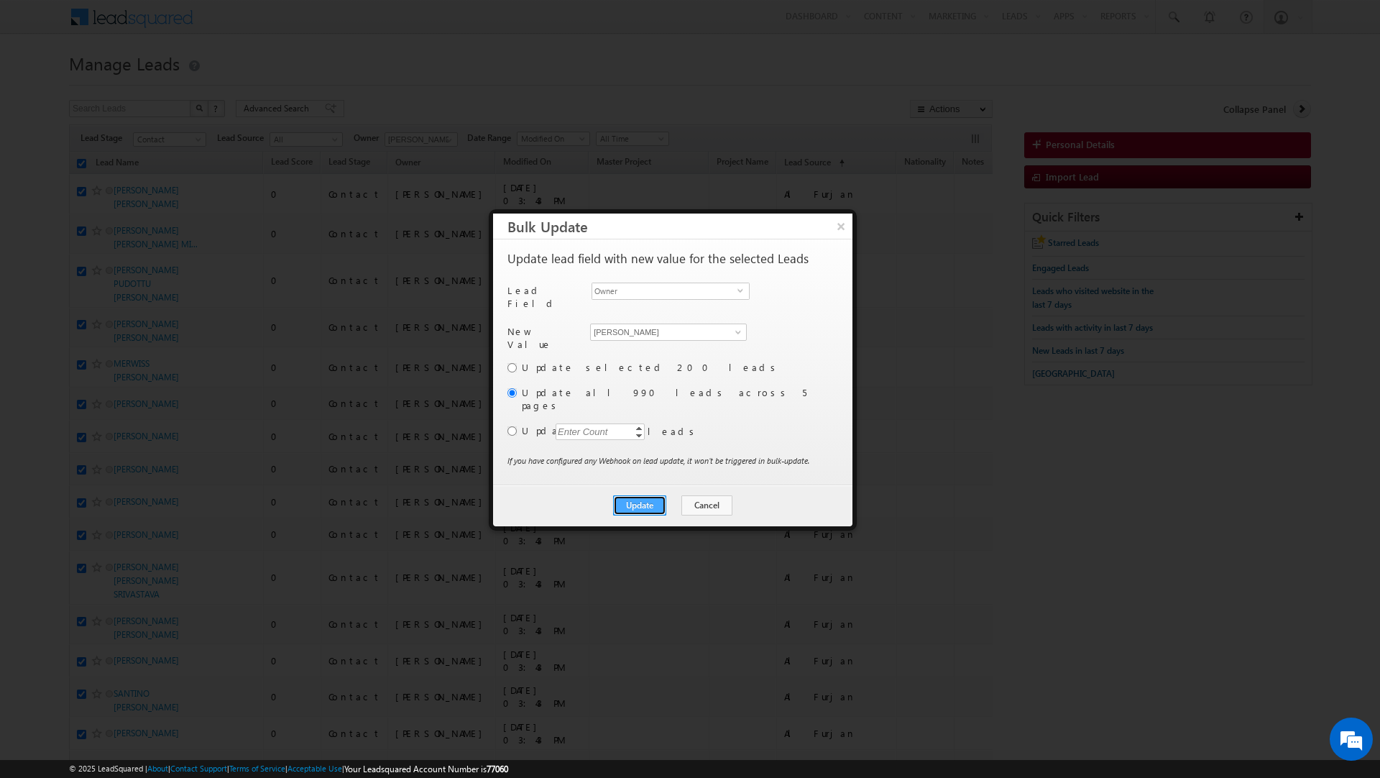
click at [641, 495] on button "Update" at bounding box center [639, 505] width 53 height 20
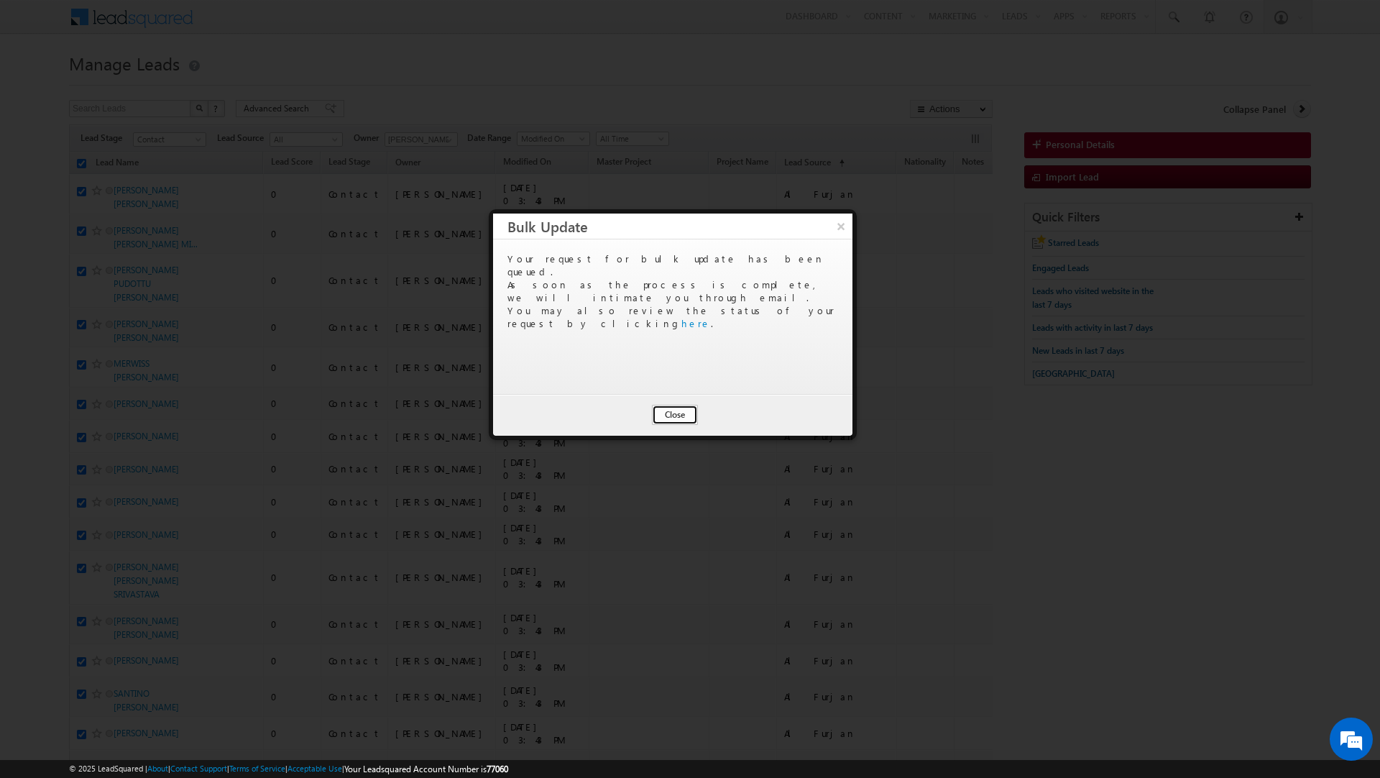
click at [672, 420] on button "Close" at bounding box center [675, 415] width 46 height 20
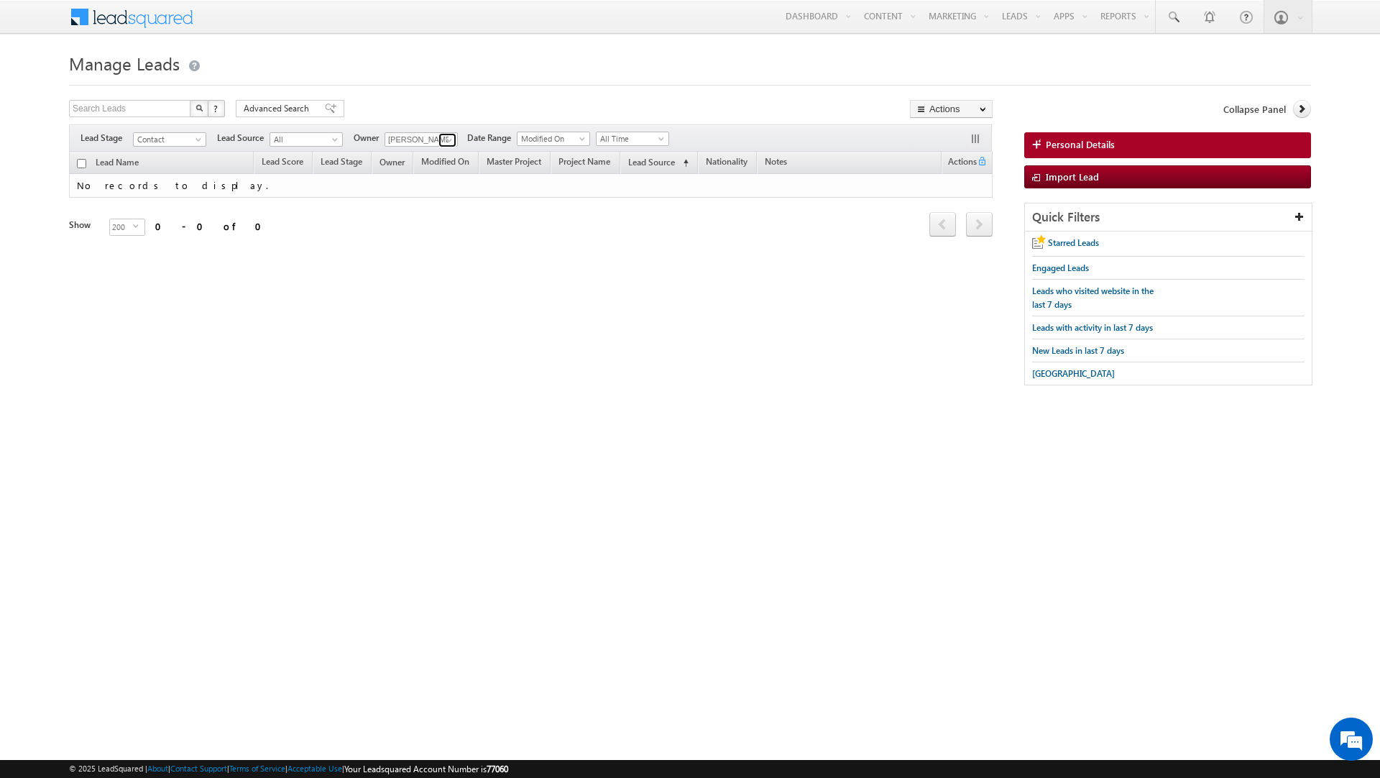
click at [445, 143] on span at bounding box center [450, 140] width 12 height 12
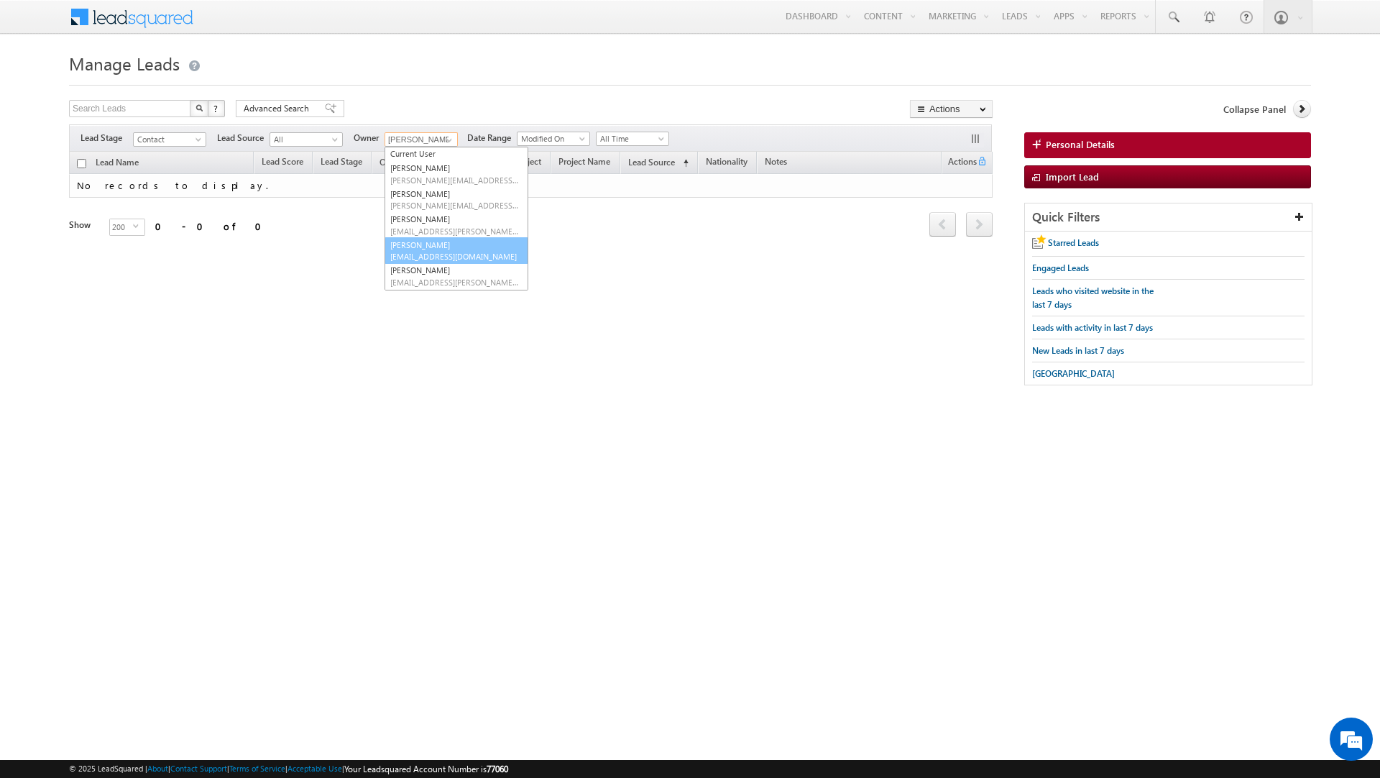
scroll to position [91, 0]
click at [431, 229] on span "[EMAIL_ADDRESS][PERSON_NAME][DOMAIN_NAME]" at bounding box center [454, 232] width 129 height 11
type input "[PERSON_NAME]"
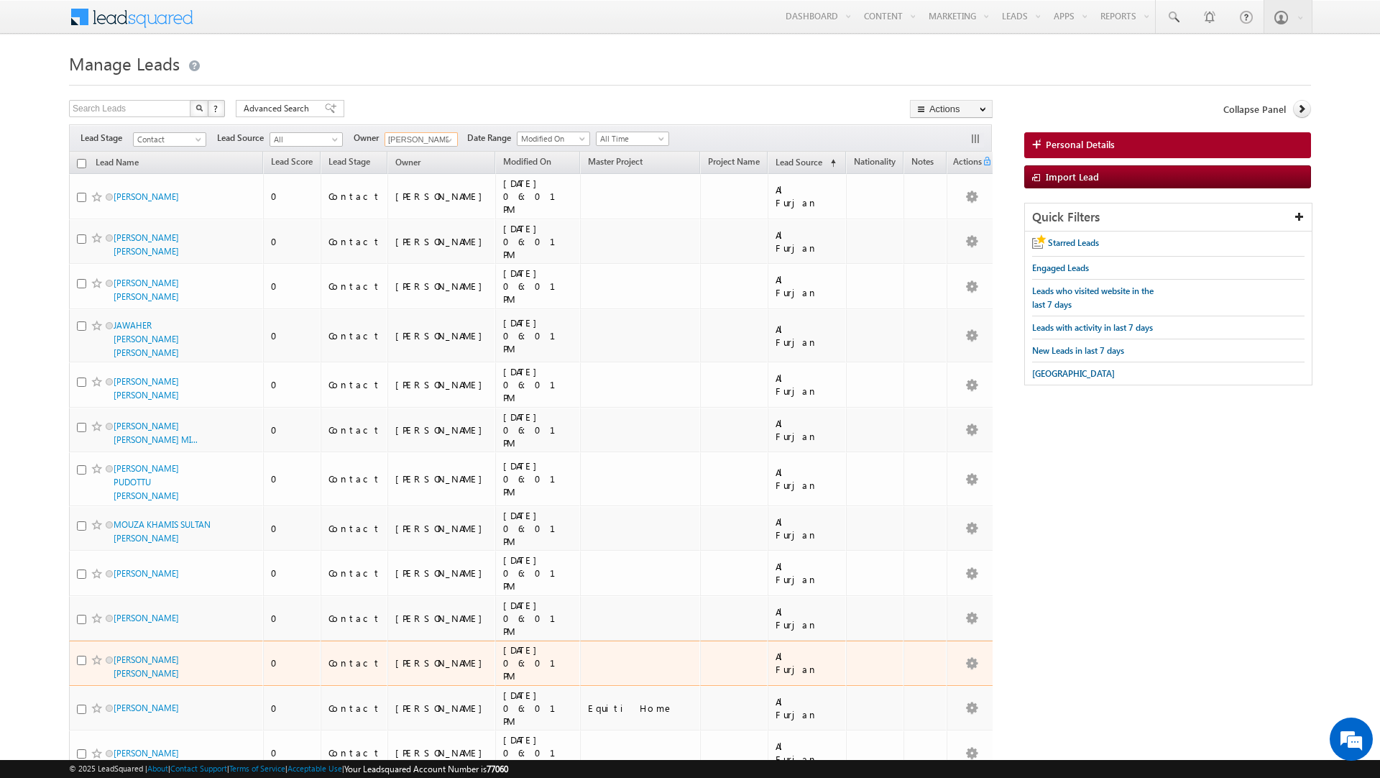
scroll to position [0, 0]
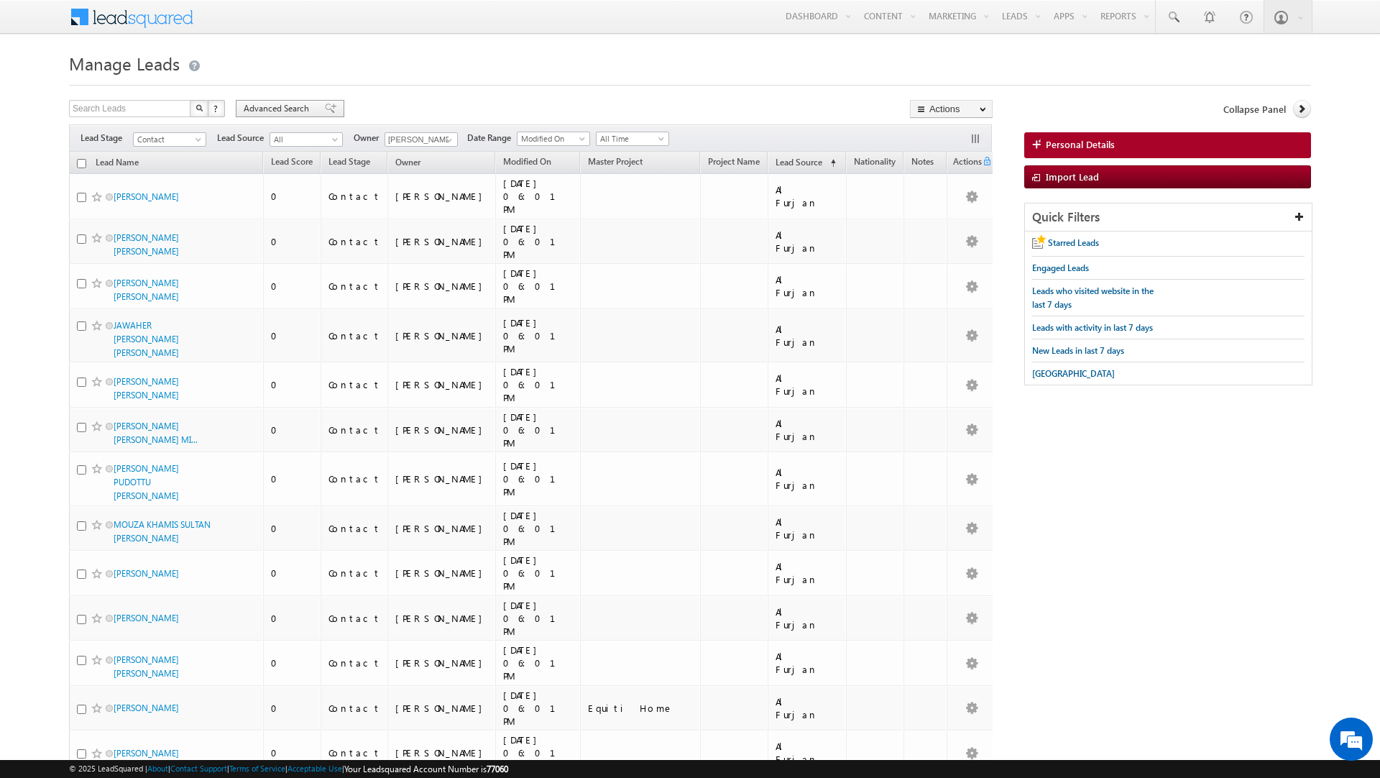
click at [283, 106] on span "Advanced Search" at bounding box center [279, 108] width 70 height 13
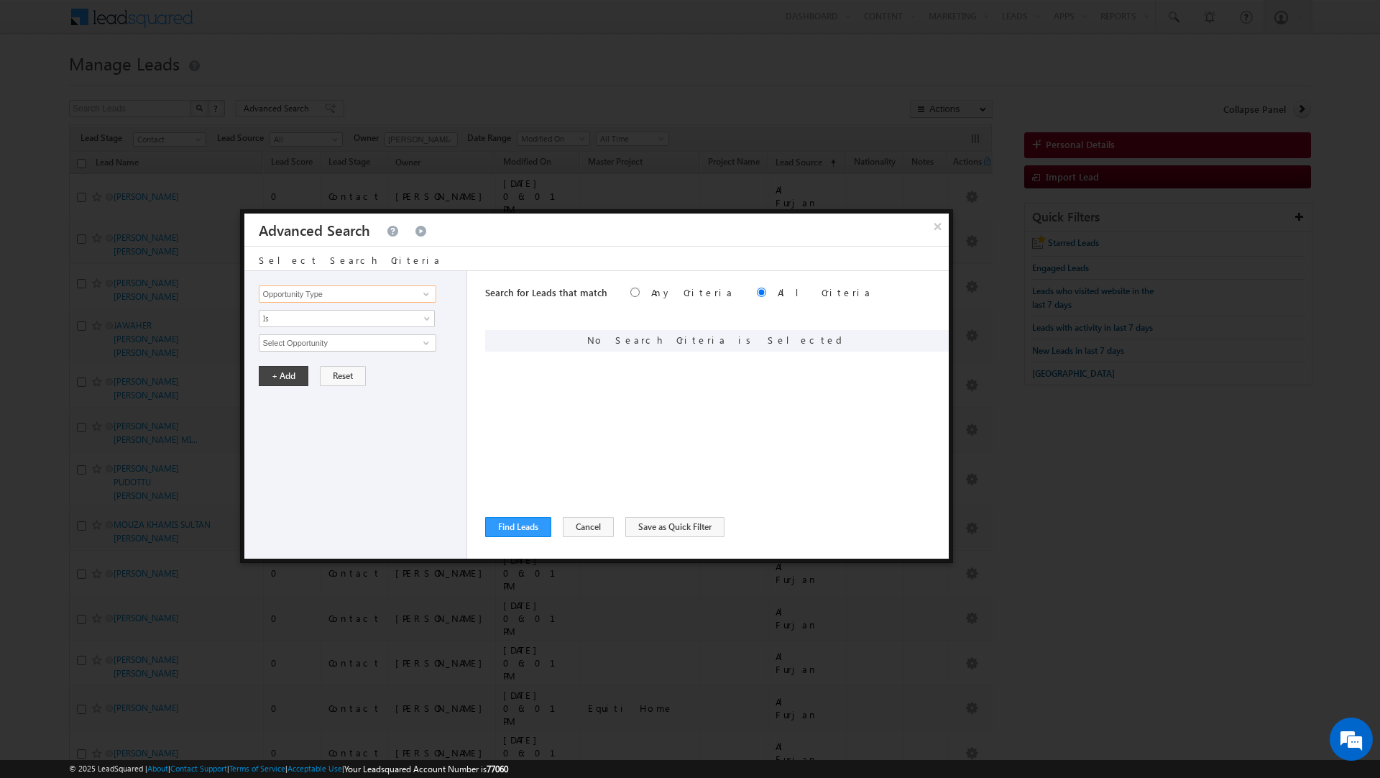
click at [320, 293] on input "Opportunity Type" at bounding box center [347, 293] width 177 height 17
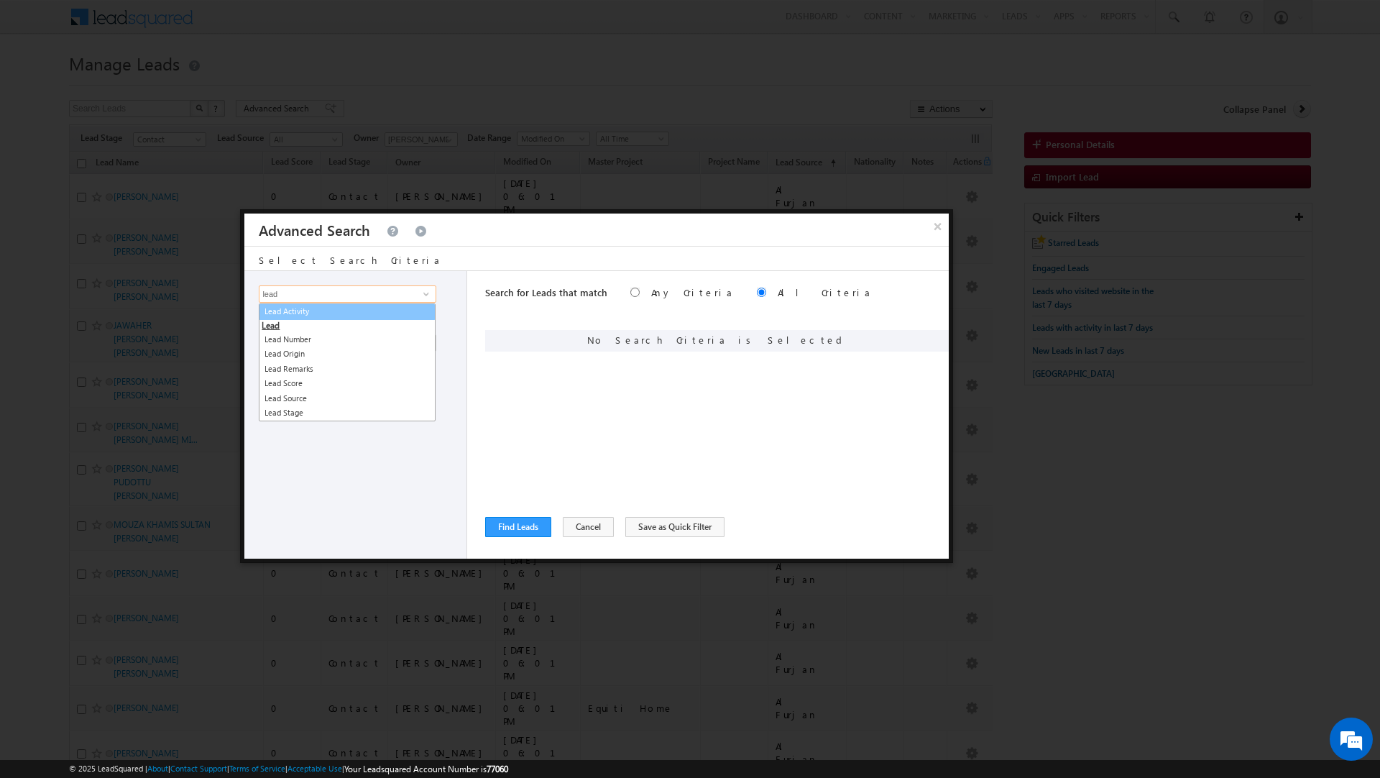
click at [306, 311] on link "Lead Activity" at bounding box center [347, 311] width 177 height 17
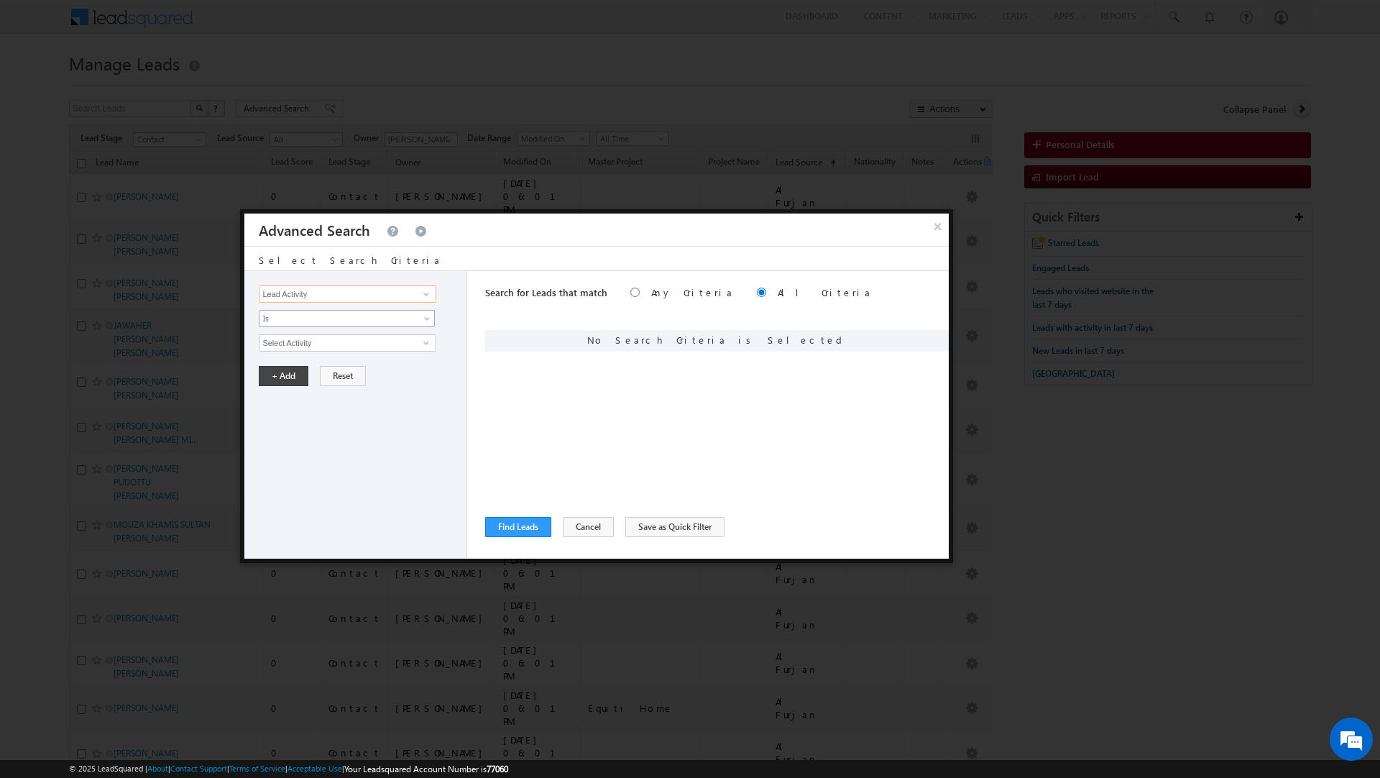
type input "Lead Activity"
click at [306, 311] on link "Is" at bounding box center [347, 318] width 176 height 17
click at [300, 349] on link "Is Not" at bounding box center [347, 350] width 175 height 13
click at [300, 349] on input "Select Activity" at bounding box center [347, 342] width 177 height 17
click at [334, 378] on link "Outbound Phone Call Activity" at bounding box center [347, 373] width 177 height 17
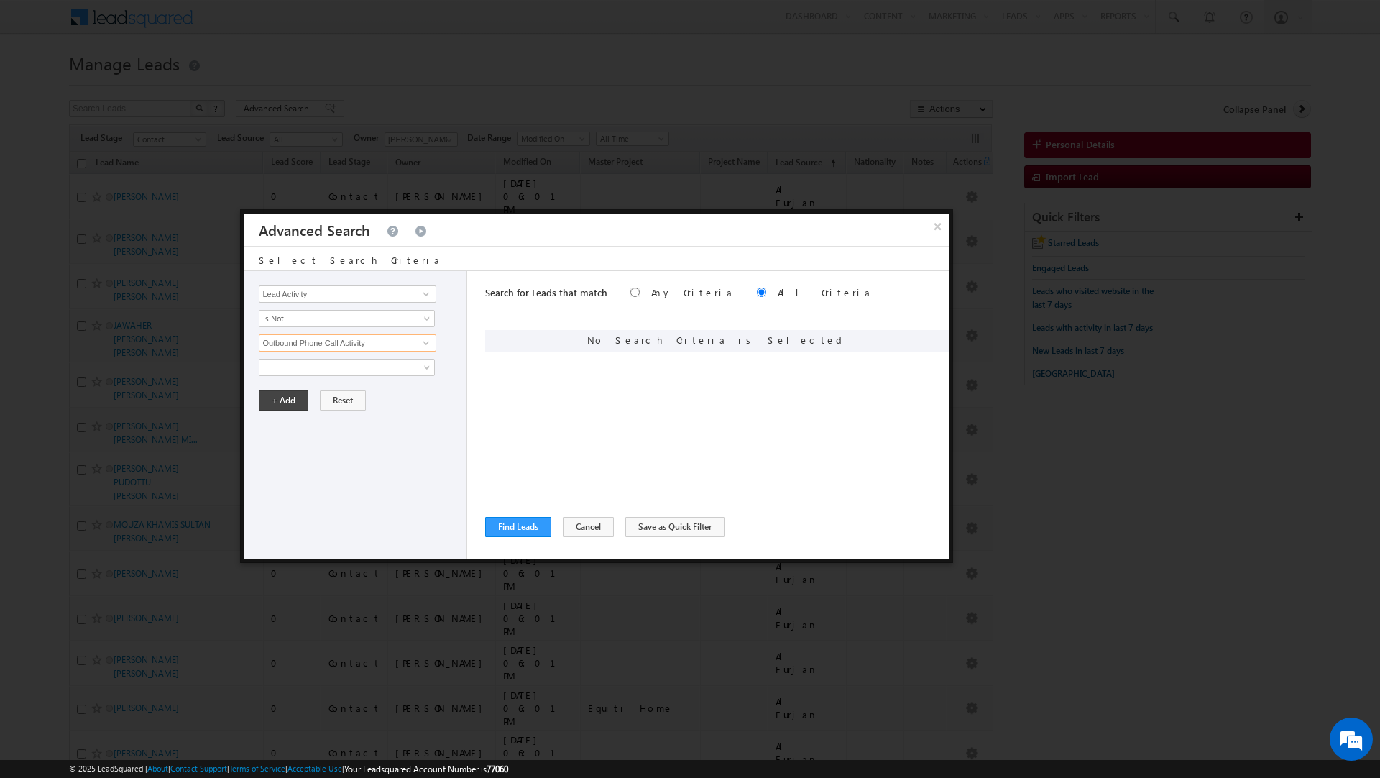
type input "Outbound Phone Call Activity"
click at [334, 378] on div "Opportunity Type Lead Activity Task Sales Group Prospect Id Address 1 Address 2…" at bounding box center [355, 415] width 223 height 288
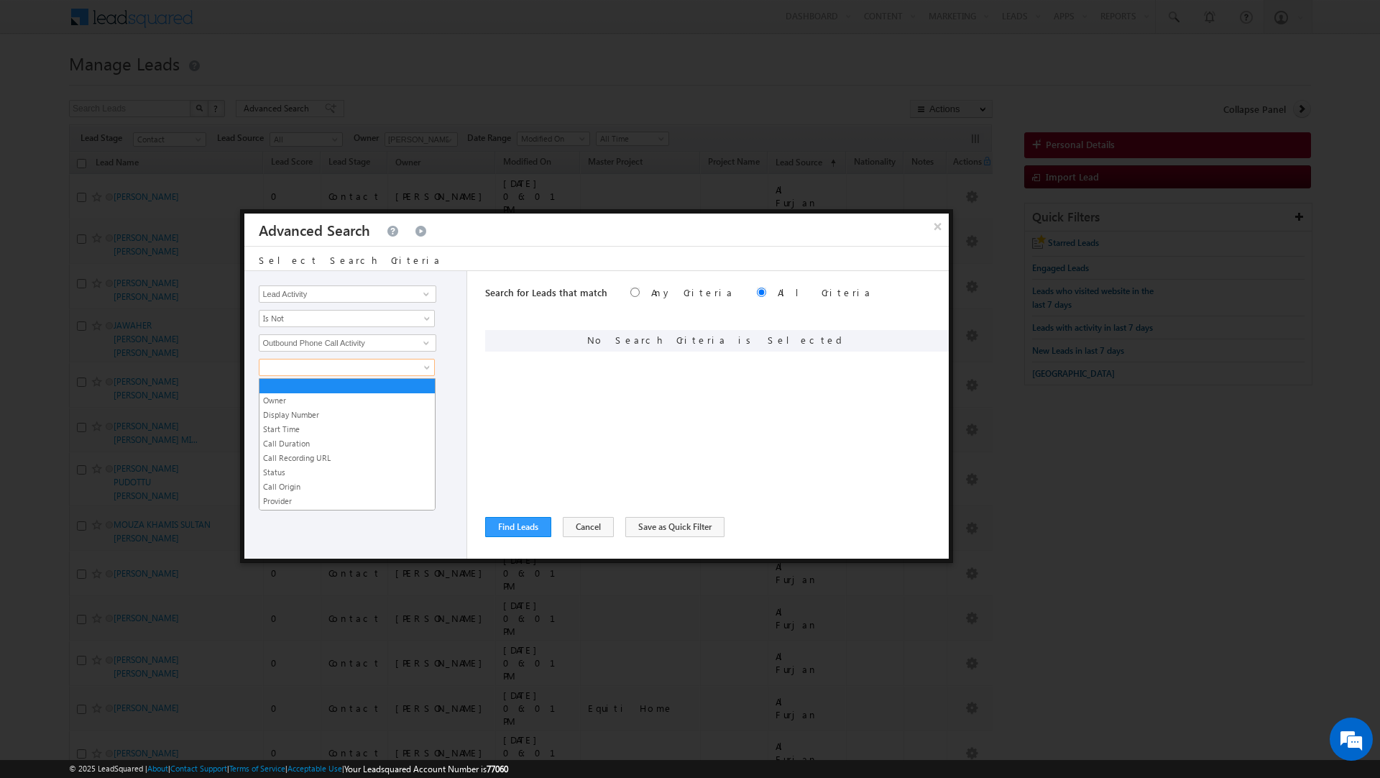
click at [324, 372] on span at bounding box center [338, 367] width 156 height 13
click at [322, 429] on link "Start Time" at bounding box center [347, 429] width 175 height 13
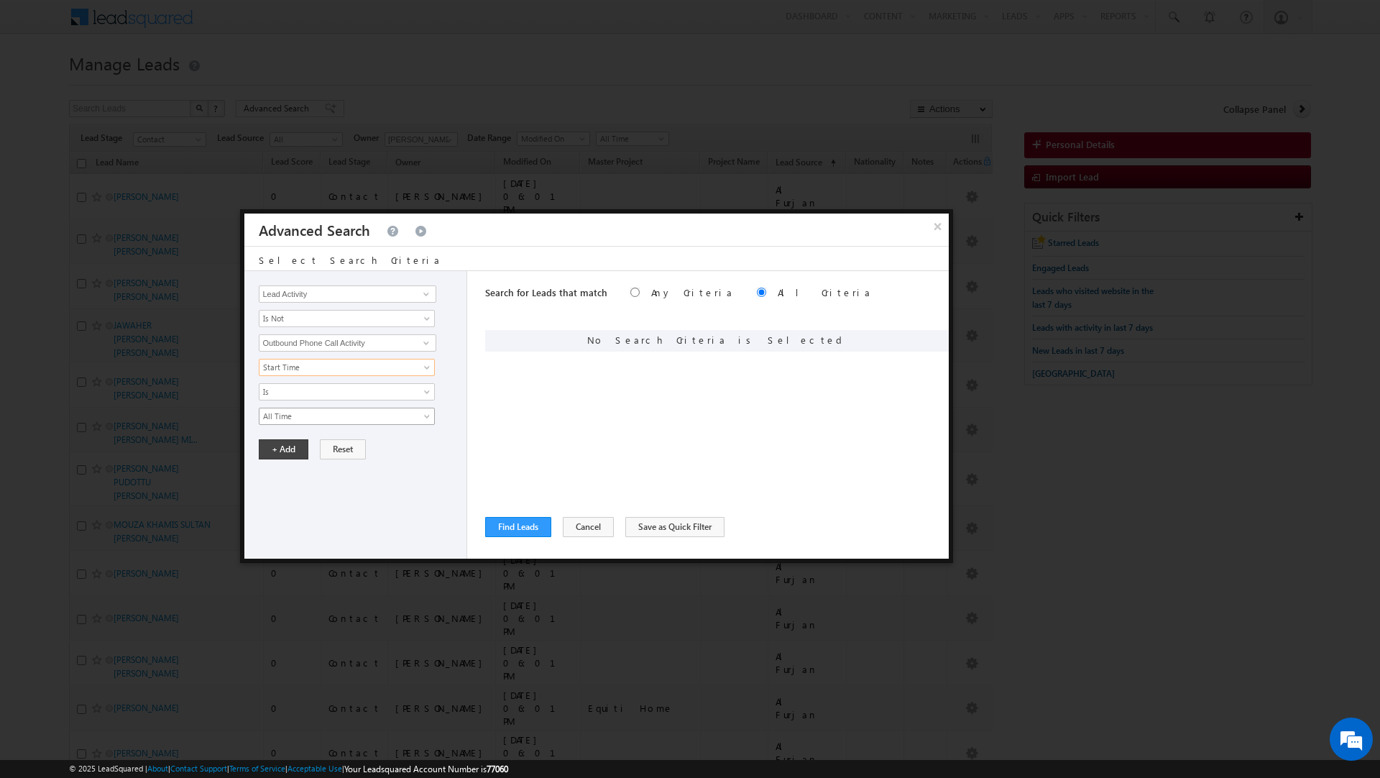
click at [303, 418] on span "All Time" at bounding box center [338, 416] width 156 height 13
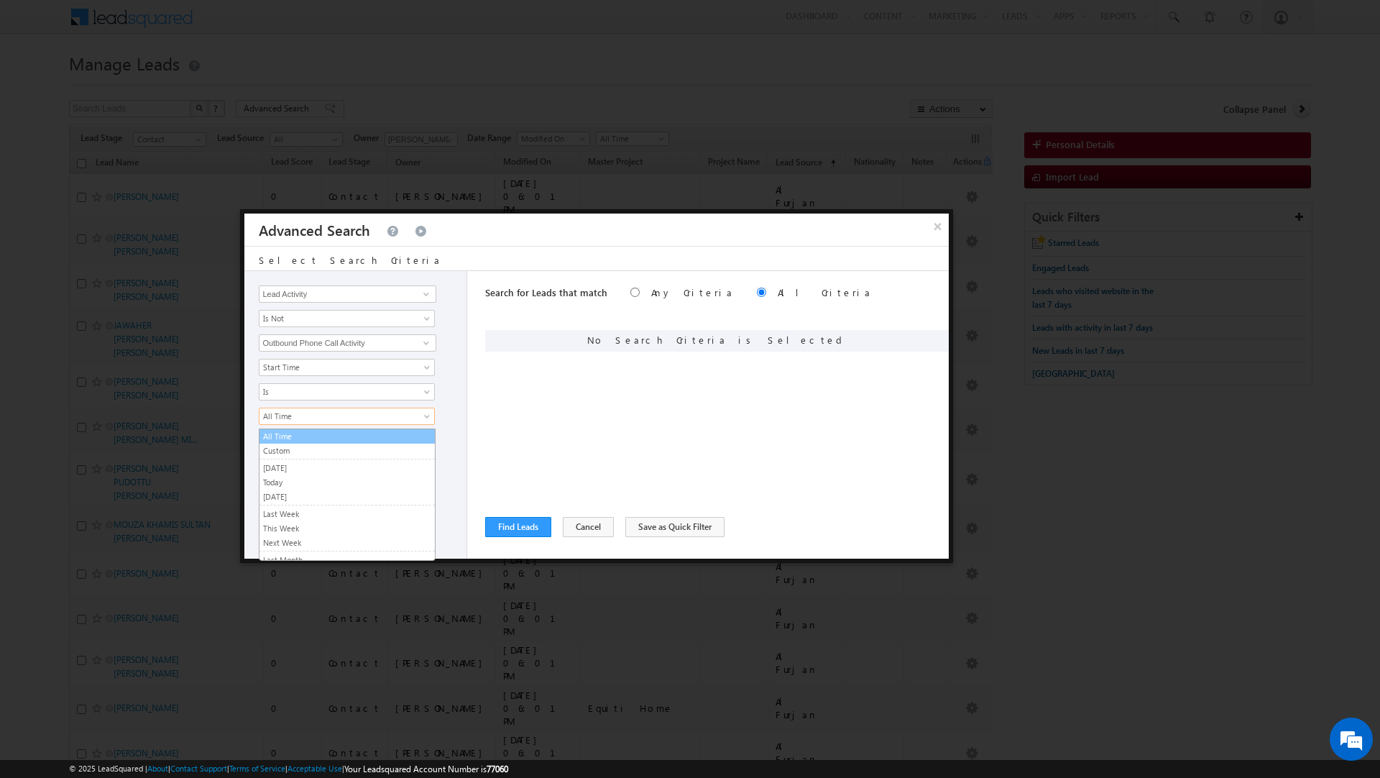
click at [288, 443] on link "All Time" at bounding box center [347, 436] width 175 height 13
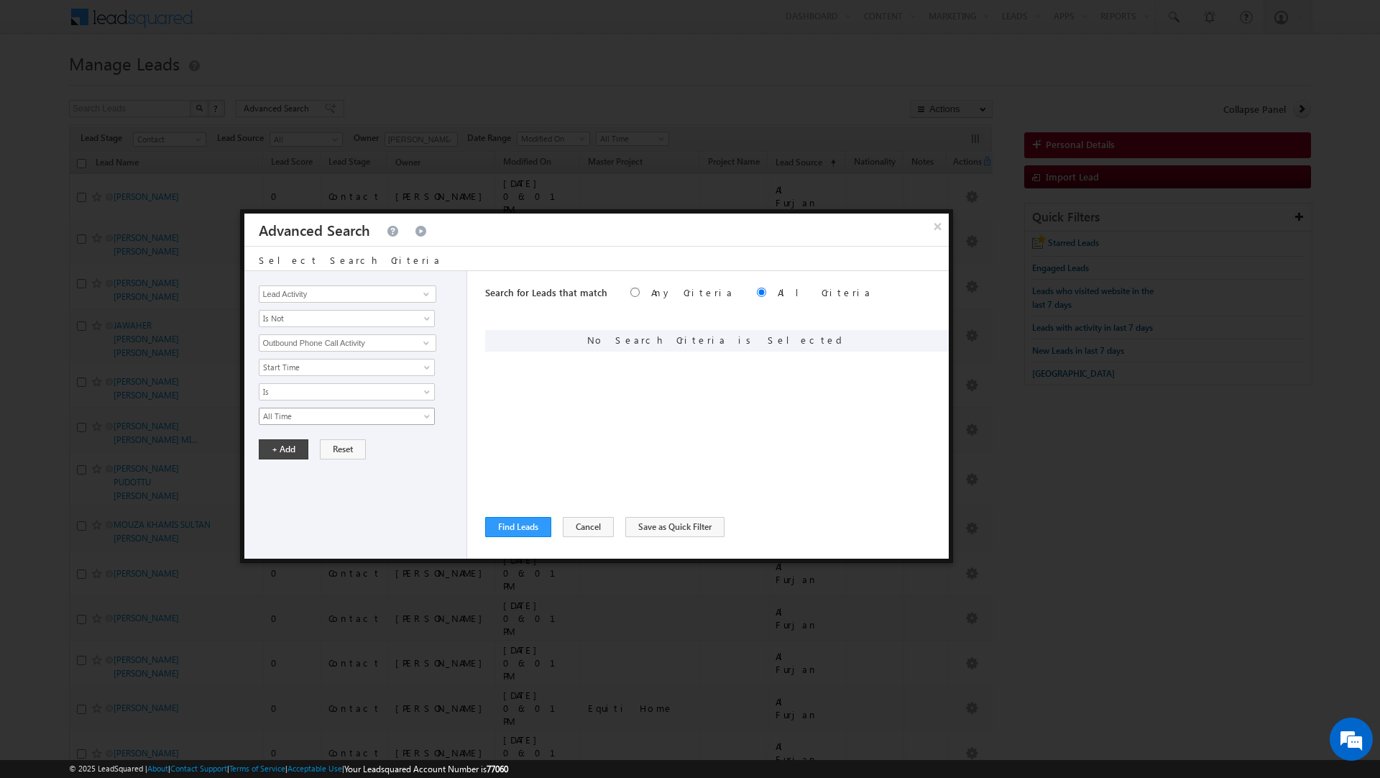
click at [287, 414] on span "All Time" at bounding box center [338, 416] width 156 height 13
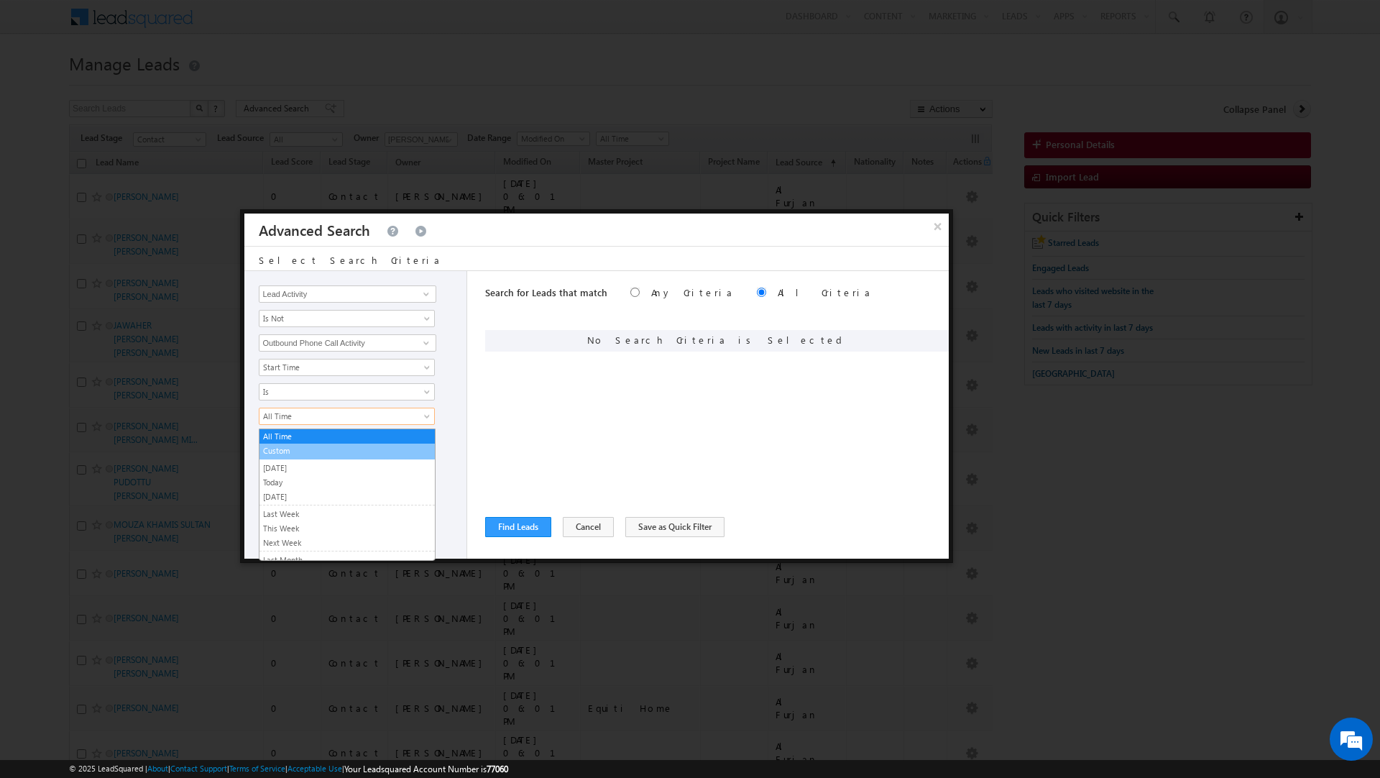
click at [286, 454] on link "Custom" at bounding box center [347, 450] width 175 height 13
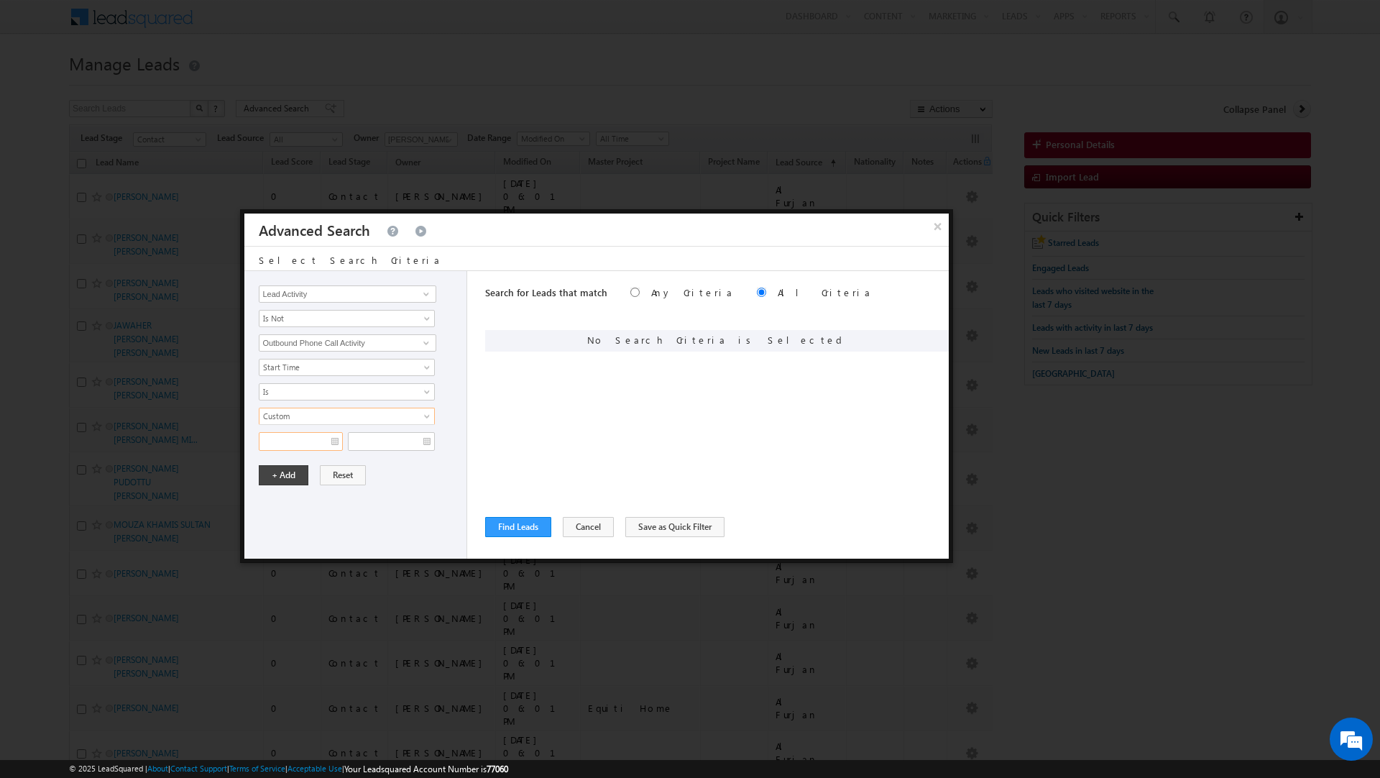
click at [285, 444] on input "text" at bounding box center [301, 441] width 84 height 19
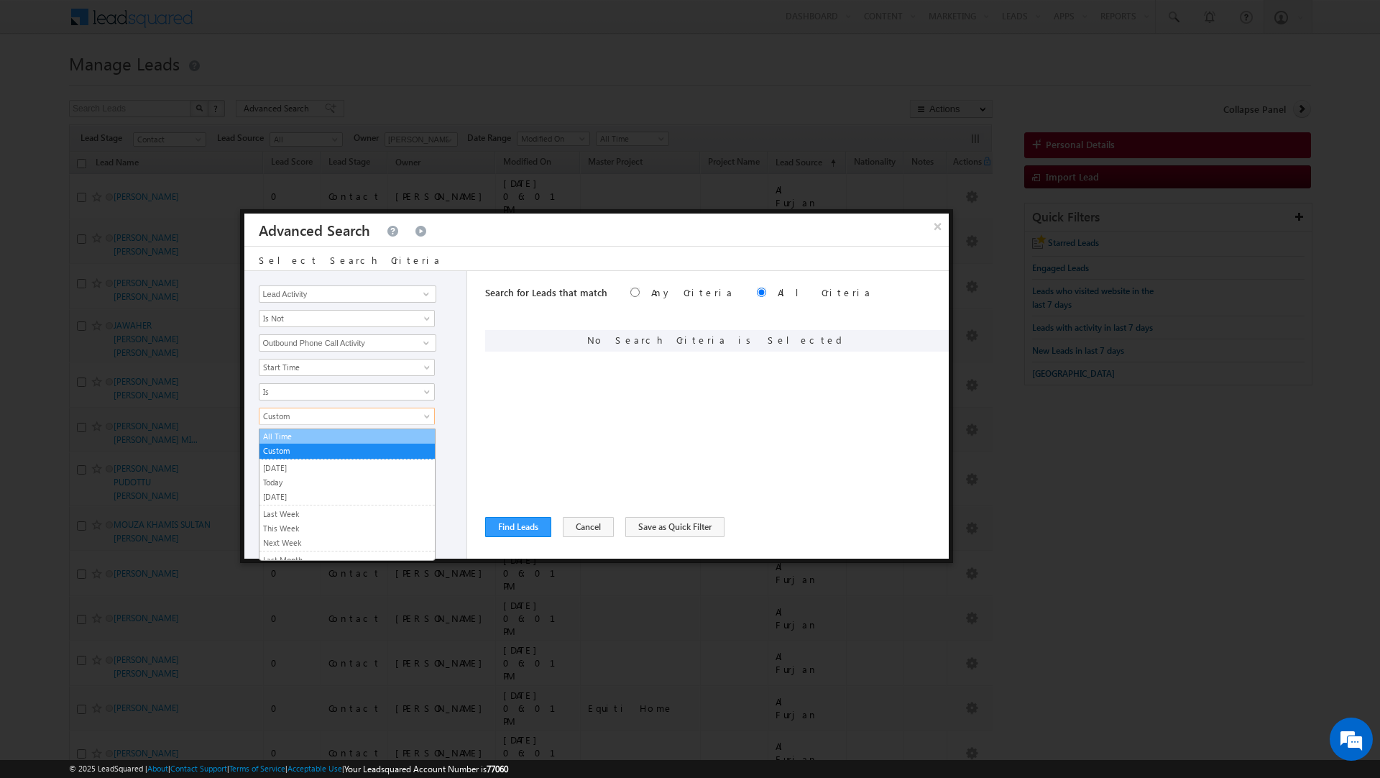
click at [283, 439] on link "All Time" at bounding box center [347, 436] width 175 height 13
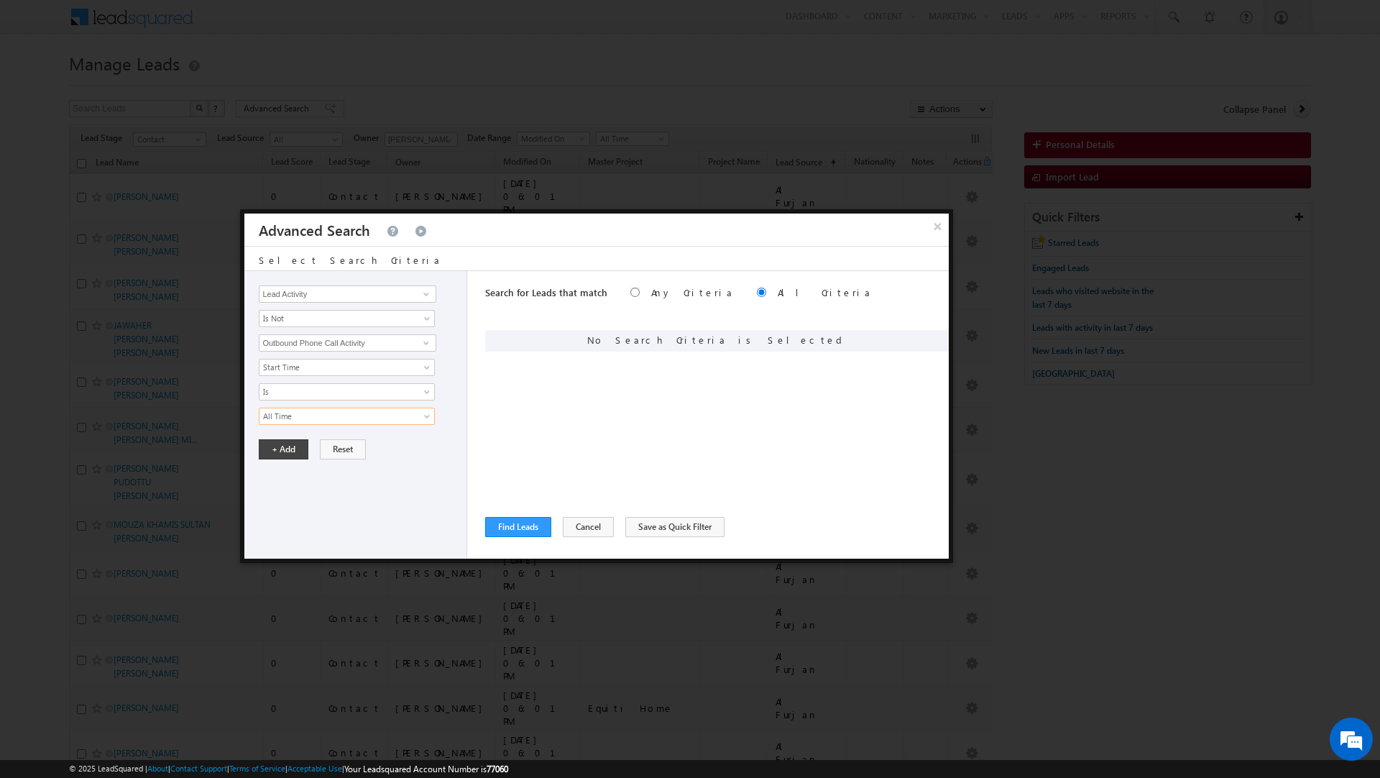
click at [283, 439] on div "Opportunity Type Lead Activity Task Sales Group Prospect Id Address 1 Address 2…" at bounding box center [355, 415] width 223 height 288
click at [283, 452] on button "+ Add" at bounding box center [284, 449] width 50 height 20
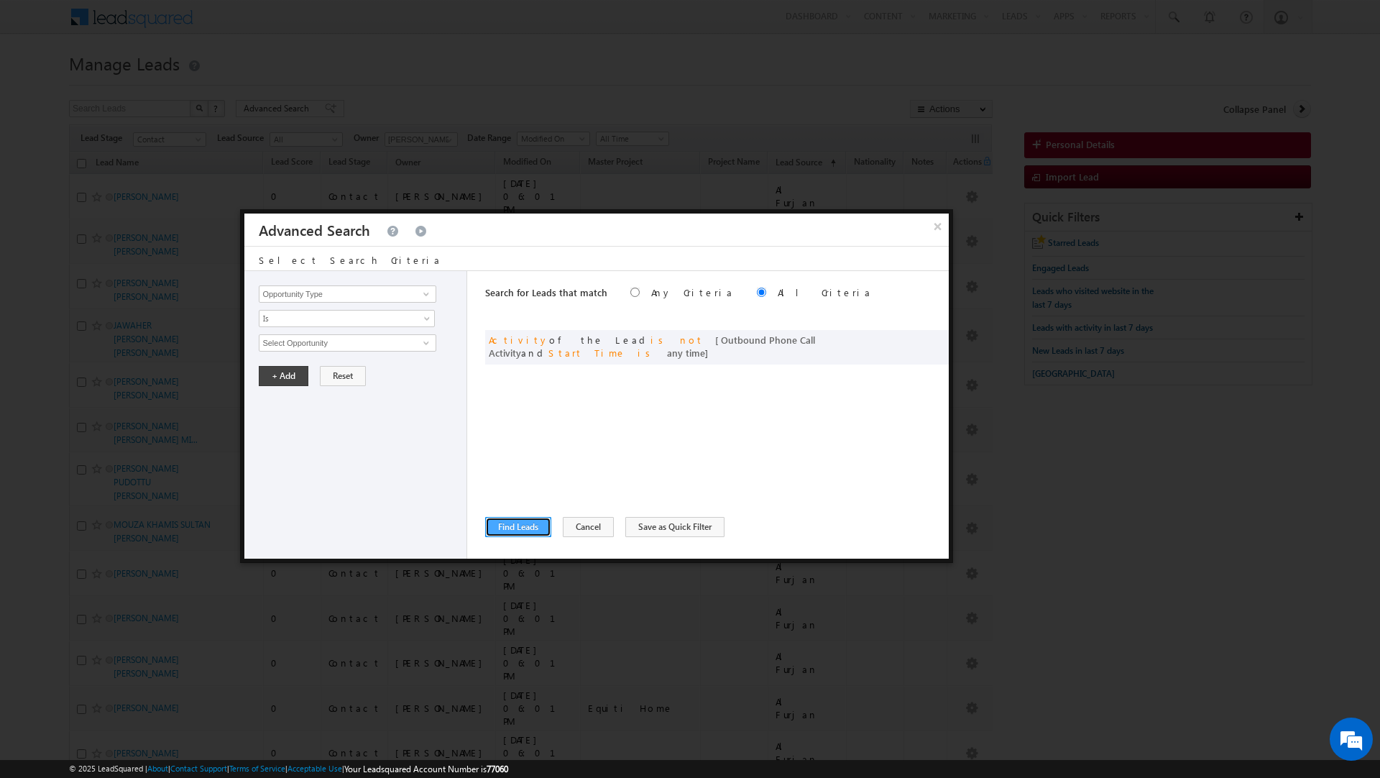
click at [521, 528] on button "Find Leads" at bounding box center [518, 527] width 66 height 20
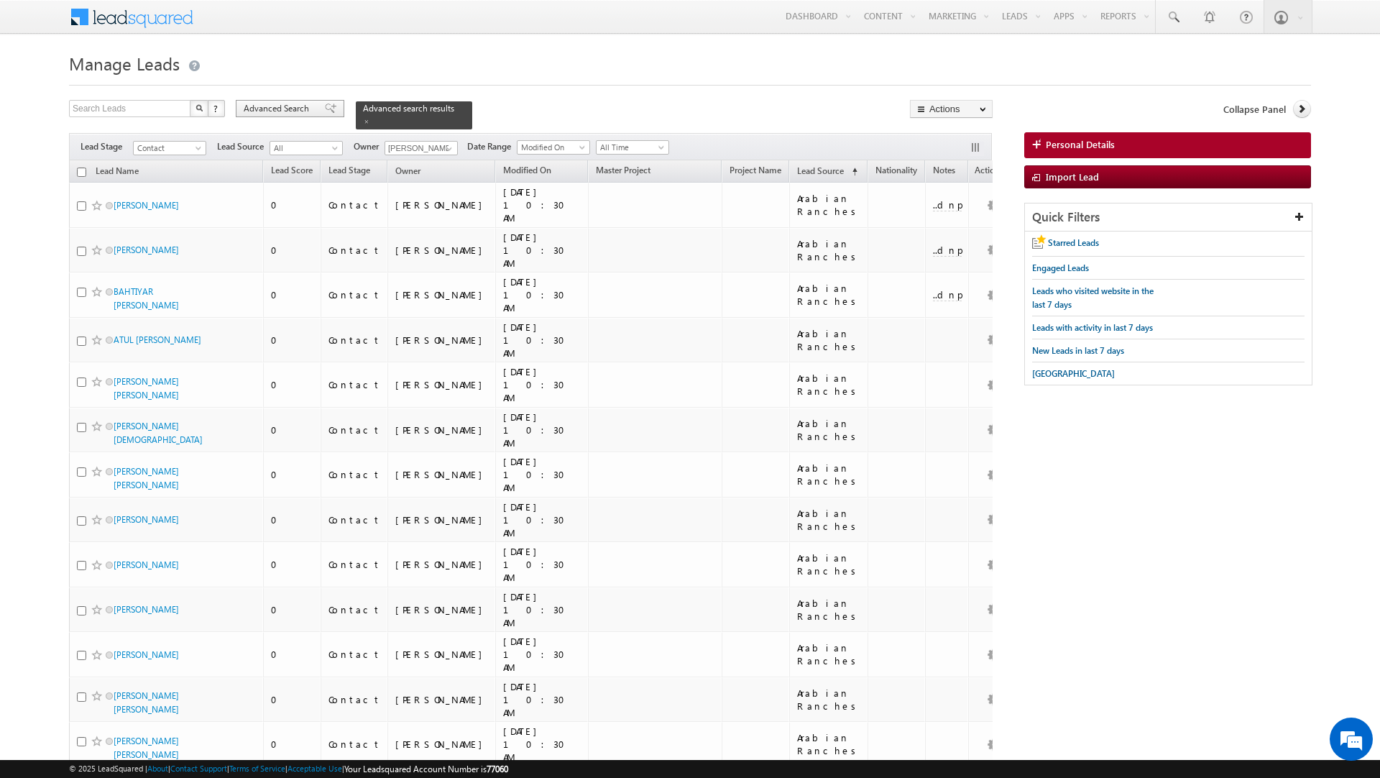
click at [306, 108] on span "Advanced Search" at bounding box center [279, 108] width 70 height 13
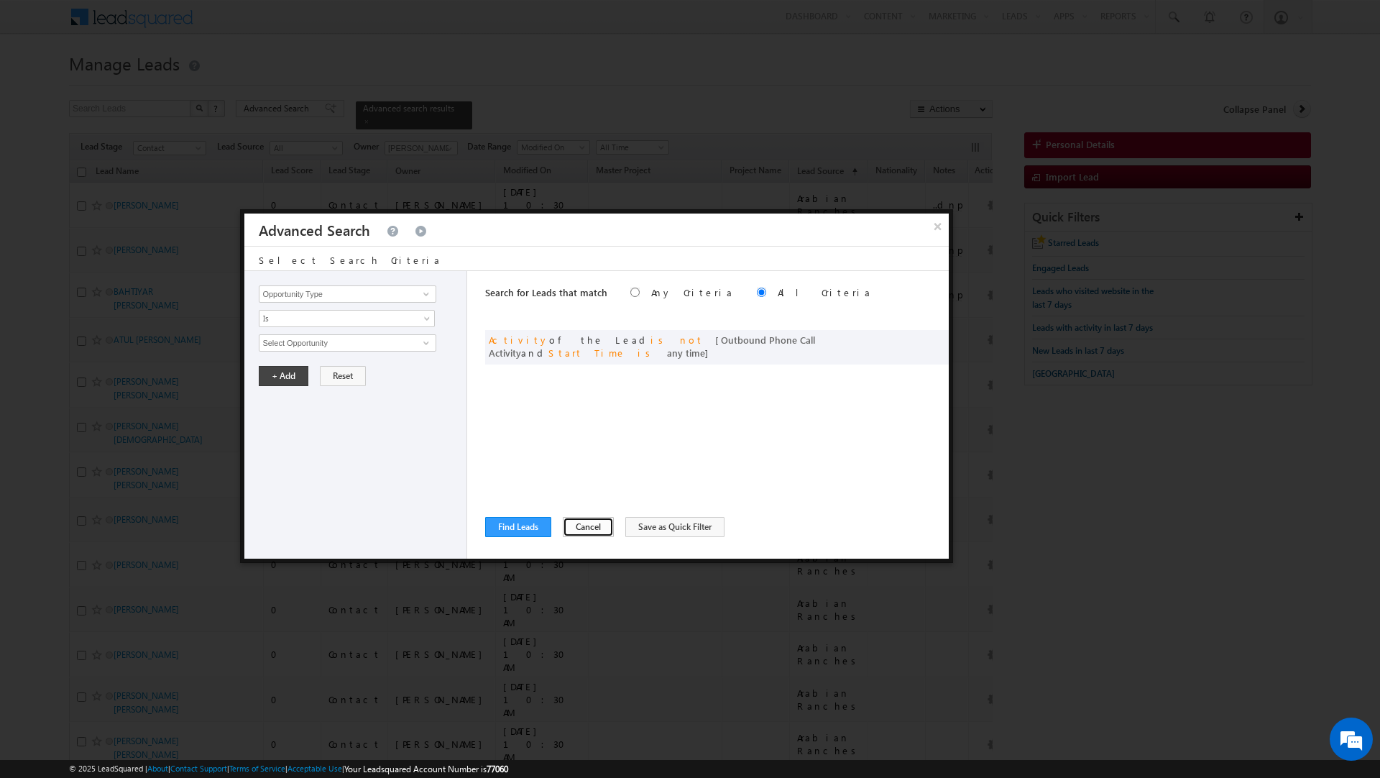
click at [582, 522] on button "Cancel" at bounding box center [588, 527] width 51 height 20
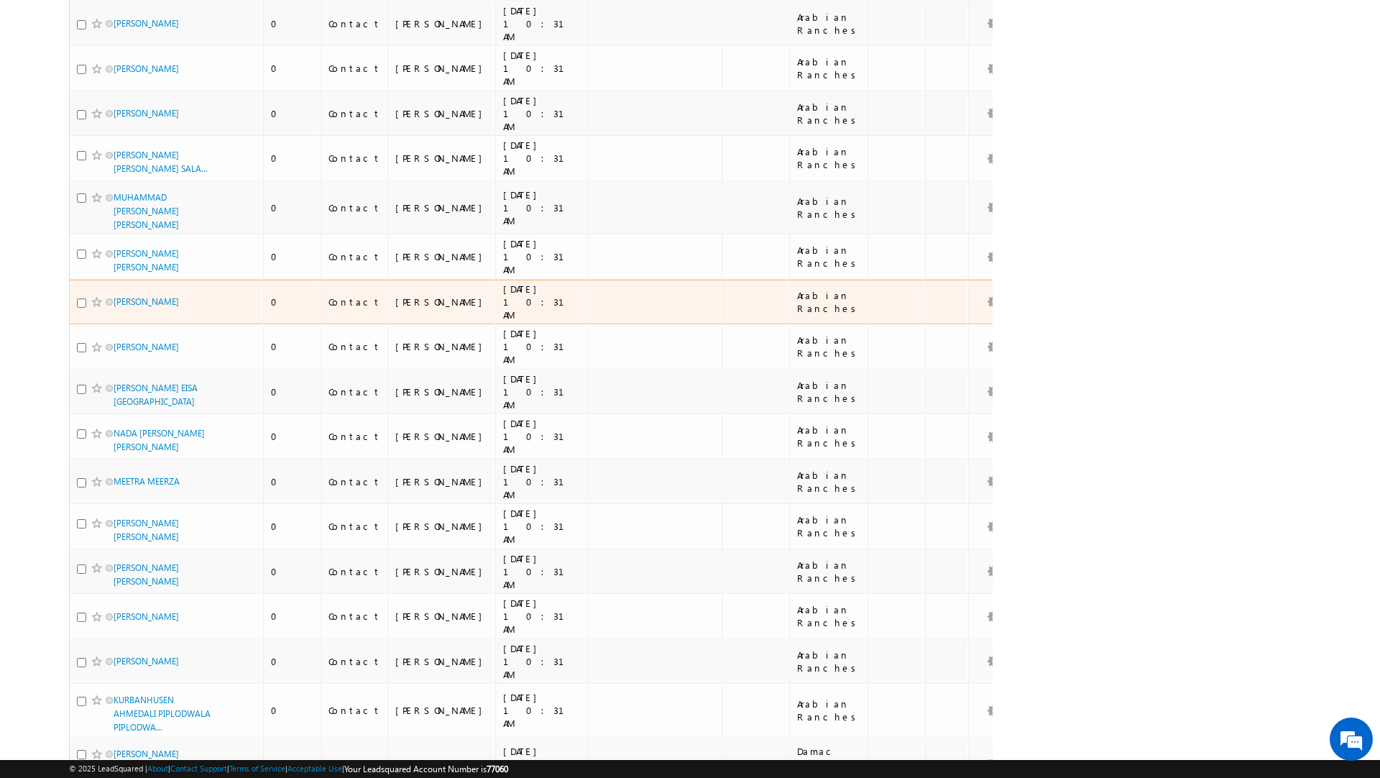
scroll to position [7272, 0]
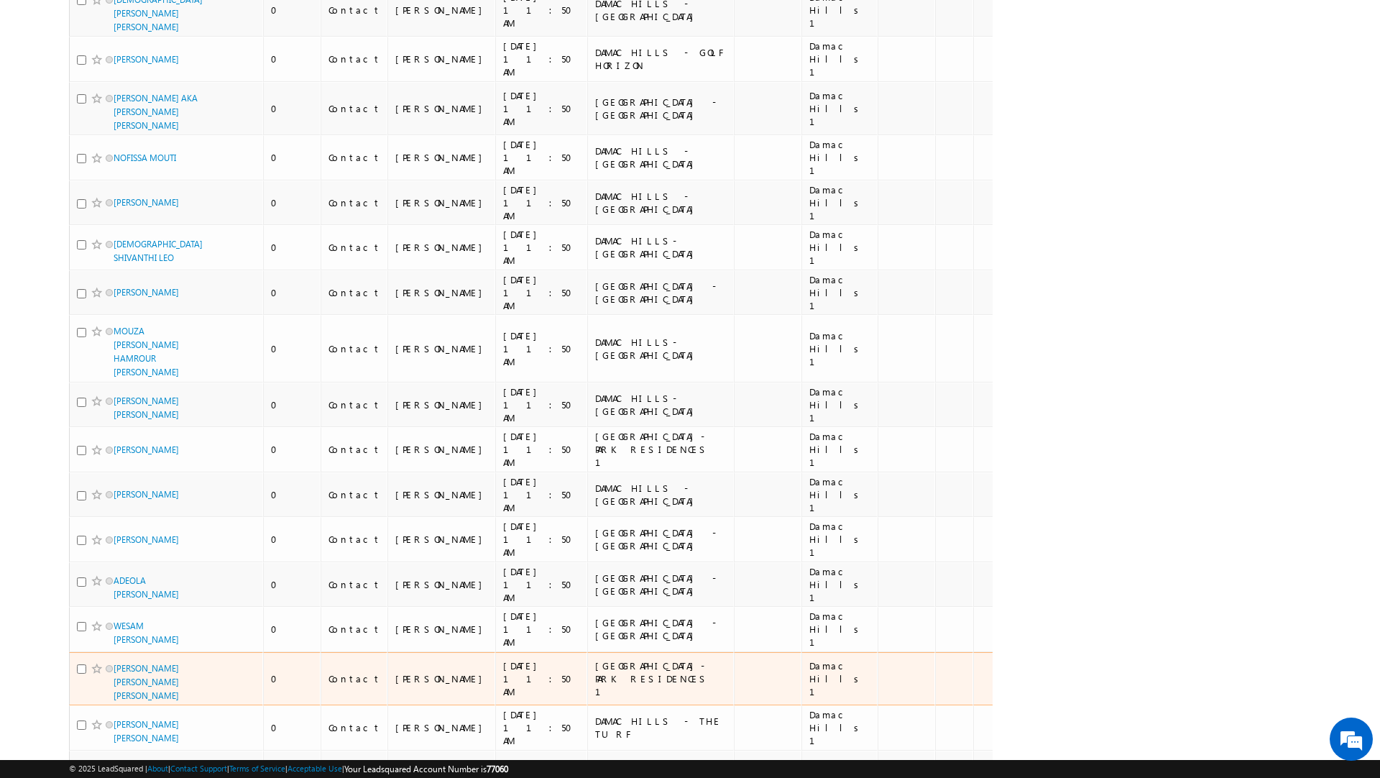
scroll to position [8211, 0]
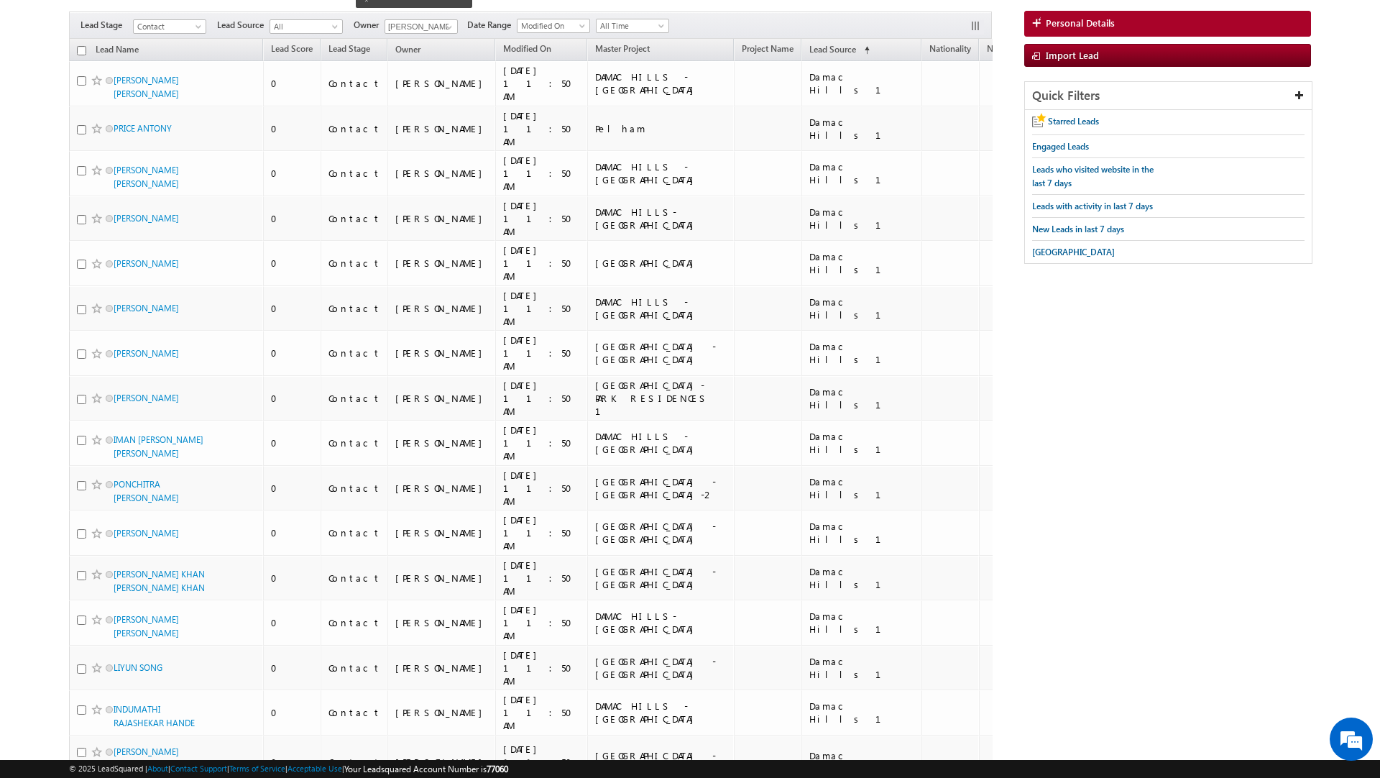
scroll to position [0, 0]
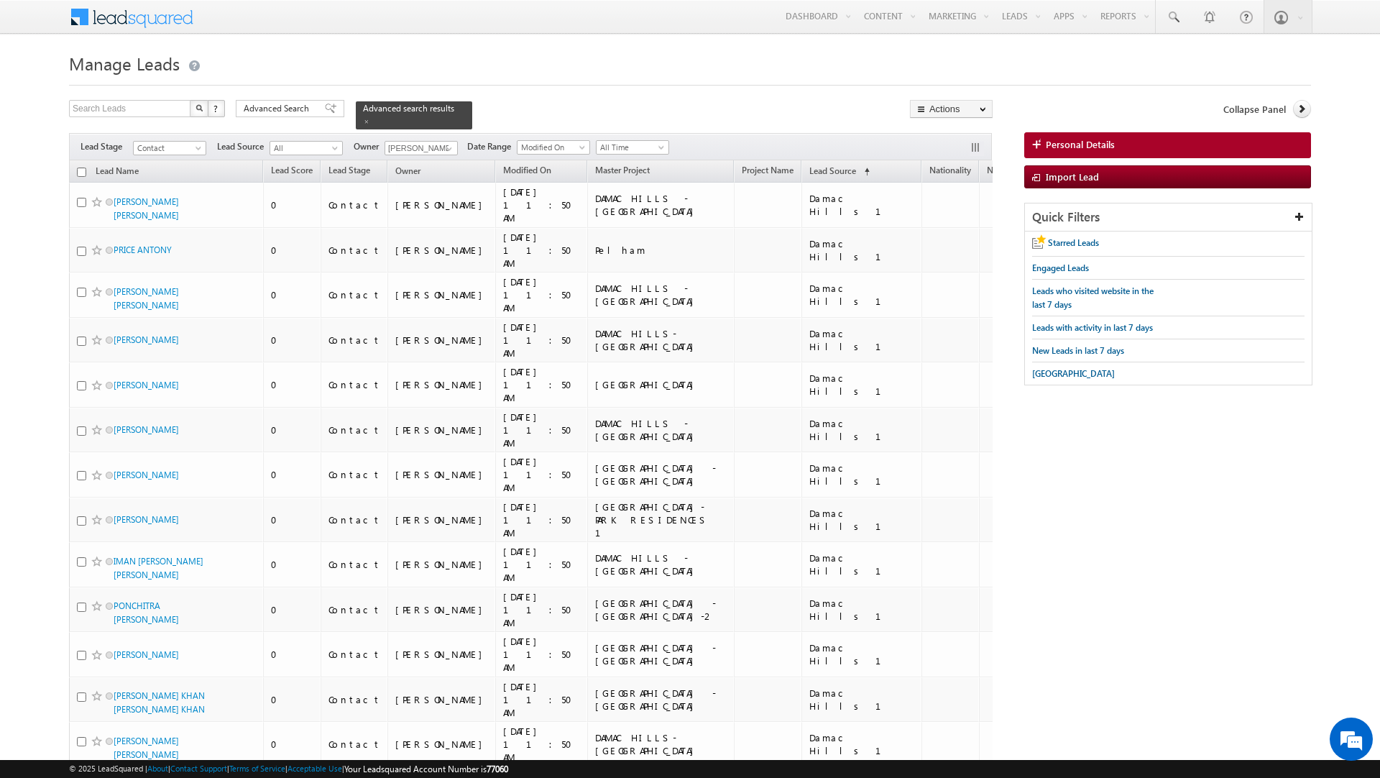
click at [83, 172] on input "checkbox" at bounding box center [81, 172] width 9 height 9
checkbox input "true"
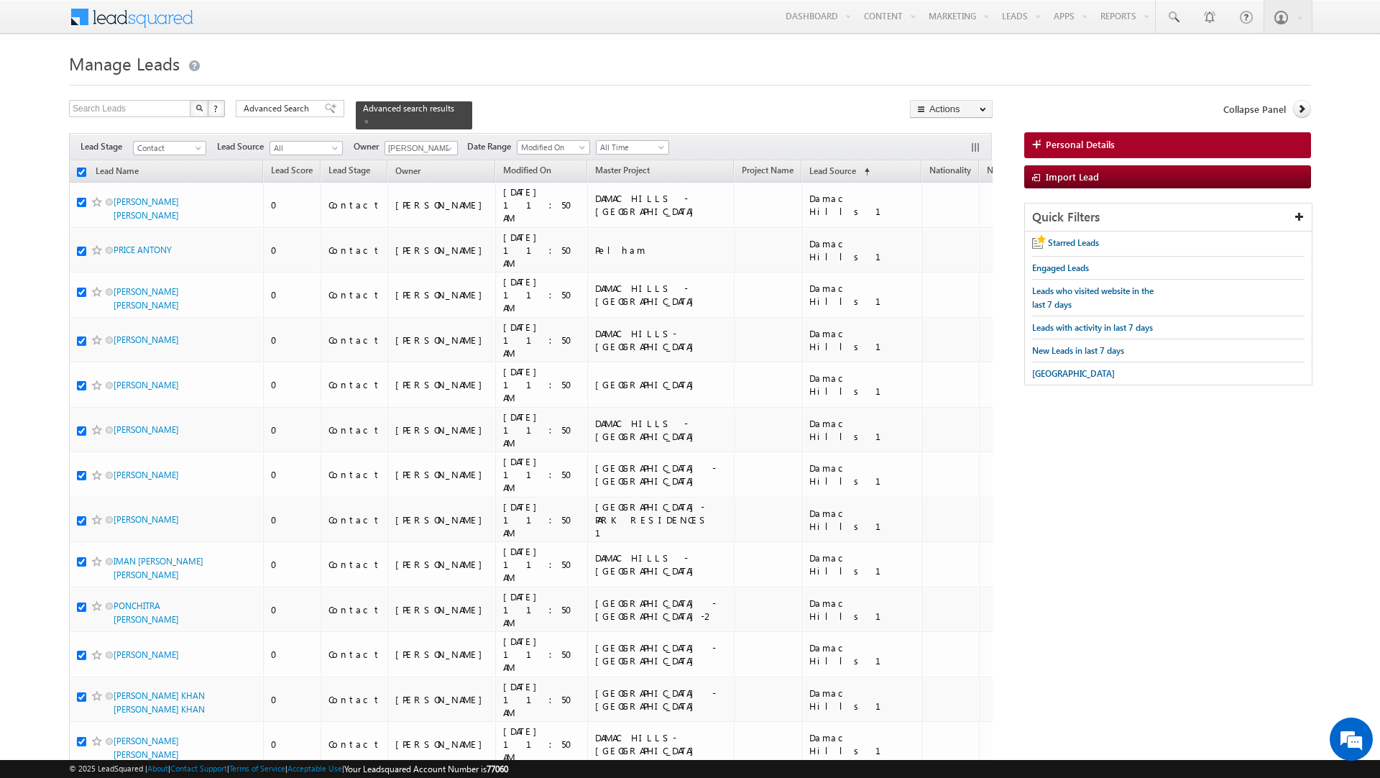
checkbox input "true"
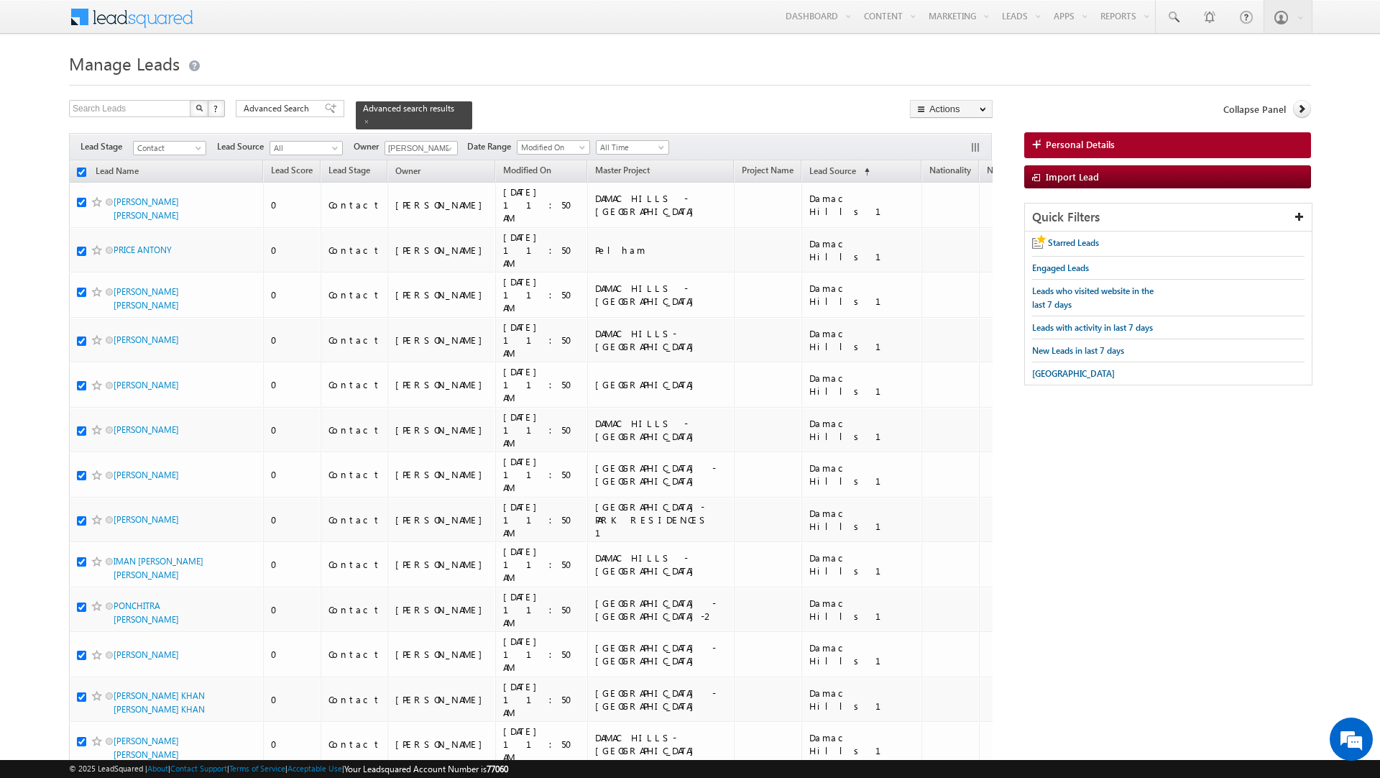
checkbox input "true"
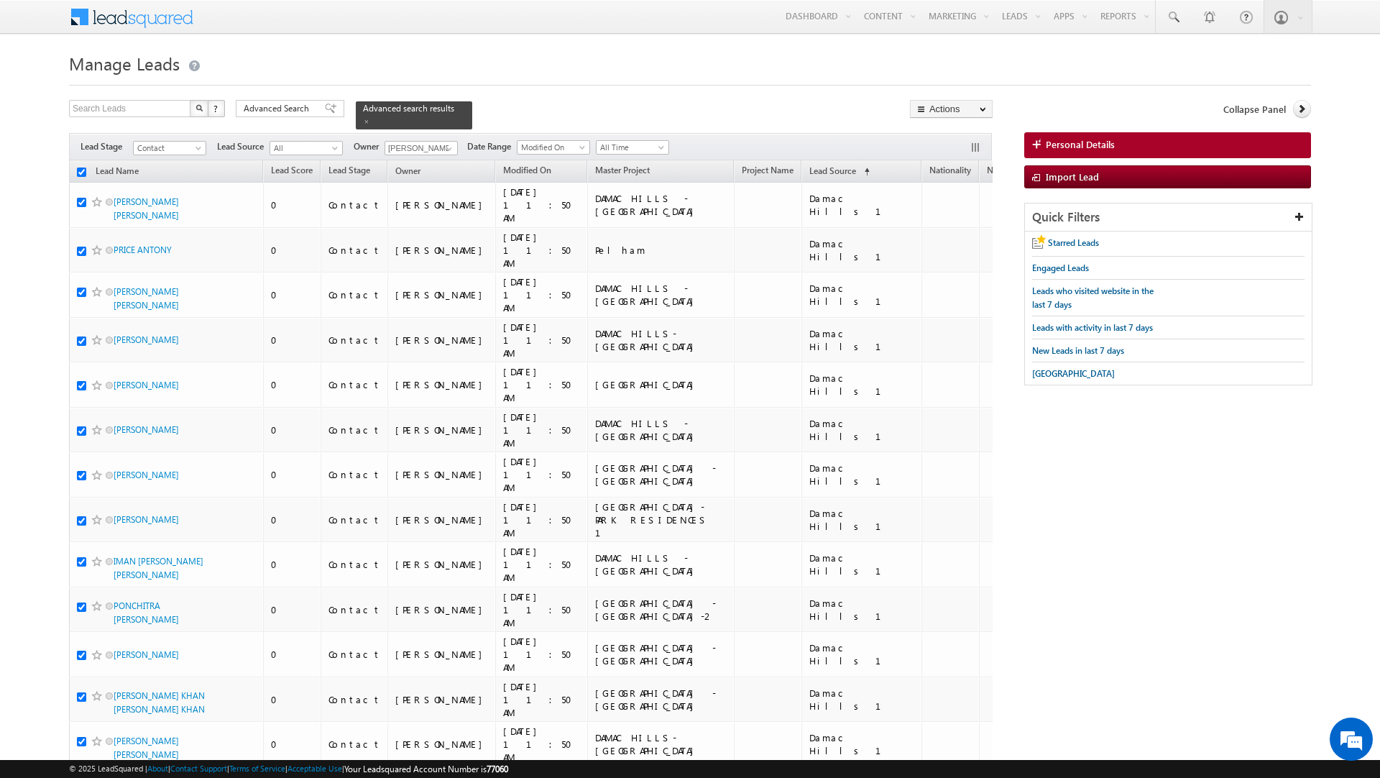
checkbox input "true"
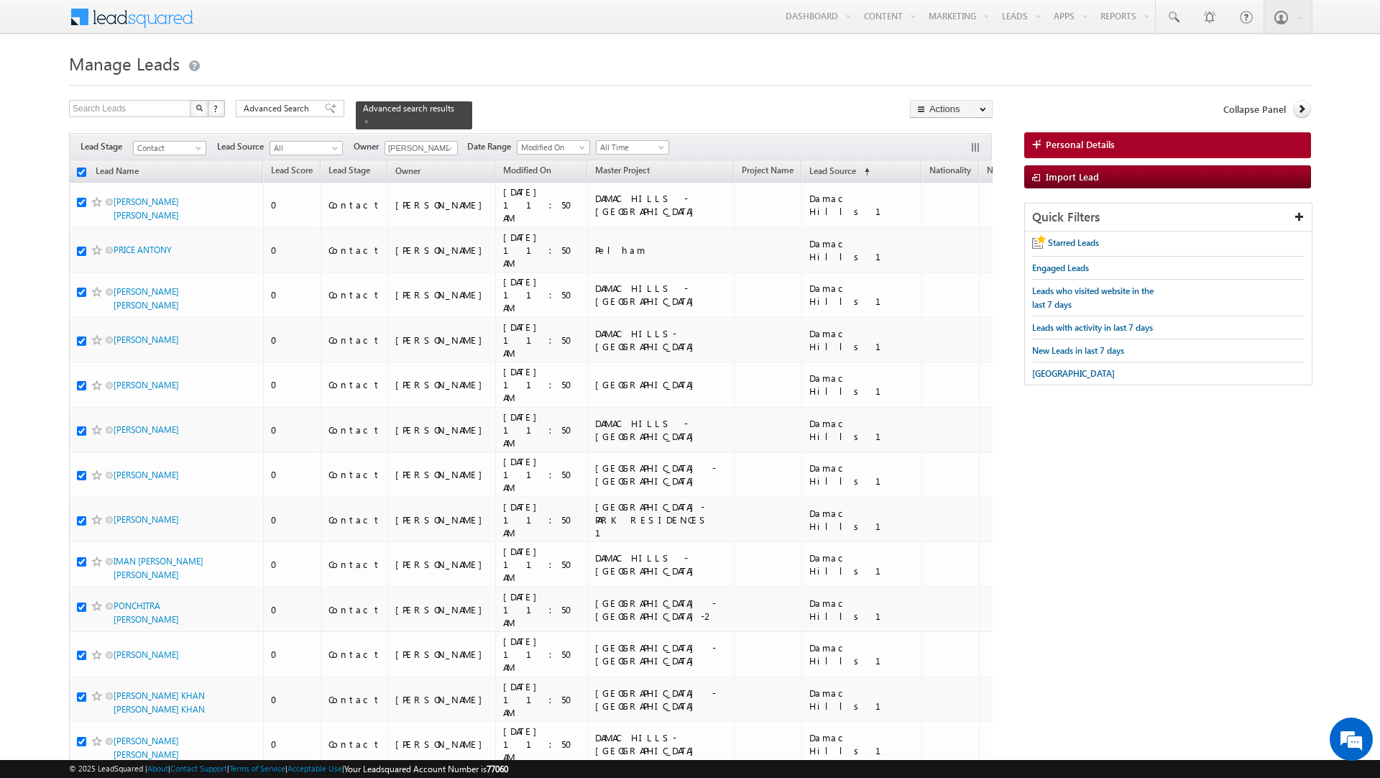
checkbox input "true"
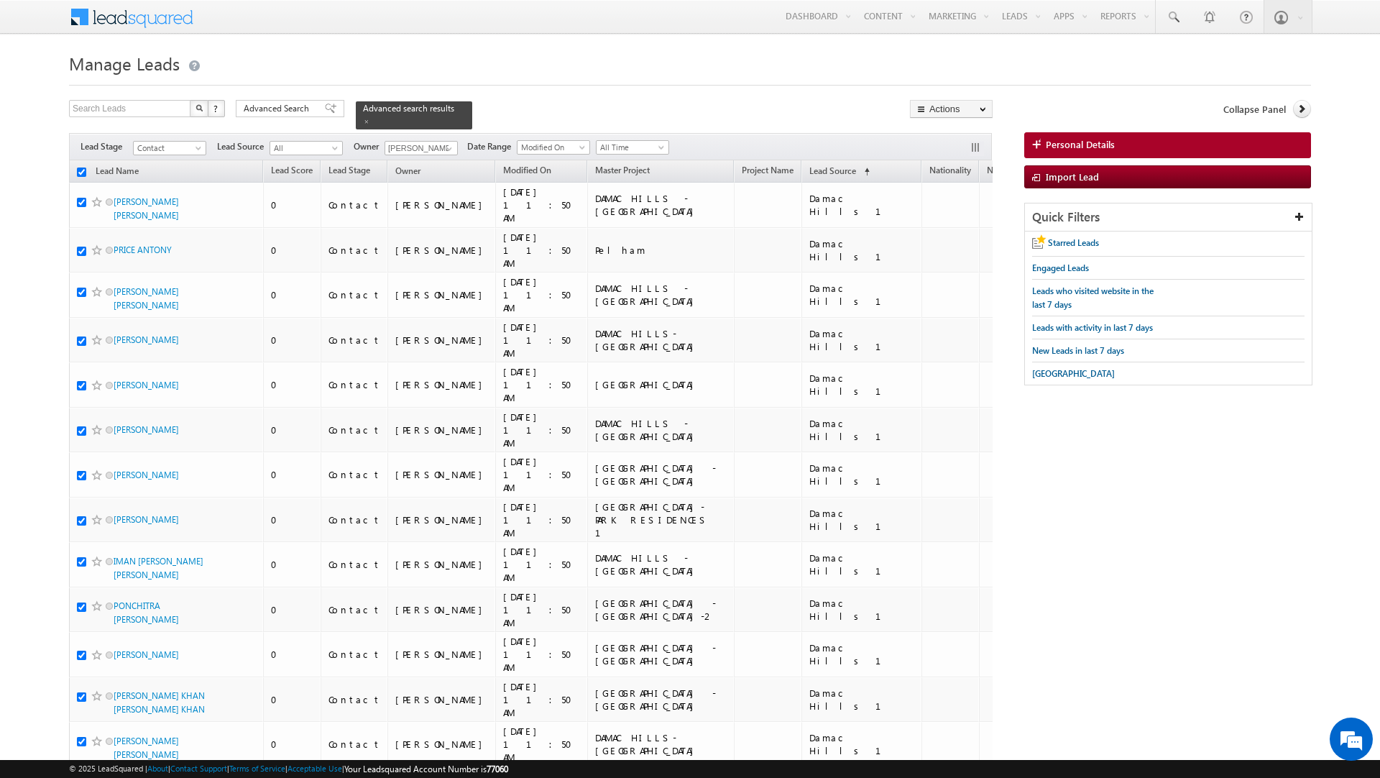
checkbox input "true"
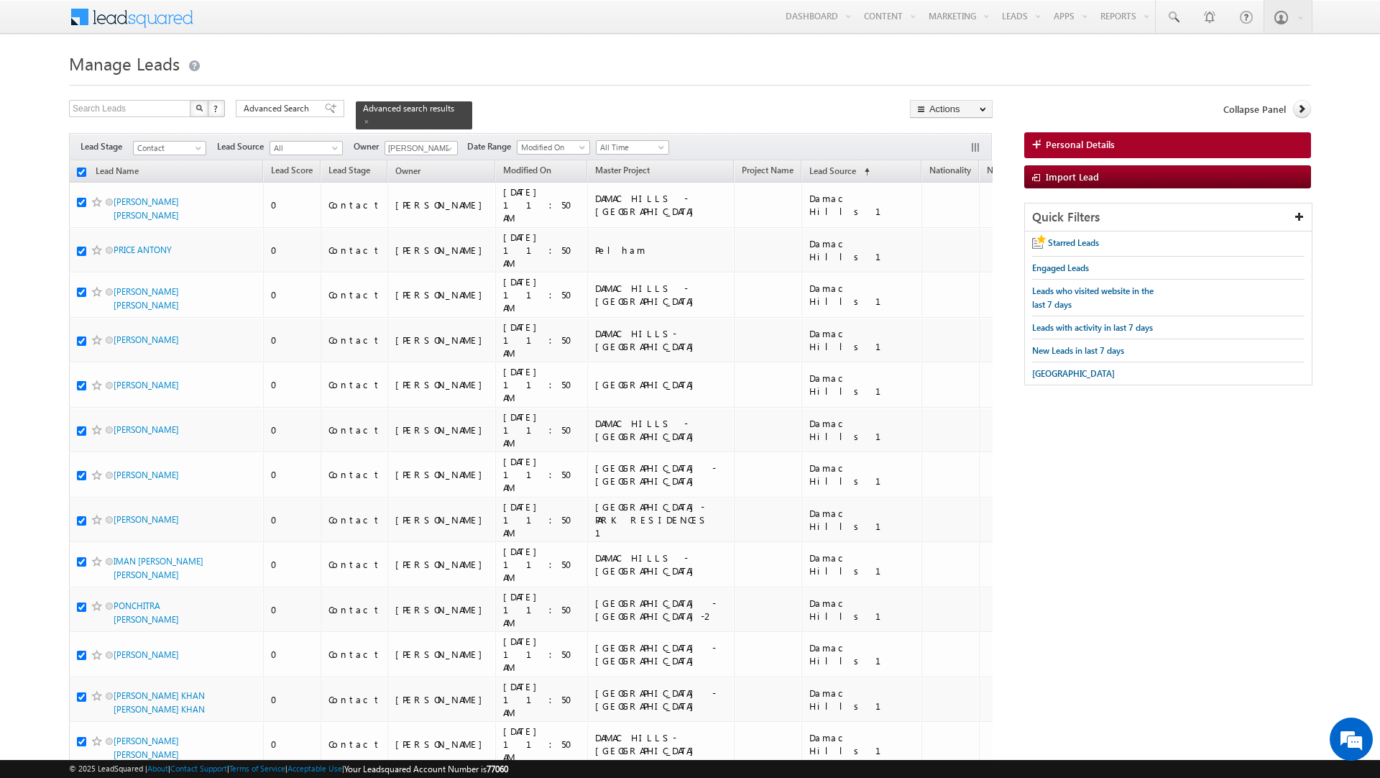
checkbox input "true"
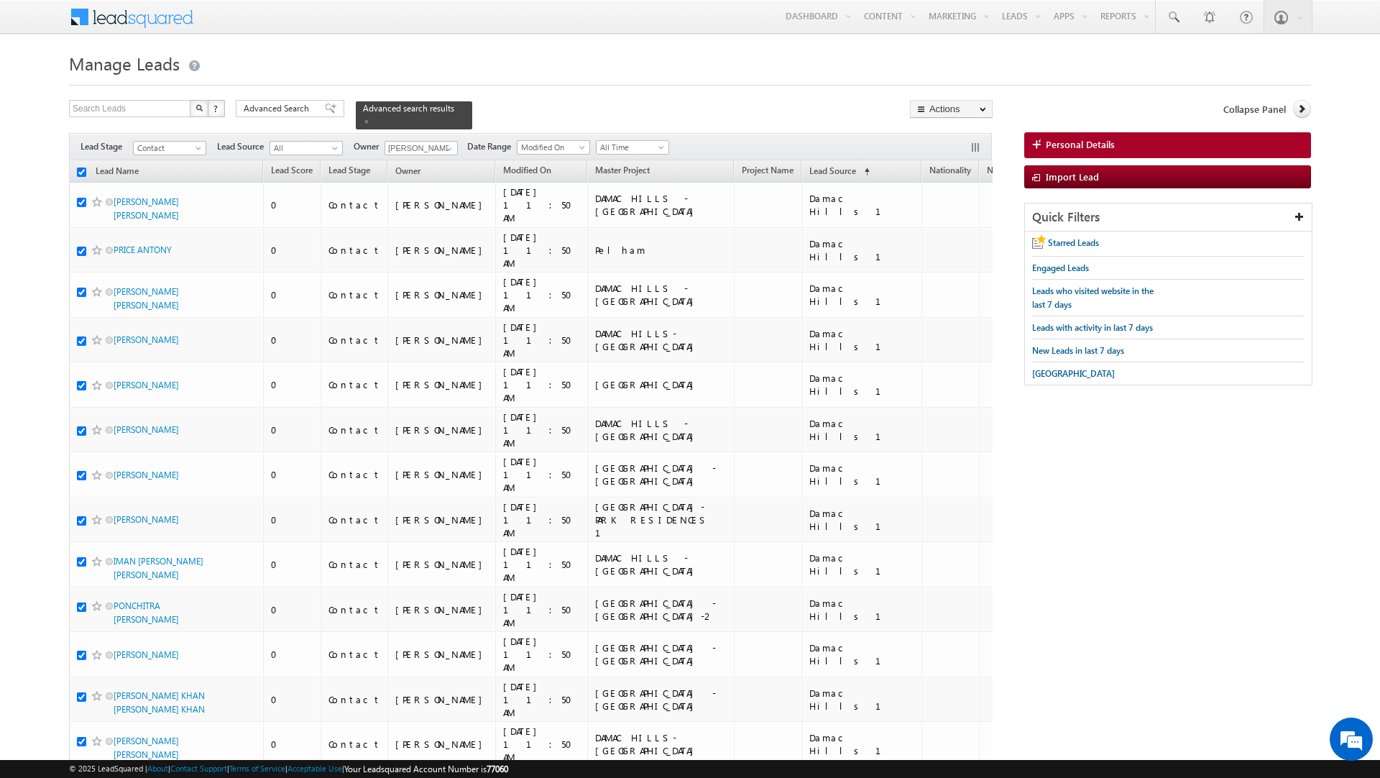
checkbox input "true"
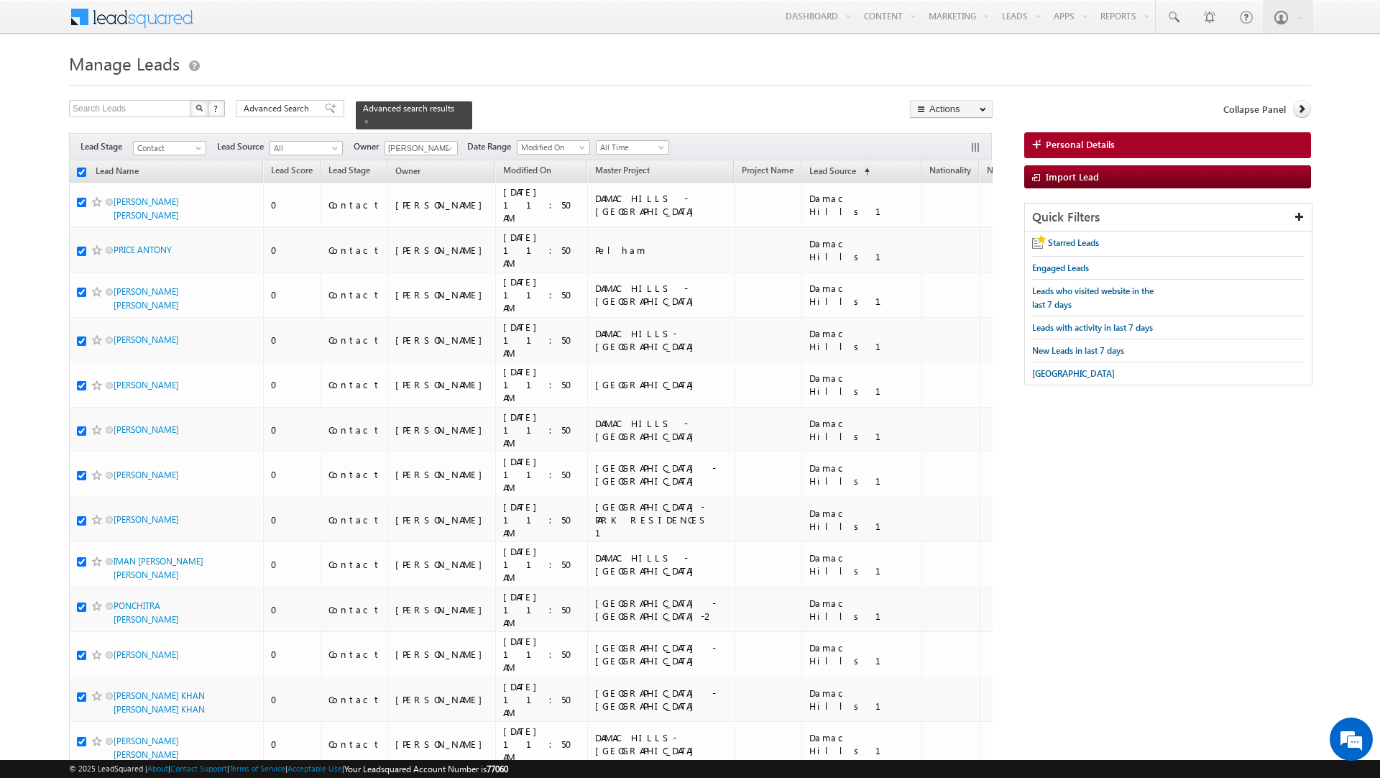
checkbox input "true"
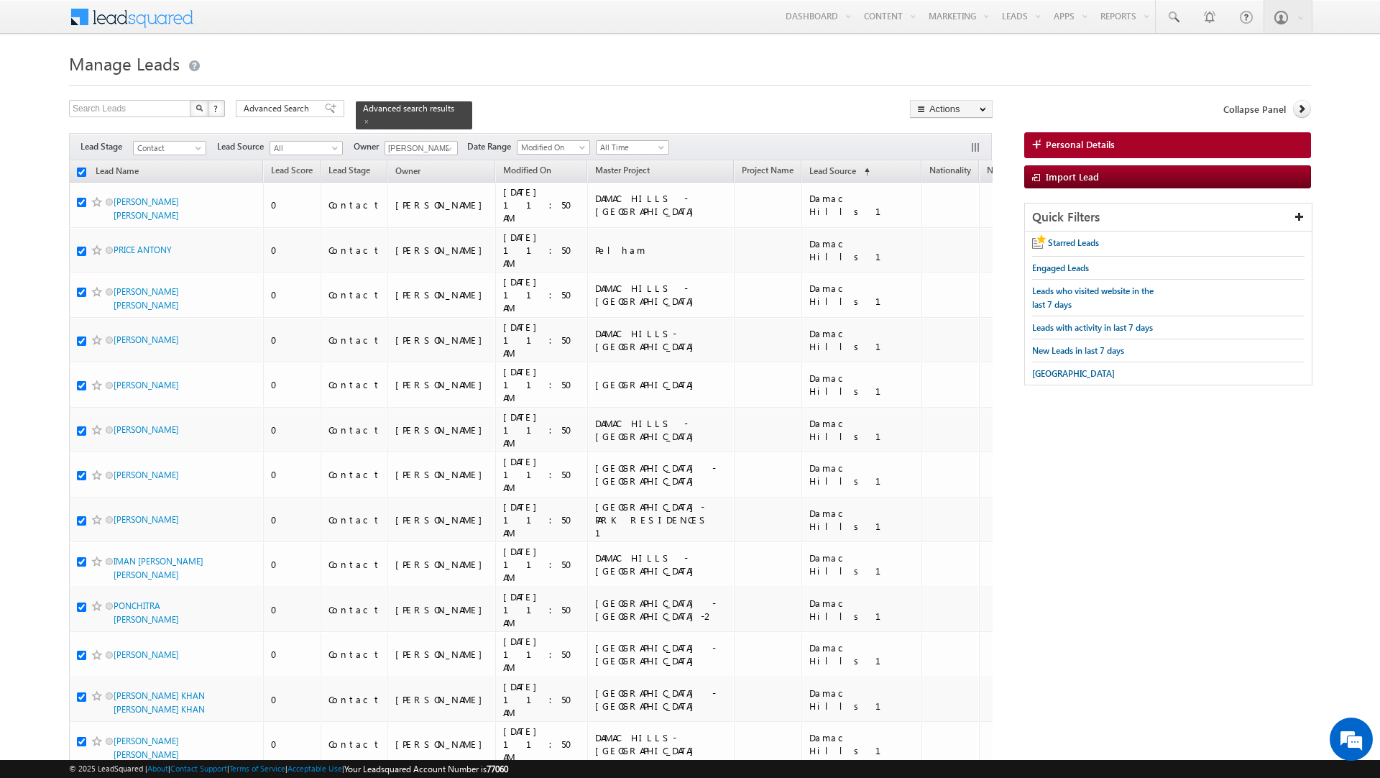
checkbox input "true"
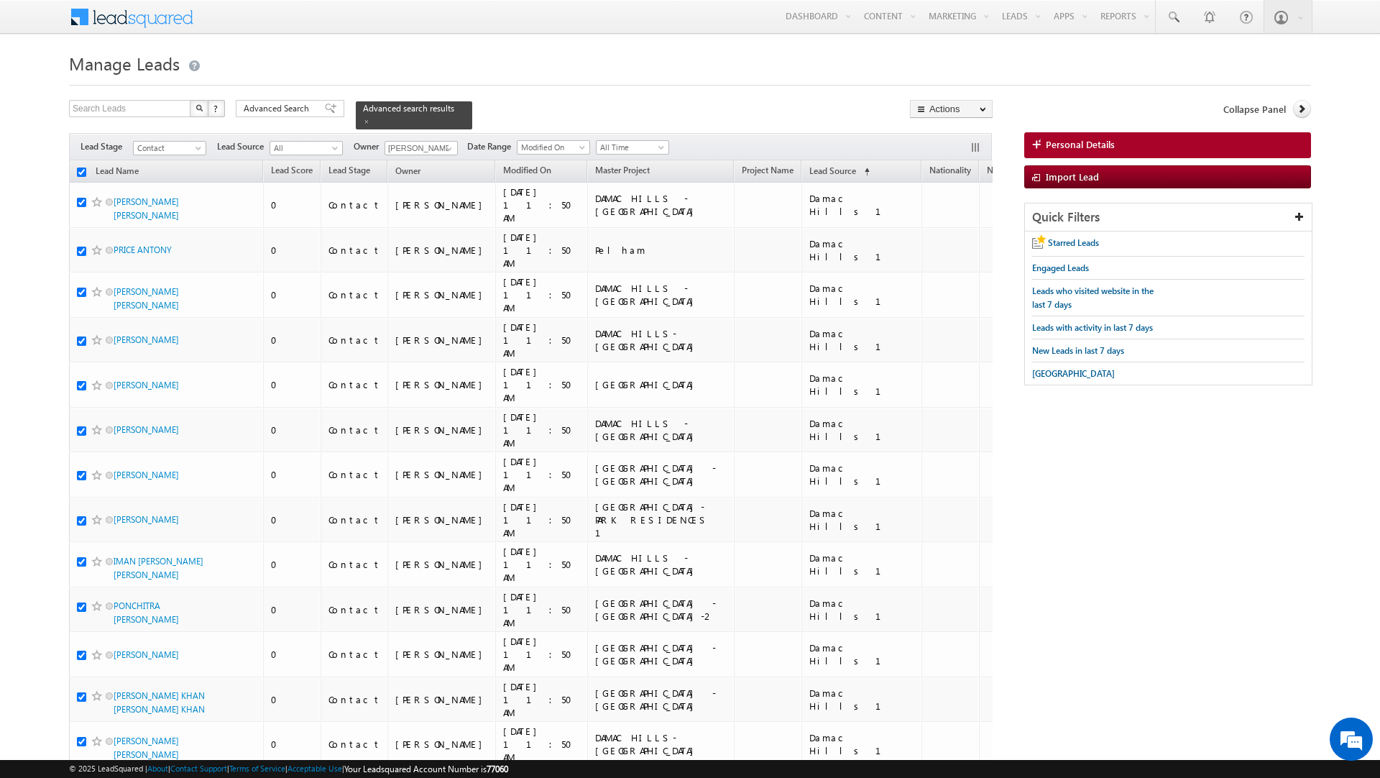
checkbox input "true"
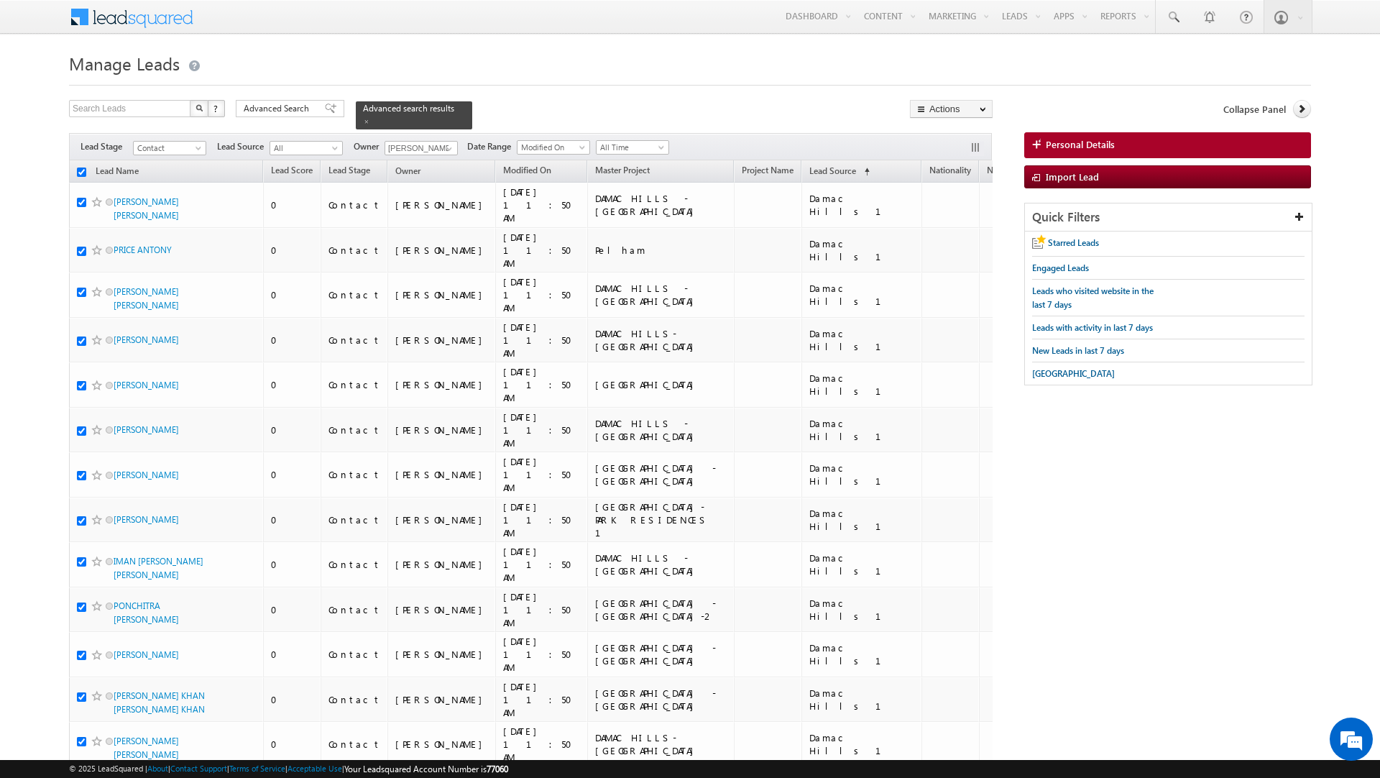
checkbox input "true"
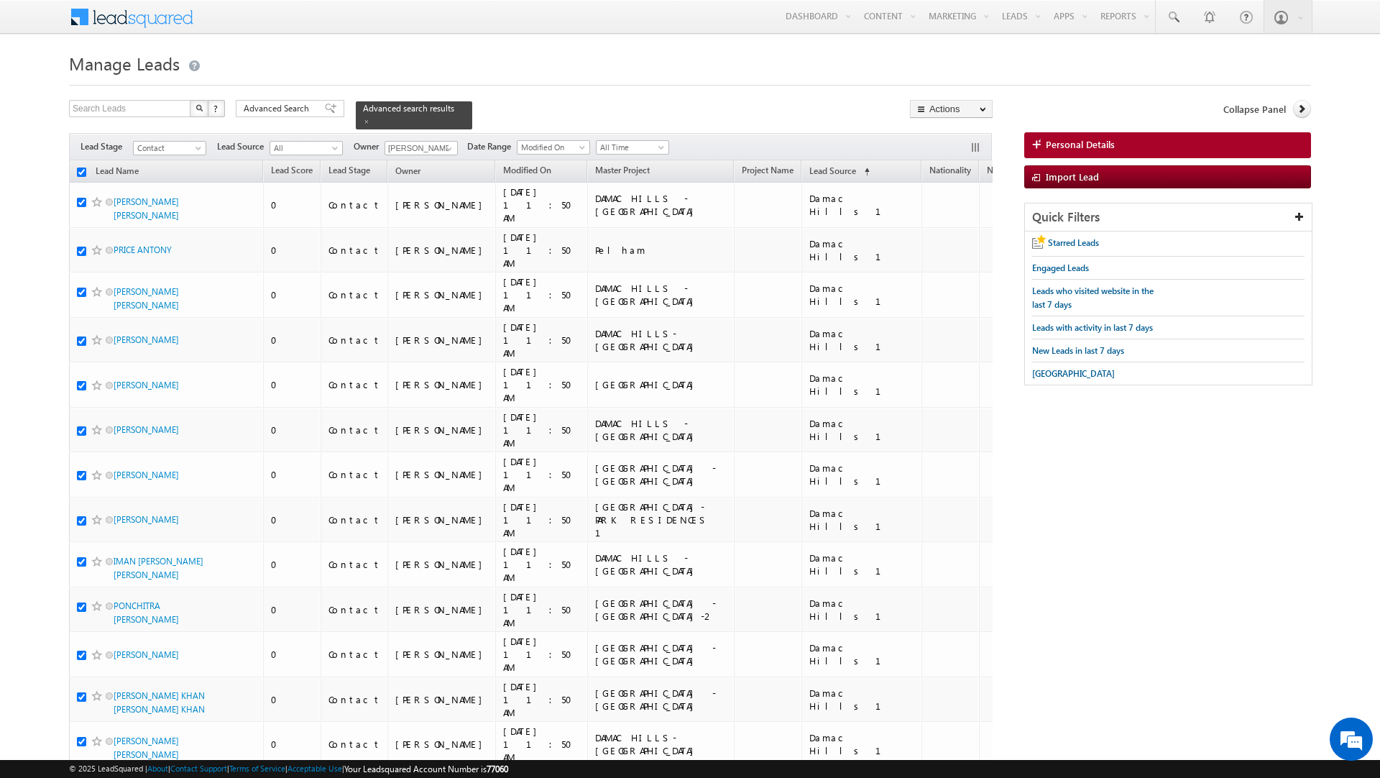
checkbox input "true"
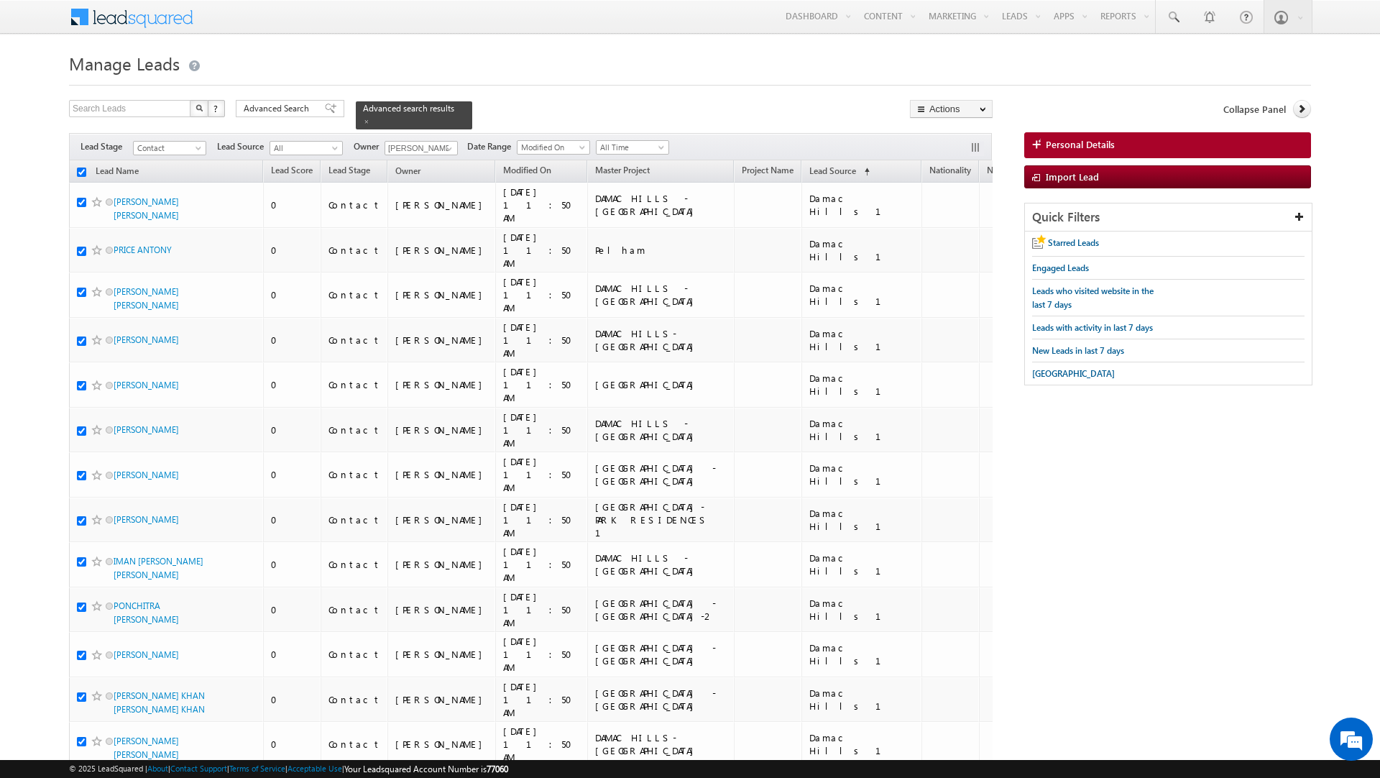
checkbox input "true"
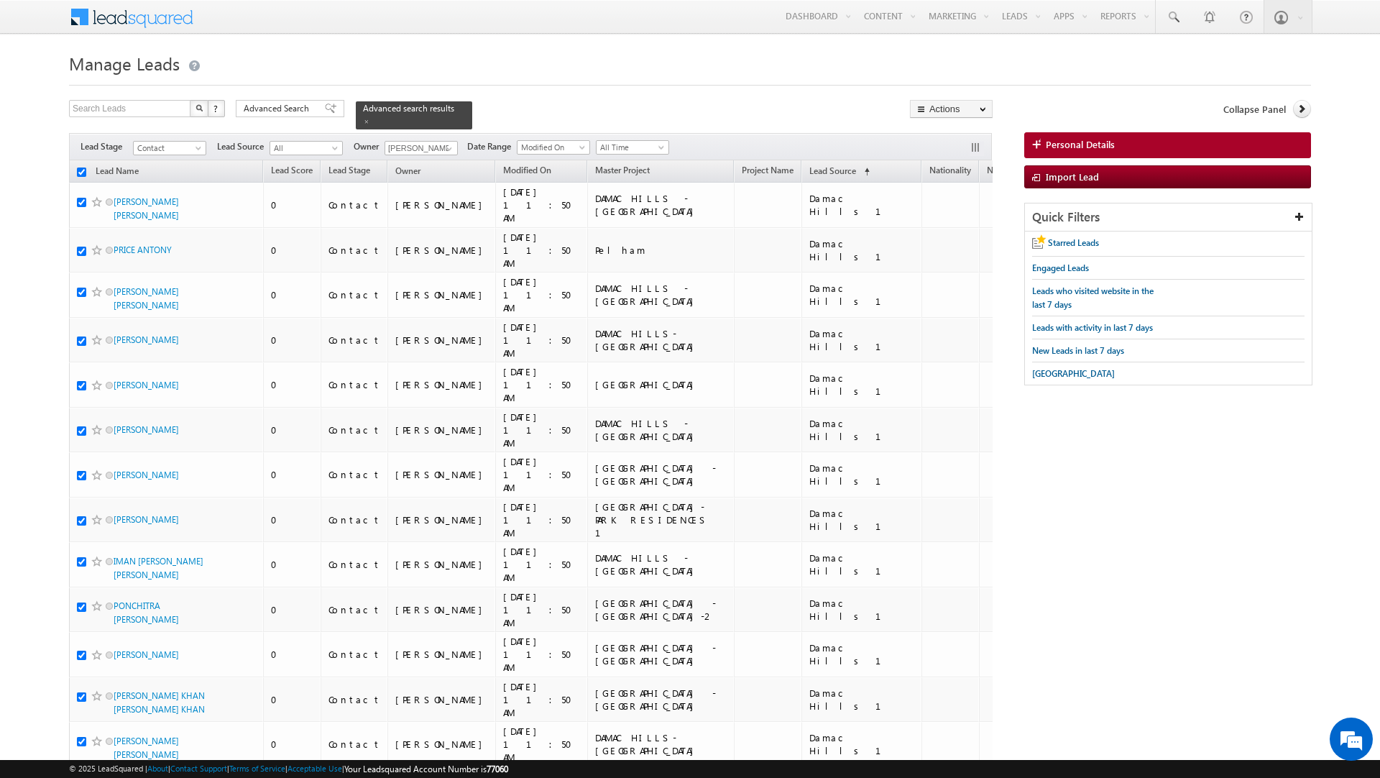
checkbox input "true"
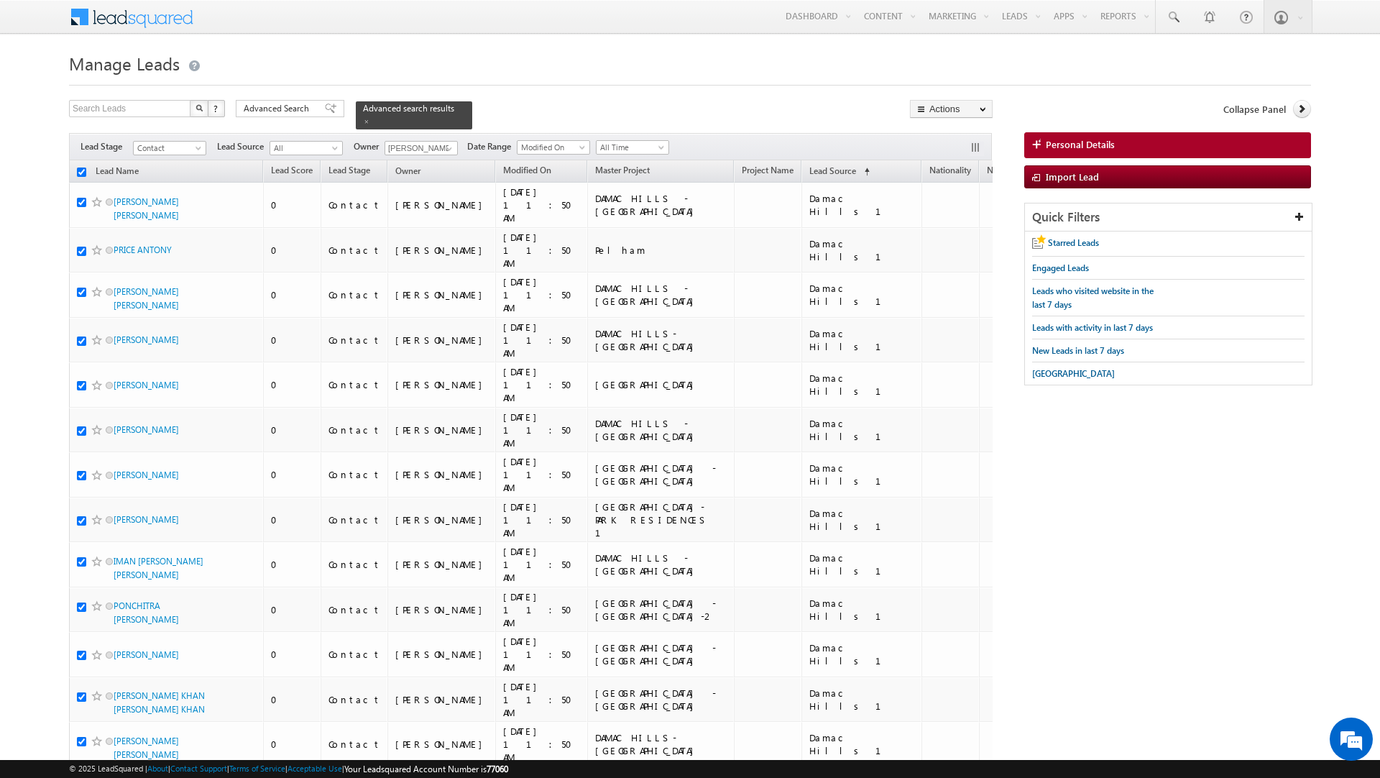
checkbox input "true"
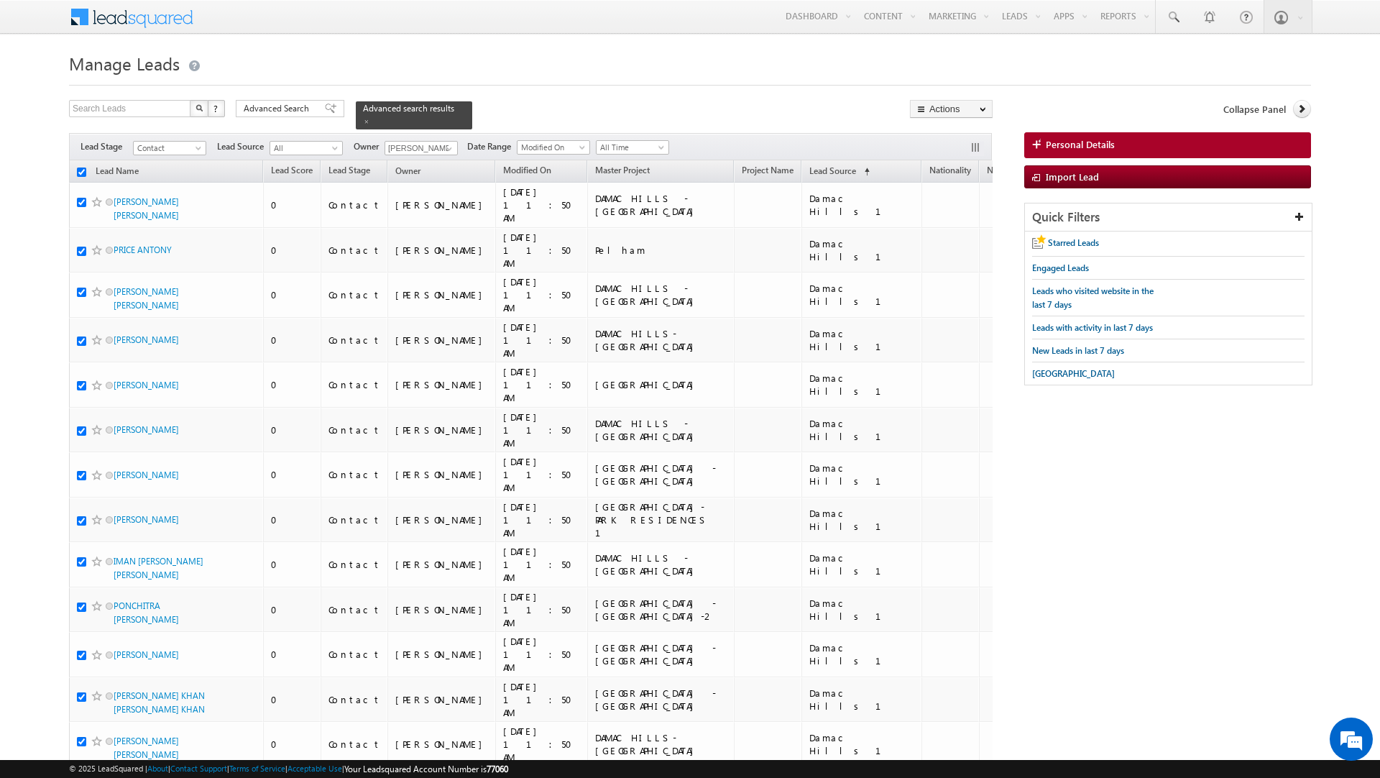
checkbox input "true"
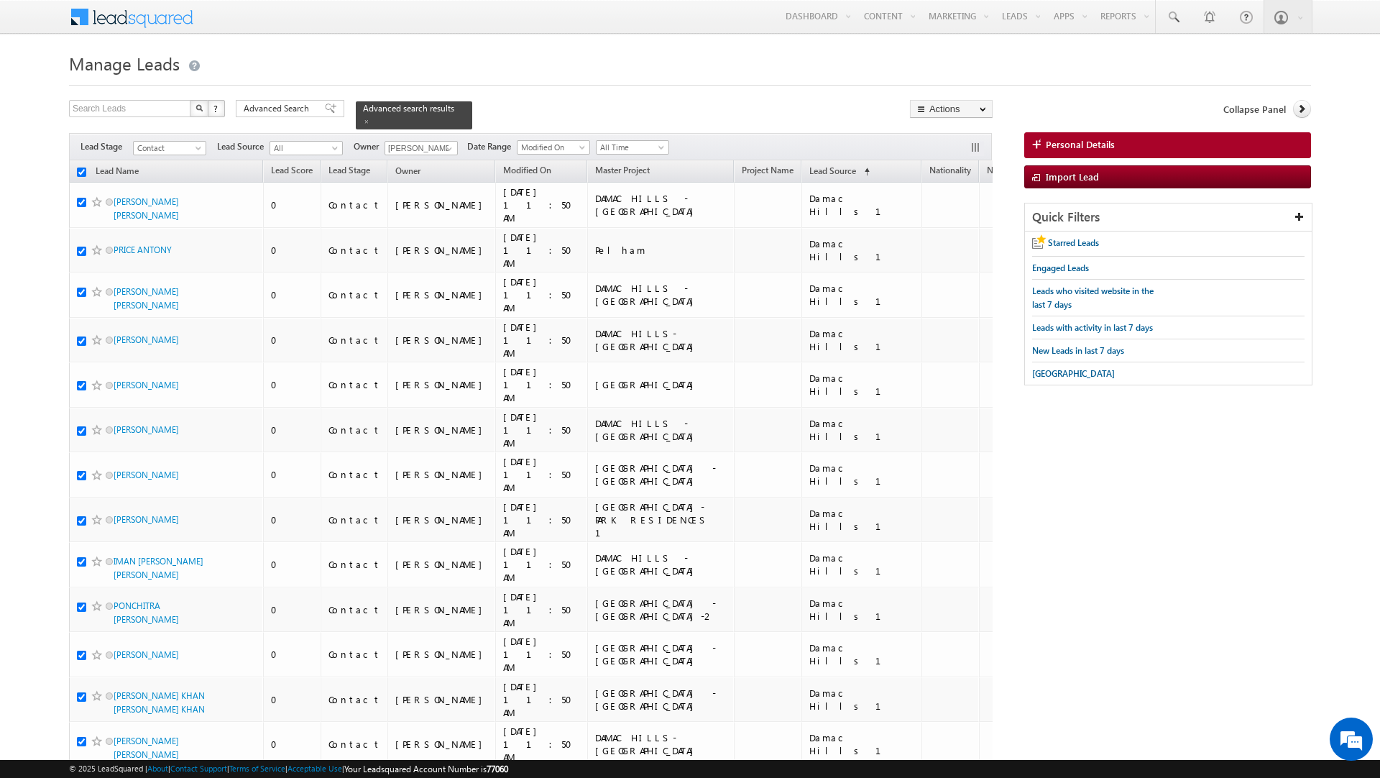
checkbox input "true"
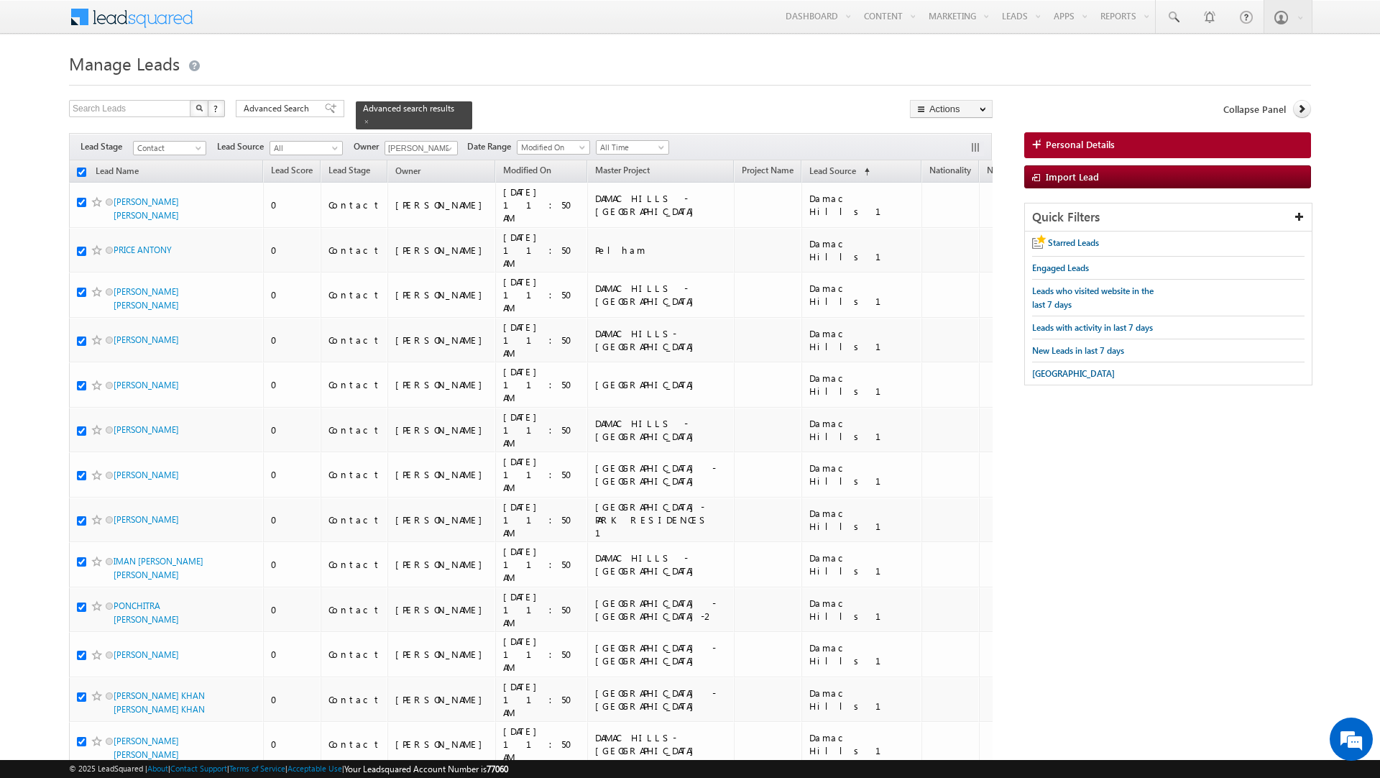
checkbox input "true"
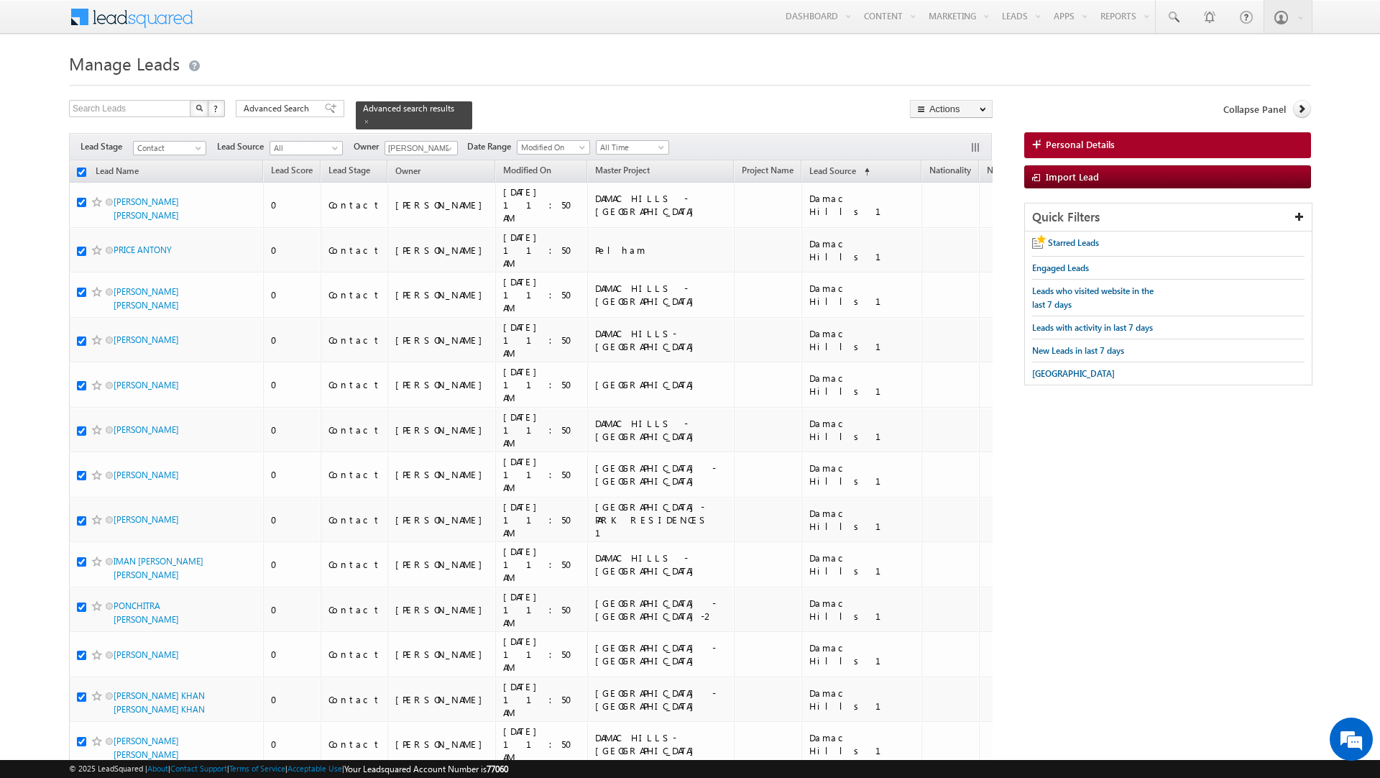
checkbox input "true"
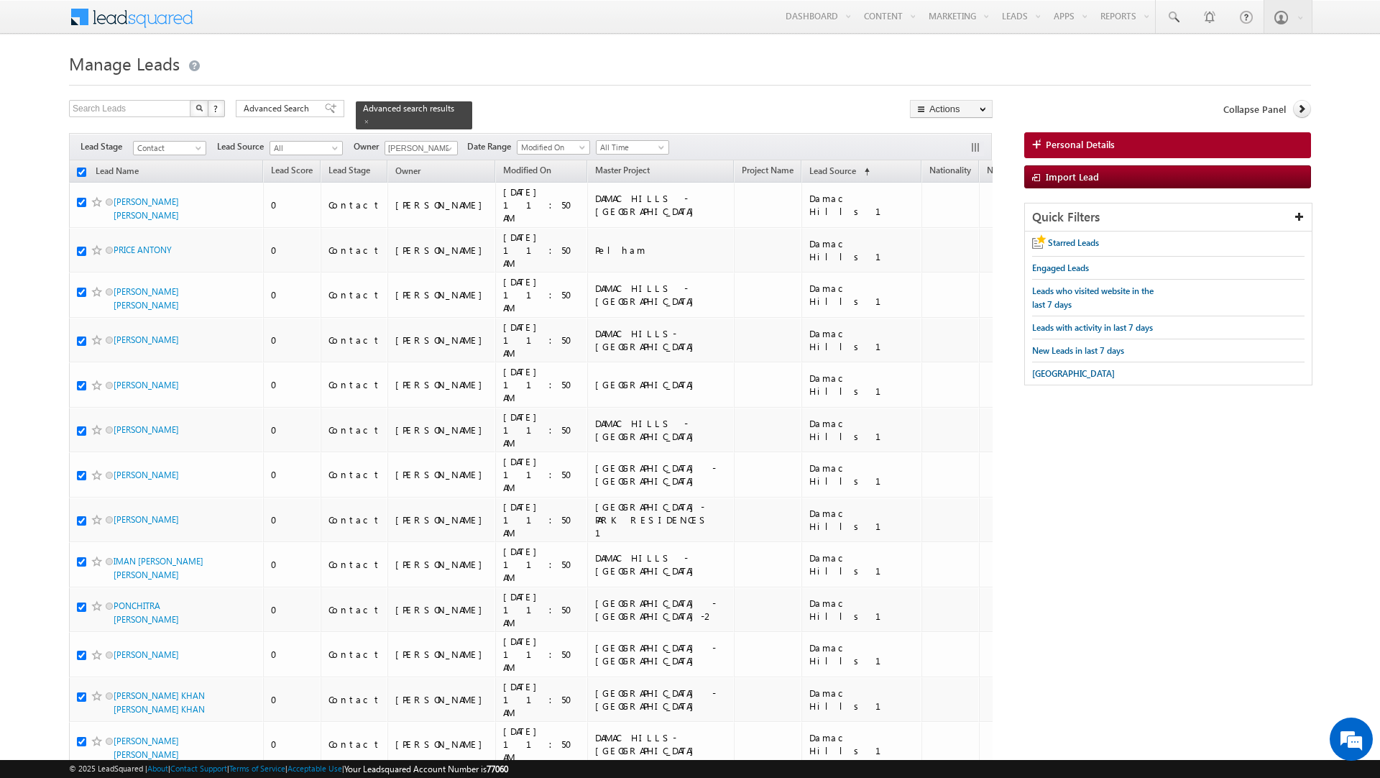
checkbox input "true"
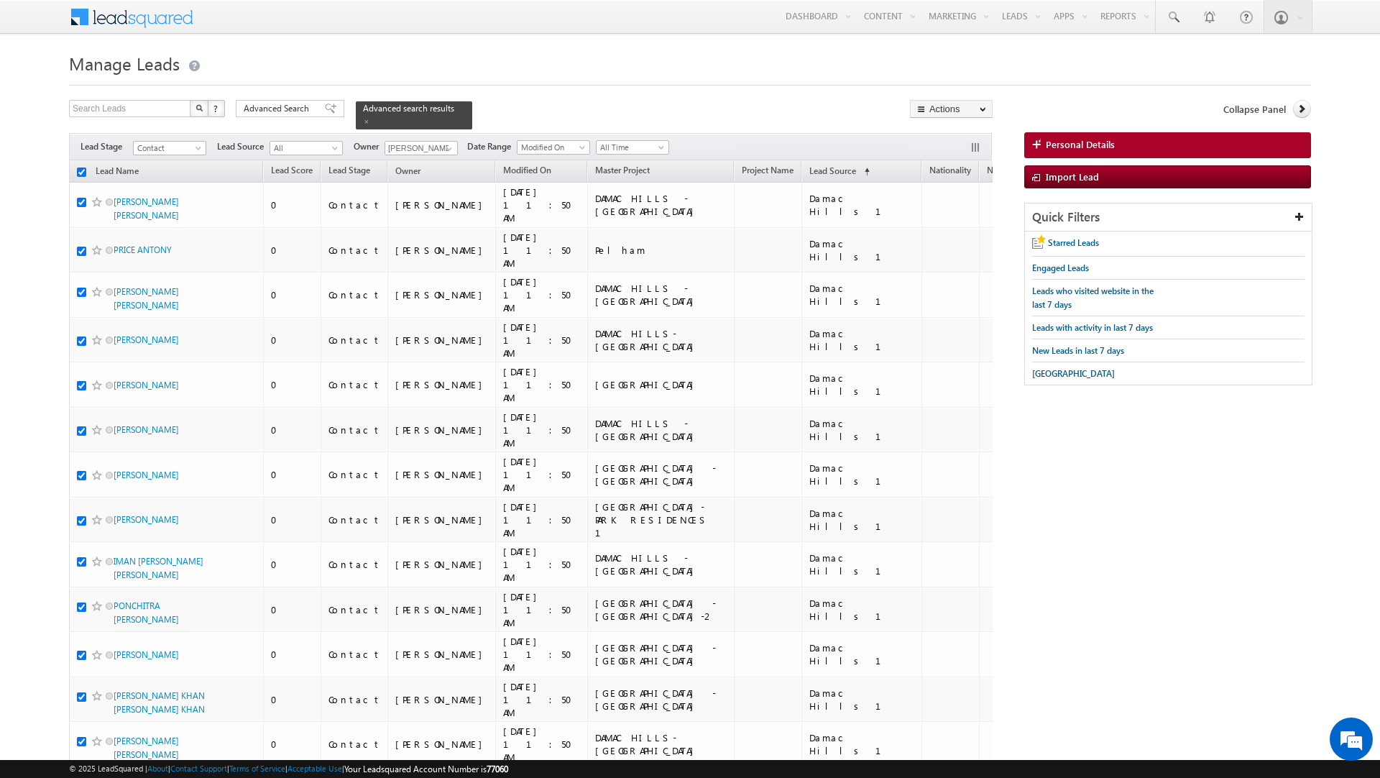
checkbox input "true"
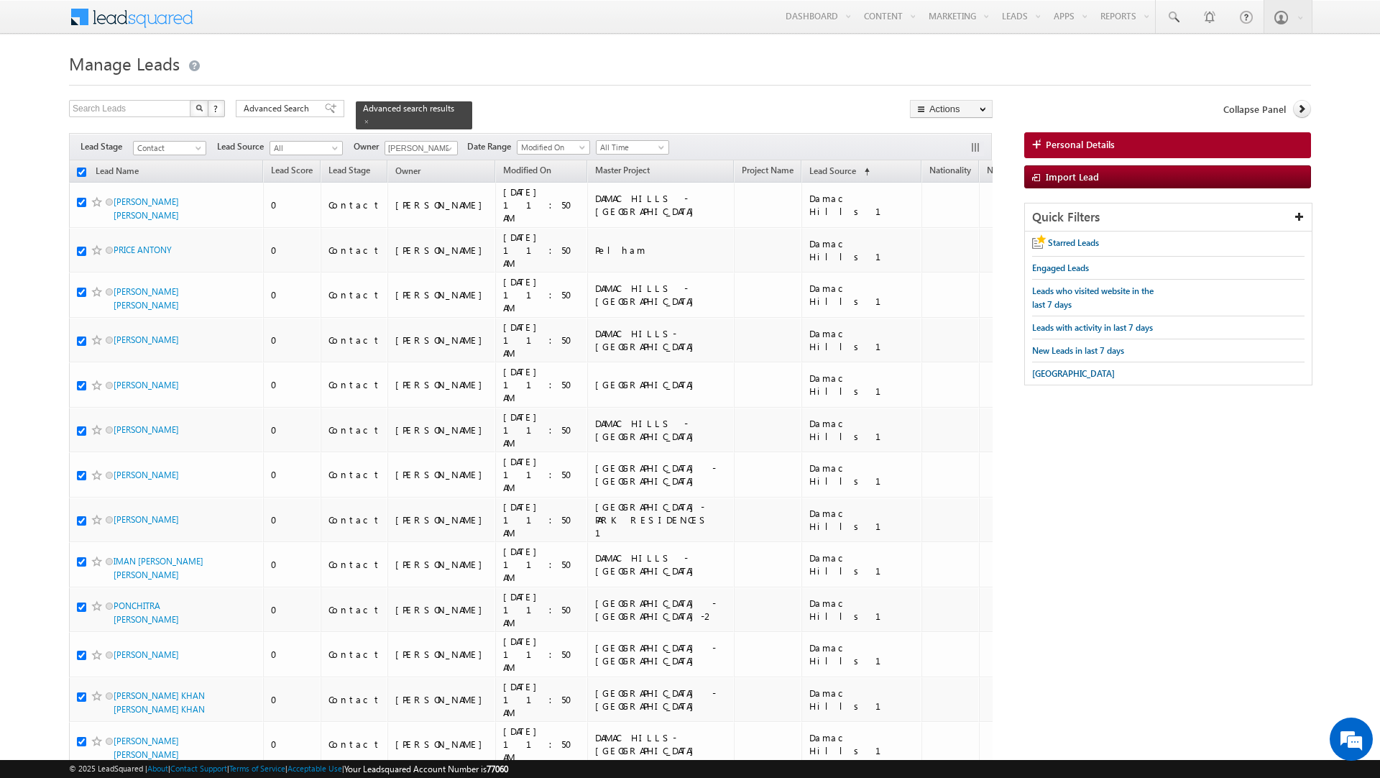
checkbox input "true"
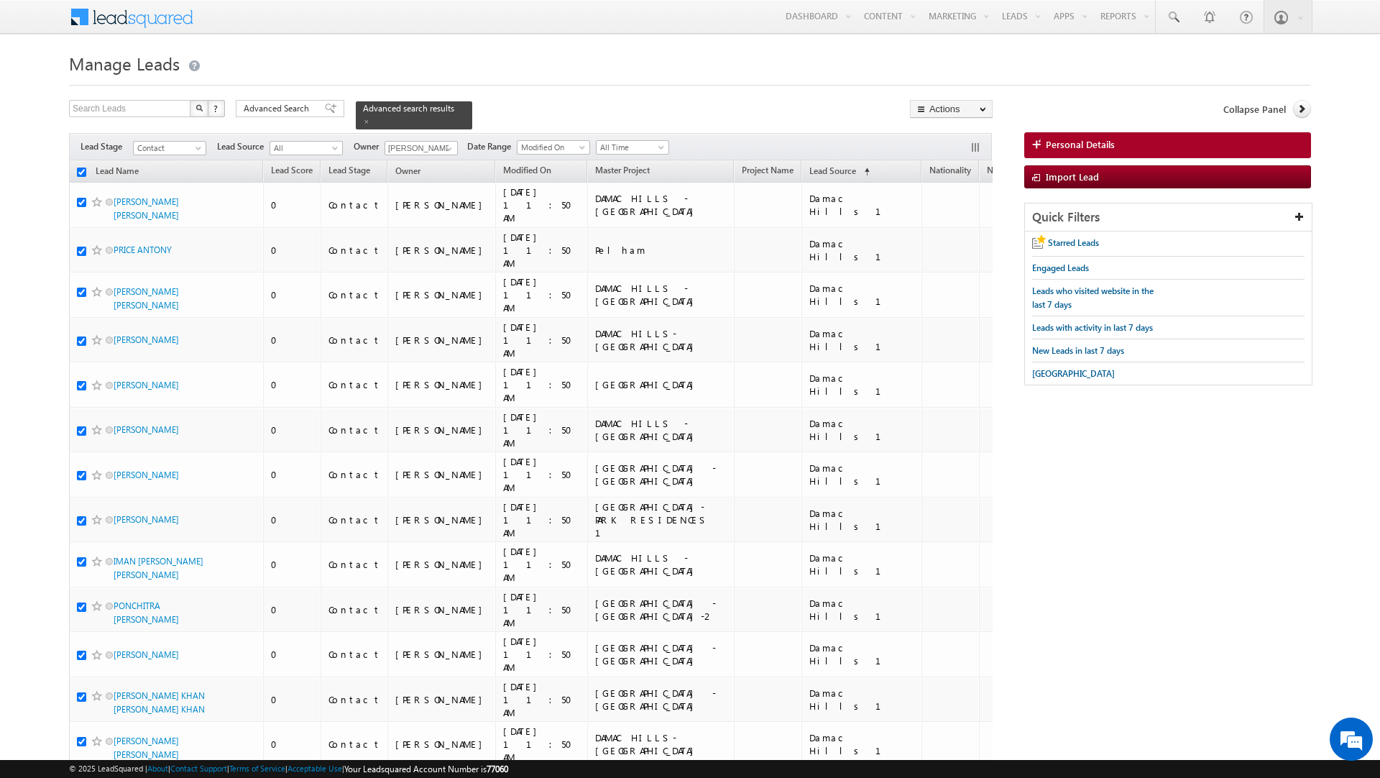
checkbox input "true"
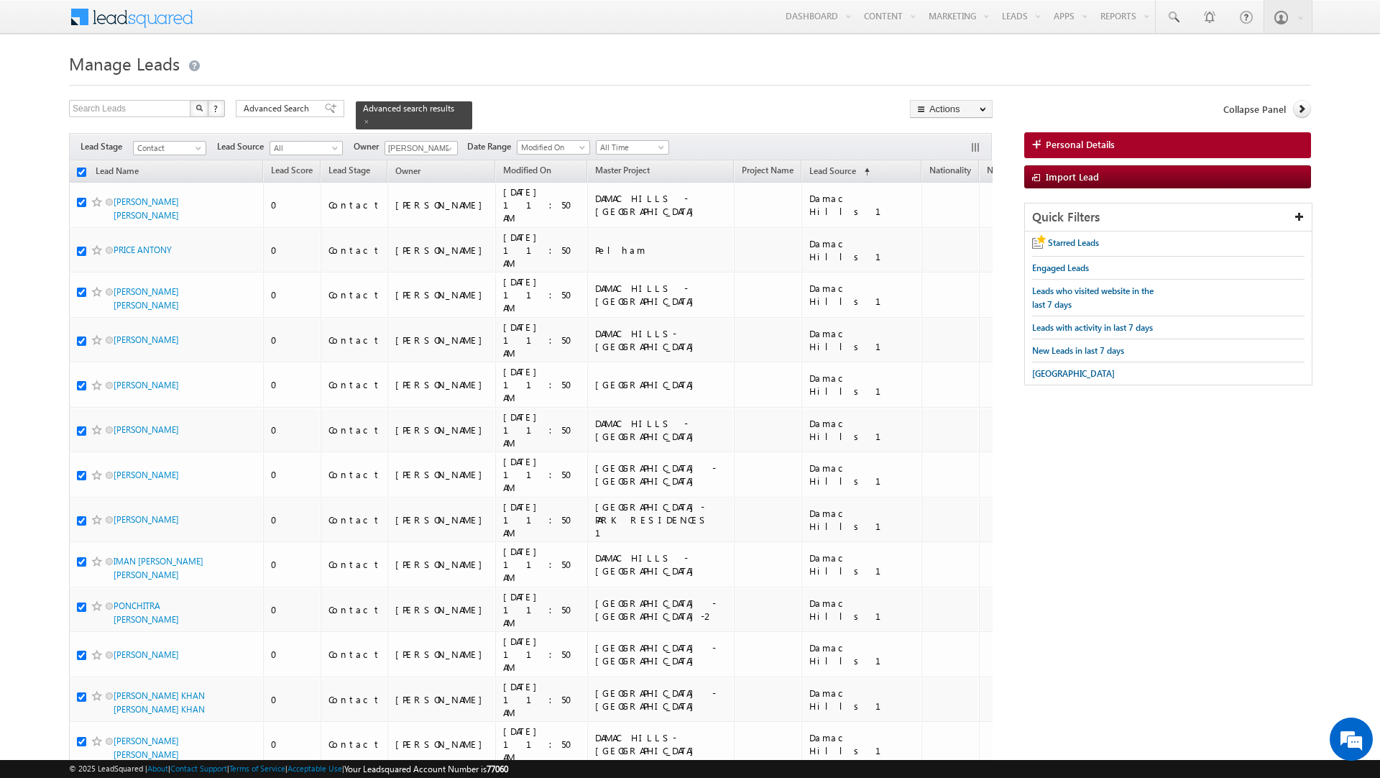
checkbox input "true"
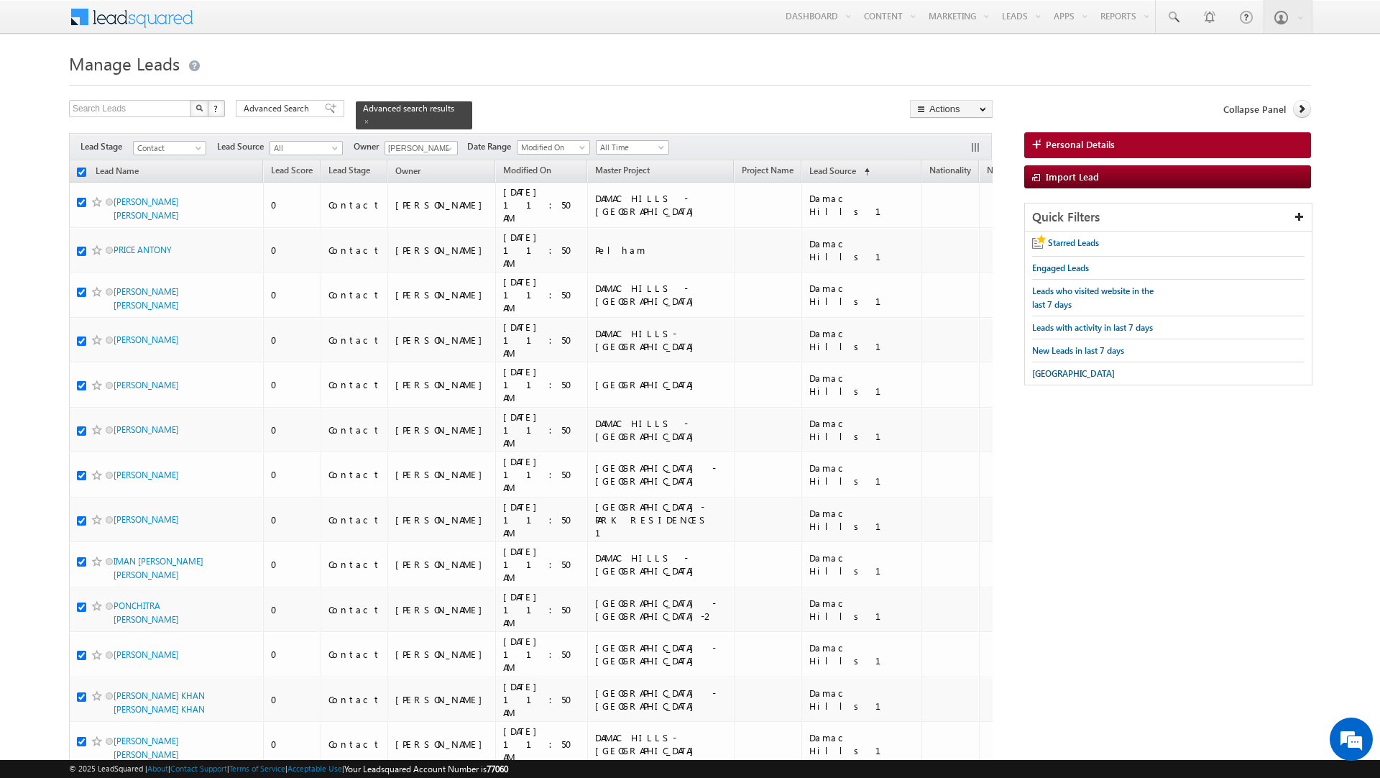
checkbox input "true"
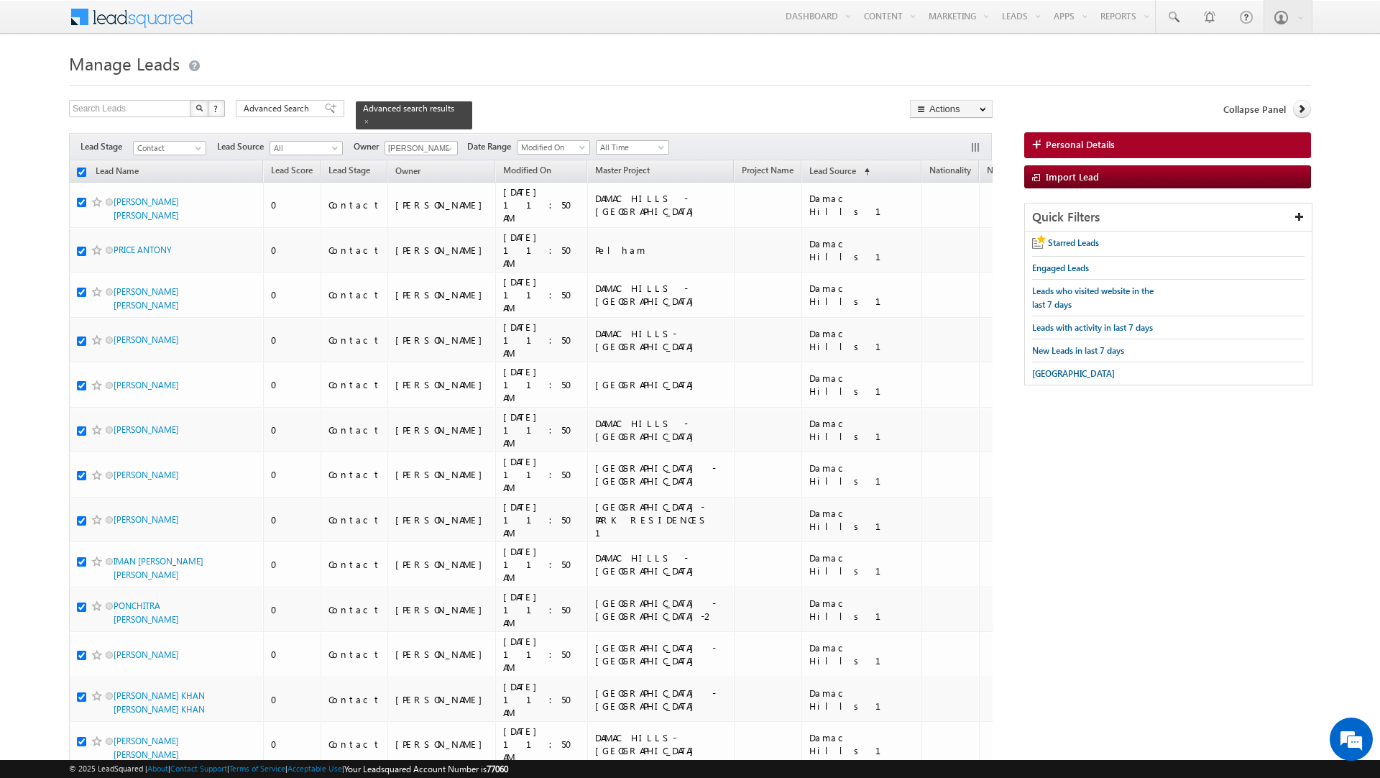
checkbox input "true"
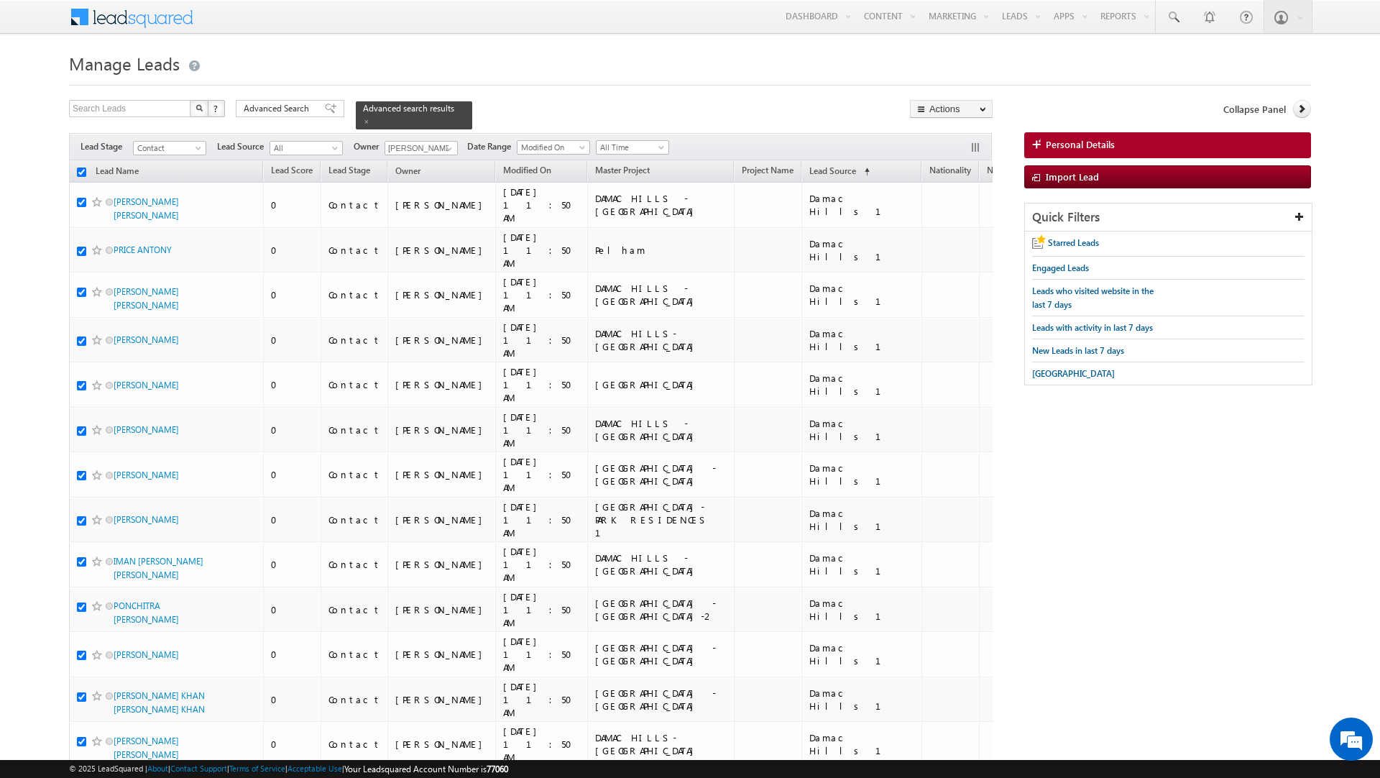
checkbox input "true"
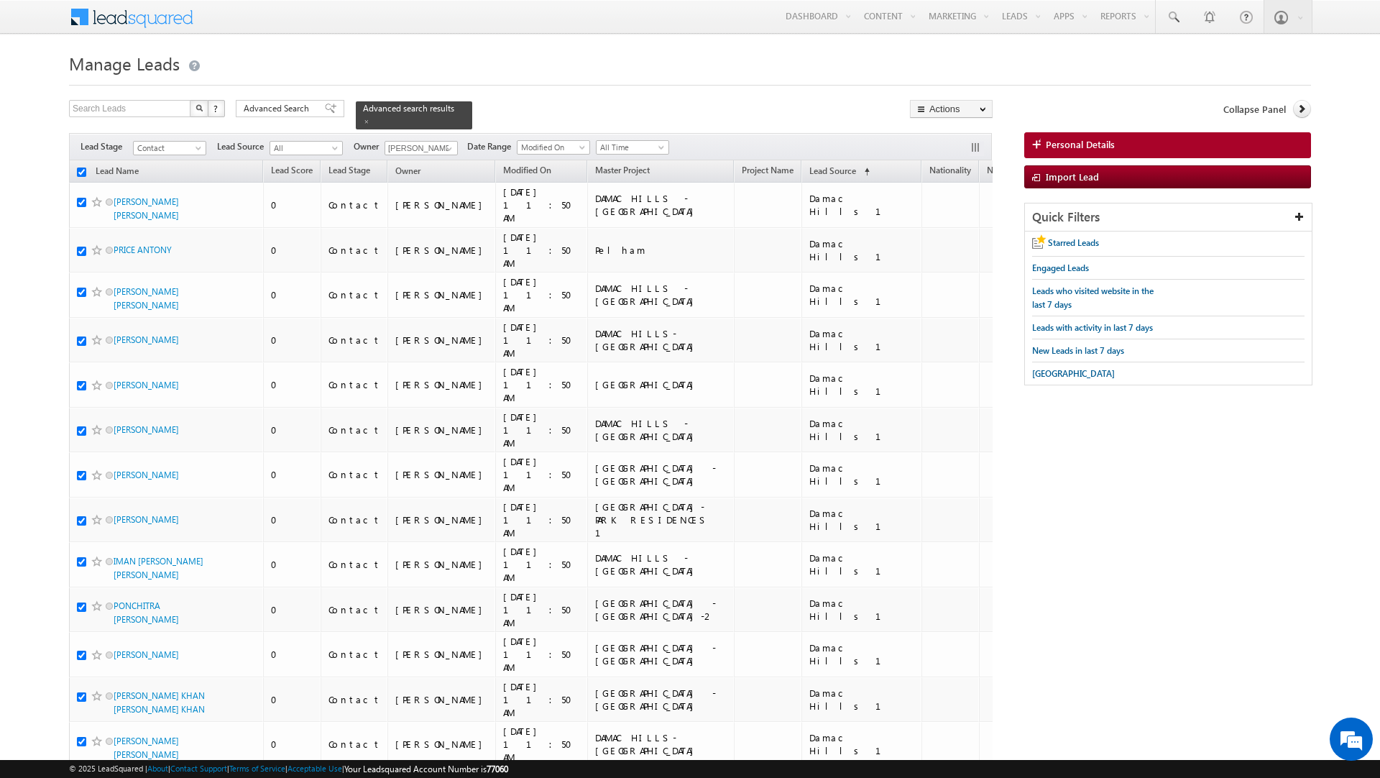
checkbox input "true"
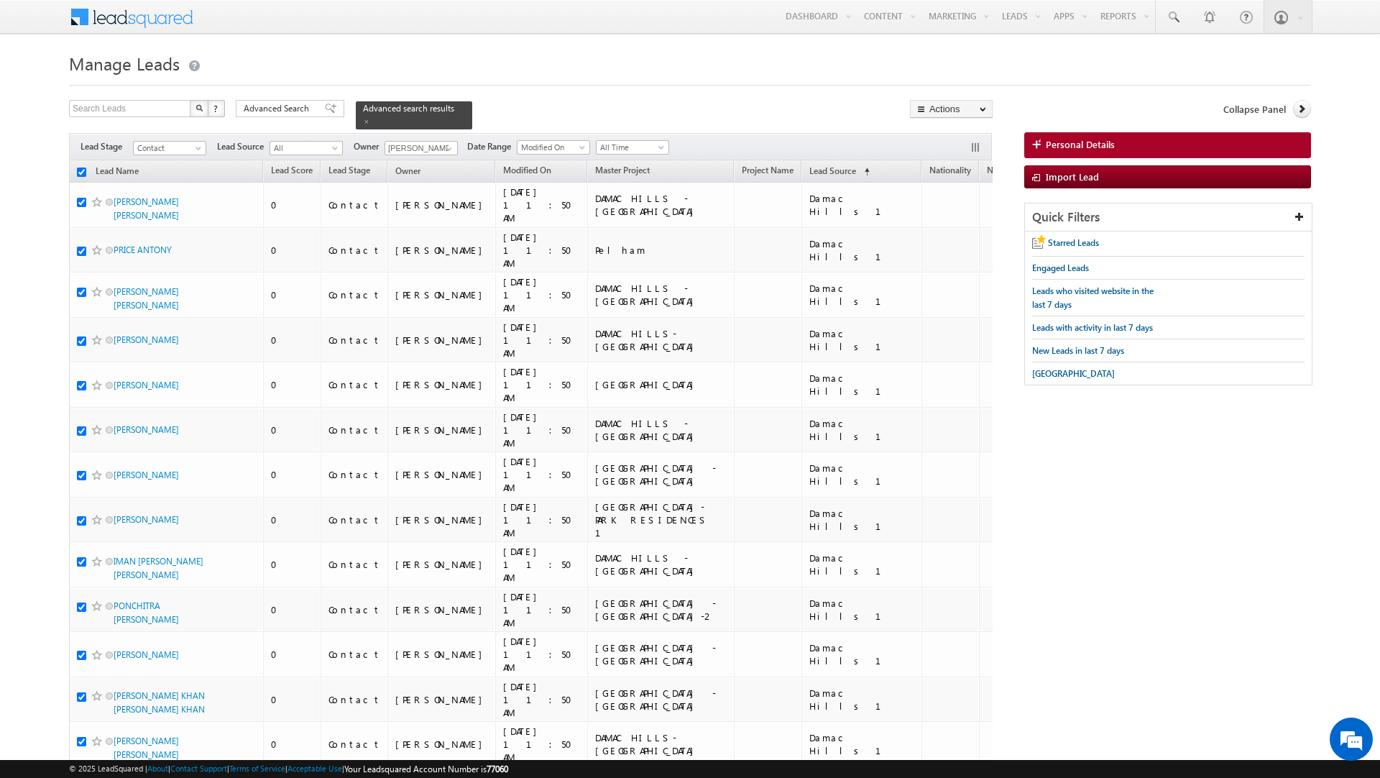
checkbox input "true"
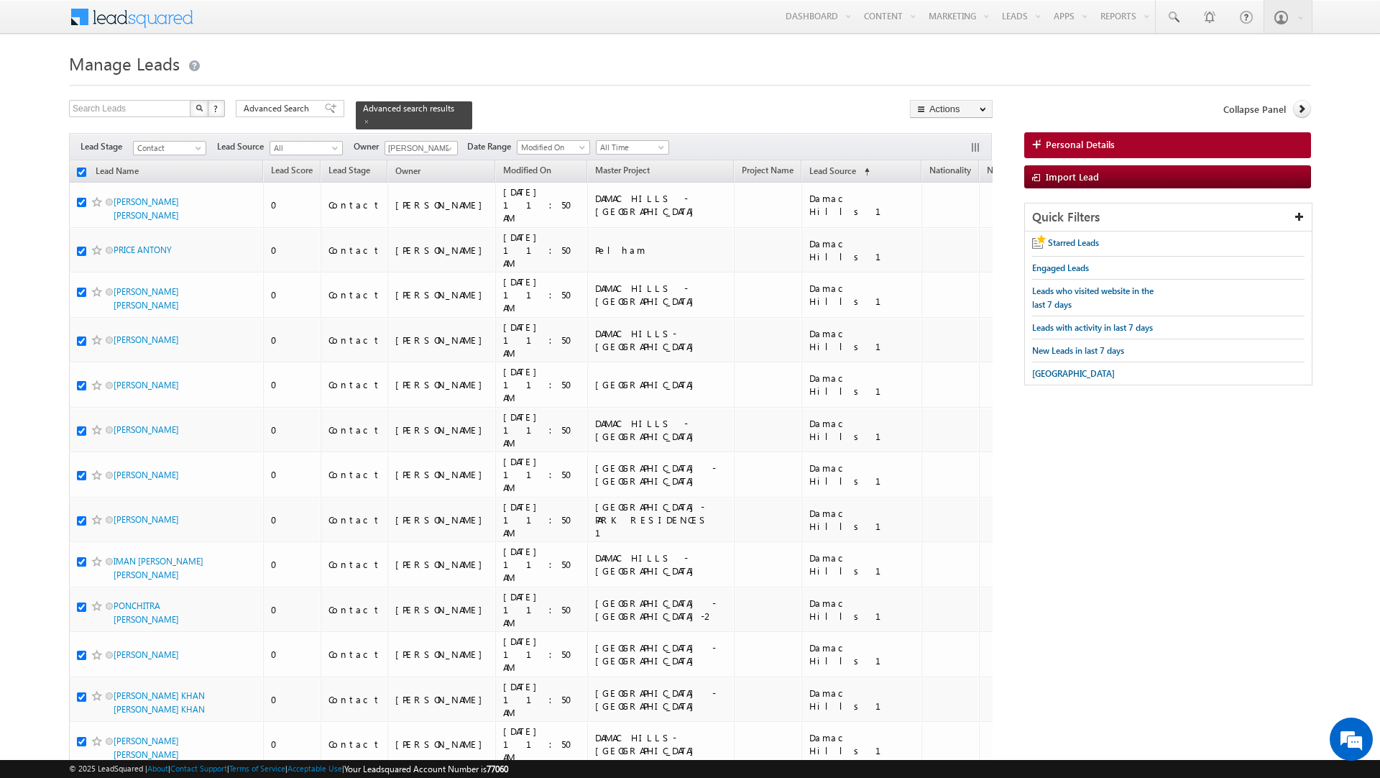
checkbox input "true"
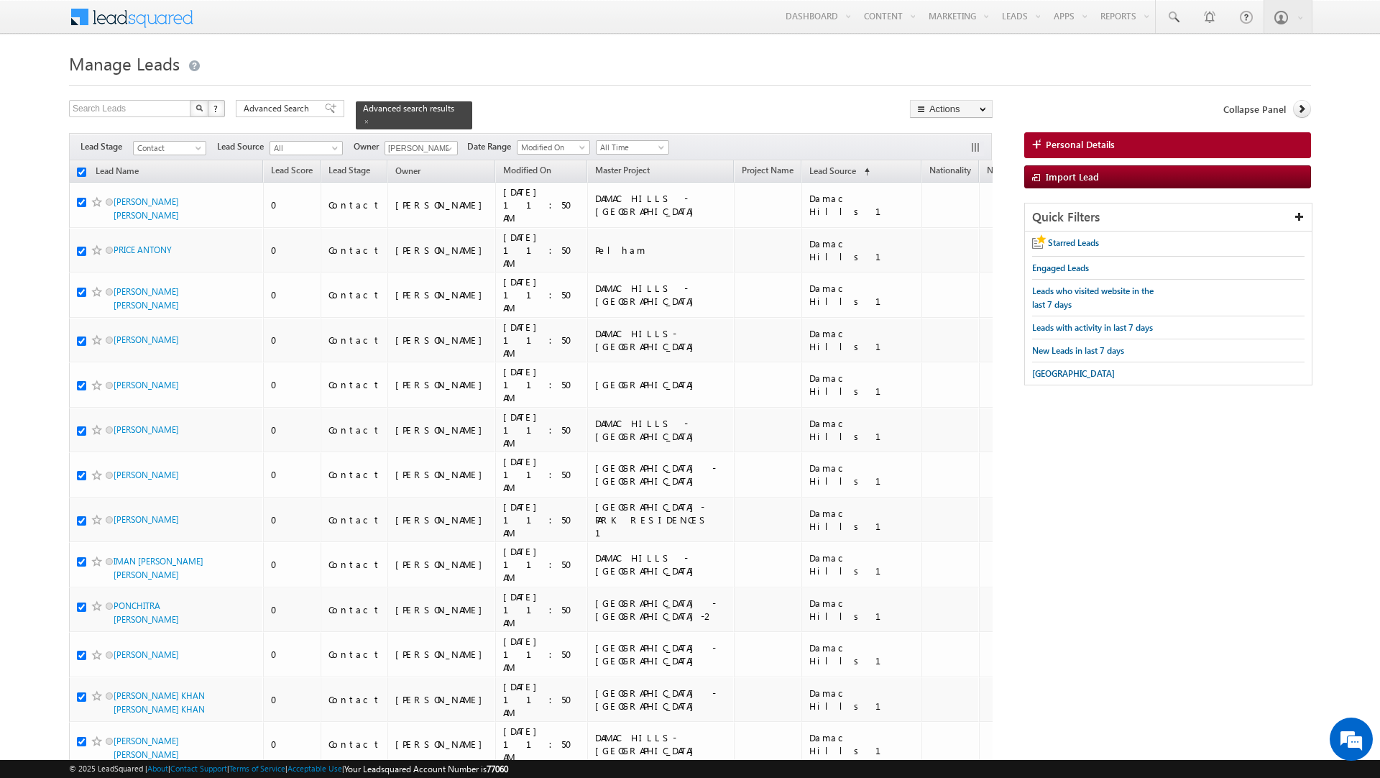
checkbox input "true"
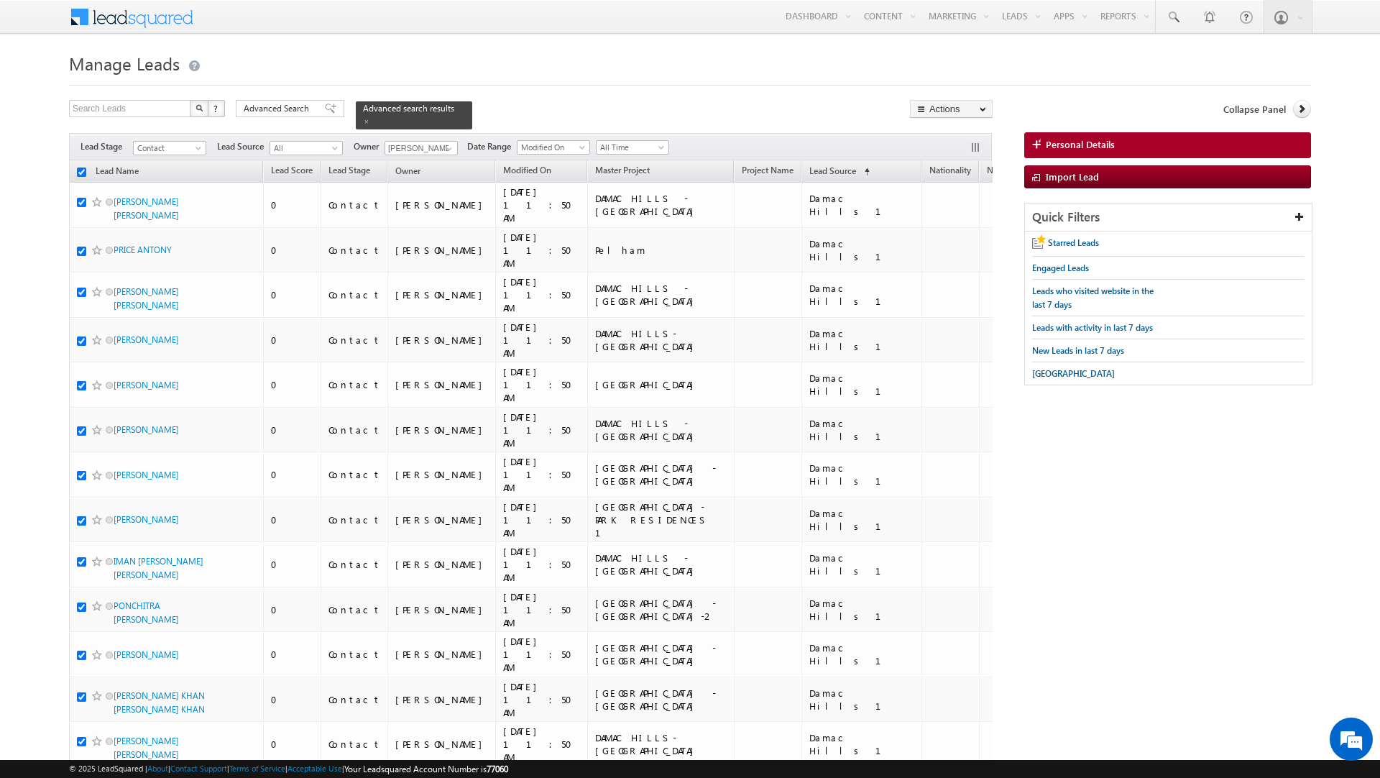
checkbox input "true"
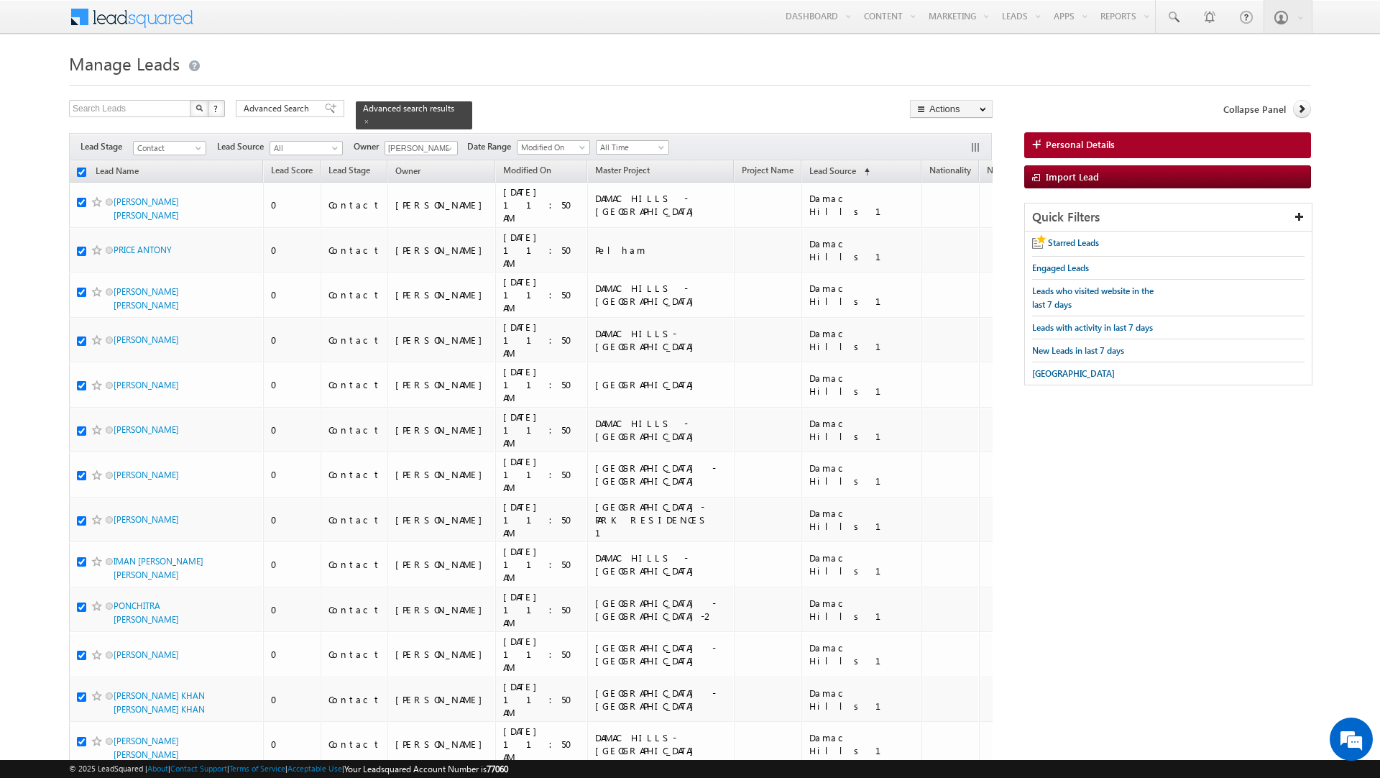
checkbox input "true"
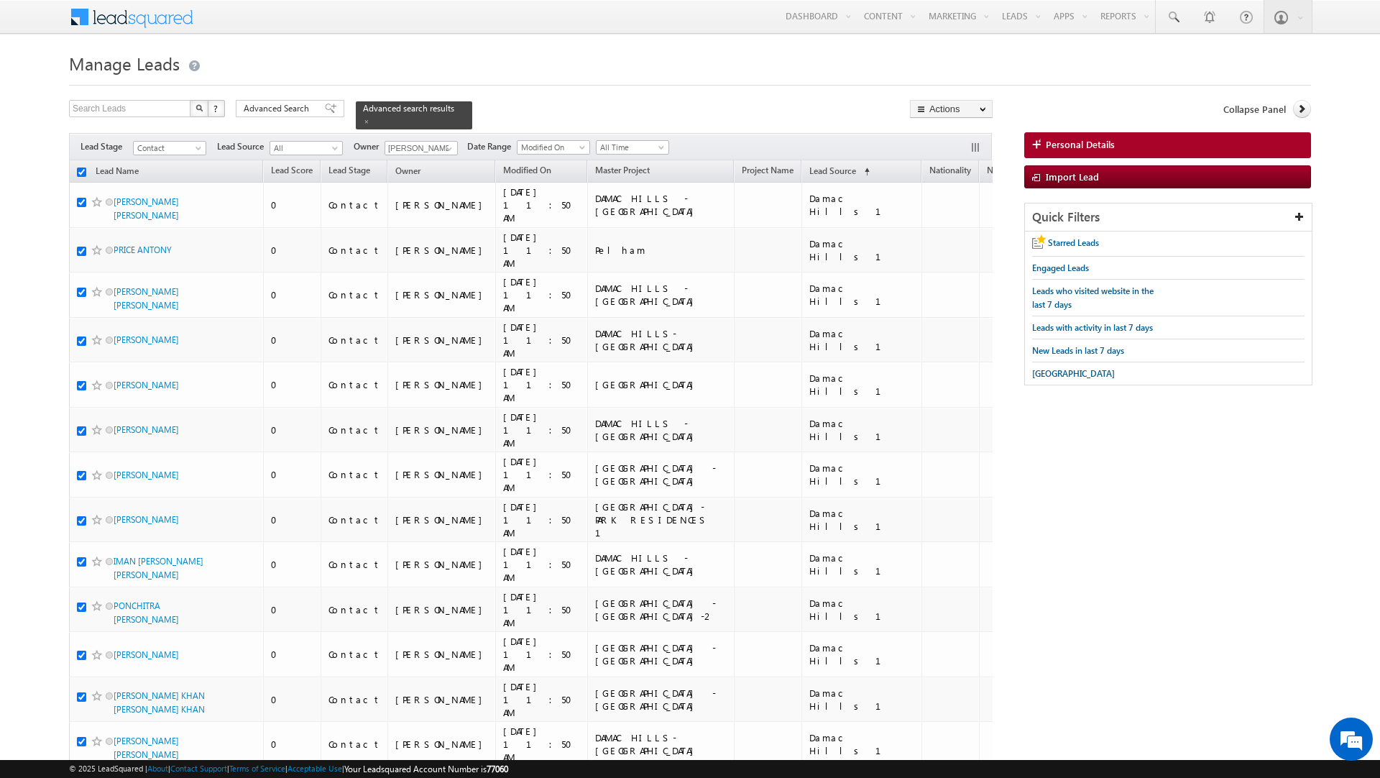
checkbox input "true"
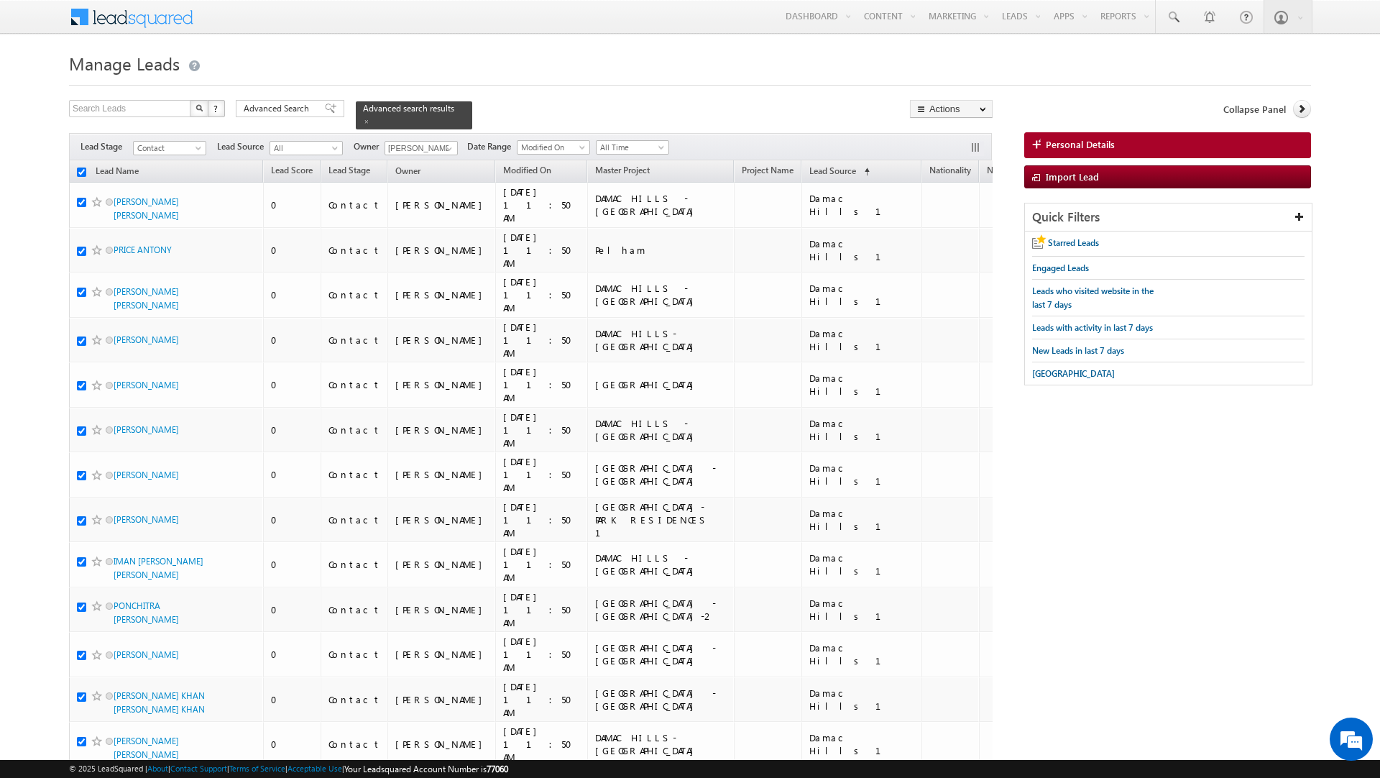
checkbox input "true"
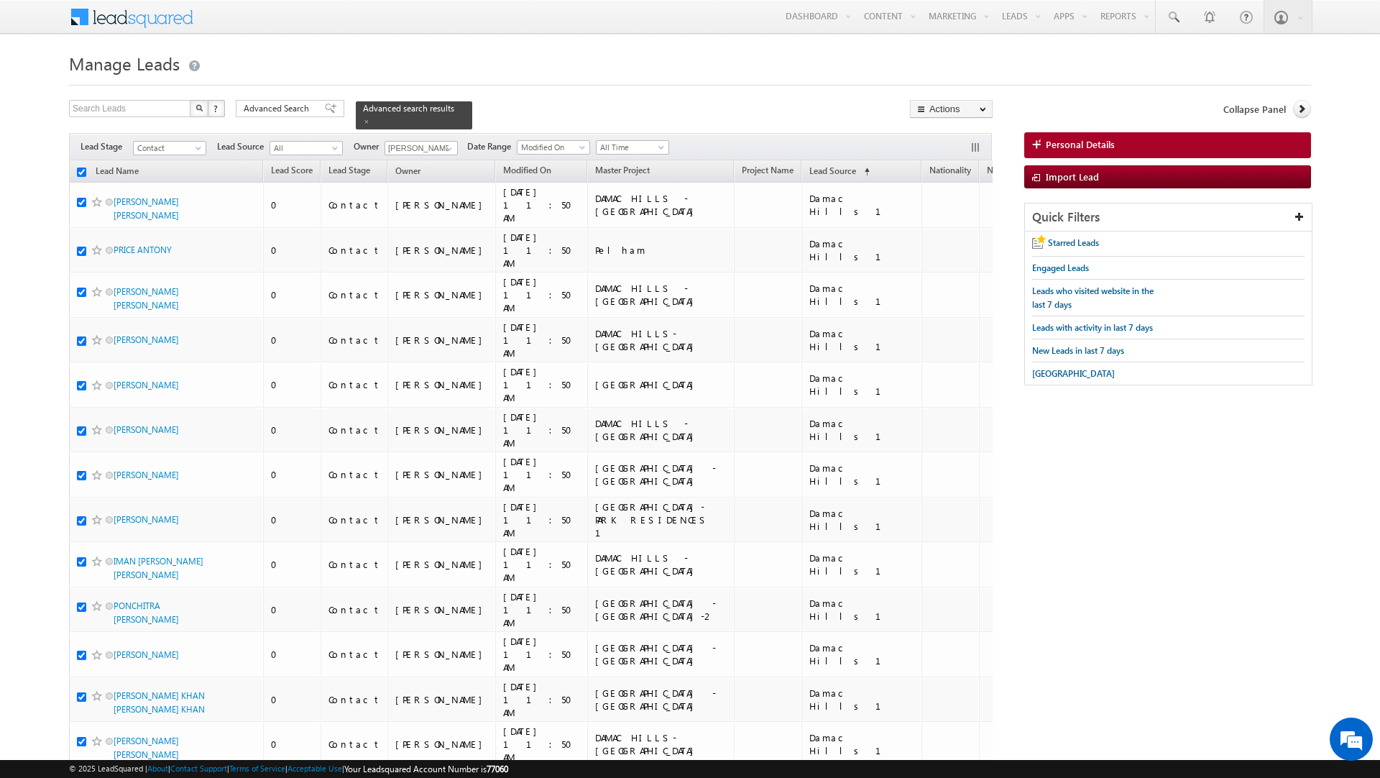
checkbox input "true"
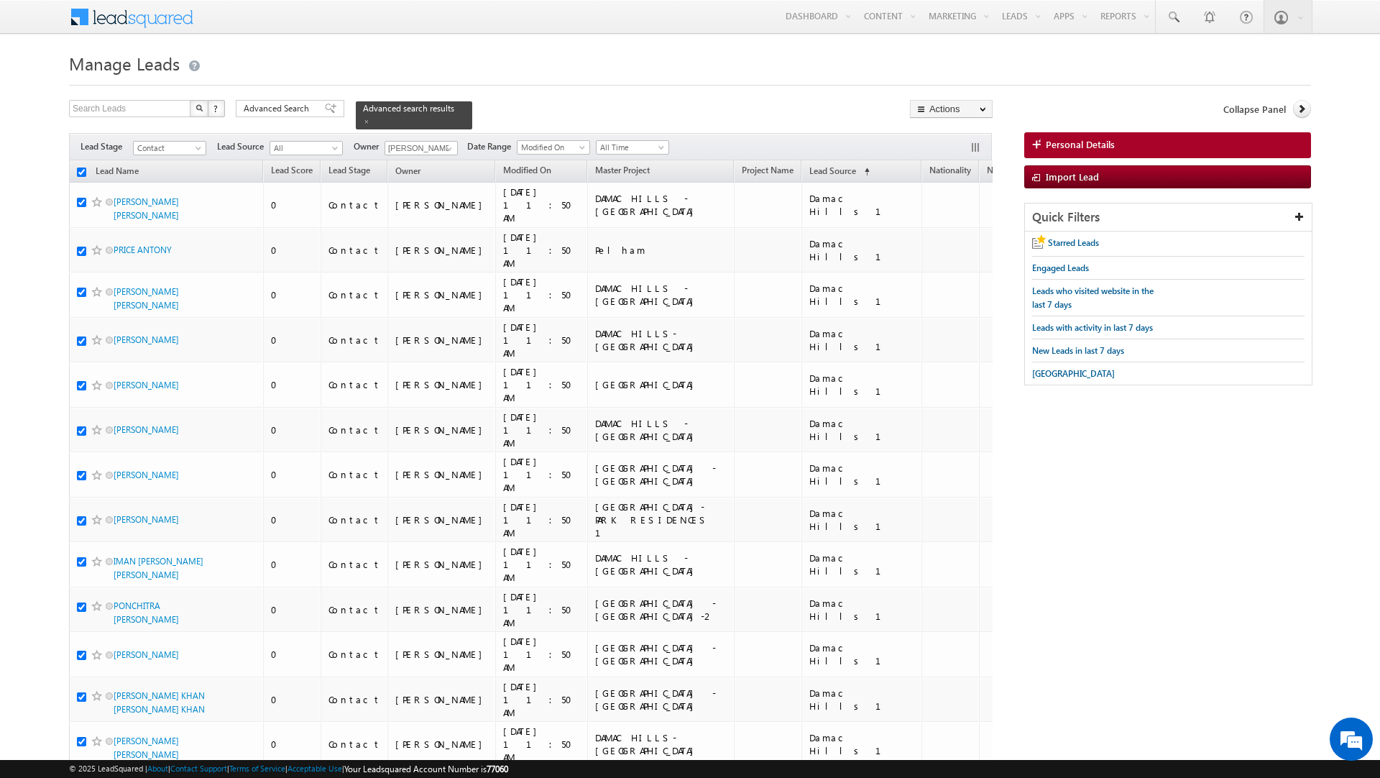
checkbox input "true"
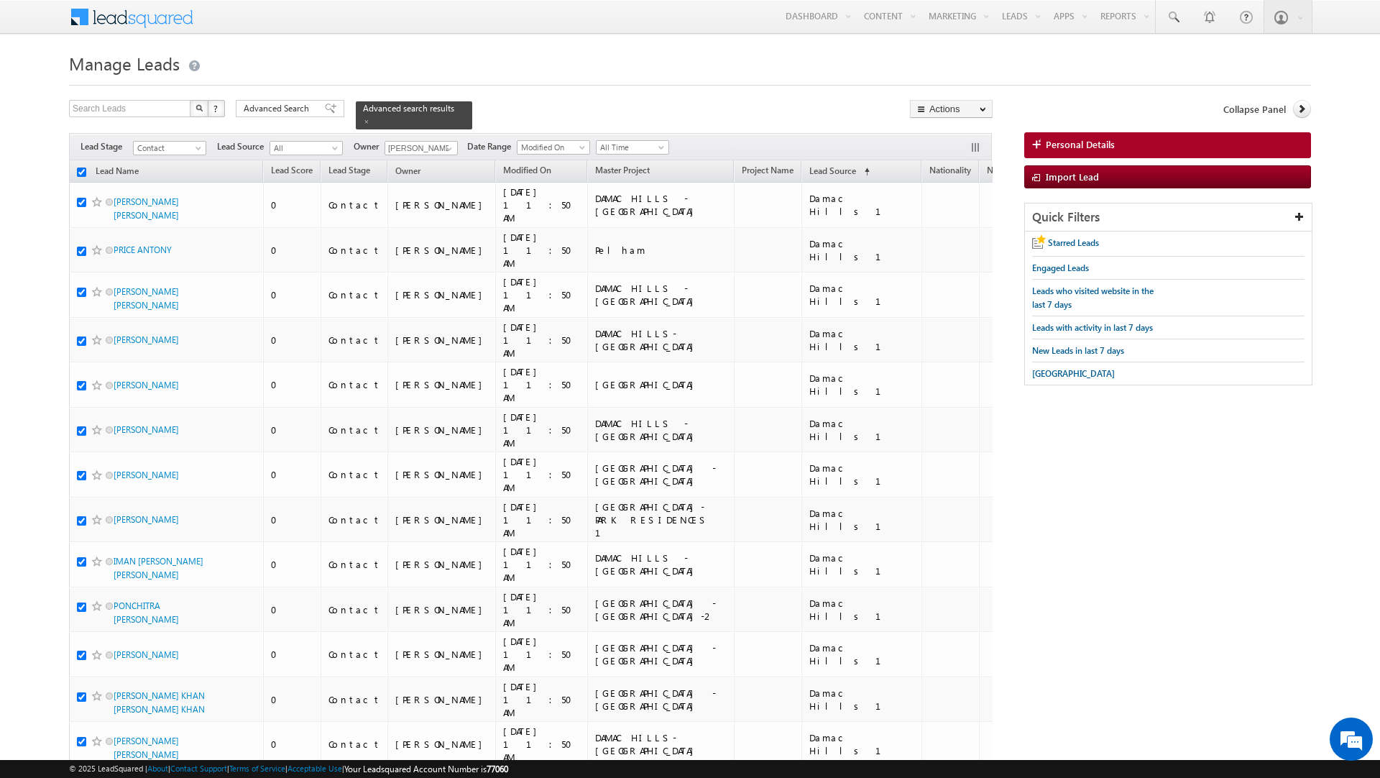
checkbox input "true"
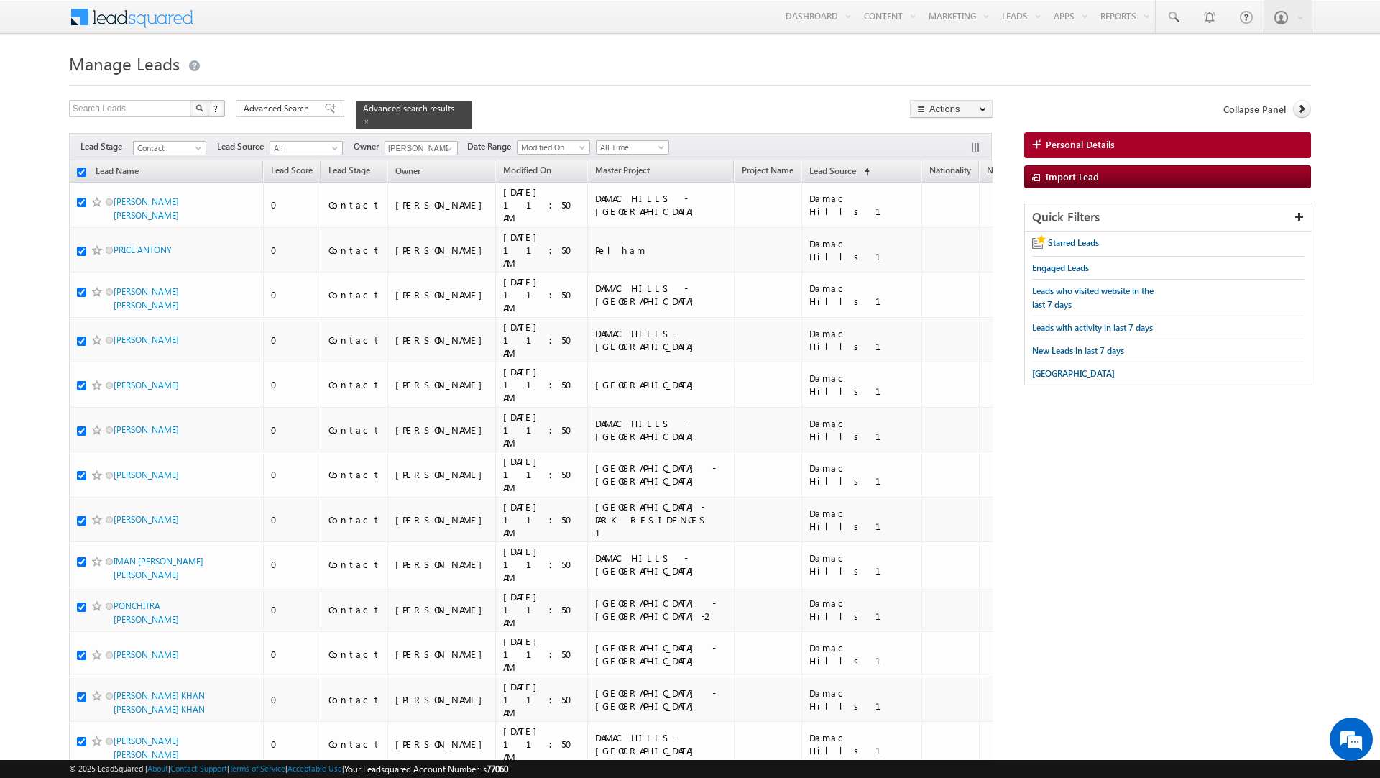
checkbox input "true"
click at [943, 237] on link "Change Owner" at bounding box center [951, 232] width 81 height 17
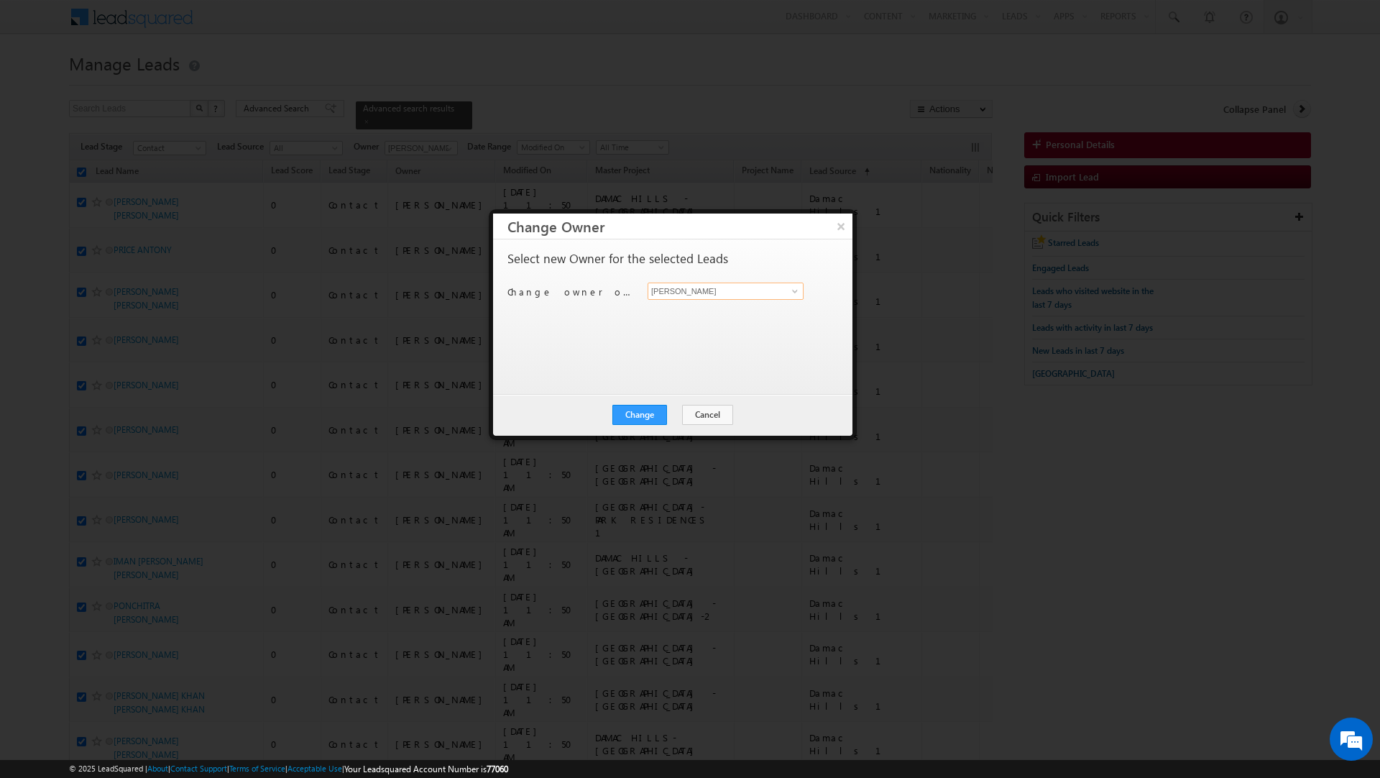
click at [722, 293] on input "[PERSON_NAME]" at bounding box center [726, 291] width 156 height 17
click at [677, 306] on link "[PERSON_NAME] [PERSON_NAME][EMAIL_ADDRESS][DOMAIN_NAME]" at bounding box center [726, 314] width 156 height 27
click at [637, 412] on button "Change" at bounding box center [640, 415] width 55 height 20
click at [683, 418] on button "Close" at bounding box center [675, 415] width 46 height 20
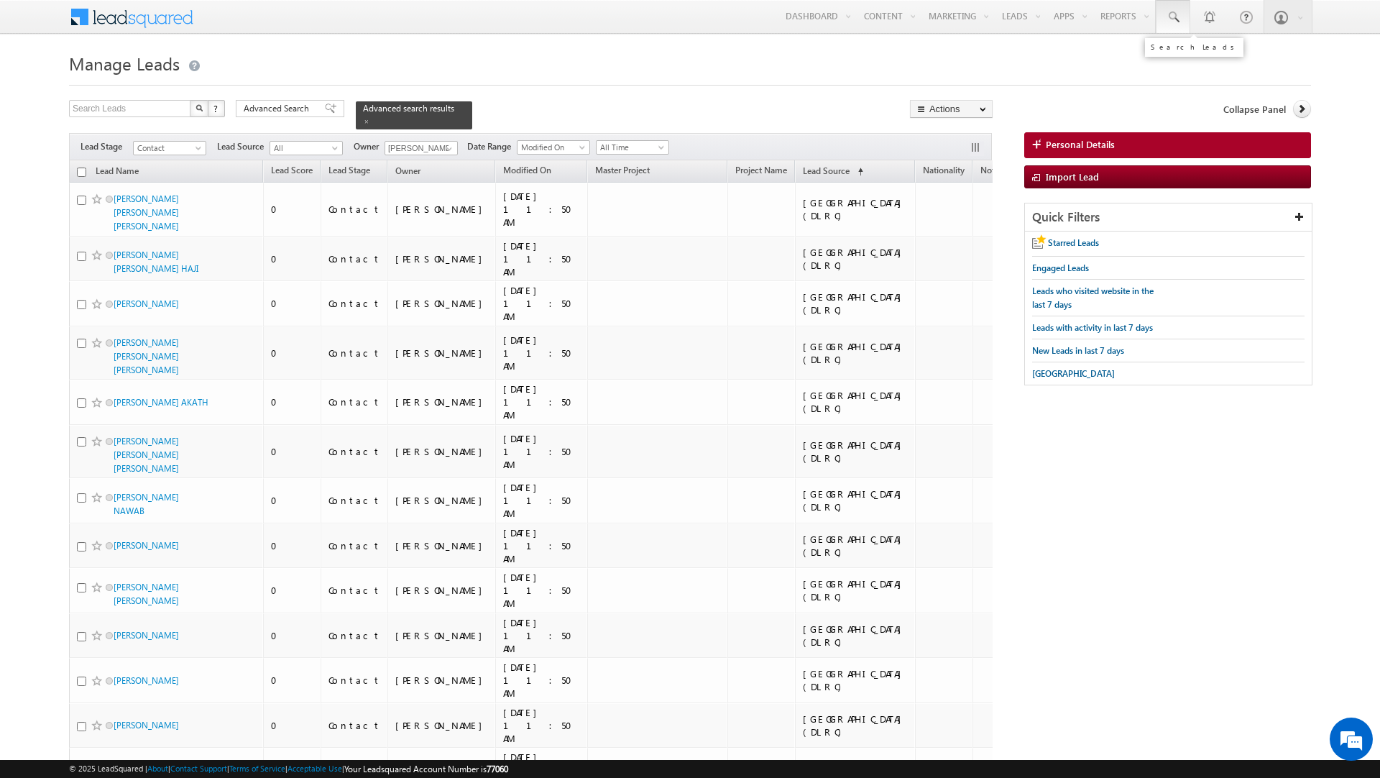
click at [1183, 25] on link at bounding box center [1173, 16] width 35 height 33
click at [1264, 54] on input "text" at bounding box center [1269, 55] width 195 height 17
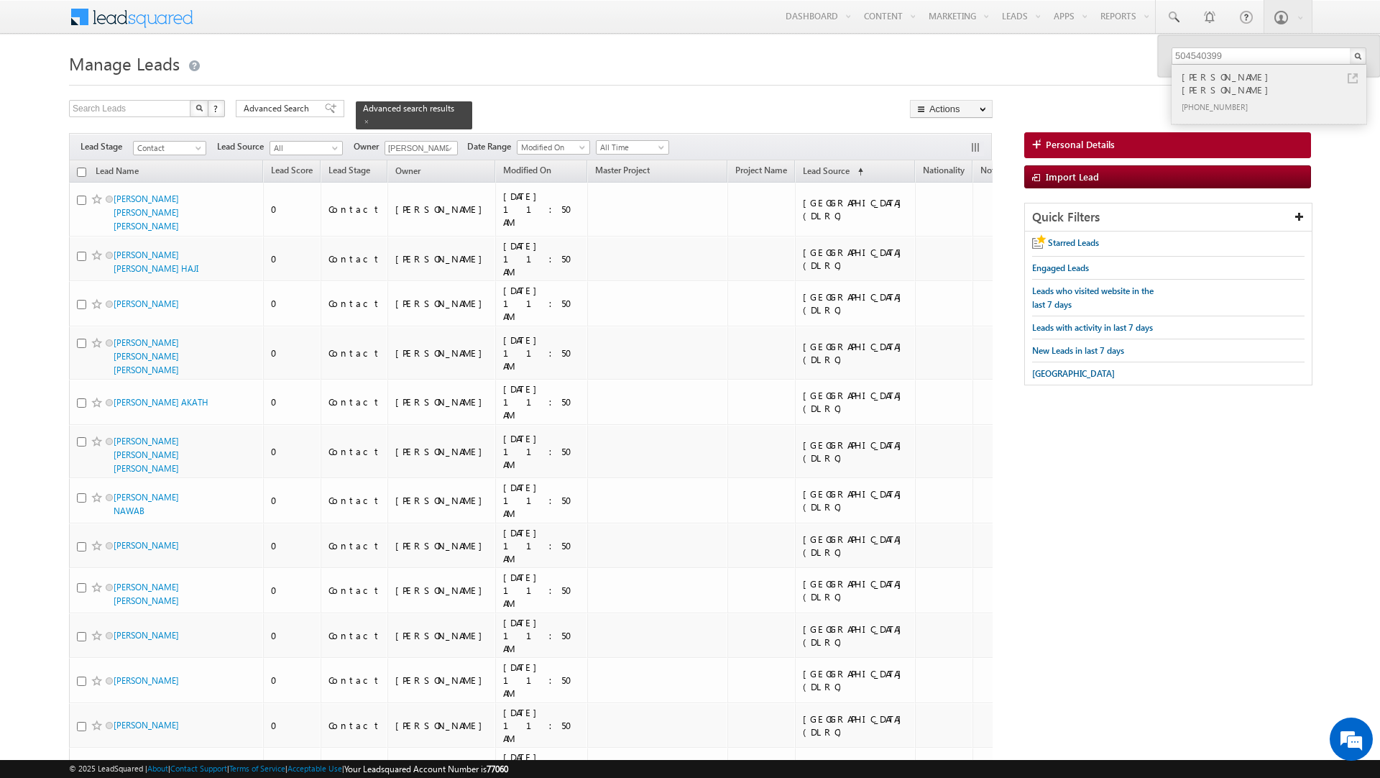
click at [1222, 98] on div "[PHONE_NUMBER]" at bounding box center [1275, 106] width 193 height 17
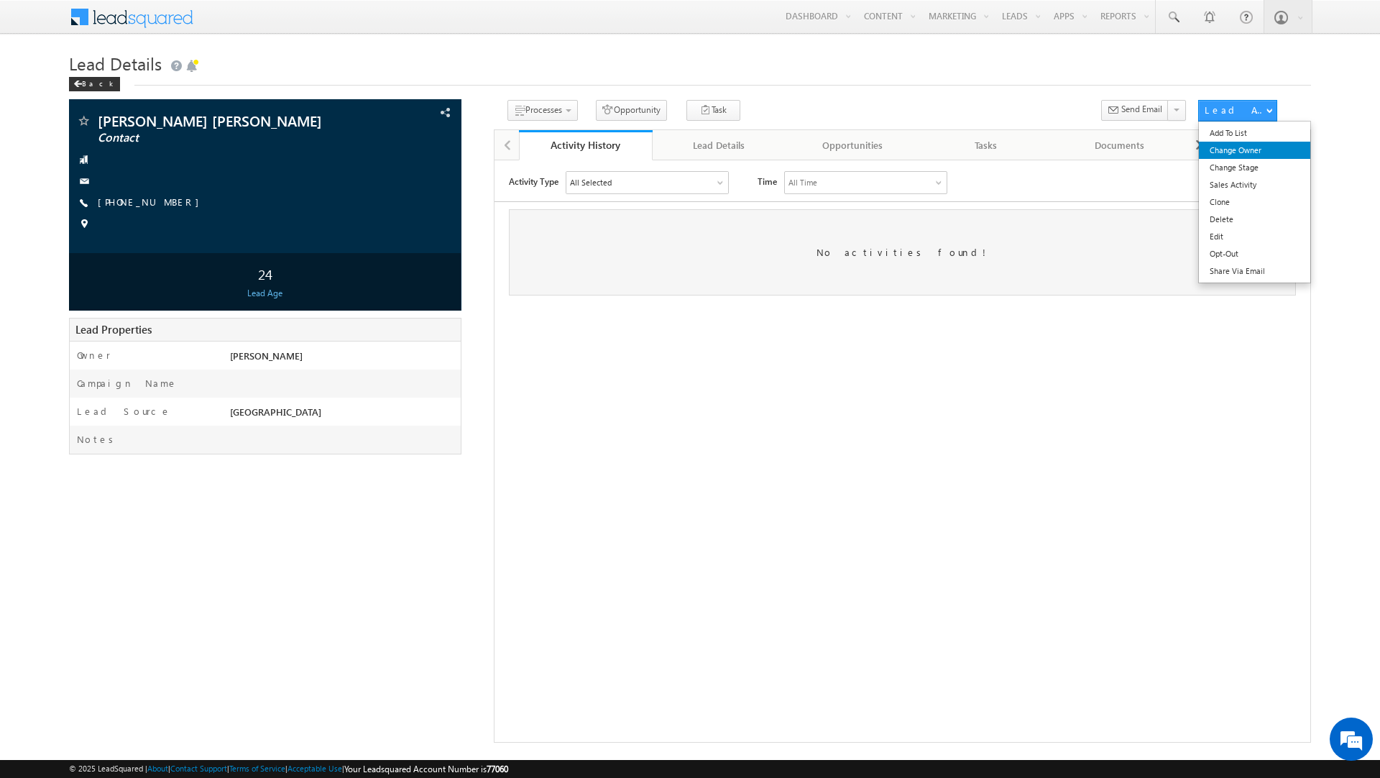
click at [1239, 147] on link "Change Owner" at bounding box center [1254, 150] width 111 height 17
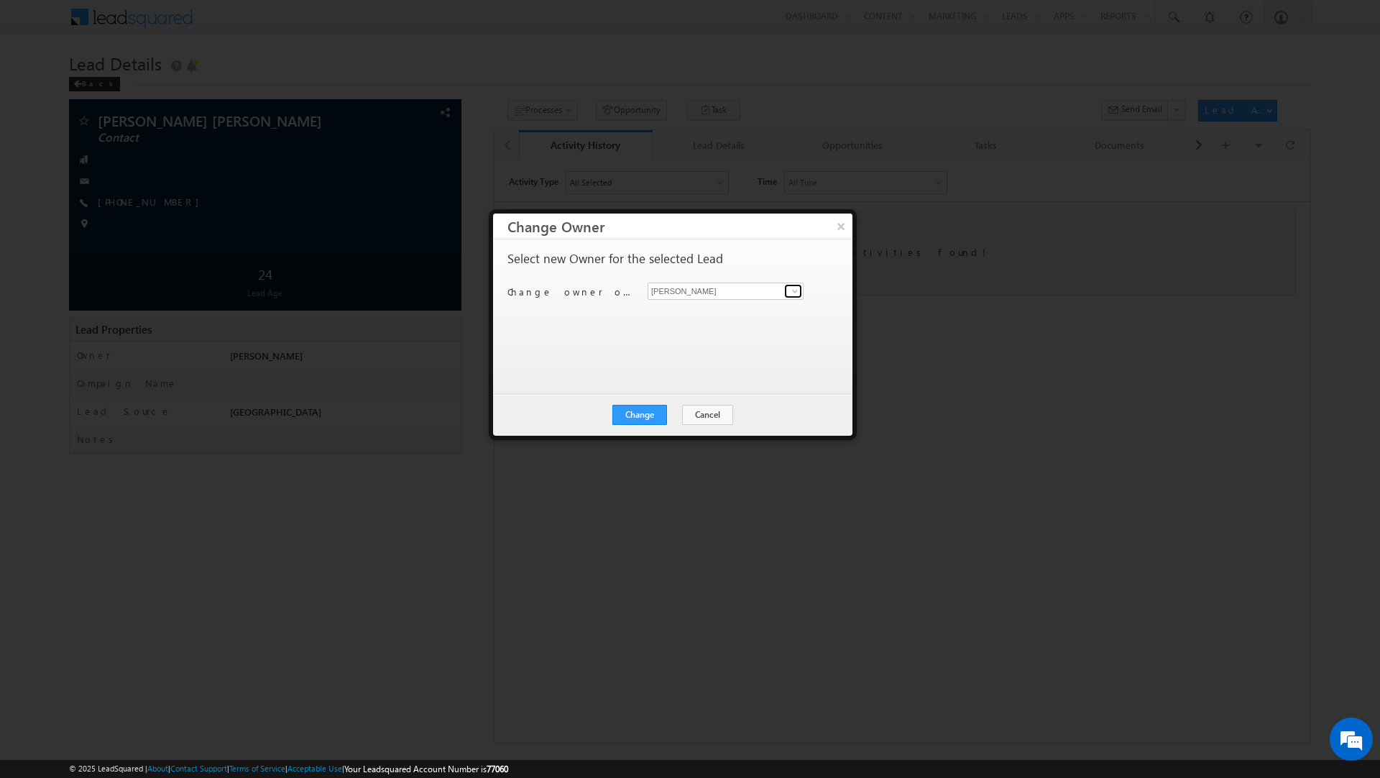
click at [796, 298] on link at bounding box center [793, 291] width 18 height 14
click at [743, 362] on link "[PERSON_NAME] [EMAIL_ADDRESS][PERSON_NAME][DOMAIN_NAME]" at bounding box center [726, 365] width 156 height 27
type input "[PERSON_NAME]"
click at [636, 420] on button "Change" at bounding box center [640, 415] width 55 height 20
click at [844, 224] on button "×" at bounding box center [841, 226] width 24 height 25
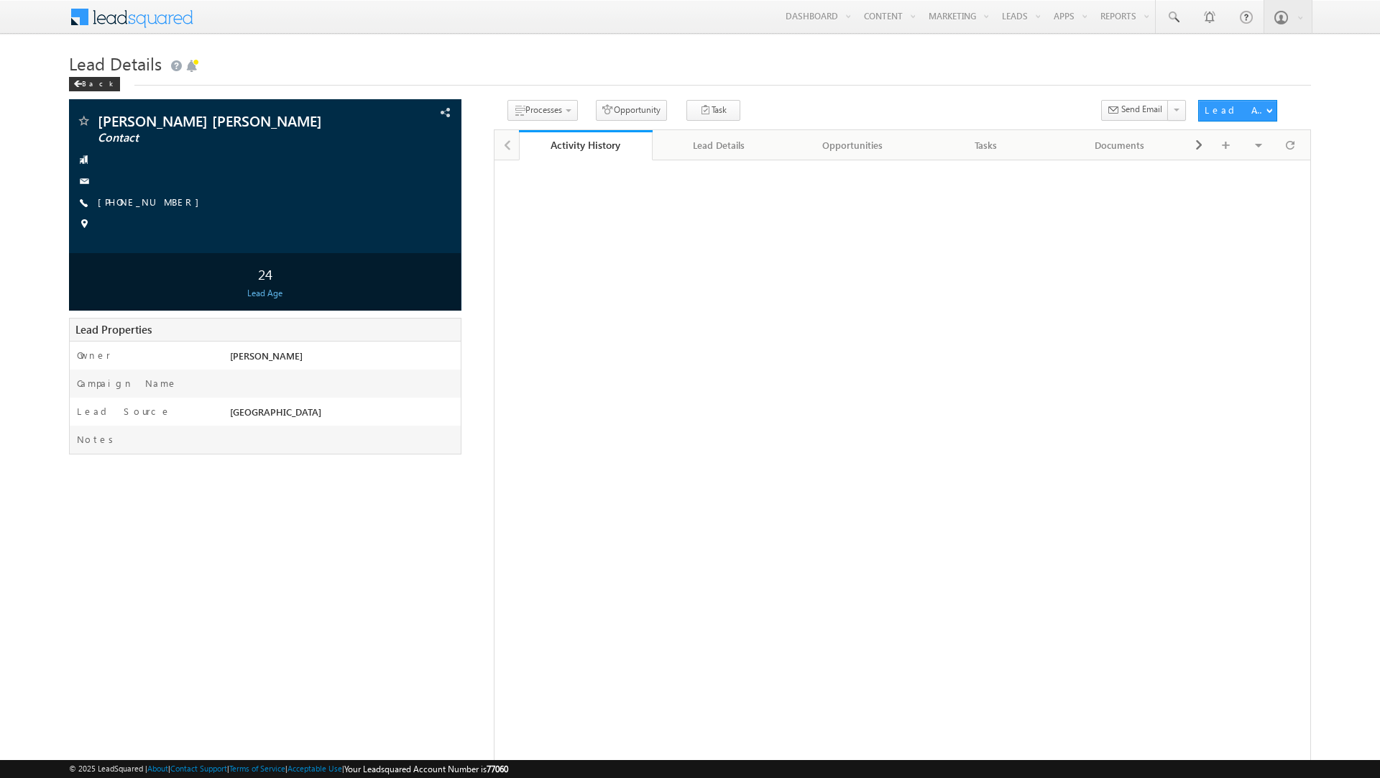
click at [706, 152] on div "Lead Details" at bounding box center [718, 145] width 109 height 17
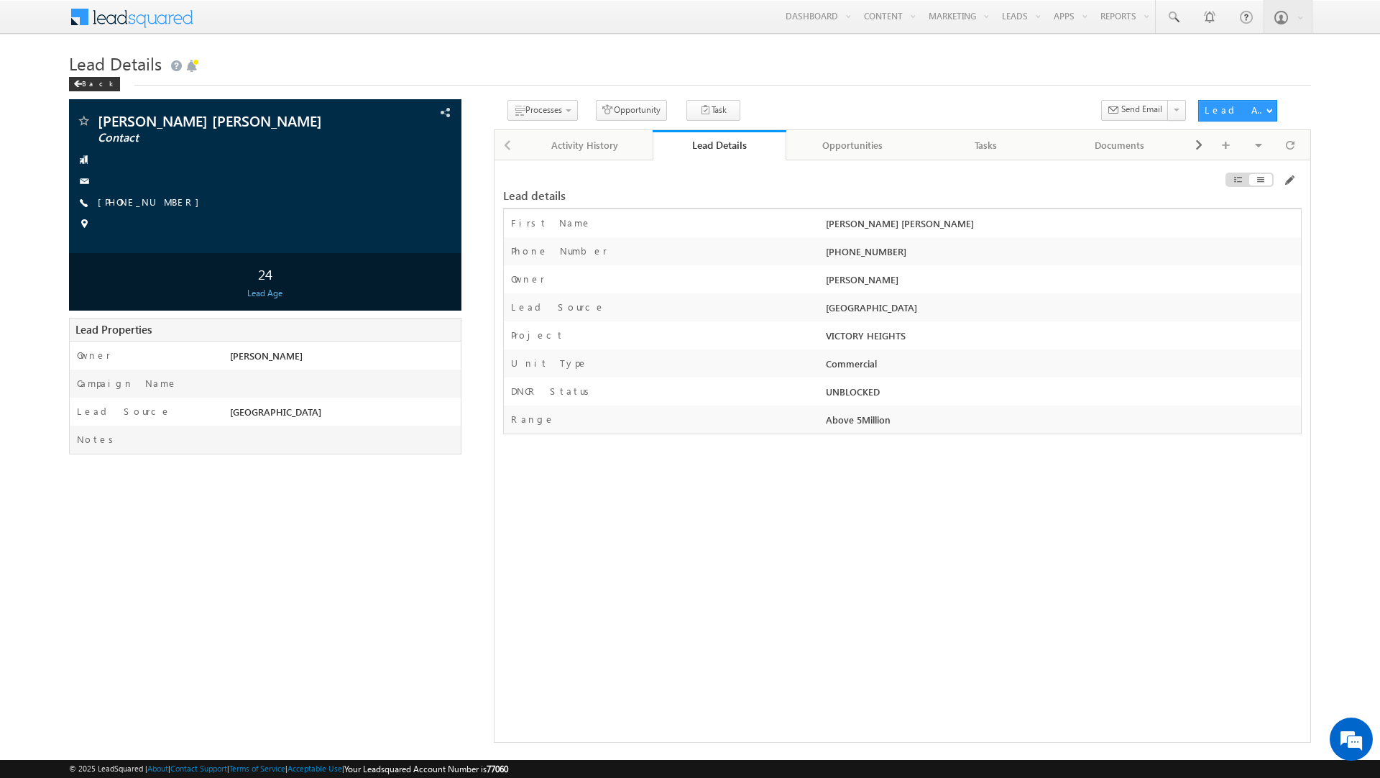
scroll to position [1, 0]
click at [537, 149] on div "Activity History" at bounding box center [585, 144] width 109 height 17
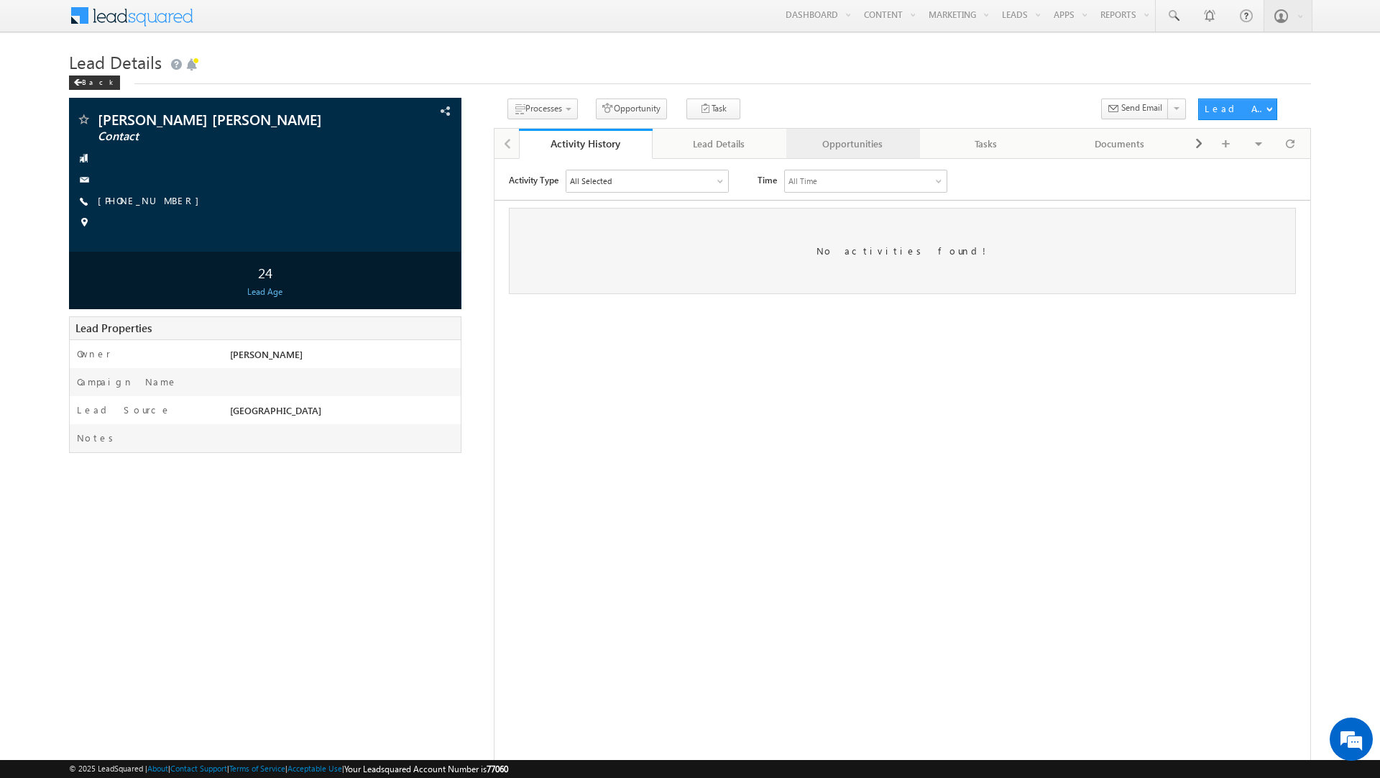
click at [848, 149] on div "Opportunities" at bounding box center [852, 143] width 109 height 17
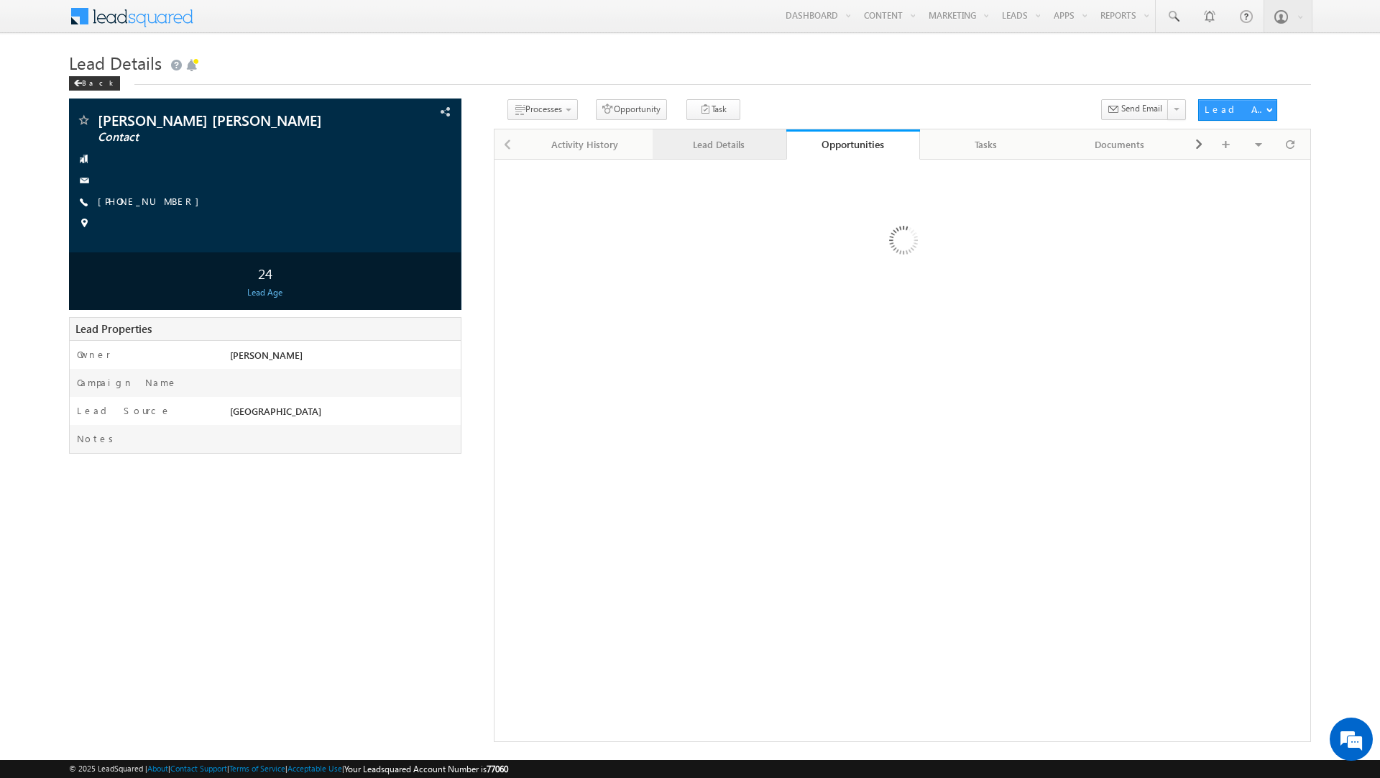
click at [743, 150] on div "Lead Details" at bounding box center [718, 144] width 109 height 17
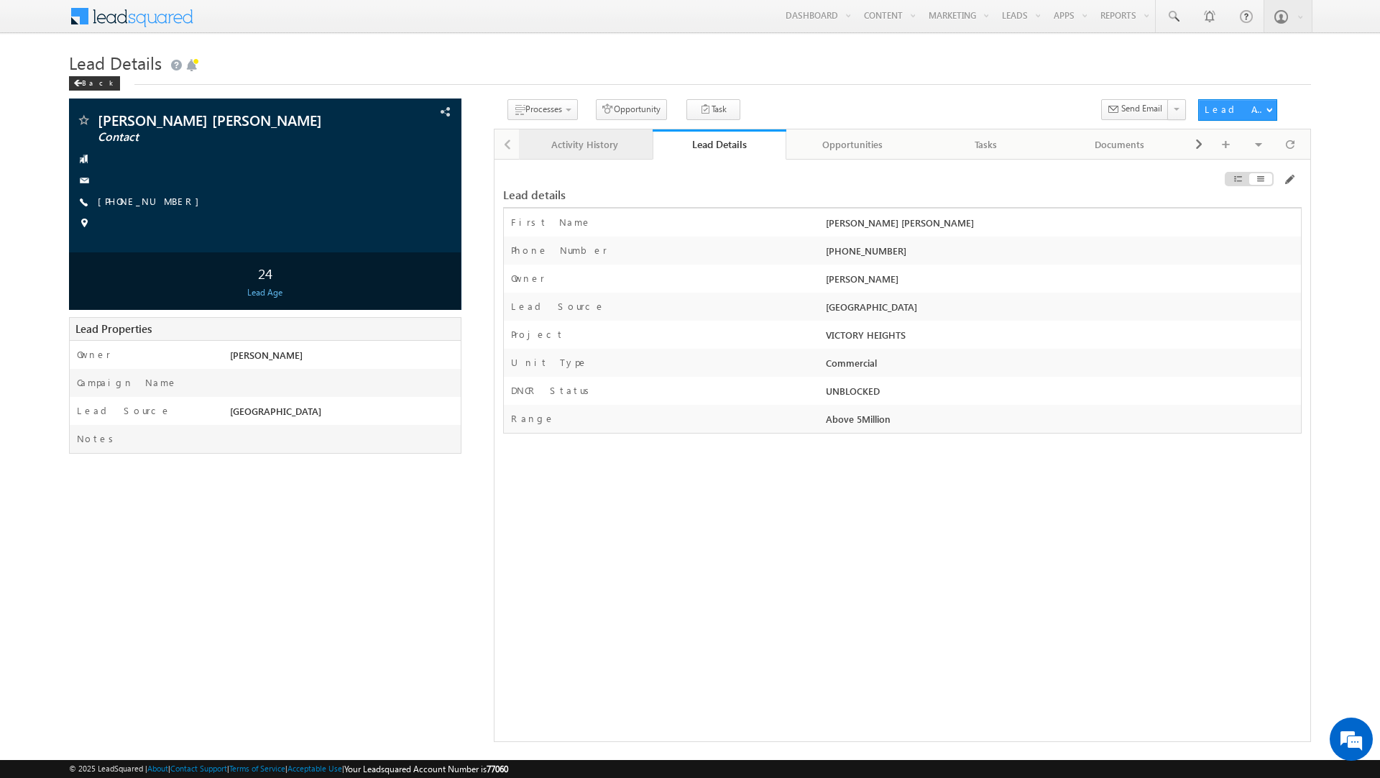
scroll to position [0, 0]
click at [595, 146] on div "Activity History" at bounding box center [585, 144] width 109 height 17
